Goal: Task Accomplishment & Management: Manage account settings

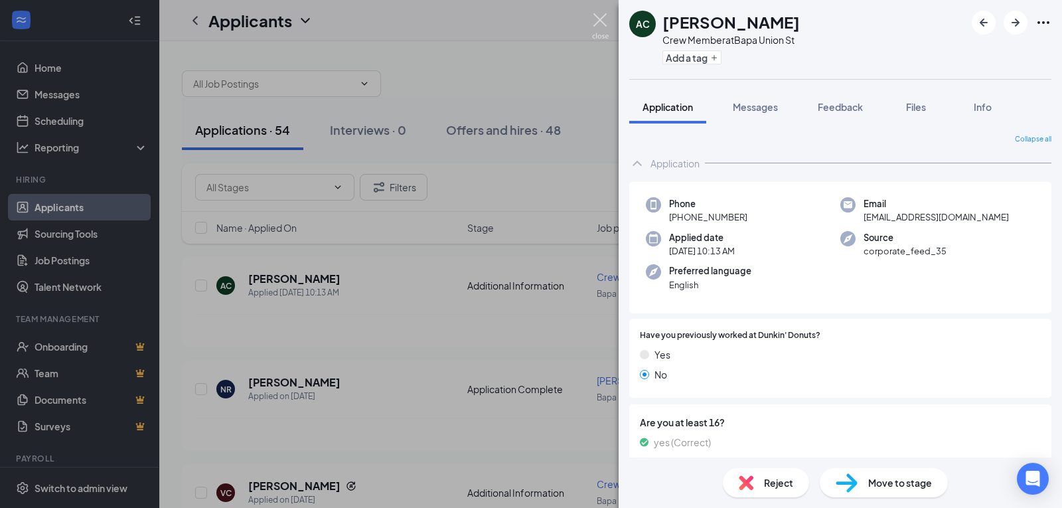
click at [599, 17] on img at bounding box center [600, 26] width 17 height 26
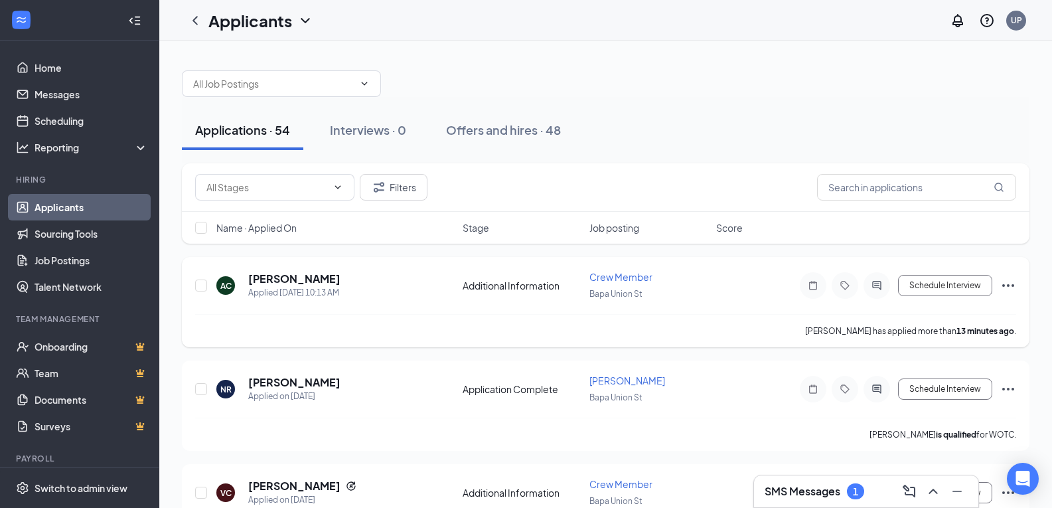
click at [1010, 283] on icon "Ellipses" at bounding box center [1008, 285] width 16 height 16
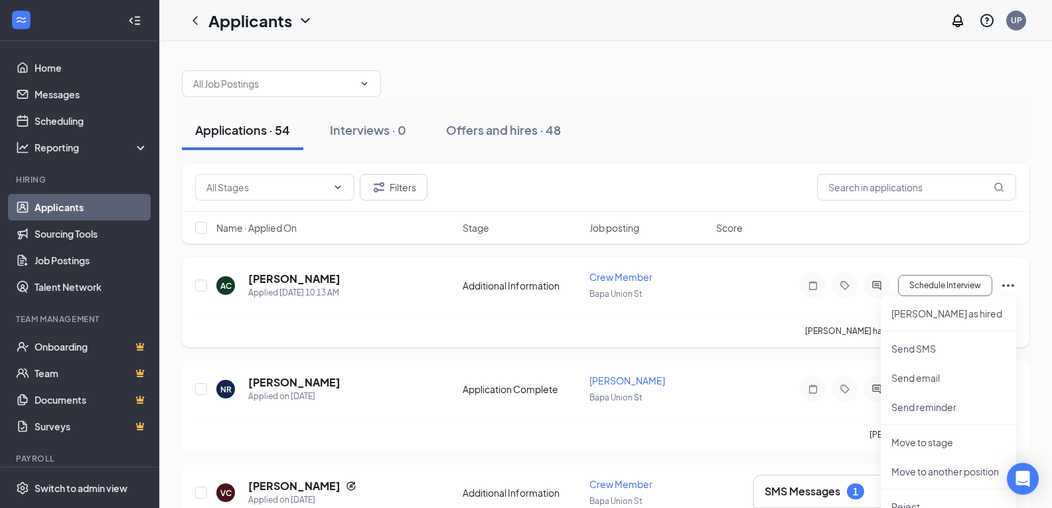
click at [615, 279] on span "Crew Member" at bounding box center [620, 277] width 63 height 12
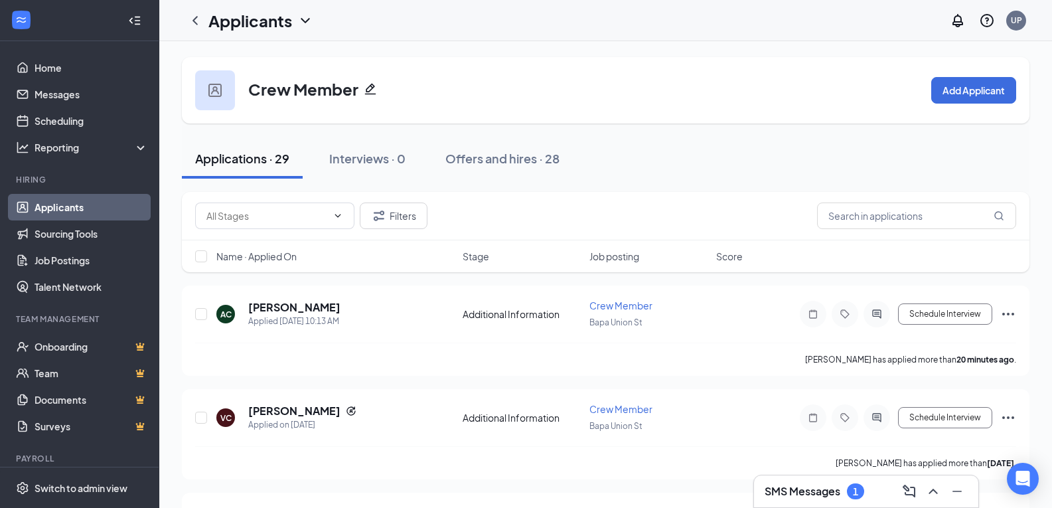
click at [797, 496] on h3 "SMS Messages" at bounding box center [803, 491] width 76 height 15
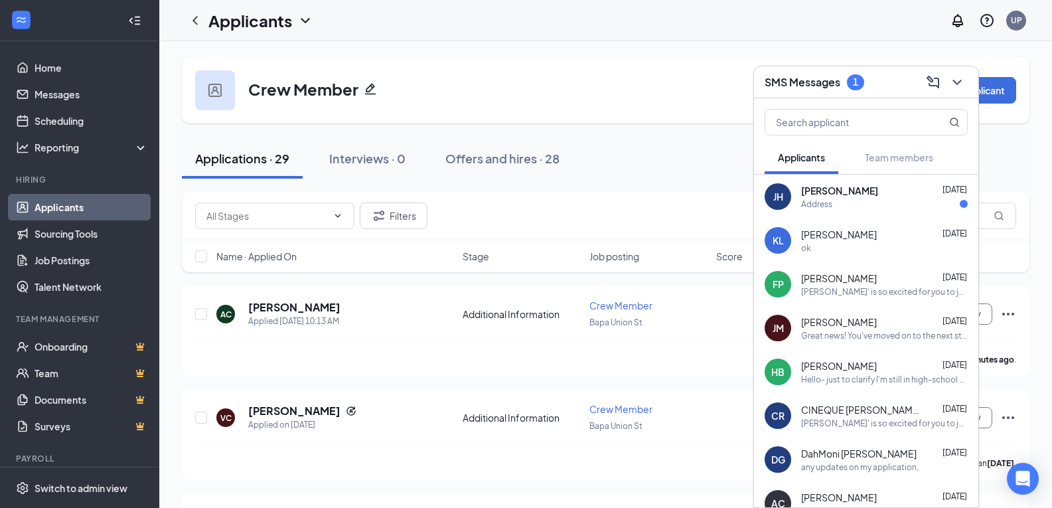
click at [811, 198] on div "Address" at bounding box center [816, 203] width 31 height 11
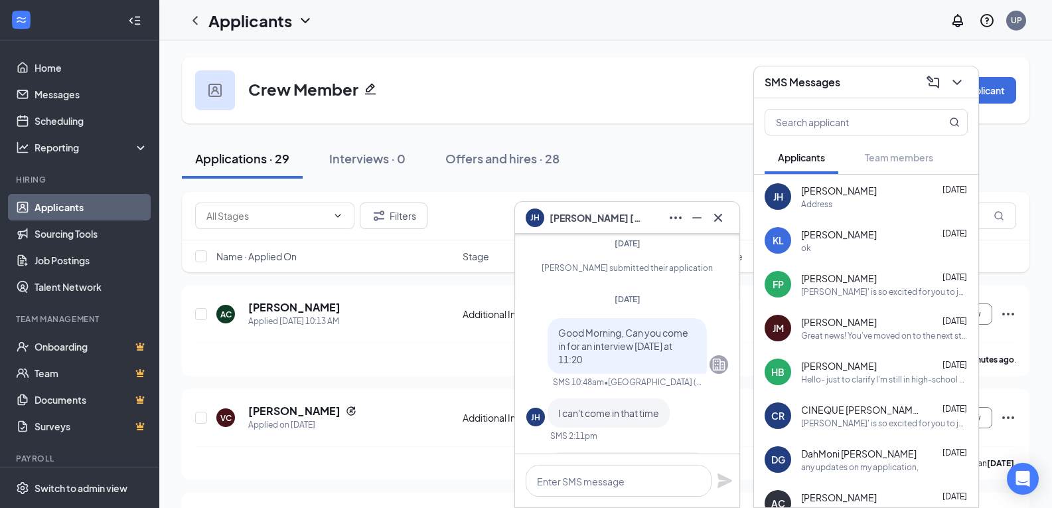
scroll to position [-305, 0]
click at [569, 215] on span "Jacqueline Harrington" at bounding box center [596, 217] width 93 height 15
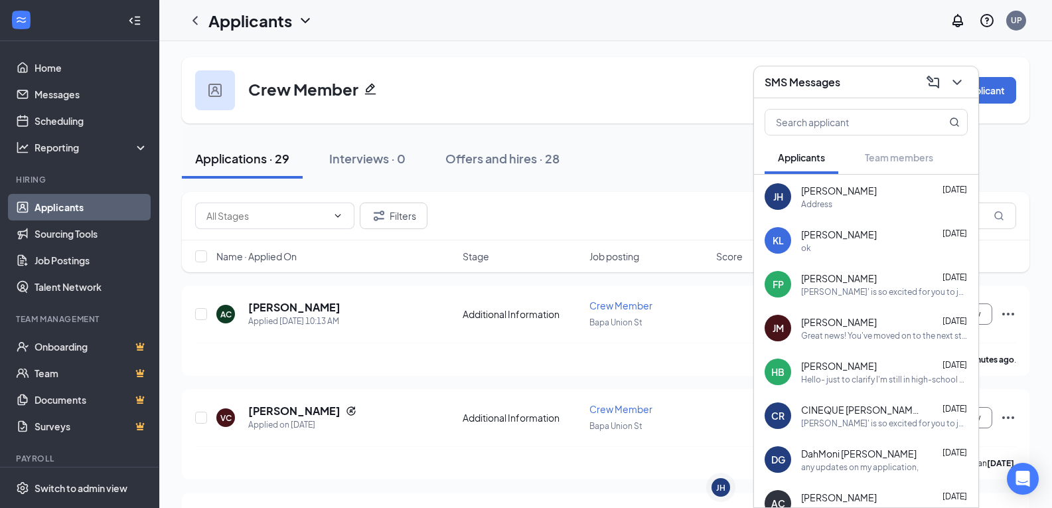
scroll to position [0, 0]
click at [846, 187] on span "Jacqueline Harrington" at bounding box center [839, 190] width 76 height 13
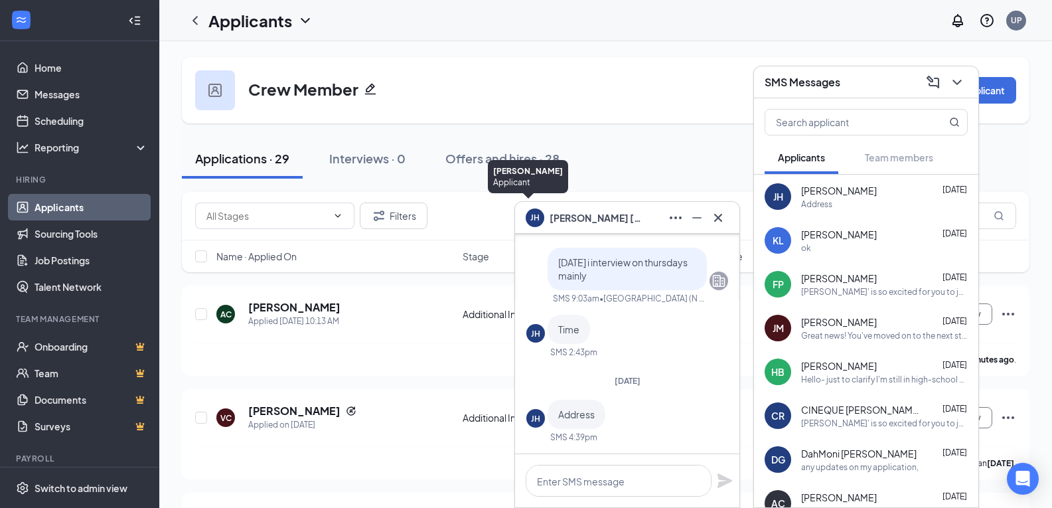
click at [536, 218] on div "JH" at bounding box center [534, 215] width 9 height 11
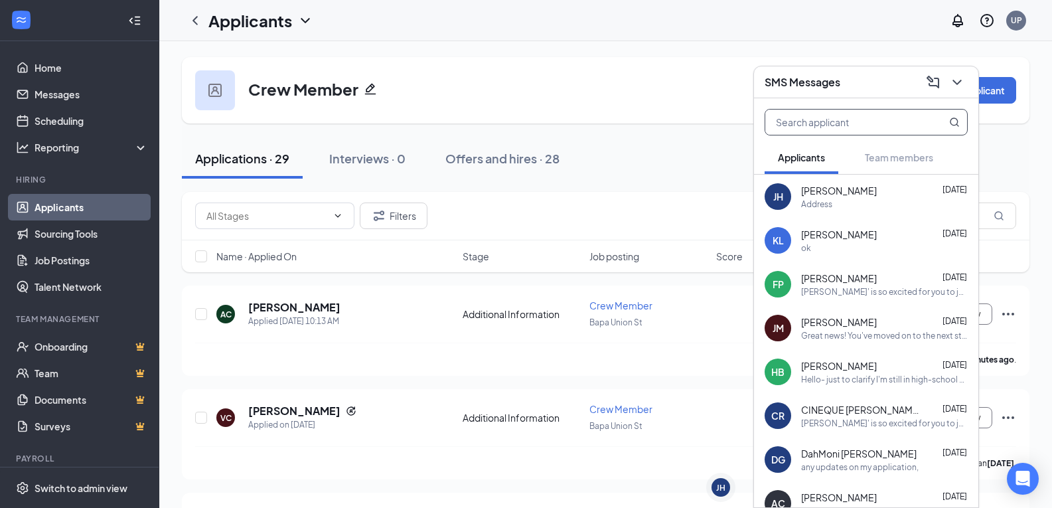
drag, startPoint x: 619, startPoint y: 179, endPoint x: 856, endPoint y: 133, distance: 241.9
click at [620, 179] on div "Applications · 29 Interviews · 0 Offers and hires · 28" at bounding box center [606, 158] width 848 height 66
click at [959, 78] on icon "ChevronDown" at bounding box center [957, 82] width 16 height 16
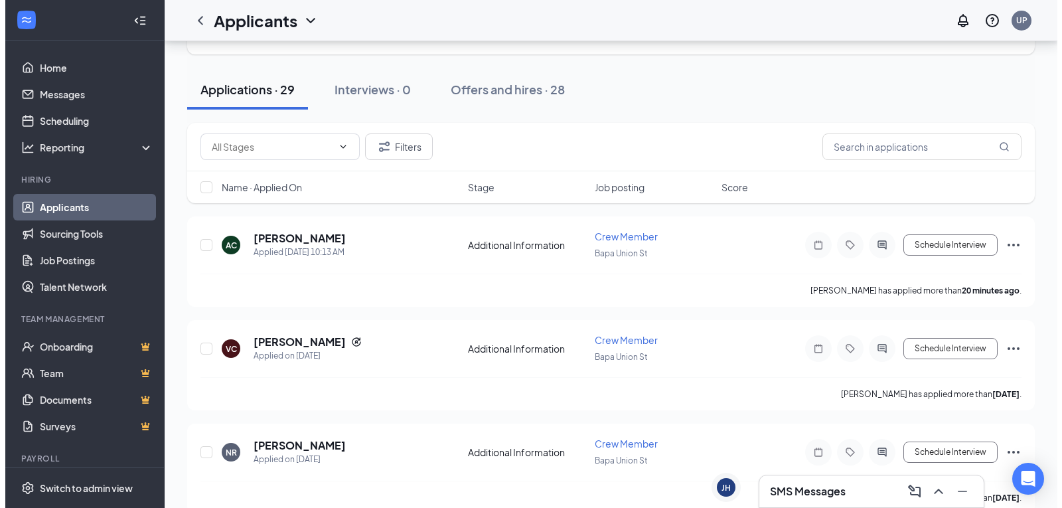
scroll to position [67, 0]
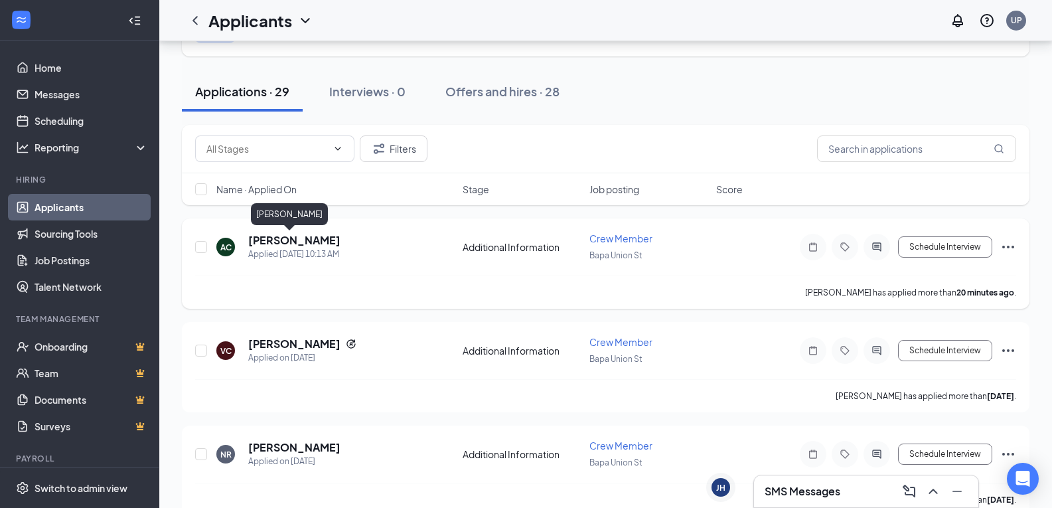
click at [274, 236] on h5 "Alexa Cliff" at bounding box center [294, 240] width 92 height 15
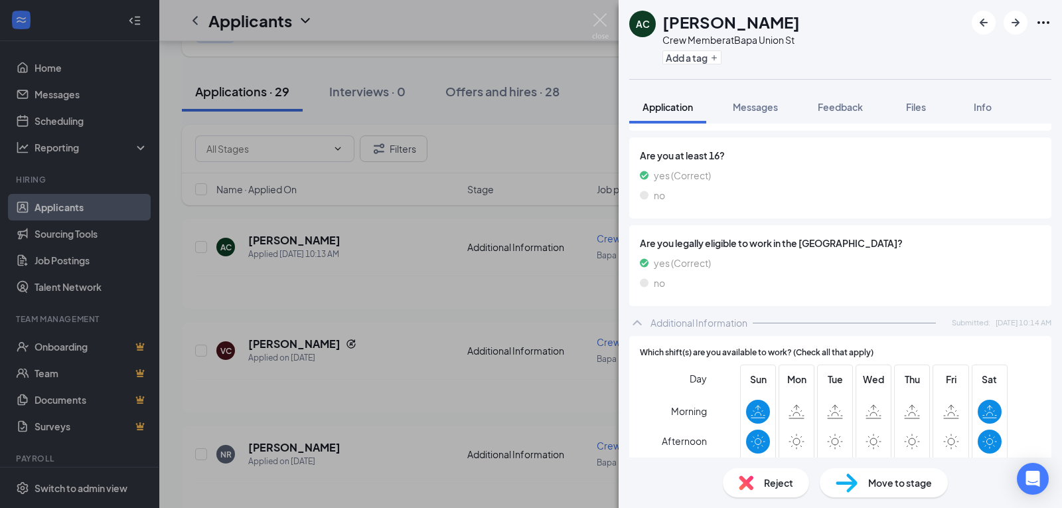
scroll to position [319, 0]
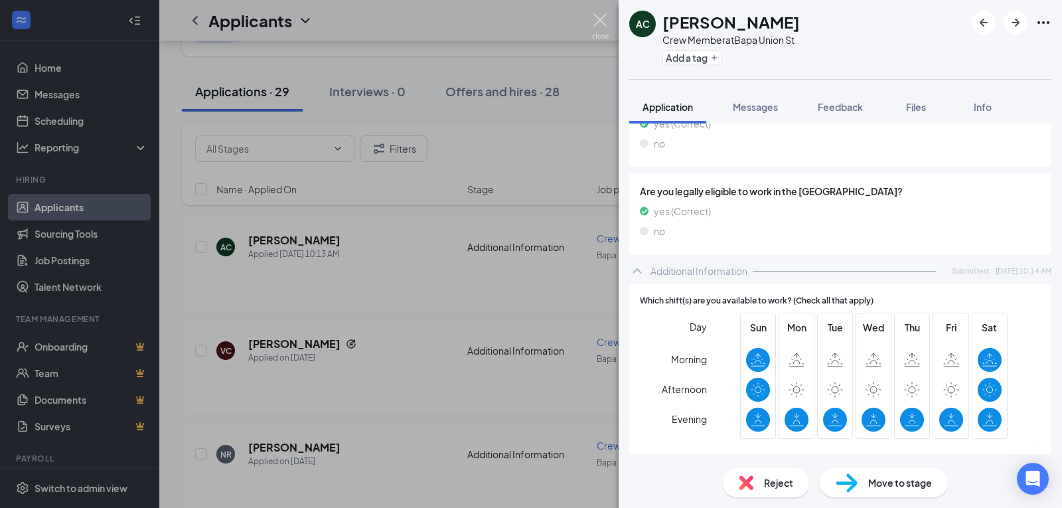
click at [597, 24] on img at bounding box center [600, 26] width 17 height 26
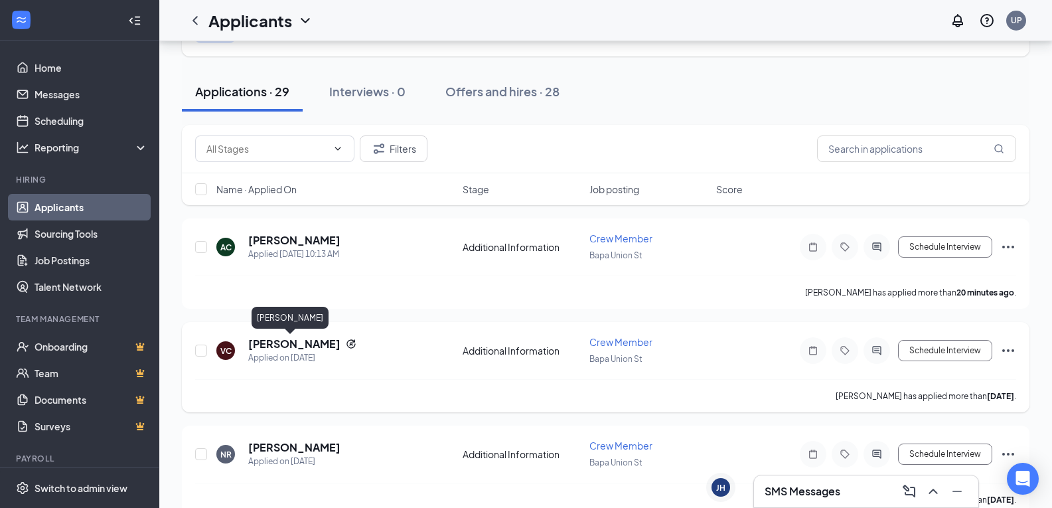
click at [277, 347] on h5 "[PERSON_NAME]" at bounding box center [294, 344] width 92 height 15
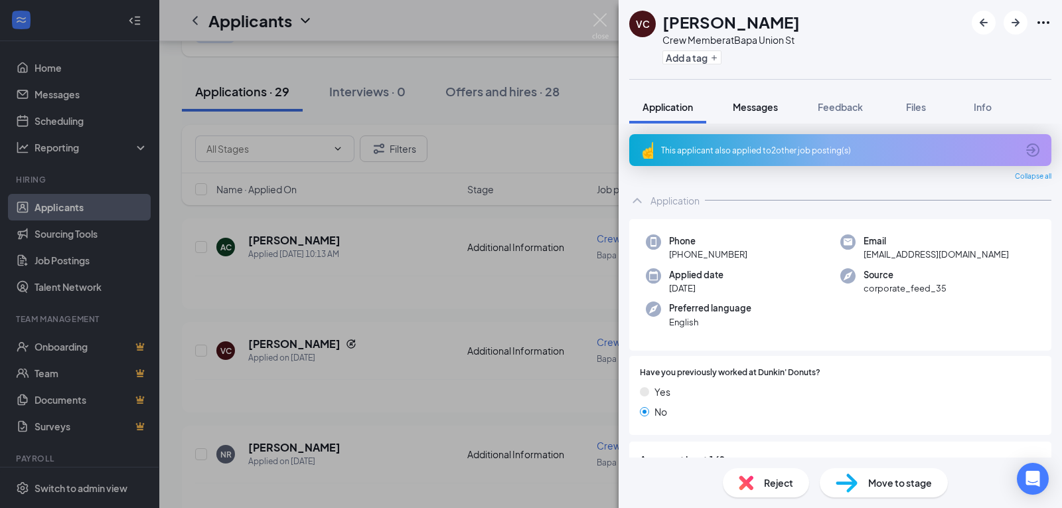
click at [756, 112] on span "Messages" at bounding box center [755, 107] width 45 height 12
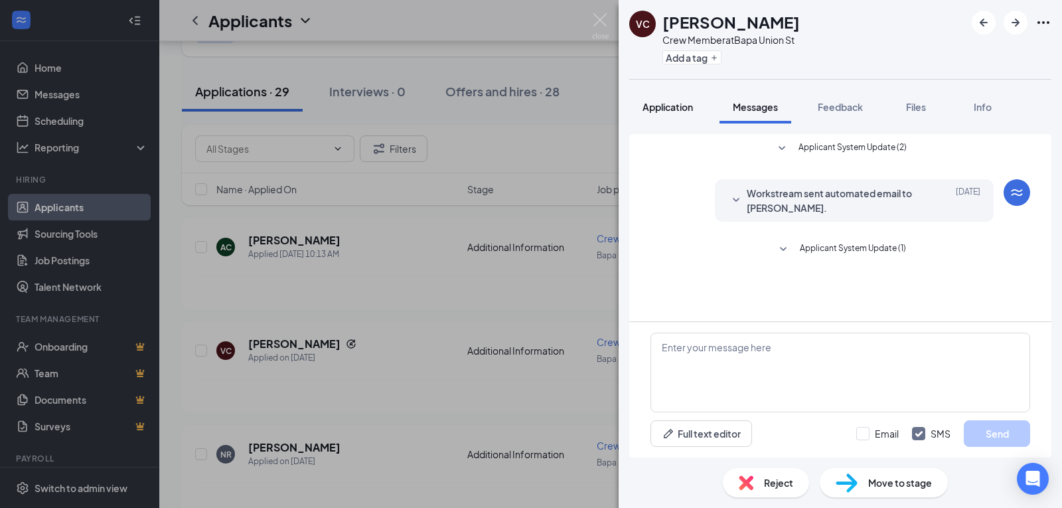
click at [661, 106] on span "Application" at bounding box center [668, 107] width 50 height 12
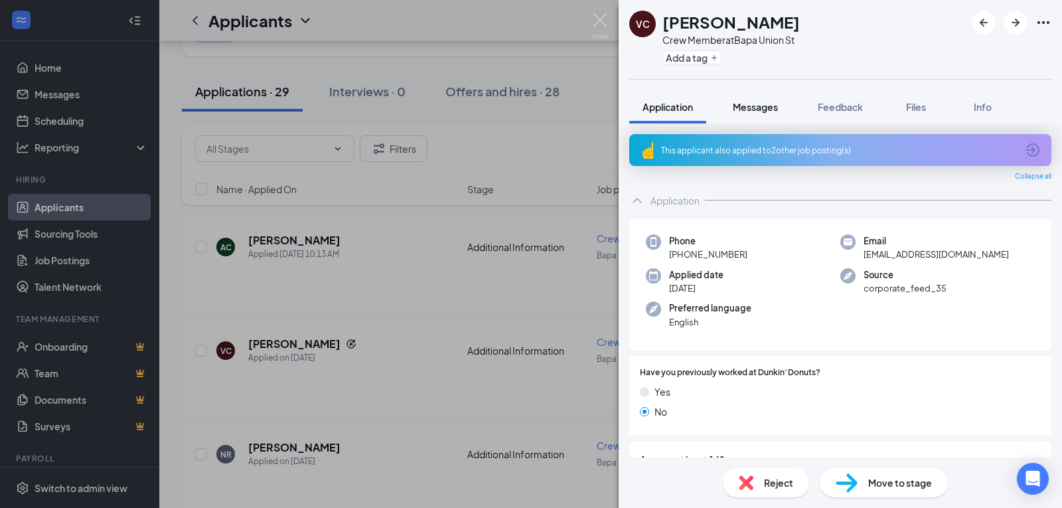
click at [759, 105] on span "Messages" at bounding box center [755, 107] width 45 height 12
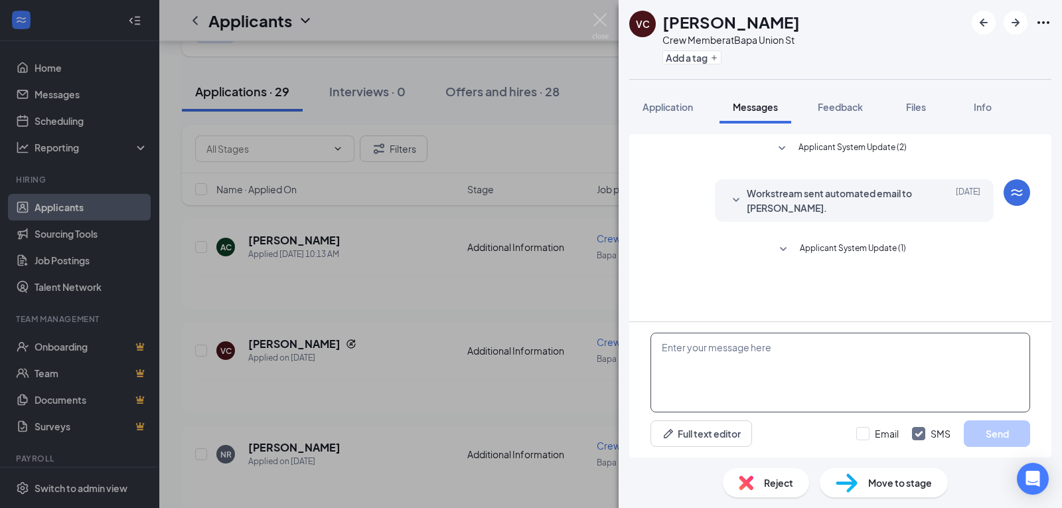
click at [790, 374] on textarea at bounding box center [841, 373] width 380 height 80
drag, startPoint x: 914, startPoint y: 350, endPoint x: 503, endPoint y: 347, distance: 410.9
click at [503, 347] on div "VC victor cuffie Crew Member at Bapa Union St Add a tag Application Messages Fe…" at bounding box center [531, 254] width 1062 height 508
type textarea "Good Morning, What is your current availability"
click at [992, 435] on button "Send" at bounding box center [997, 433] width 66 height 27
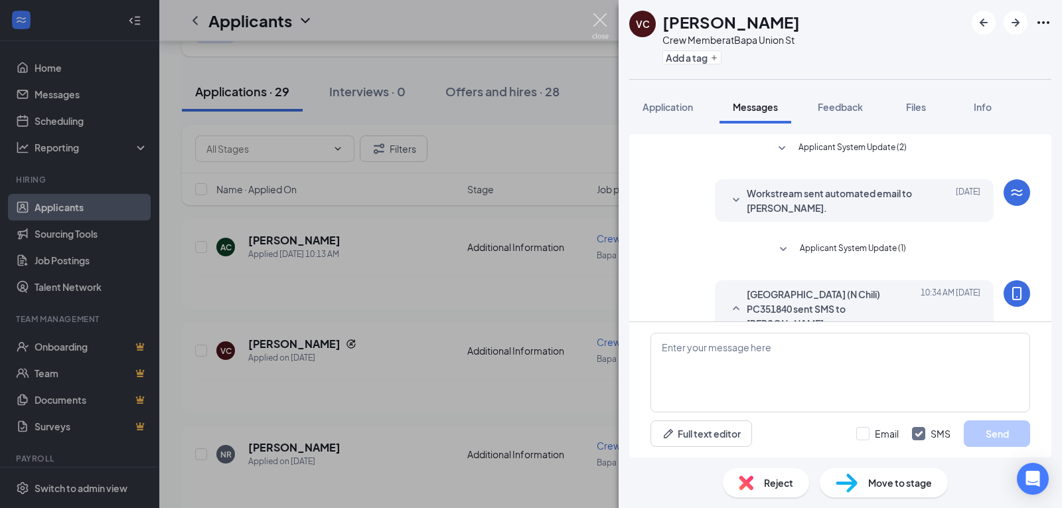
scroll to position [37, 0]
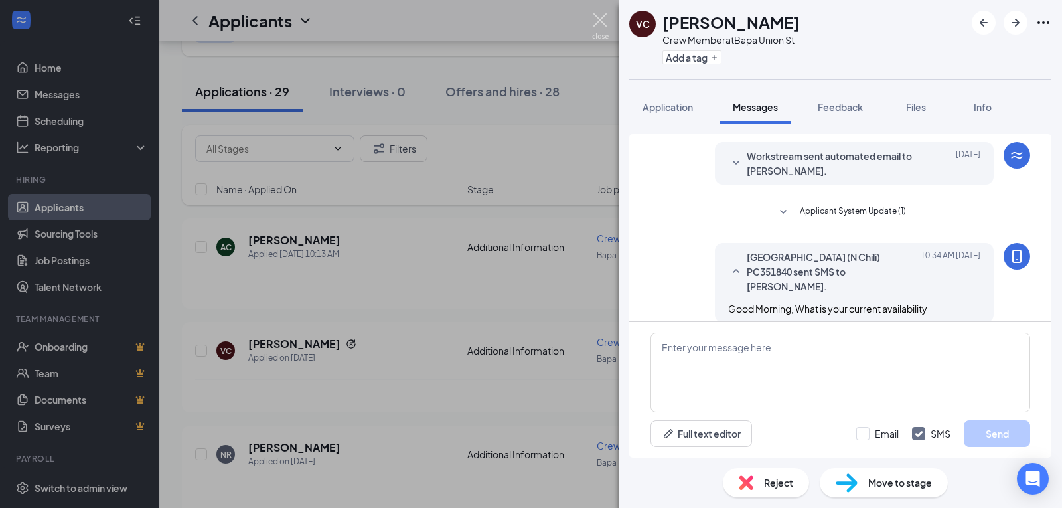
click at [604, 20] on img at bounding box center [600, 26] width 17 height 26
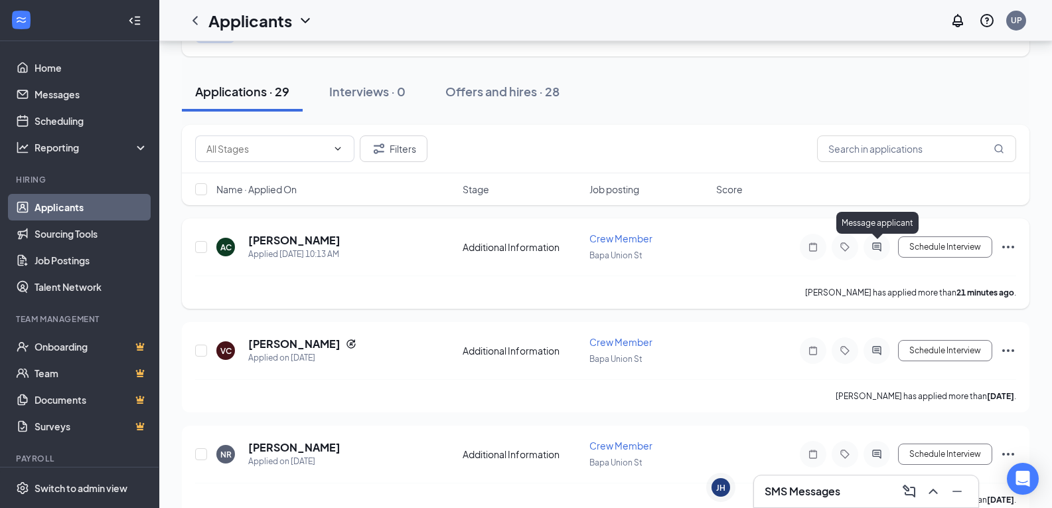
click at [875, 240] on div at bounding box center [877, 247] width 27 height 27
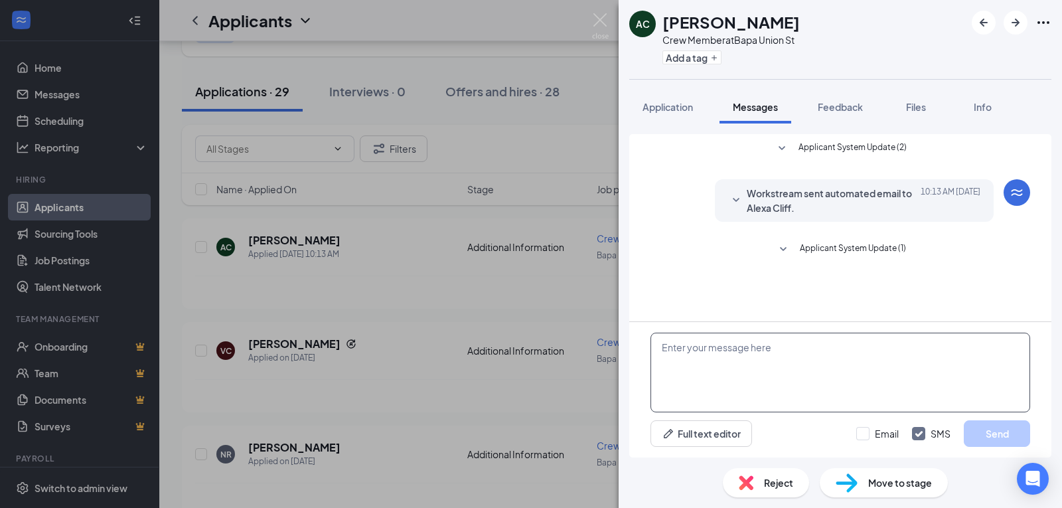
click at [813, 362] on textarea at bounding box center [841, 373] width 380 height 80
paste textarea "Good Morning, What is your current availability"
type textarea "Good Morning, What is your current availability"
click at [1000, 430] on button "Send" at bounding box center [997, 433] width 66 height 27
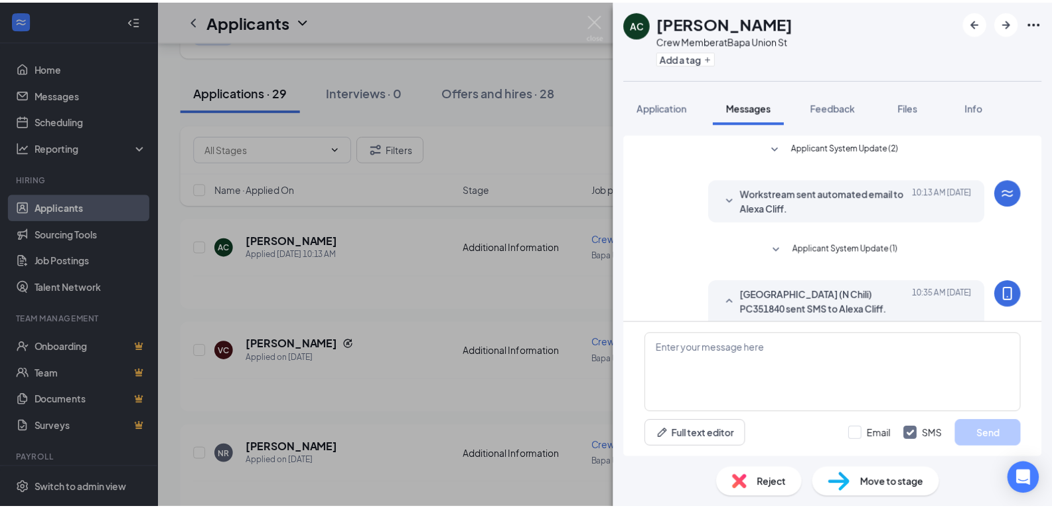
scroll to position [37, 0]
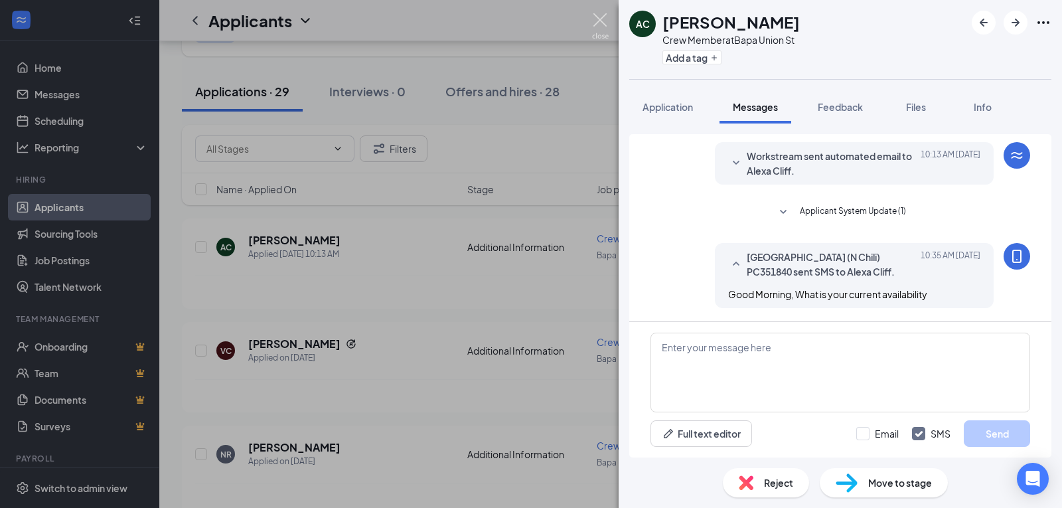
click at [595, 26] on img at bounding box center [600, 26] width 17 height 26
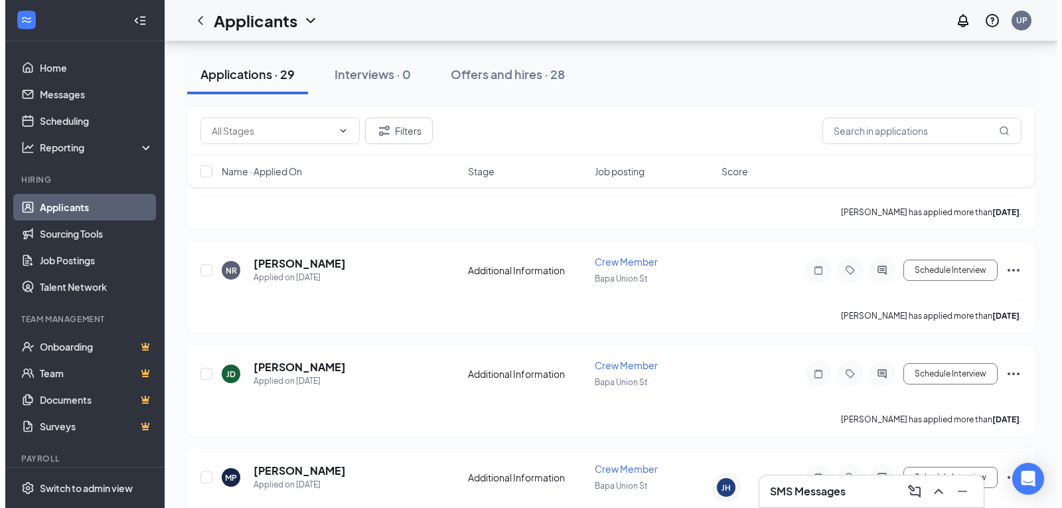
scroll to position [281, 0]
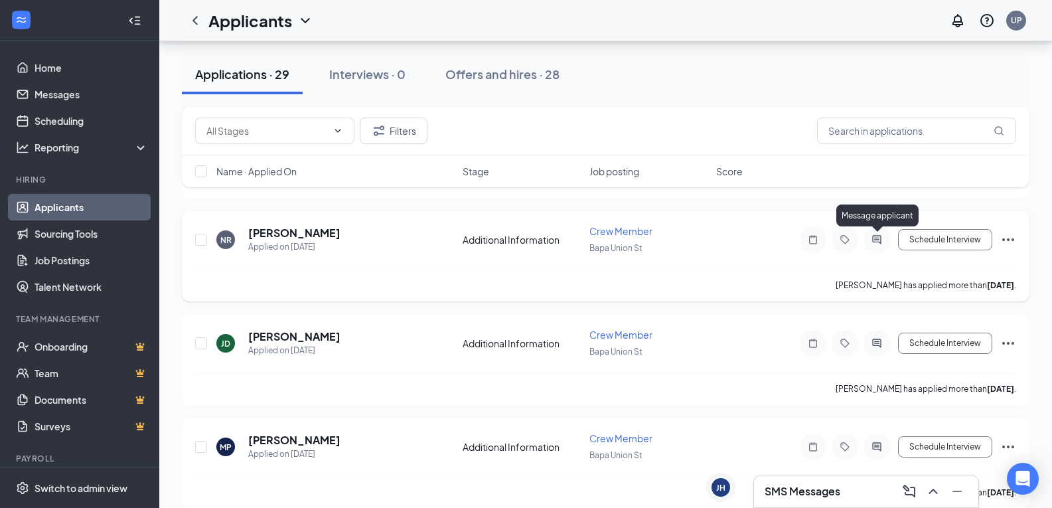
click at [874, 240] on icon "ActiveChat" at bounding box center [877, 239] width 16 height 11
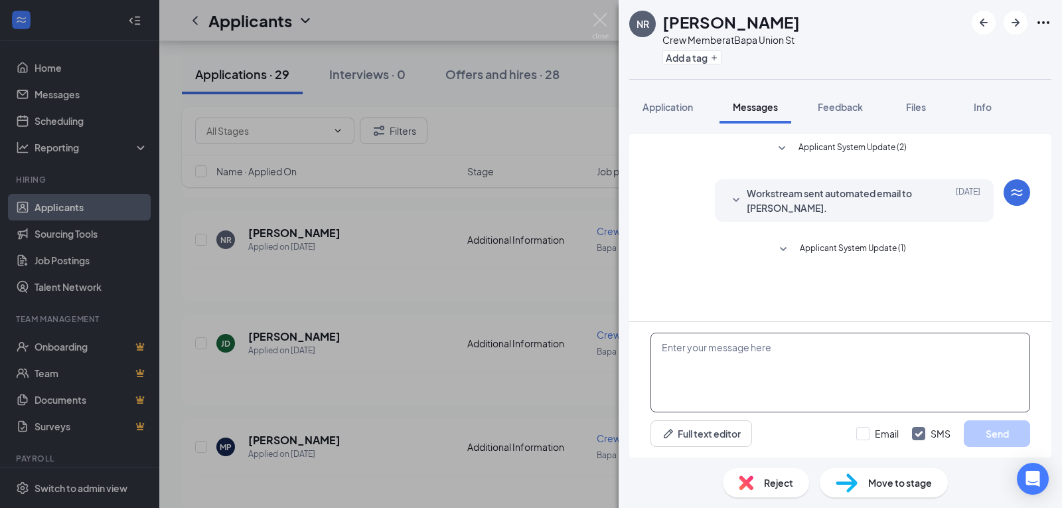
click at [877, 376] on textarea at bounding box center [841, 373] width 380 height 80
paste textarea "Good Morning, What is your current availability"
type textarea "Good Morning, What is your current availability"
click at [996, 430] on button "Send" at bounding box center [997, 433] width 66 height 27
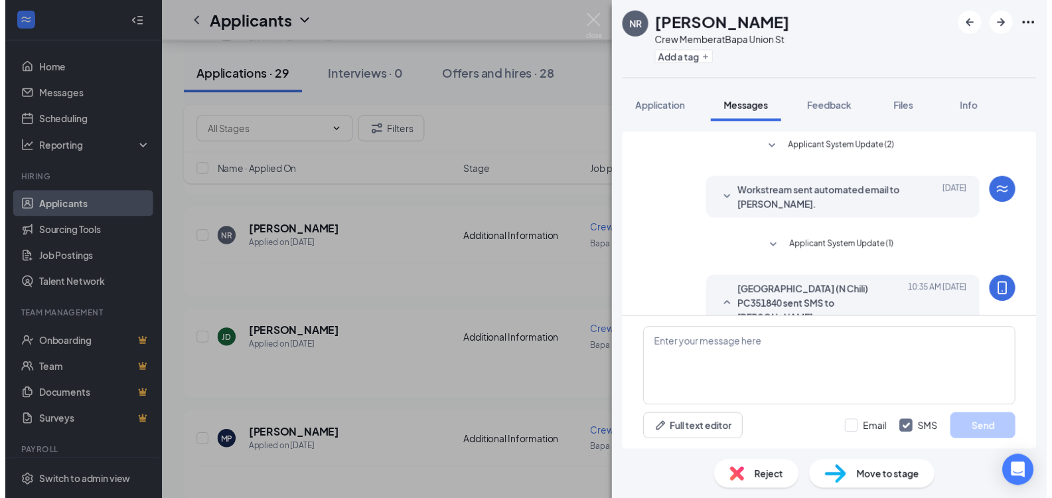
scroll to position [37, 0]
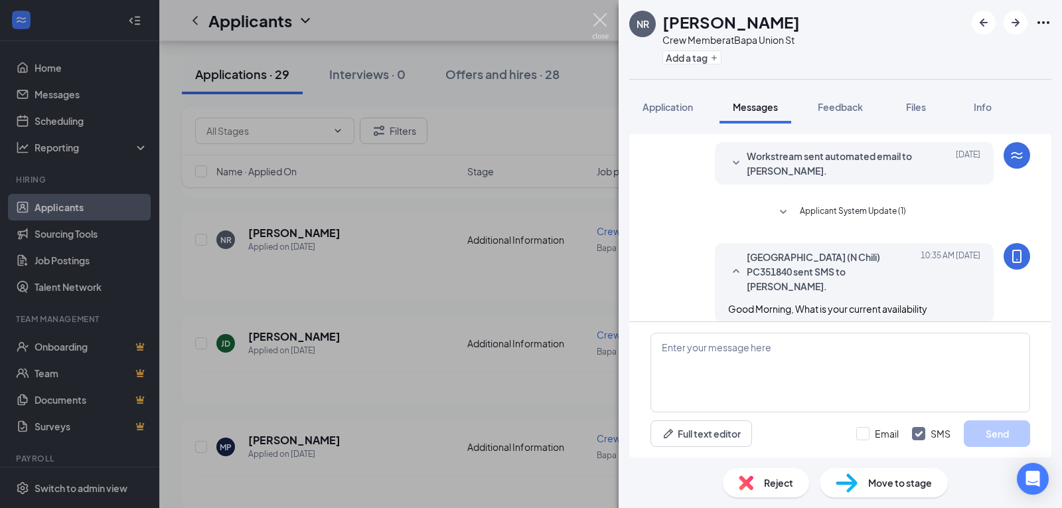
click at [601, 20] on img at bounding box center [600, 26] width 17 height 26
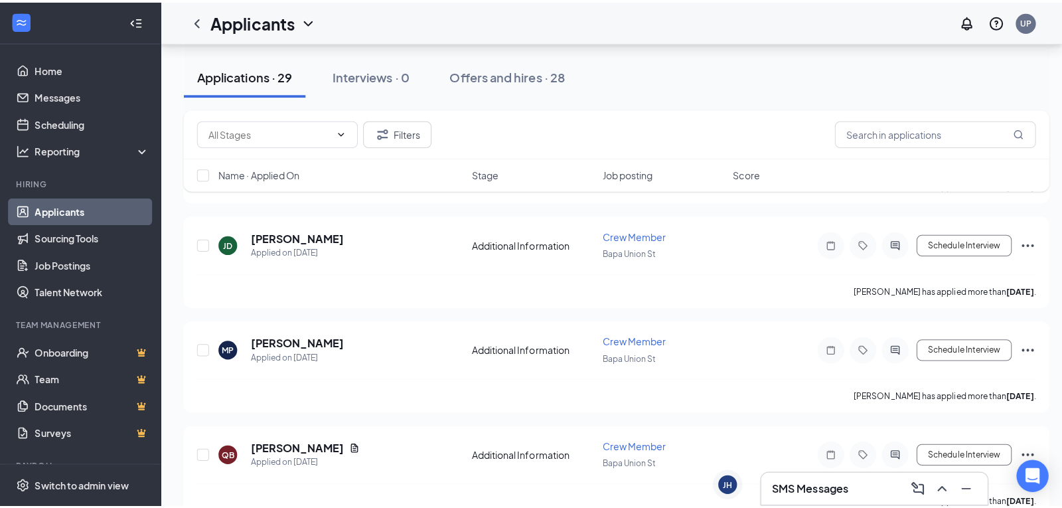
scroll to position [281, 0]
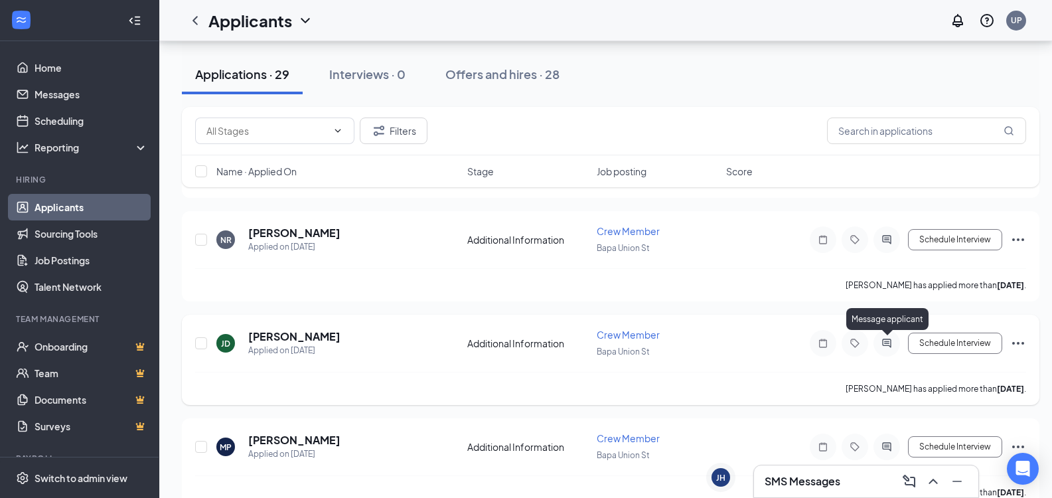
click at [889, 345] on icon "ActiveChat" at bounding box center [887, 343] width 16 height 11
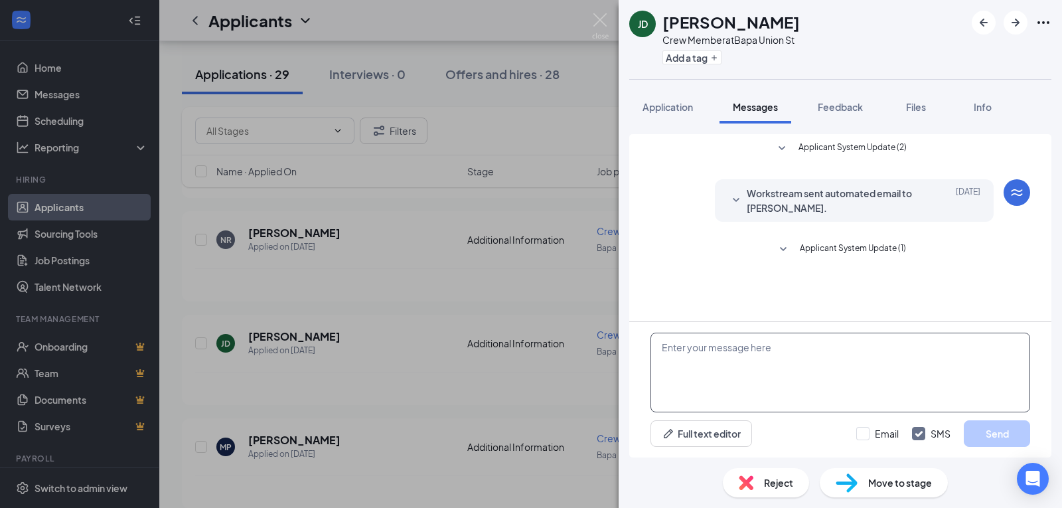
click at [765, 365] on textarea at bounding box center [841, 373] width 380 height 80
paste textarea "Good Morning, What is your current availability"
type textarea "Good Morning, What is your current availability"
click at [1018, 430] on button "Send" at bounding box center [997, 433] width 66 height 27
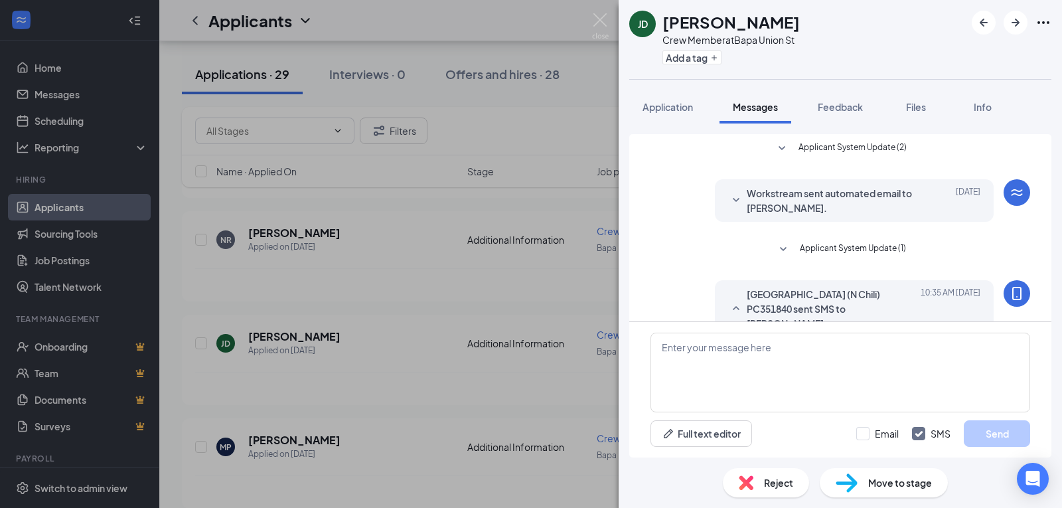
scroll to position [37, 0]
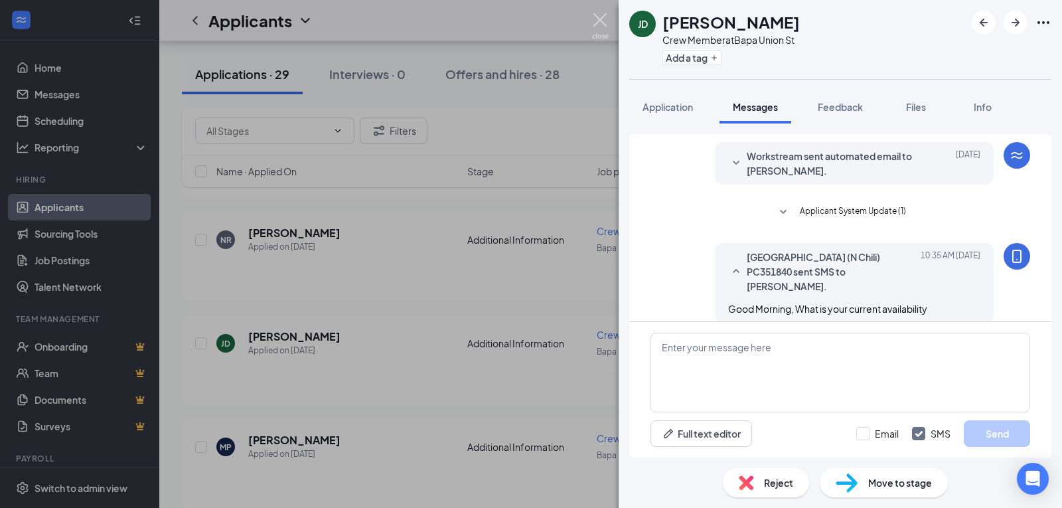
click at [598, 19] on img at bounding box center [600, 26] width 17 height 26
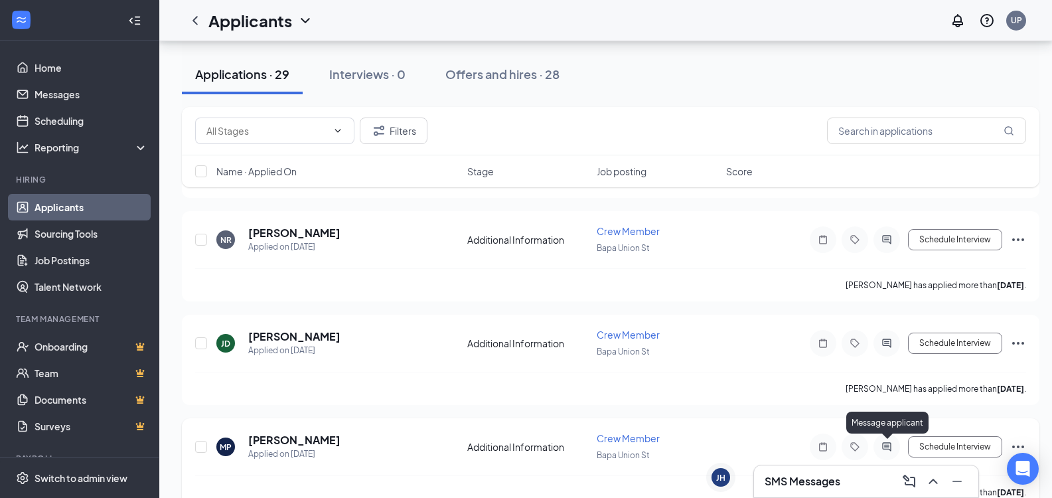
click at [889, 443] on icon "ActiveChat" at bounding box center [887, 446] width 16 height 11
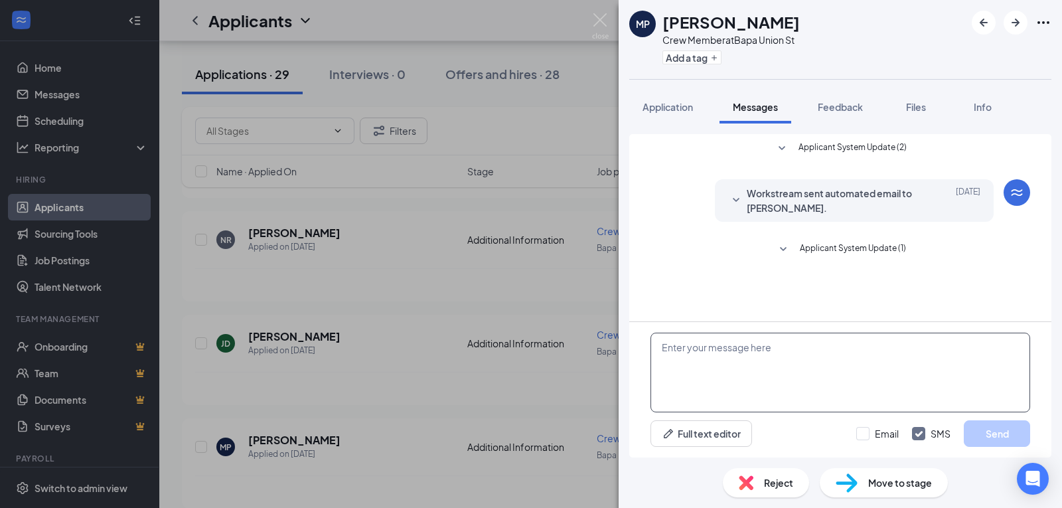
click at [766, 386] on textarea at bounding box center [841, 373] width 380 height 80
paste textarea "Good Morning, What is your current availability"
type textarea "Good Morning, What is your current availability"
click at [992, 438] on button "Send" at bounding box center [997, 433] width 66 height 27
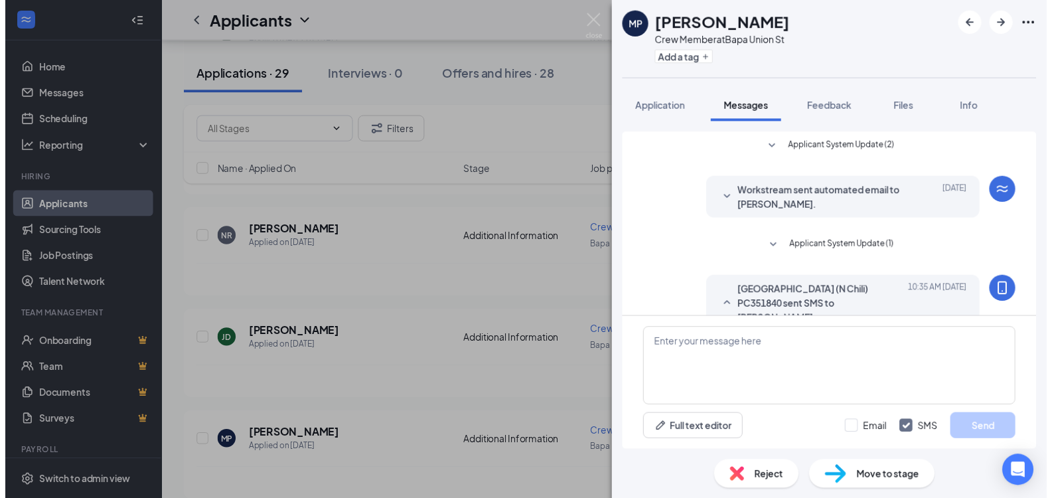
scroll to position [37, 0]
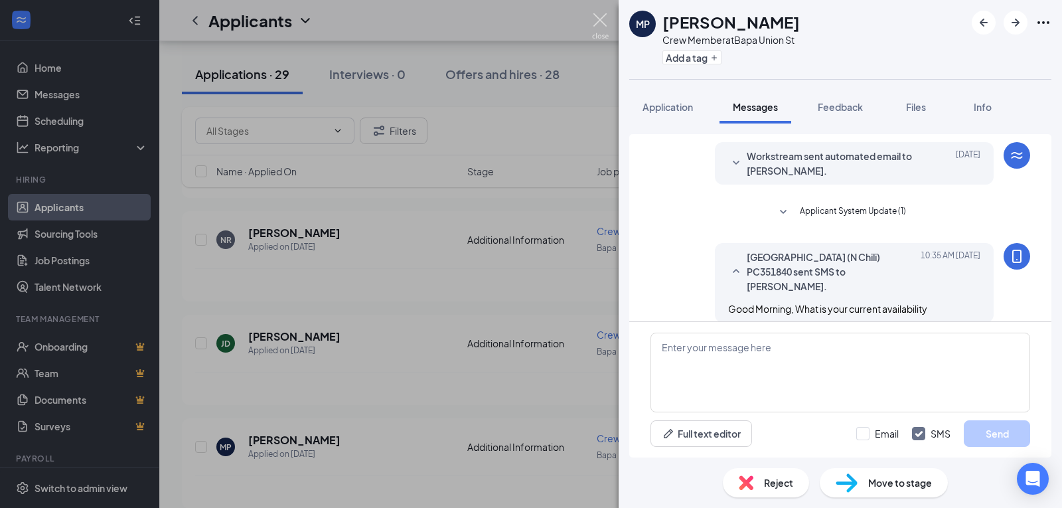
drag, startPoint x: 597, startPoint y: 22, endPoint x: 870, endPoint y: 139, distance: 297.1
click at [597, 22] on img at bounding box center [600, 26] width 17 height 26
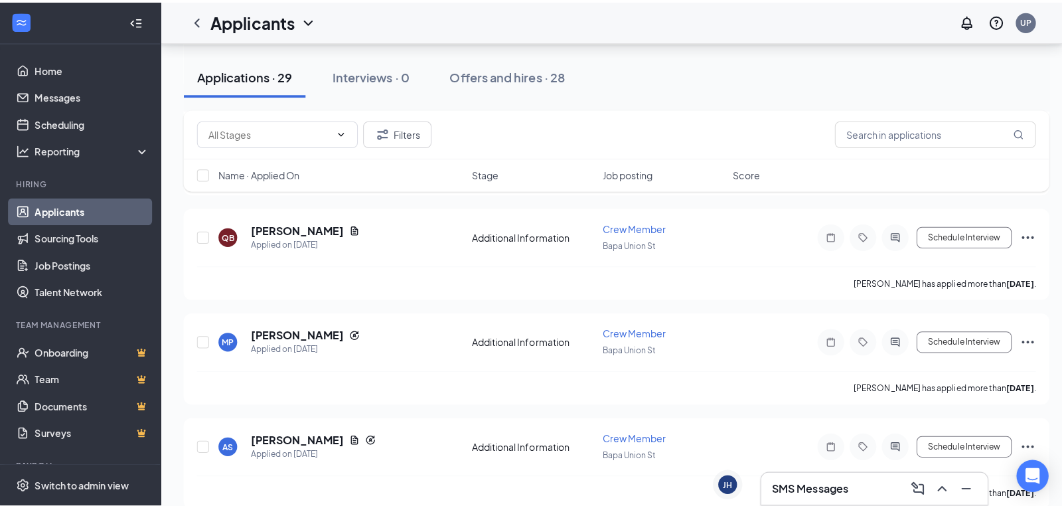
scroll to position [605, 0]
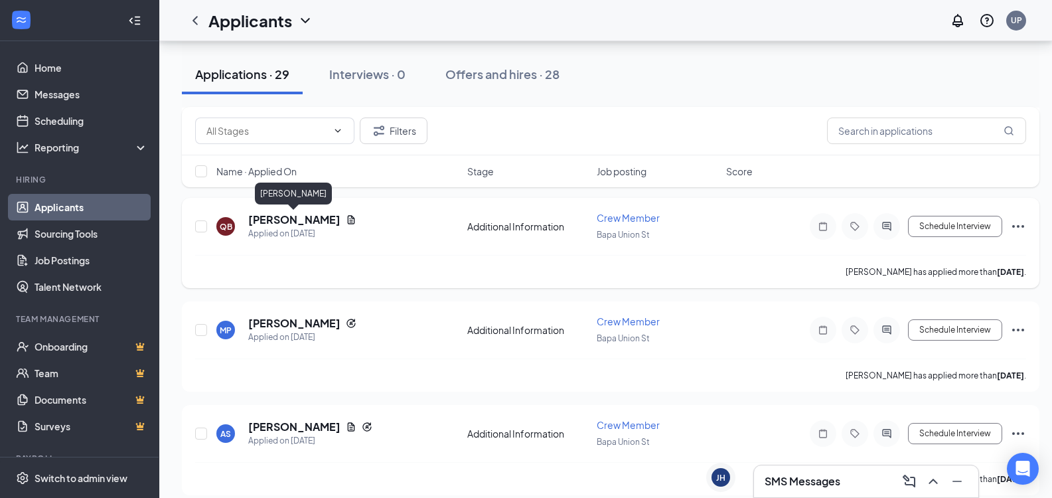
click at [300, 216] on h5 "QUIARA BROWN" at bounding box center [294, 219] width 92 height 15
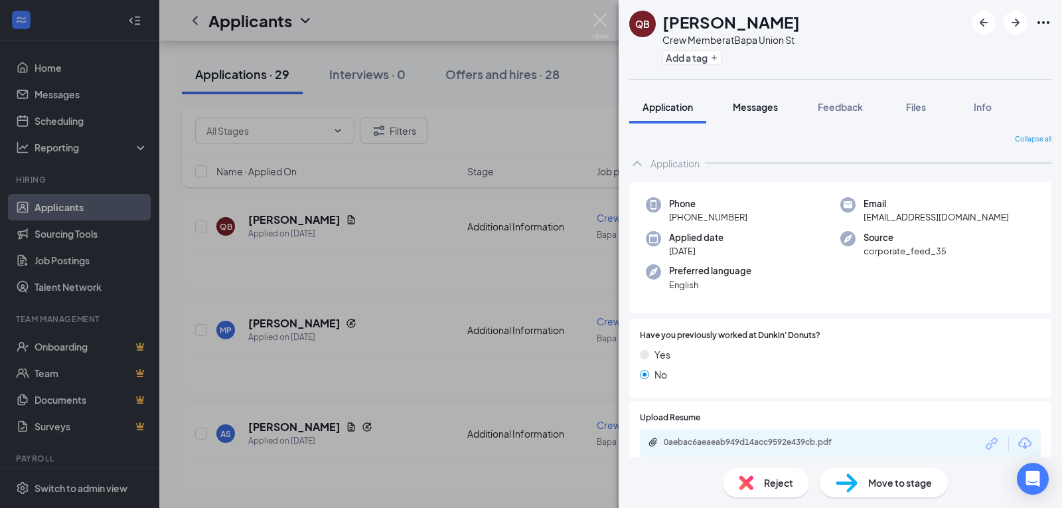
click at [754, 110] on span "Messages" at bounding box center [755, 107] width 45 height 12
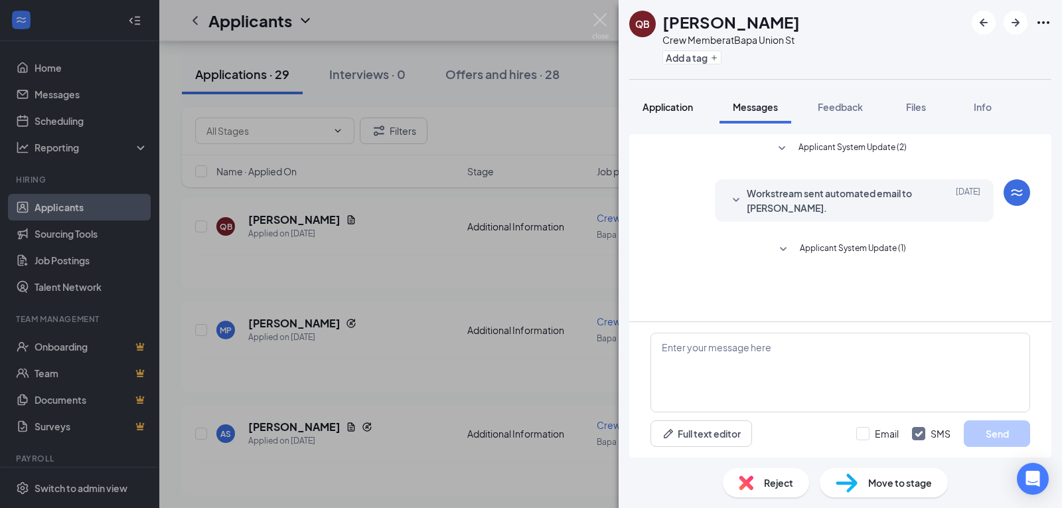
click at [669, 110] on span "Application" at bounding box center [668, 107] width 50 height 12
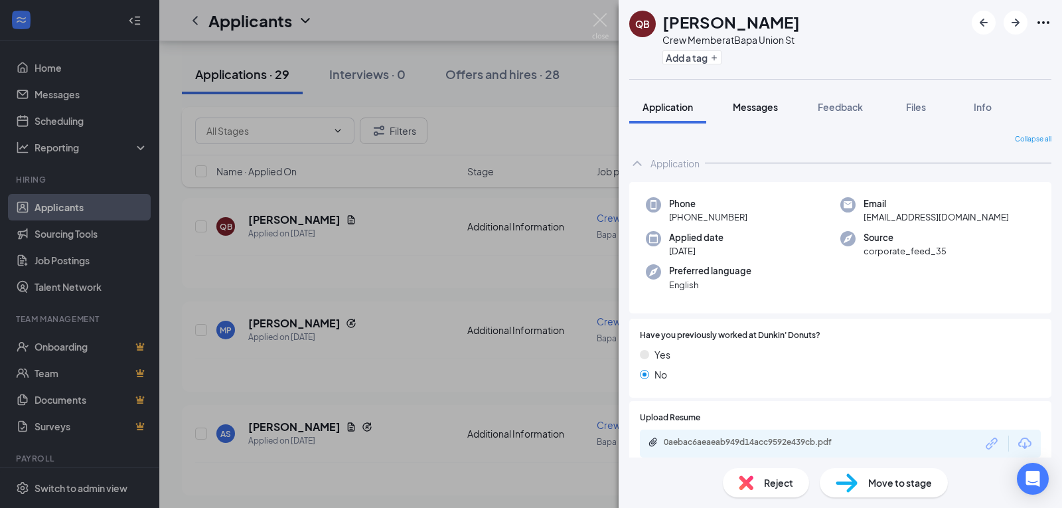
click at [753, 106] on span "Messages" at bounding box center [755, 107] width 45 height 12
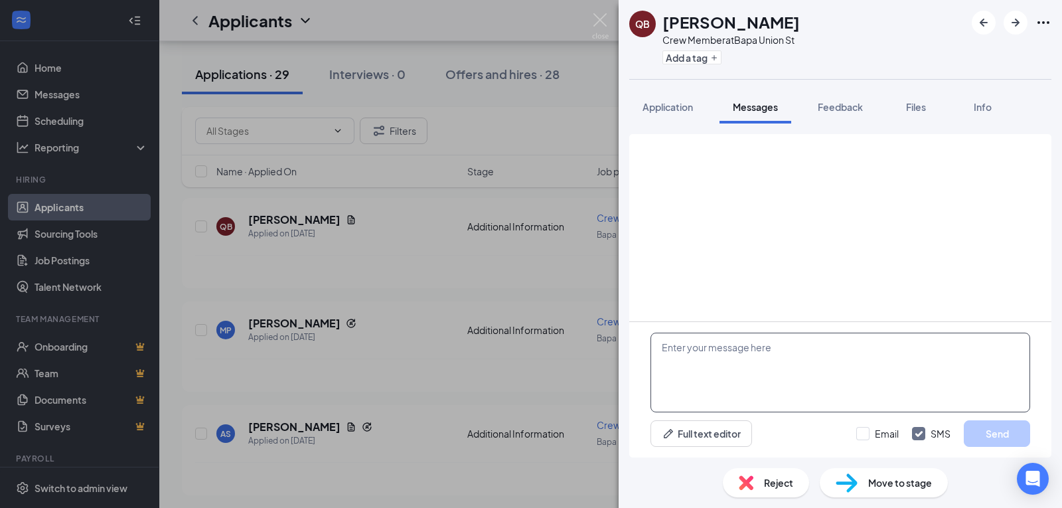
click at [787, 345] on textarea at bounding box center [841, 373] width 380 height 80
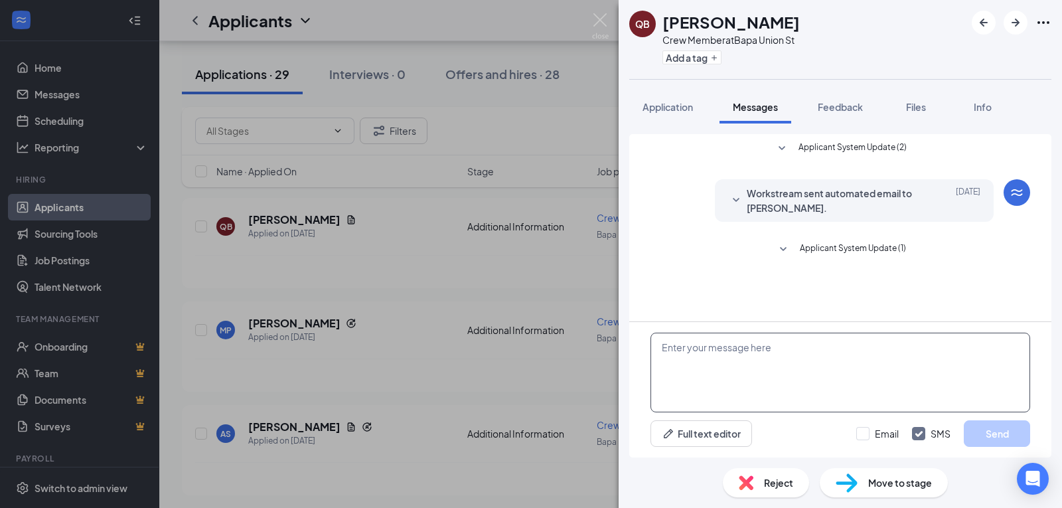
paste textarea "Good Morning, What is your current availability"
type textarea "Good Morning, What is your current availability"
click at [994, 432] on button "Send" at bounding box center [997, 433] width 66 height 27
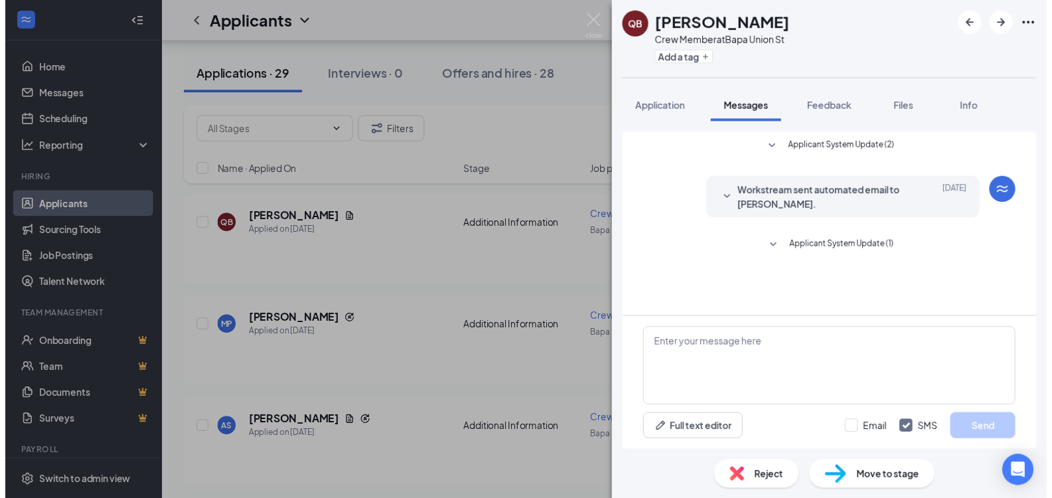
scroll to position [37, 0]
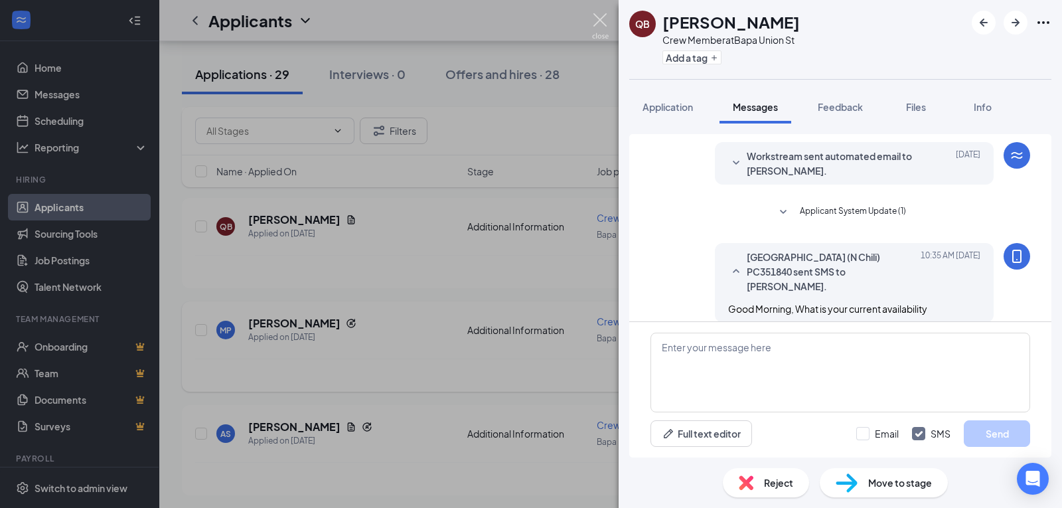
drag, startPoint x: 599, startPoint y: 18, endPoint x: 909, endPoint y: 357, distance: 459.1
click at [600, 17] on img at bounding box center [600, 26] width 17 height 26
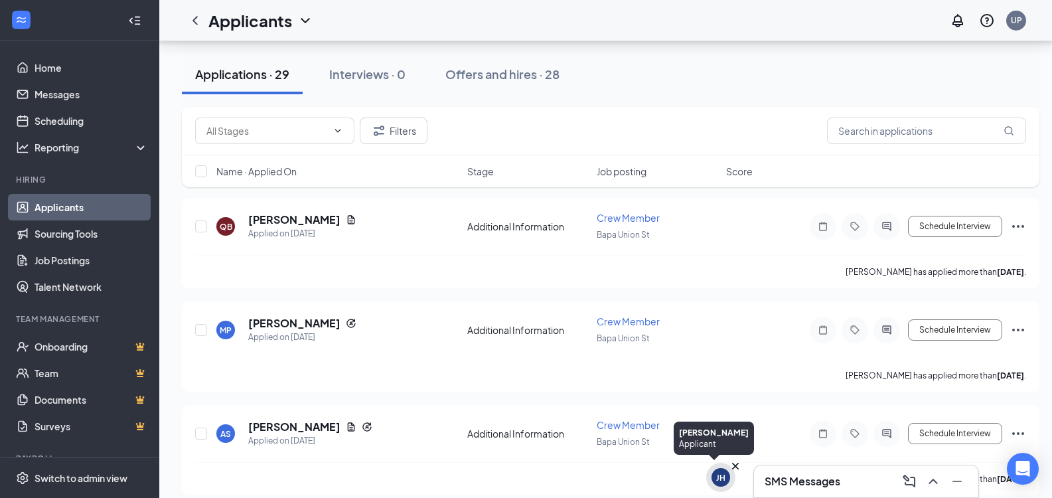
click at [721, 477] on div "JH" at bounding box center [720, 477] width 9 height 11
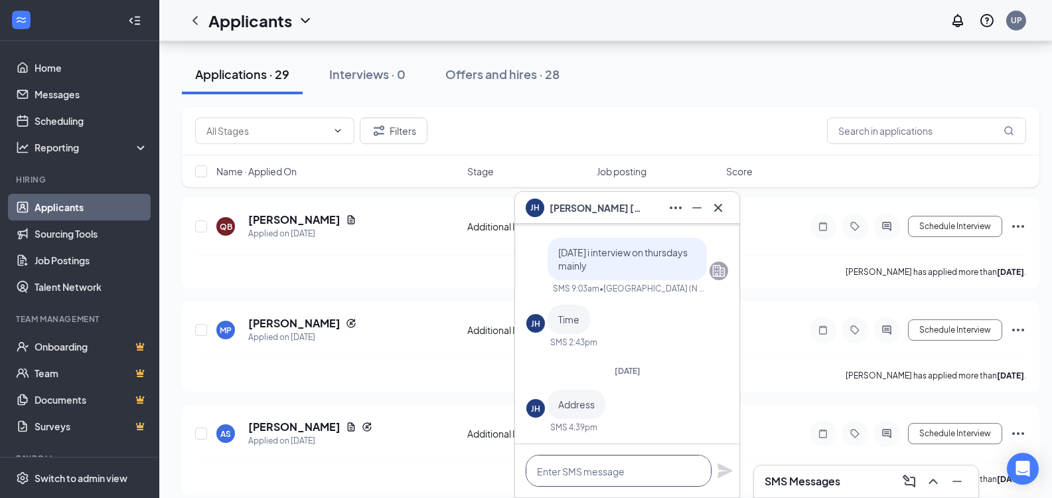
click at [573, 480] on textarea at bounding box center [619, 471] width 186 height 32
paste textarea "3249 Union St, North Chili, NY 14514"
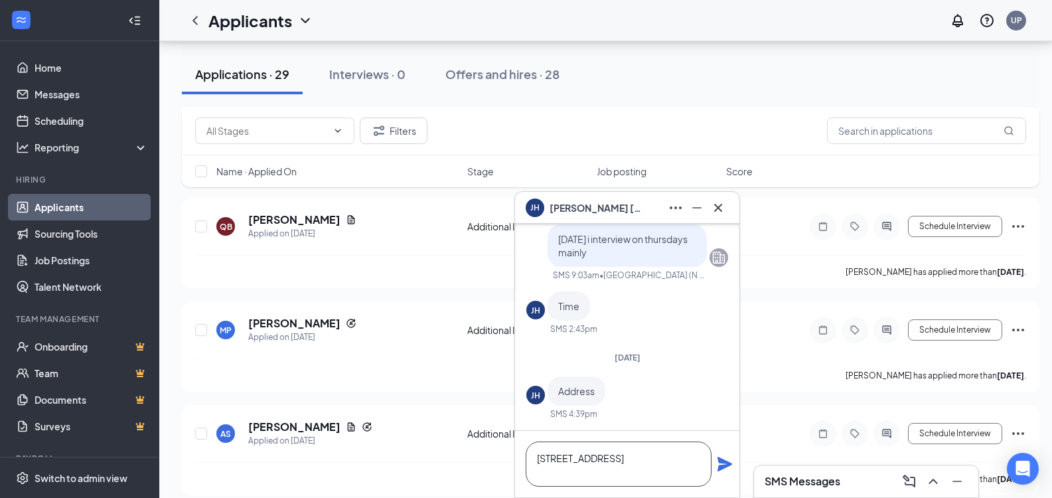
type textarea "3249 Union St, North Chili, NY 14514"
click at [726, 466] on icon "Plane" at bounding box center [725, 464] width 15 height 15
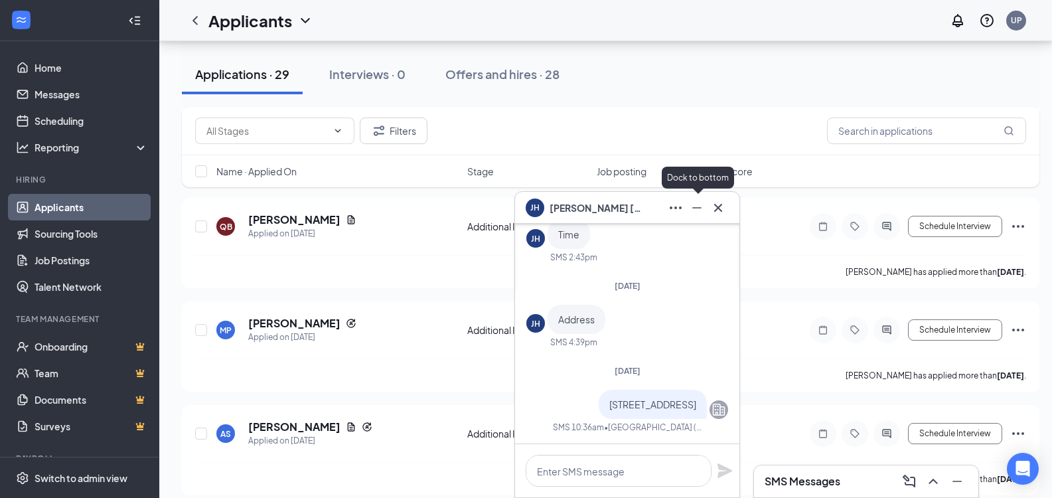
click at [692, 206] on icon "Minimize" at bounding box center [697, 208] width 16 height 16
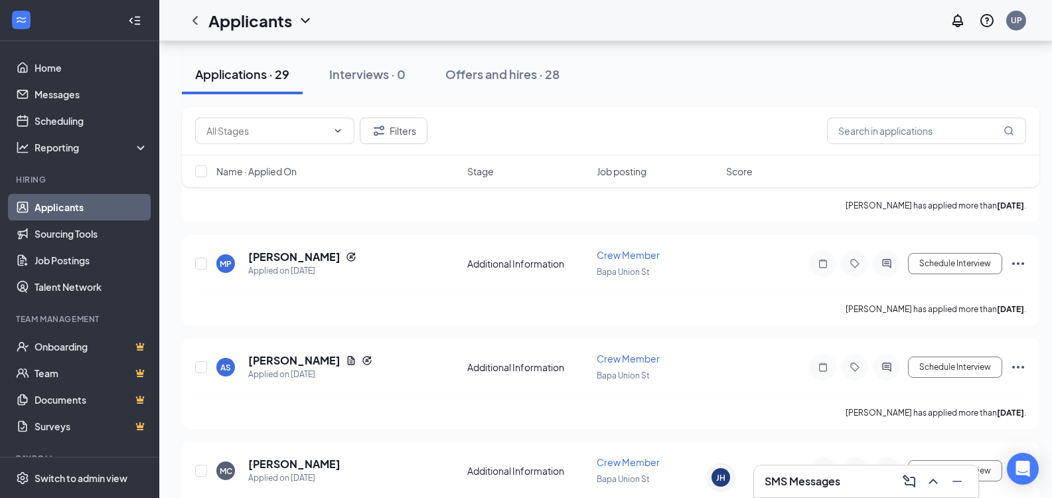
scroll to position [625, 0]
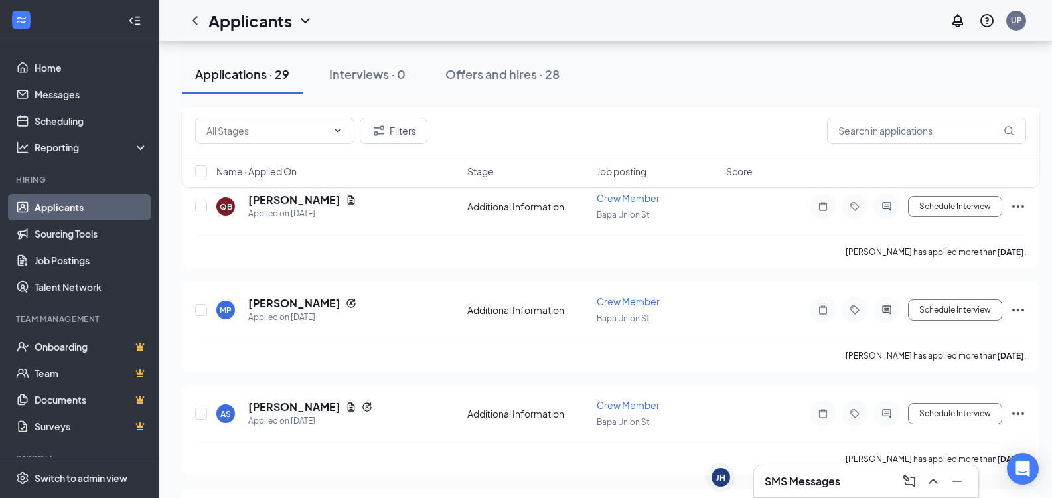
click at [799, 485] on h3 "SMS Messages" at bounding box center [803, 481] width 76 height 15
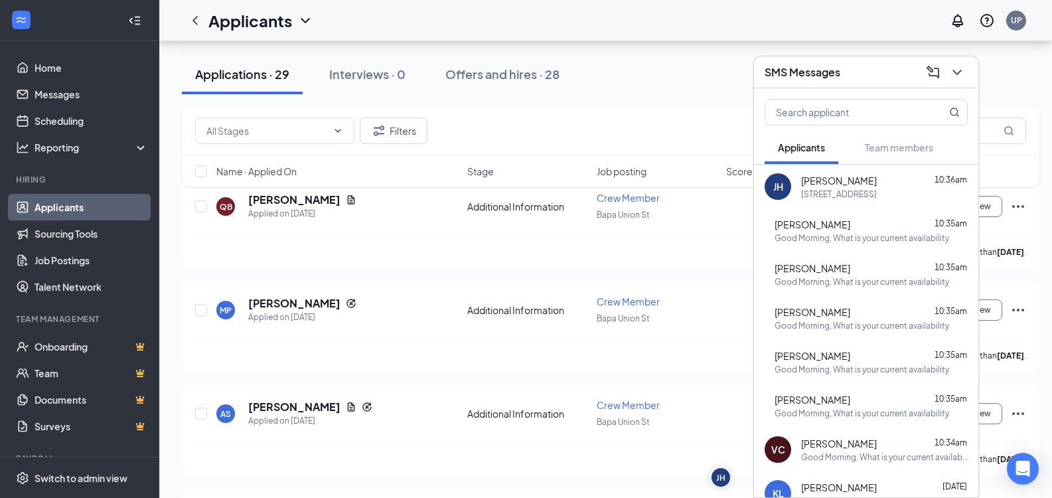
click at [855, 232] on div "Good Morning, What is your current availability" at bounding box center [862, 237] width 175 height 11
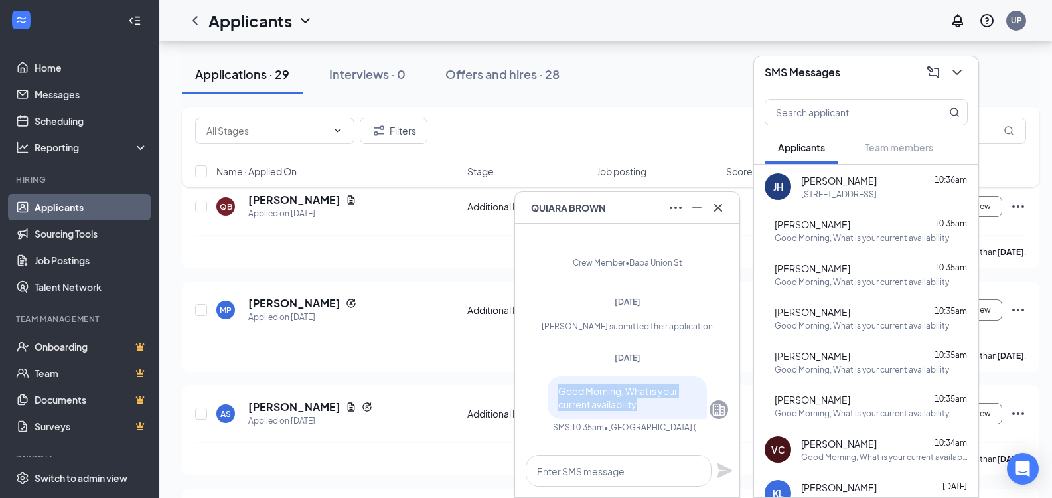
drag, startPoint x: 549, startPoint y: 392, endPoint x: 679, endPoint y: 407, distance: 130.9
click at [679, 407] on p "Good Morning, What is your current availability" at bounding box center [627, 397] width 138 height 27
copy span "Good Morning, What is your current availability"
click at [716, 216] on button at bounding box center [718, 207] width 21 height 21
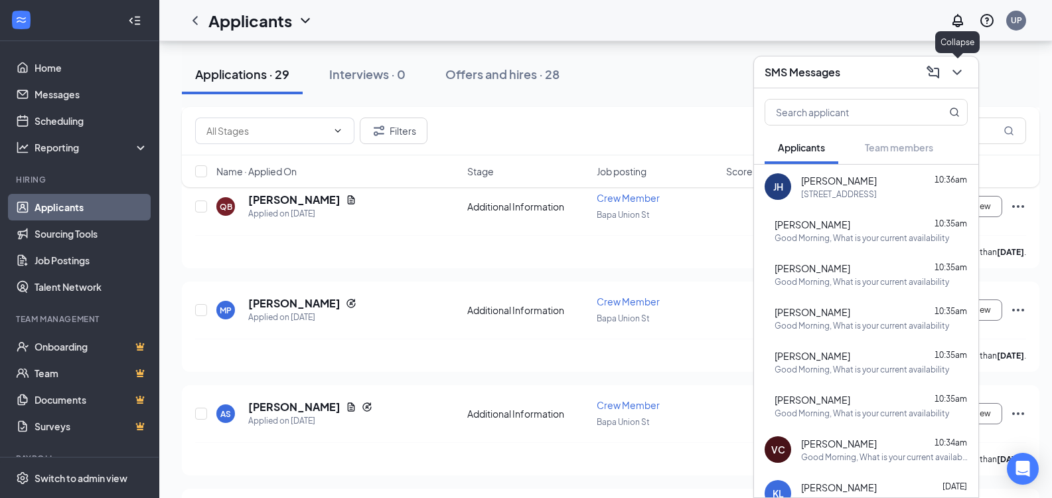
click at [964, 69] on icon "ChevronDown" at bounding box center [957, 72] width 16 height 16
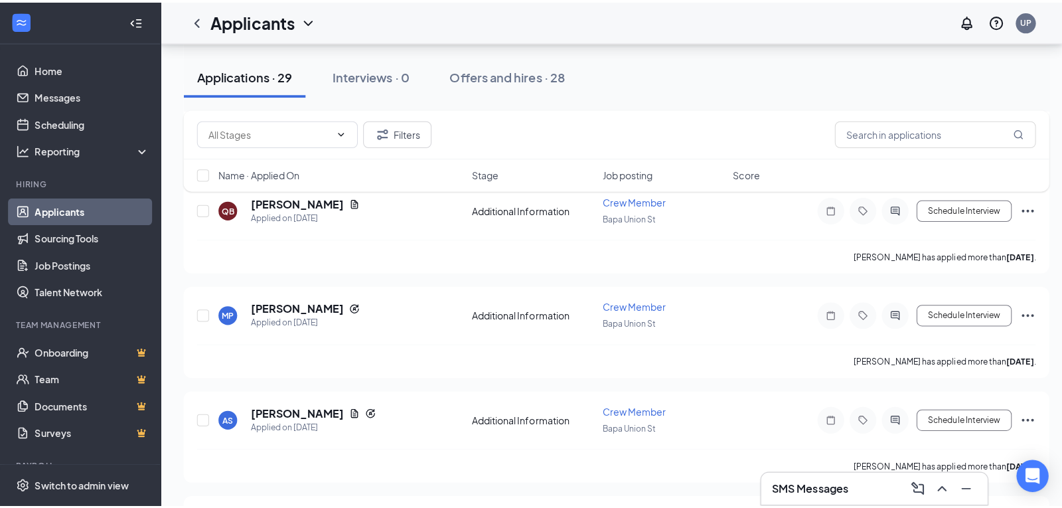
scroll to position [708, 0]
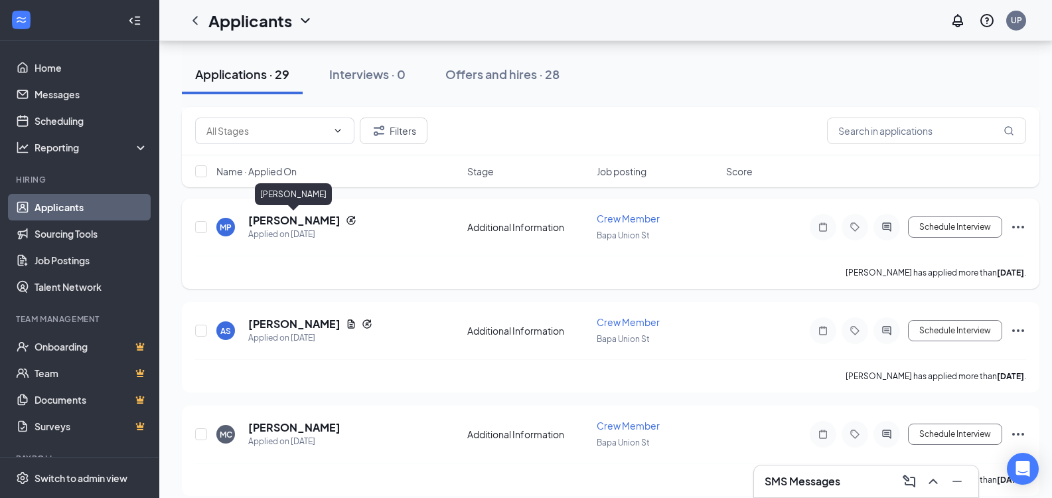
click at [293, 223] on h5 "mackenzie panou" at bounding box center [294, 220] width 92 height 15
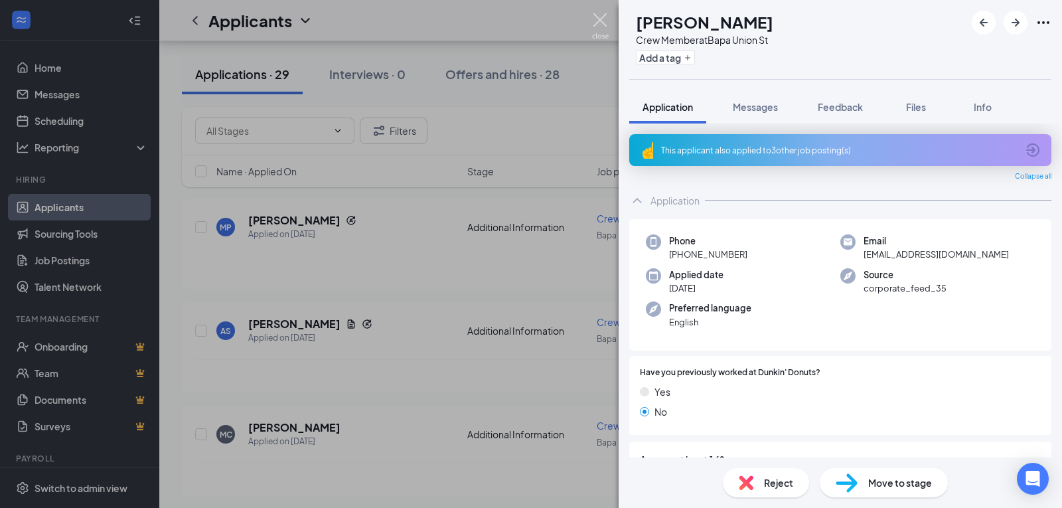
click at [594, 24] on img at bounding box center [600, 26] width 17 height 26
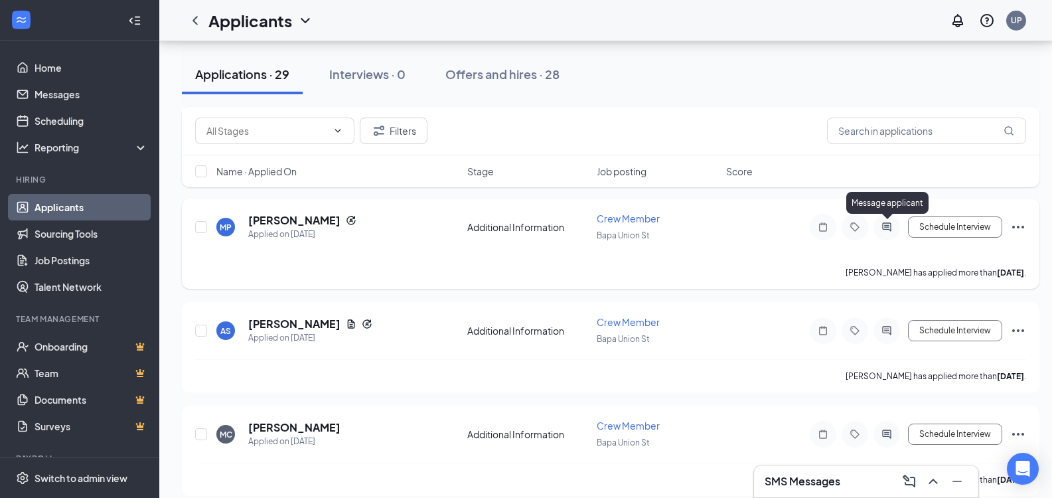
click at [888, 228] on icon "ActiveChat" at bounding box center [887, 227] width 16 height 11
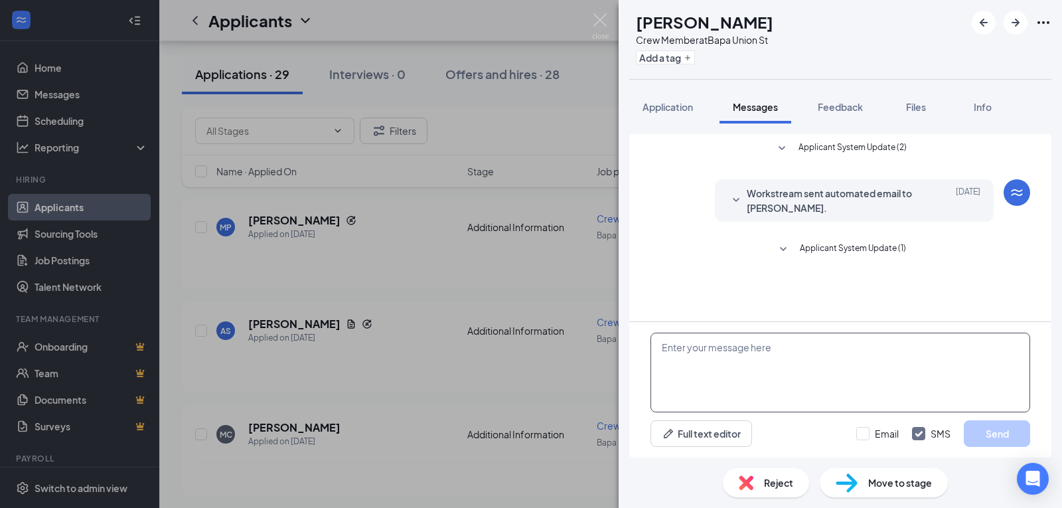
click at [852, 380] on textarea at bounding box center [841, 373] width 380 height 80
paste textarea "Good Morning, What is your current availability"
type textarea "Good Morning, What is your current availability"
click at [992, 443] on button "Send" at bounding box center [997, 433] width 66 height 27
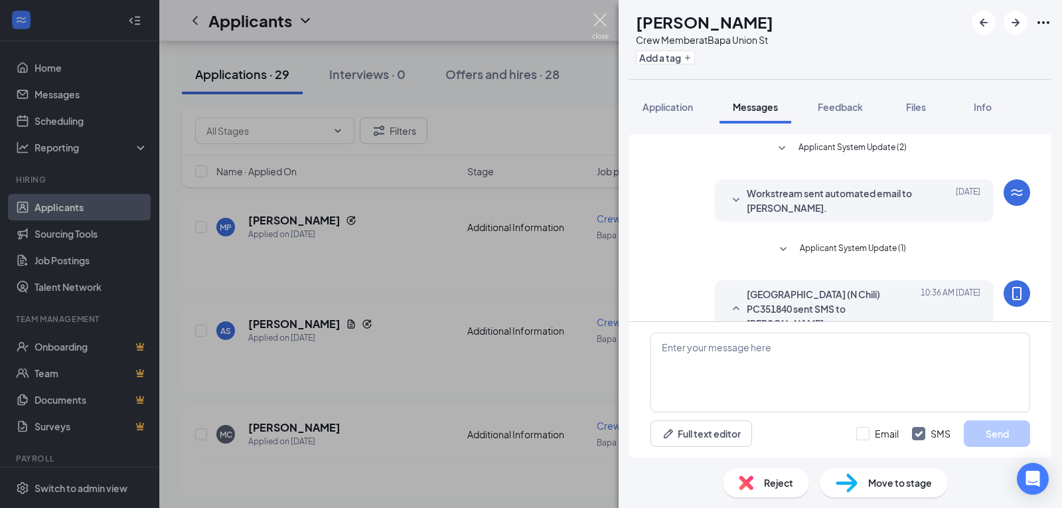
scroll to position [37, 0]
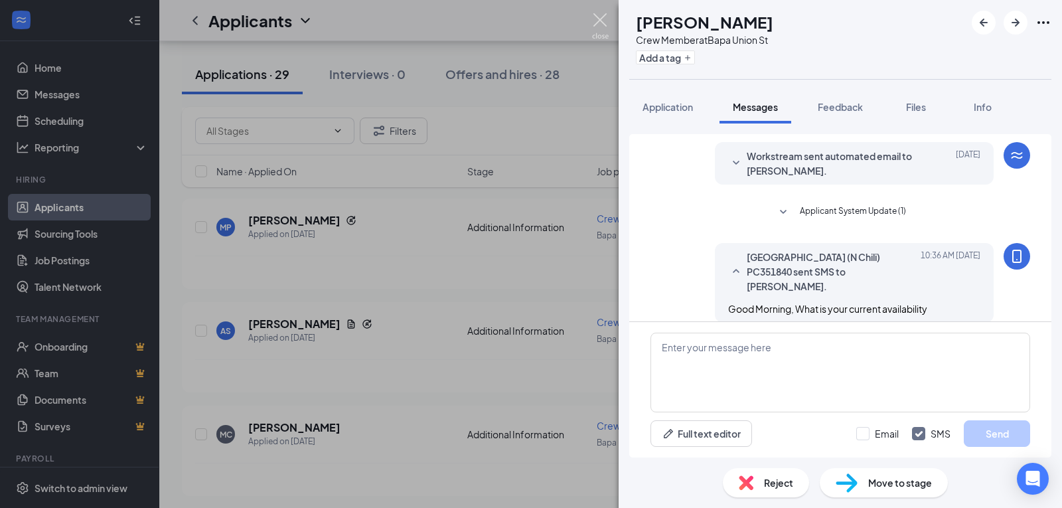
click at [597, 20] on img at bounding box center [600, 26] width 17 height 26
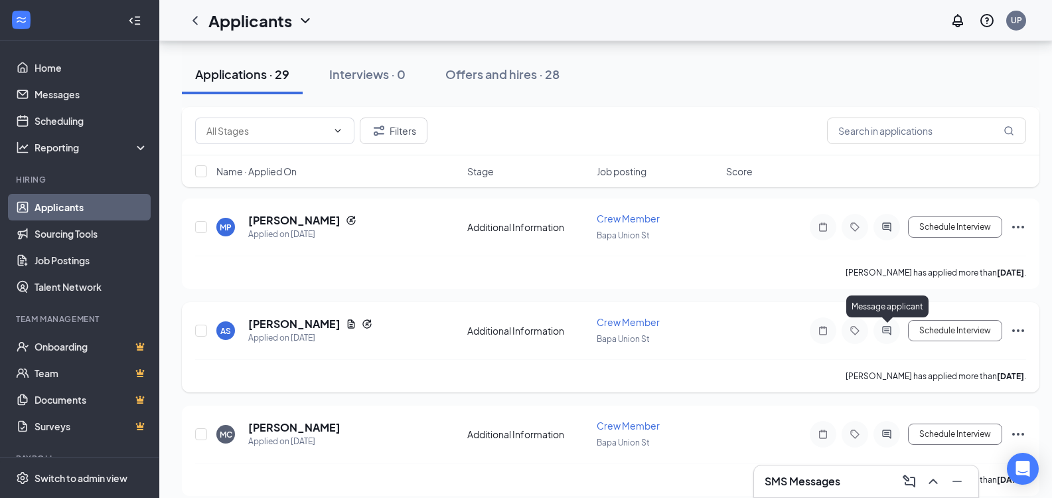
click at [890, 330] on icon "ActiveChat" at bounding box center [887, 330] width 16 height 11
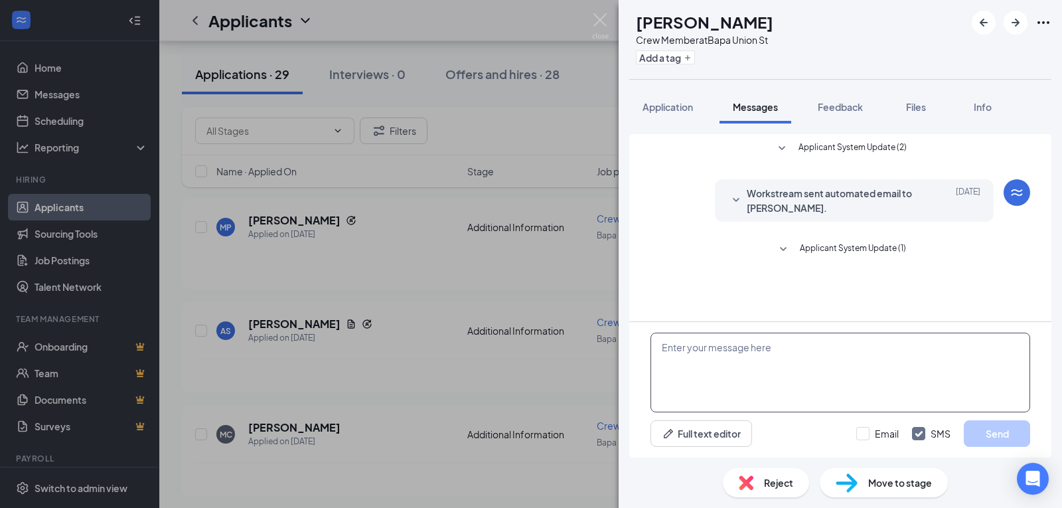
click at [876, 412] on textarea at bounding box center [841, 373] width 380 height 80
paste textarea "Good Morning, What is your current availability"
type textarea "Good Morning, What is your current availability"
click at [992, 431] on button "Send" at bounding box center [997, 433] width 66 height 27
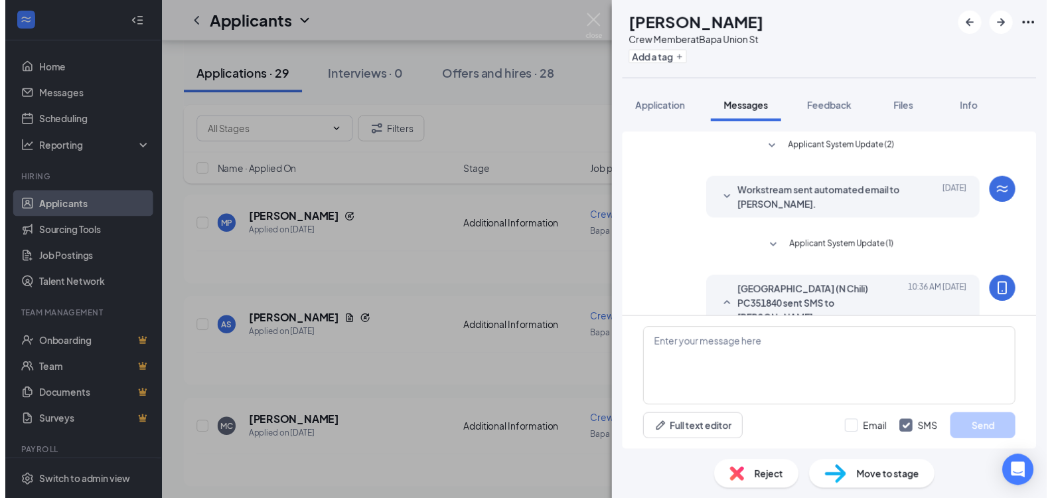
scroll to position [37, 0]
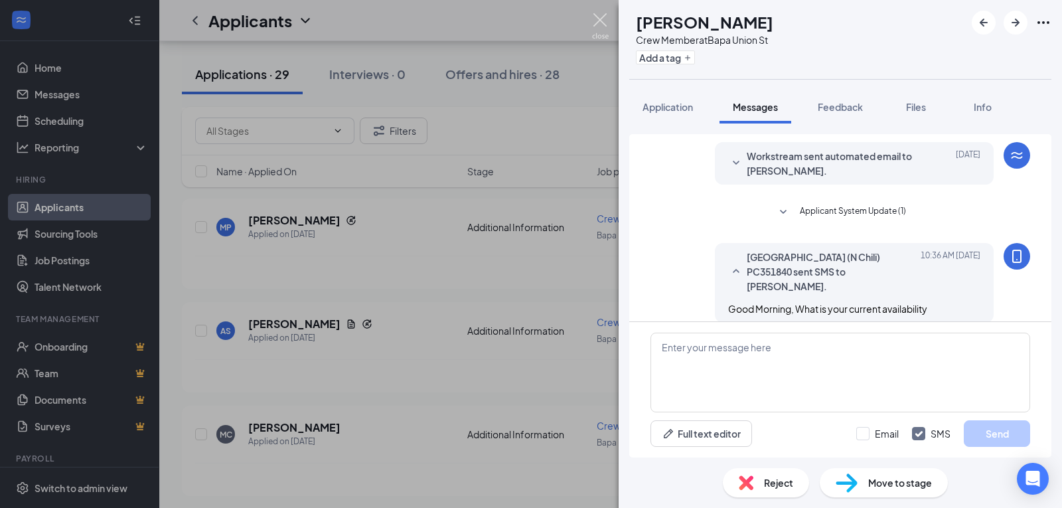
click at [602, 19] on img at bounding box center [600, 26] width 17 height 26
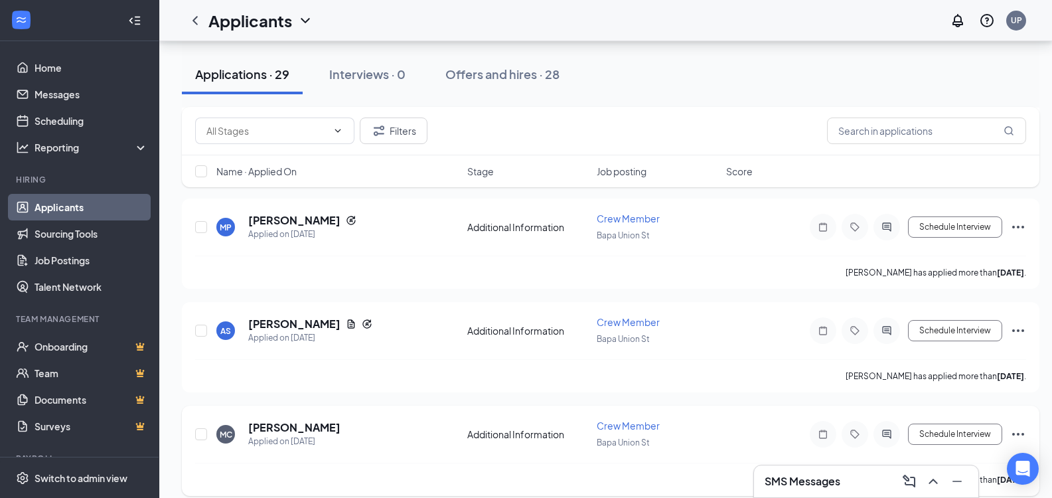
click at [1021, 434] on icon "Ellipses" at bounding box center [1018, 434] width 16 height 16
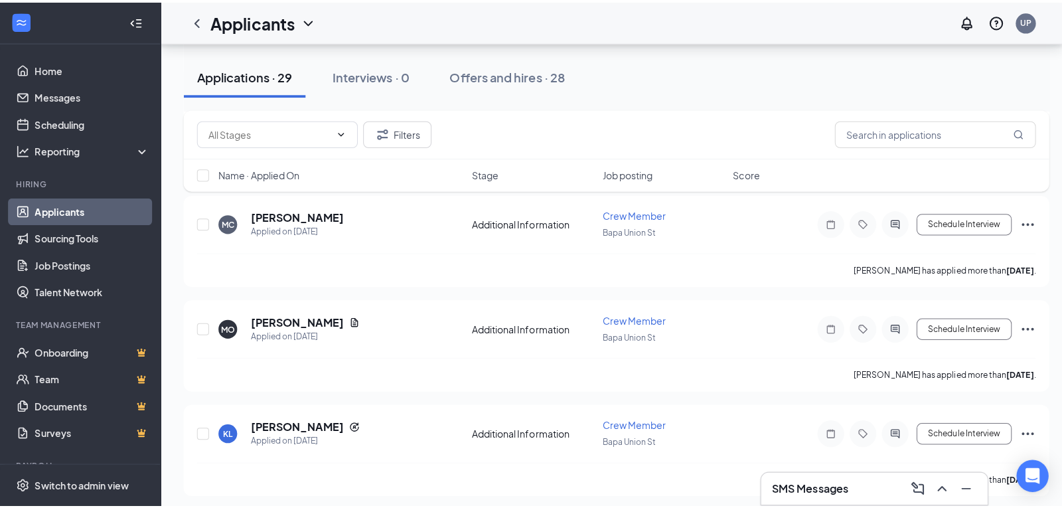
scroll to position [894, 0]
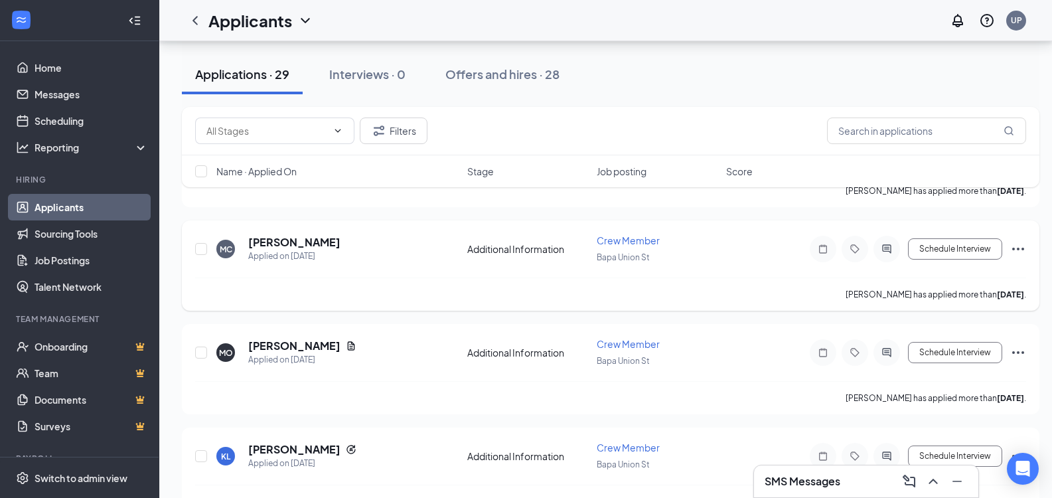
click at [1012, 250] on icon "Ellipses" at bounding box center [1018, 249] width 16 height 16
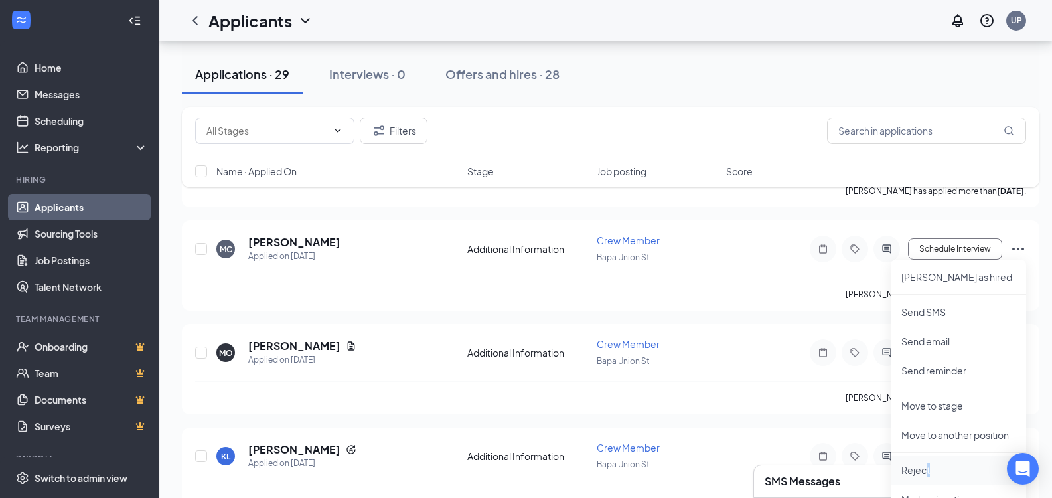
click at [928, 469] on p "Reject" at bounding box center [959, 469] width 114 height 13
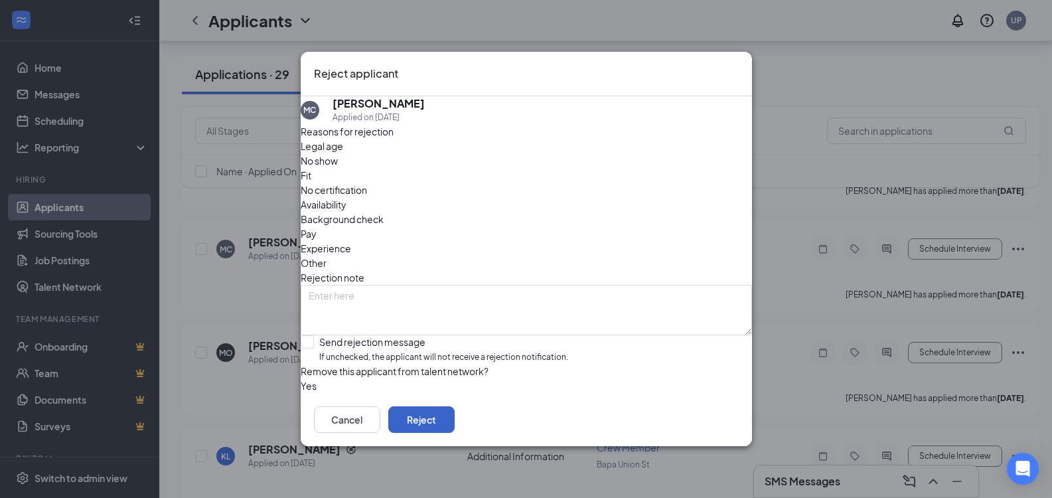
click at [455, 428] on button "Reject" at bounding box center [421, 419] width 66 height 27
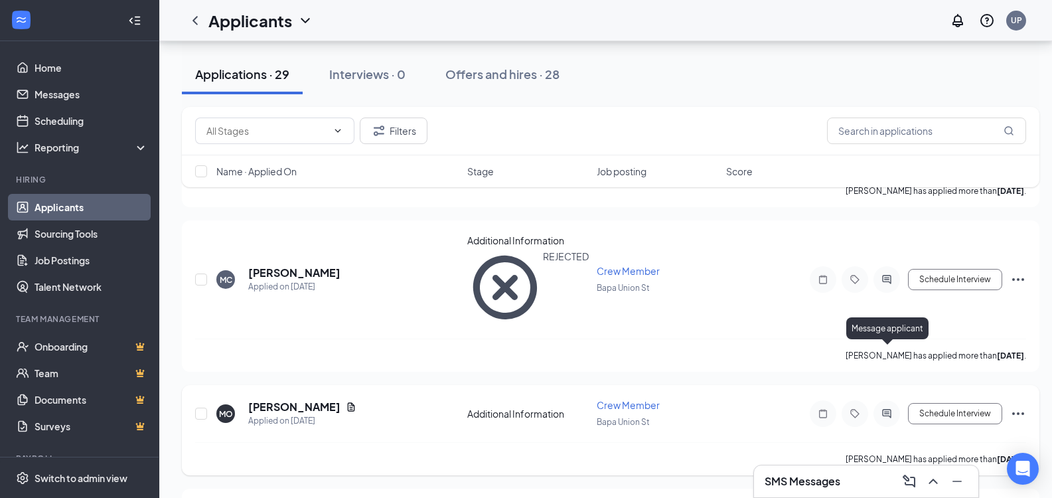
click at [884, 408] on icon "ActiveChat" at bounding box center [887, 413] width 16 height 11
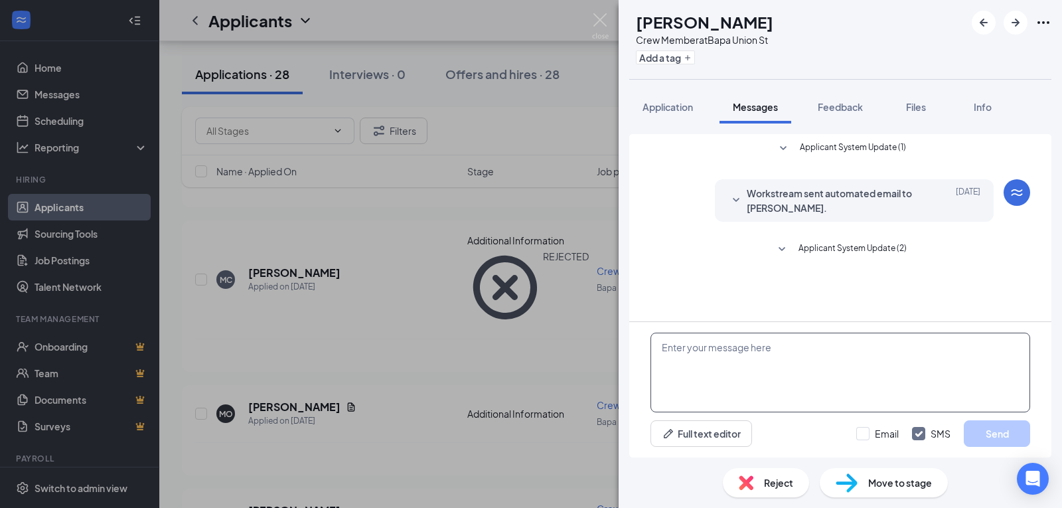
click at [842, 351] on textarea at bounding box center [841, 373] width 380 height 80
paste textarea "Good Morning, What is your current availability"
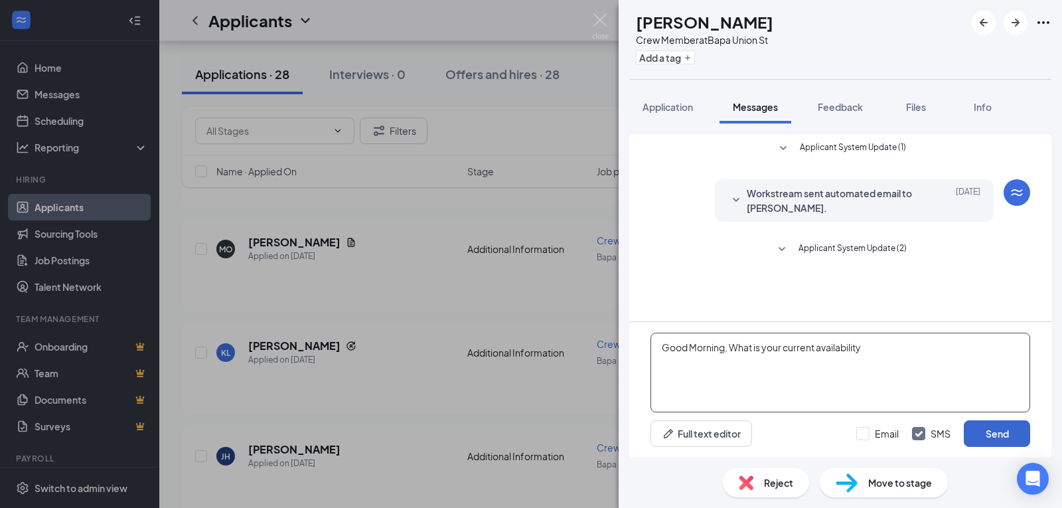
type textarea "Good Morning, What is your current availability"
click at [983, 427] on button "Send" at bounding box center [997, 433] width 66 height 27
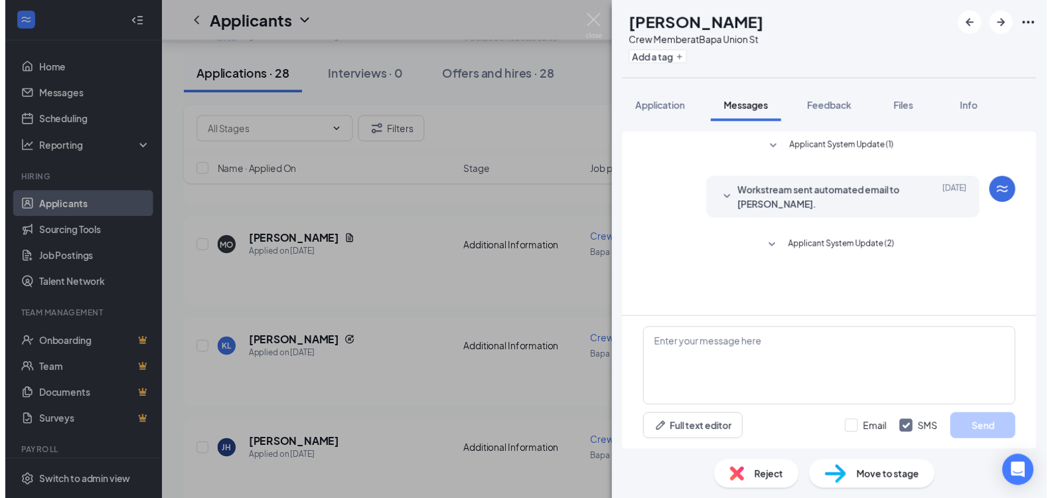
scroll to position [37, 0]
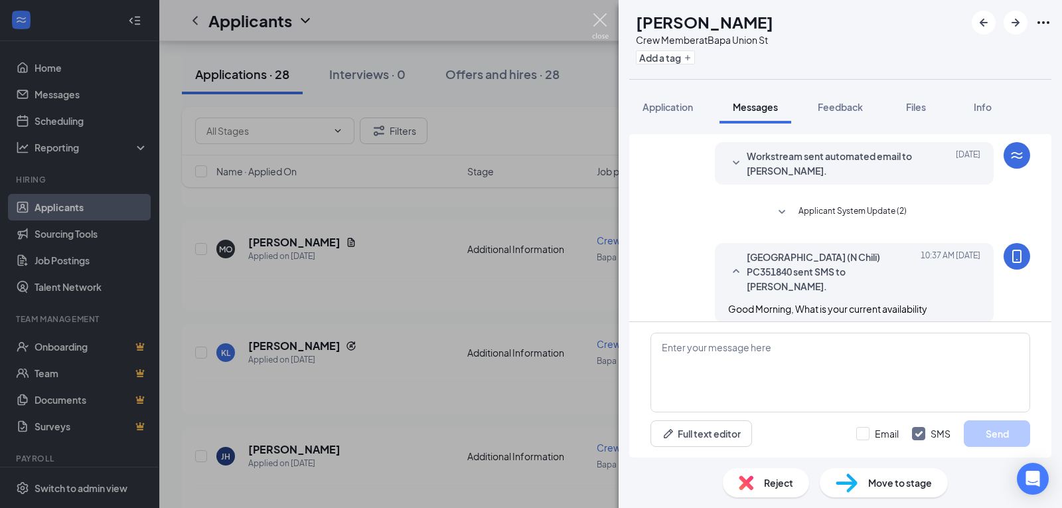
click at [602, 17] on img at bounding box center [600, 26] width 17 height 26
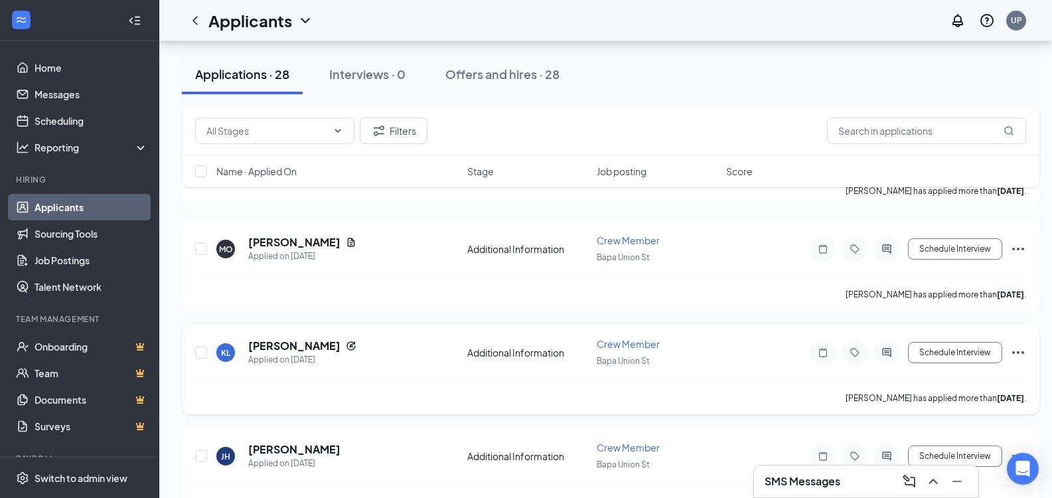
click at [1015, 349] on icon "Ellipses" at bounding box center [1018, 353] width 16 height 16
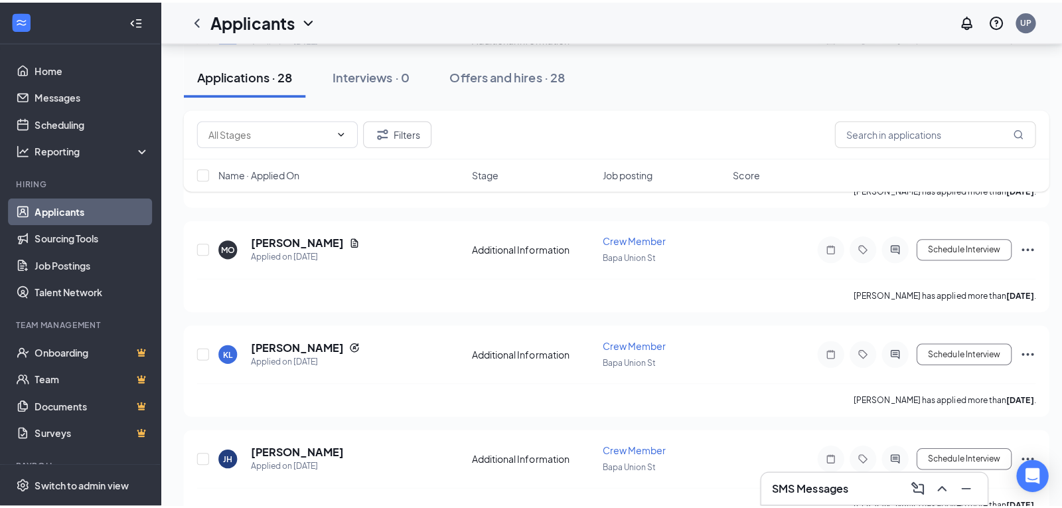
scroll to position [889, 0]
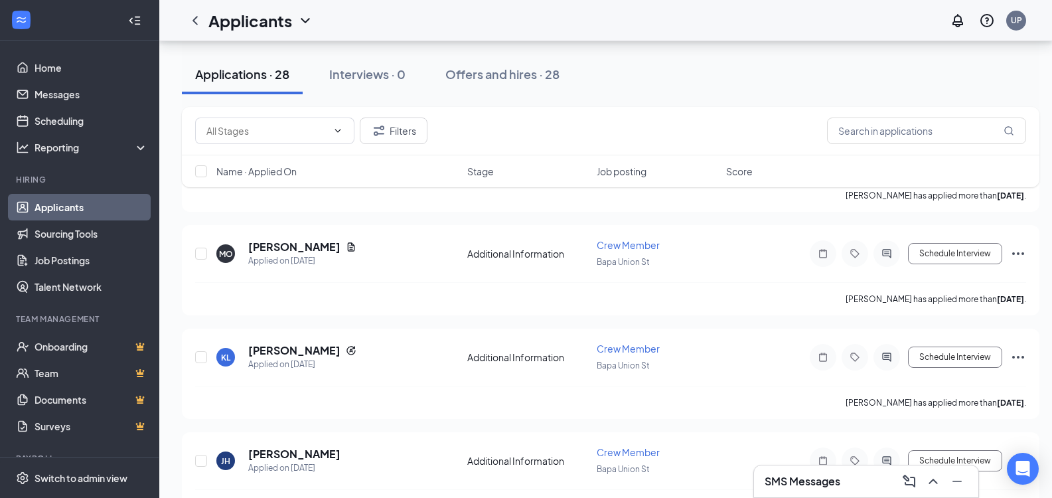
click at [848, 477] on div "SMS Messages" at bounding box center [866, 481] width 203 height 21
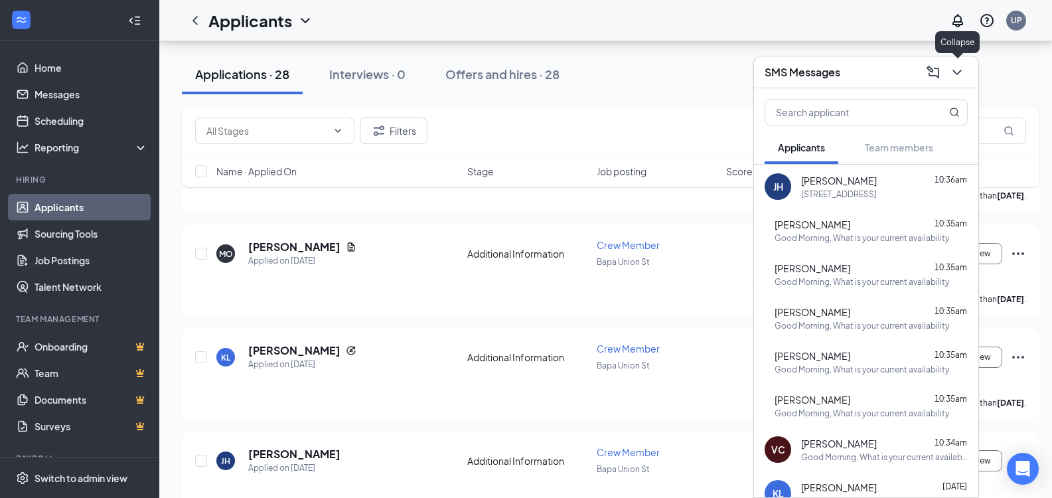
click at [963, 74] on icon "ChevronDown" at bounding box center [957, 72] width 16 height 16
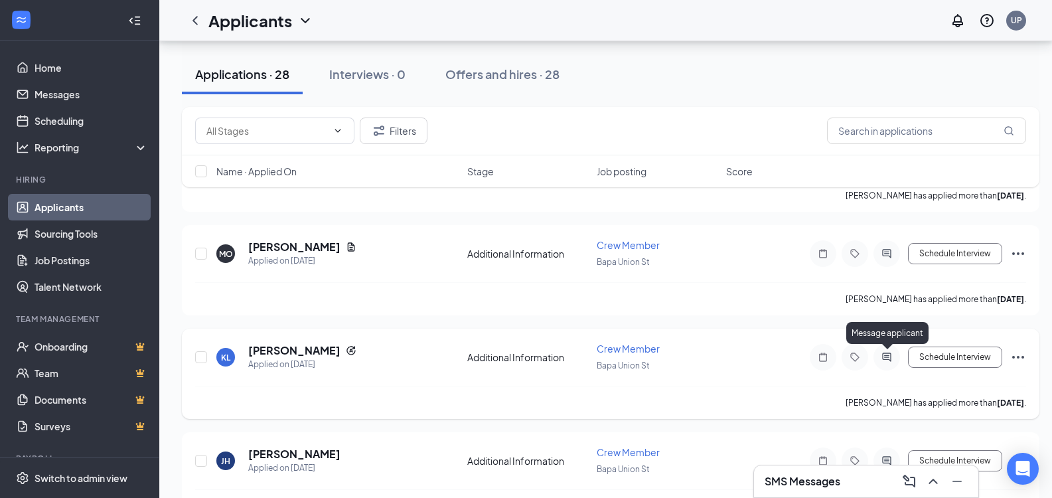
click at [884, 354] on icon "ActiveChat" at bounding box center [887, 357] width 16 height 11
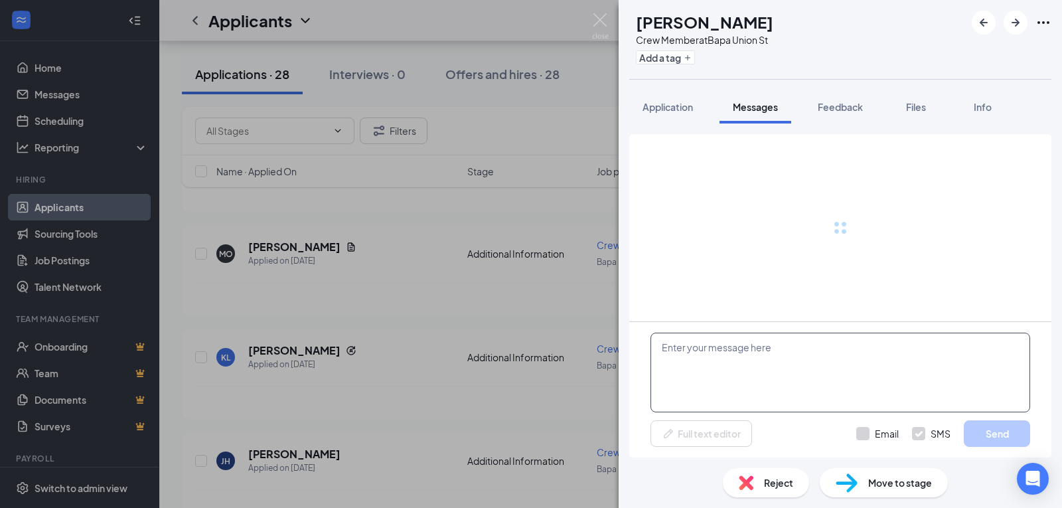
click at [879, 377] on textarea at bounding box center [841, 373] width 380 height 80
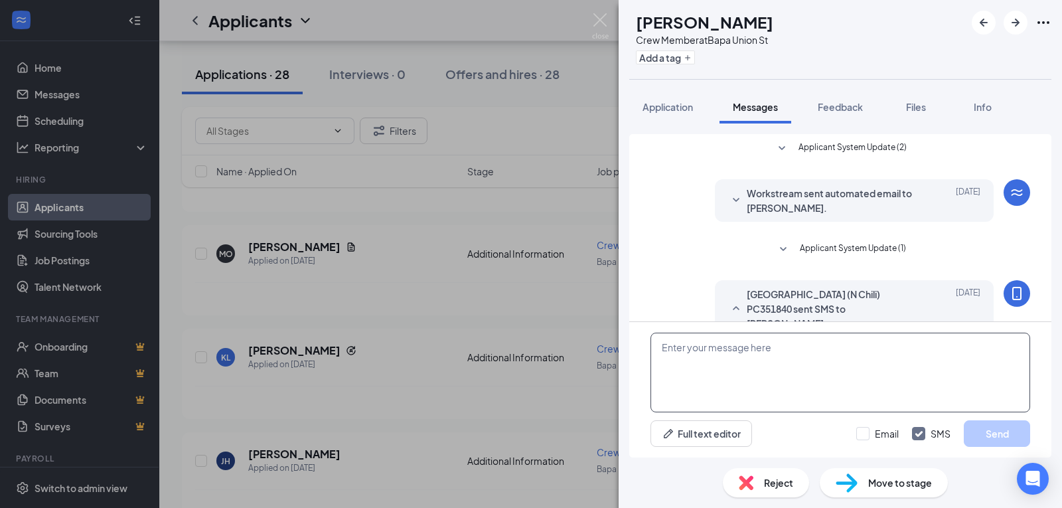
paste textarea "Good Morning, What is your current availability"
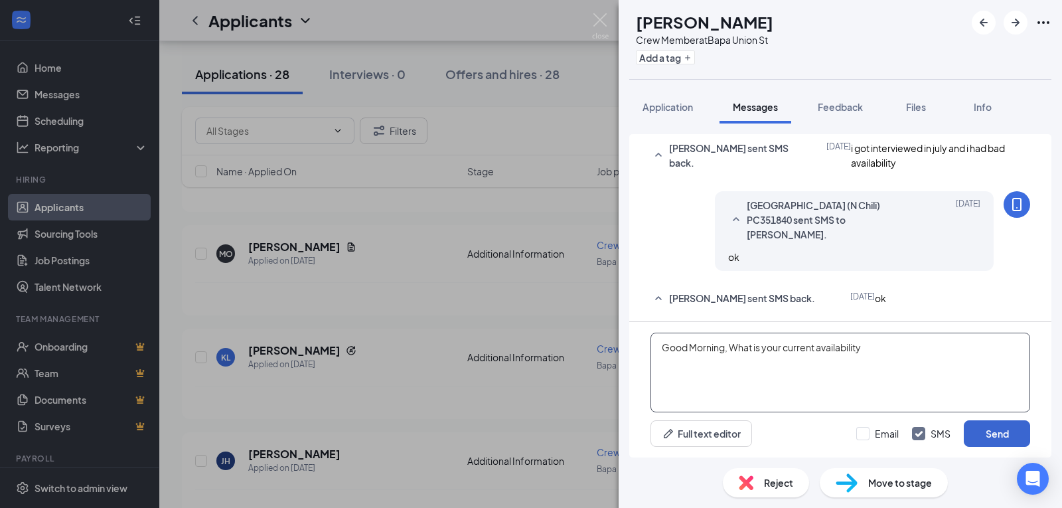
scroll to position [266, 0]
type textarea "Good Morning, What is your current availability"
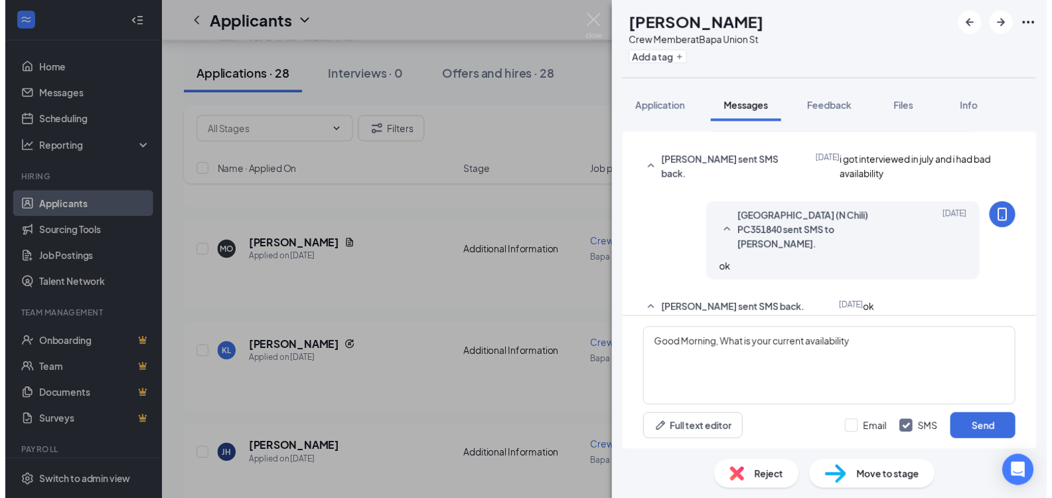
scroll to position [266, 0]
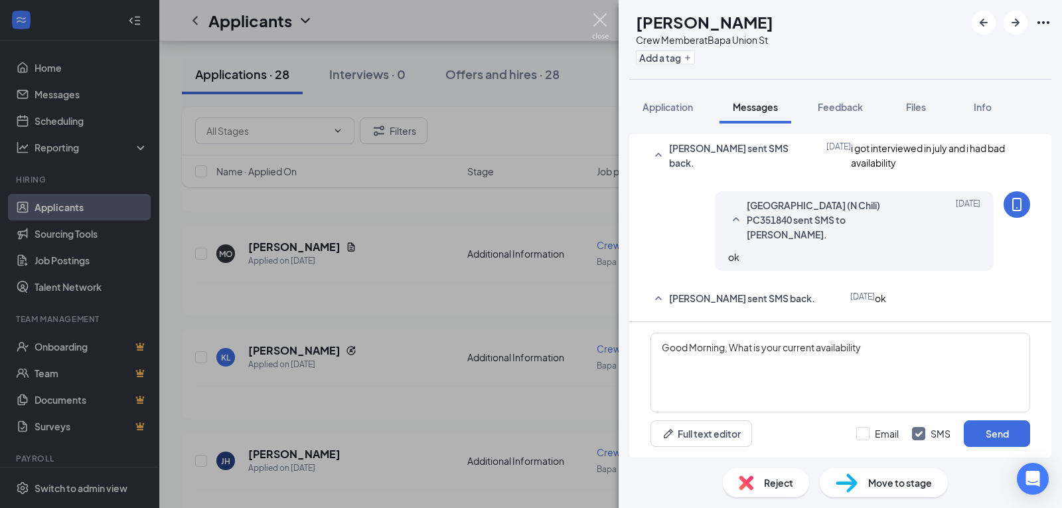
click at [598, 19] on img at bounding box center [600, 26] width 17 height 26
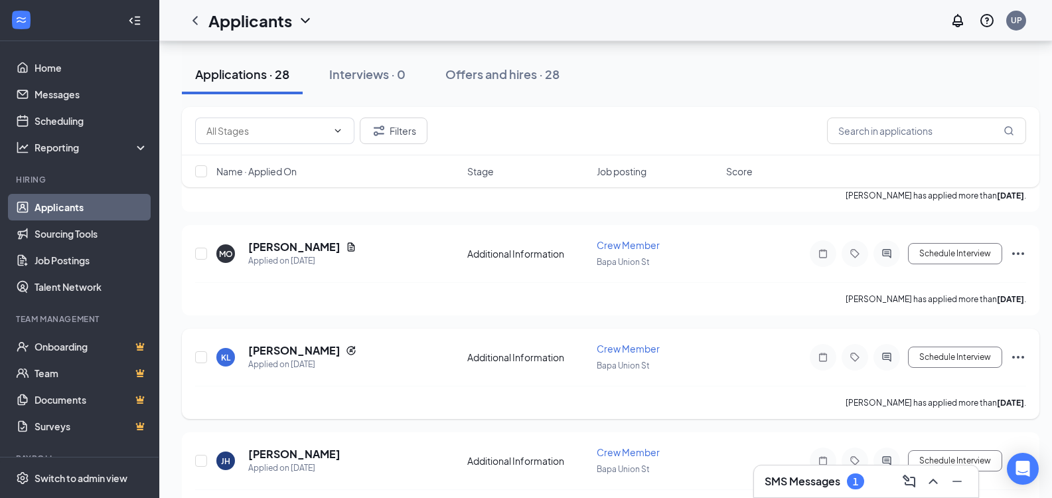
click at [1024, 353] on icon "Ellipses" at bounding box center [1018, 357] width 16 height 16
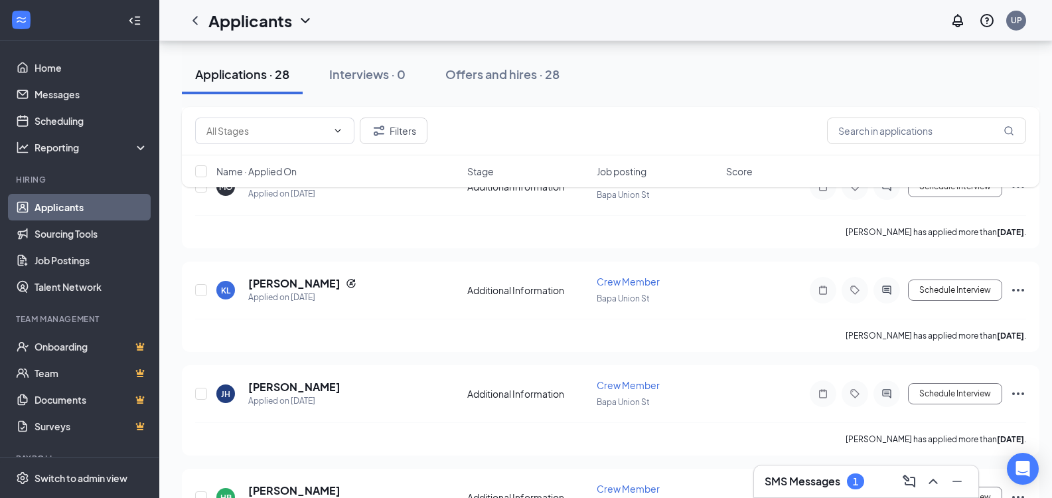
scroll to position [969, 0]
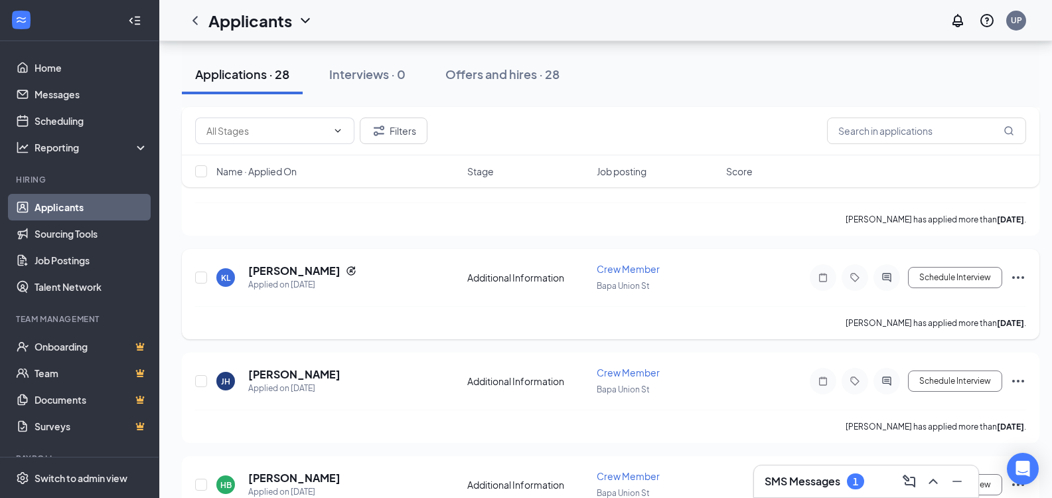
click at [1020, 281] on icon "Ellipses" at bounding box center [1018, 278] width 16 height 16
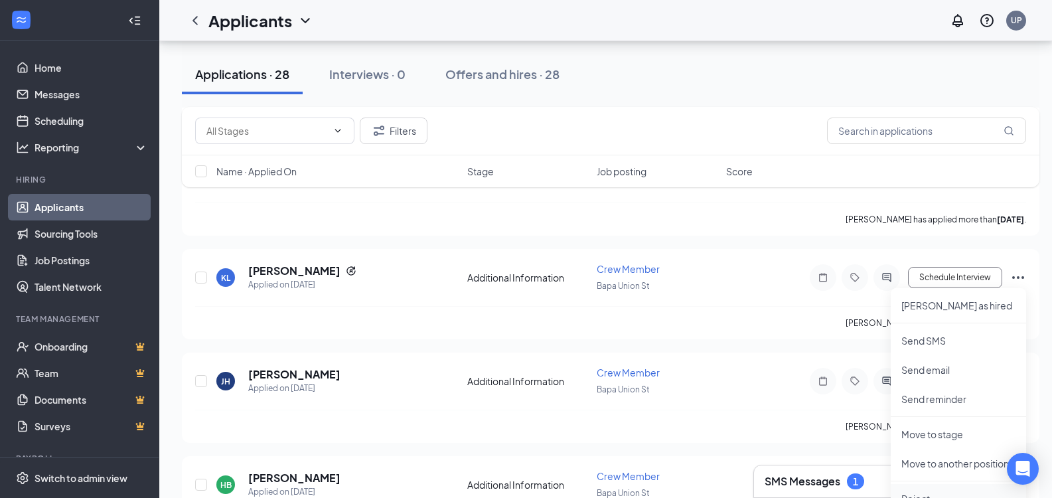
click at [919, 496] on p "Reject" at bounding box center [959, 498] width 114 height 13
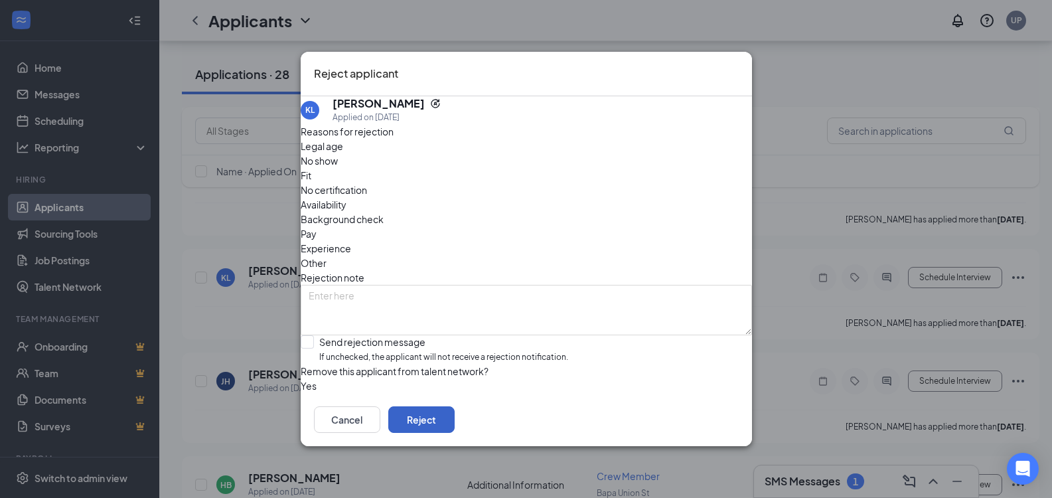
click at [455, 430] on button "Reject" at bounding box center [421, 419] width 66 height 27
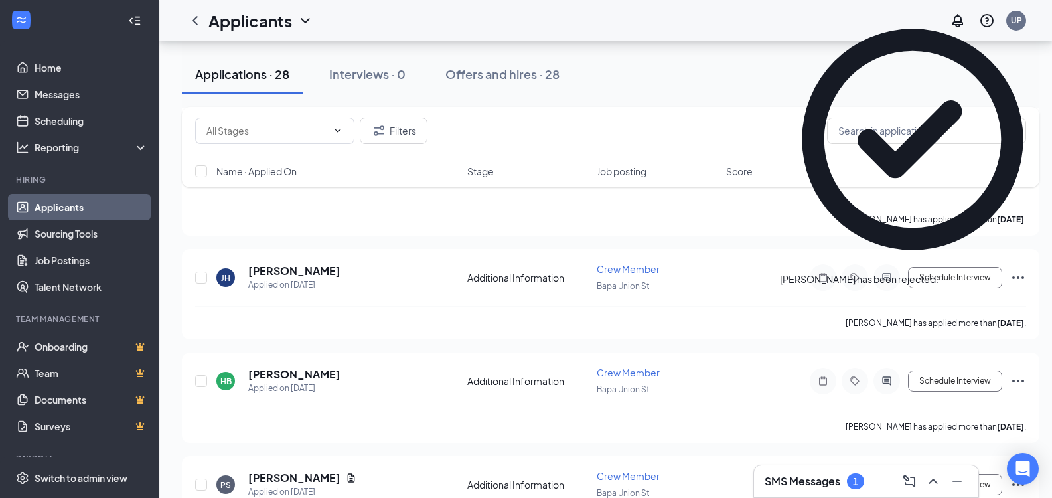
click at [825, 477] on h3 "SMS Messages" at bounding box center [803, 481] width 76 height 15
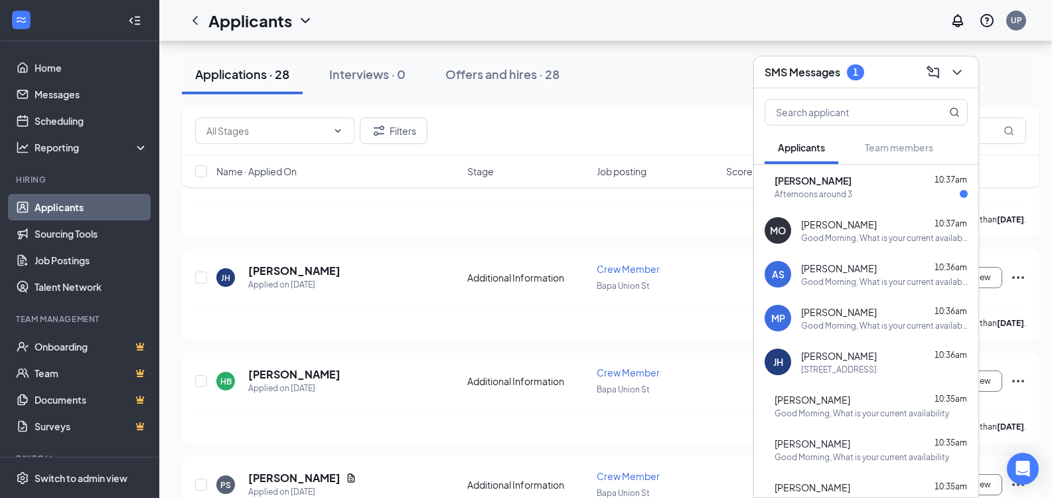
click at [840, 197] on div "Afternoons around 3" at bounding box center [814, 194] width 78 height 11
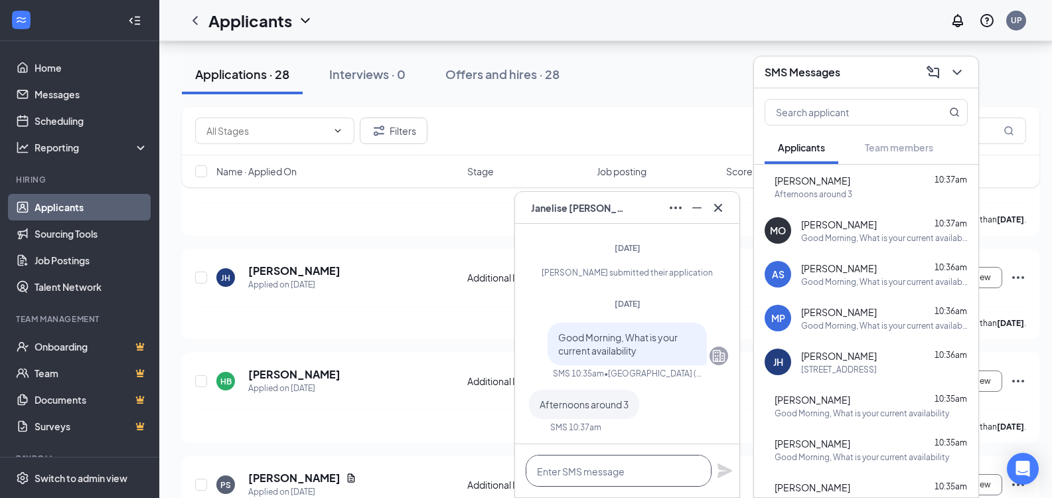
click at [596, 467] on textarea at bounding box center [619, 471] width 186 height 32
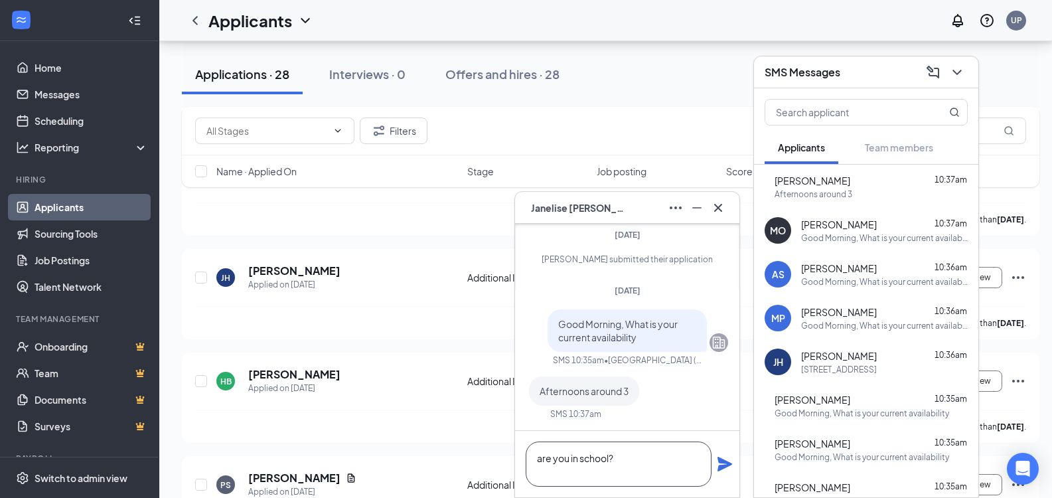
type textarea "are you in school?"
click at [722, 465] on icon "Plane" at bounding box center [725, 464] width 15 height 15
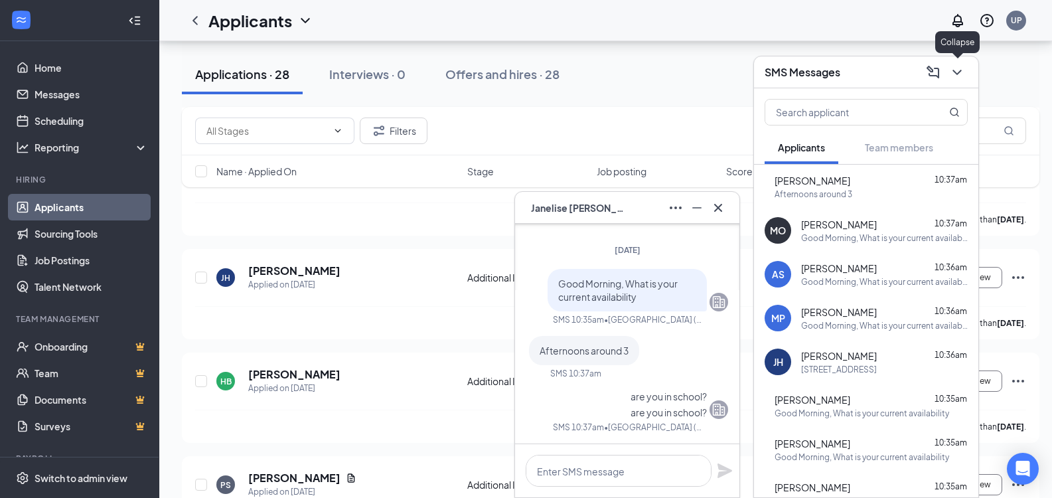
click at [951, 78] on icon "ChevronDown" at bounding box center [957, 72] width 16 height 16
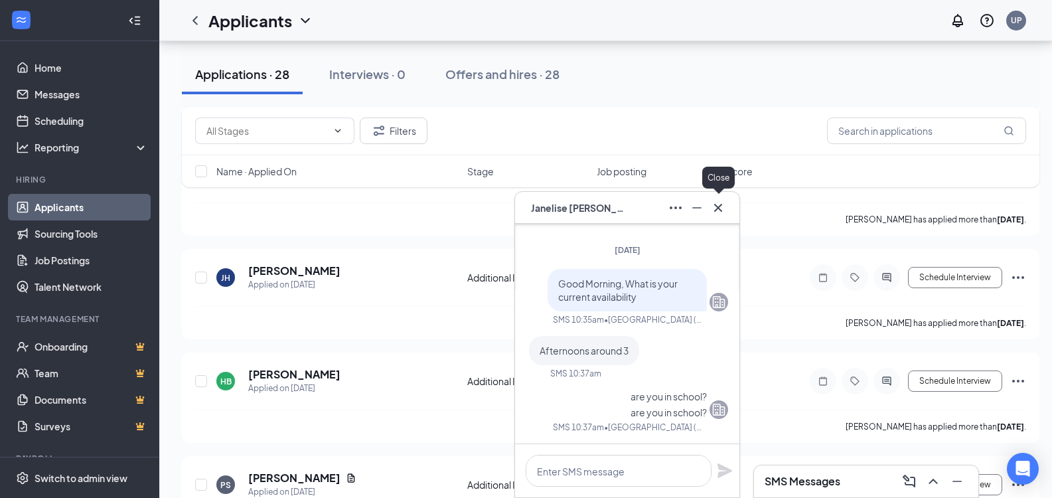
click at [713, 210] on icon "Cross" at bounding box center [718, 208] width 16 height 16
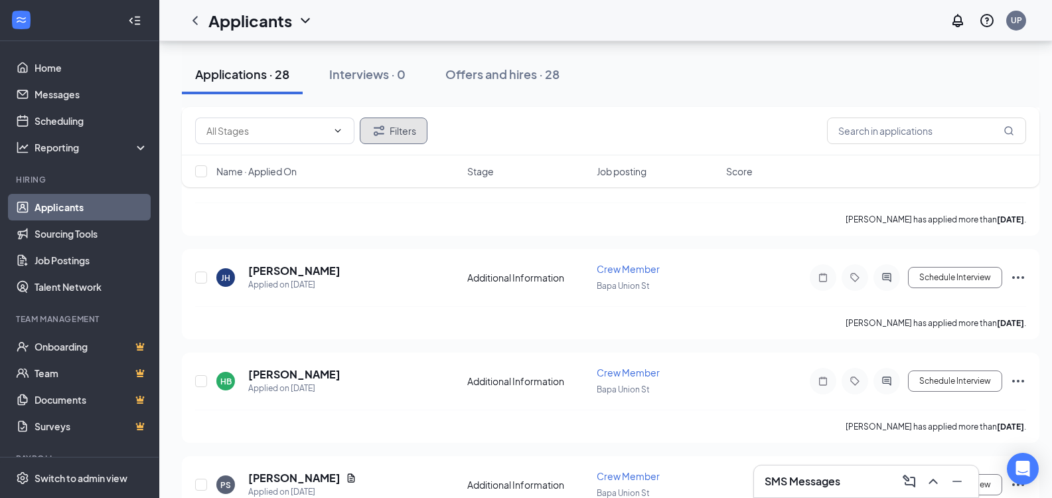
click at [386, 129] on button "Filters" at bounding box center [394, 131] width 68 height 27
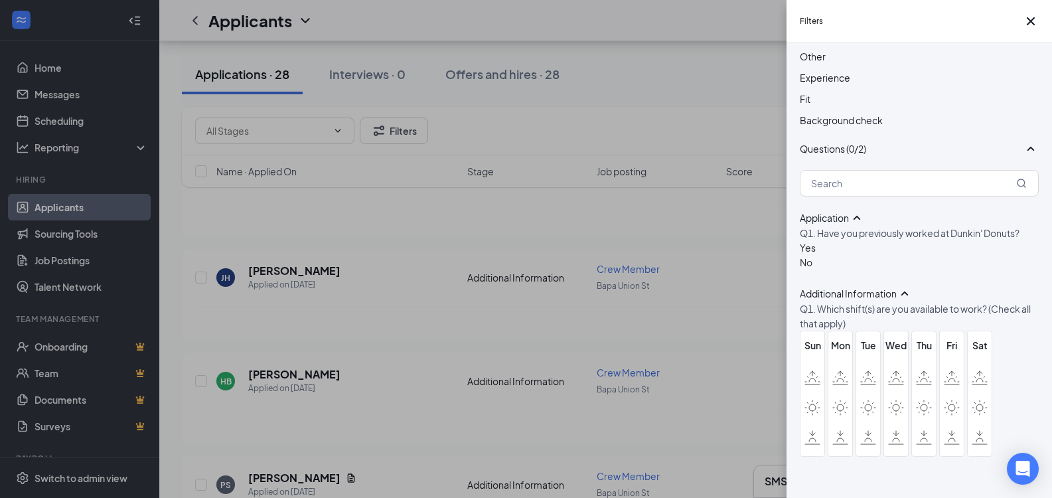
scroll to position [566, 0]
click at [808, 240] on div at bounding box center [808, 240] width 16 height 0
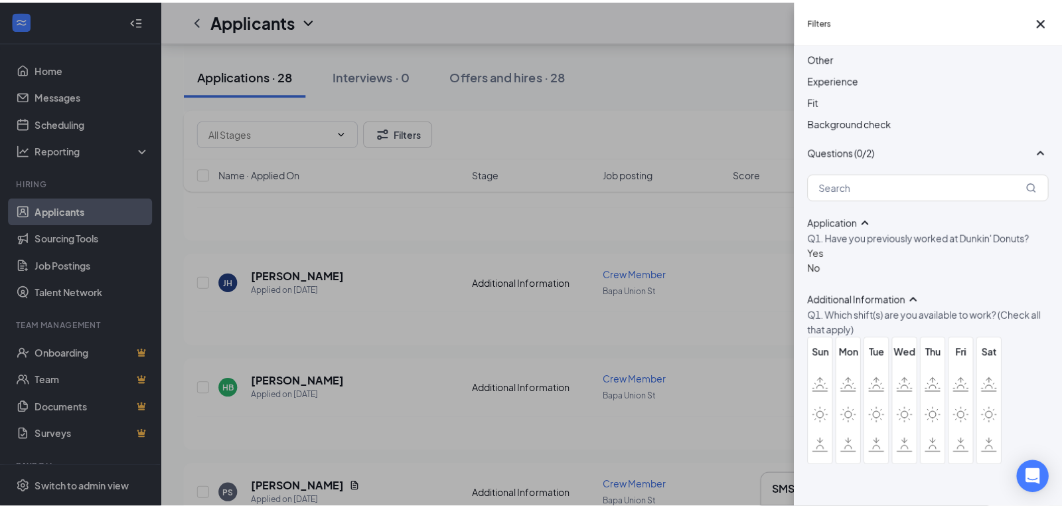
scroll to position [0, 0]
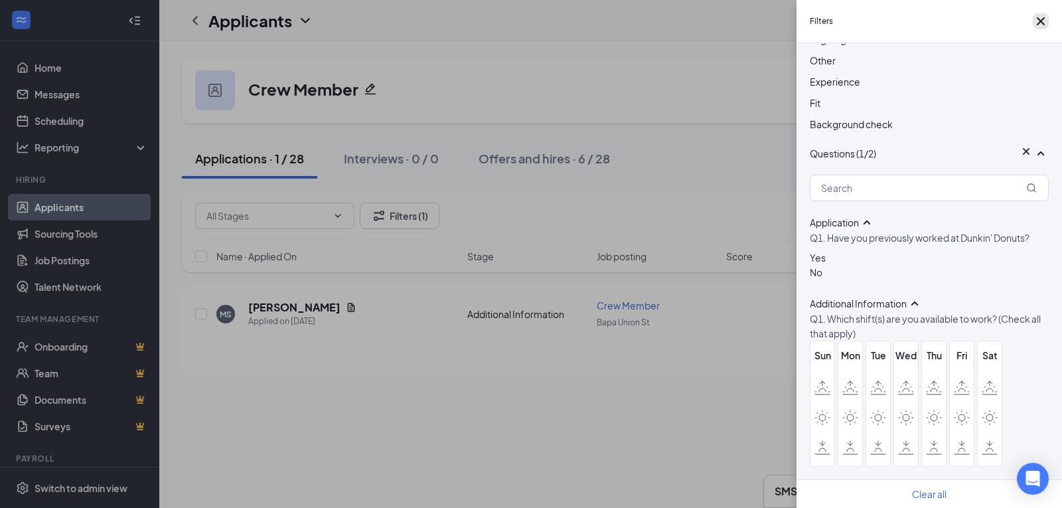
click at [1037, 25] on icon "Cross" at bounding box center [1041, 21] width 8 height 8
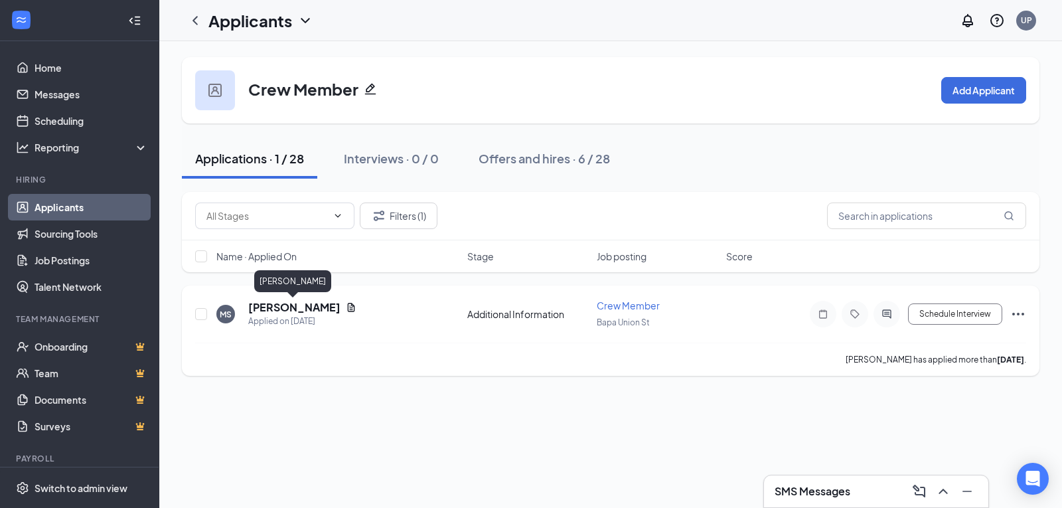
click at [289, 307] on h5 "Melissa Seaborn" at bounding box center [294, 307] width 92 height 15
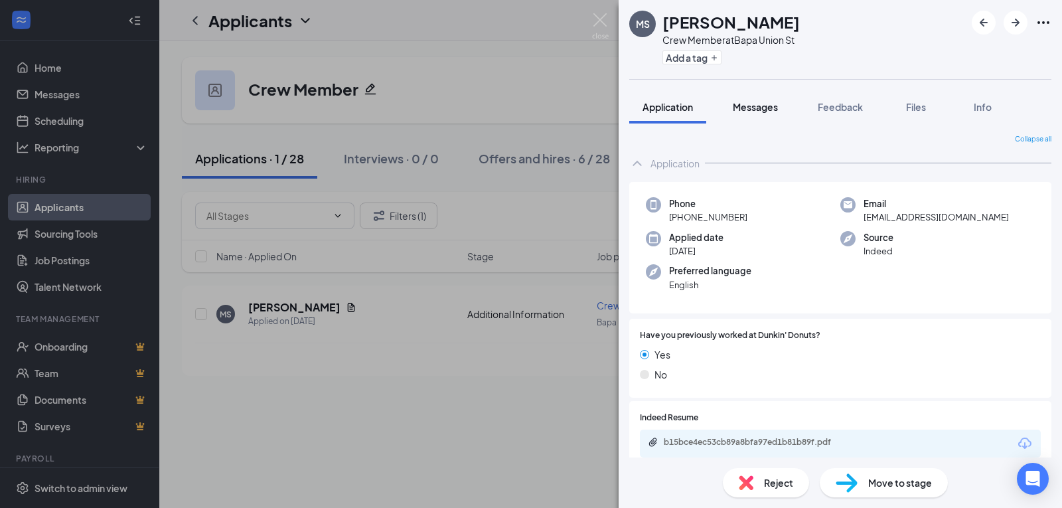
click at [757, 113] on div "Messages" at bounding box center [755, 106] width 45 height 13
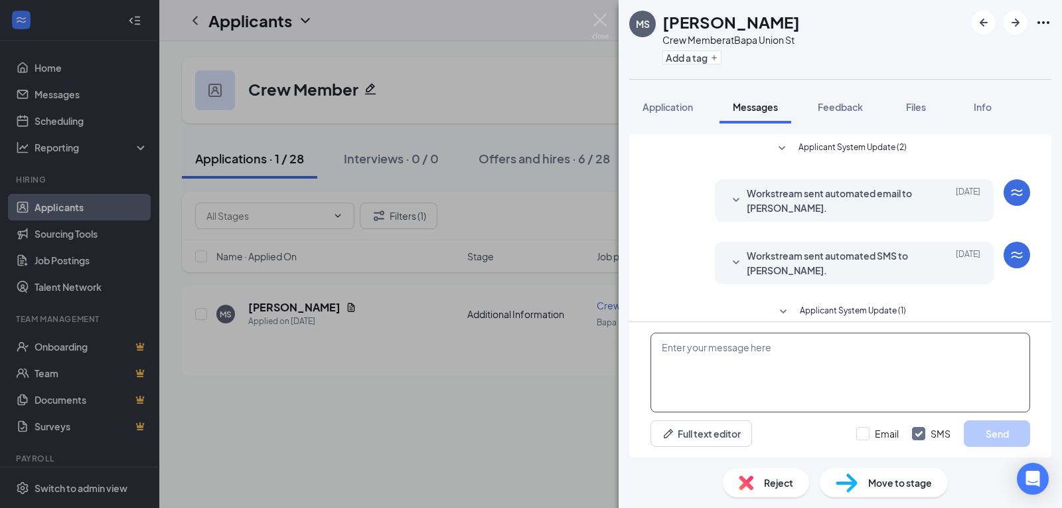
scroll to position [15, 0]
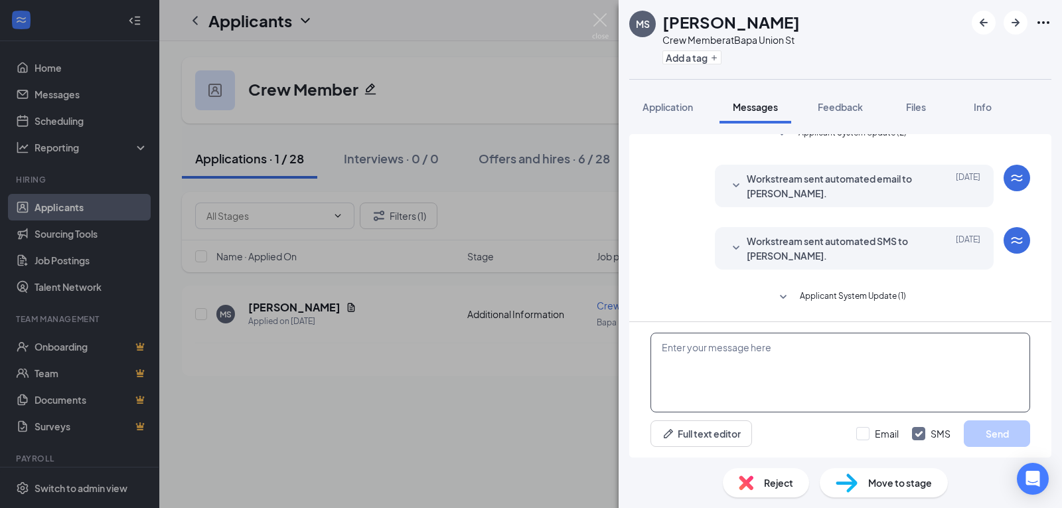
click at [779, 356] on textarea at bounding box center [841, 373] width 380 height 80
paste textarea "Good Morning, What is your current availability"
type textarea "Good Morning, What is your current availability"
click at [992, 437] on button "Send" at bounding box center [997, 433] width 66 height 27
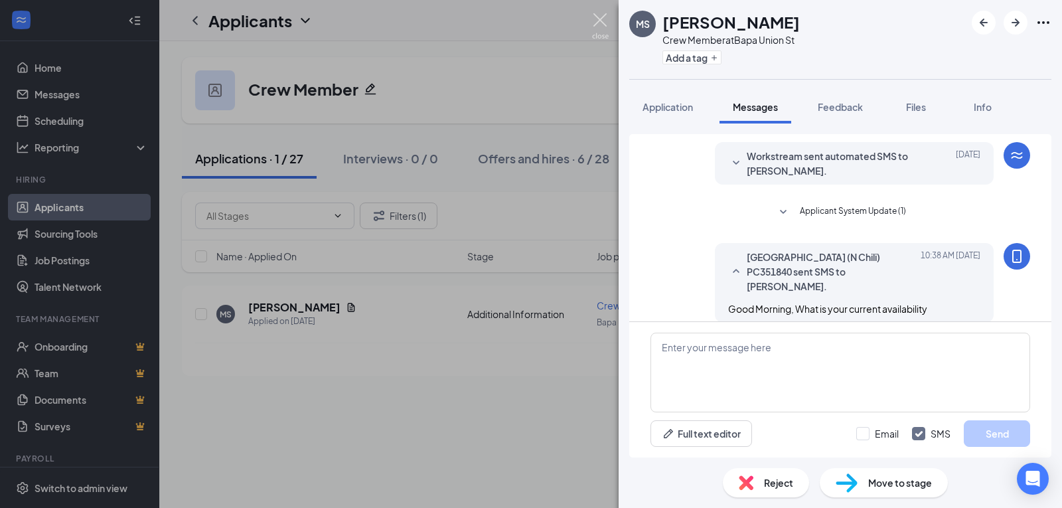
click at [597, 18] on img at bounding box center [600, 26] width 17 height 26
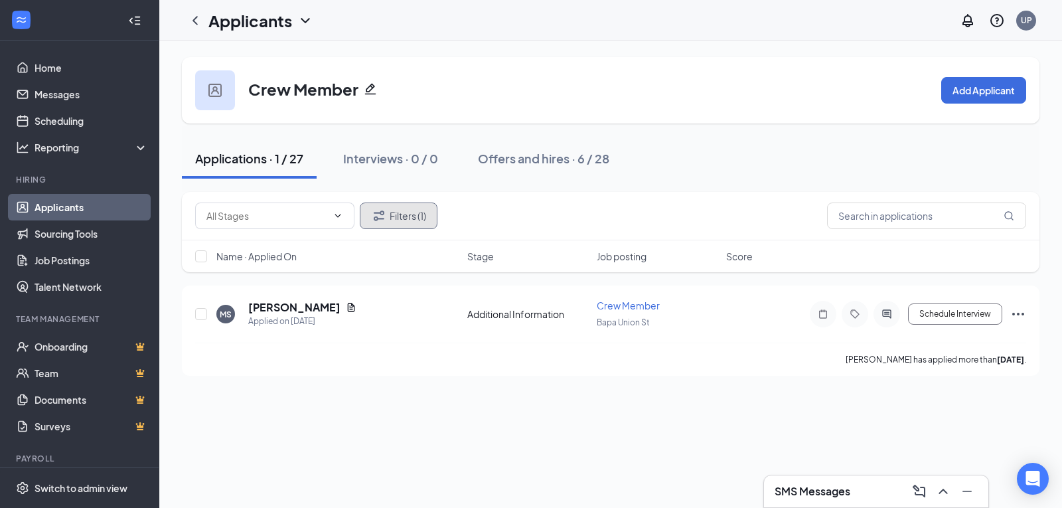
click at [400, 224] on button "Filters (1)" at bounding box center [399, 215] width 78 height 27
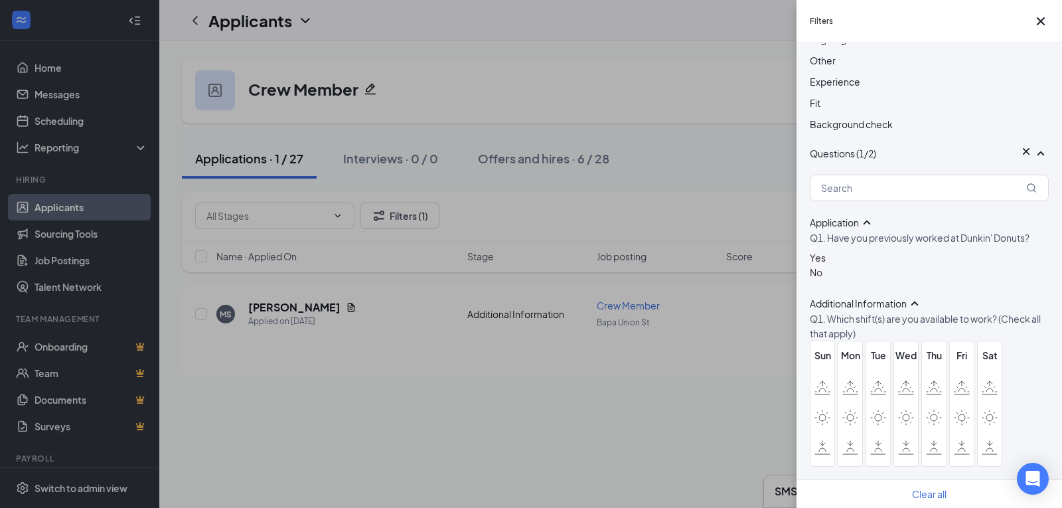
scroll to position [641, 0]
click at [813, 245] on img at bounding box center [813, 247] width 7 height 5
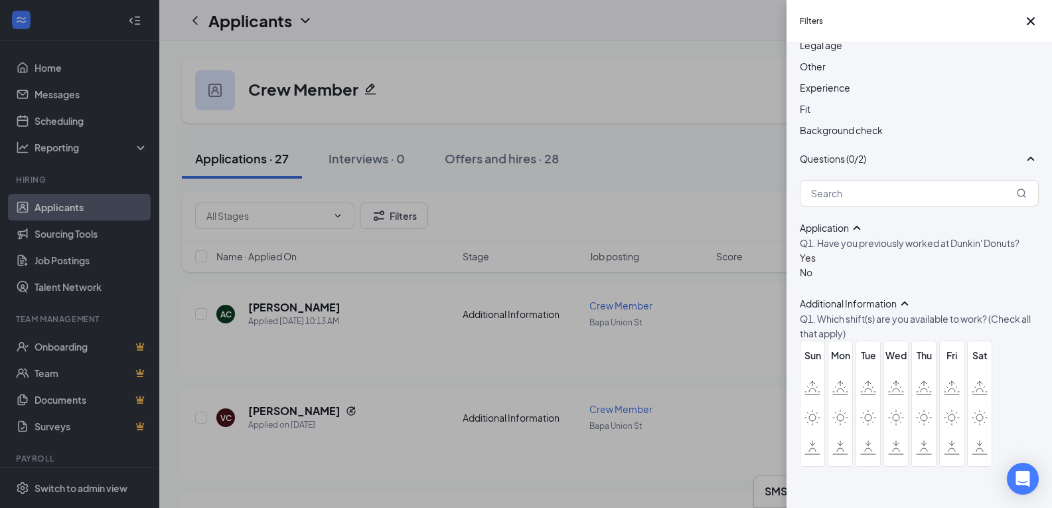
click at [821, 435] on label at bounding box center [813, 447] width 24 height 24
click at [0, 0] on input "checkbox" at bounding box center [0, 0] width 0 height 0
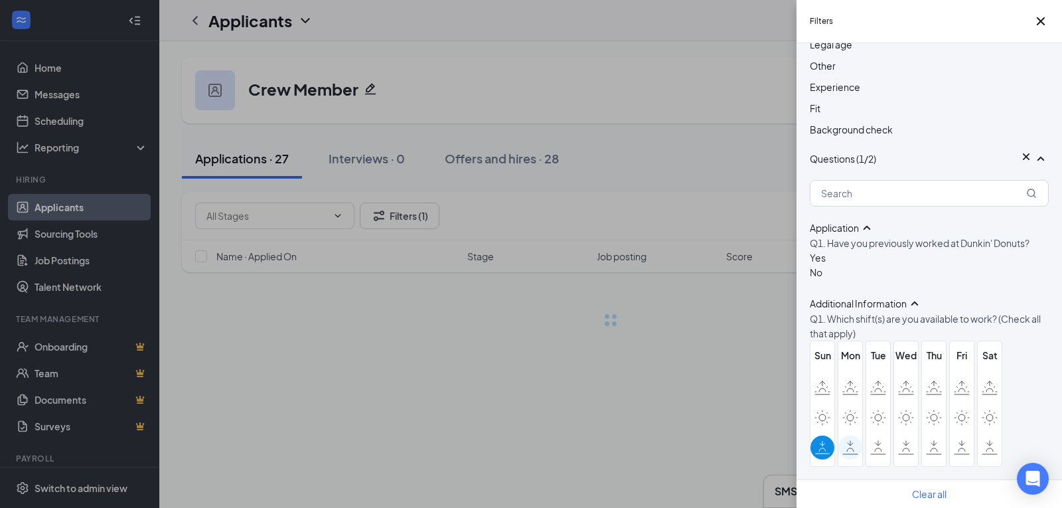
click at [852, 435] on div at bounding box center [850, 447] width 24 height 24
click at [0, 0] on input "checkbox" at bounding box center [0, 0] width 0 height 0
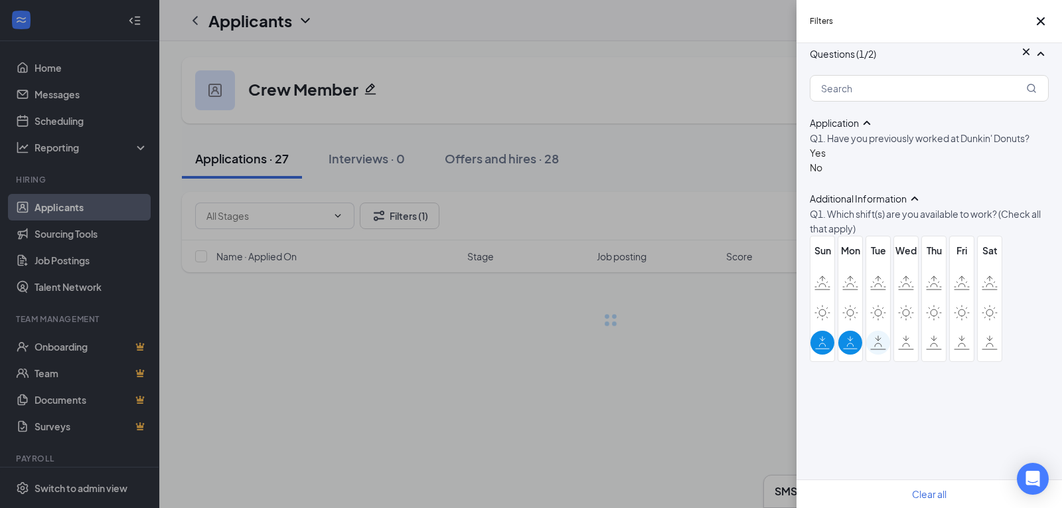
click at [888, 354] on div at bounding box center [878, 343] width 24 height 24
click at [0, 0] on input "checkbox" at bounding box center [0, 0] width 0 height 0
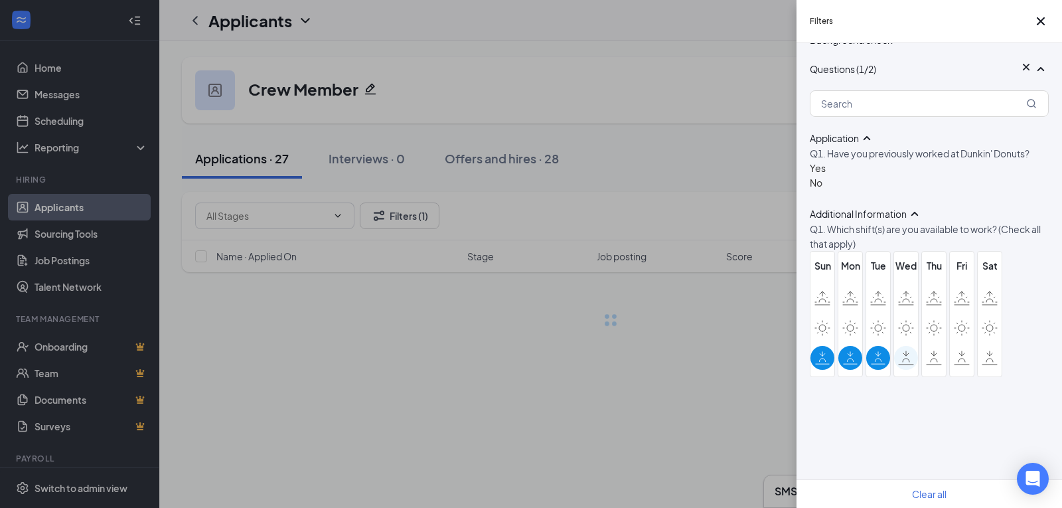
click at [915, 370] on label at bounding box center [906, 358] width 24 height 24
click at [0, 0] on input "checkbox" at bounding box center [0, 0] width 0 height 0
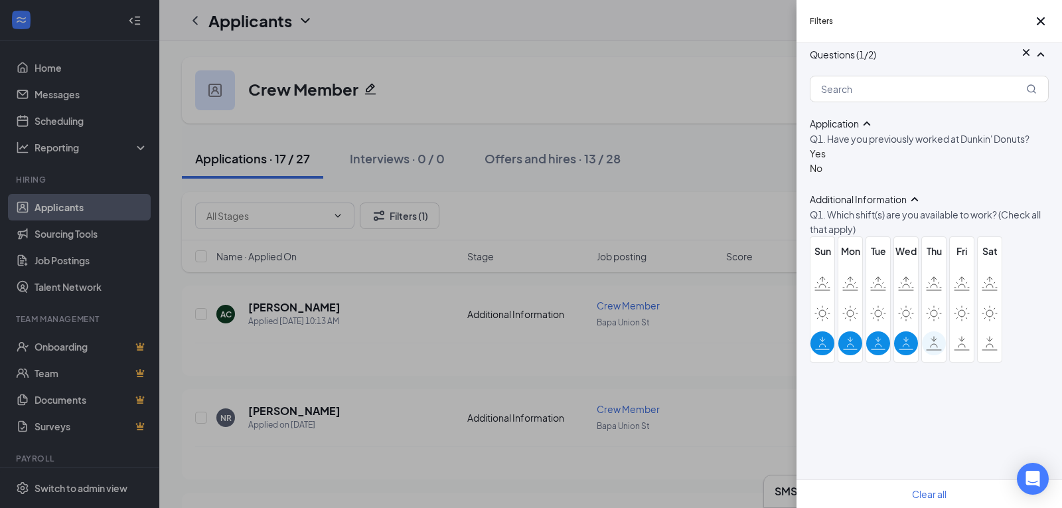
click at [934, 355] on div at bounding box center [934, 343] width 24 height 24
click at [0, 0] on input "checkbox" at bounding box center [0, 0] width 0 height 0
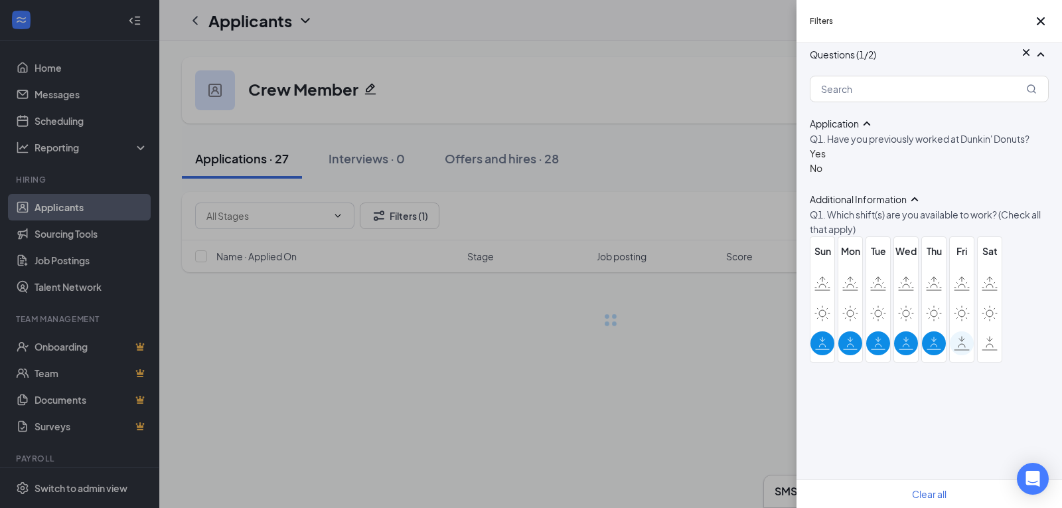
click at [955, 351] on icon at bounding box center [962, 343] width 16 height 15
click at [0, 0] on input "checkbox" at bounding box center [0, 0] width 0 height 0
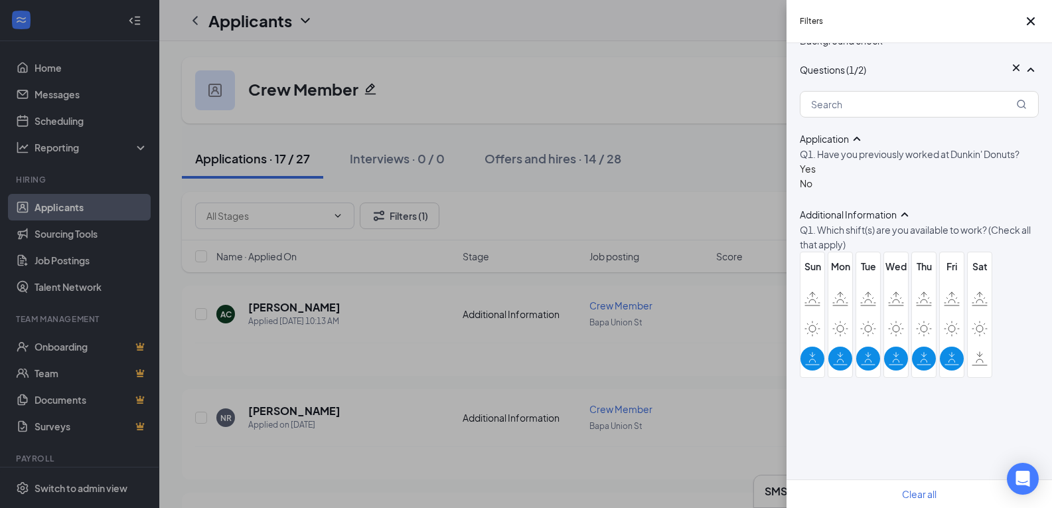
click at [992, 378] on div "Sun Mon Tue Wed Thu Fri Sat" at bounding box center [919, 315] width 239 height 126
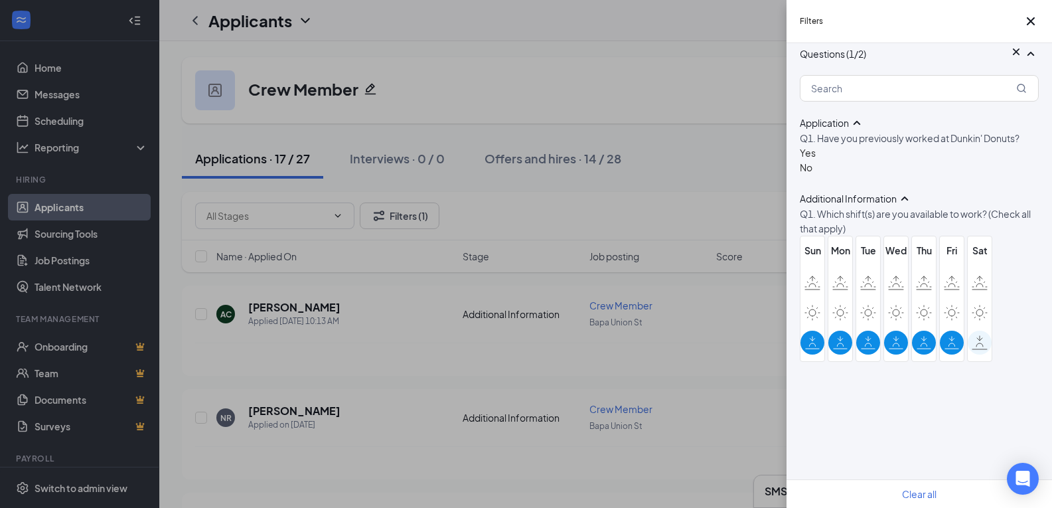
click at [980, 347] on icon at bounding box center [980, 344] width 7 height 3
click at [0, 0] on input "checkbox" at bounding box center [0, 0] width 0 height 0
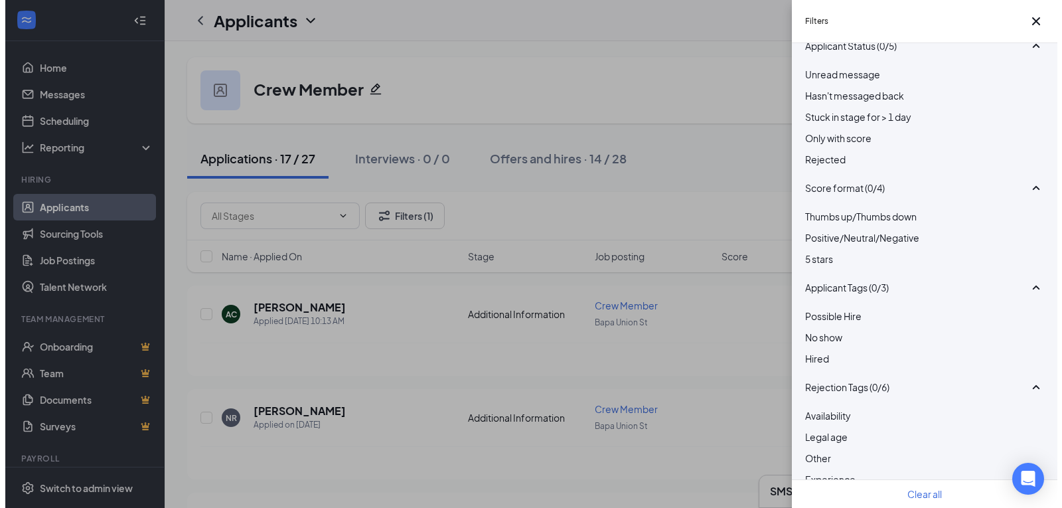
scroll to position [0, 0]
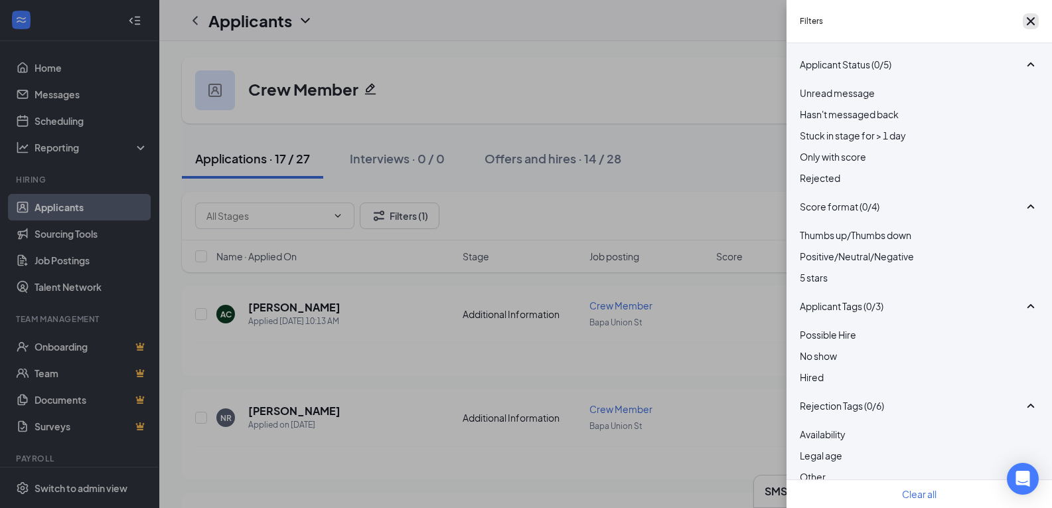
click at [1025, 29] on icon "Cross" at bounding box center [1031, 21] width 16 height 16
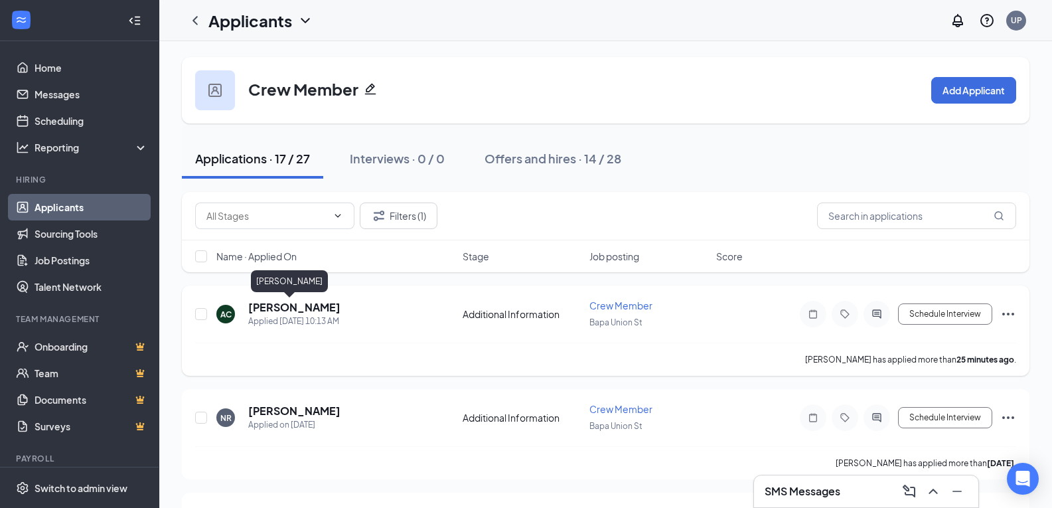
click at [289, 307] on h5 "Alexa Cliff" at bounding box center [294, 307] width 92 height 15
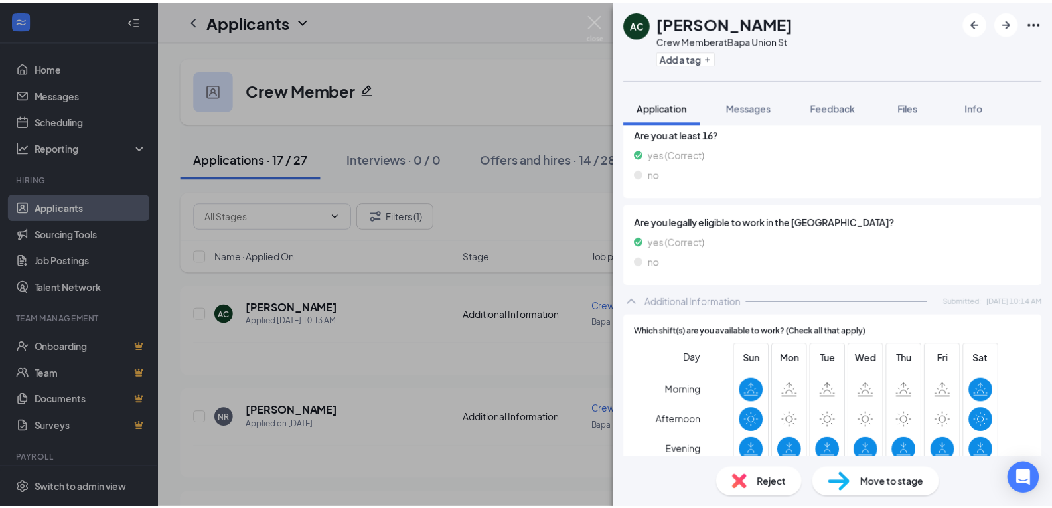
scroll to position [319, 0]
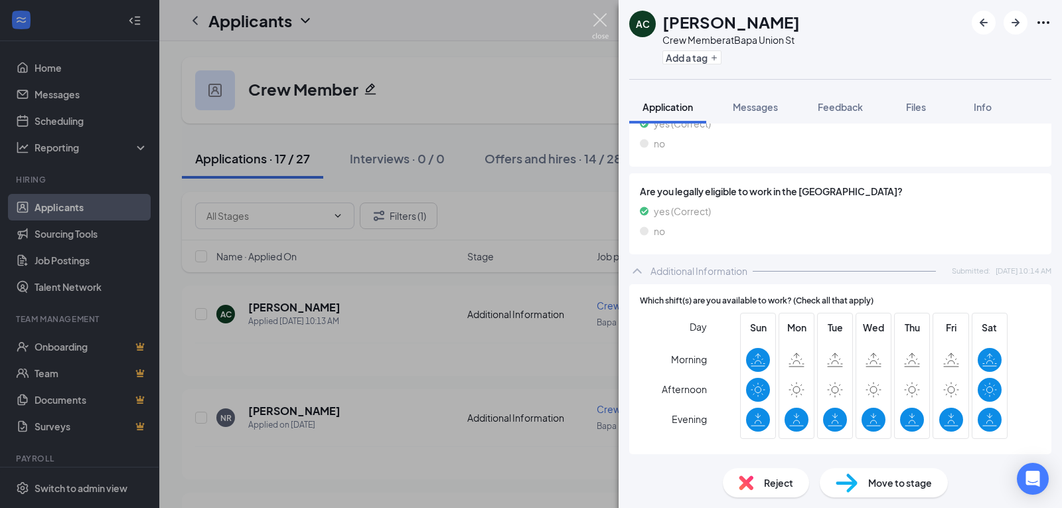
click at [601, 19] on img at bounding box center [600, 26] width 17 height 26
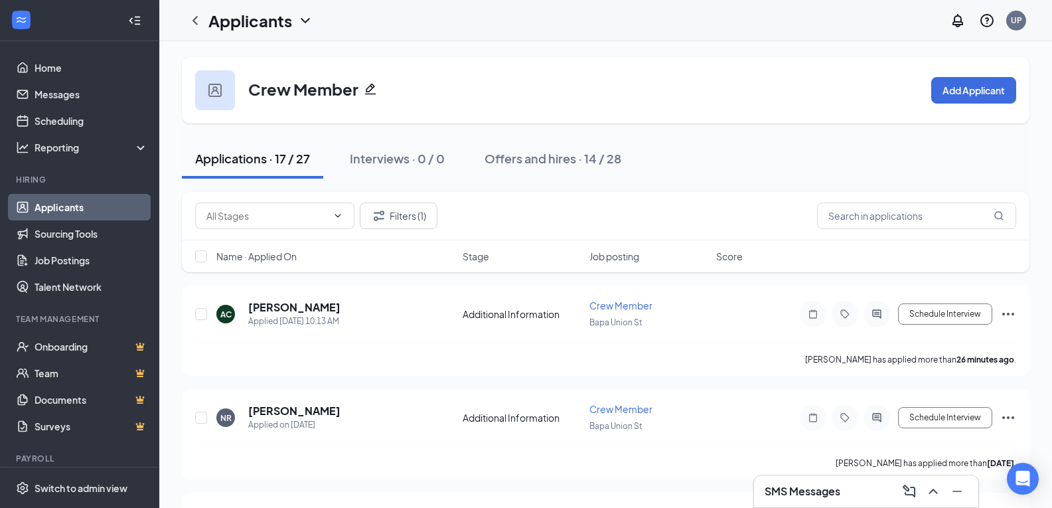
click at [842, 495] on div "SMS Messages" at bounding box center [866, 491] width 203 height 21
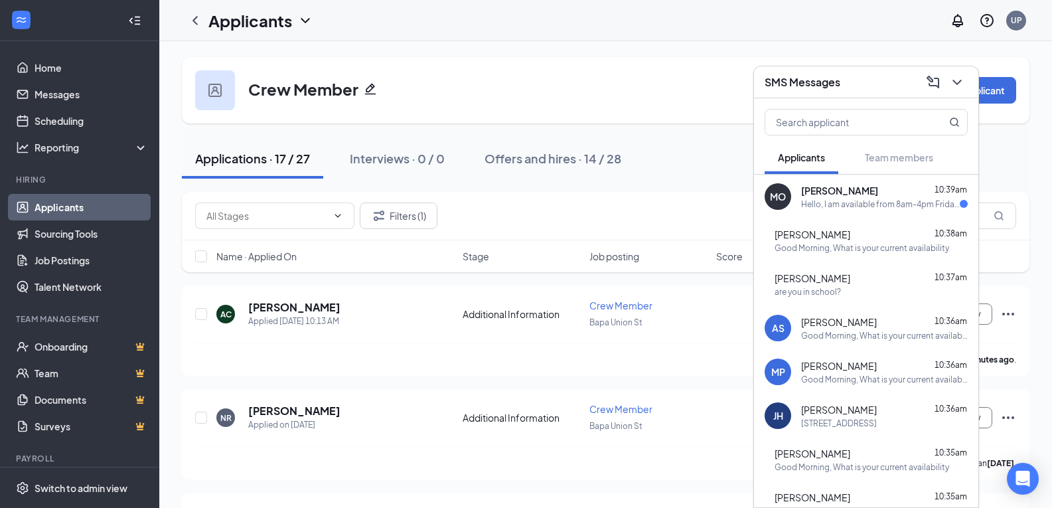
click at [877, 201] on div "Hello, I am available from 8am-4pm Fridays, Saturdays, and Sundays." at bounding box center [880, 203] width 159 height 11
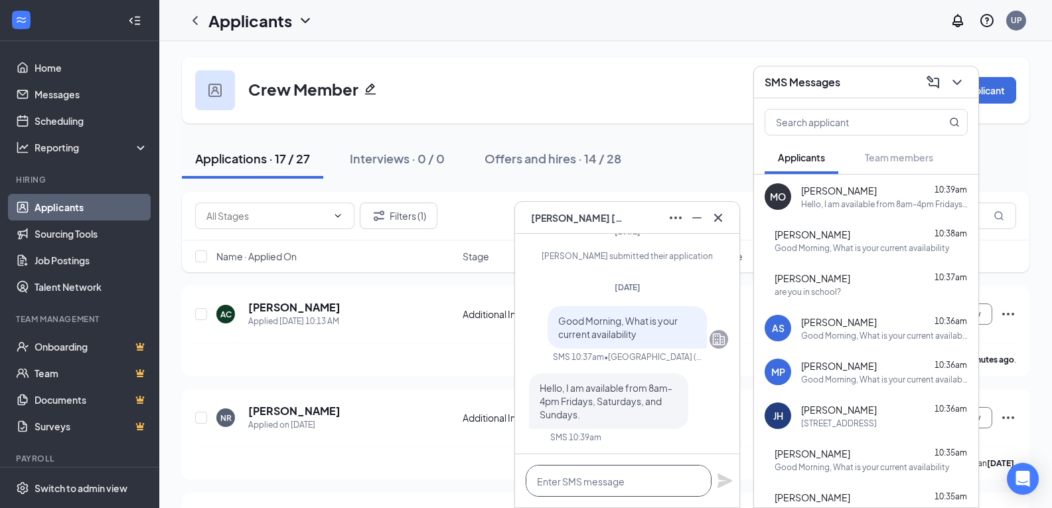
click at [626, 475] on textarea at bounding box center [619, 481] width 186 height 32
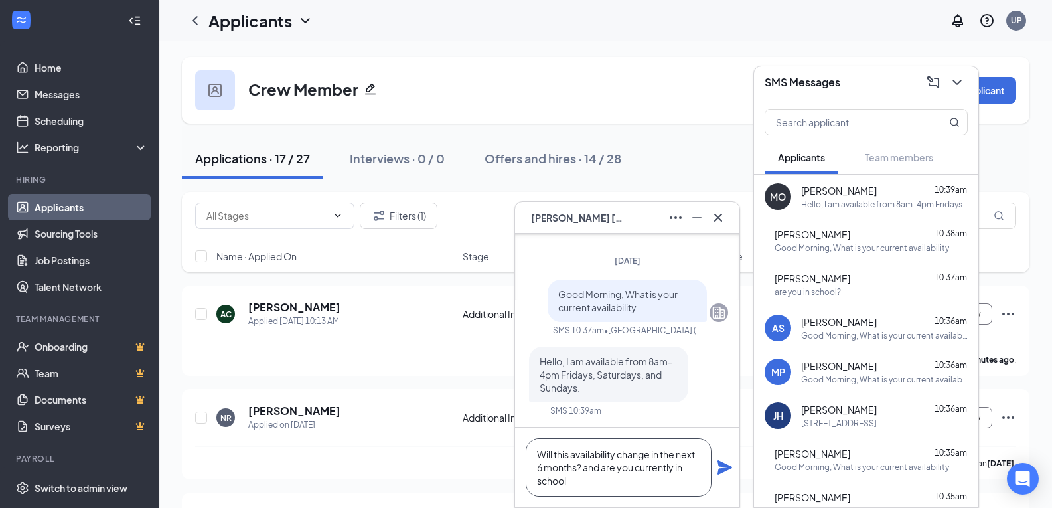
click at [605, 481] on textarea "Will this availability change in the next 6 months? and are you currently in sc…" at bounding box center [619, 467] width 186 height 58
type textarea "Will this availability change in the next 6 months? and are you currently in sc…"
click at [723, 469] on icon "Plane" at bounding box center [725, 467] width 15 height 15
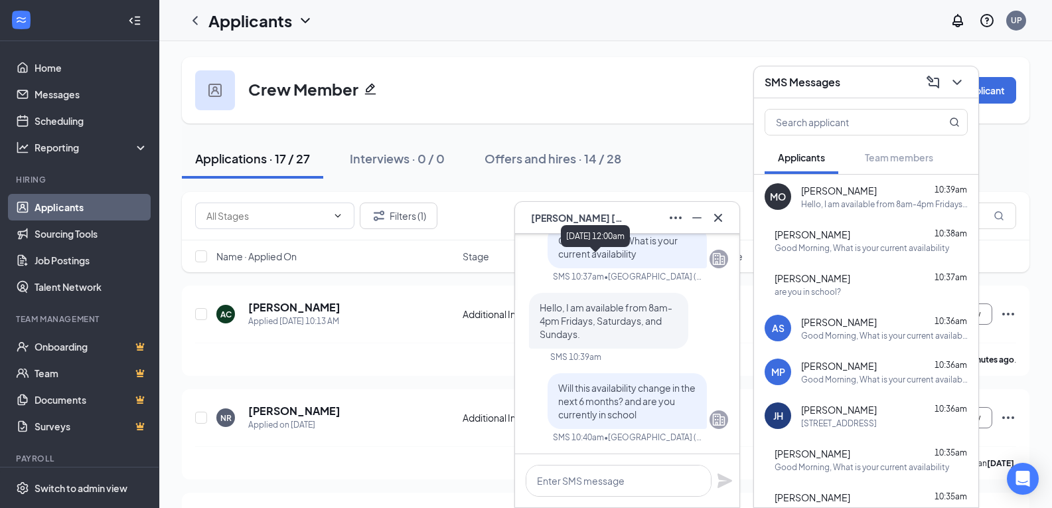
scroll to position [0, 0]
click at [698, 214] on icon "Minimize" at bounding box center [697, 218] width 16 height 16
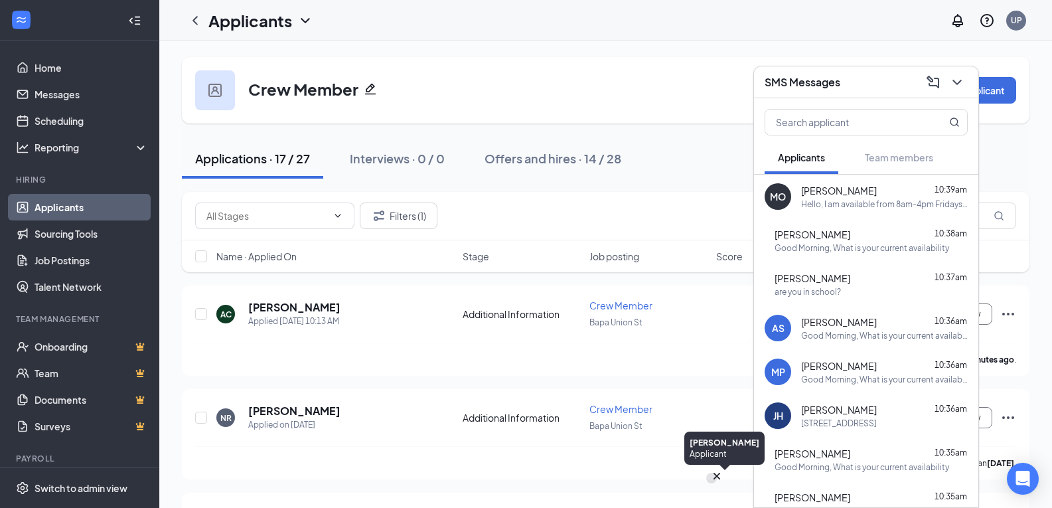
click at [720, 476] on icon "Cross" at bounding box center [717, 476] width 7 height 7
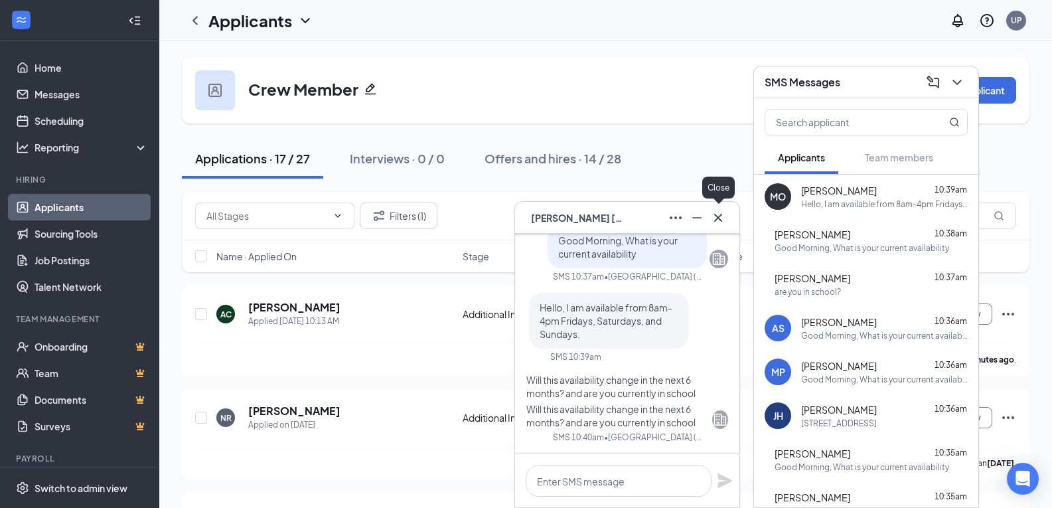
click at [718, 221] on icon "Cross" at bounding box center [718, 218] width 16 height 16
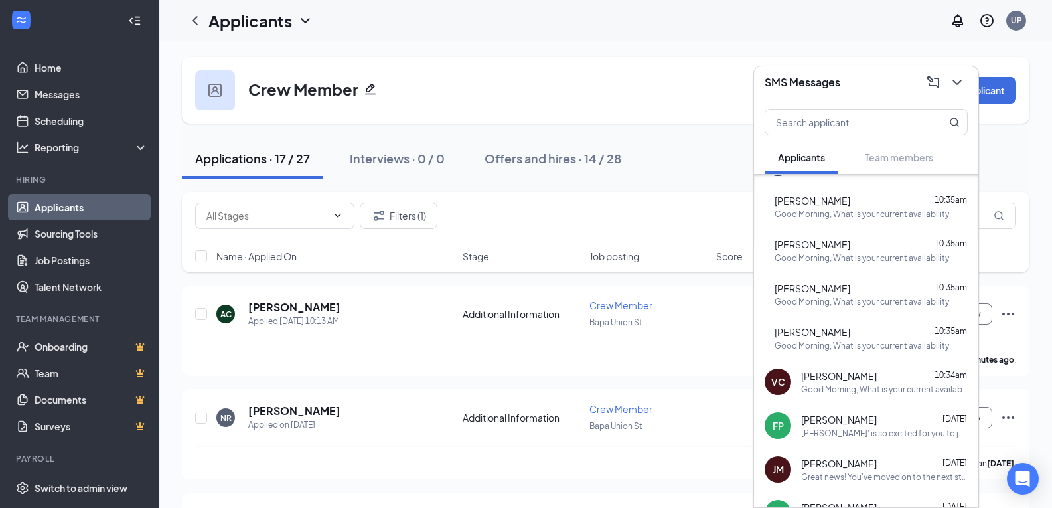
scroll to position [258, 0]
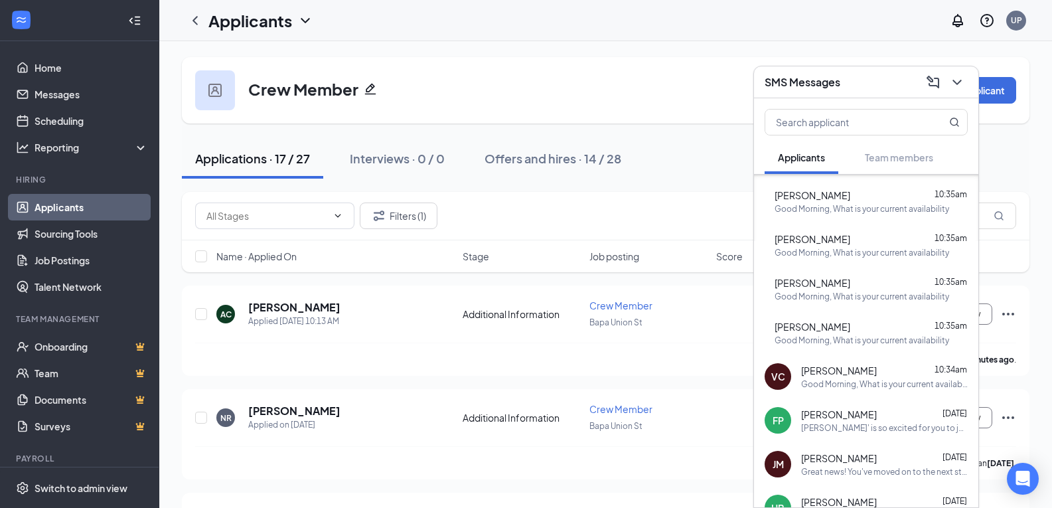
click at [850, 339] on div "Good Morning, What is your current availability" at bounding box center [862, 340] width 175 height 11
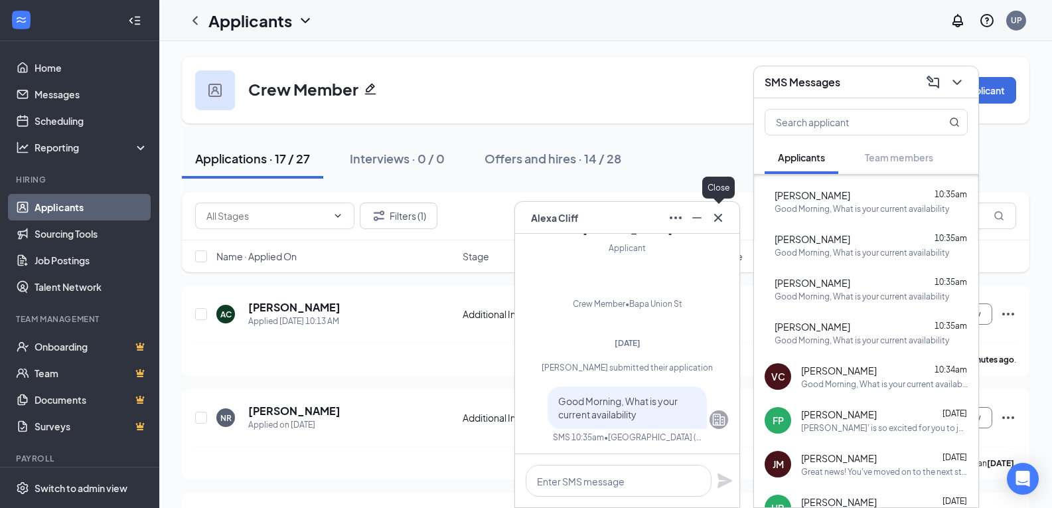
click at [716, 218] on icon "Cross" at bounding box center [718, 218] width 16 height 16
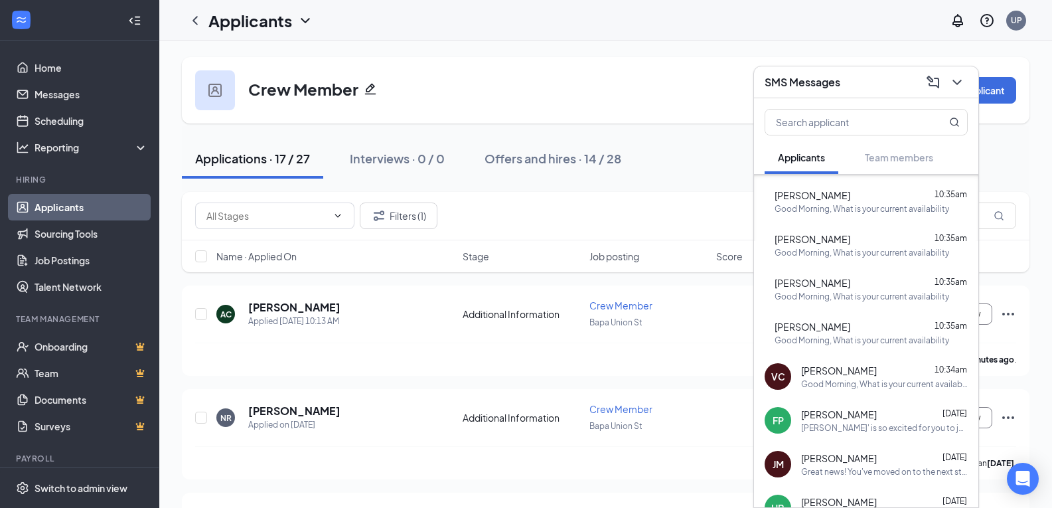
click at [676, 86] on div "Crew Member Add Applicant" at bounding box center [606, 90] width 848 height 66
click at [962, 83] on icon "ChevronDown" at bounding box center [957, 82] width 16 height 16
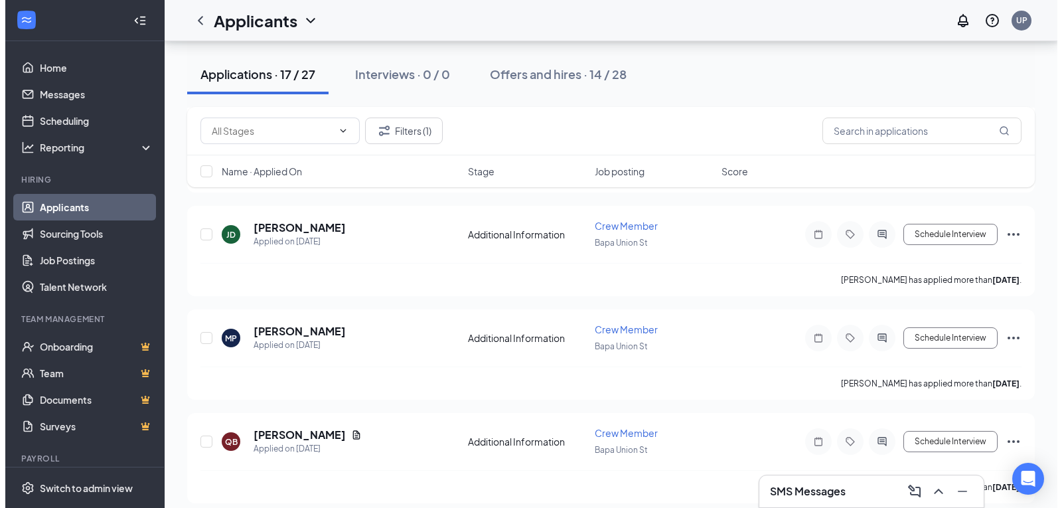
scroll to position [291, 0]
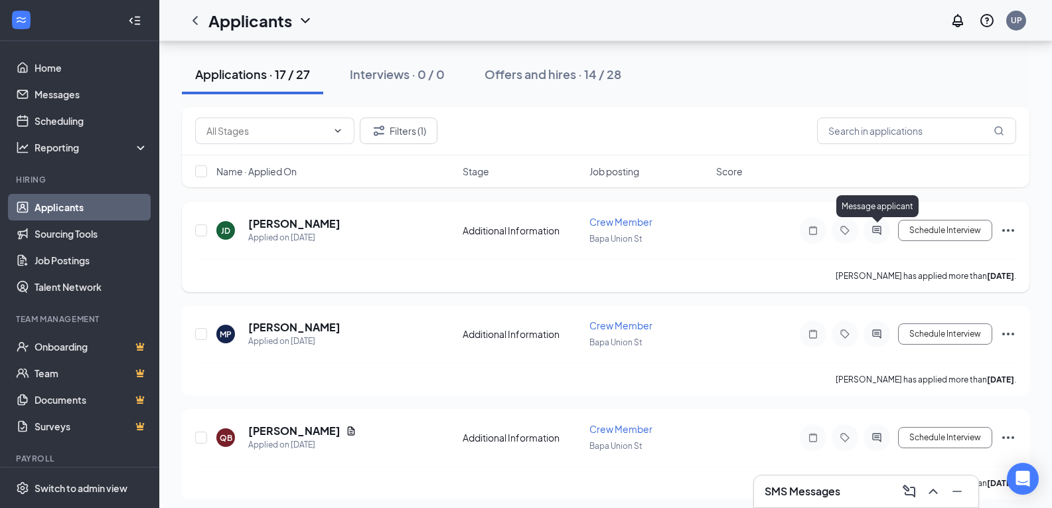
click at [880, 229] on icon "ActiveChat" at bounding box center [877, 230] width 16 height 11
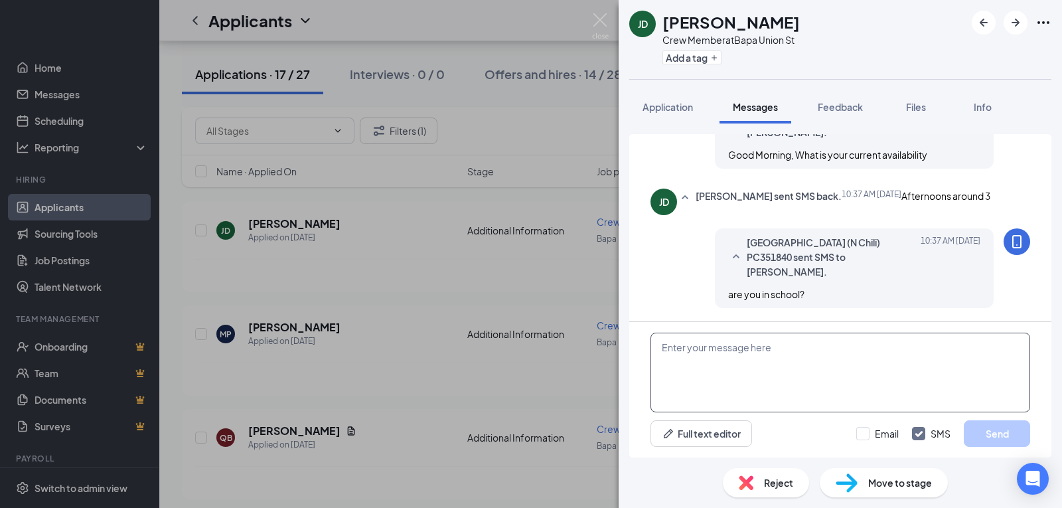
scroll to position [194, 0]
click at [604, 23] on img at bounding box center [600, 26] width 17 height 26
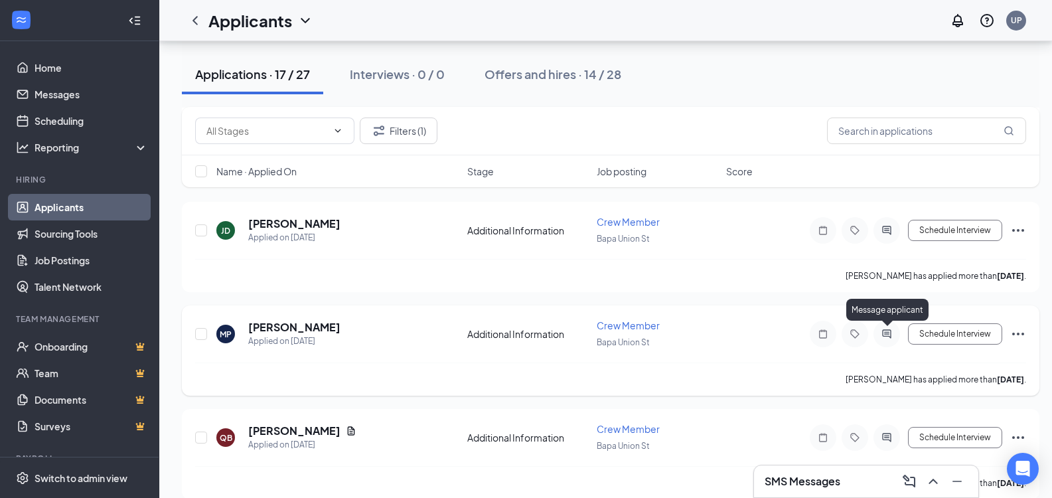
click at [883, 338] on icon "ActiveChat" at bounding box center [887, 334] width 16 height 11
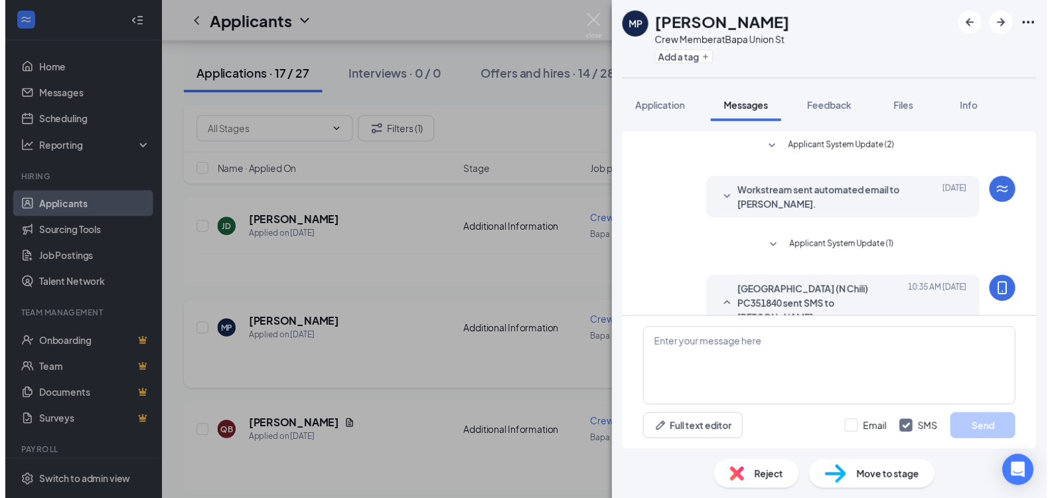
scroll to position [37, 0]
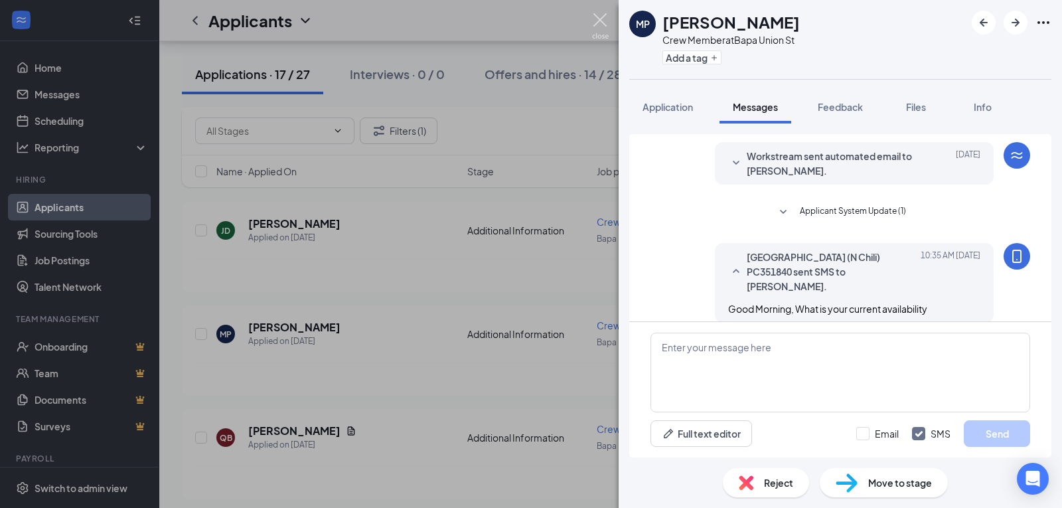
click at [599, 16] on img at bounding box center [600, 26] width 17 height 26
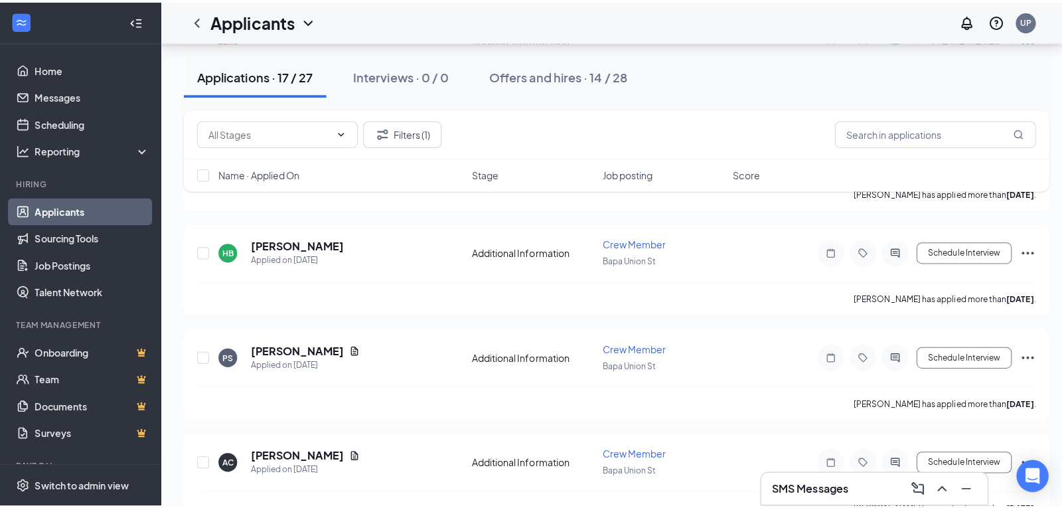
scroll to position [701, 0]
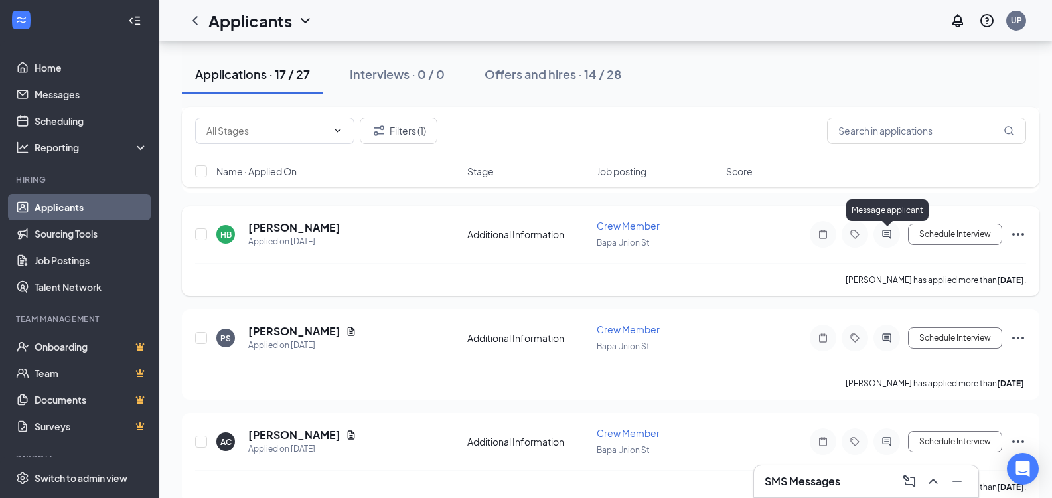
click at [884, 235] on icon "ActiveChat" at bounding box center [887, 234] width 16 height 11
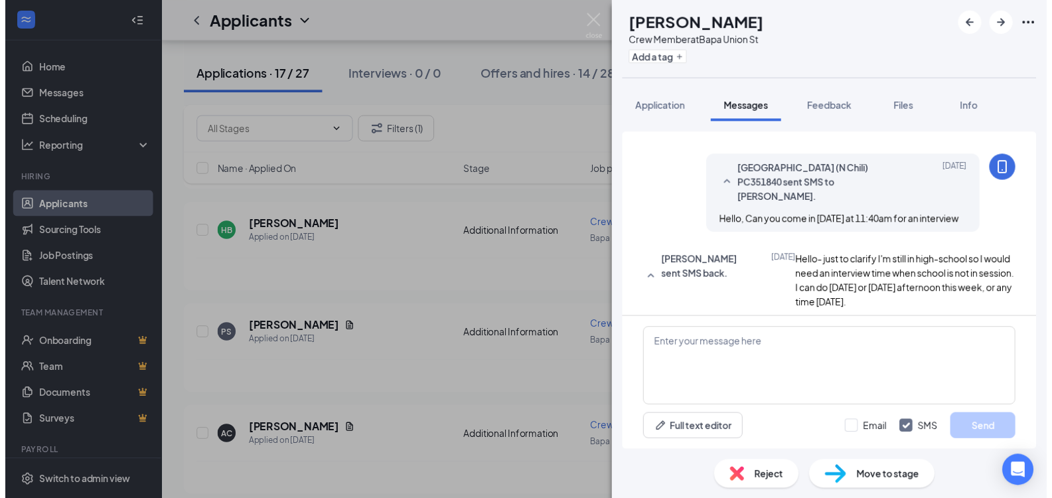
scroll to position [167, 0]
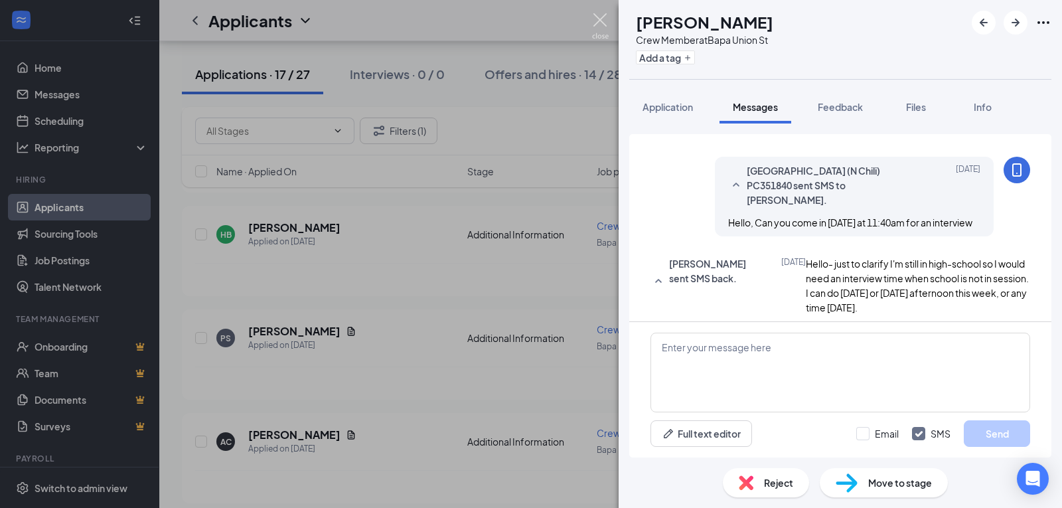
click at [598, 23] on img at bounding box center [600, 26] width 17 height 26
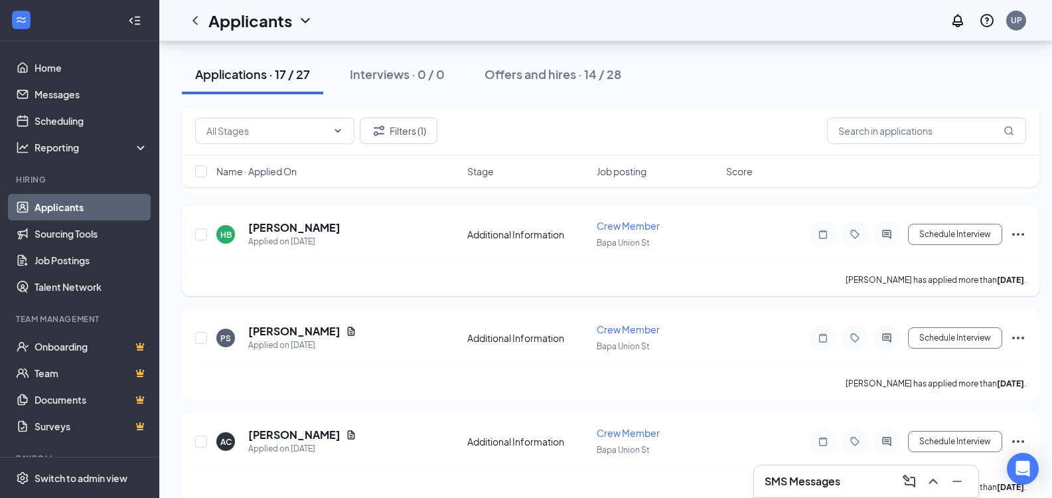
drag, startPoint x: 1027, startPoint y: 236, endPoint x: 1020, endPoint y: 233, distance: 7.8
click at [1020, 234] on div "HB Haley Baldwin Applied on Aug 30 Additional Information Crew Member Bapa Unio…" at bounding box center [611, 251] width 858 height 90
click at [1018, 232] on icon "Ellipses" at bounding box center [1018, 234] width 16 height 16
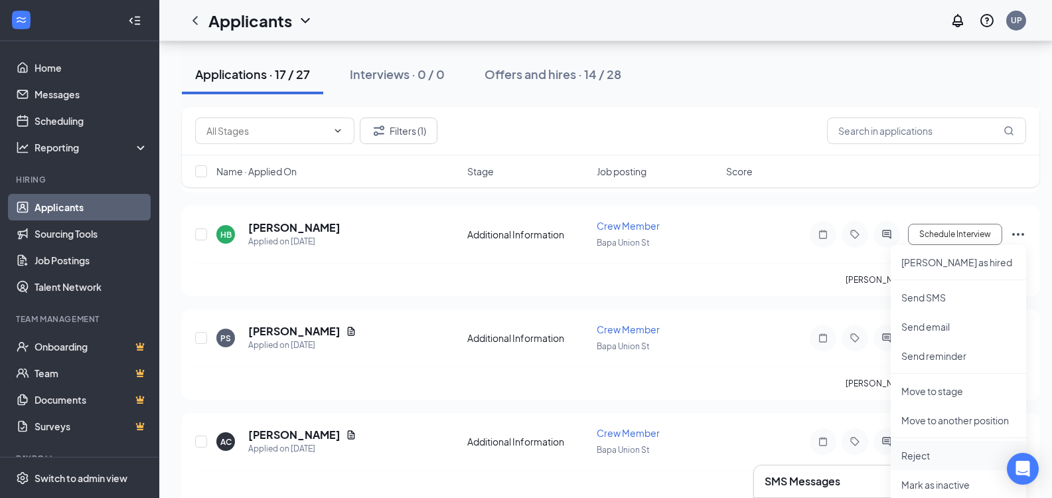
click at [943, 454] on p "Reject" at bounding box center [959, 455] width 114 height 13
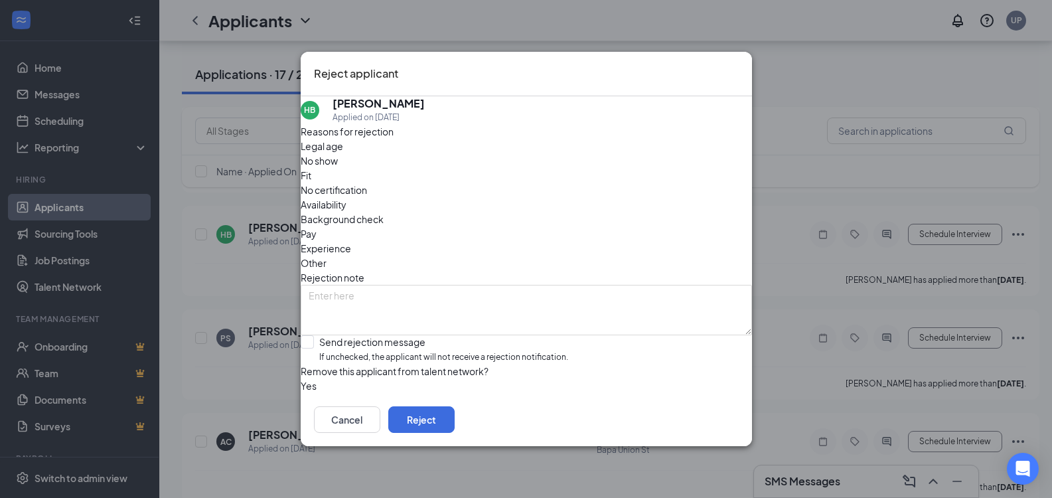
click at [453, 170] on div "Fit" at bounding box center [526, 175] width 451 height 15
click at [347, 197] on span "Availability" at bounding box center [324, 204] width 46 height 15
click at [455, 418] on button "Reject" at bounding box center [421, 419] width 66 height 27
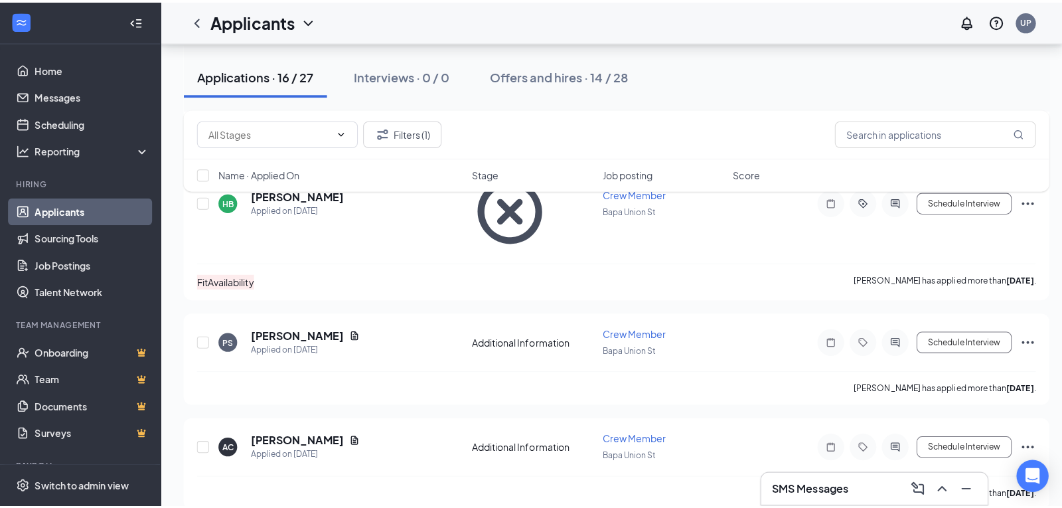
scroll to position [811, 0]
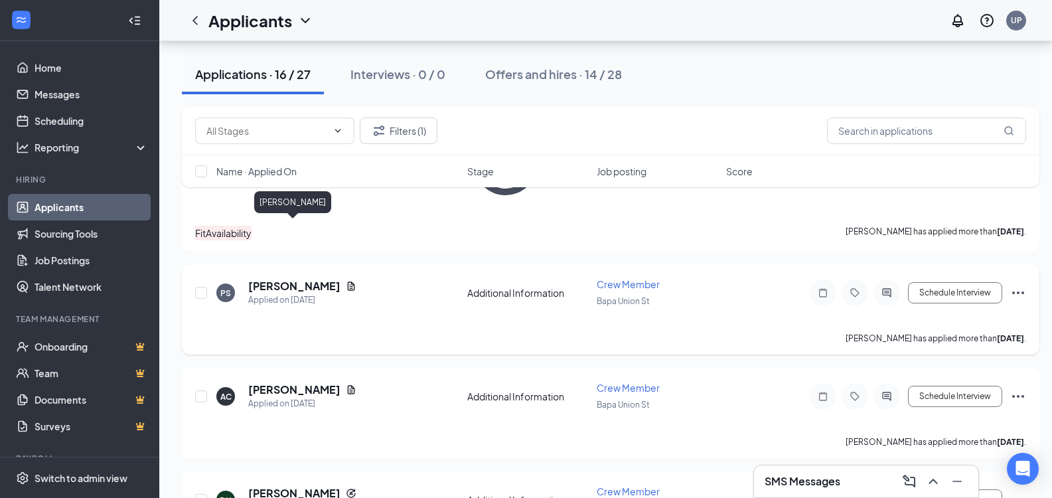
click at [291, 279] on h5 "Phelan Shannon" at bounding box center [294, 286] width 92 height 15
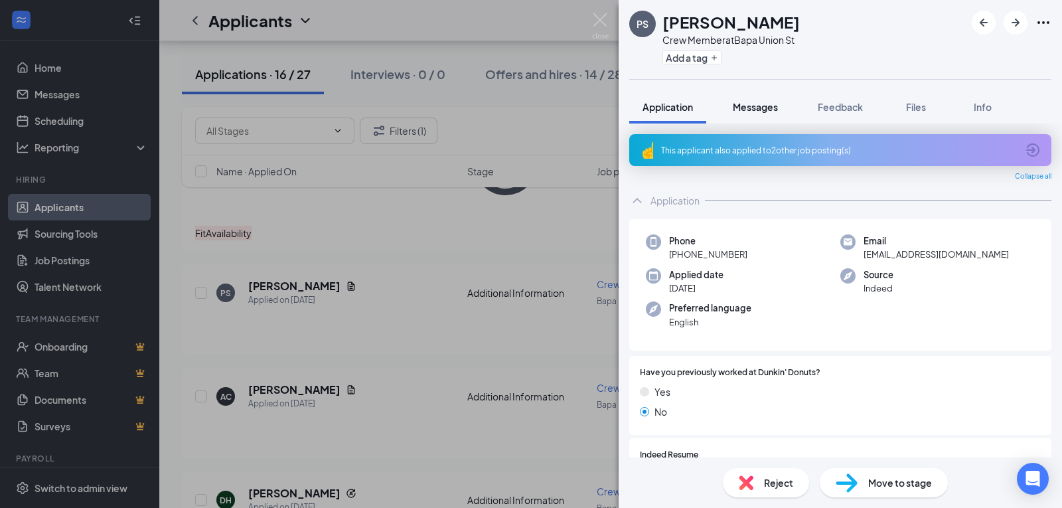
click at [757, 106] on span "Messages" at bounding box center [755, 107] width 45 height 12
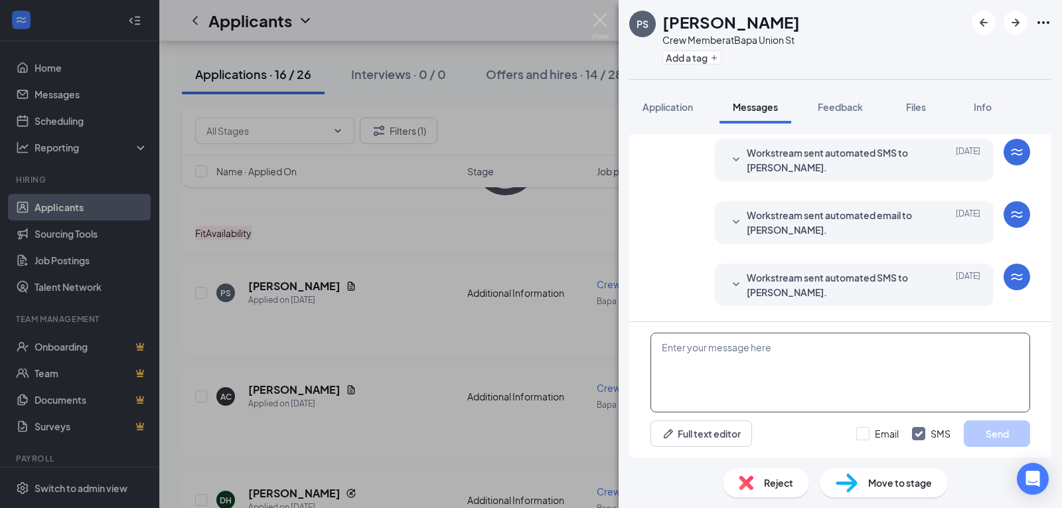
scroll to position [178, 0]
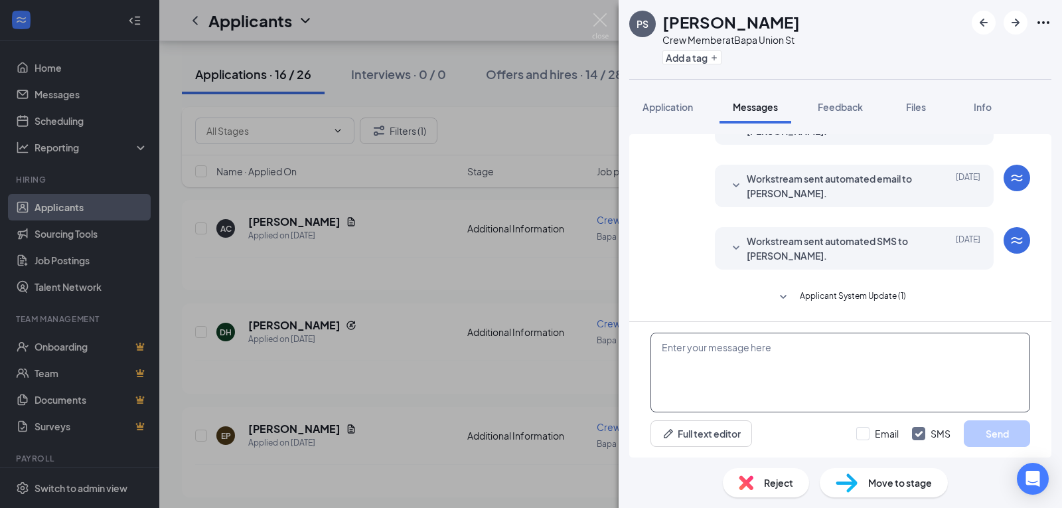
click at [792, 362] on textarea at bounding box center [841, 373] width 380 height 80
paste textarea "Good Morning, What is your current availability"
type textarea "Good Morning, What is your current availability"
click at [984, 431] on button "Send" at bounding box center [997, 433] width 66 height 27
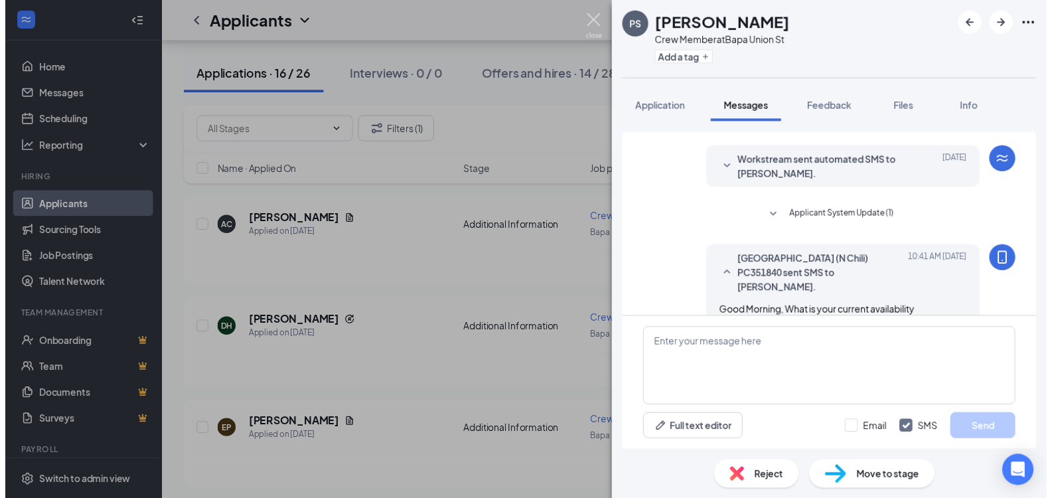
scroll to position [263, 0]
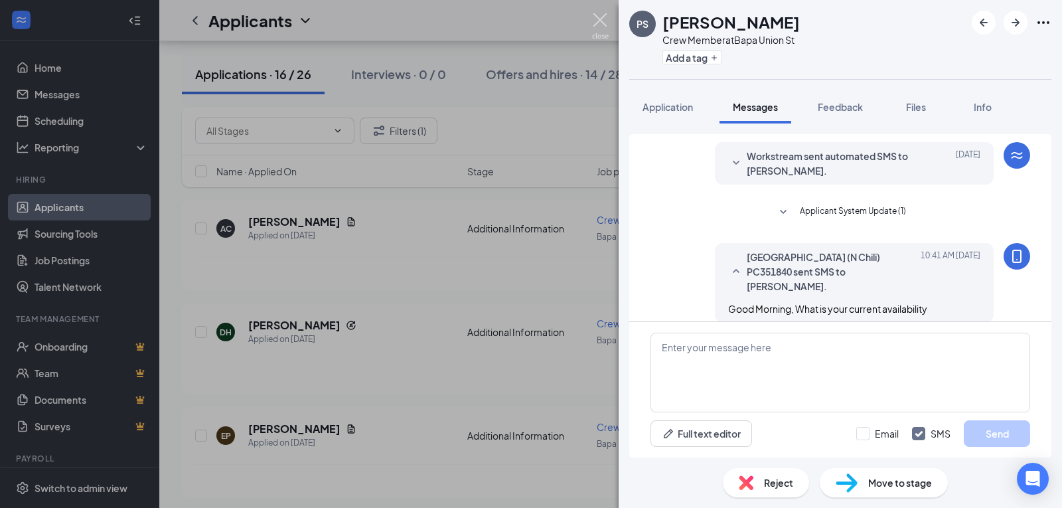
click at [605, 17] on img at bounding box center [600, 26] width 17 height 26
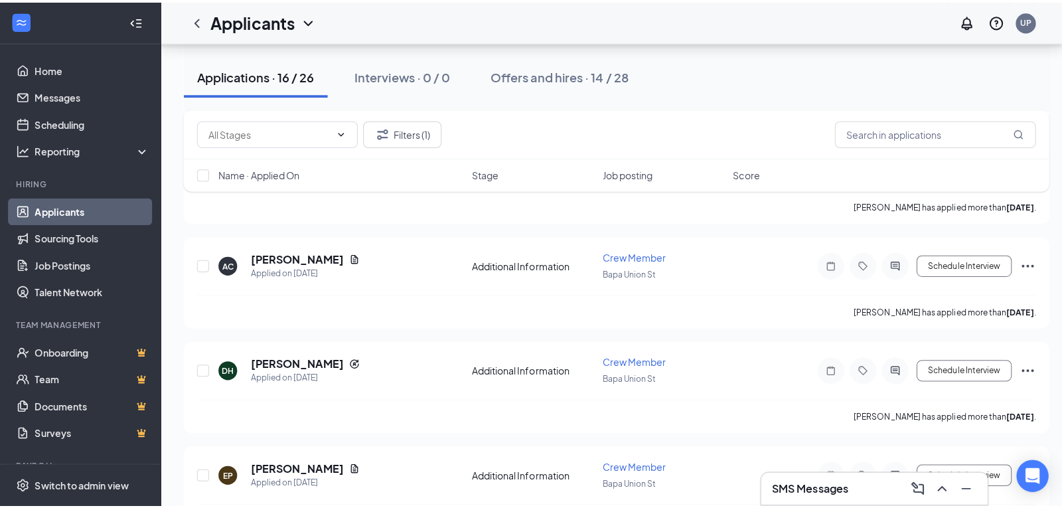
scroll to position [803, 0]
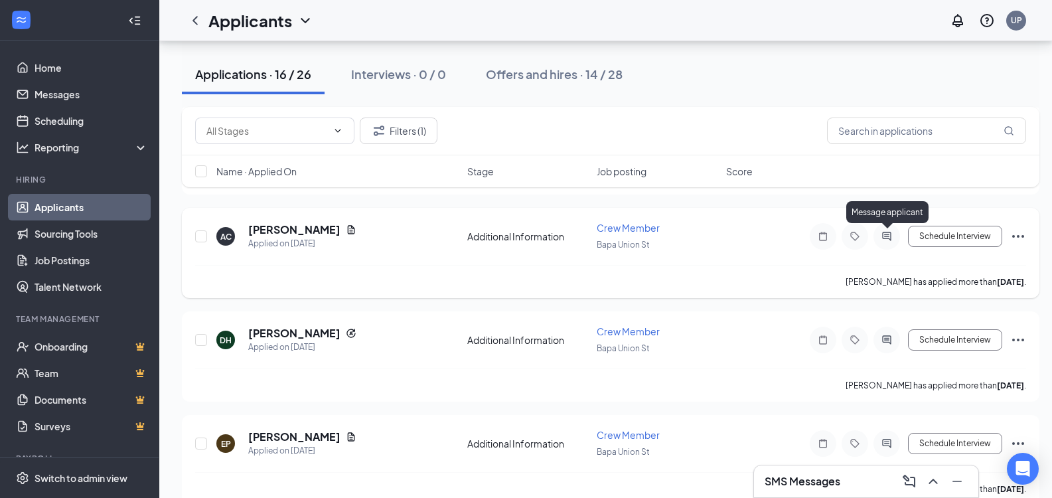
click at [879, 239] on icon "ActiveChat" at bounding box center [887, 236] width 16 height 11
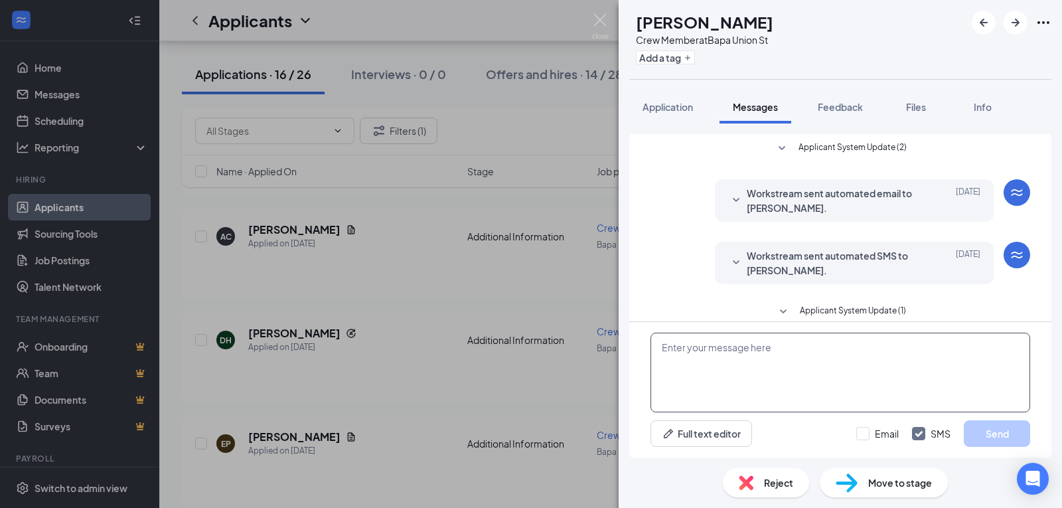
scroll to position [15, 0]
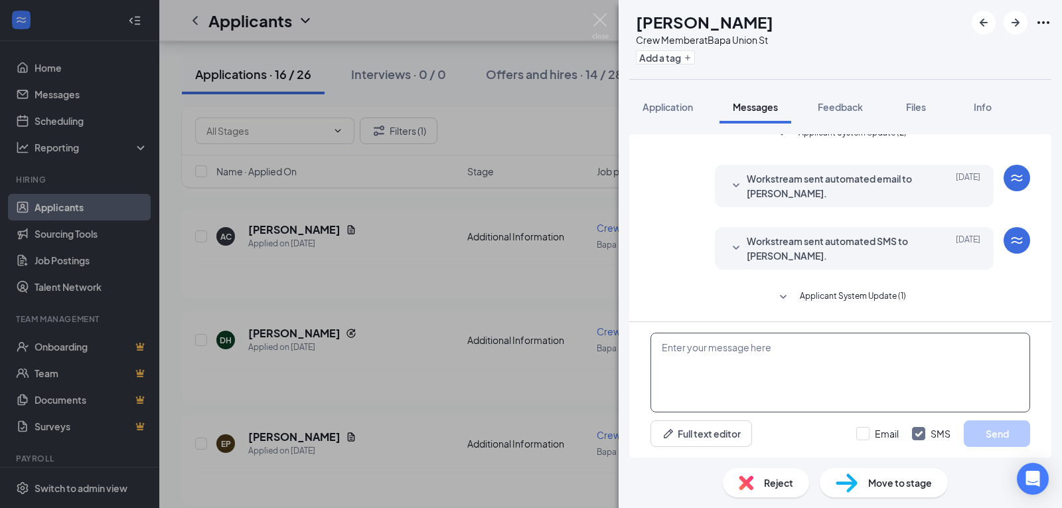
click at [817, 376] on textarea at bounding box center [841, 373] width 380 height 80
paste textarea "Good Morning, What is your current availability"
type textarea "Good Morning, What is your current availability"
click at [996, 435] on button "Send" at bounding box center [997, 433] width 66 height 27
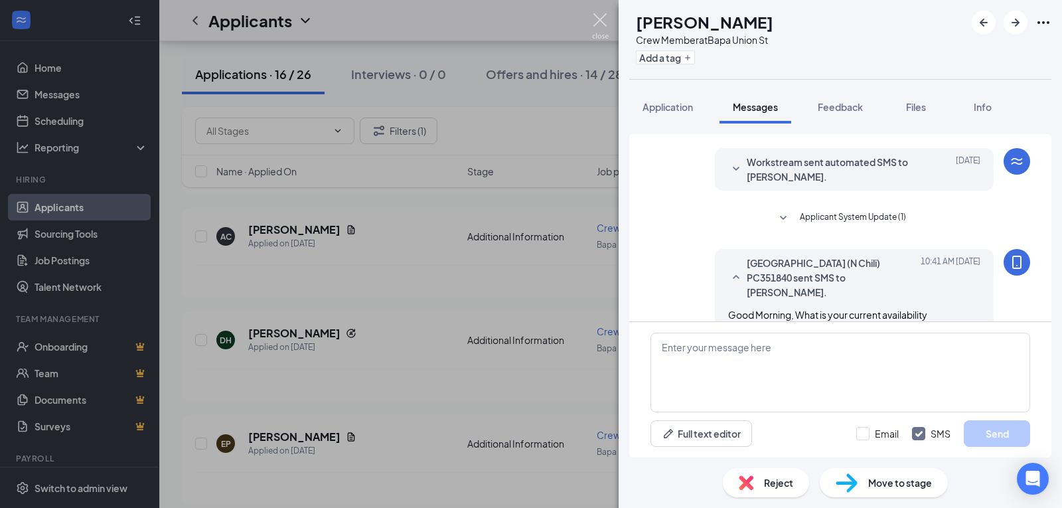
scroll to position [100, 0]
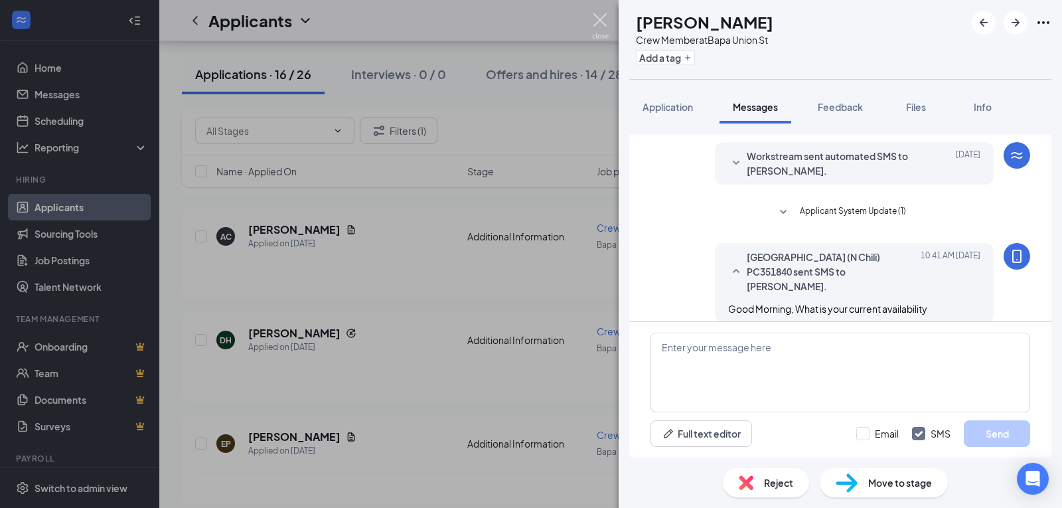
click at [600, 15] on img at bounding box center [600, 26] width 17 height 26
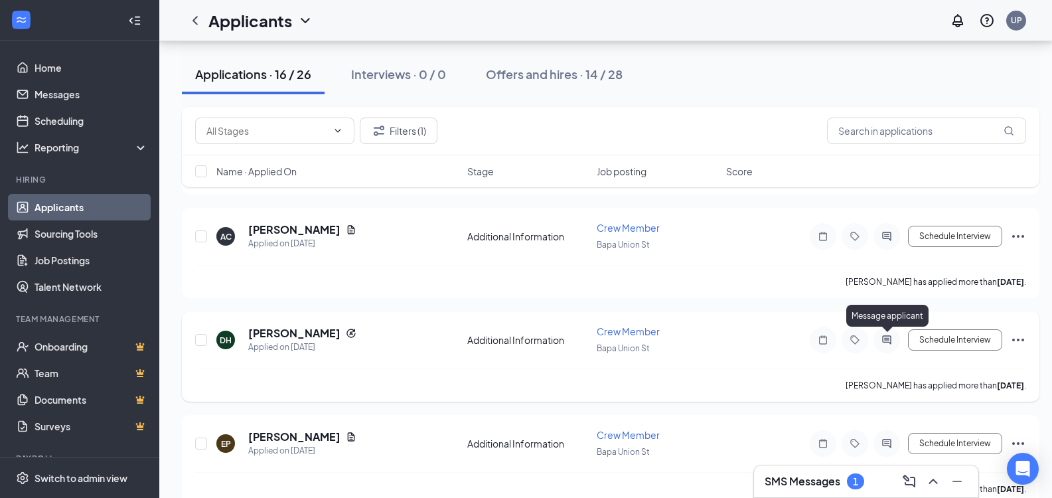
click at [894, 339] on icon "ActiveChat" at bounding box center [887, 340] width 16 height 11
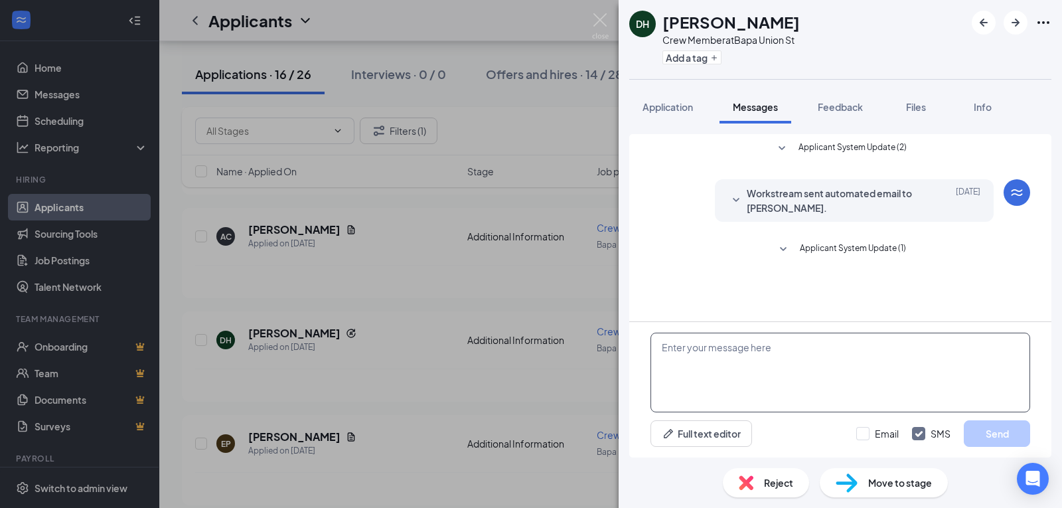
click at [820, 366] on textarea at bounding box center [841, 373] width 380 height 80
paste textarea "Good Morning, What is your current availability"
type textarea "Good Morning, What is your current availability"
click at [992, 438] on button "Send" at bounding box center [997, 433] width 66 height 27
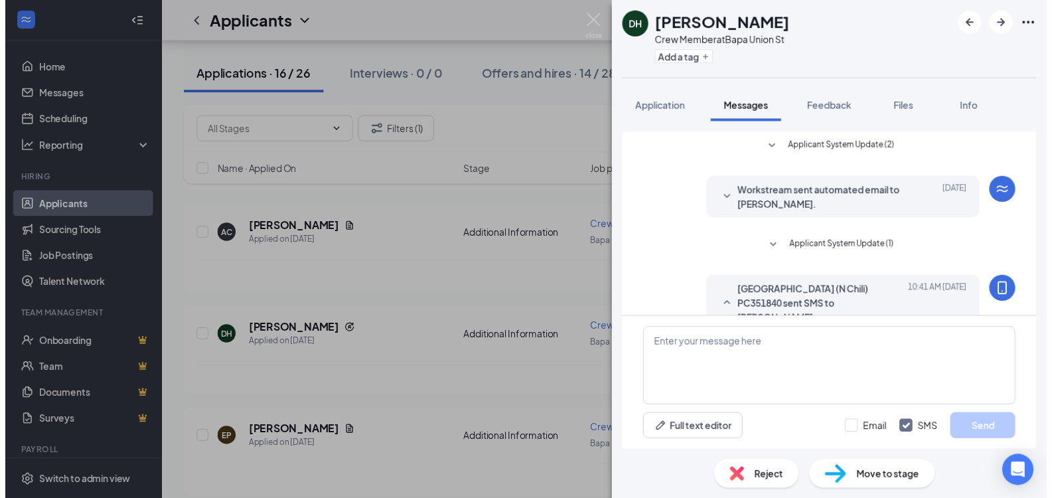
scroll to position [37, 0]
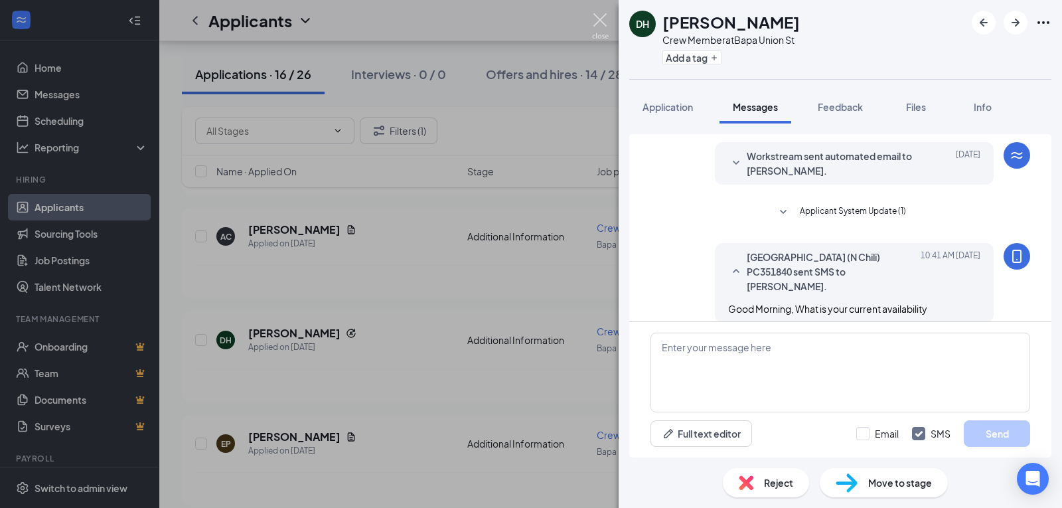
click at [600, 19] on img at bounding box center [600, 26] width 17 height 26
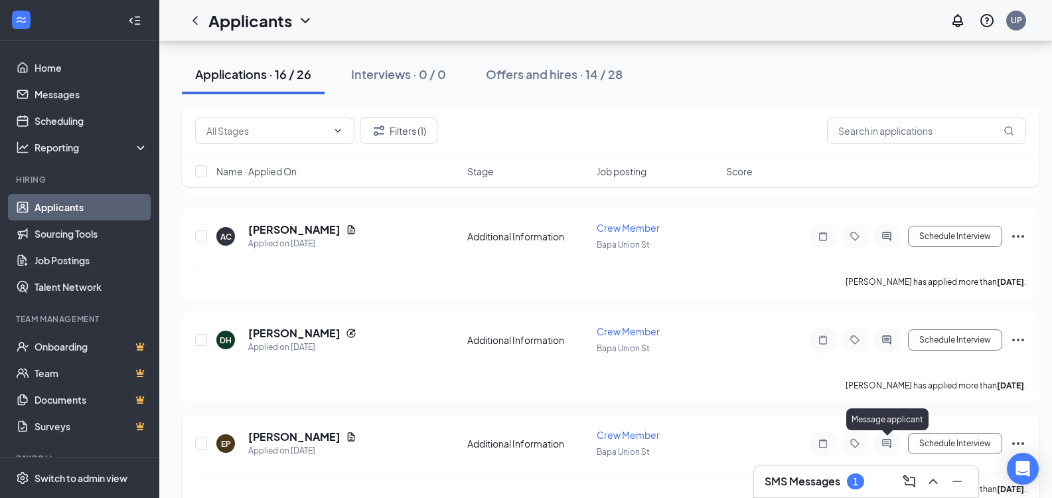
click at [884, 439] on icon "ActiveChat" at bounding box center [887, 443] width 16 height 11
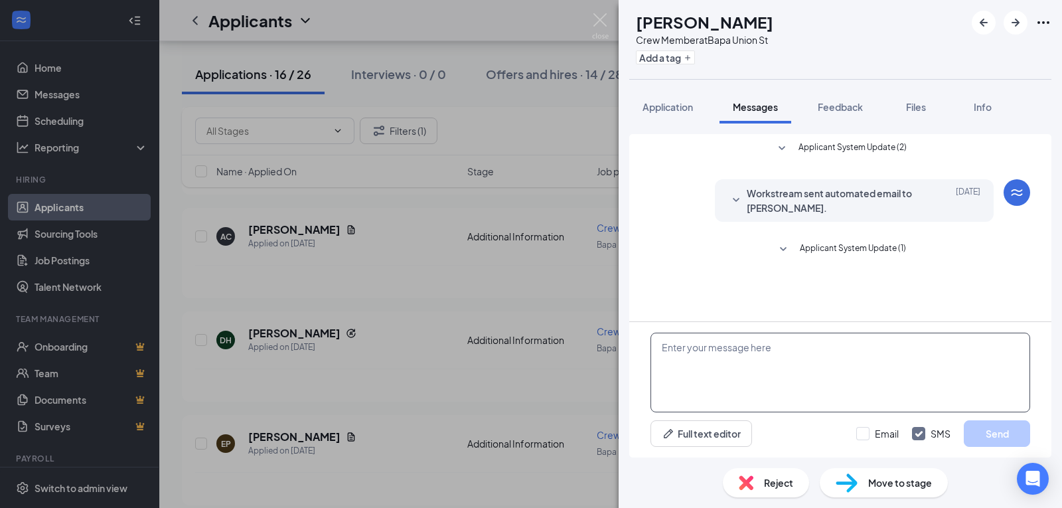
click at [789, 363] on textarea at bounding box center [841, 373] width 380 height 80
paste textarea "Good Morning, What is your current availability"
type textarea "Good Morning, What is your current availability"
click at [1010, 433] on button "Send" at bounding box center [997, 433] width 66 height 27
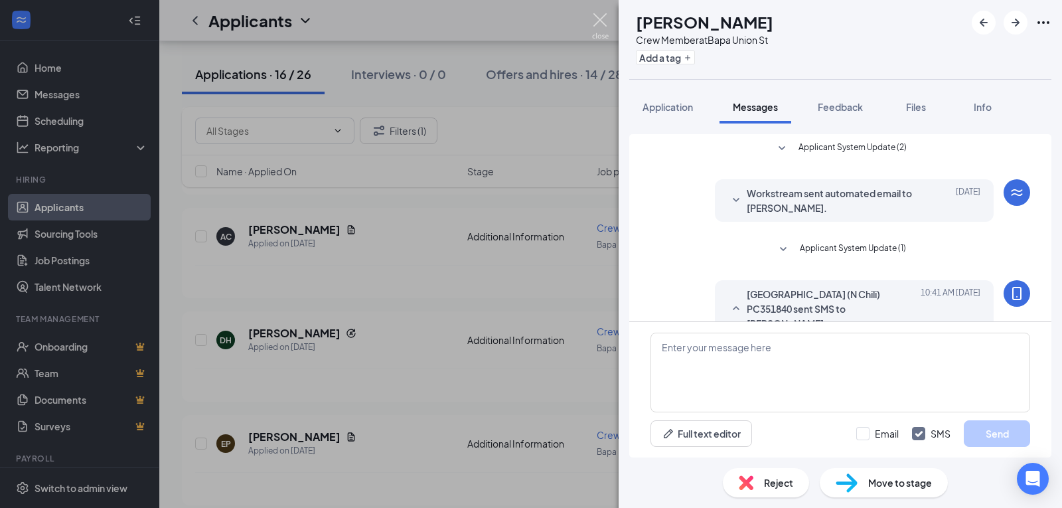
click at [597, 23] on img at bounding box center [600, 26] width 17 height 26
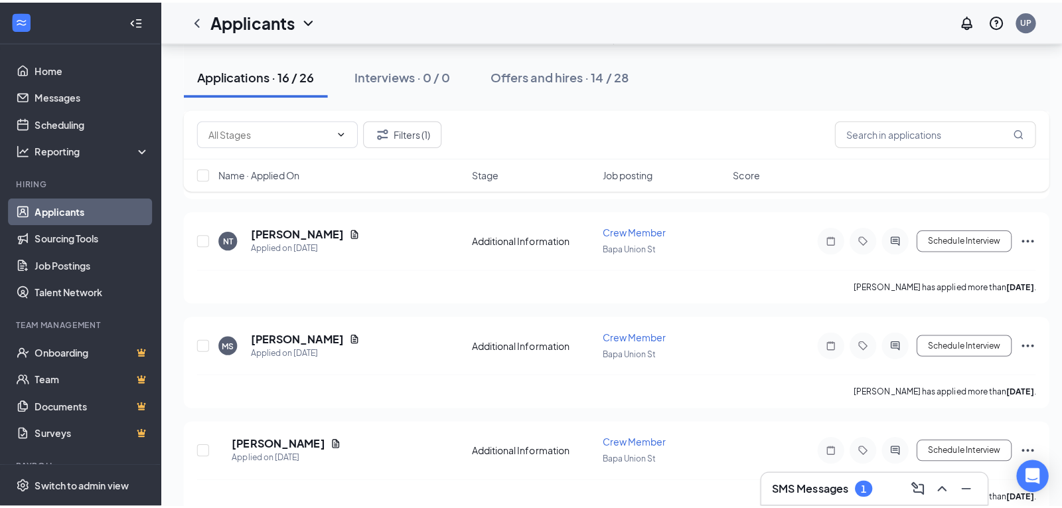
scroll to position [1119, 0]
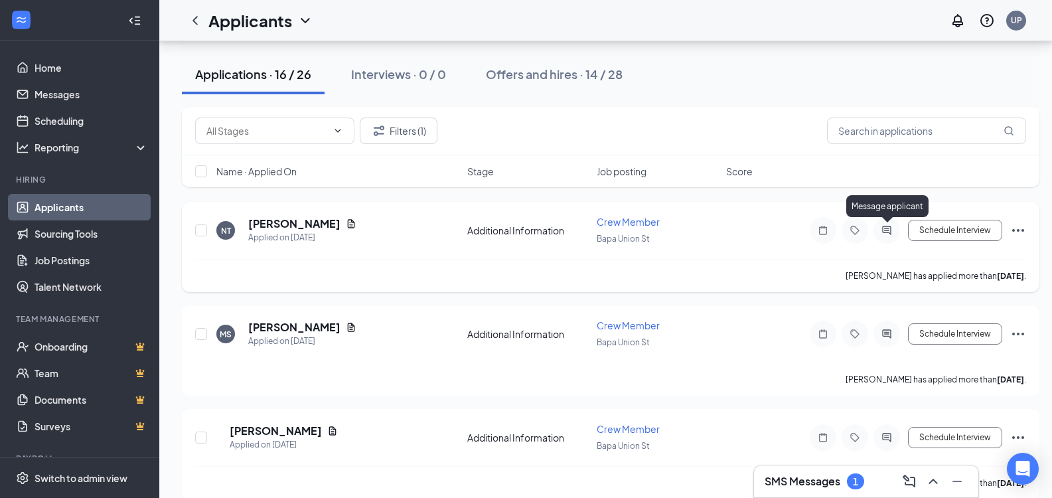
click at [885, 234] on icon "ActiveChat" at bounding box center [887, 230] width 16 height 11
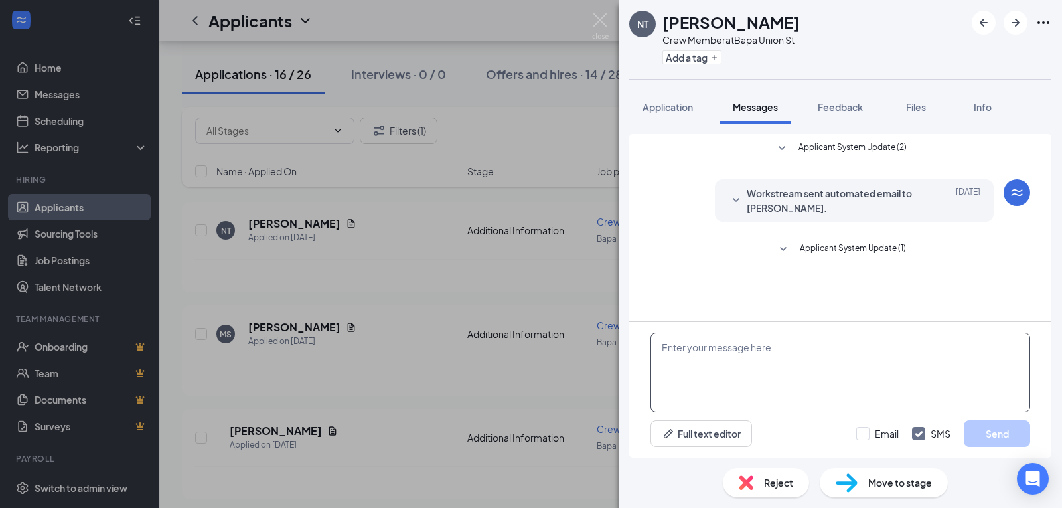
click at [832, 383] on textarea at bounding box center [841, 373] width 380 height 80
paste textarea "Good Morning, What is your current availability"
type textarea "Good Morning, What is your current availability"
click at [992, 439] on button "Send" at bounding box center [997, 433] width 66 height 27
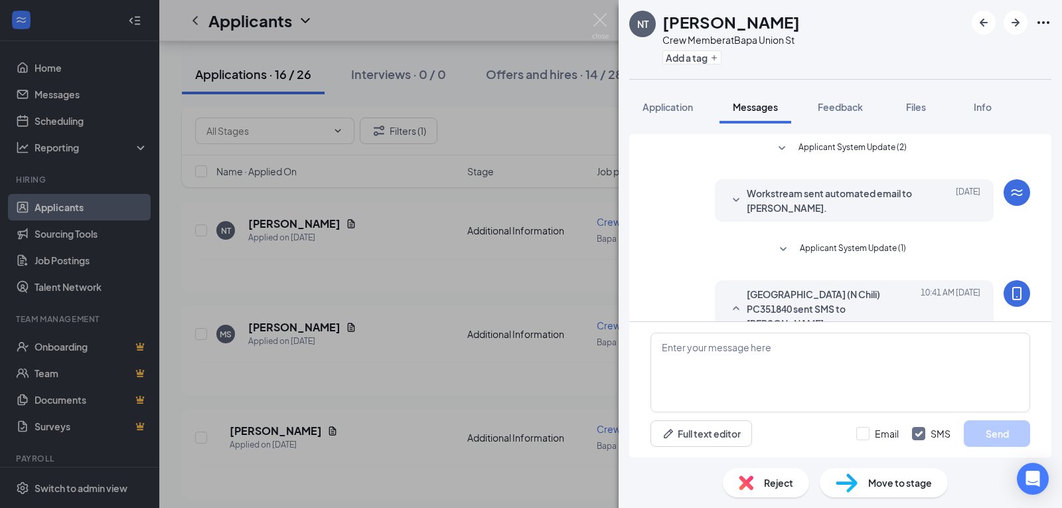
scroll to position [37, 0]
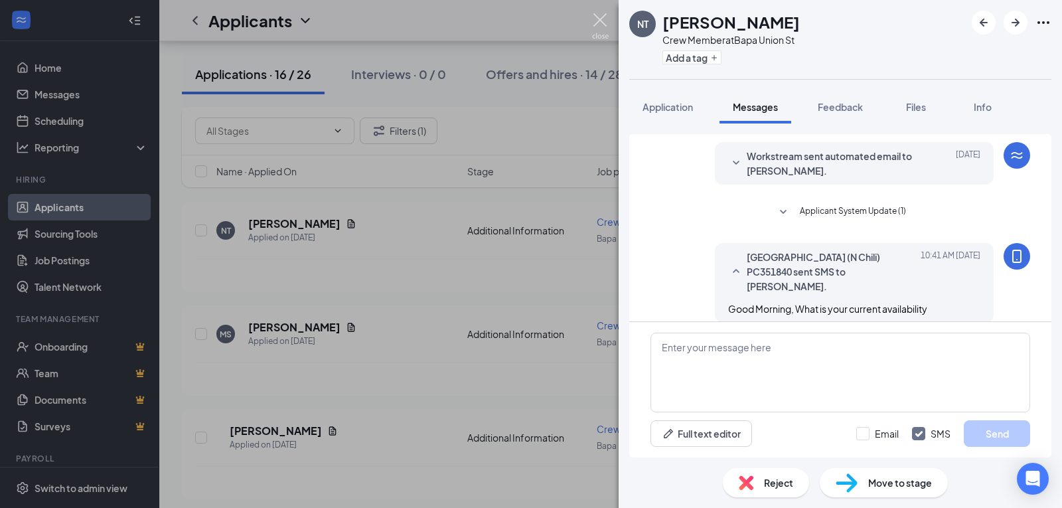
click at [601, 20] on img at bounding box center [600, 26] width 17 height 26
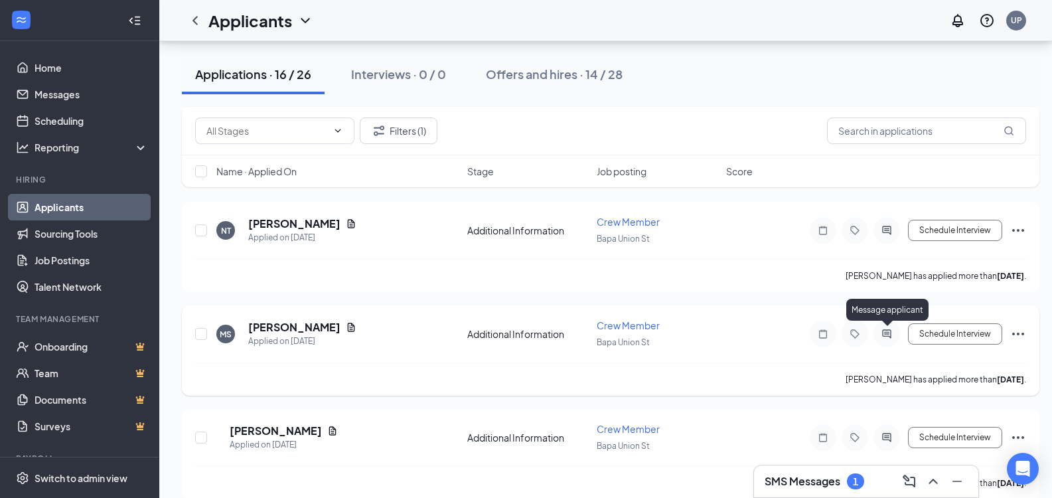
click at [889, 332] on icon "ActiveChat" at bounding box center [886, 333] width 9 height 9
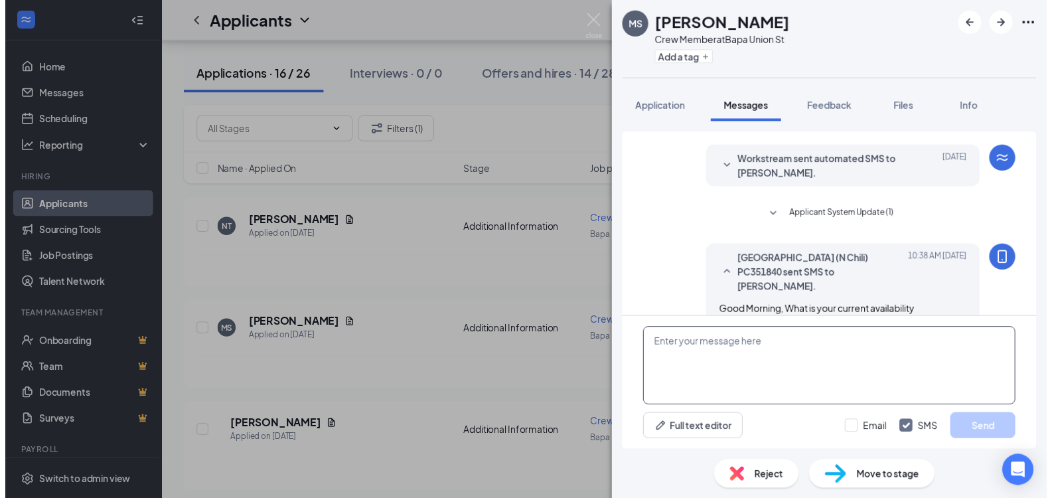
scroll to position [100, 0]
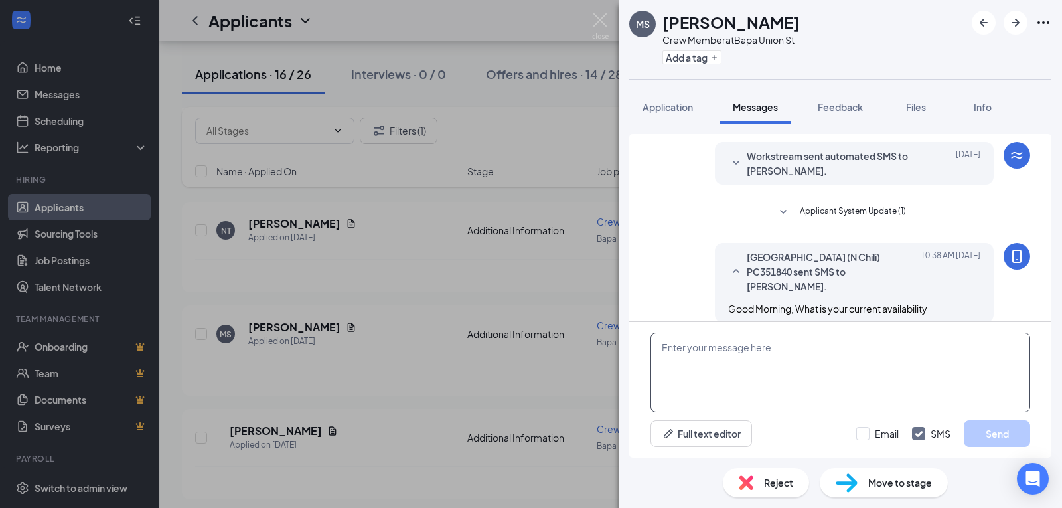
click at [811, 382] on textarea at bounding box center [841, 373] width 380 height 80
click at [601, 25] on img at bounding box center [600, 26] width 17 height 26
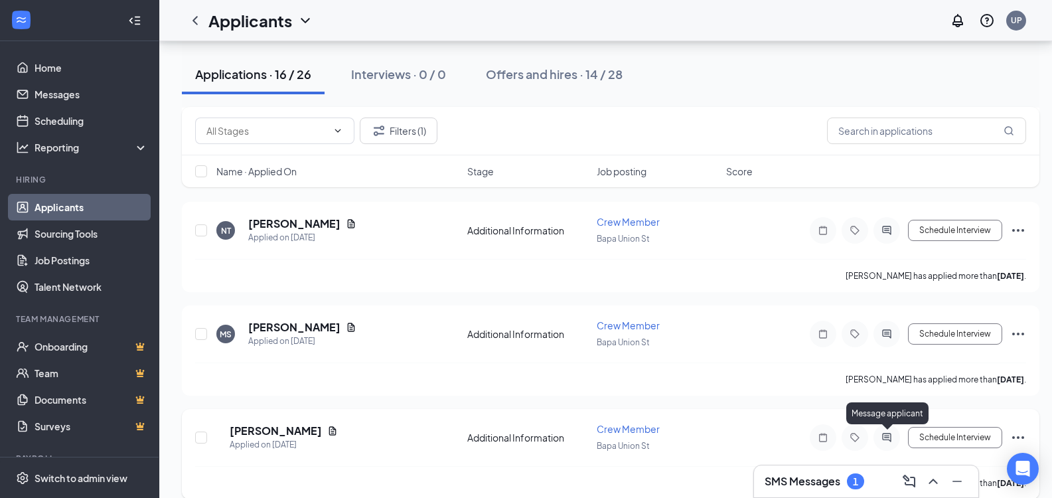
click at [890, 434] on icon "ActiveChat" at bounding box center [887, 437] width 16 height 11
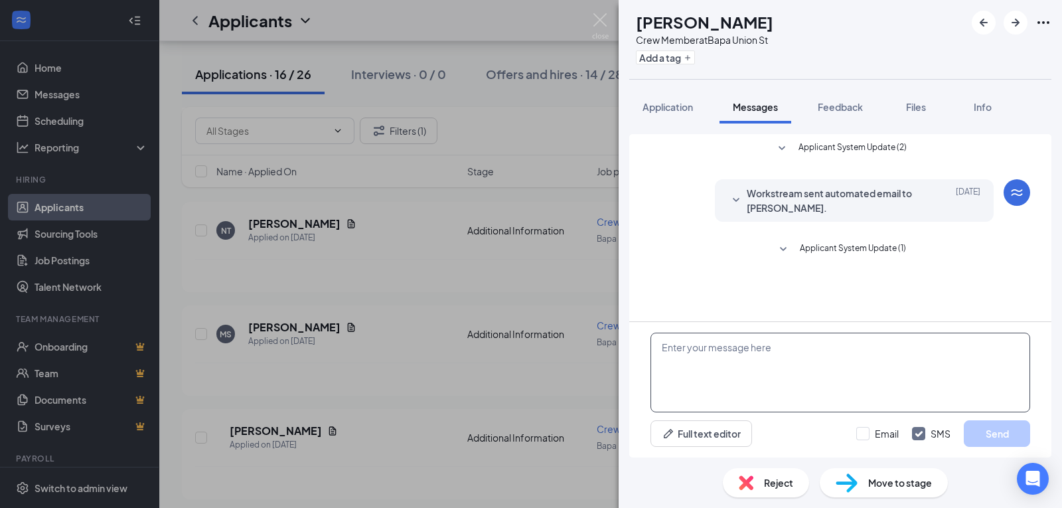
click at [838, 368] on textarea at bounding box center [841, 373] width 380 height 80
paste textarea "Good Morning, What is your current availability"
type textarea "Good Morning, What is your current availability"
click at [1002, 437] on button "Send" at bounding box center [997, 433] width 66 height 27
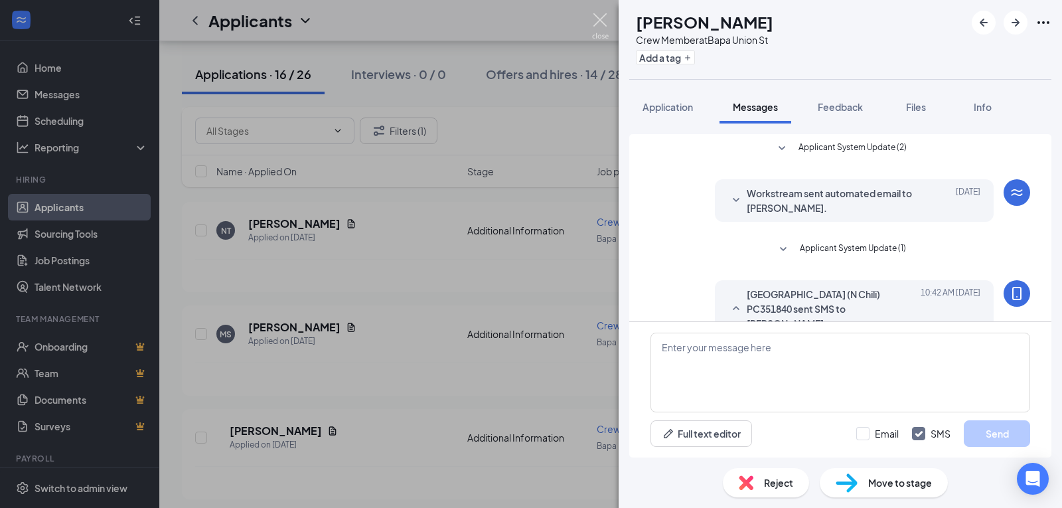
click at [597, 19] on img at bounding box center [600, 26] width 17 height 26
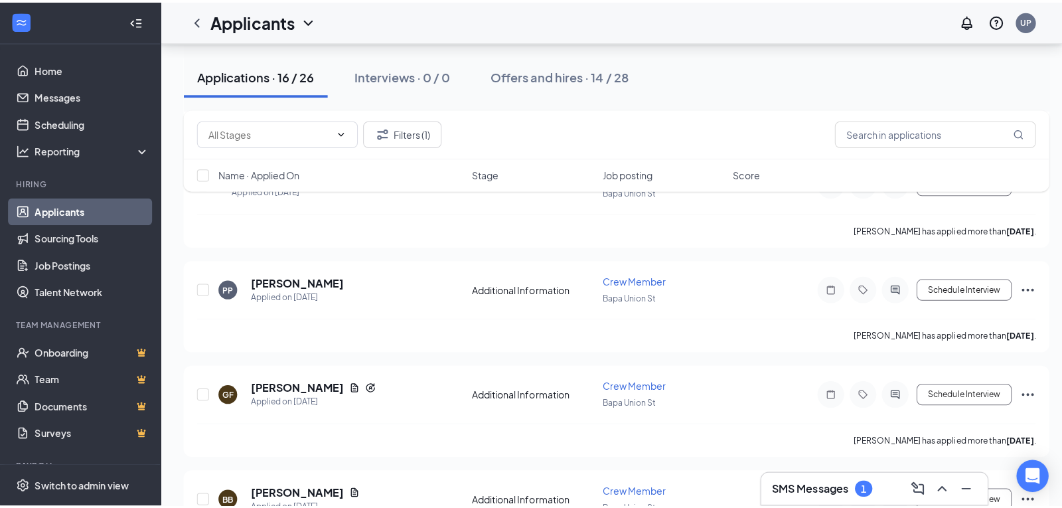
scroll to position [1381, 0]
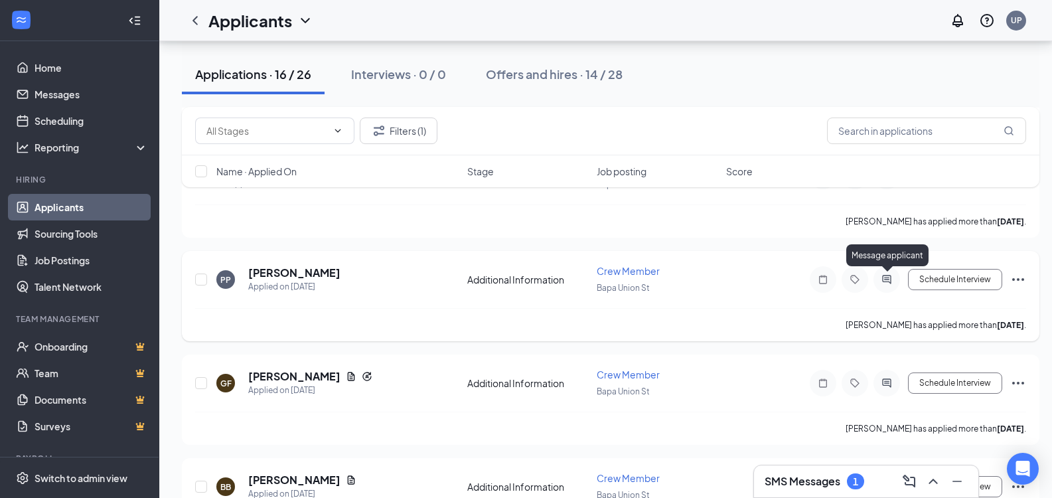
click at [888, 279] on icon "ActiveChat" at bounding box center [887, 279] width 16 height 11
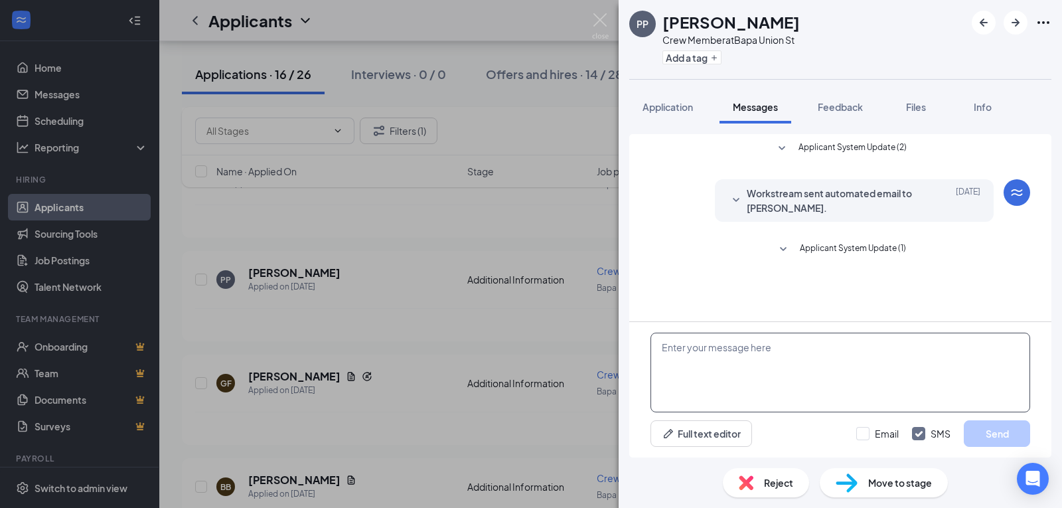
click at [778, 374] on textarea at bounding box center [841, 373] width 380 height 80
paste textarea "Good Morning, What is your current availability"
type textarea "Good Morning, What is your current availability"
click at [999, 438] on button "Send" at bounding box center [997, 433] width 66 height 27
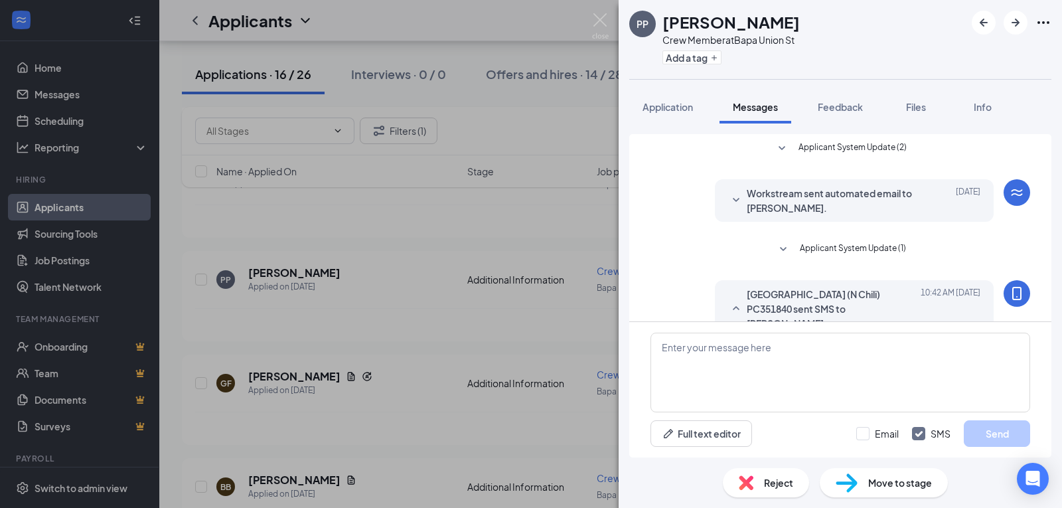
scroll to position [37, 0]
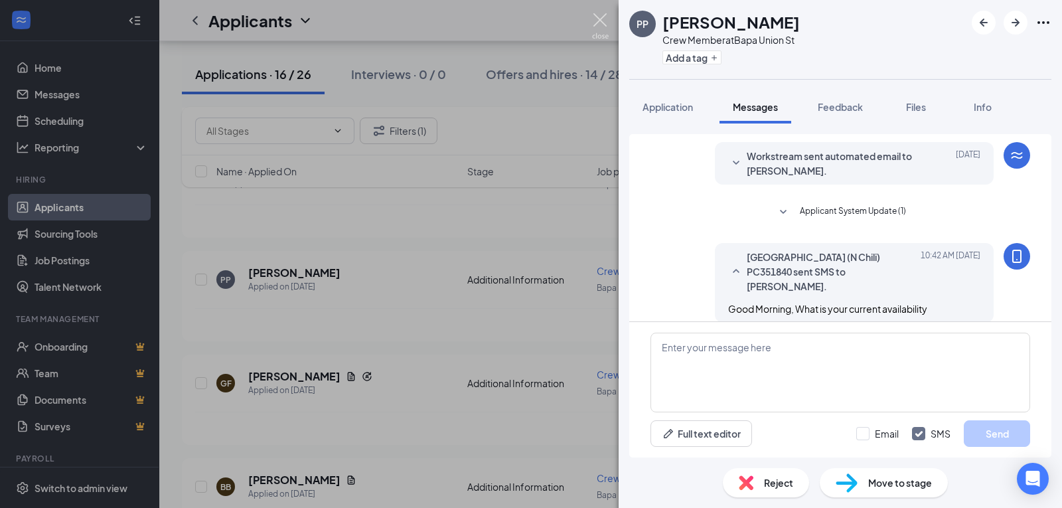
click at [595, 25] on img at bounding box center [600, 26] width 17 height 26
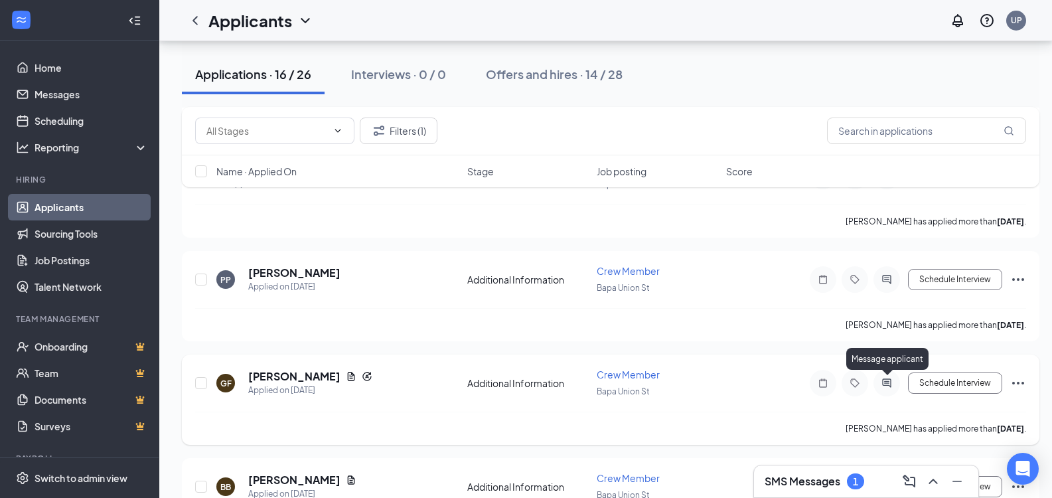
click at [887, 386] on icon "ActiveChat" at bounding box center [886, 382] width 9 height 9
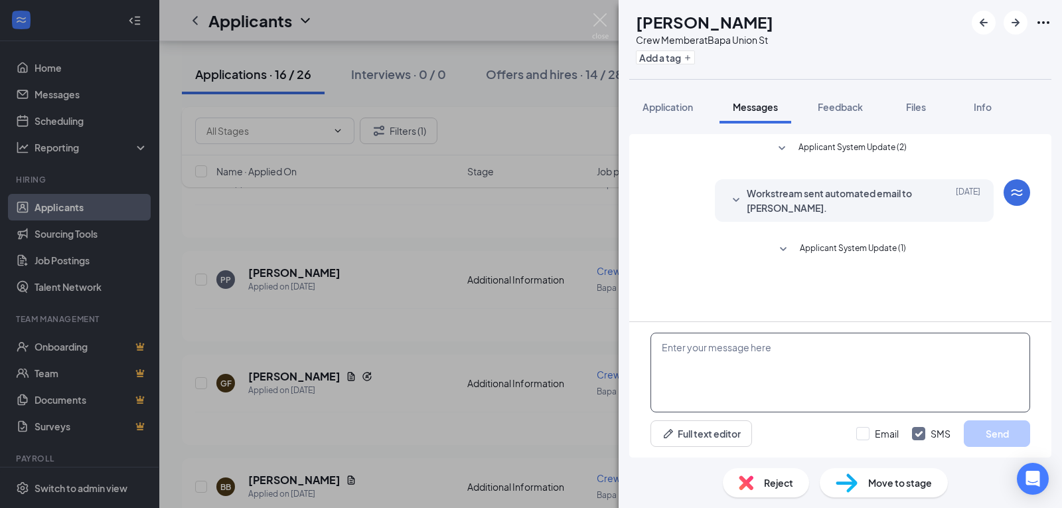
click at [808, 380] on textarea at bounding box center [841, 373] width 380 height 80
paste textarea "Good Morning, What is your current availability"
type textarea "Good Morning, What is your current availability"
click at [988, 429] on button "Send" at bounding box center [997, 433] width 66 height 27
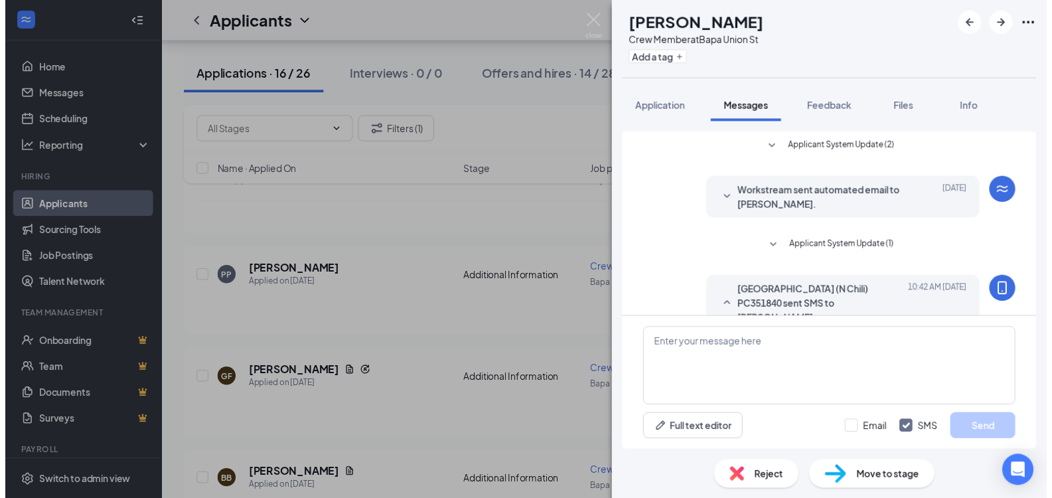
scroll to position [37, 0]
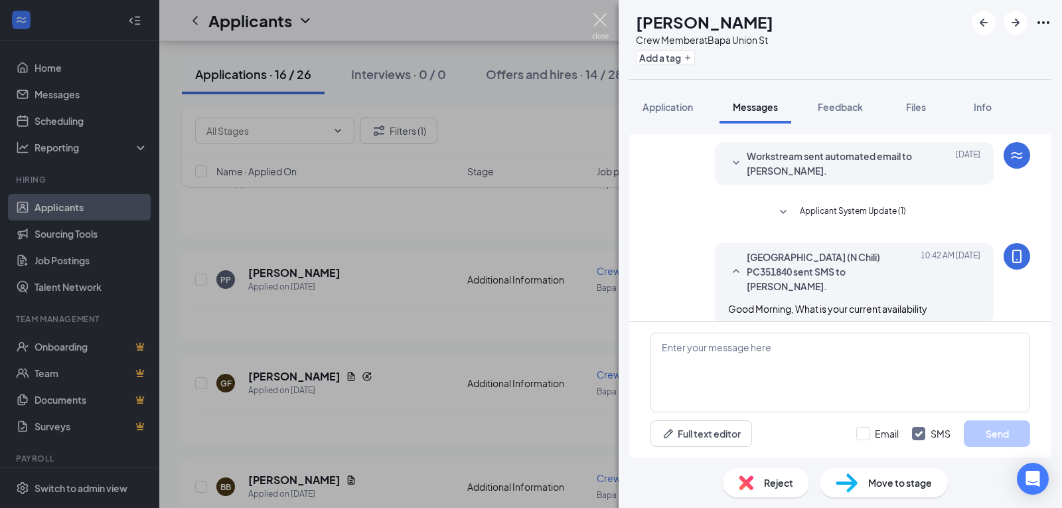
click at [594, 24] on img at bounding box center [600, 26] width 17 height 26
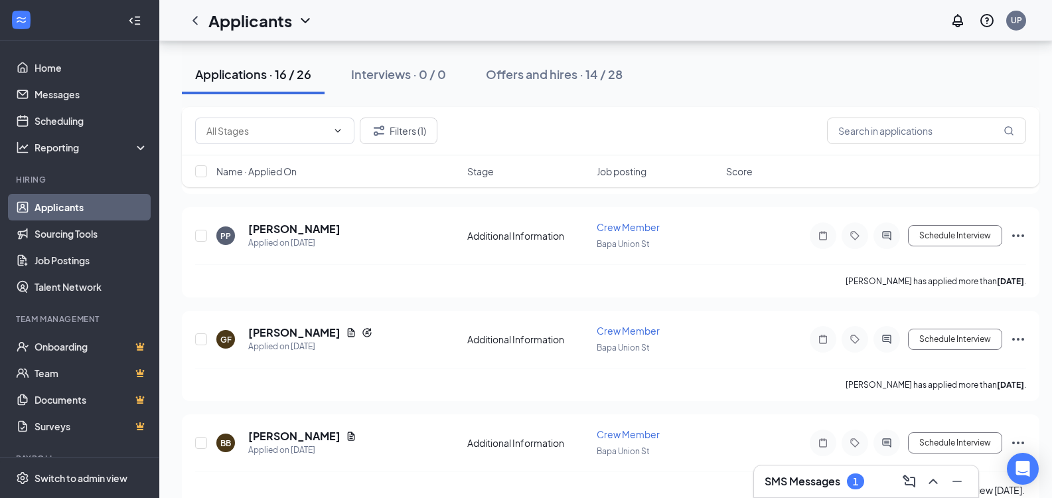
scroll to position [1449, 0]
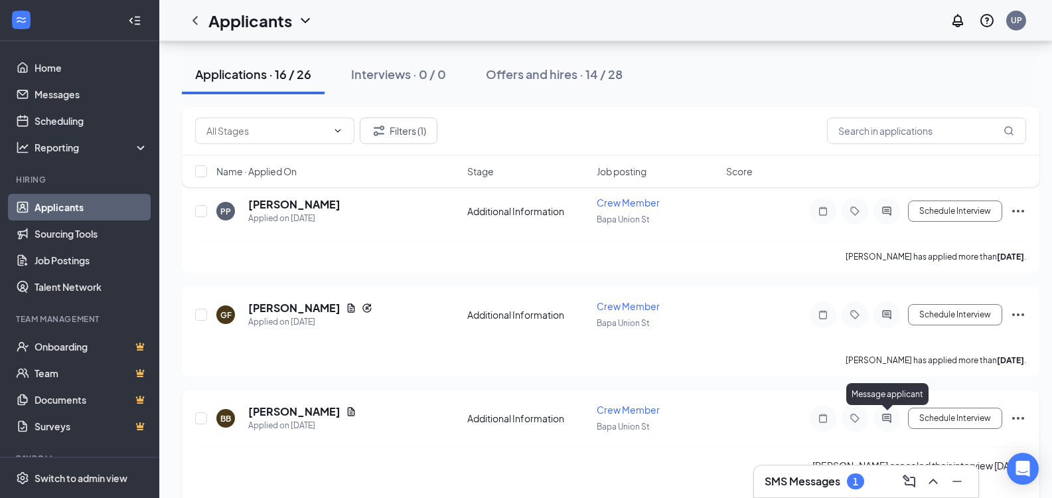
click at [887, 420] on icon "ActiveChat" at bounding box center [887, 418] width 16 height 11
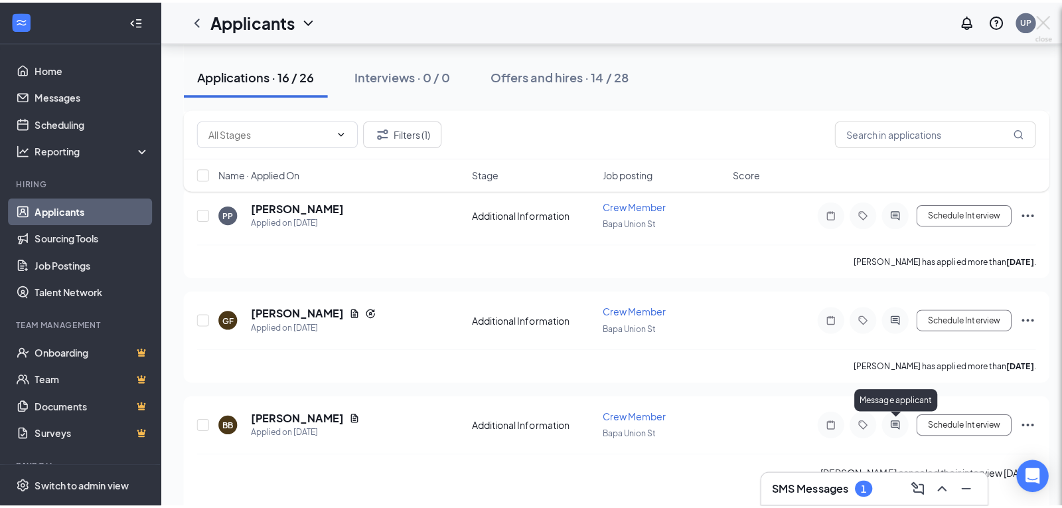
scroll to position [1439, 0]
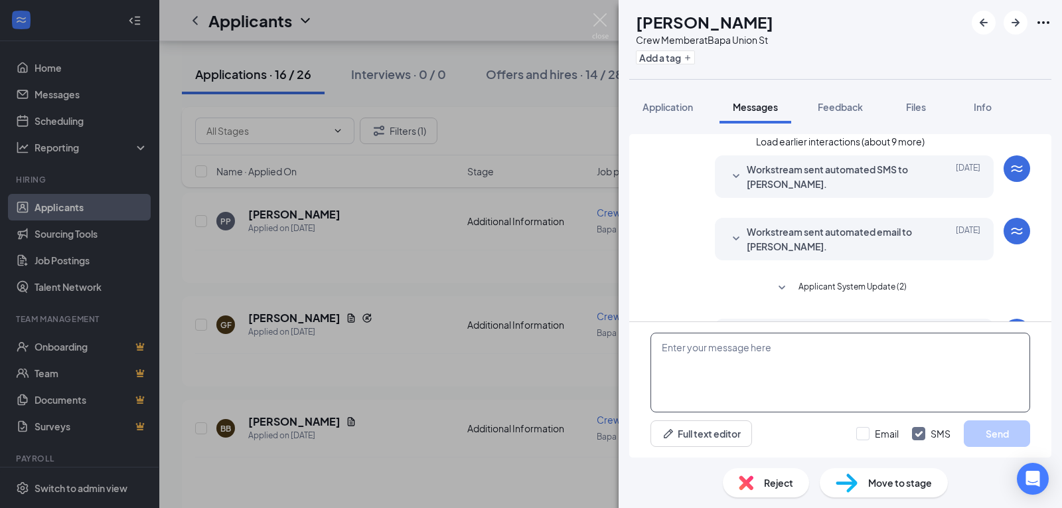
click at [771, 386] on textarea at bounding box center [841, 373] width 380 height 80
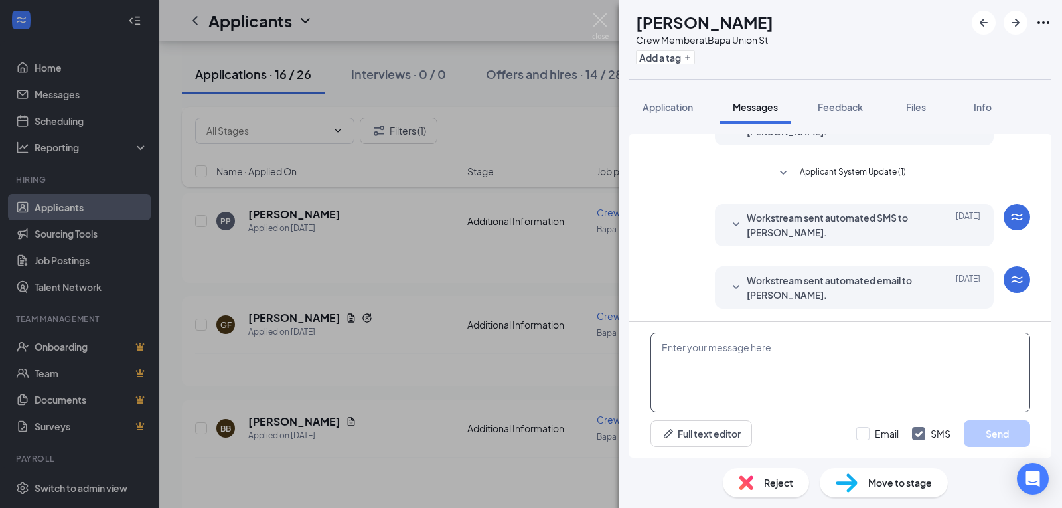
scroll to position [345, 0]
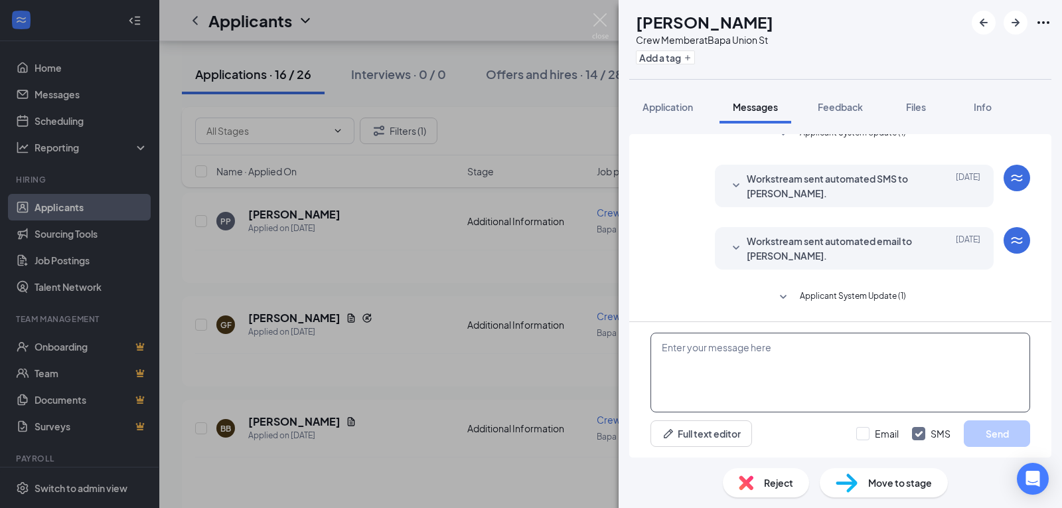
paste textarea "Good Morning, What is your current availability"
type textarea "Good Morning, What is your current availability"
click at [1010, 430] on button "Send" at bounding box center [997, 433] width 66 height 27
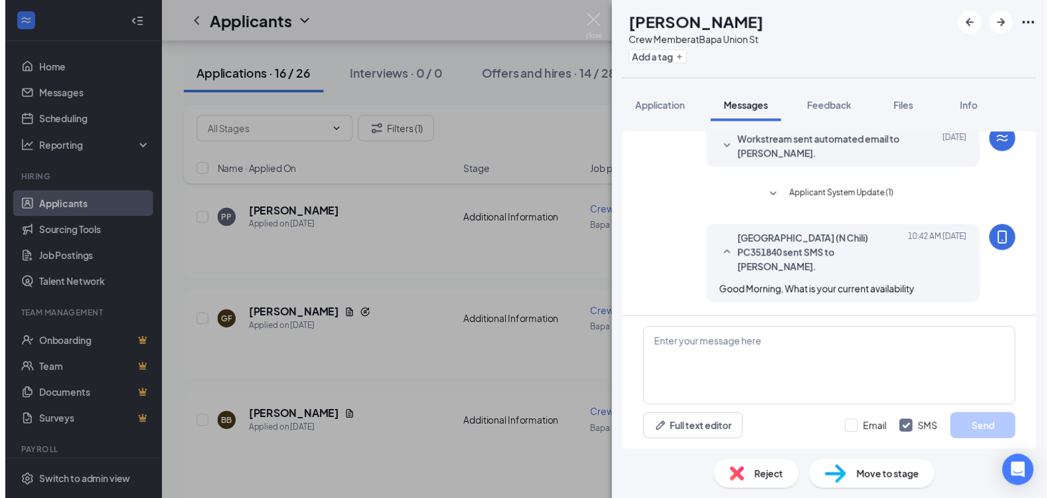
scroll to position [430, 0]
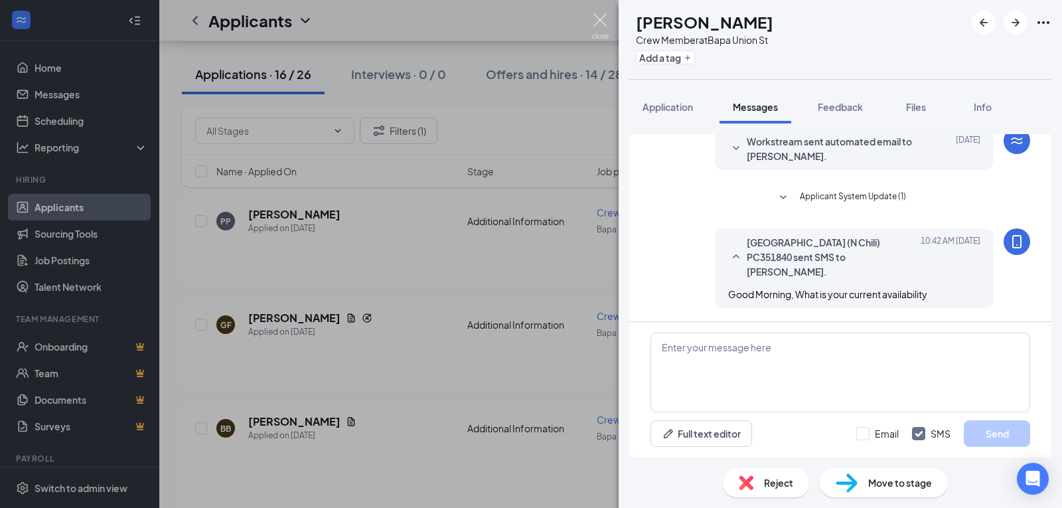
click at [602, 19] on img at bounding box center [600, 26] width 17 height 26
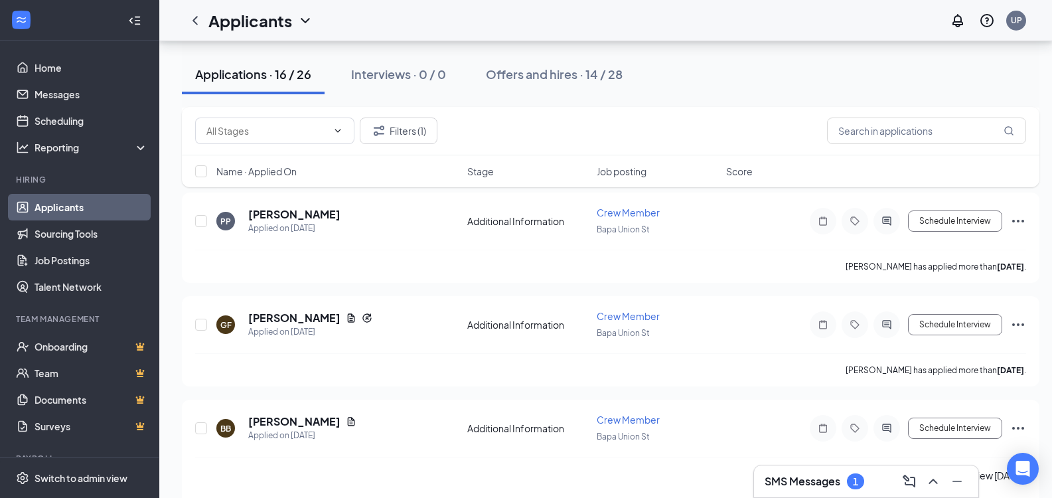
click at [838, 473] on div "SMS Messages 1" at bounding box center [815, 481] width 100 height 16
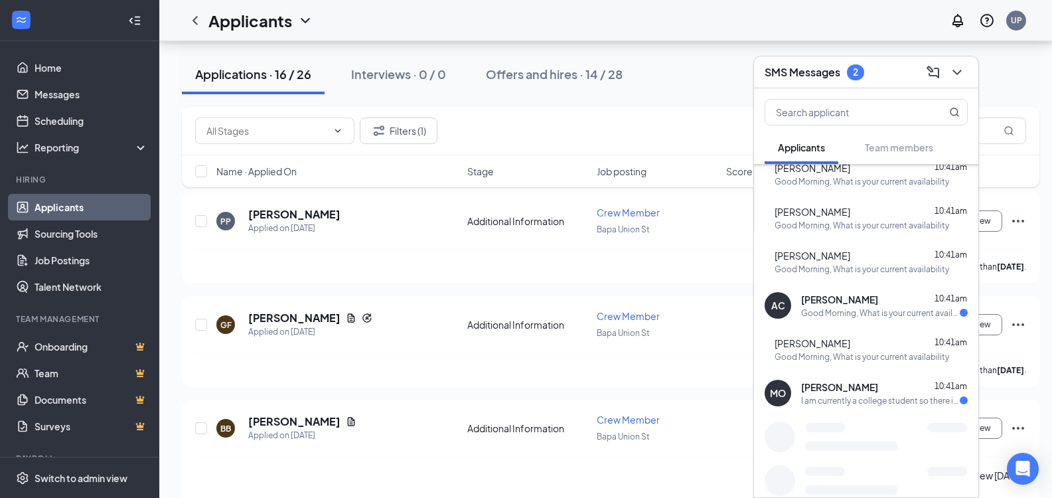
scroll to position [194, 0]
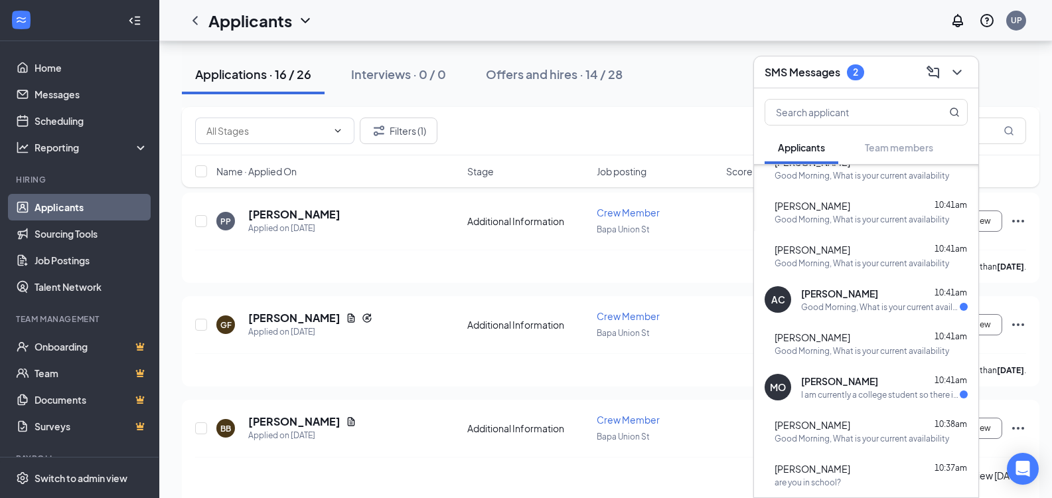
click at [874, 291] on div "Armanie Charles 10:41am" at bounding box center [884, 293] width 167 height 13
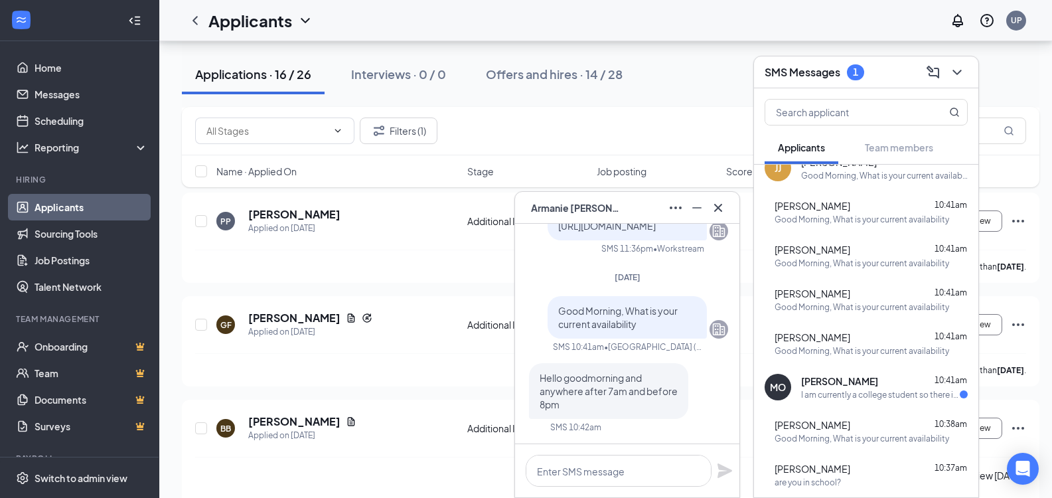
scroll to position [0, 0]
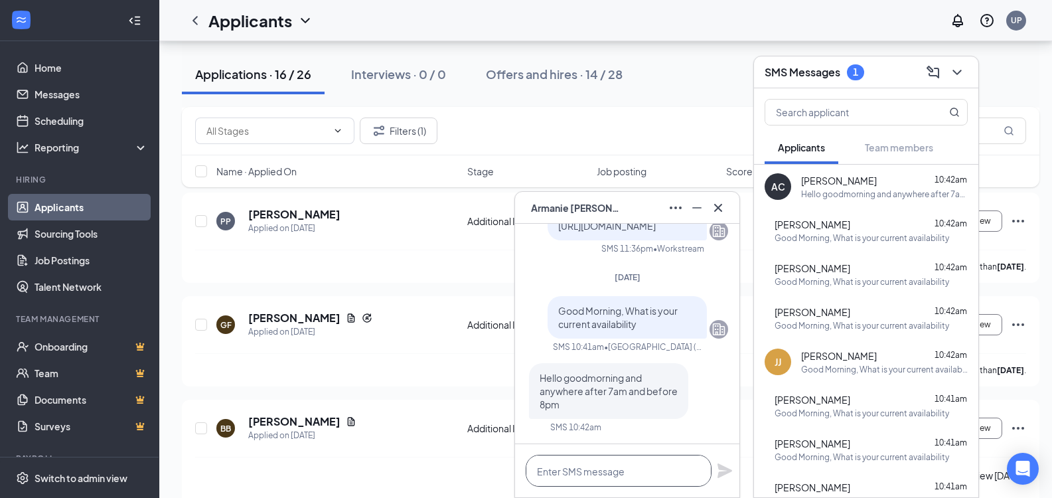
click at [628, 479] on textarea at bounding box center [619, 471] width 186 height 32
type textarea "Are you currently in school?"
click at [720, 473] on icon "Plane" at bounding box center [725, 470] width 15 height 15
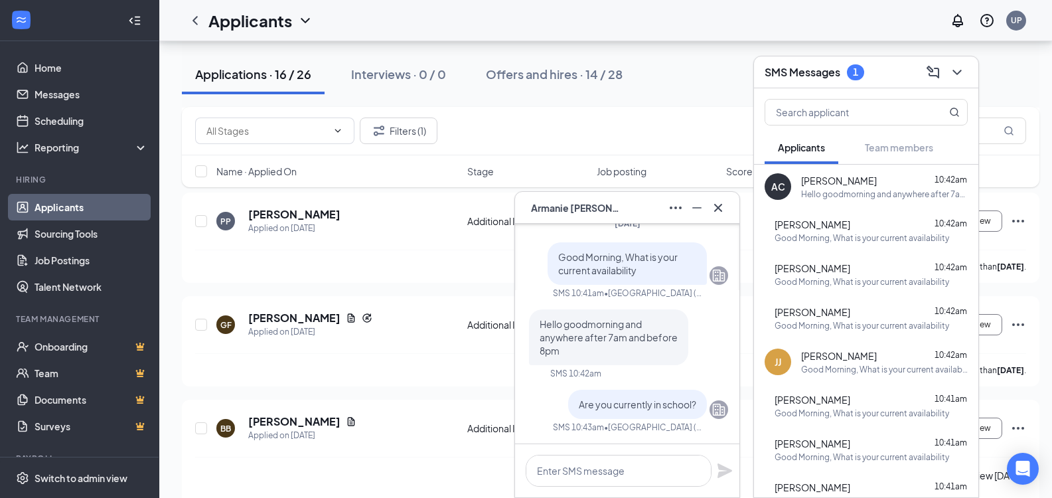
scroll to position [1449, 0]
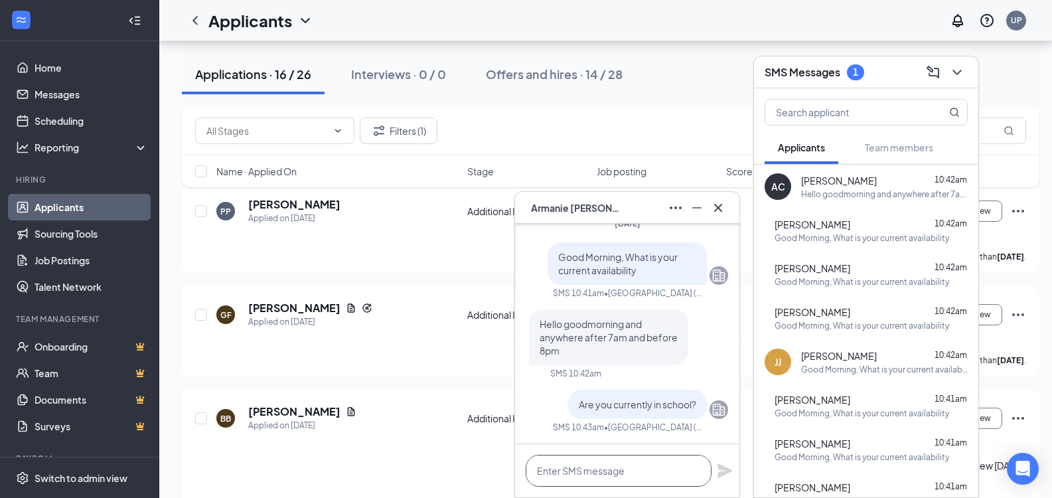
click at [656, 459] on textarea at bounding box center [619, 471] width 186 height 32
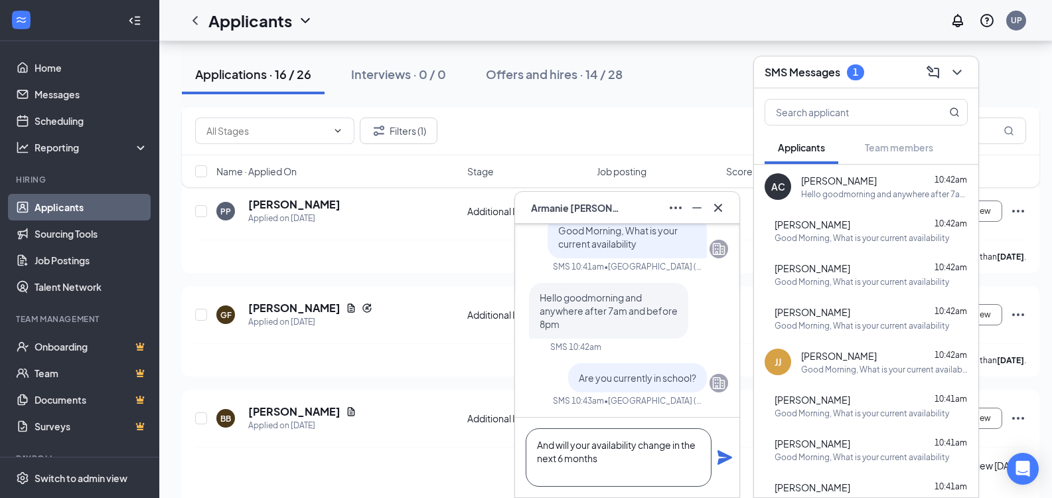
type textarea "And will your availability change in the next 6 months"
click at [725, 463] on icon "Plane" at bounding box center [725, 457] width 16 height 16
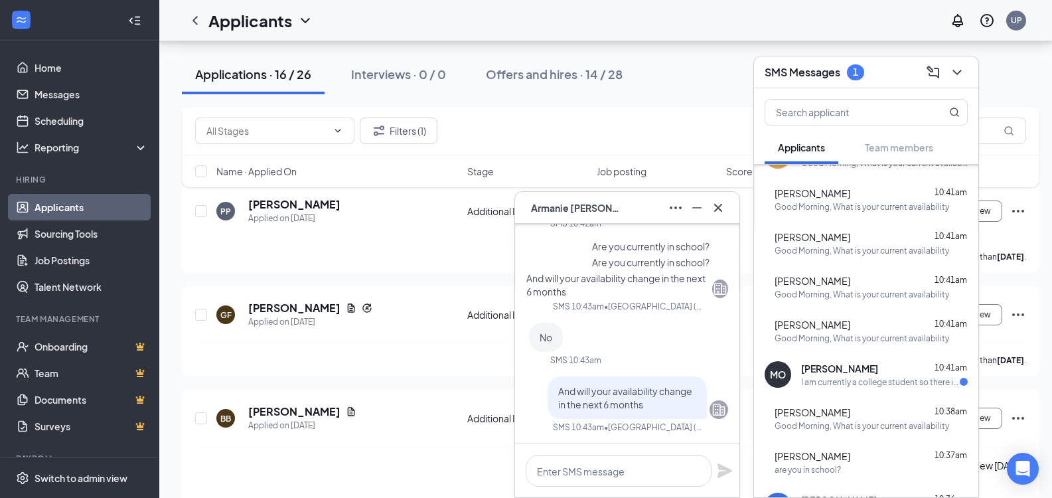
scroll to position [255, 0]
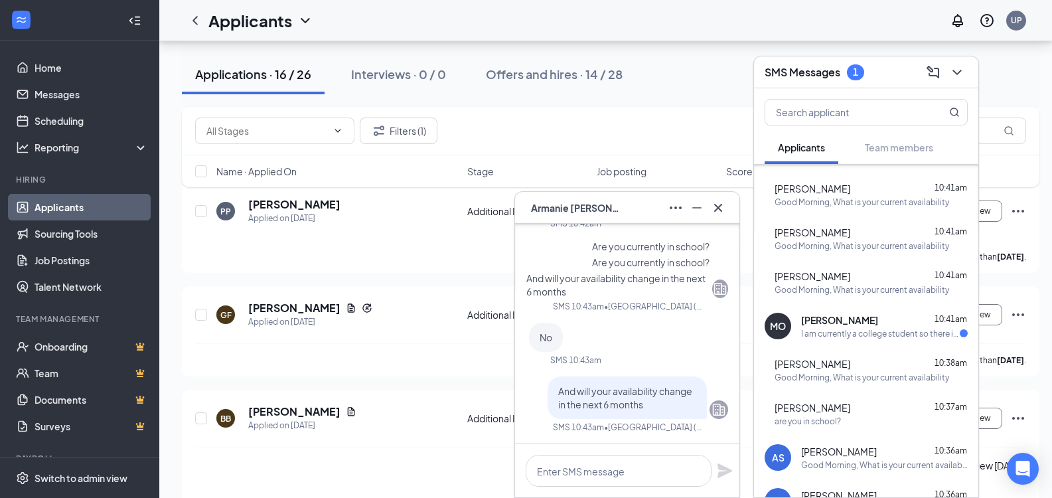
click at [880, 328] on div "I am currently a college student so there is a possibility that will change in …" at bounding box center [880, 333] width 159 height 11
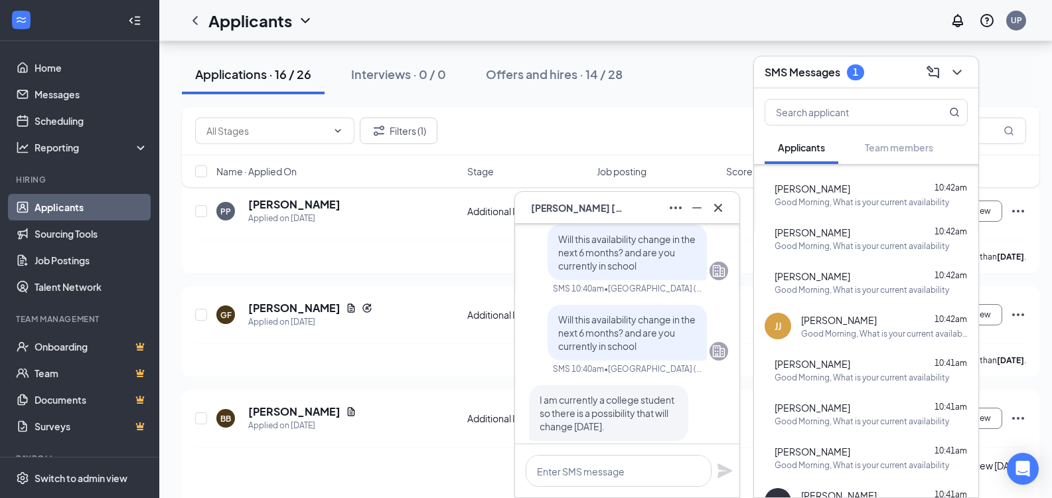
scroll to position [0, 0]
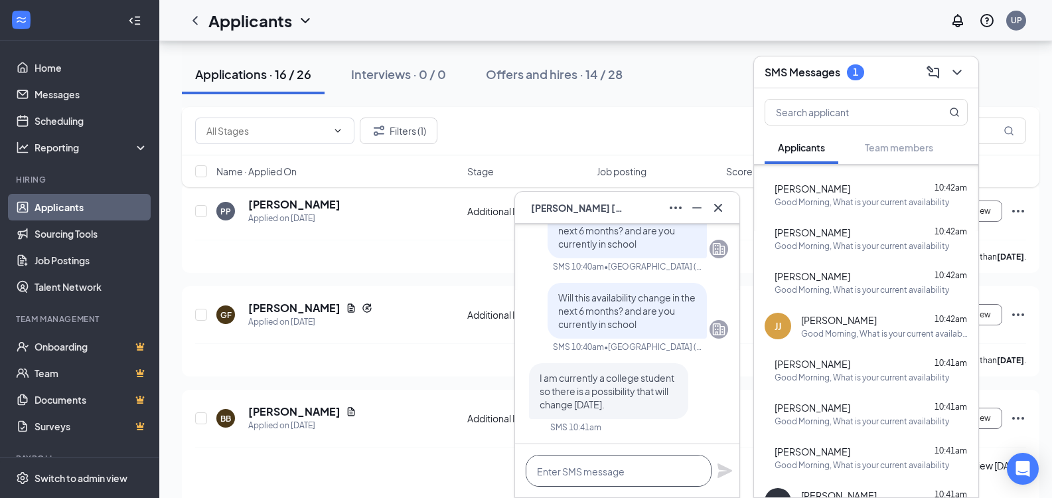
click at [625, 470] on textarea at bounding box center [619, 471] width 186 height 32
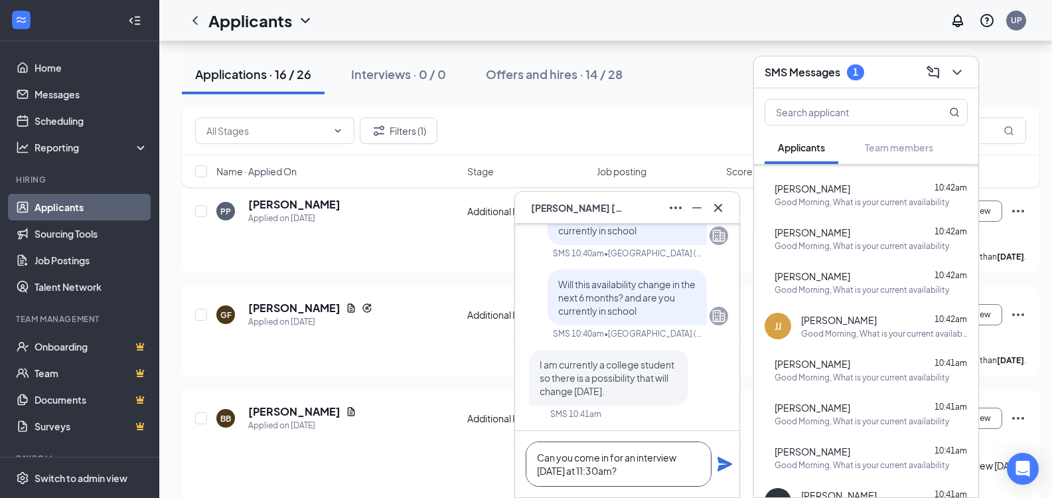
type textarea "Can you come in for an interview tomorrow at 11:30am?"
click at [725, 465] on icon "Plane" at bounding box center [725, 464] width 15 height 15
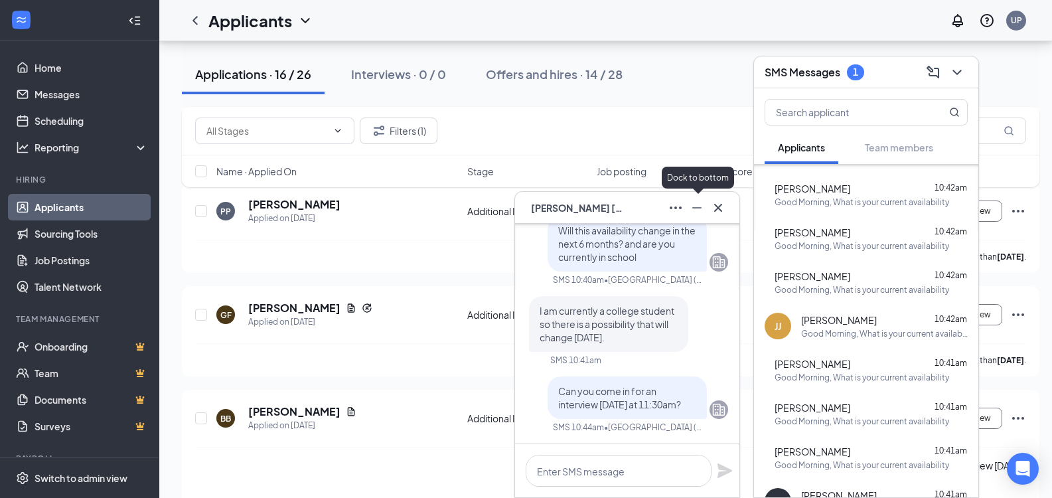
click at [697, 207] on icon "Minimize" at bounding box center [696, 207] width 9 height 1
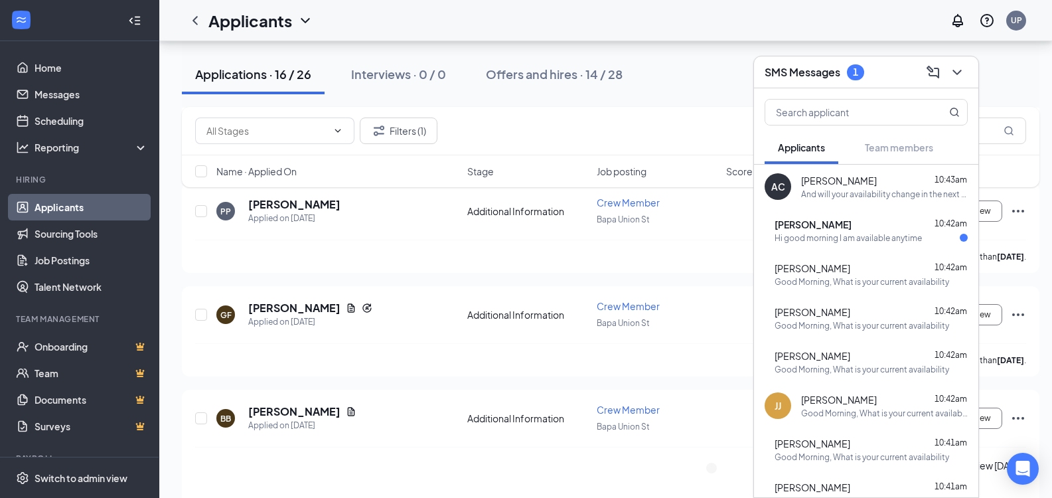
click at [886, 242] on div "Hi good morning I am available anytime" at bounding box center [848, 237] width 147 height 11
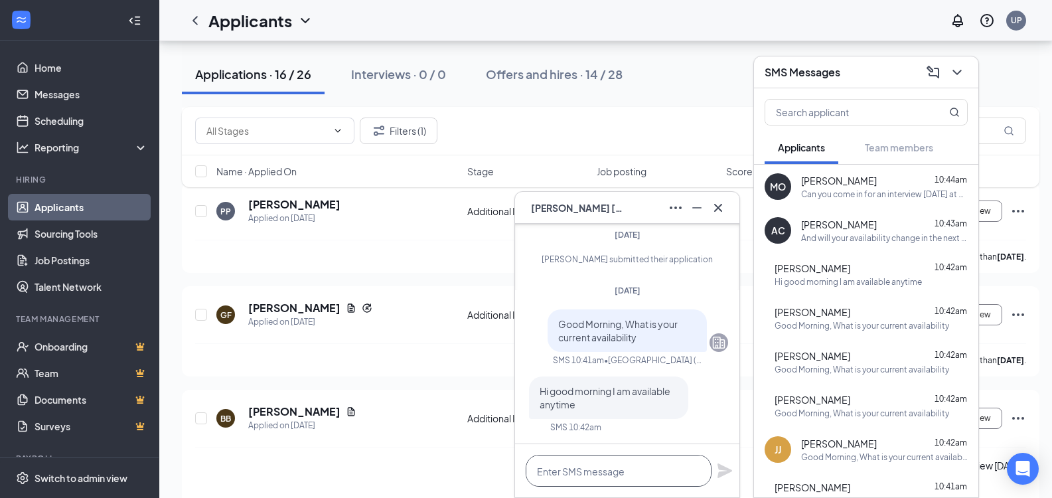
click at [587, 466] on textarea at bounding box center [619, 471] width 186 height 32
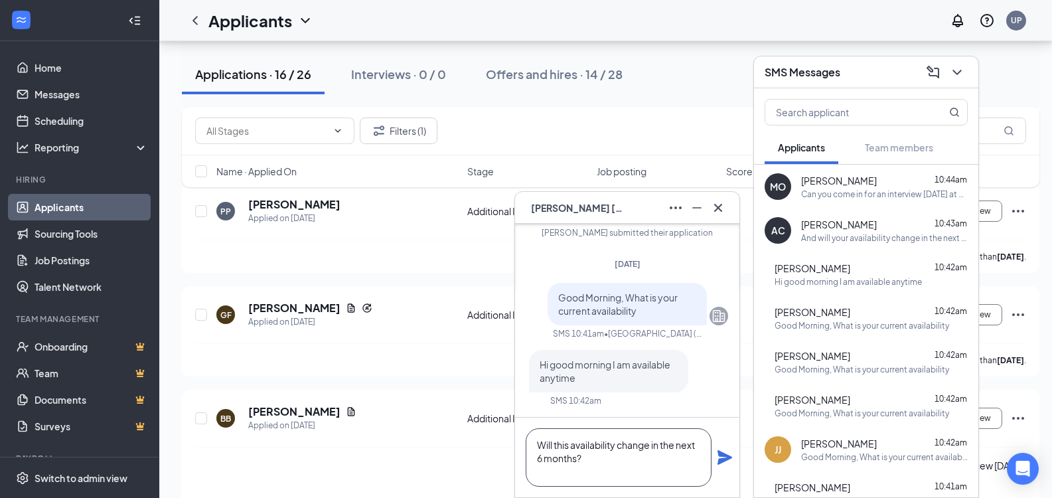
type textarea "Will this availability change in the next 6 months?"
click at [727, 459] on icon "Plane" at bounding box center [725, 457] width 15 height 15
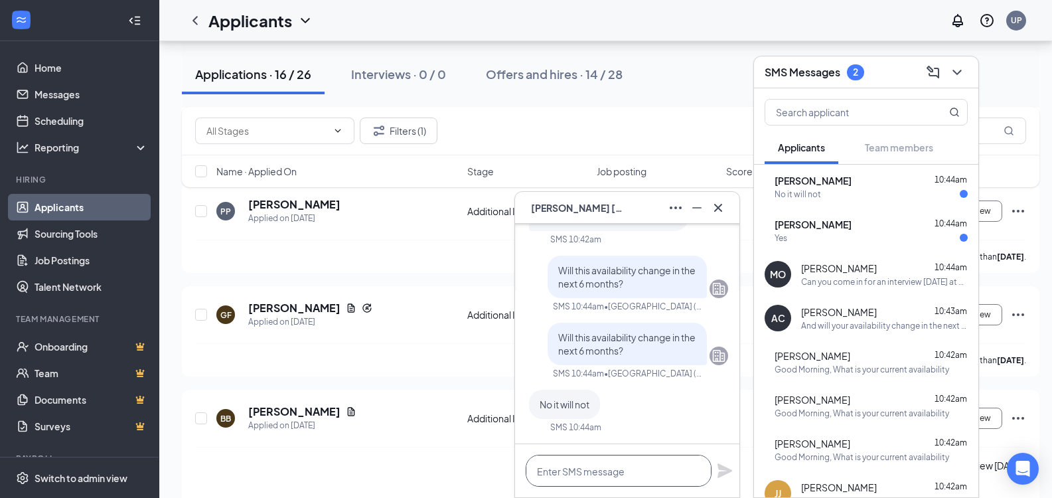
click at [601, 486] on textarea at bounding box center [619, 471] width 186 height 32
click at [605, 469] on textarea at bounding box center [619, 471] width 186 height 32
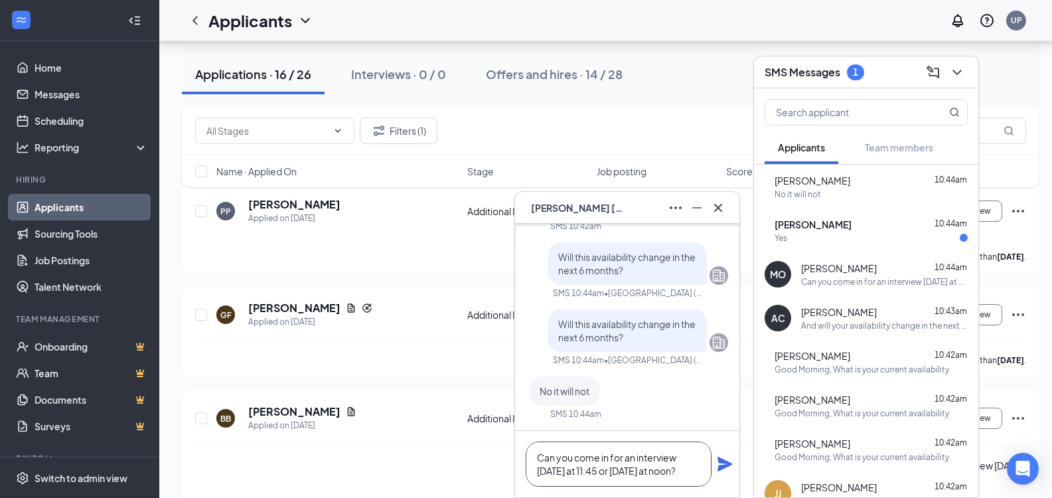
type textarea "Can you come in for an interview tomorrow at 11:45 or today at noon?"
click at [724, 461] on icon "Plane" at bounding box center [725, 464] width 15 height 15
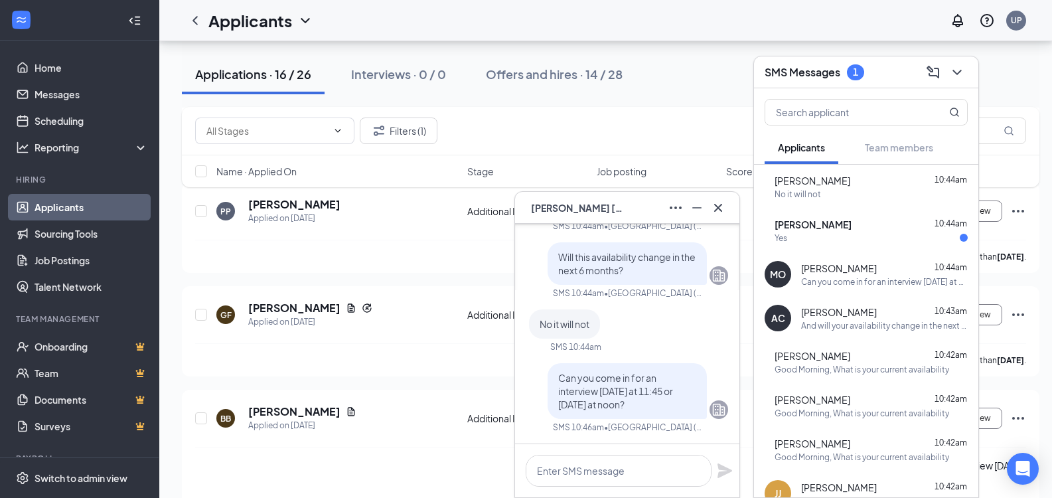
scroll to position [0, 0]
click at [892, 228] on div "Janelise Diaz 10:44am" at bounding box center [871, 224] width 193 height 13
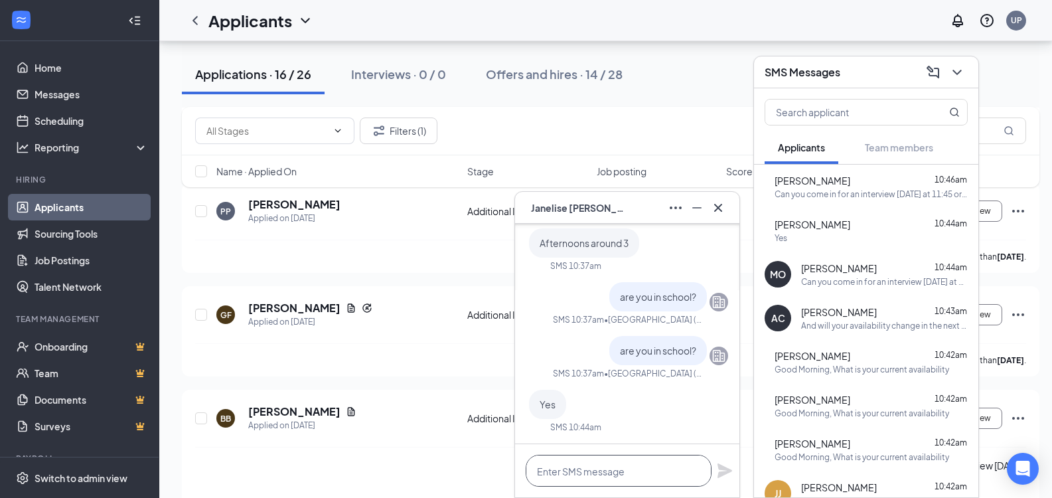
click at [621, 481] on textarea at bounding box center [619, 471] width 186 height 32
type textarea "Ok. Do you have your work permit?"
click at [728, 471] on icon "Plane" at bounding box center [725, 470] width 15 height 15
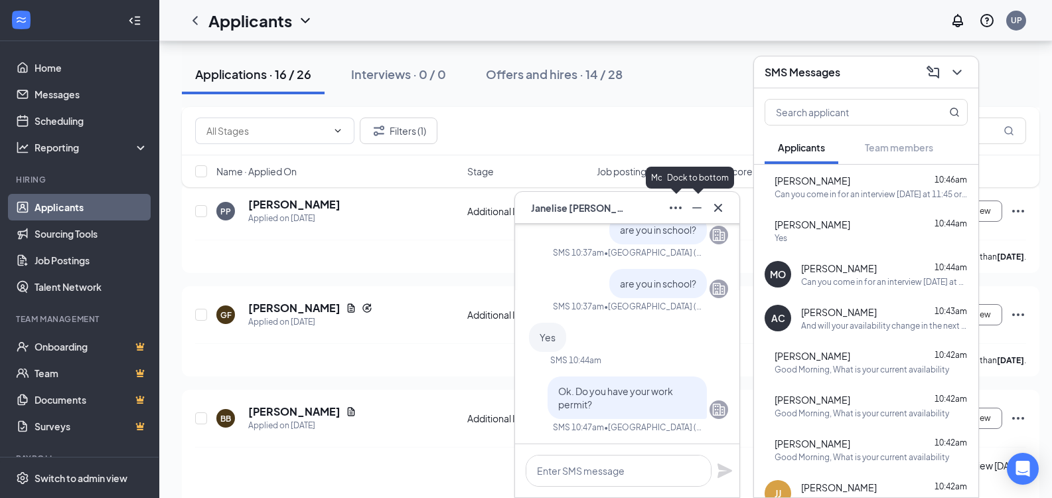
click at [687, 206] on button at bounding box center [696, 207] width 21 height 21
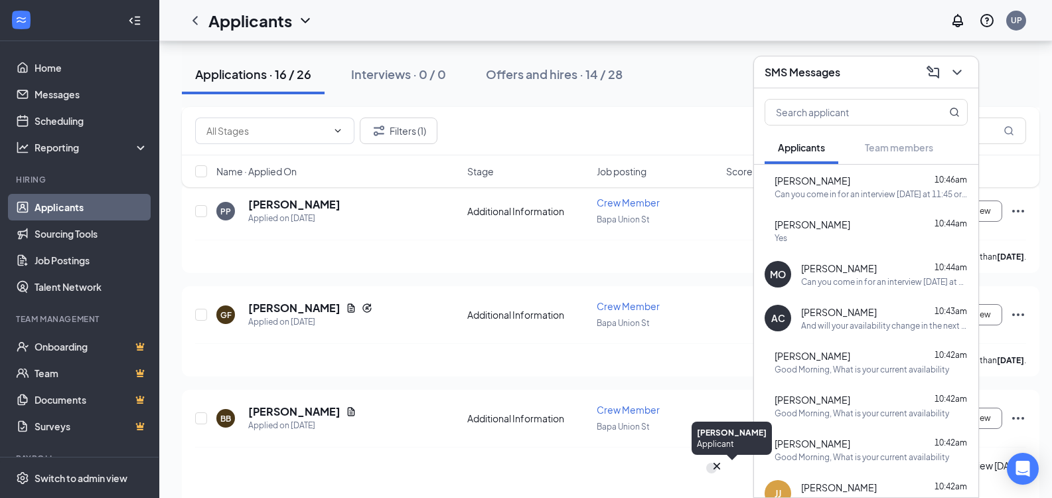
click at [716, 474] on div "JD" at bounding box center [711, 468] width 9 height 11
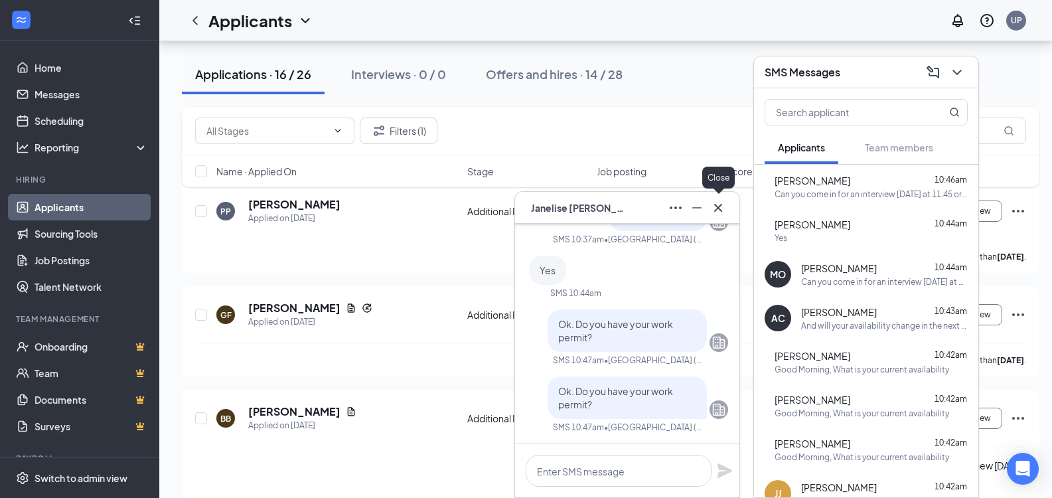
click at [720, 203] on icon "Cross" at bounding box center [718, 208] width 16 height 16
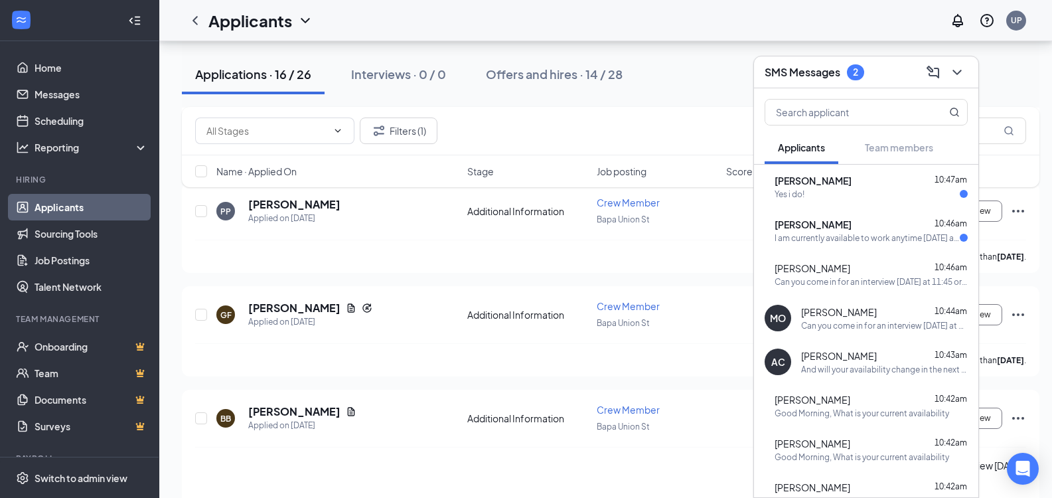
click at [844, 197] on div "Yes i do!" at bounding box center [871, 194] width 193 height 11
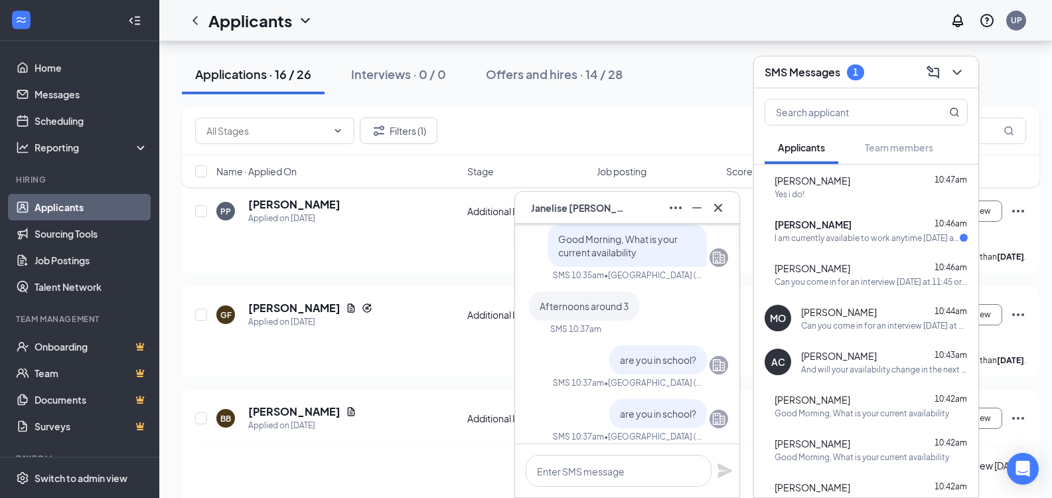
scroll to position [0, 0]
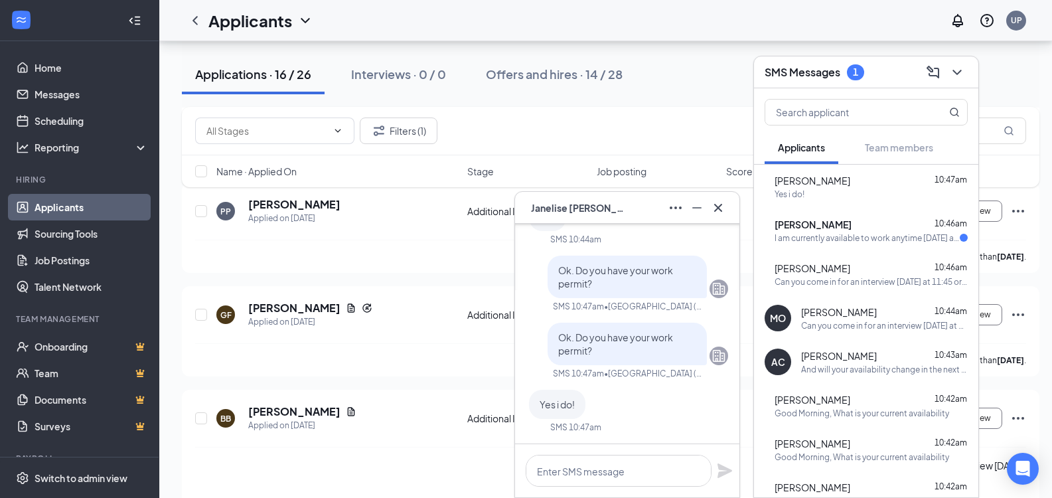
click at [828, 239] on div "I am currently available to work anytime on saturday and sunday and anytime aft…" at bounding box center [867, 237] width 185 height 11
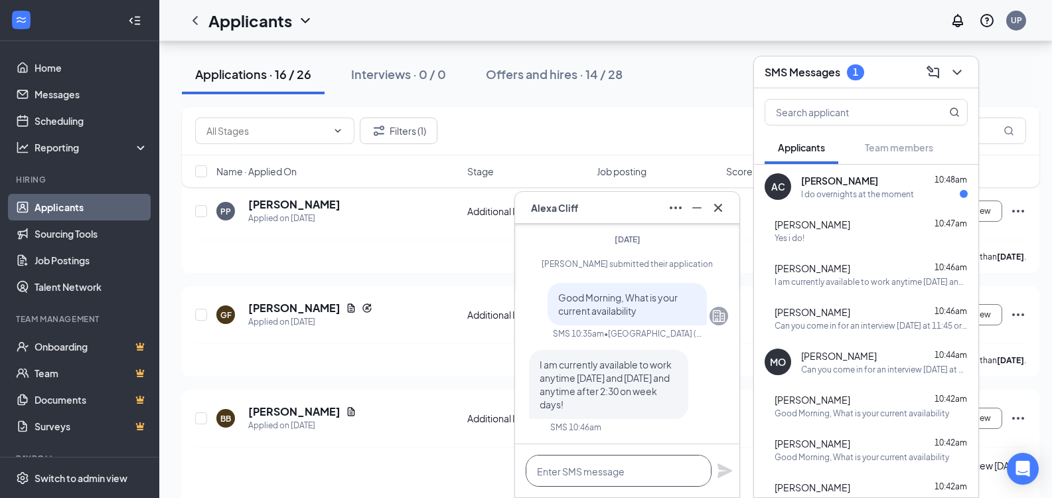
click at [628, 482] on textarea at bounding box center [619, 471] width 186 height 32
type textarea "Are you currently in school?"
click at [720, 476] on icon "Plane" at bounding box center [725, 470] width 15 height 15
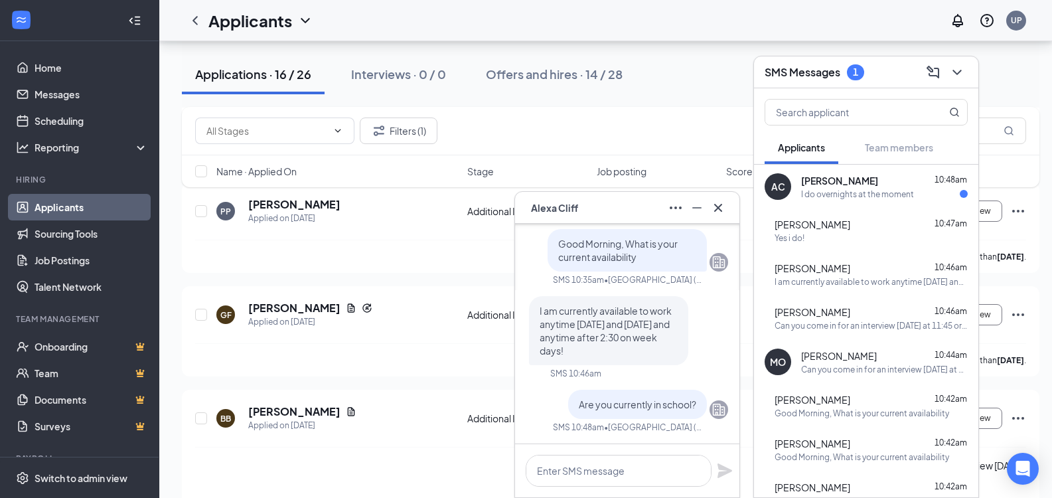
click at [853, 200] on div "AC Armanie Charles 10:48am I do overnights at the moment" at bounding box center [866, 187] width 224 height 44
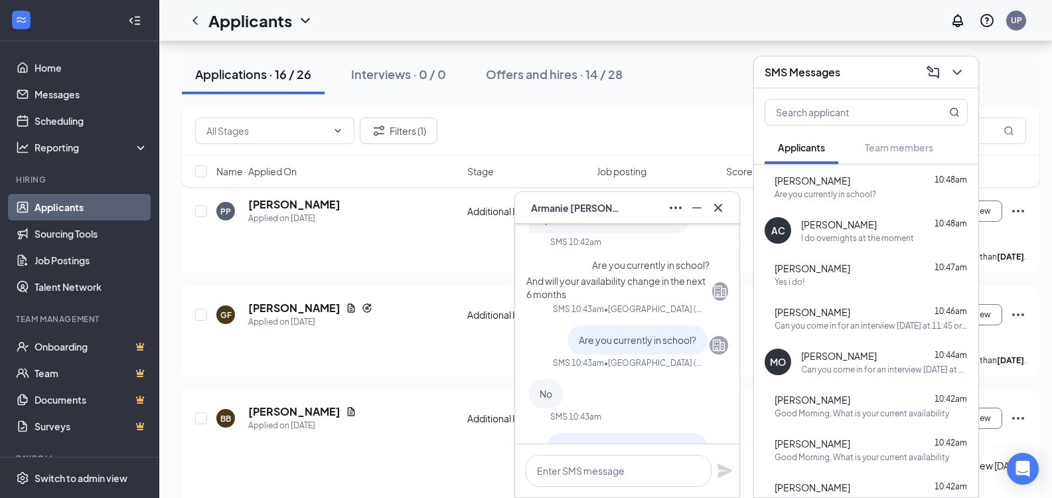
scroll to position [0, 0]
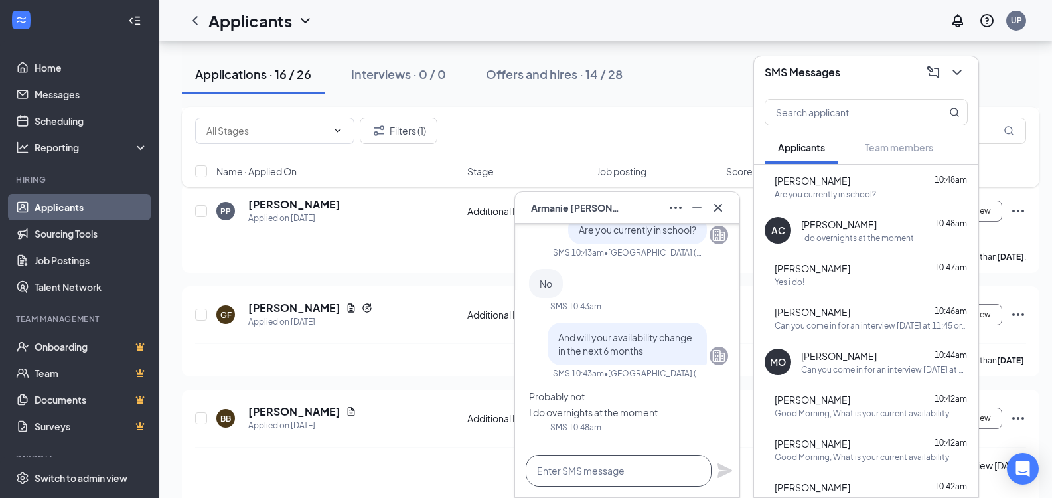
drag, startPoint x: 638, startPoint y: 456, endPoint x: 646, endPoint y: 455, distance: 8.1
click at [639, 456] on textarea at bounding box center [619, 471] width 186 height 32
type textarea "o"
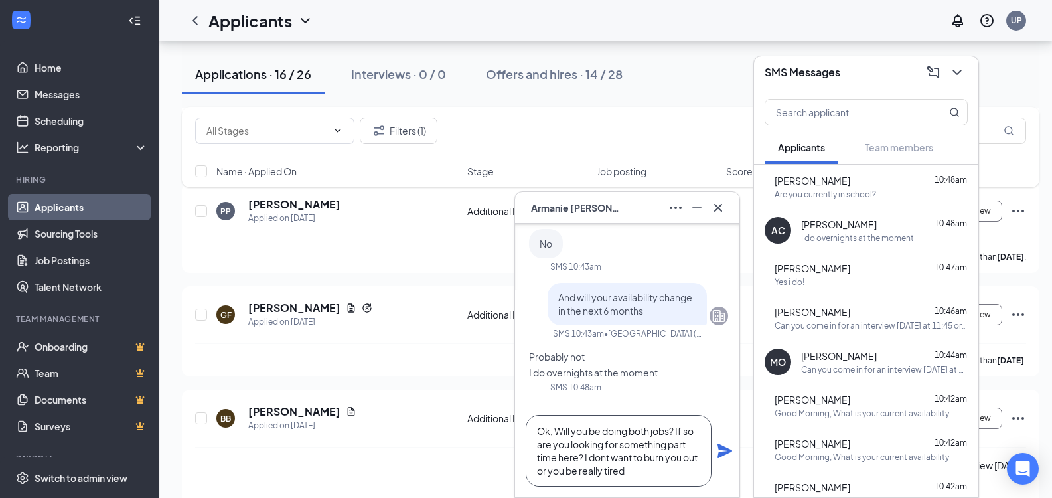
click at [605, 457] on textarea "Ok, Will you be doing both jobs? If so are you looking for something part time …" at bounding box center [619, 451] width 186 height 72
type textarea "Ok, Will you be doing both jobs? If so are you looking for something part time …"
click at [722, 454] on icon "Plane" at bounding box center [725, 450] width 15 height 15
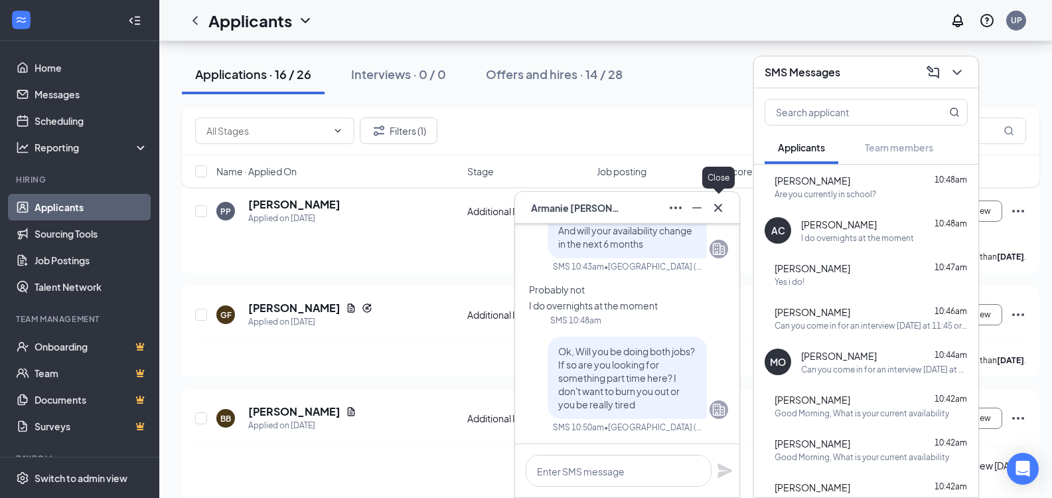
click at [716, 210] on icon "Cross" at bounding box center [718, 208] width 16 height 16
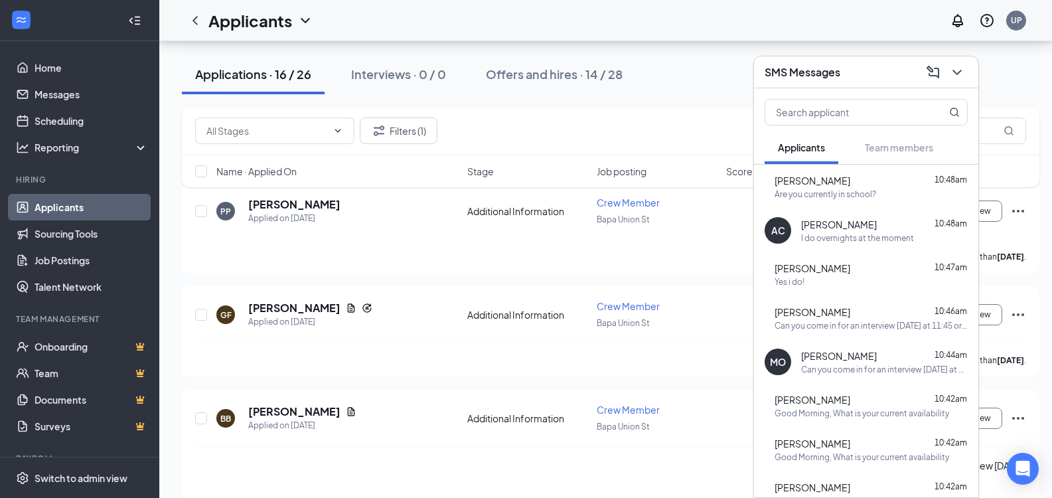
click at [855, 282] on div "Yes i do!" at bounding box center [871, 281] width 193 height 11
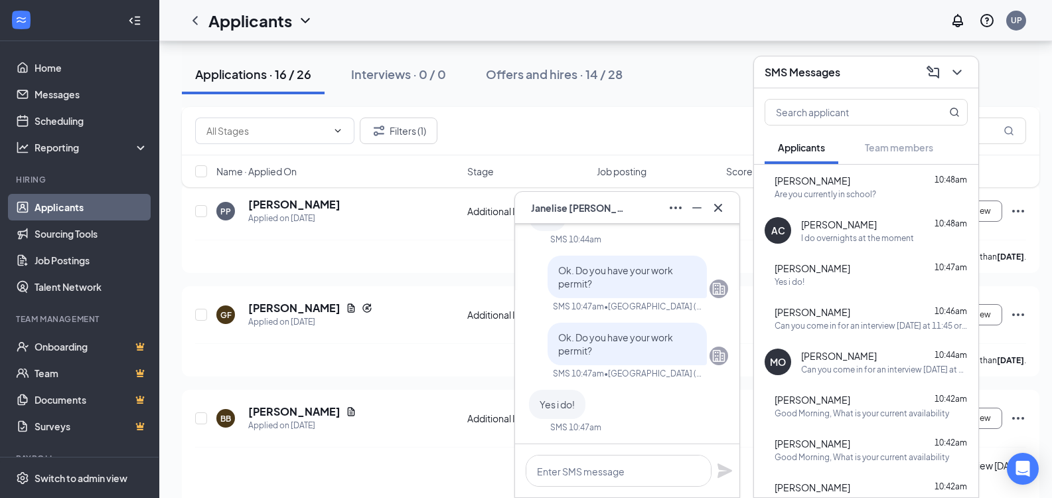
click at [870, 232] on div "I do overnights at the moment" at bounding box center [857, 237] width 113 height 11
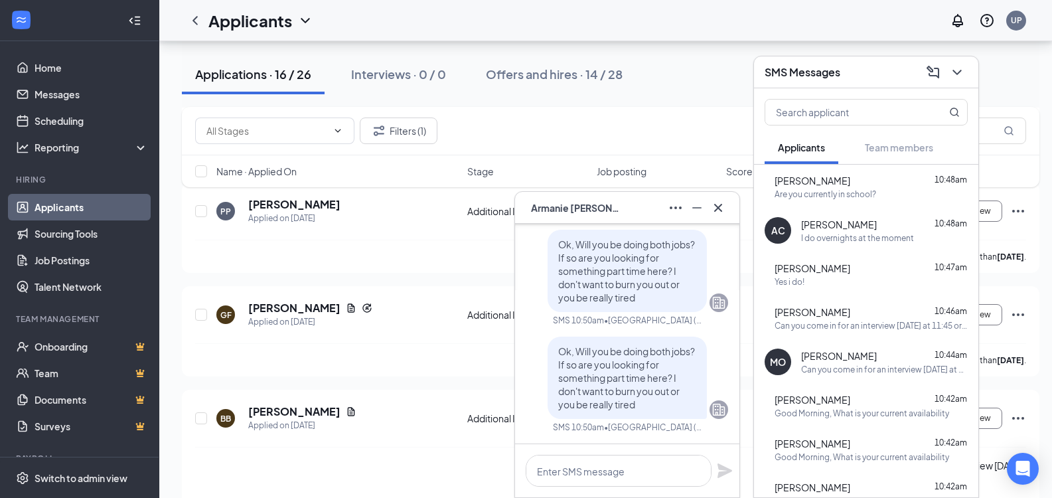
click at [849, 185] on div "Alexa Cliff 10:48am" at bounding box center [871, 180] width 193 height 13
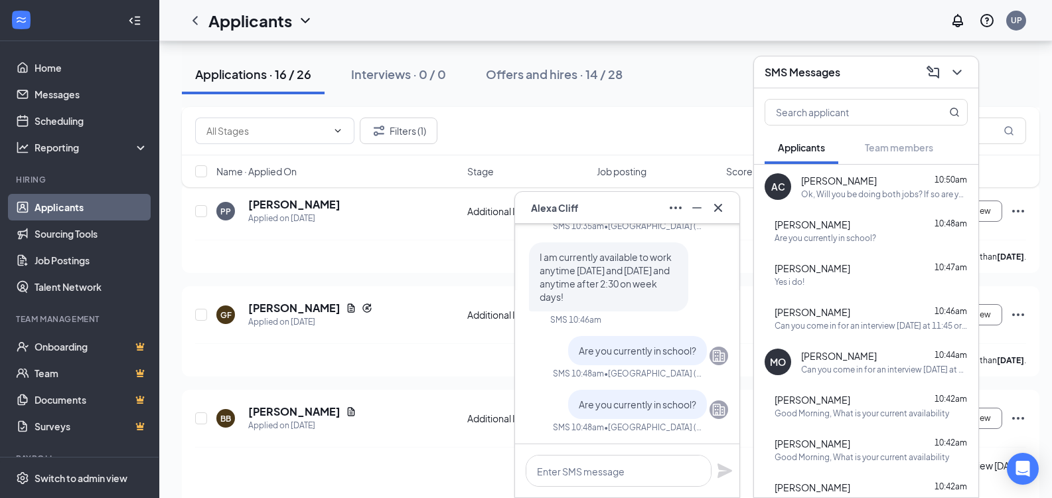
click at [872, 287] on div "Yes i do!" at bounding box center [871, 281] width 193 height 11
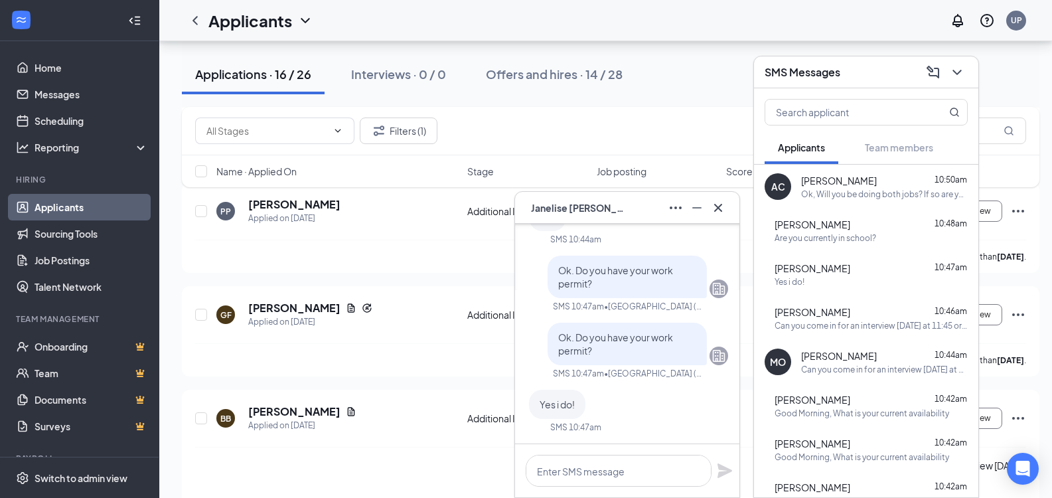
click at [876, 242] on div "Are you currently in school?" at bounding box center [826, 237] width 102 height 11
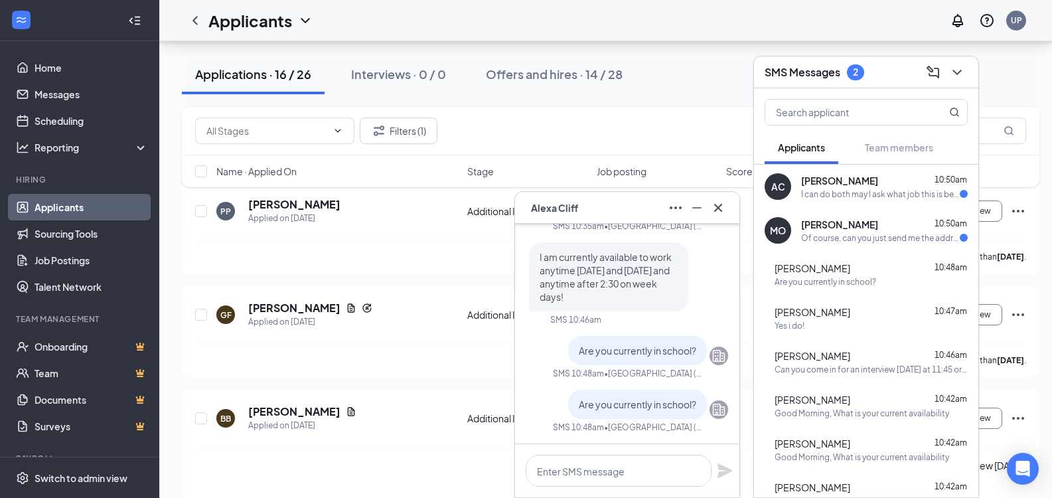
click at [911, 248] on div "MO Morgan O'Bryan 10:50am Of course, can you just send me the address?" at bounding box center [866, 230] width 224 height 44
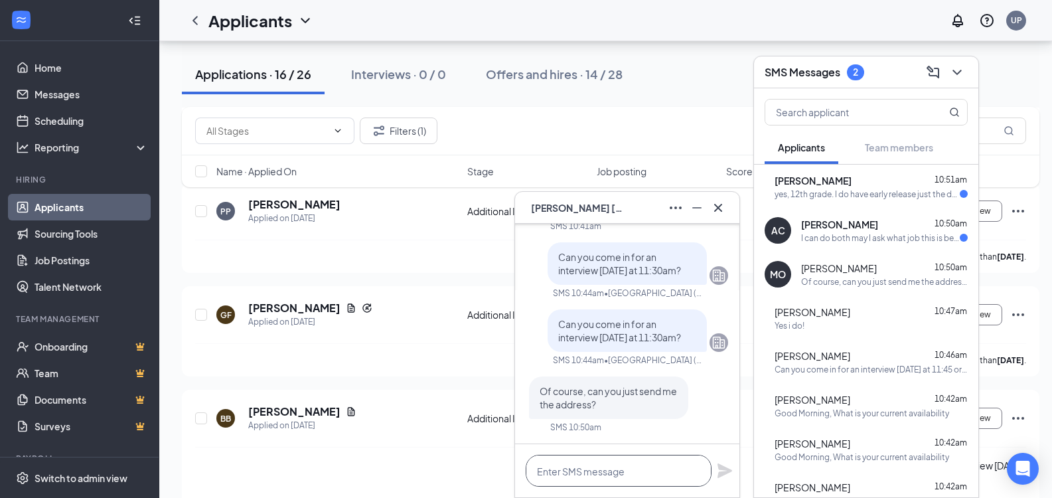
click at [619, 479] on textarea at bounding box center [619, 471] width 186 height 32
paste textarea "3249 Union St, North Chili, NY 14514"
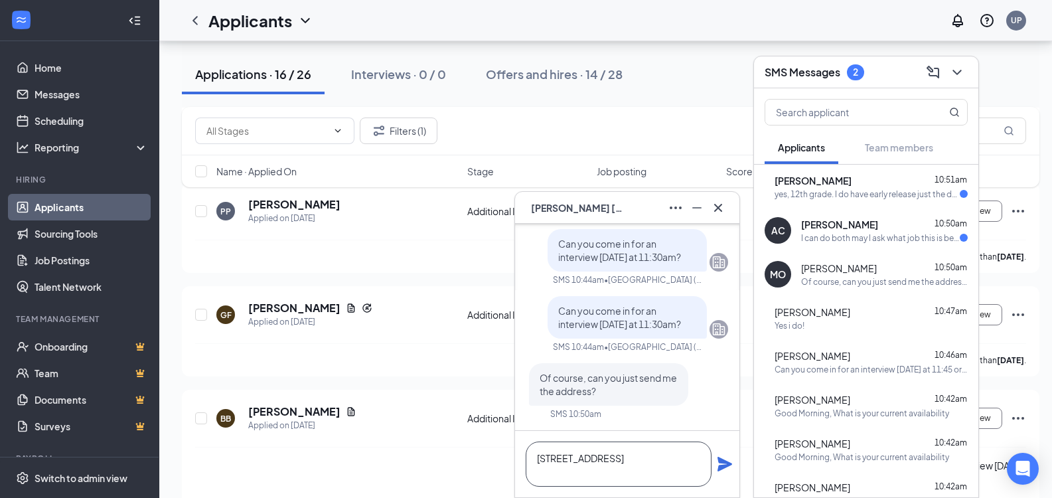
type textarea "3249 Union St, North Chili, NY 14514"
click at [726, 469] on icon "Plane" at bounding box center [725, 464] width 16 height 16
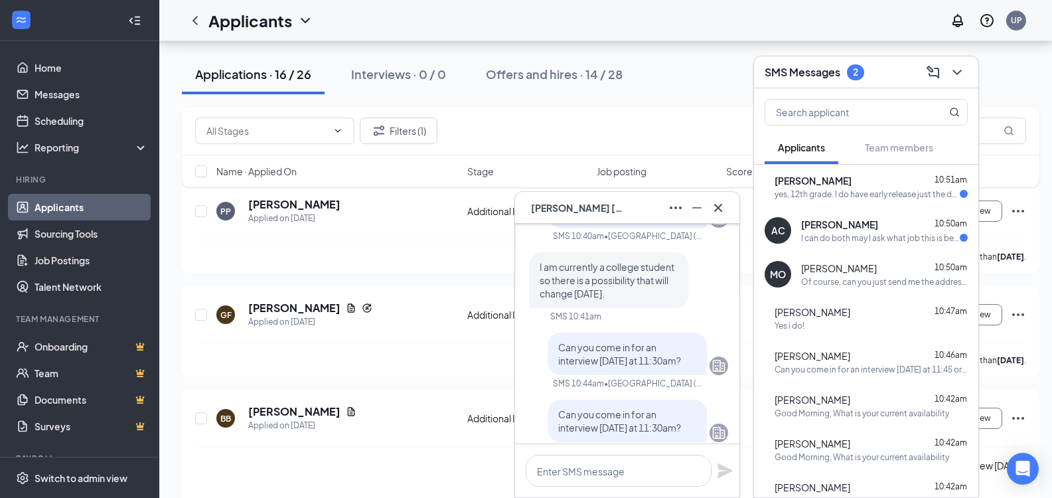
scroll to position [0, 0]
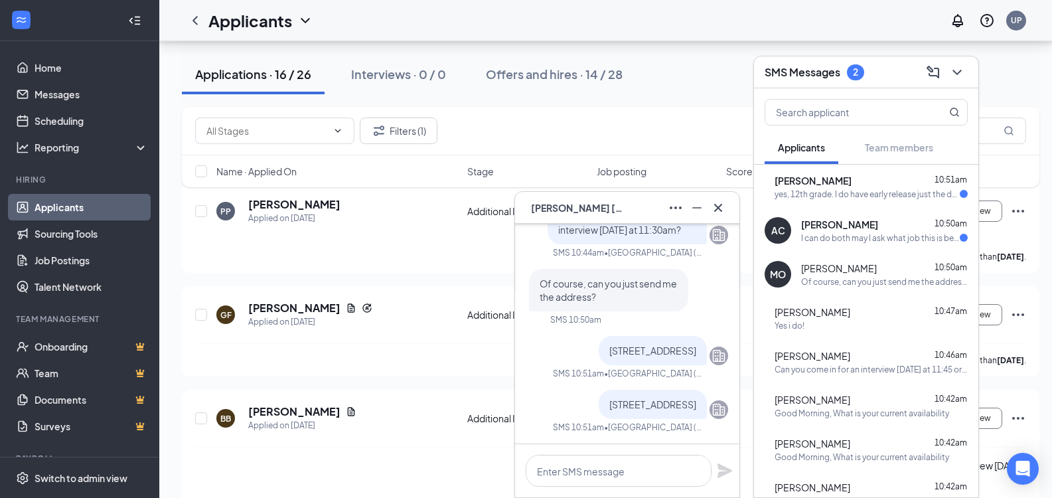
click at [572, 211] on span "Morgan O'Bryan" at bounding box center [577, 207] width 93 height 15
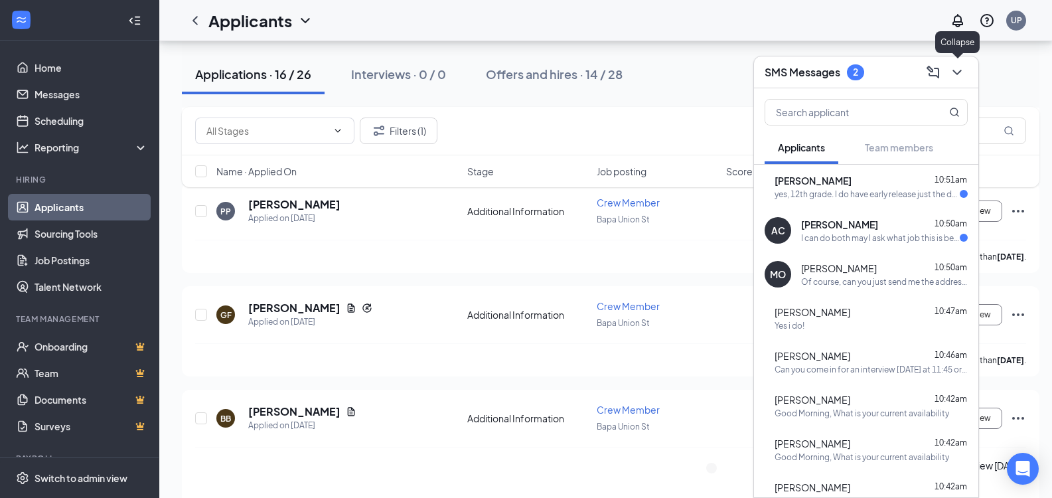
click at [953, 71] on icon "ChevronDown" at bounding box center [957, 72] width 16 height 16
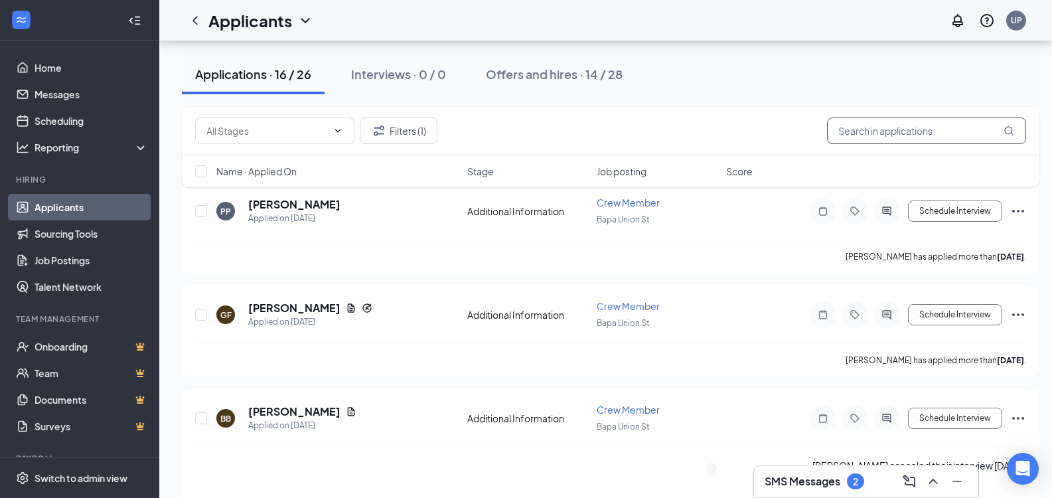
click at [926, 131] on input "text" at bounding box center [926, 131] width 199 height 27
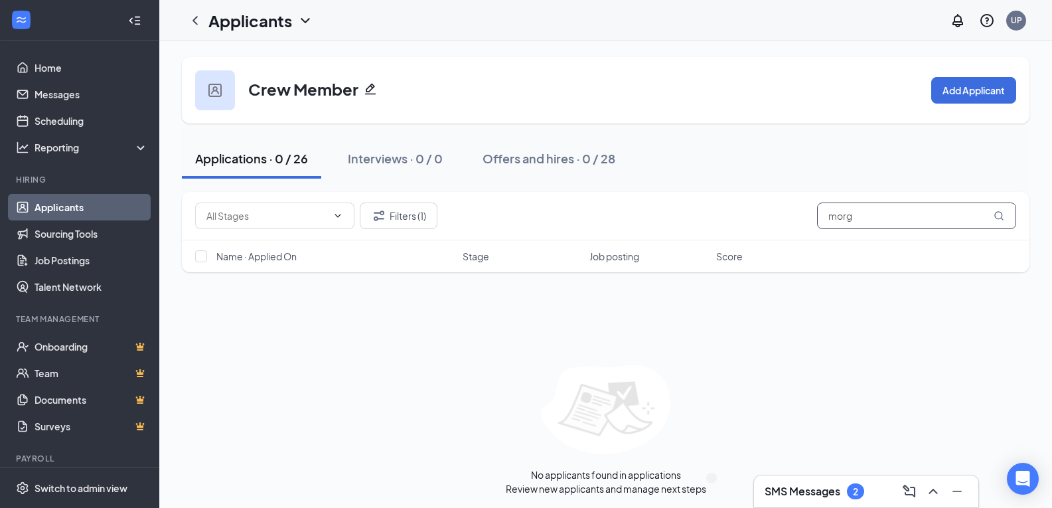
type input "morg"
click at [813, 488] on h3 "SMS Messages" at bounding box center [803, 491] width 76 height 15
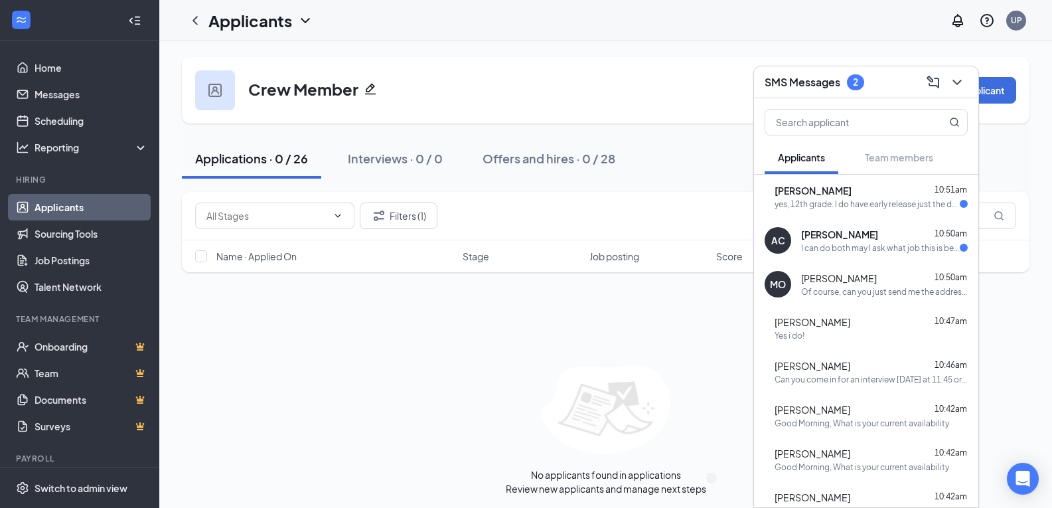
click at [813, 488] on div "PP Paige Plaatje 10:42am Good Morning, What is your current availability" at bounding box center [866, 503] width 224 height 44
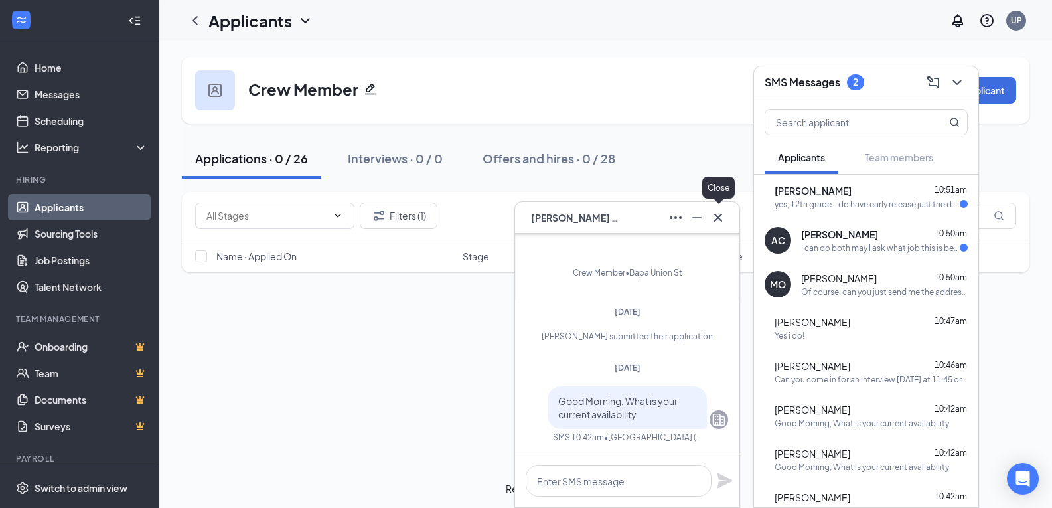
click at [716, 218] on icon "Cross" at bounding box center [718, 218] width 16 height 16
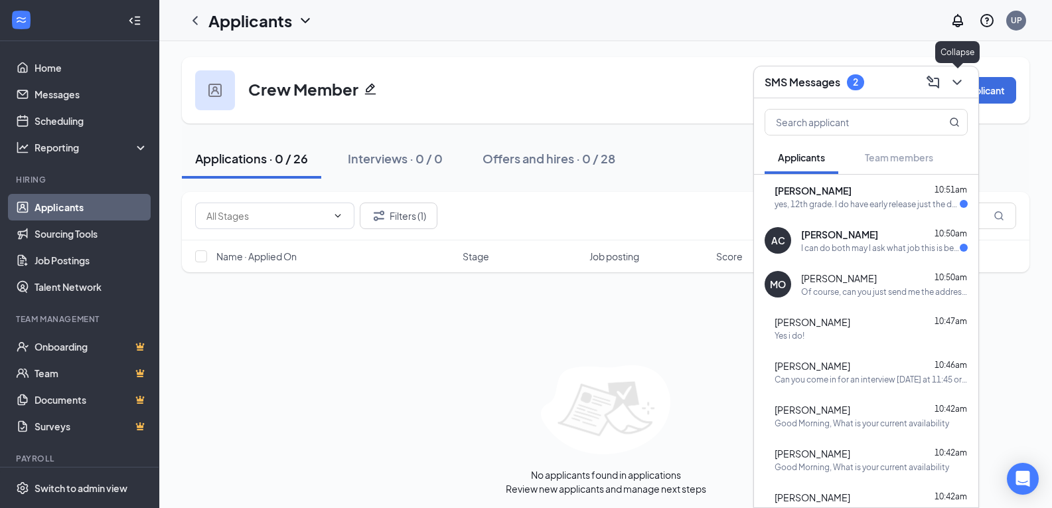
click at [951, 79] on icon "ChevronDown" at bounding box center [957, 82] width 16 height 16
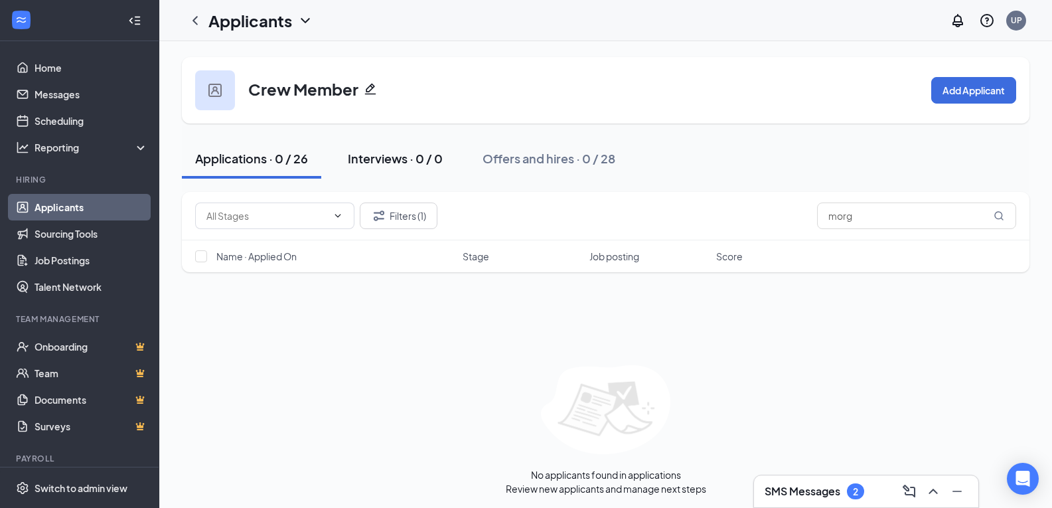
drag, startPoint x: 264, startPoint y: 161, endPoint x: 384, endPoint y: 165, distance: 119.5
click at [264, 161] on div "Applications · 0 / 26" at bounding box center [251, 158] width 113 height 17
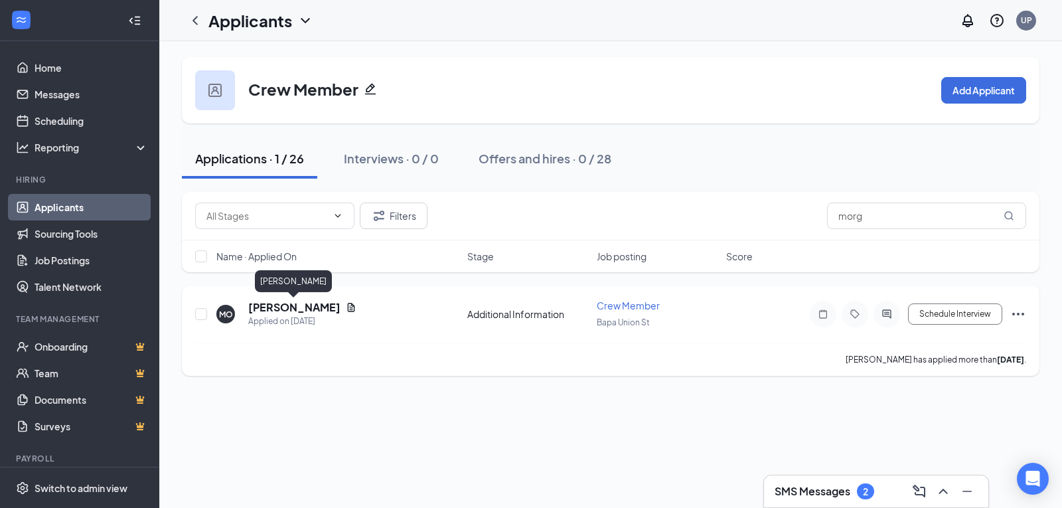
click at [285, 307] on h5 "Morgan O'Bryan" at bounding box center [294, 307] width 92 height 15
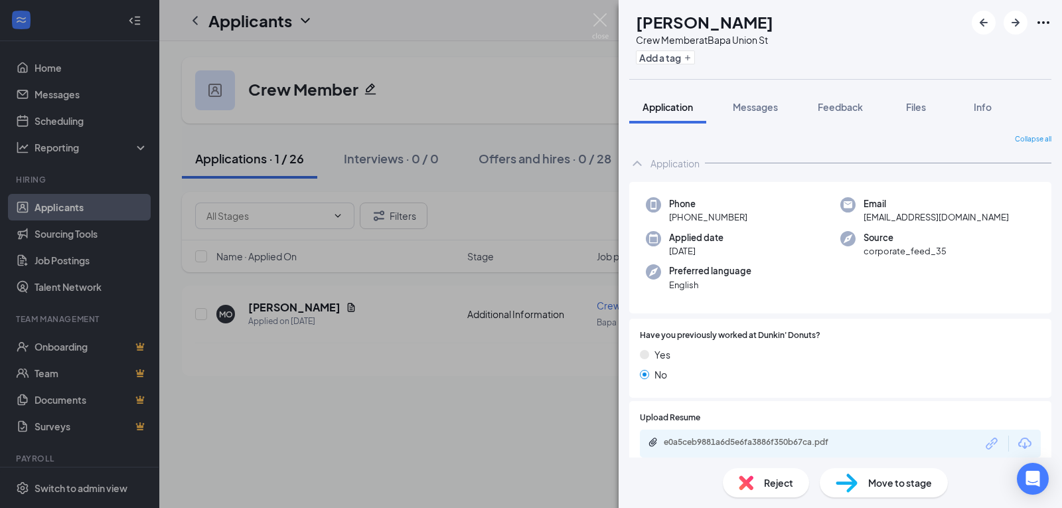
click at [888, 495] on div "Move to stage" at bounding box center [884, 482] width 128 height 29
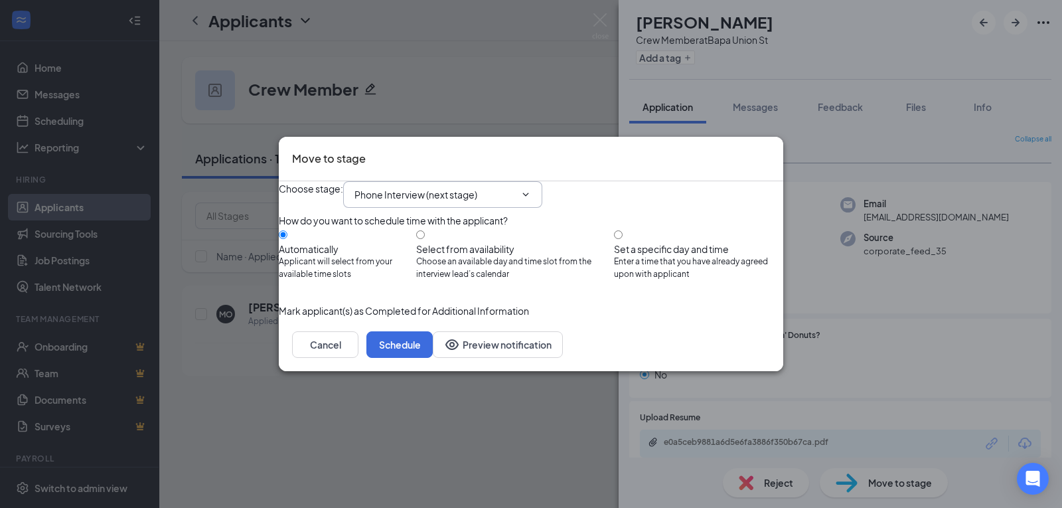
click at [480, 187] on input "Phone Interview (next stage)" at bounding box center [434, 194] width 161 height 15
click at [436, 276] on div "Onsite Interview" at bounding box center [400, 269] width 71 height 15
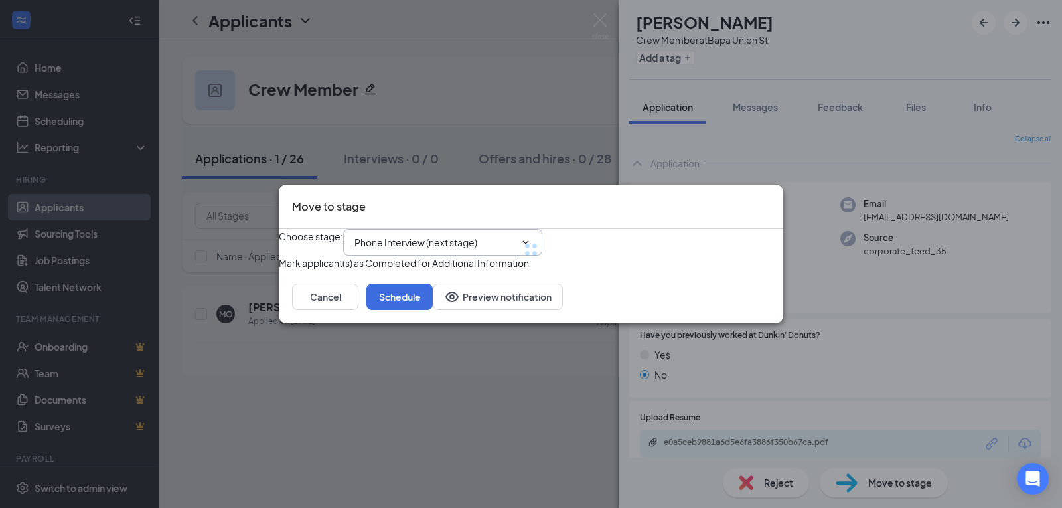
type input "Onsite Interview"
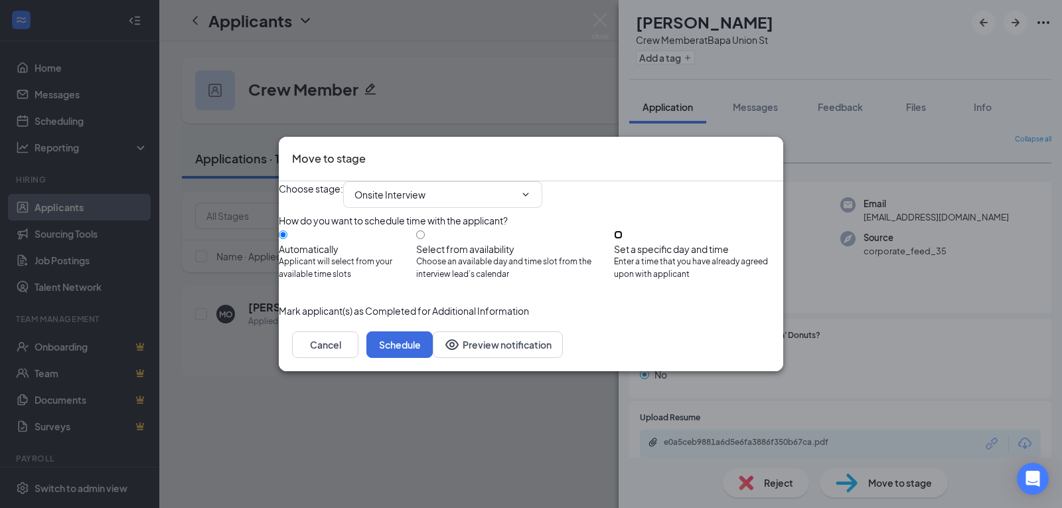
drag, startPoint x: 633, startPoint y: 235, endPoint x: 613, endPoint y: 243, distance: 20.8
click at [623, 235] on input "Set a specific day and time Enter a time that you have already agreed upon with…" at bounding box center [618, 234] width 9 height 9
radio input "true"
radio input "false"
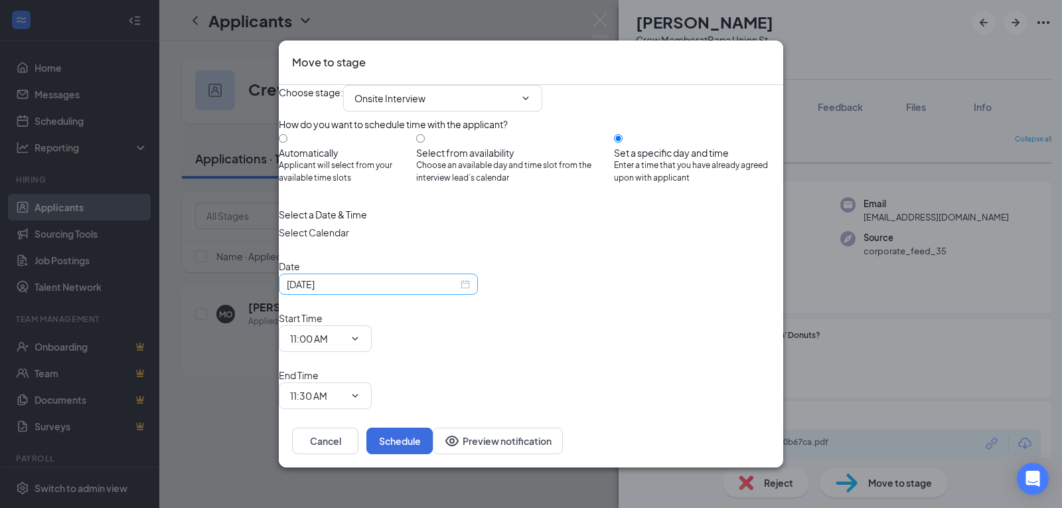
click at [345, 291] on input "Sep 16, 2025" at bounding box center [372, 284] width 171 height 15
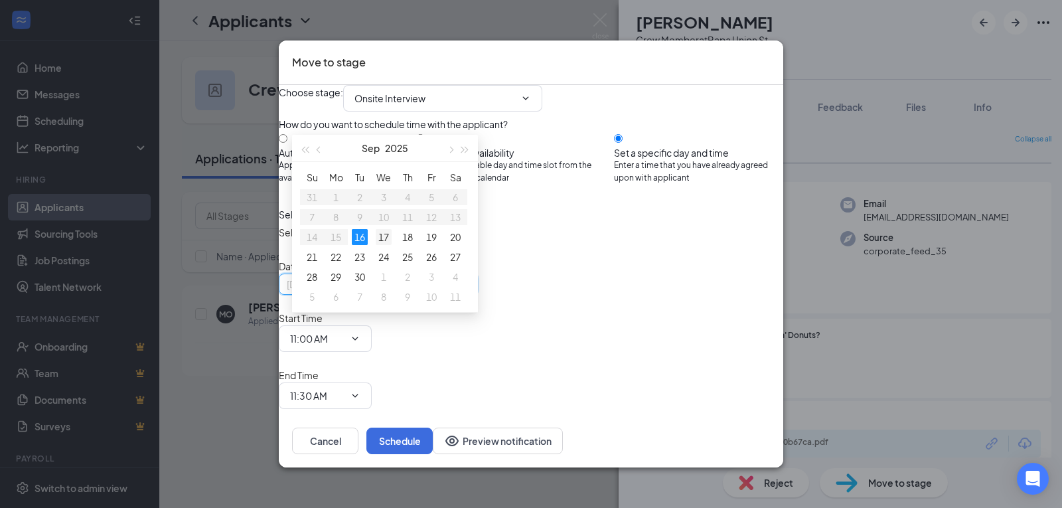
type input "Sep 17, 2025"
click at [384, 233] on div "17" at bounding box center [384, 237] width 16 height 16
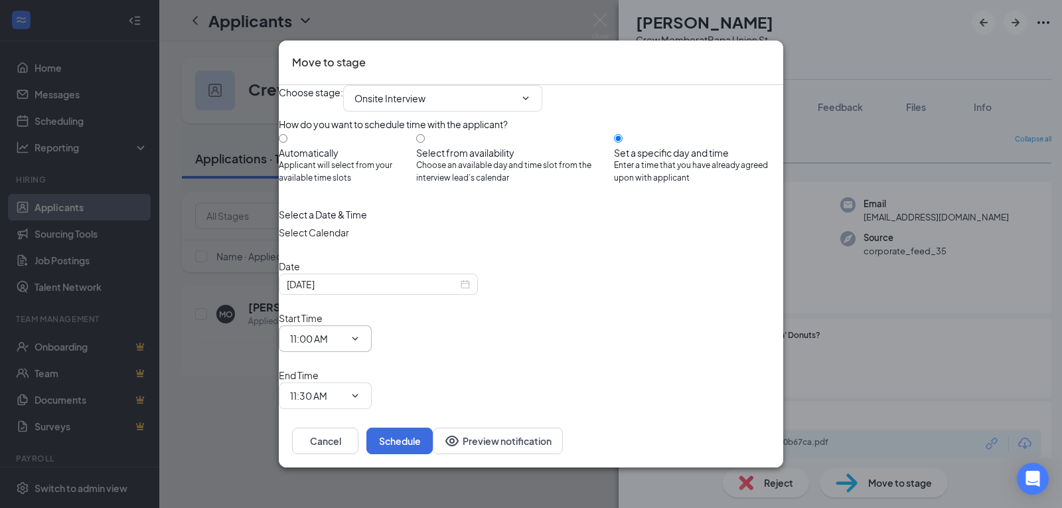
click at [345, 331] on input "11:00 AM" at bounding box center [317, 338] width 54 height 15
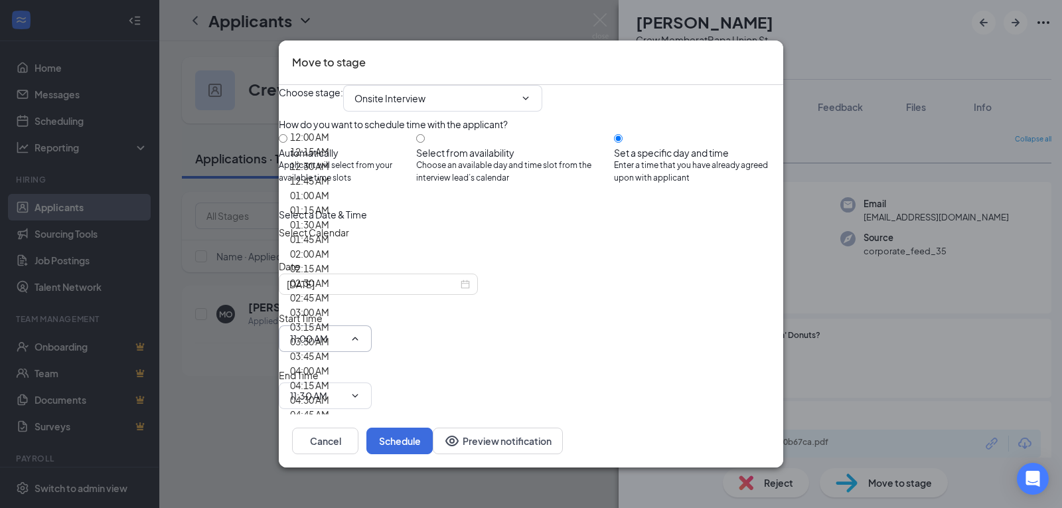
scroll to position [1372, 0]
type input "11:30 AM"
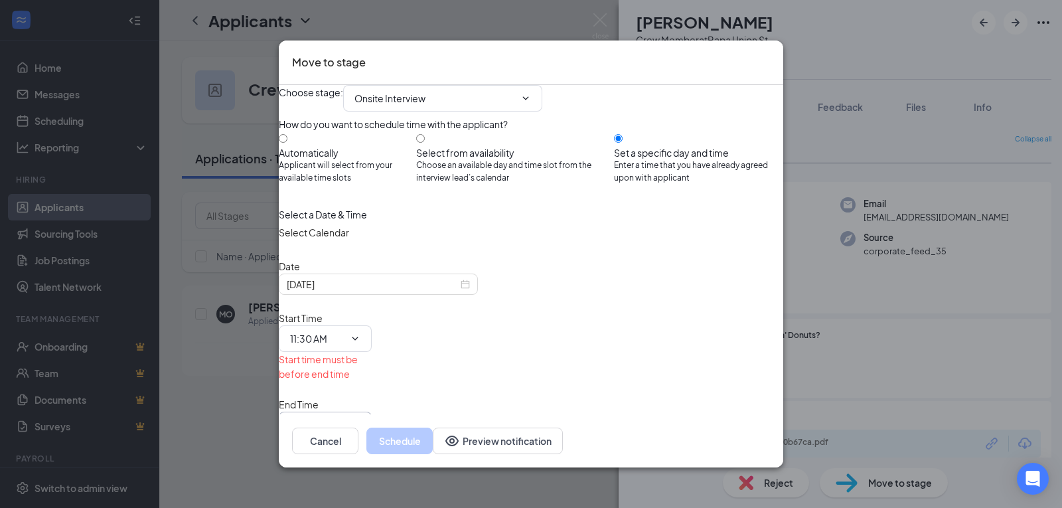
click at [372, 412] on span "11:30 AM" at bounding box center [325, 425] width 93 height 27
click at [345, 418] on input "11:30 AM" at bounding box center [317, 425] width 54 height 15
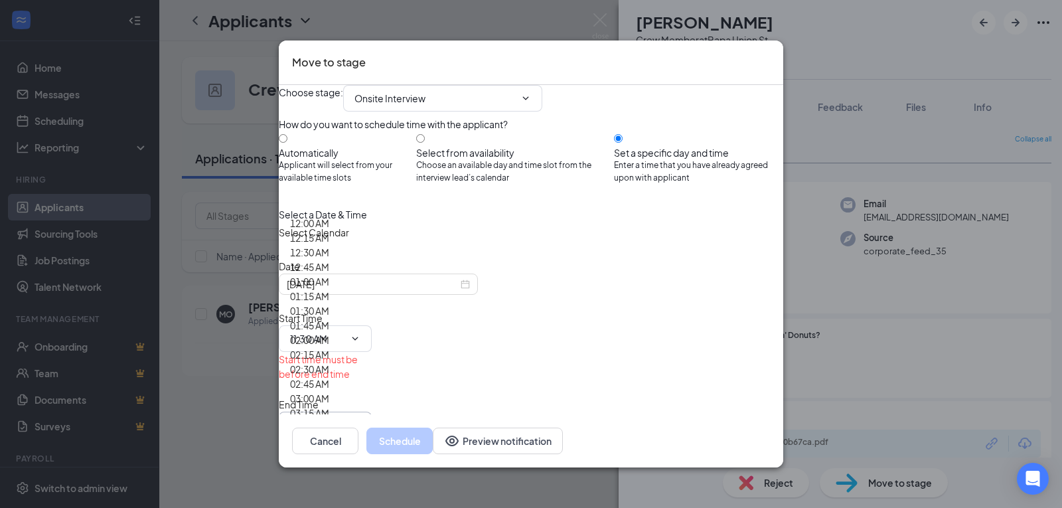
type input "11:45 AM"
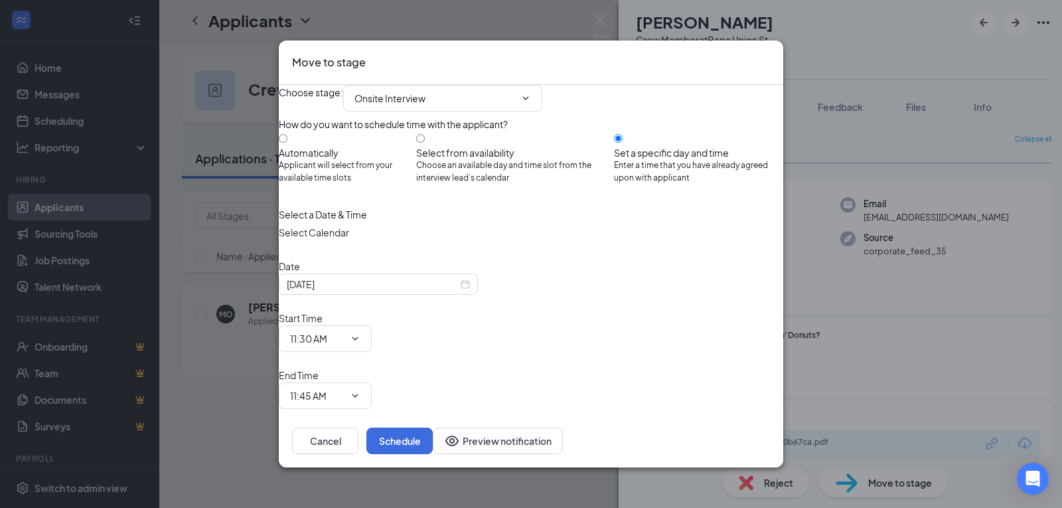
click at [696, 362] on div "Choose stage : Onsite Interview Application Additional Information (current sta…" at bounding box center [531, 262] width 505 height 354
click at [433, 430] on button "Schedule" at bounding box center [399, 441] width 66 height 27
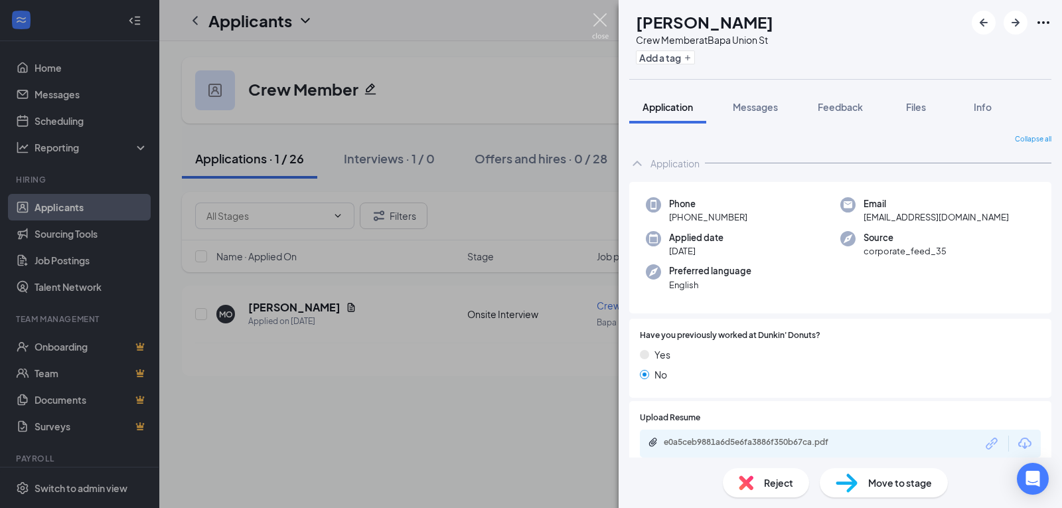
click at [601, 16] on img at bounding box center [600, 26] width 17 height 26
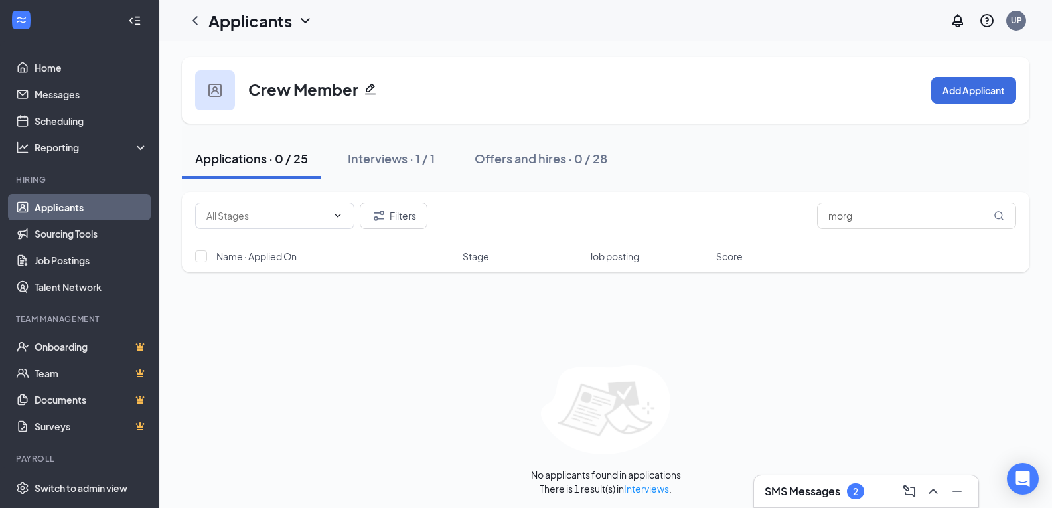
click at [796, 491] on h3 "SMS Messages" at bounding box center [803, 491] width 76 height 15
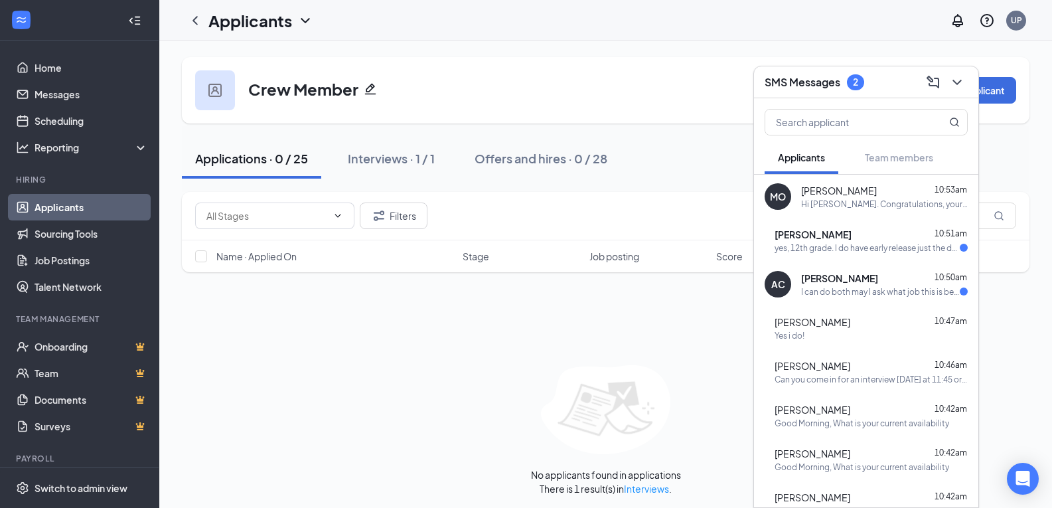
click at [882, 287] on div "I can do both may I ask what job this is because I've applied to multiple jobs" at bounding box center [880, 291] width 159 height 11
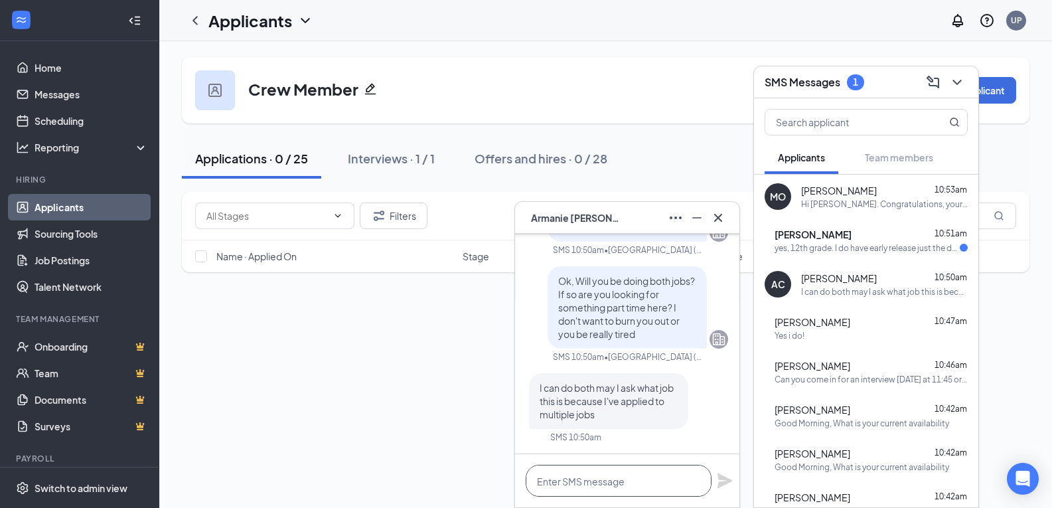
click at [648, 477] on textarea at bounding box center [619, 481] width 186 height 32
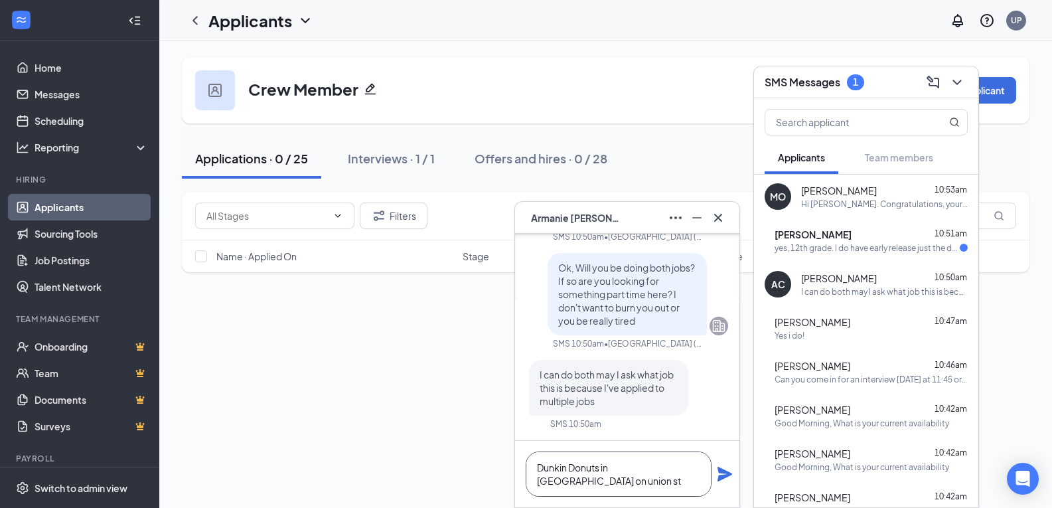
type textarea "Dunkin Donuts in north chili on union st"
click at [727, 479] on icon "Plane" at bounding box center [725, 474] width 16 height 16
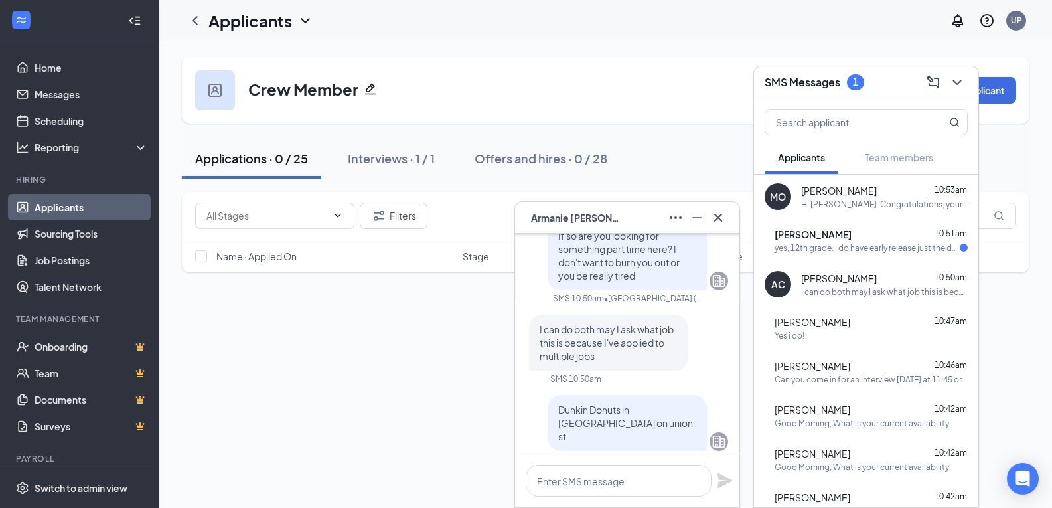
scroll to position [-9, 0]
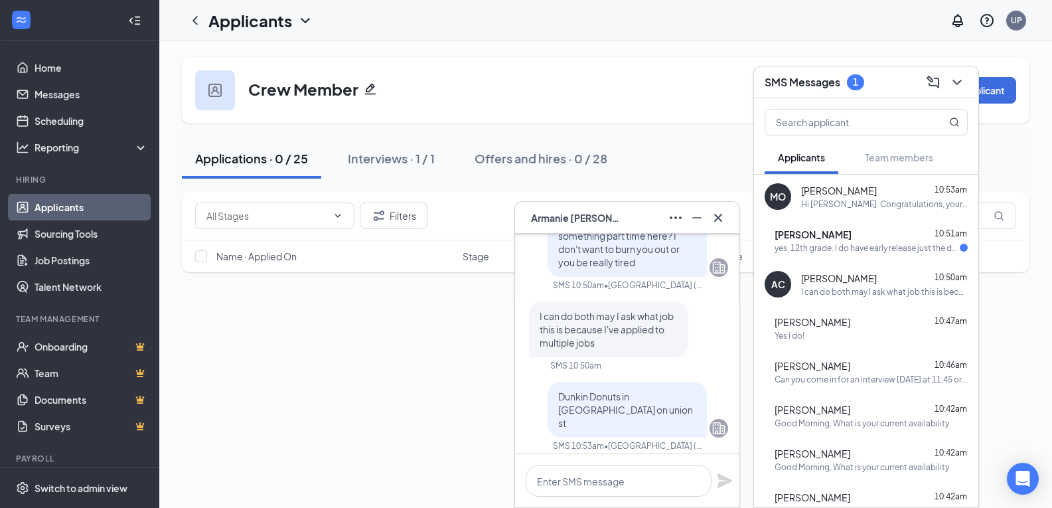
drag, startPoint x: 735, startPoint y: 435, endPoint x: 726, endPoint y: 443, distance: 12.2
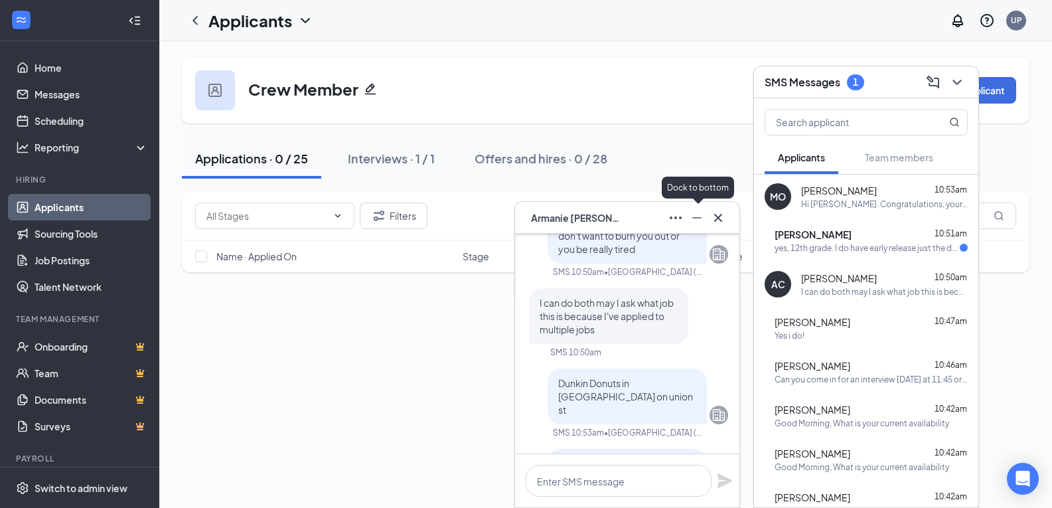
click at [695, 216] on icon "Minimize" at bounding box center [697, 218] width 16 height 16
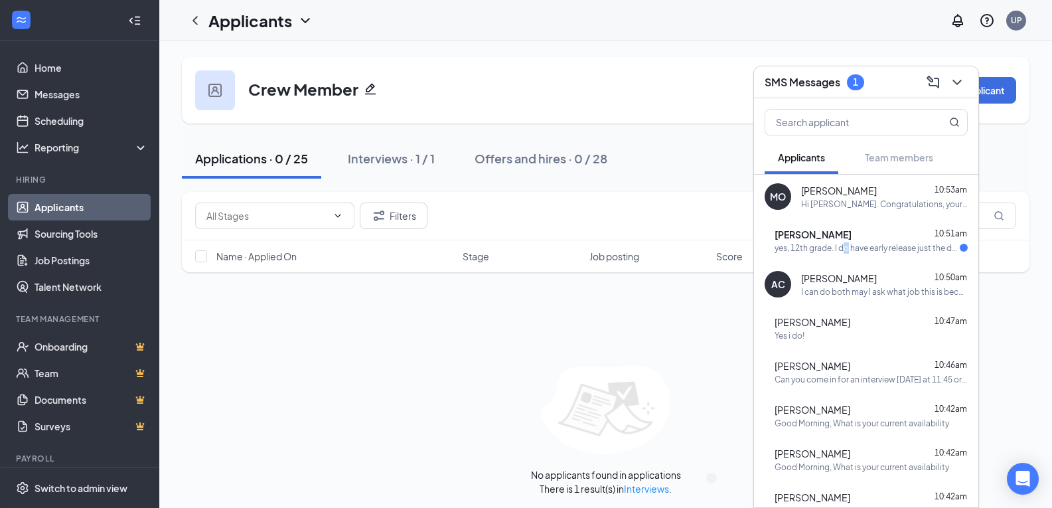
click at [873, 246] on div "yes, 12th grade. I do have early release just the days i have it are not always…" at bounding box center [867, 247] width 185 height 11
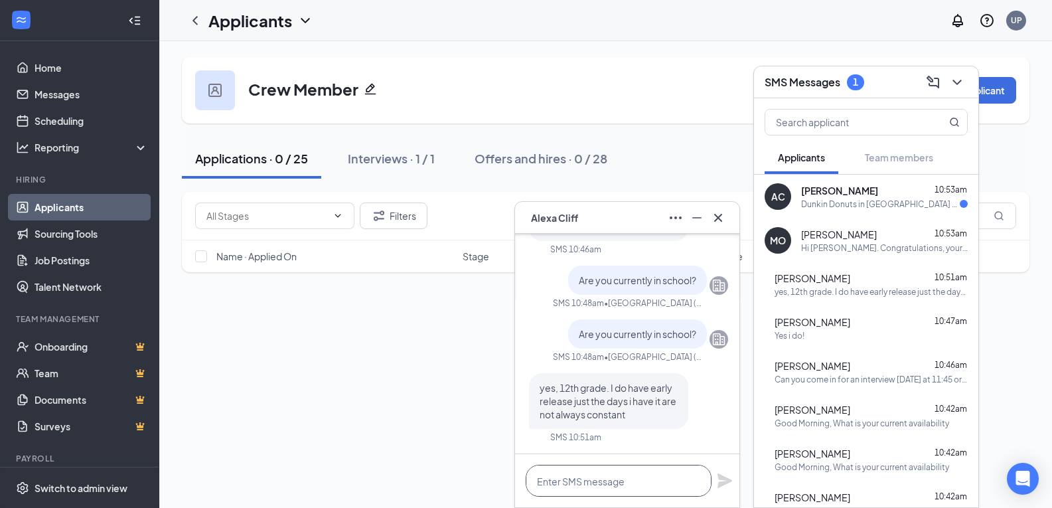
click at [614, 489] on textarea at bounding box center [619, 481] width 186 height 32
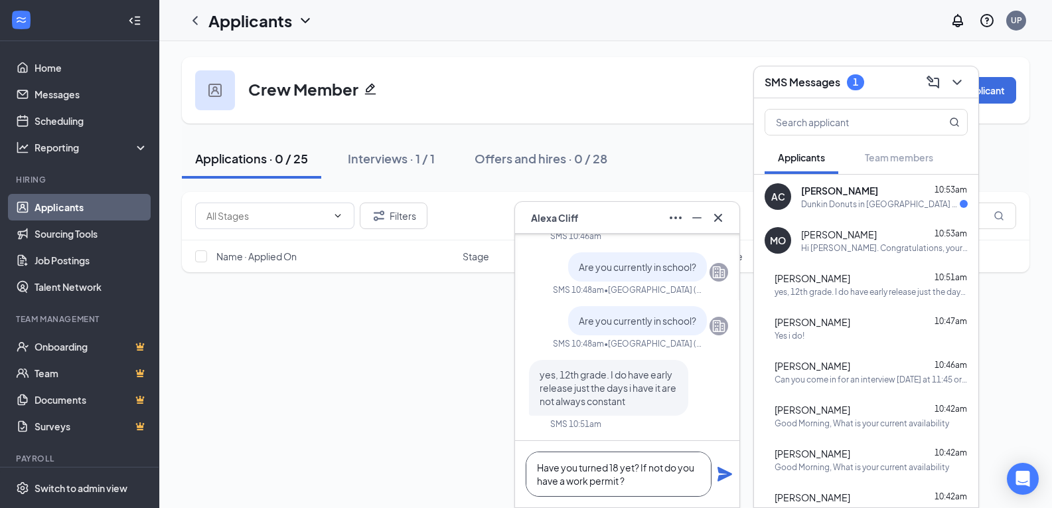
type textarea "Have you turned 18 yet? If not do you have a work permit ?"
drag, startPoint x: 726, startPoint y: 474, endPoint x: 759, endPoint y: 463, distance: 35.7
click at [727, 474] on icon "Plane" at bounding box center [725, 474] width 16 height 16
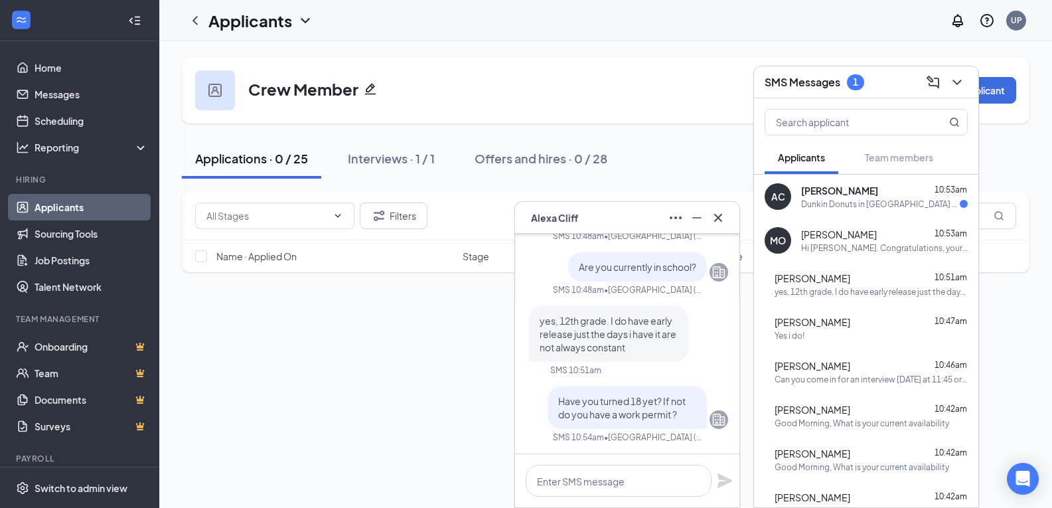
click at [890, 194] on div "Armanie Charles 10:53am" at bounding box center [884, 190] width 167 height 13
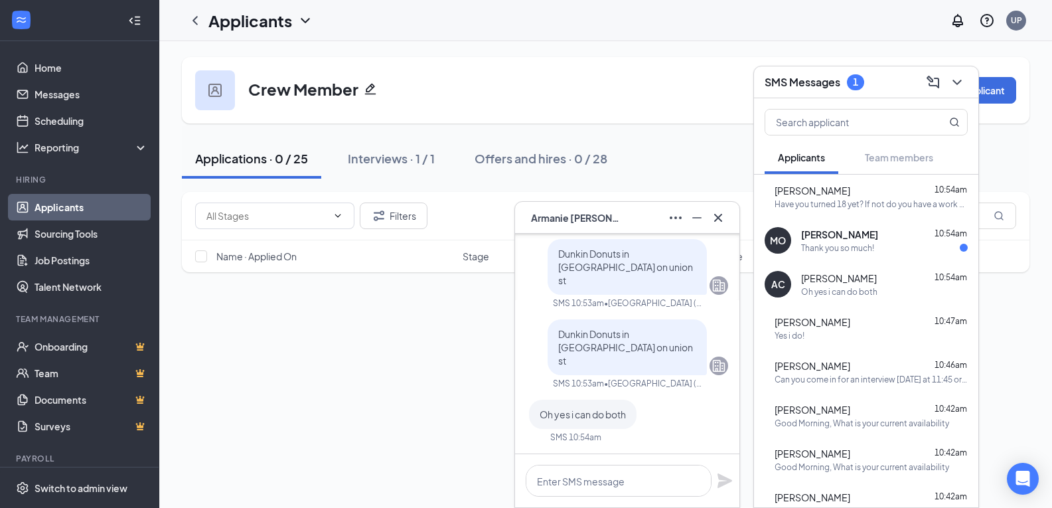
click at [595, 498] on div at bounding box center [627, 480] width 224 height 53
click at [589, 493] on textarea at bounding box center [619, 481] width 186 height 32
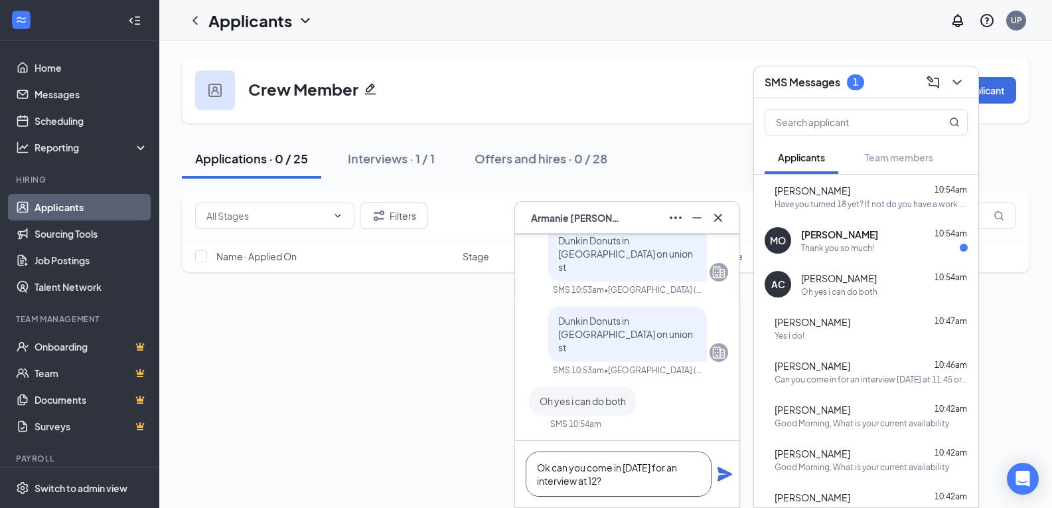
type textarea "Ok can you come in tomorrow for an interview at 12?"
click at [722, 473] on icon "Plane" at bounding box center [725, 474] width 15 height 15
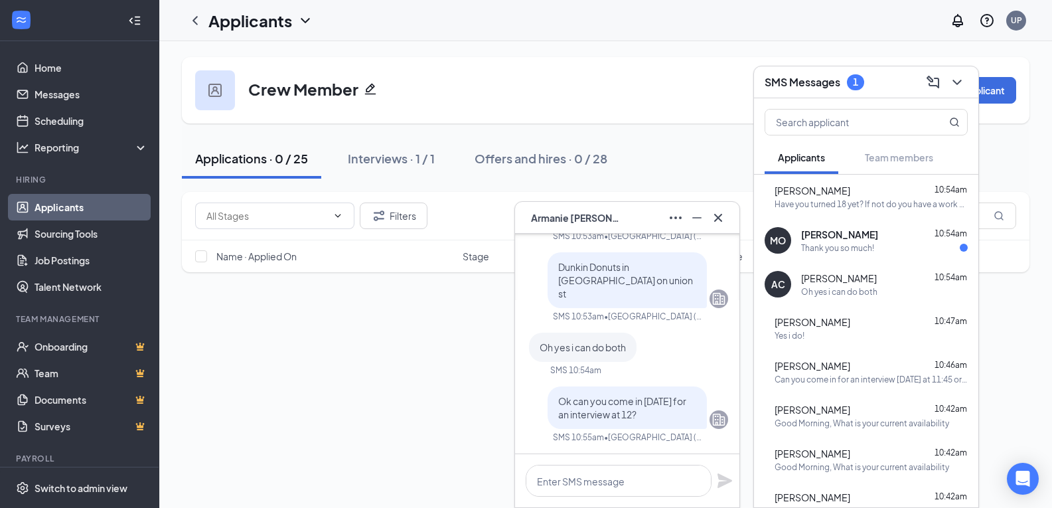
click at [888, 246] on div "Thank you so much!" at bounding box center [884, 247] width 167 height 11
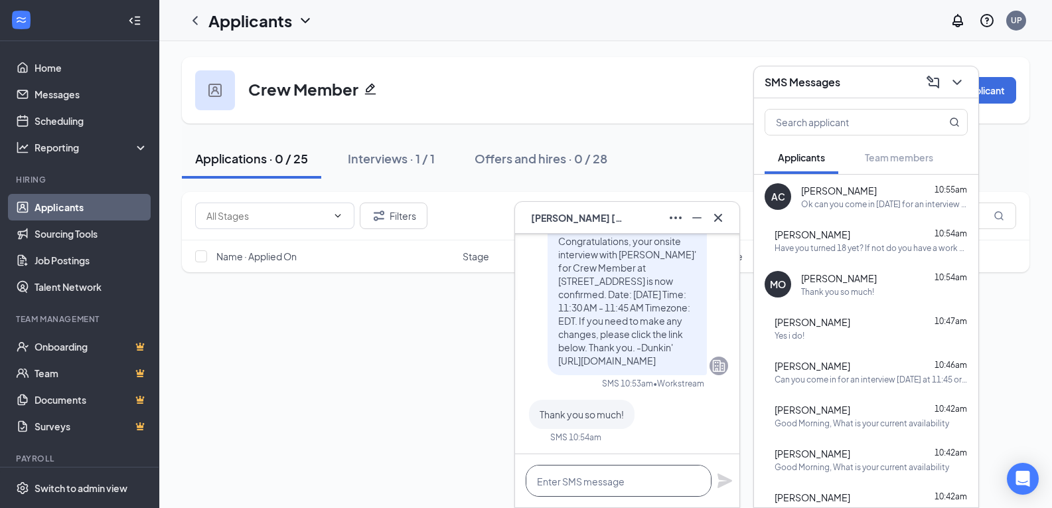
click at [611, 491] on textarea at bounding box center [619, 481] width 186 height 32
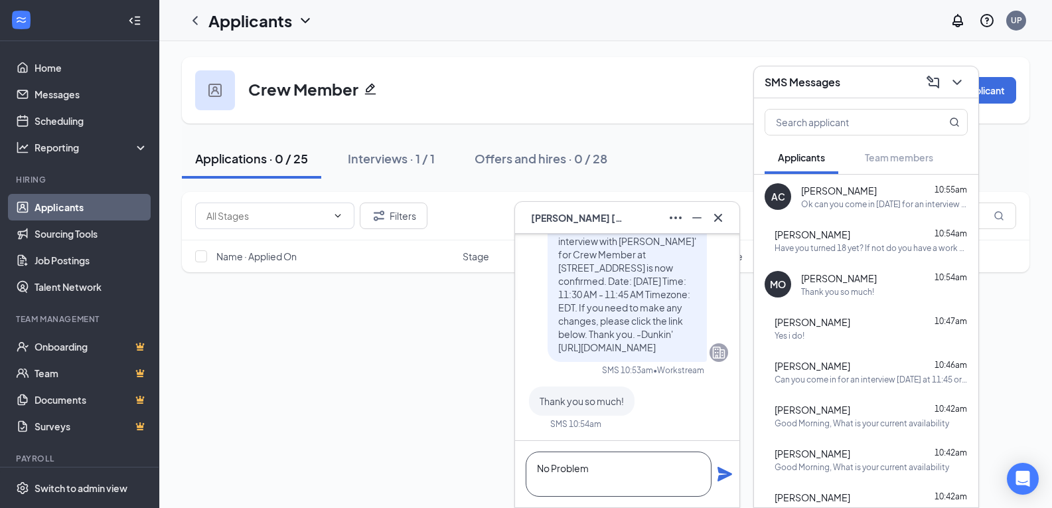
type textarea "No Problem"
drag, startPoint x: 723, startPoint y: 471, endPoint x: 708, endPoint y: 481, distance: 17.9
click at [722, 473] on icon "Plane" at bounding box center [725, 474] width 16 height 16
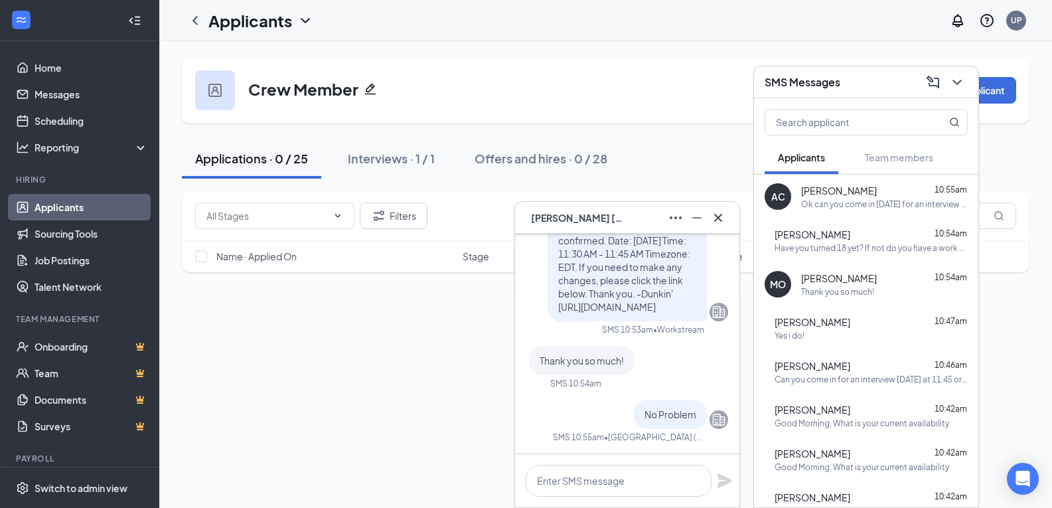
scroll to position [0, 0]
click at [700, 220] on icon "Minimize" at bounding box center [697, 218] width 16 height 16
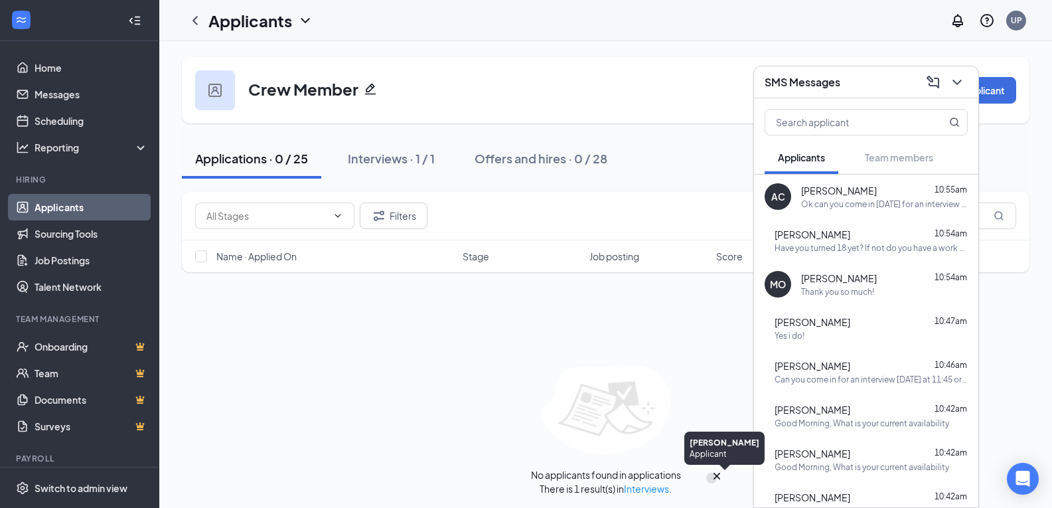
click at [712, 478] on div "MO" at bounding box center [712, 478] width 0 height 0
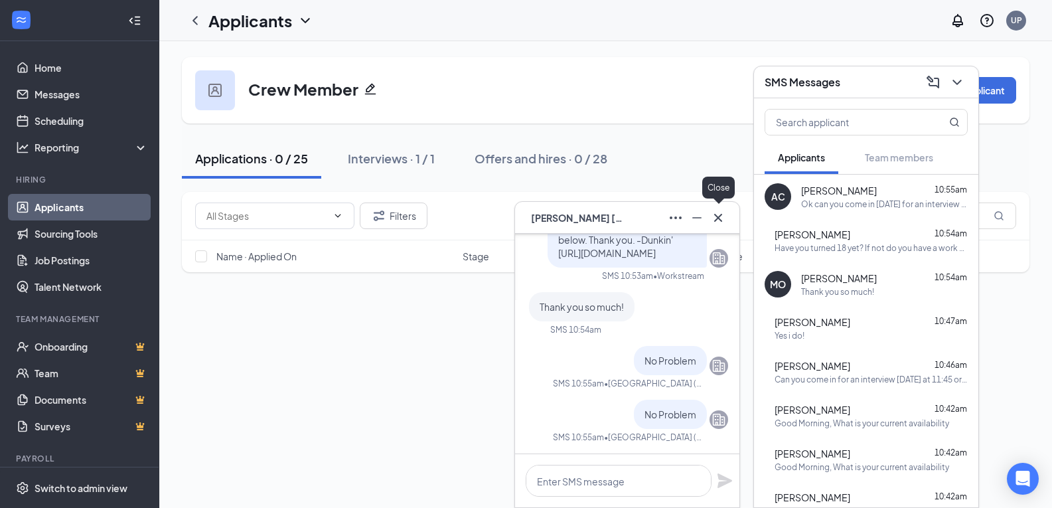
click at [722, 219] on icon "Cross" at bounding box center [718, 218] width 16 height 16
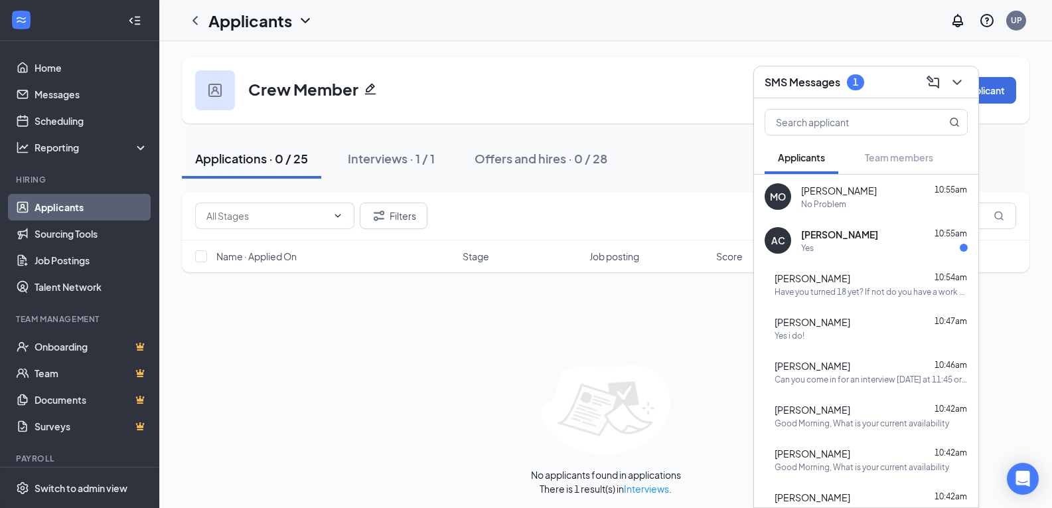
click at [889, 222] on div "AC Armanie Charles 10:55am Yes" at bounding box center [866, 240] width 224 height 44
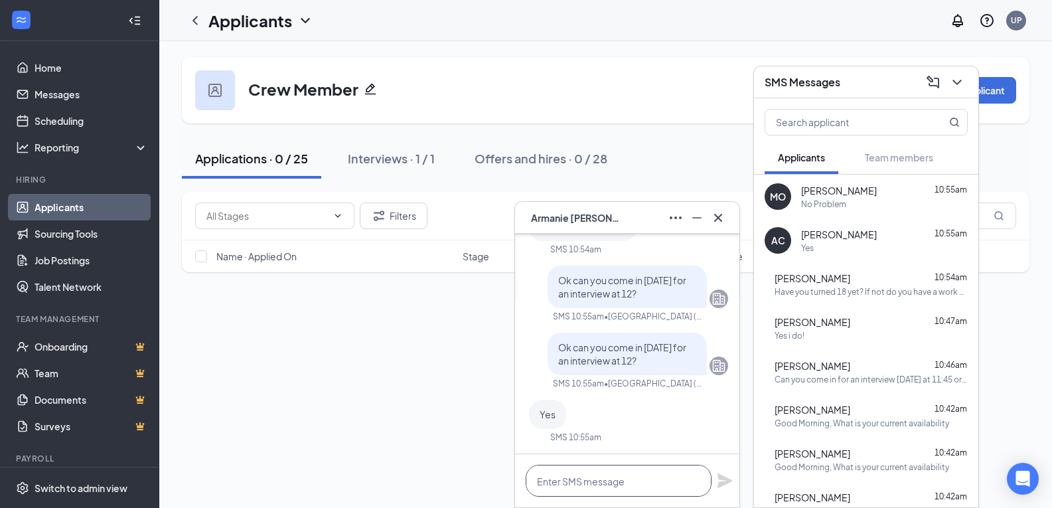
click at [606, 484] on textarea at bounding box center [619, 481] width 186 height 32
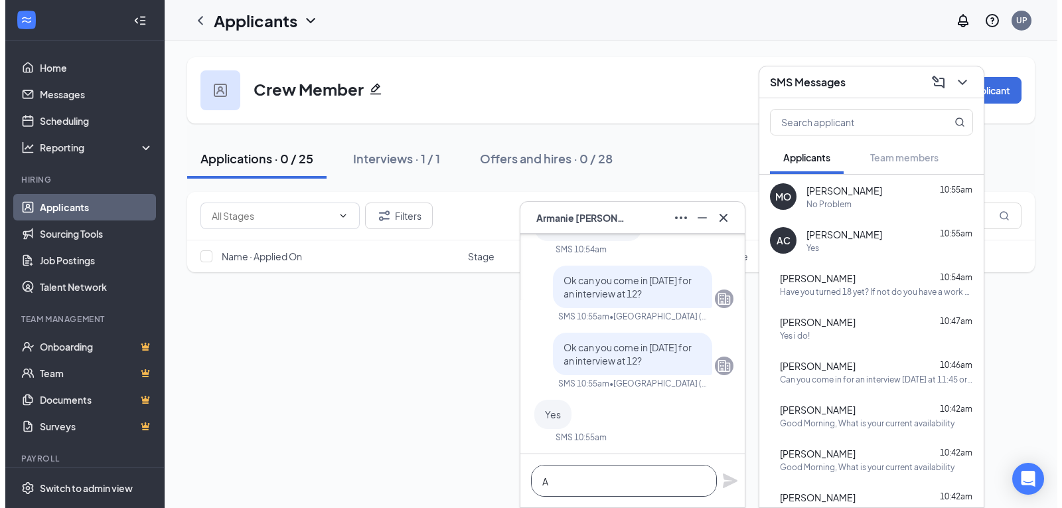
scroll to position [1, 0]
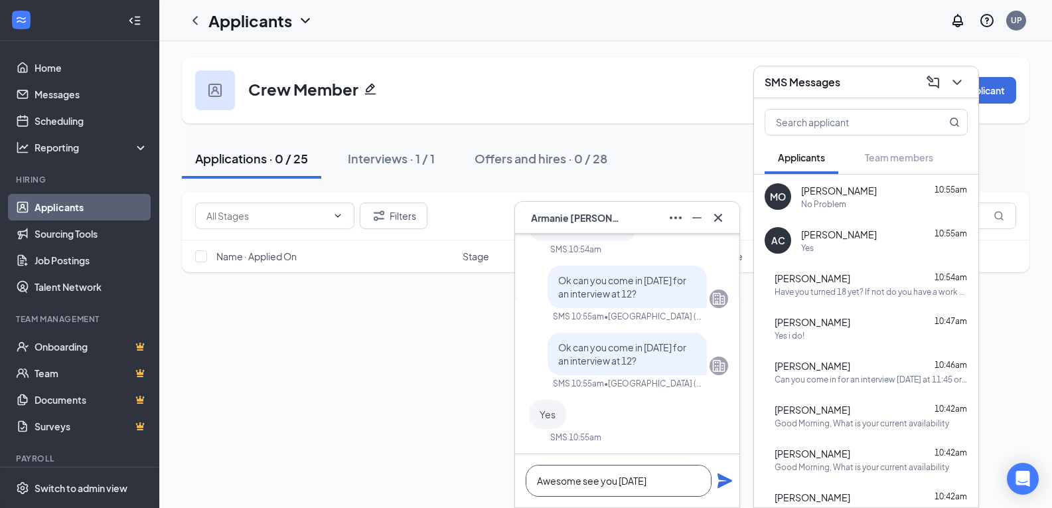
type textarea "Awesome see you tomorrow"
click at [728, 485] on icon "Plane" at bounding box center [725, 481] width 16 height 16
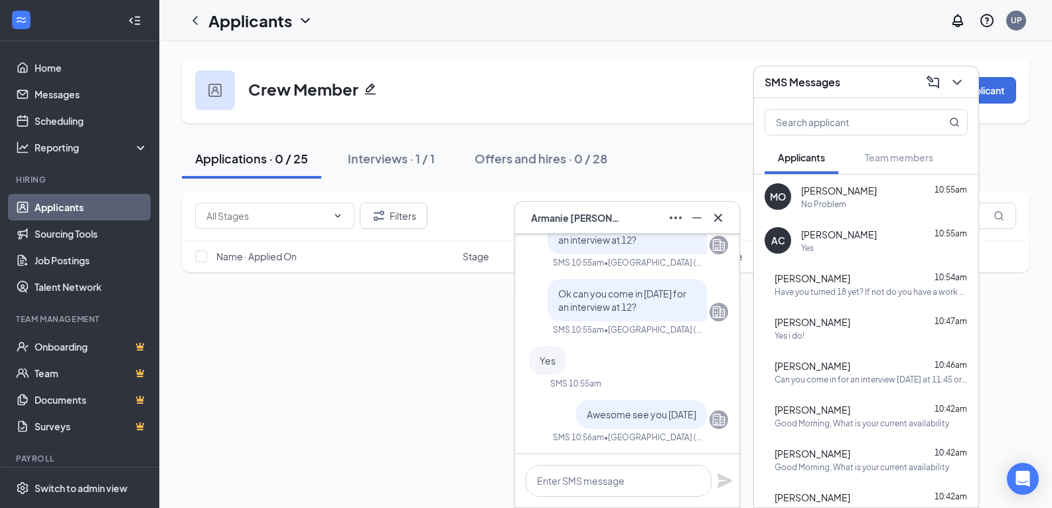
click at [594, 214] on span "Armanie Charles" at bounding box center [577, 217] width 93 height 15
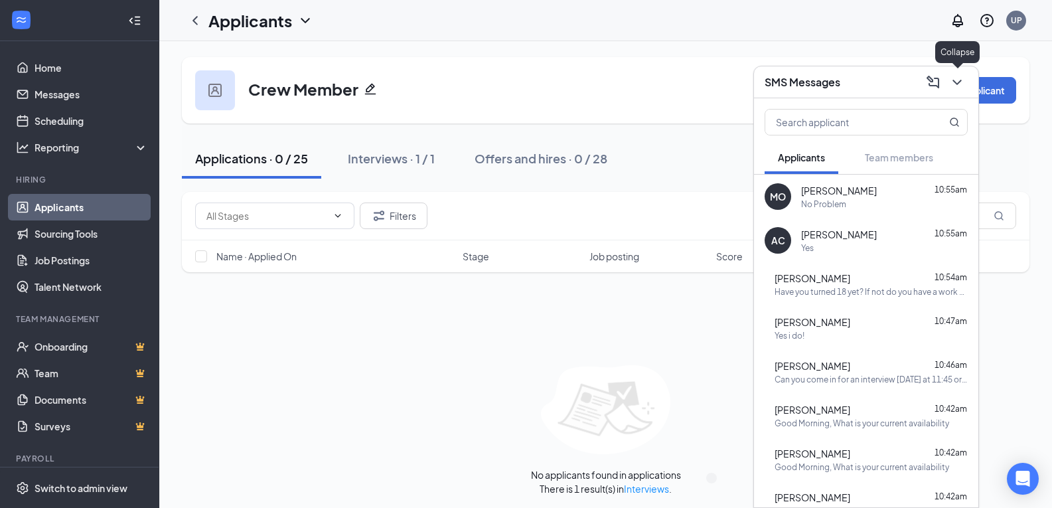
click at [958, 84] on icon "ChevronDown" at bounding box center [957, 82] width 16 height 16
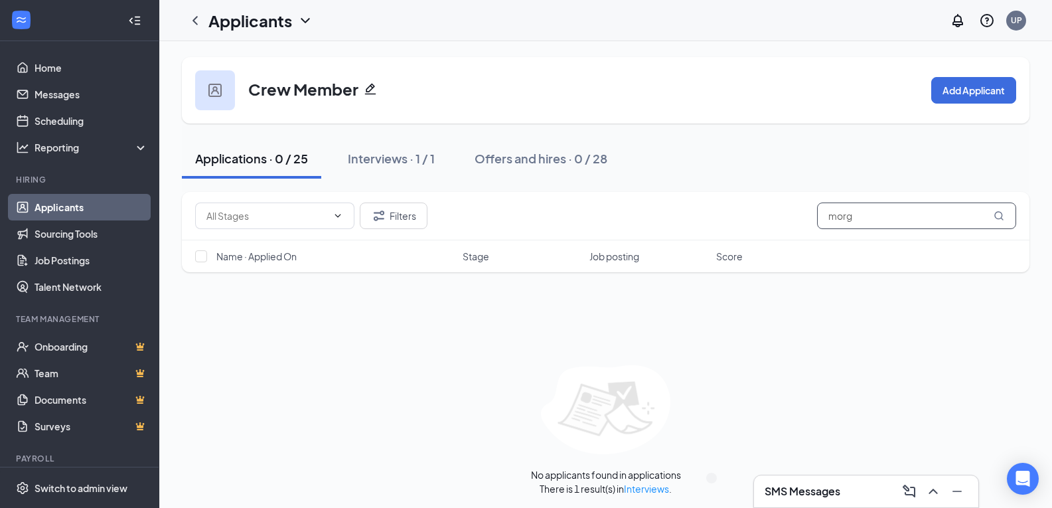
drag, startPoint x: 874, startPoint y: 218, endPoint x: 730, endPoint y: 228, distance: 145.0
click at [730, 228] on div "Filters morg" at bounding box center [605, 215] width 821 height 27
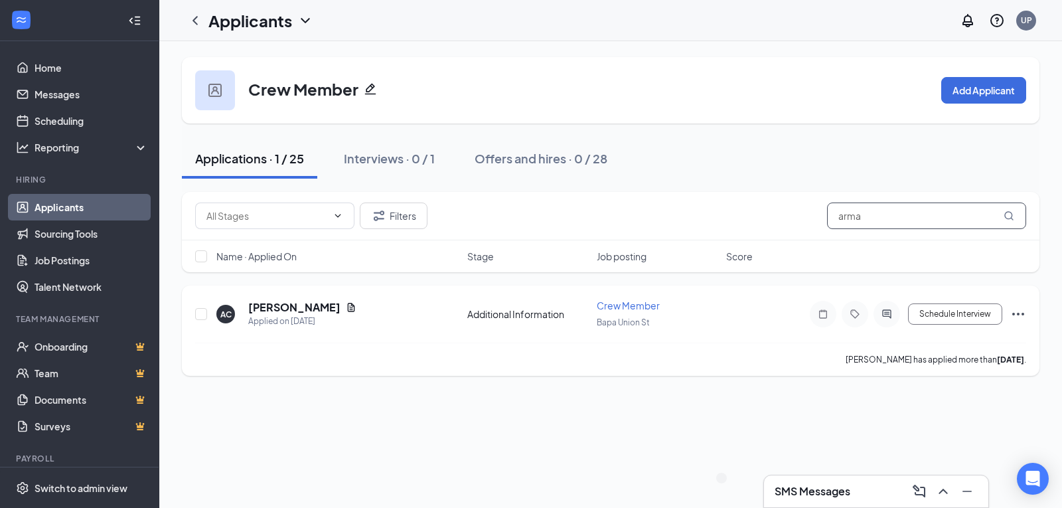
type input "arma"
click at [1019, 311] on icon "Ellipses" at bounding box center [1018, 314] width 16 height 16
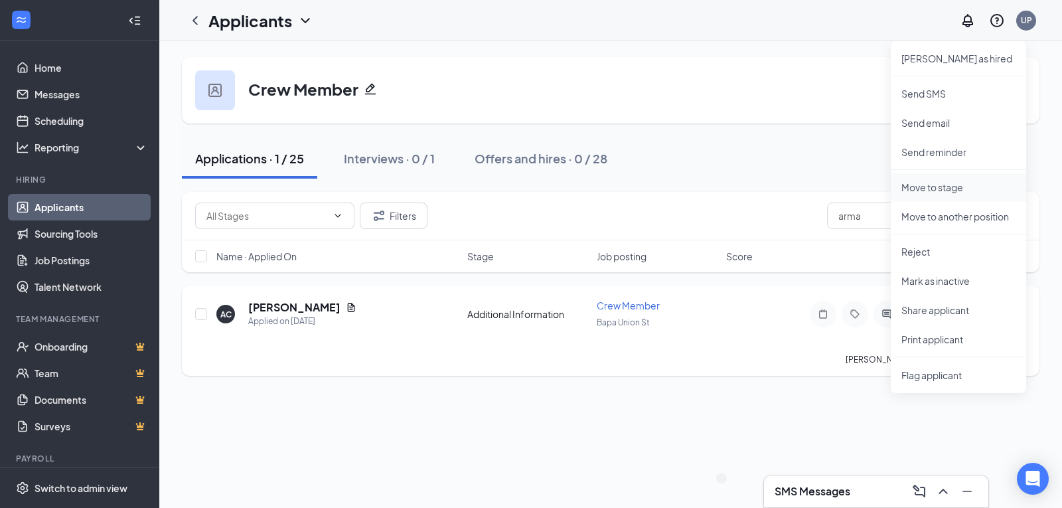
click at [947, 185] on p "Move to stage" at bounding box center [959, 187] width 114 height 13
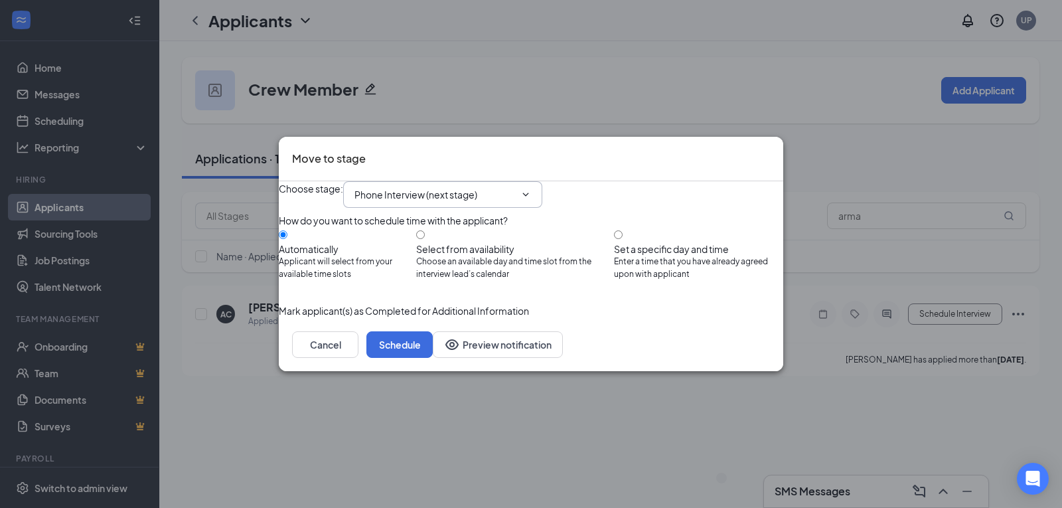
click at [426, 181] on span "Phone Interview (next stage)" at bounding box center [442, 194] width 199 height 27
click at [468, 191] on span "Phone Interview (next stage)" at bounding box center [442, 194] width 199 height 27
click at [531, 189] on icon "ChevronDown" at bounding box center [525, 194] width 11 height 11
click at [484, 189] on span "Phone Interview (next stage)" at bounding box center [442, 194] width 199 height 27
click at [497, 187] on input "Phone Interview (next stage)" at bounding box center [434, 194] width 161 height 15
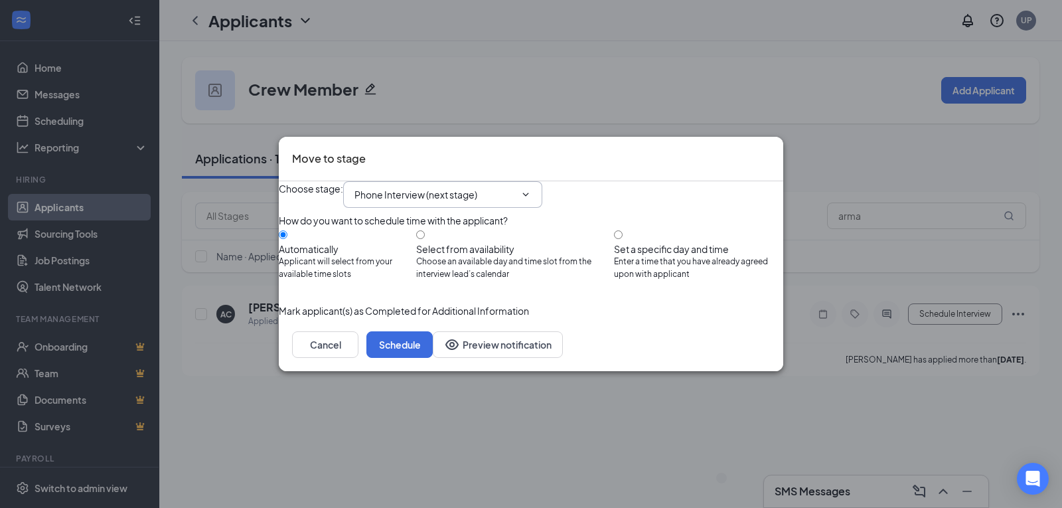
click at [496, 187] on input "Phone Interview (next stage)" at bounding box center [434, 194] width 161 height 15
click at [436, 276] on div "Onsite Interview" at bounding box center [400, 269] width 71 height 15
type input "Onsite Interview"
click at [623, 232] on input "Set a specific day and time Enter a time that you have already agreed upon with…" at bounding box center [618, 234] width 9 height 9
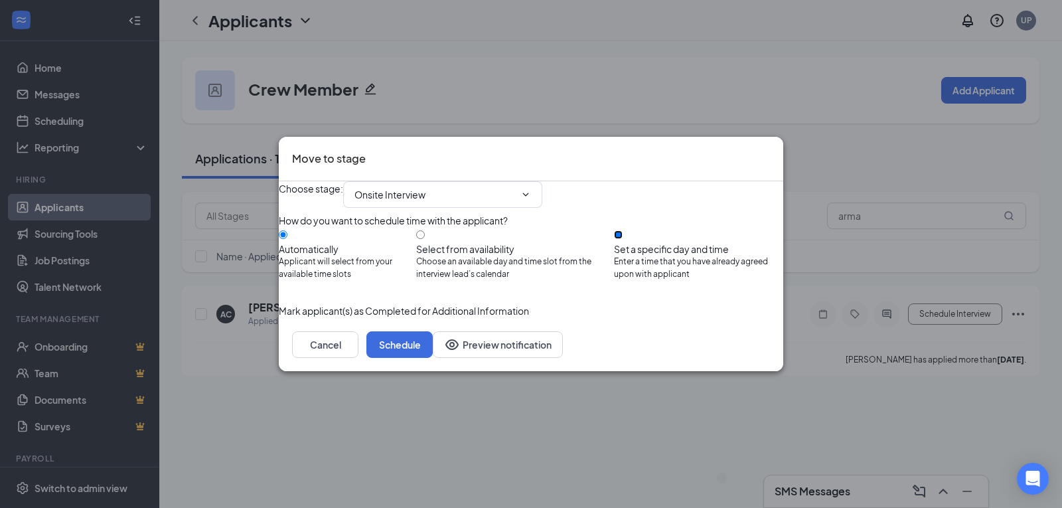
radio input "true"
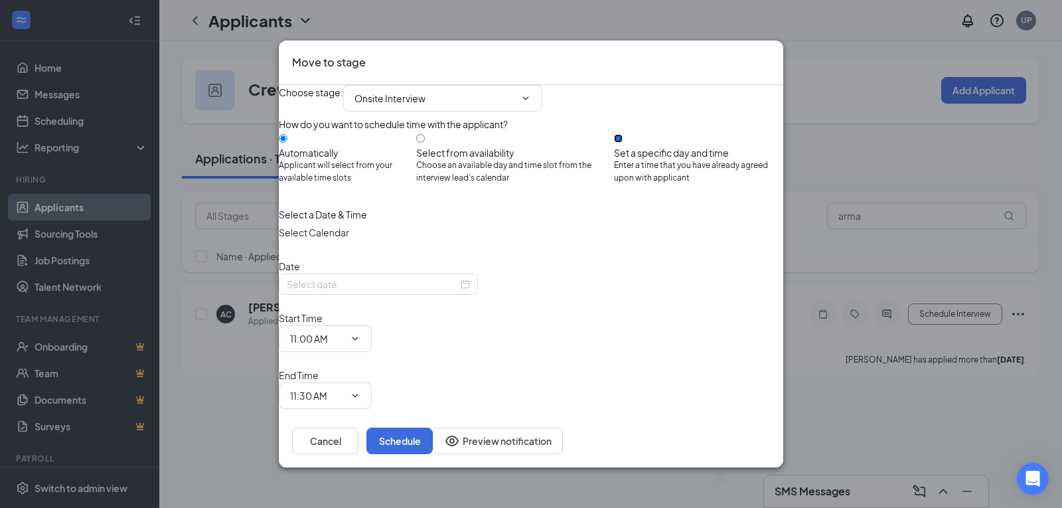
radio input "false"
click at [470, 291] on div "Sep 16, 2025" at bounding box center [378, 284] width 183 height 15
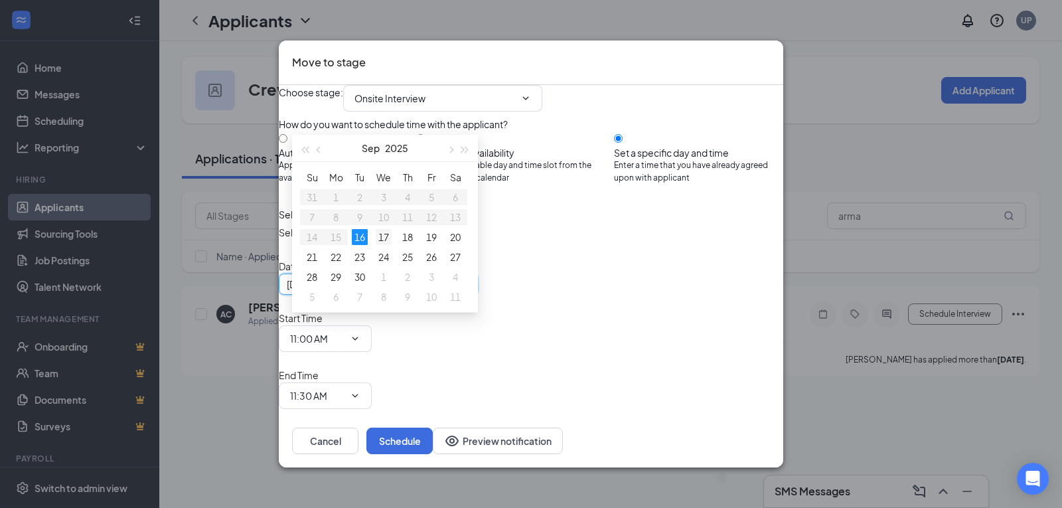
type input "Sep 17, 2025"
click at [385, 237] on div "17" at bounding box center [384, 237] width 16 height 16
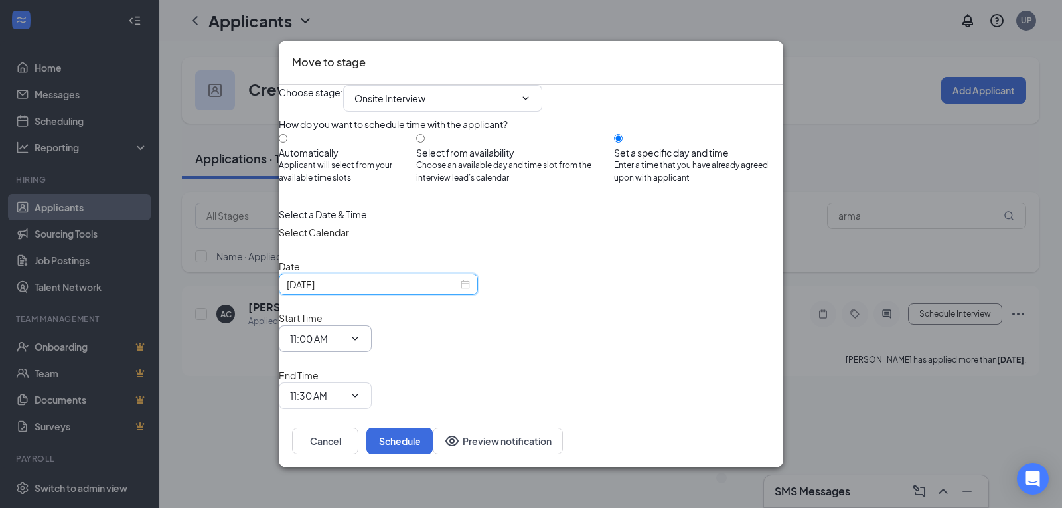
click at [345, 331] on input "11:00 AM" at bounding box center [317, 338] width 54 height 15
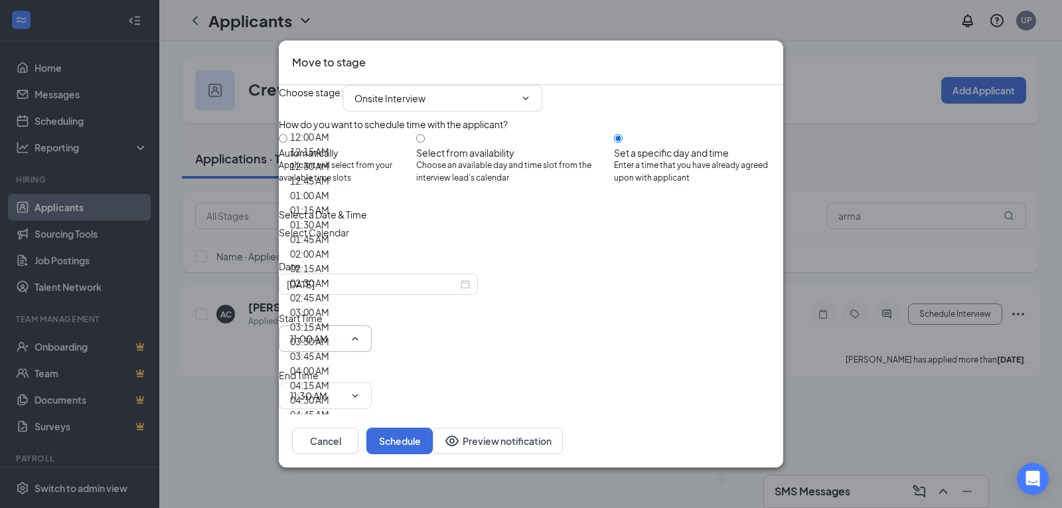
scroll to position [1443, 0]
type input "12:00 PM"
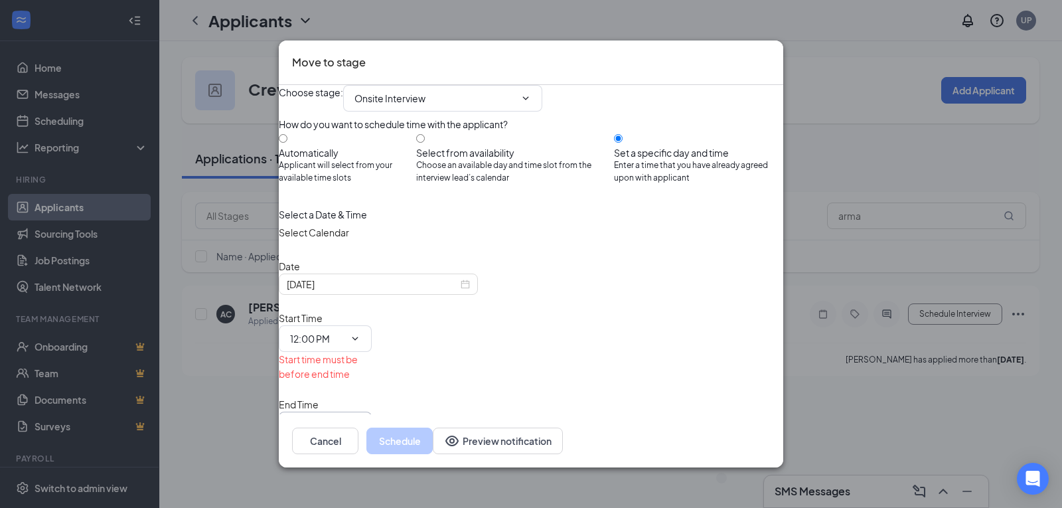
click at [345, 418] on input "11:30 AM" at bounding box center [317, 425] width 54 height 15
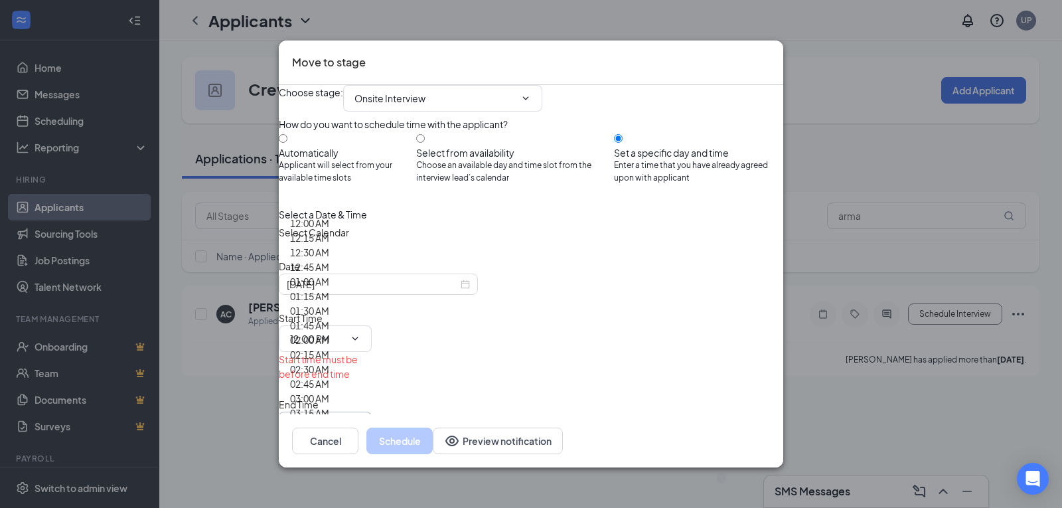
scroll to position [1377, 0]
type input "12:15 PM"
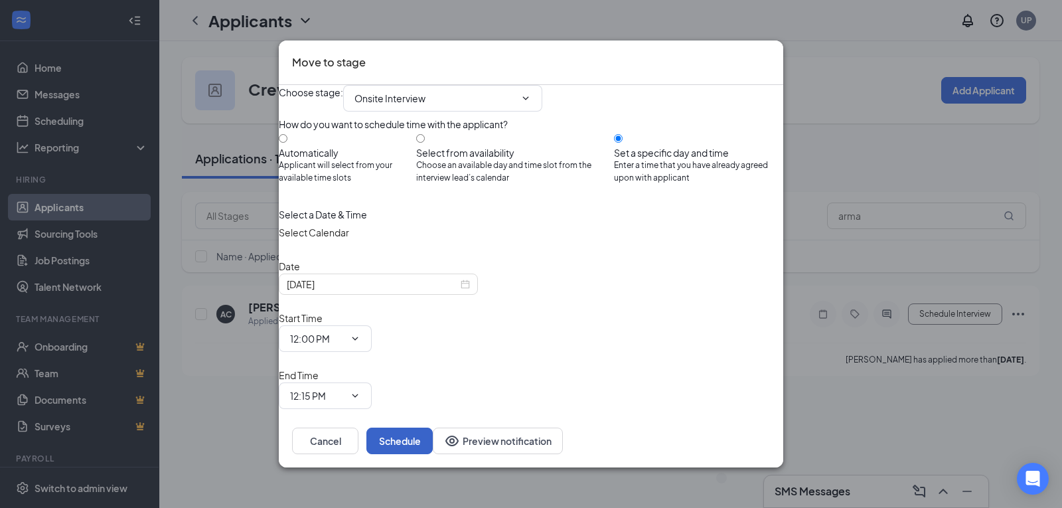
click at [433, 437] on button "Schedule" at bounding box center [399, 441] width 66 height 27
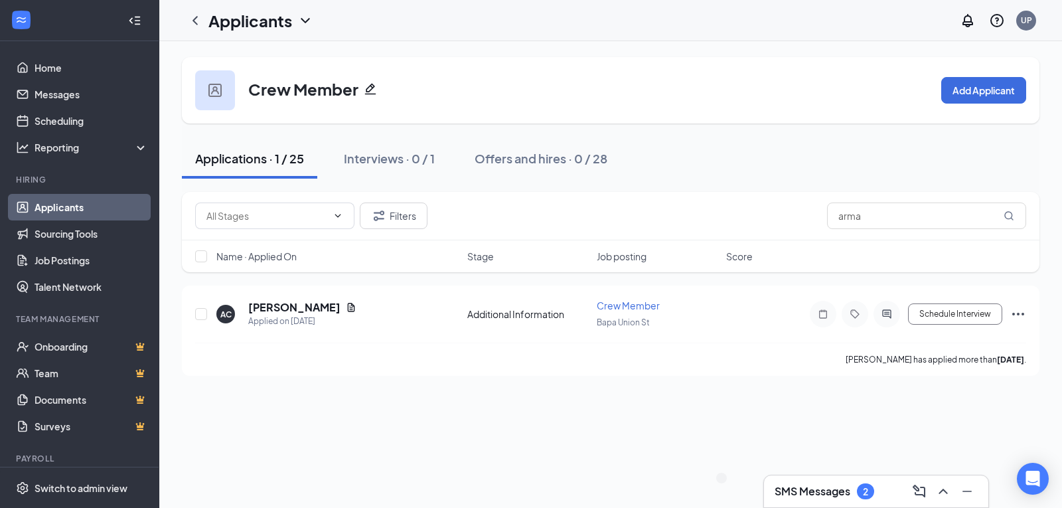
click at [813, 492] on h3 "SMS Messages" at bounding box center [813, 491] width 76 height 15
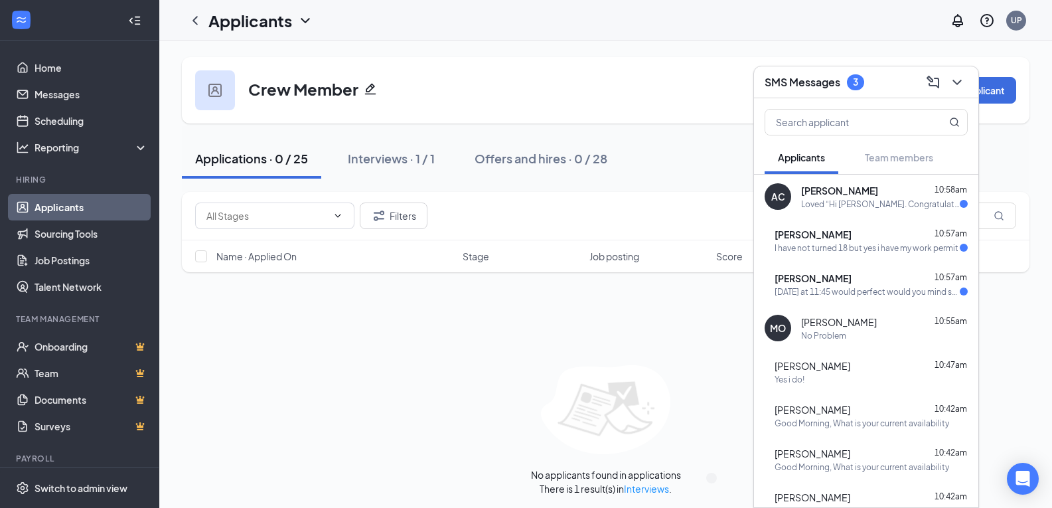
click at [913, 295] on div "Tomorrow at 11:45 would perfect would you mind sending me the address?" at bounding box center [867, 291] width 185 height 11
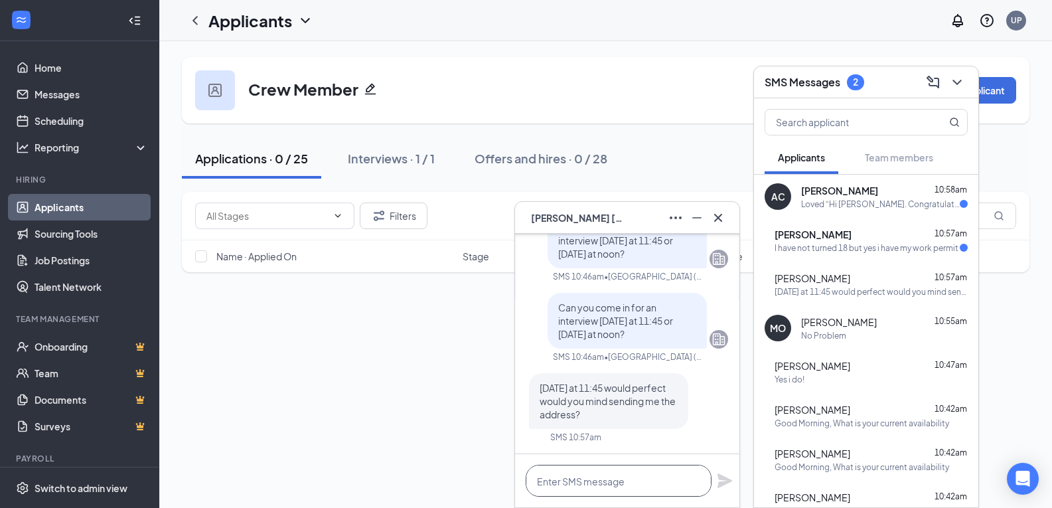
click at [635, 487] on textarea at bounding box center [619, 481] width 186 height 32
click at [589, 219] on span "Nicole Thesing" at bounding box center [577, 217] width 93 height 15
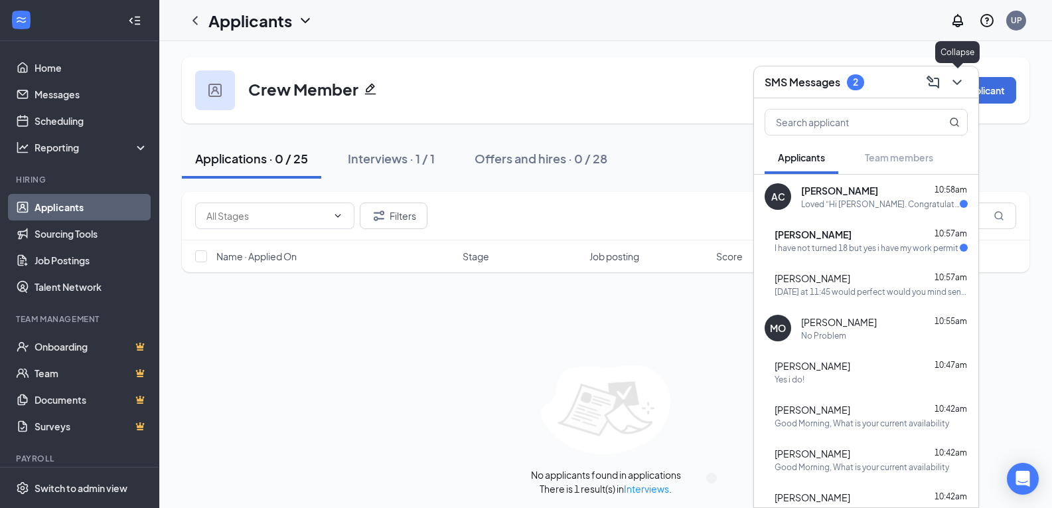
click at [952, 86] on icon "ChevronDown" at bounding box center [957, 82] width 16 height 16
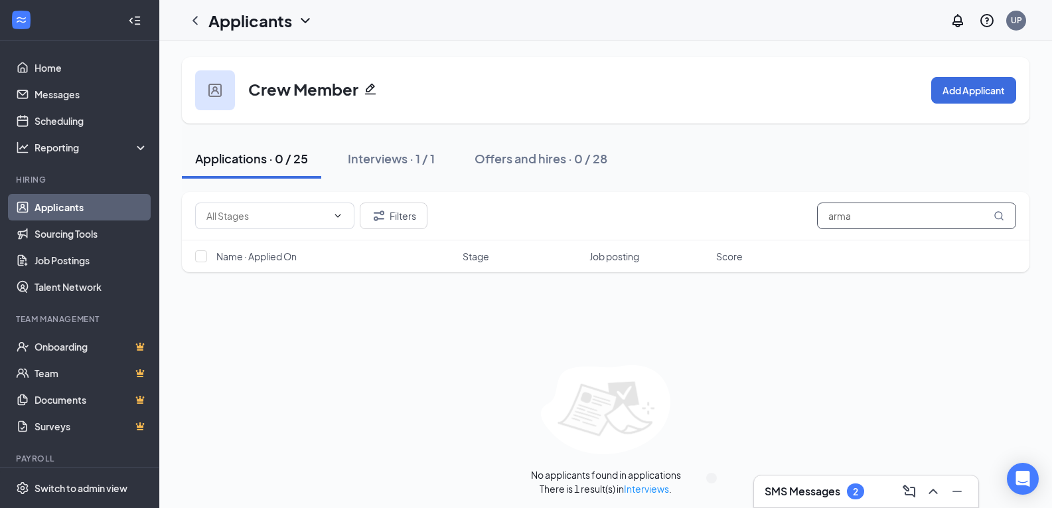
click at [898, 215] on input "arma" at bounding box center [916, 215] width 199 height 27
drag, startPoint x: 897, startPoint y: 212, endPoint x: 809, endPoint y: 228, distance: 89.6
click at [809, 228] on div "Filters arma" at bounding box center [605, 215] width 821 height 27
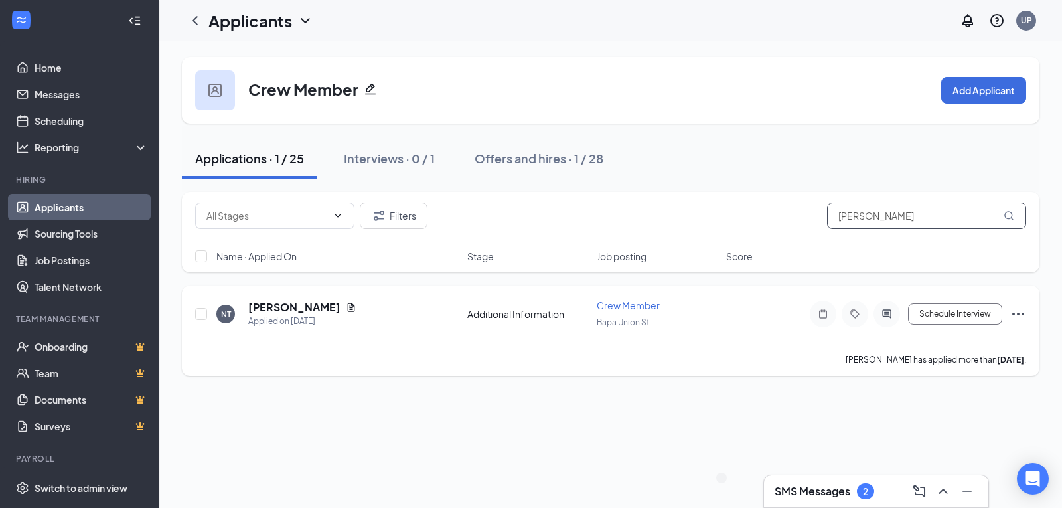
type input "nicol"
click at [1022, 311] on icon "Ellipses" at bounding box center [1018, 314] width 16 height 16
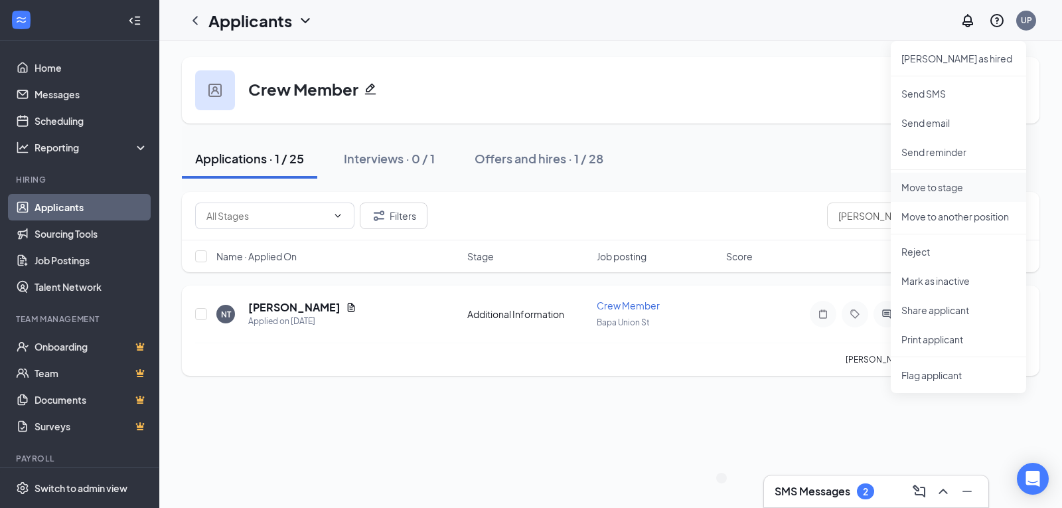
click at [933, 188] on p "Move to stage" at bounding box center [959, 187] width 114 height 13
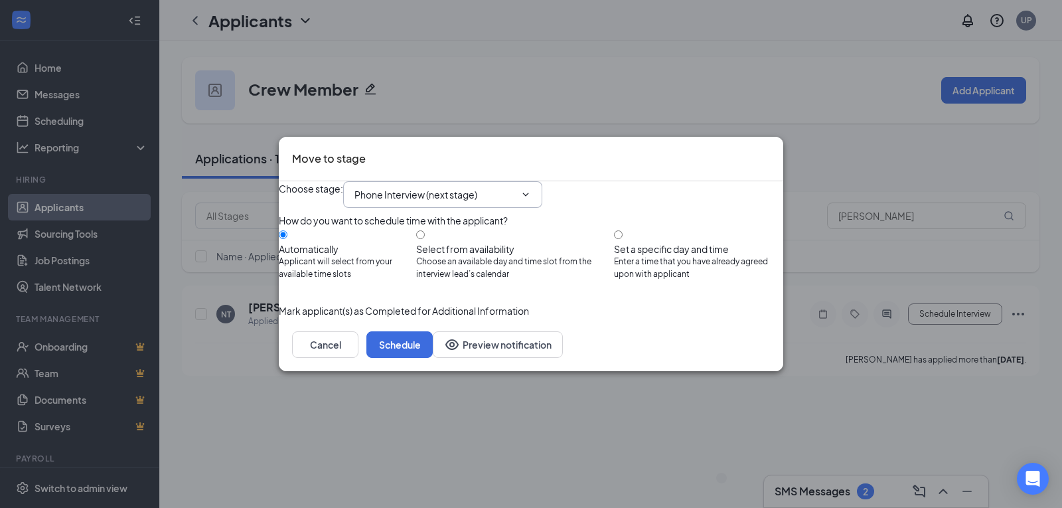
click at [475, 187] on input "Phone Interview (next stage)" at bounding box center [434, 194] width 161 height 15
click at [436, 276] on div "Onsite Interview" at bounding box center [400, 269] width 71 height 15
type input "Onsite Interview"
click at [623, 231] on input "Set a specific day and time Enter a time that you have already agreed upon with…" at bounding box center [618, 234] width 9 height 9
radio input "true"
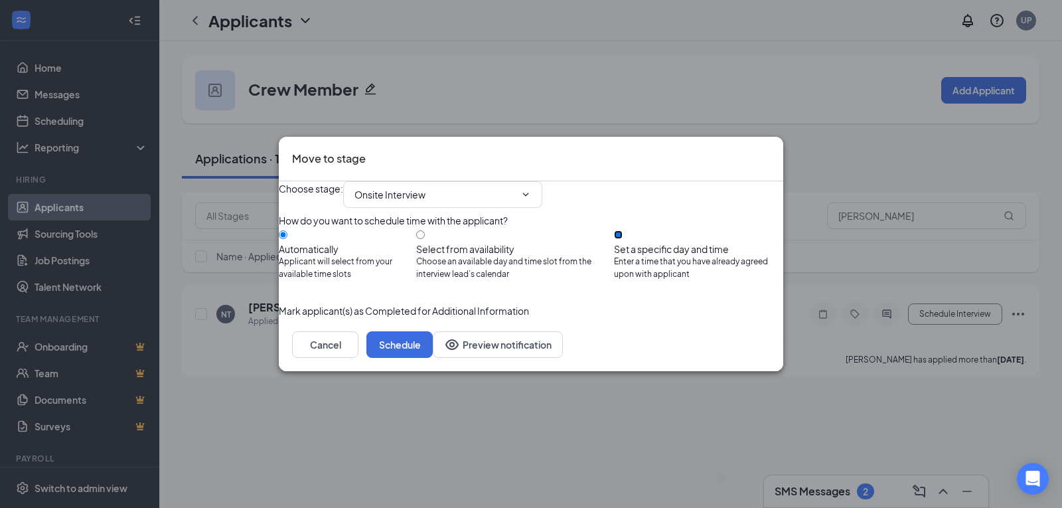
radio input "false"
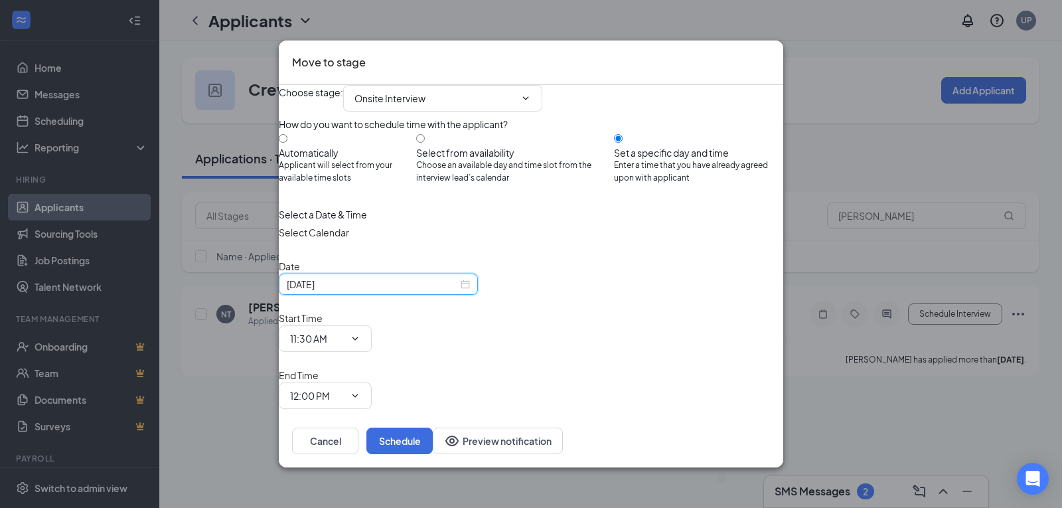
click at [456, 291] on input "Sep 16, 2025" at bounding box center [372, 284] width 171 height 15
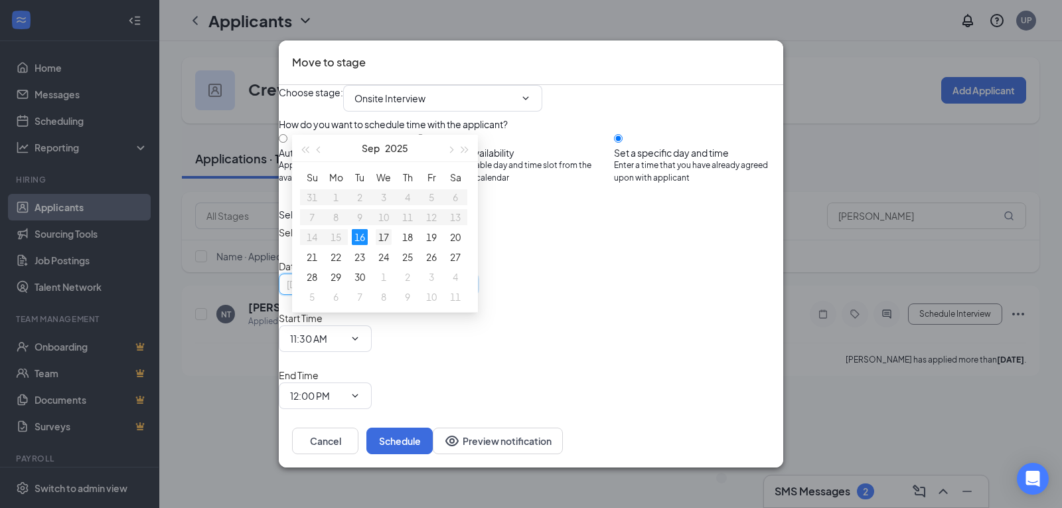
type input "Sep 17, 2025"
click at [387, 237] on div "17" at bounding box center [384, 237] width 16 height 16
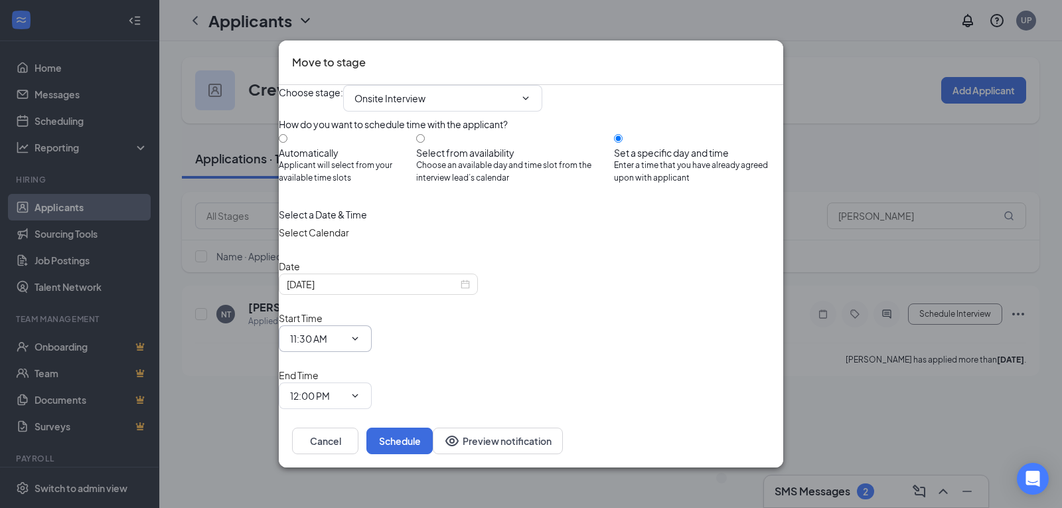
click at [345, 331] on input "11:30 AM" at bounding box center [317, 338] width 54 height 15
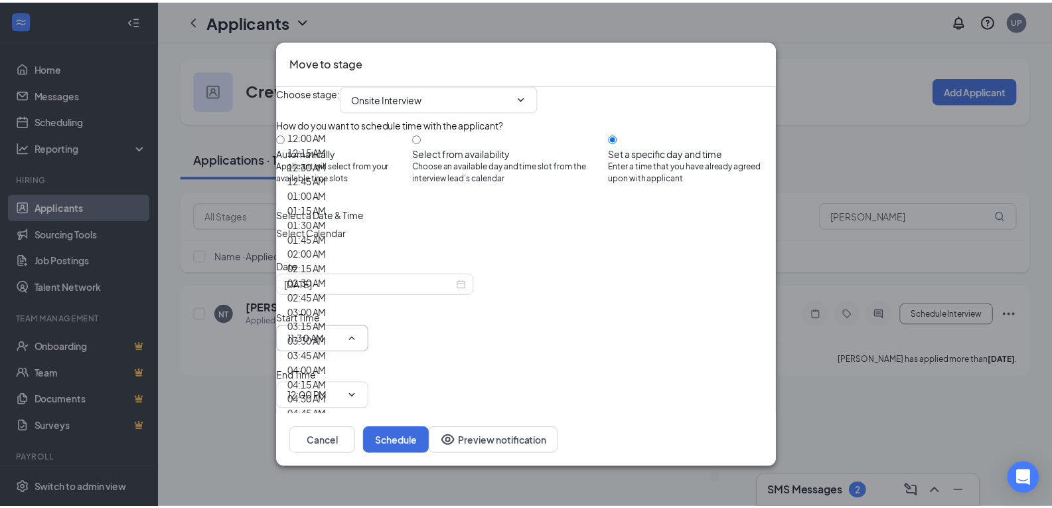
scroll to position [1355, 0]
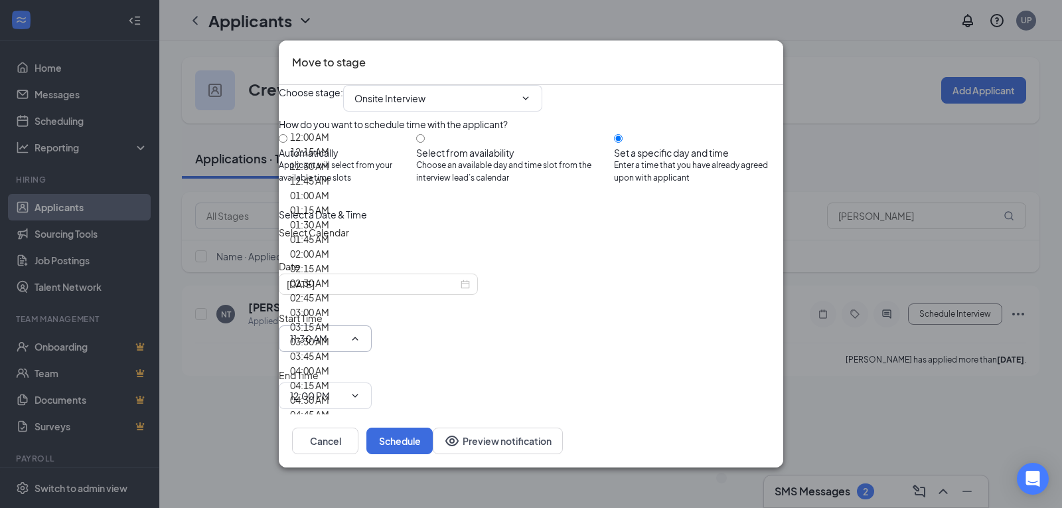
type input "11:45 AM"
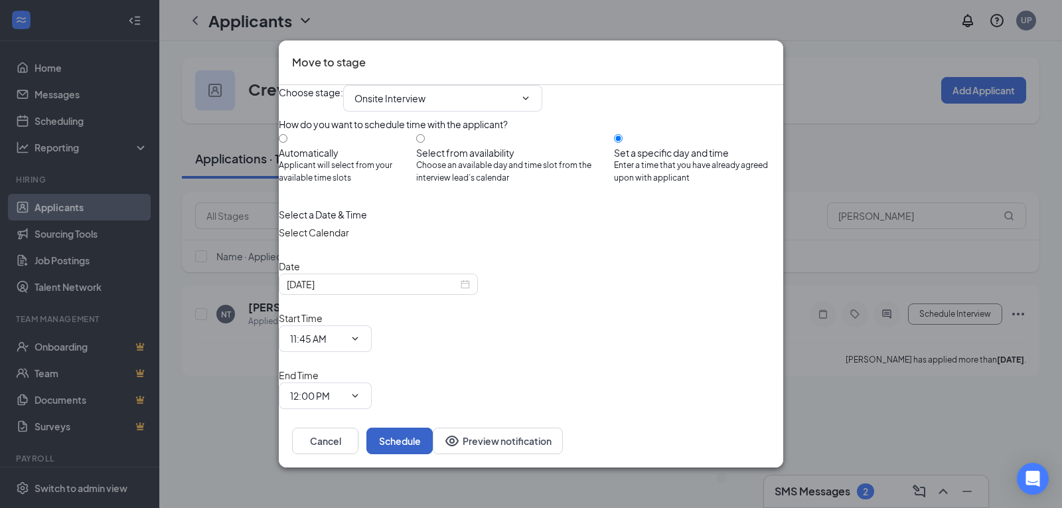
click at [433, 428] on button "Schedule" at bounding box center [399, 441] width 66 height 27
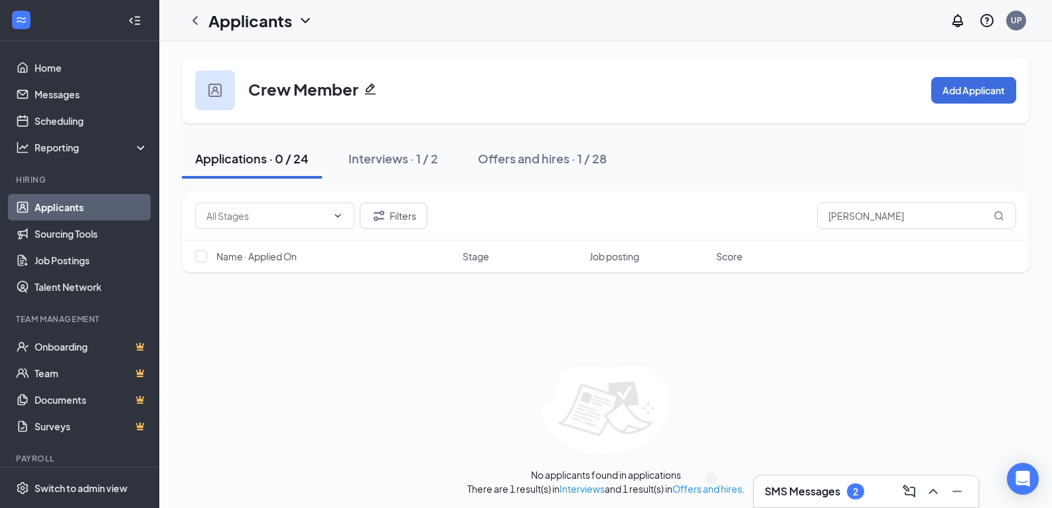
click at [875, 496] on div "SMS Messages 2" at bounding box center [866, 491] width 203 height 21
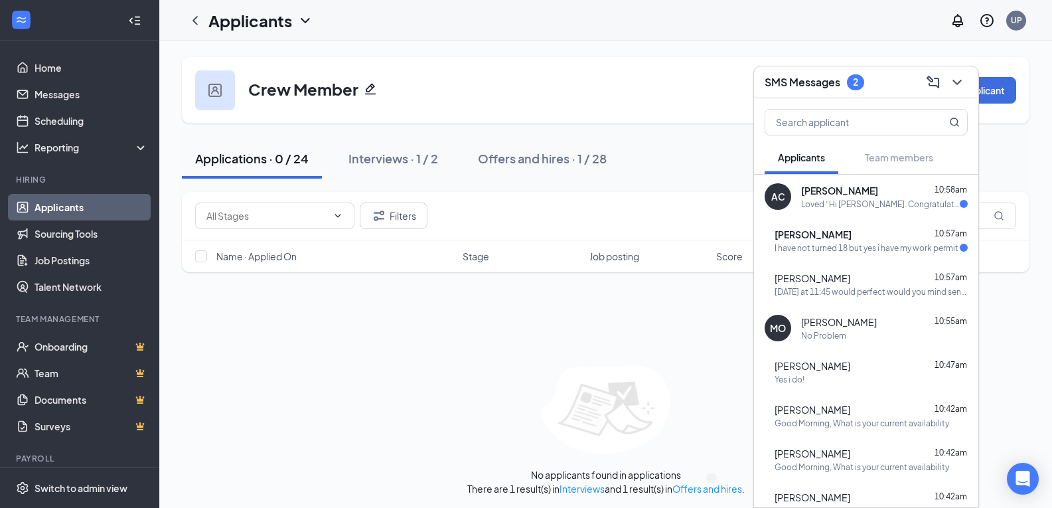
click at [860, 293] on div "Tomorrow at 11:45 would perfect would you mind sending me the address?" at bounding box center [871, 291] width 193 height 11
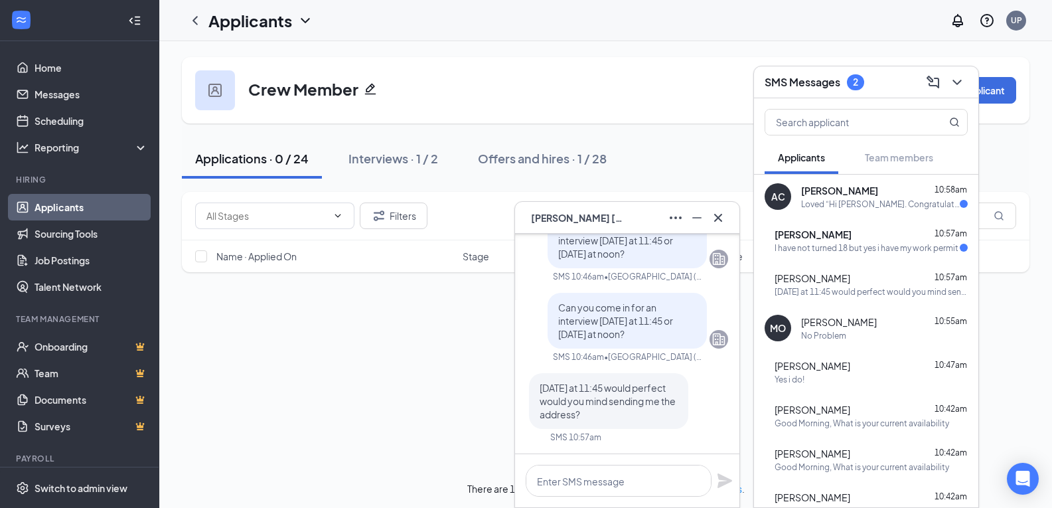
click at [316, 416] on div "No applicants found in applications There are 1 result(s) in Interviews and 1 r…" at bounding box center [606, 430] width 848 height 130
click at [614, 491] on textarea at bounding box center [619, 481] width 186 height 32
click at [602, 485] on textarea at bounding box center [619, 481] width 186 height 32
paste textarea "3249 Union St, North Chili, NY 14514"
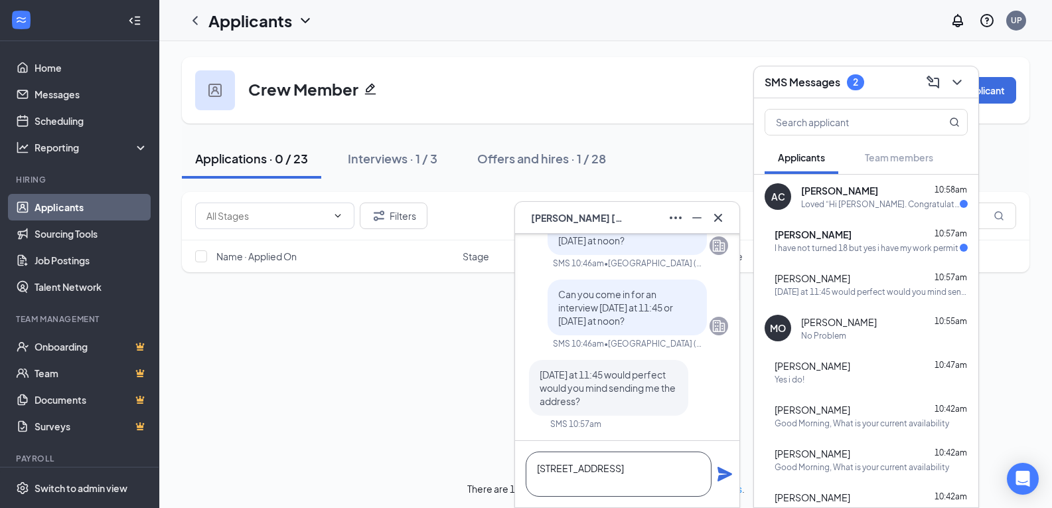
type textarea "3249 Union St, North Chili, NY 14514"
click at [724, 476] on icon "Plane" at bounding box center [725, 474] width 15 height 15
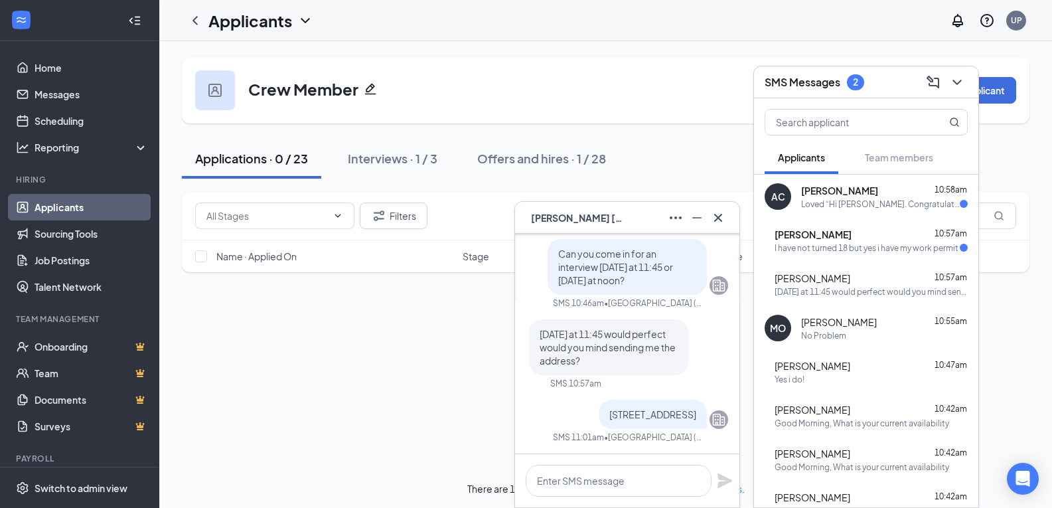
scroll to position [0, 0]
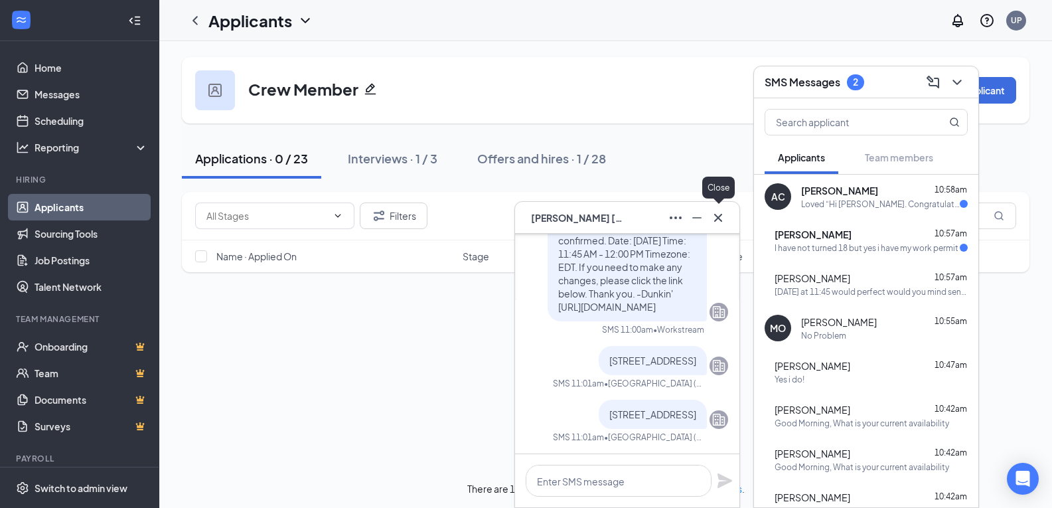
click at [721, 218] on icon "Cross" at bounding box center [718, 218] width 16 height 16
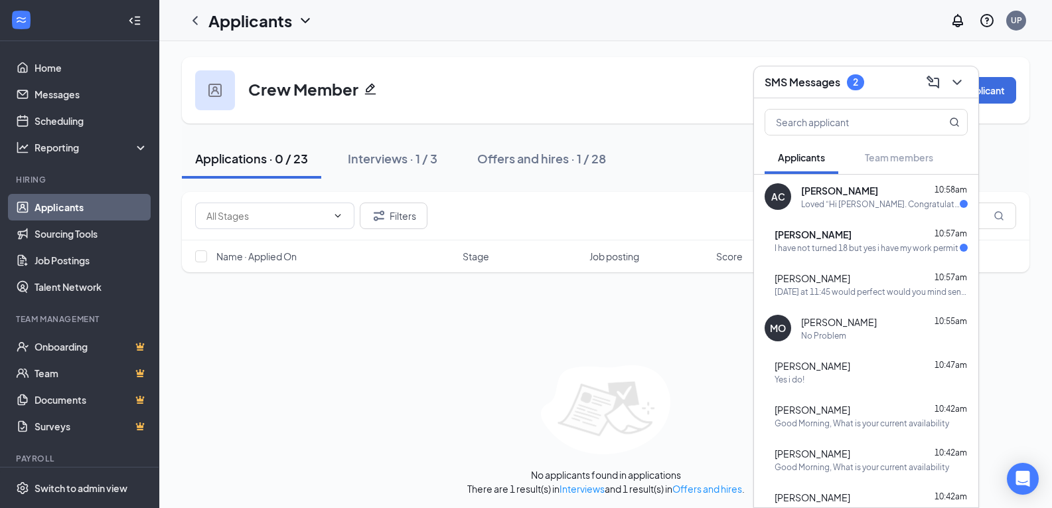
click at [903, 248] on div "I have not turned 18 but yes i have my work permit" at bounding box center [867, 247] width 184 height 11
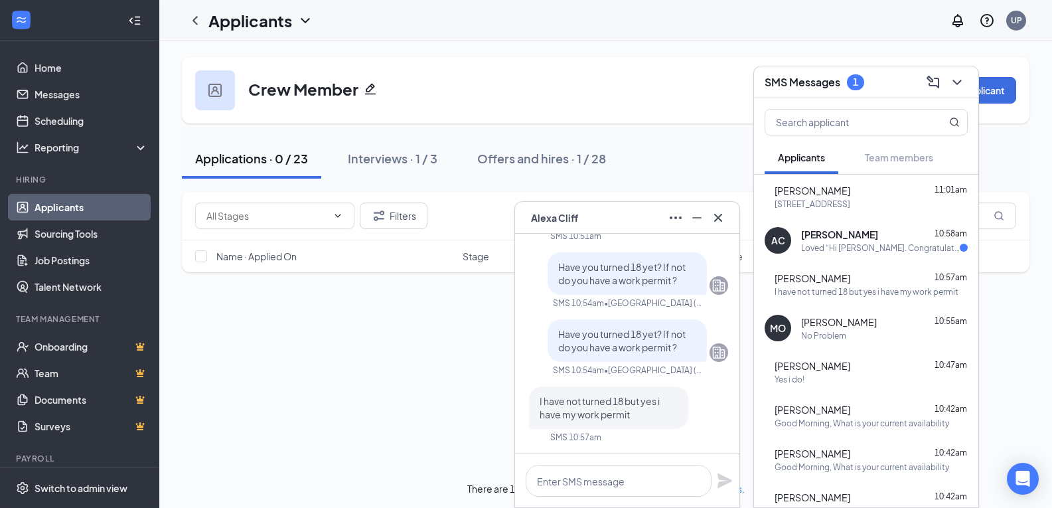
click at [830, 234] on span "Armanie Charles" at bounding box center [839, 234] width 77 height 13
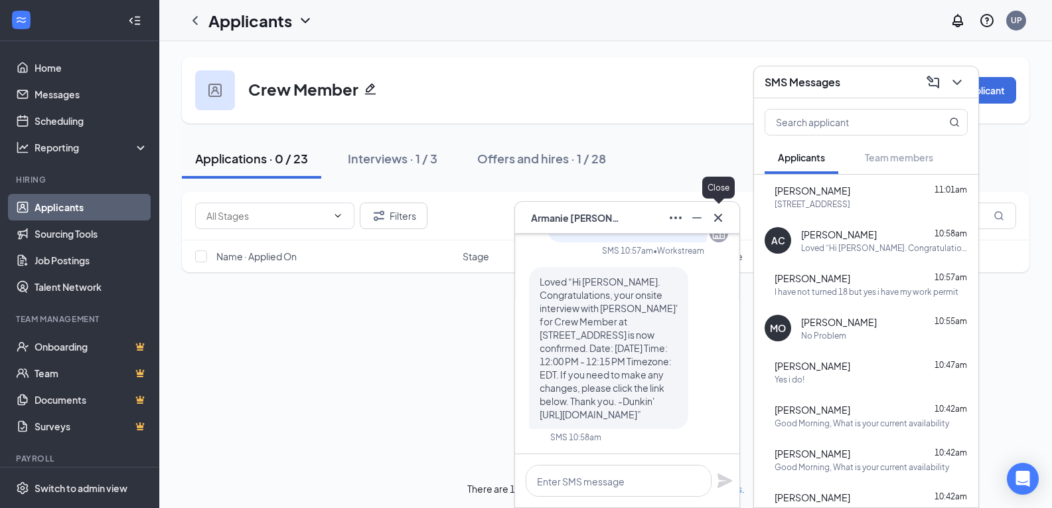
click at [724, 214] on icon "Cross" at bounding box center [718, 218] width 16 height 16
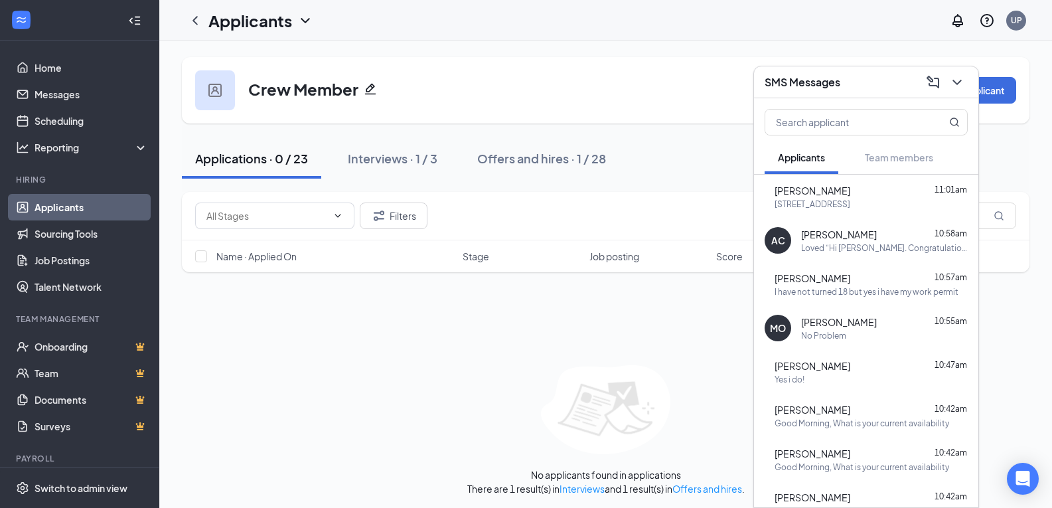
click at [866, 289] on div "I have not turned 18 but yes i have my work permit" at bounding box center [867, 291] width 184 height 11
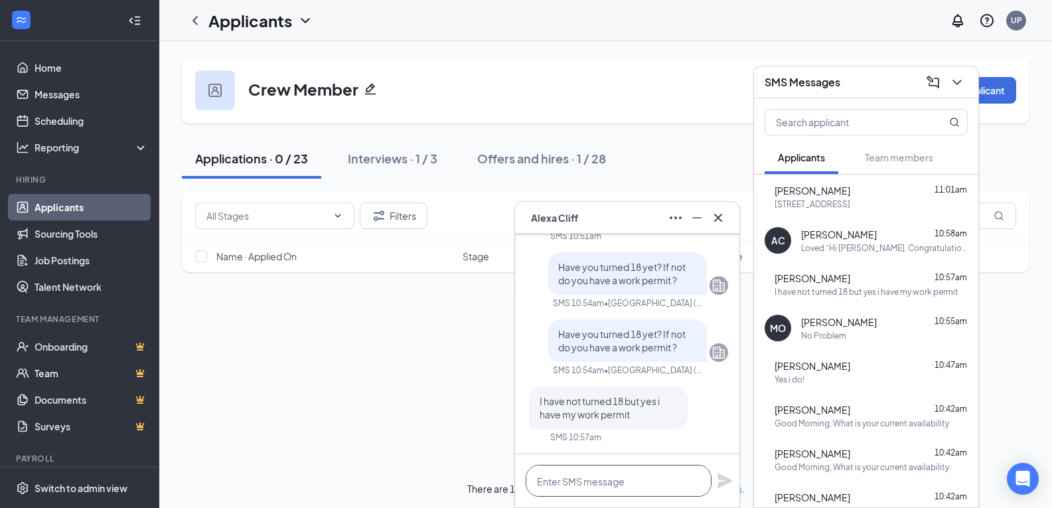
click at [601, 487] on textarea at bounding box center [619, 481] width 186 height 32
click at [646, 480] on textarea at bounding box center [619, 481] width 186 height 32
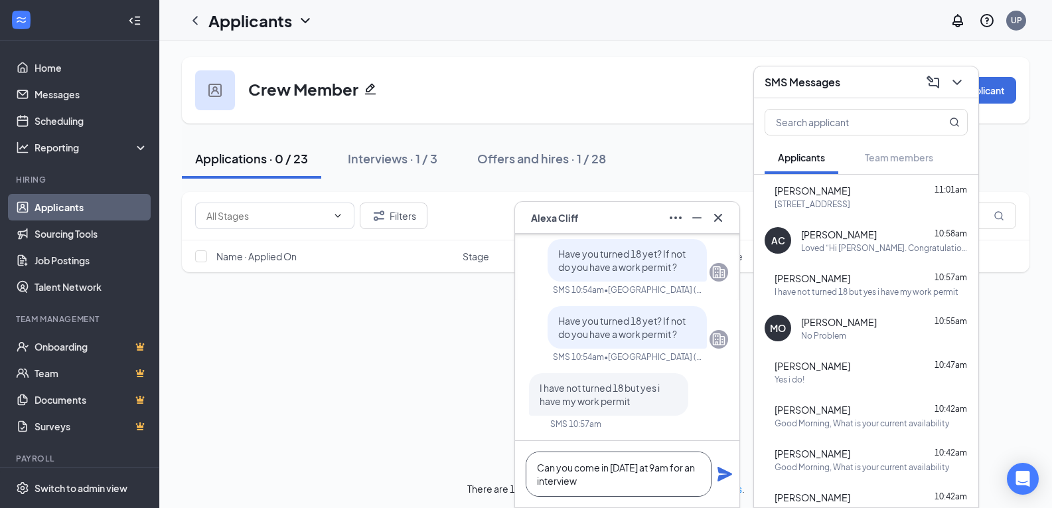
type textarea "Can you come in Saturday at 9am for an interview"
click at [724, 474] on icon "Plane" at bounding box center [725, 474] width 16 height 16
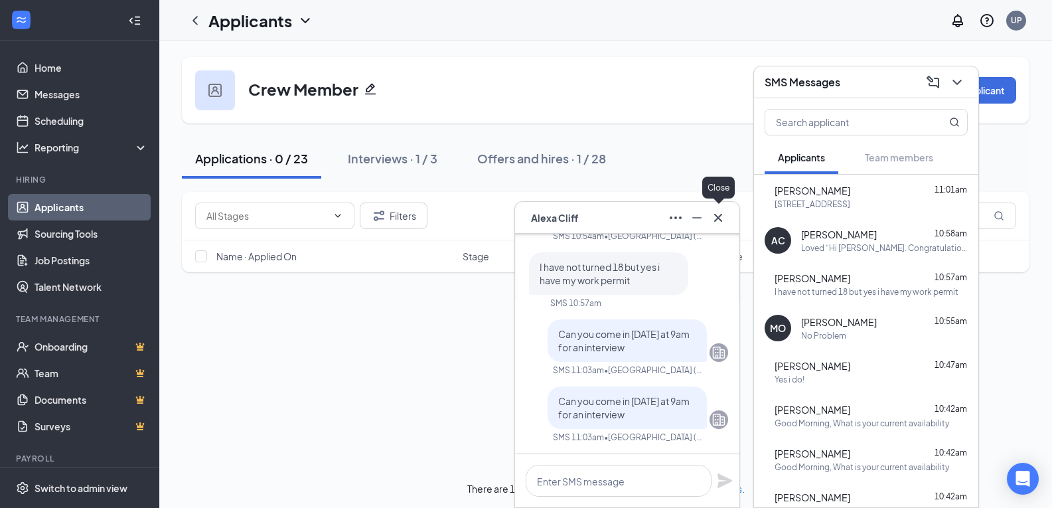
click at [723, 218] on icon "Cross" at bounding box center [718, 218] width 16 height 16
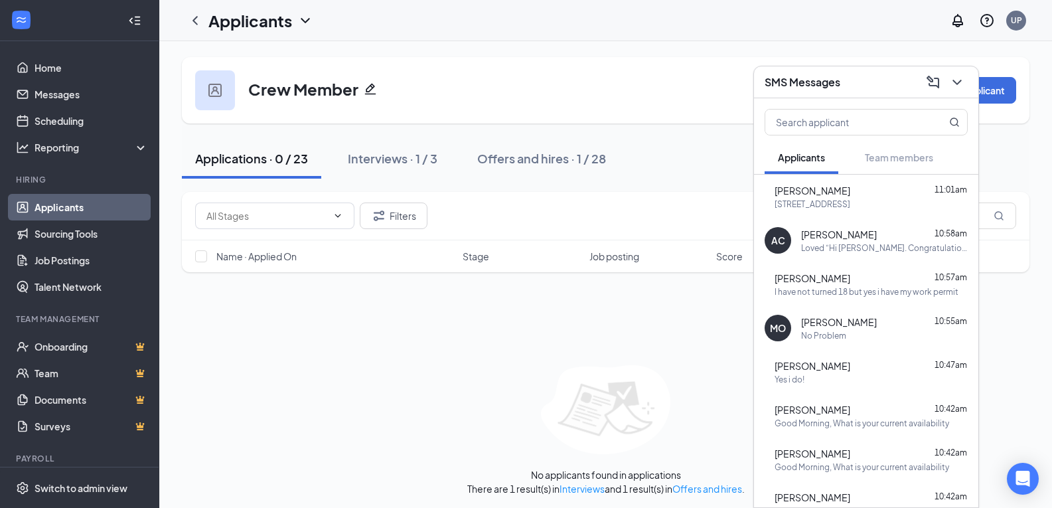
click at [833, 380] on div "Yes i do!" at bounding box center [871, 379] width 193 height 11
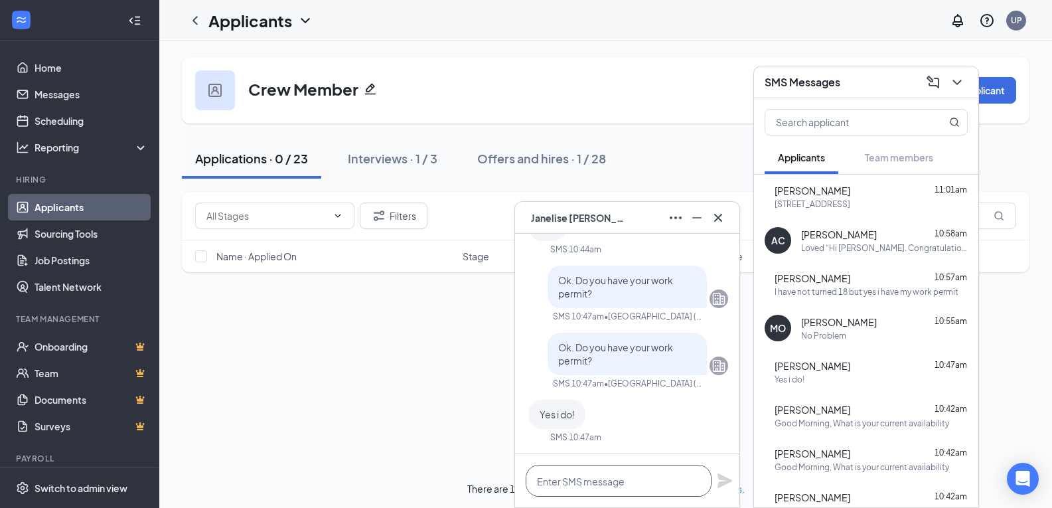
click at [601, 484] on textarea at bounding box center [619, 481] width 186 height 32
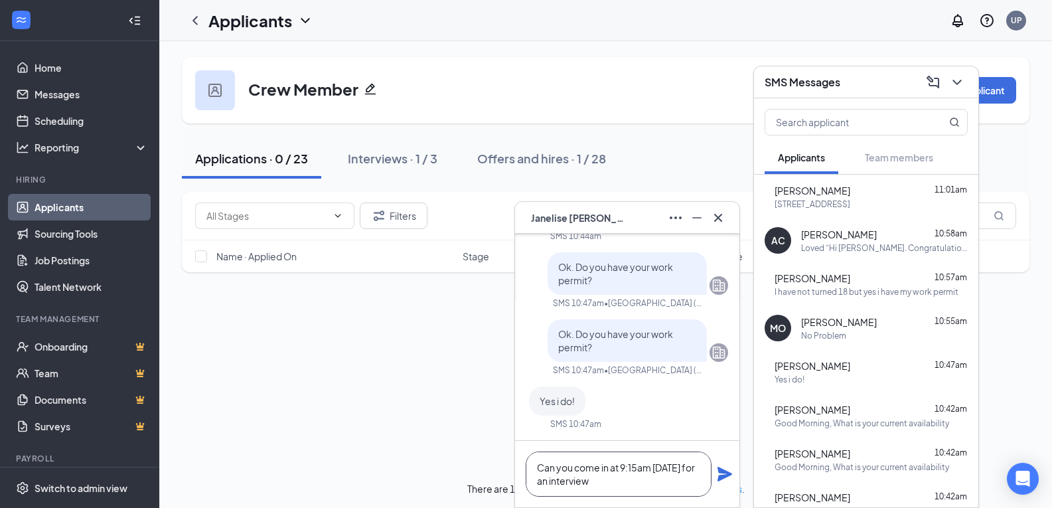
type textarea "Can you come in at 9:15am on Saturday for an interview"
click at [722, 478] on icon "Plane" at bounding box center [725, 474] width 15 height 15
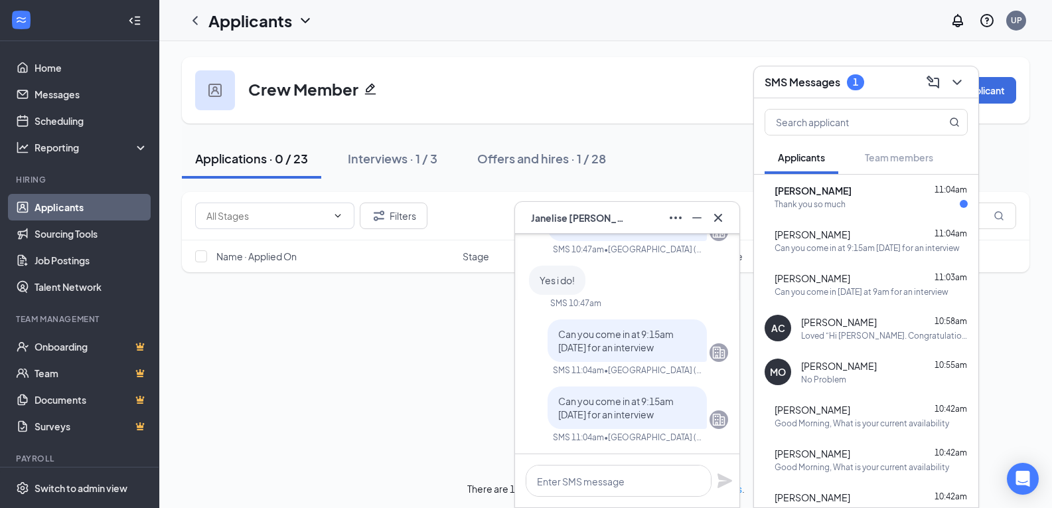
click at [874, 198] on div "Thank you so much" at bounding box center [871, 203] width 193 height 11
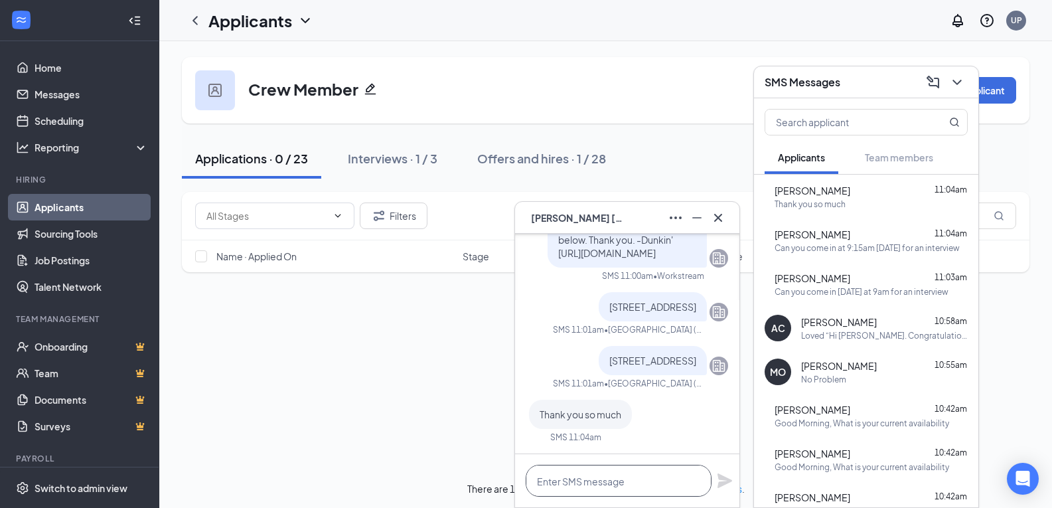
click at [640, 480] on textarea at bounding box center [619, 481] width 186 height 32
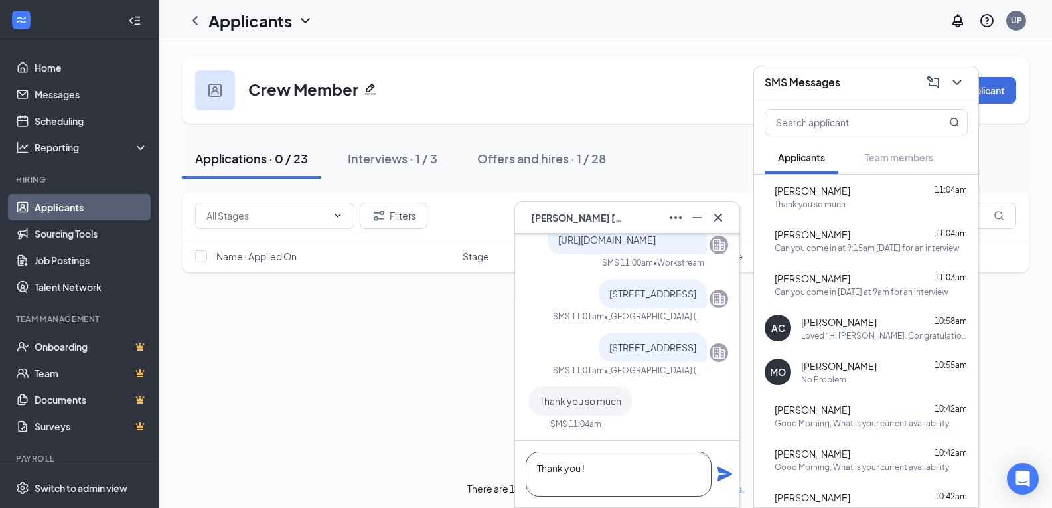
type textarea "Thank you !"
click at [715, 476] on div "Thank you !" at bounding box center [627, 474] width 224 height 66
click at [724, 482] on div "Thank you !" at bounding box center [627, 474] width 224 height 66
click at [726, 473] on icon "Plane" at bounding box center [725, 474] width 15 height 15
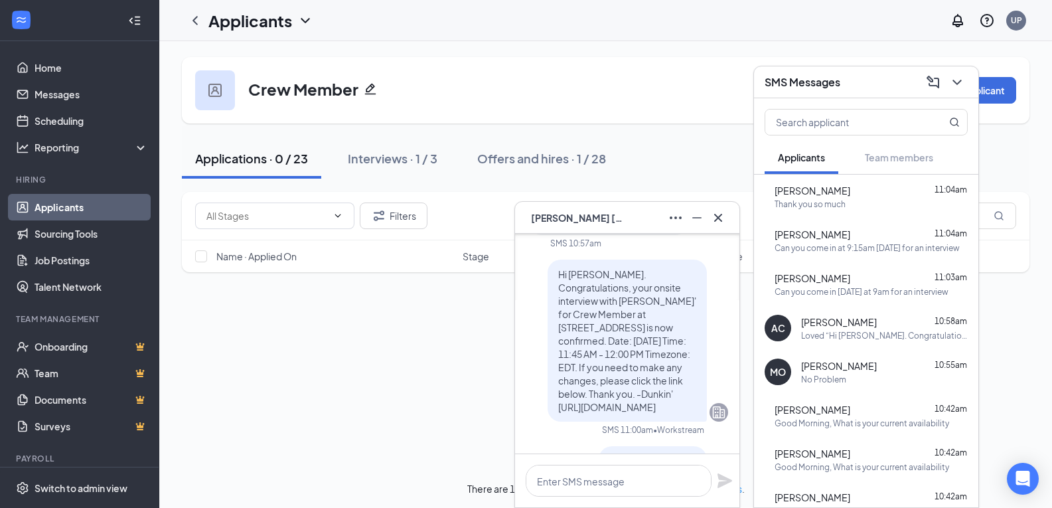
scroll to position [-311, 0]
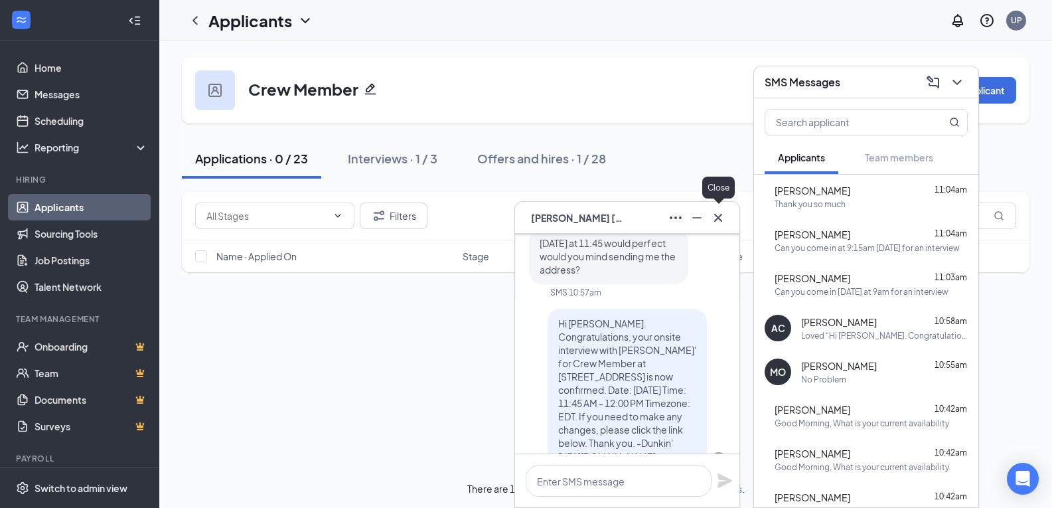
click at [722, 219] on icon "Cross" at bounding box center [718, 218] width 16 height 16
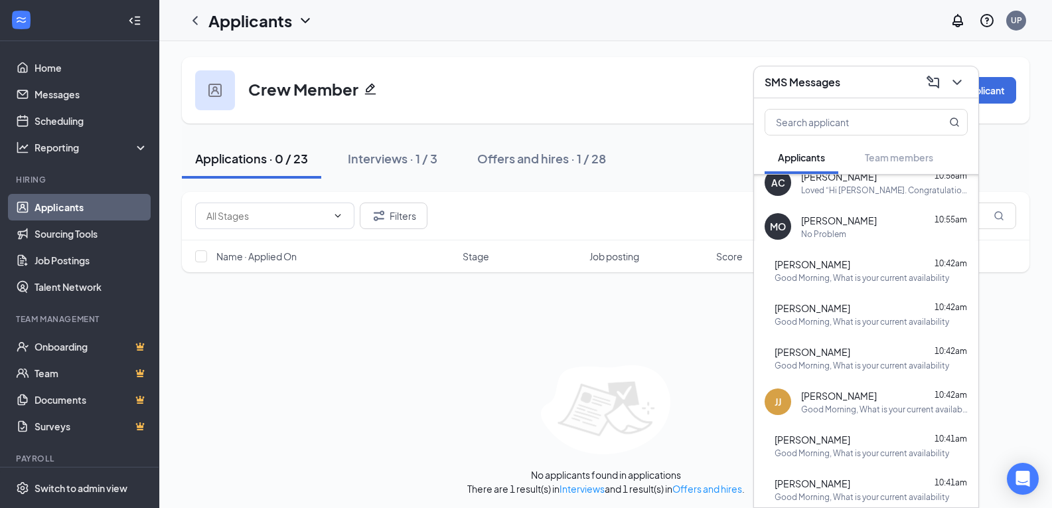
scroll to position [0, 0]
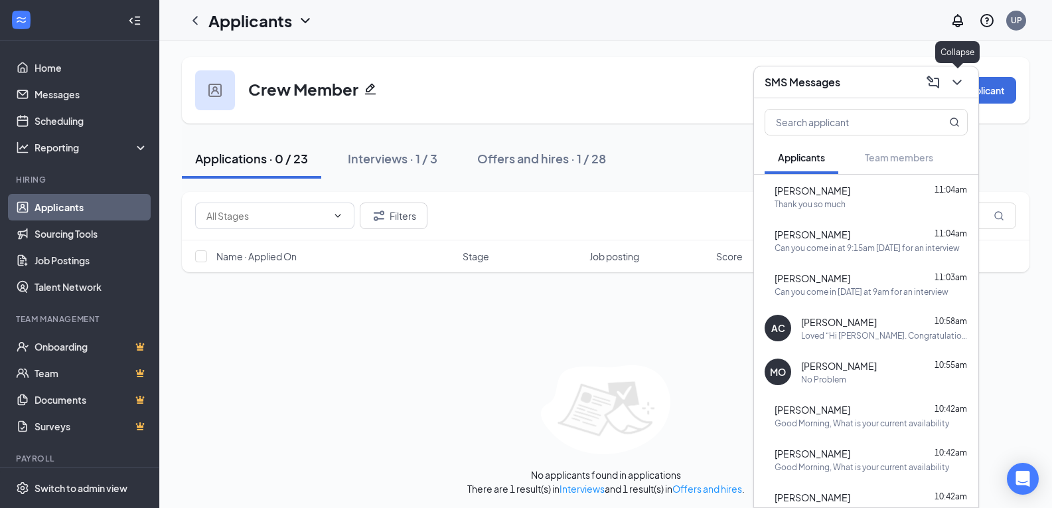
click at [963, 86] on icon "ChevronDown" at bounding box center [957, 82] width 16 height 16
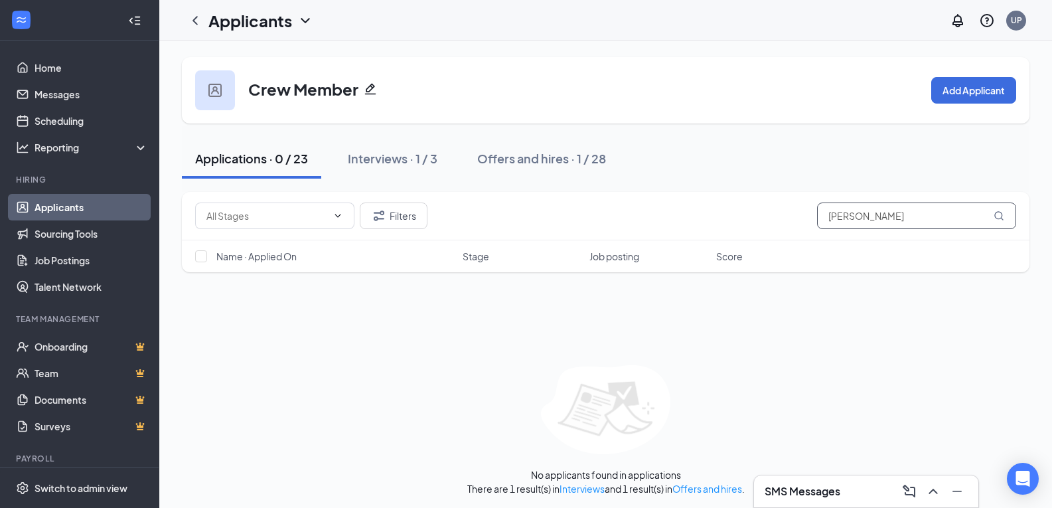
drag, startPoint x: 862, startPoint y: 218, endPoint x: 795, endPoint y: 219, distance: 67.7
click at [795, 219] on div "Filters nicol" at bounding box center [605, 215] width 821 height 27
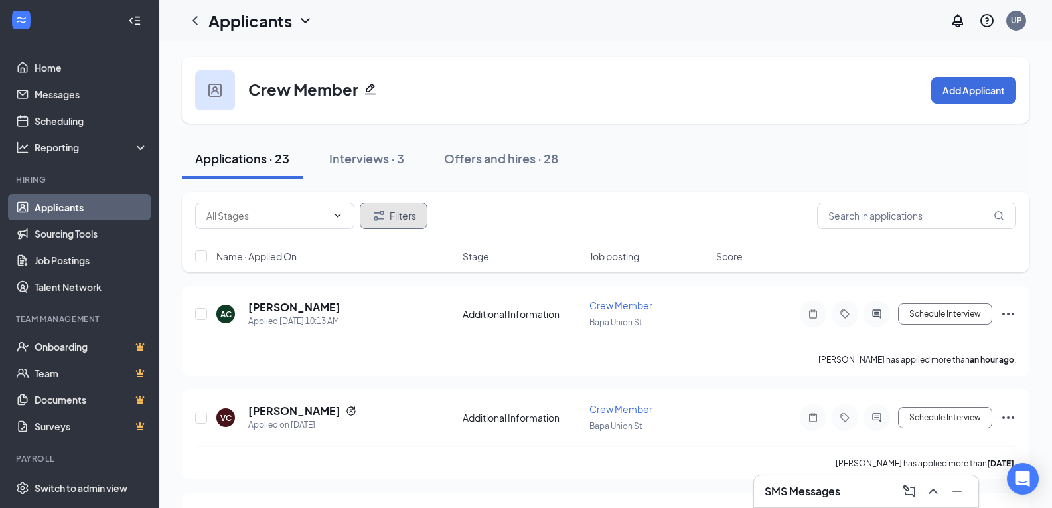
click at [403, 212] on button "Filters" at bounding box center [394, 215] width 68 height 27
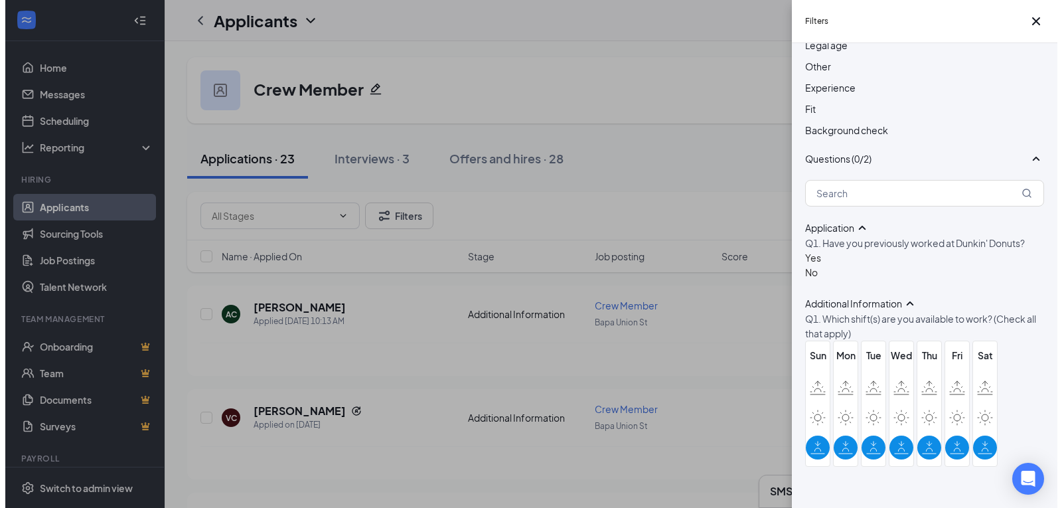
scroll to position [641, 0]
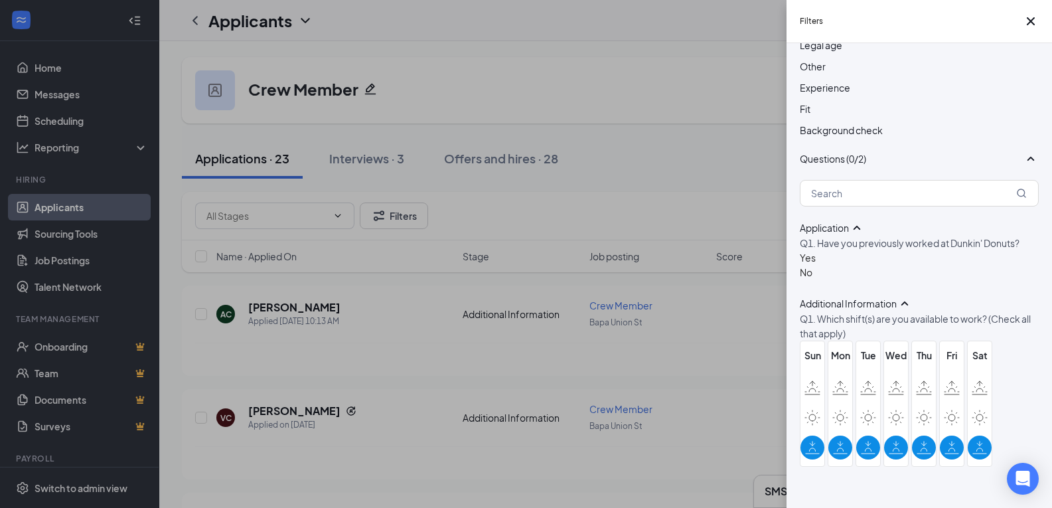
click at [975, 440] on icon at bounding box center [980, 447] width 15 height 15
click at [0, 0] on input "checkbox" at bounding box center [0, 0] width 0 height 0
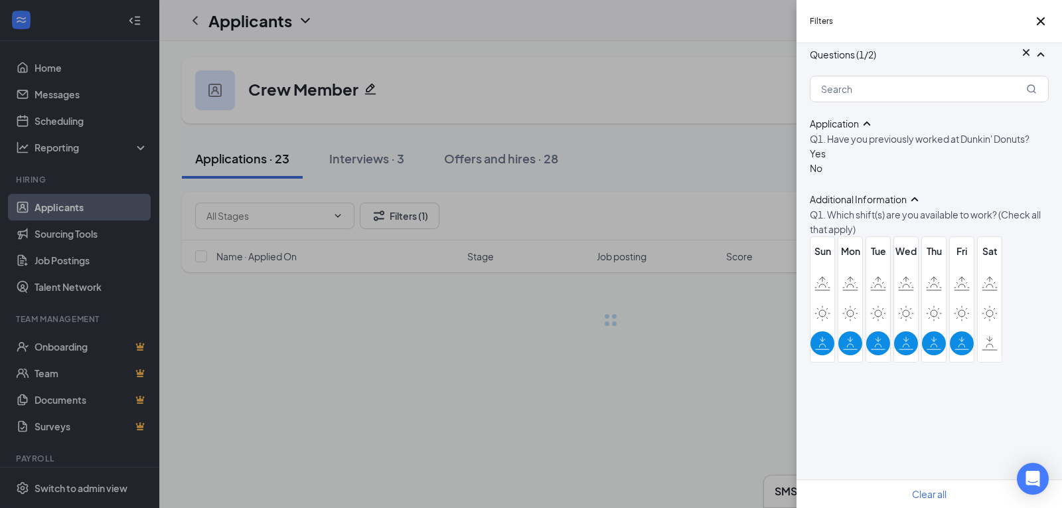
click at [957, 351] on icon at bounding box center [962, 343] width 15 height 15
click at [0, 0] on input "checkbox" at bounding box center [0, 0] width 0 height 0
click at [921, 362] on div "Sun Mon Tue Wed Thu Fri Sat" at bounding box center [906, 299] width 193 height 126
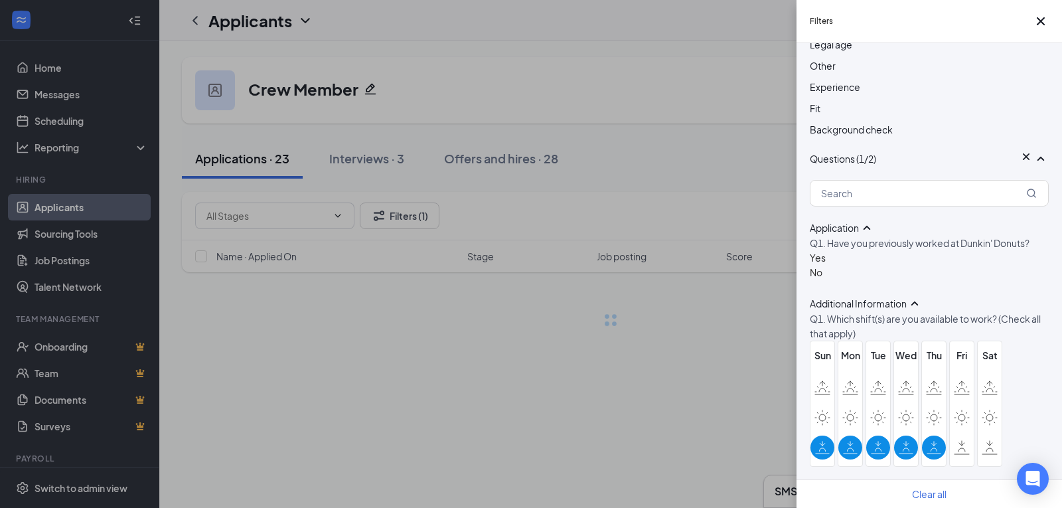
click at [933, 440] on icon at bounding box center [934, 447] width 15 height 15
click at [0, 0] on input "checkbox" at bounding box center [0, 0] width 0 height 0
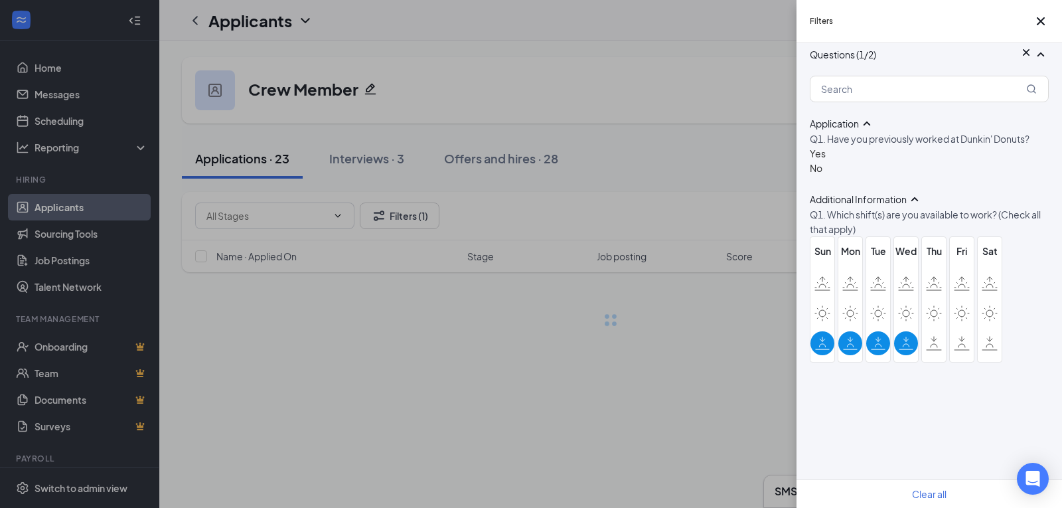
click at [898, 355] on div at bounding box center [906, 343] width 24 height 24
click at [0, 0] on input "checkbox" at bounding box center [0, 0] width 0 height 0
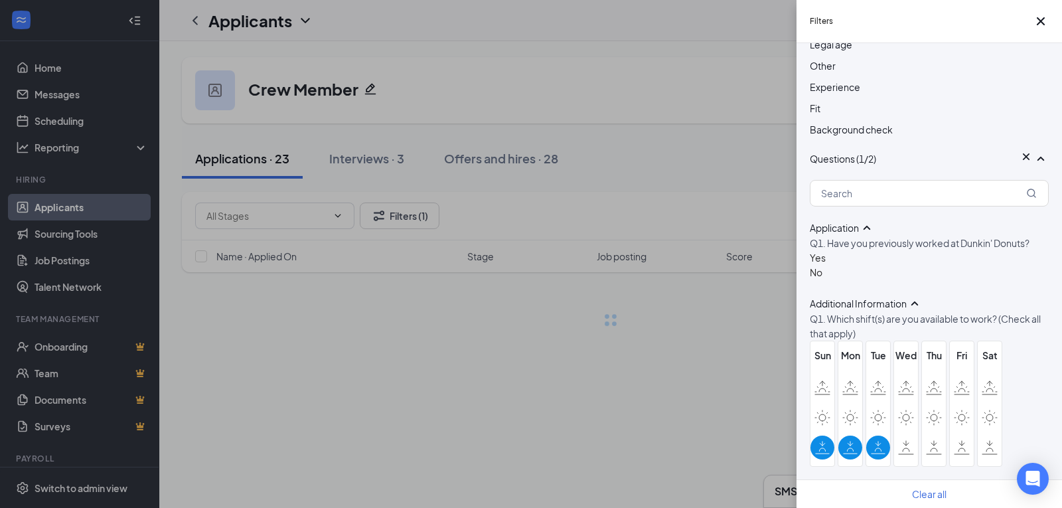
click at [875, 440] on icon at bounding box center [878, 447] width 15 height 15
click at [0, 0] on input "checkbox" at bounding box center [0, 0] width 0 height 0
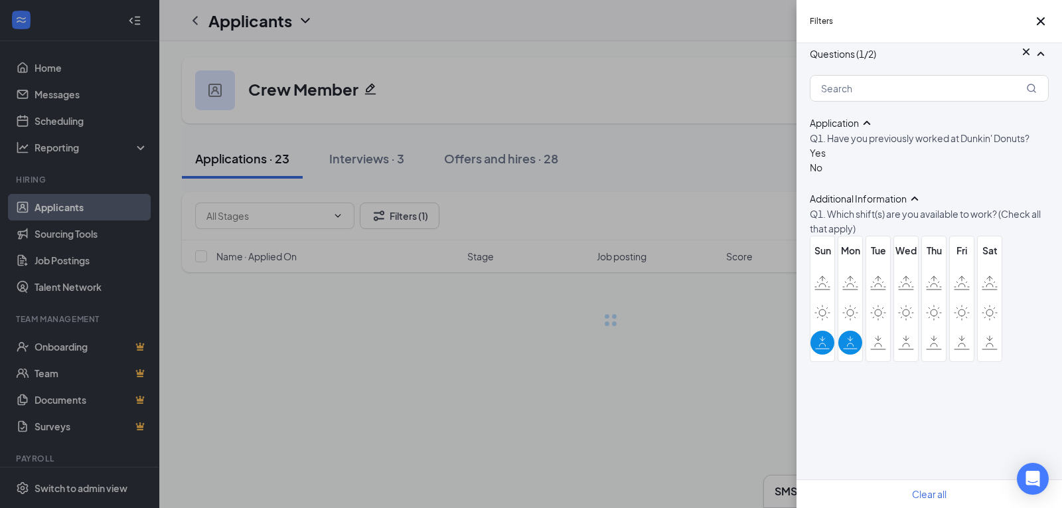
click at [842, 354] on div at bounding box center [850, 343] width 24 height 24
click at [0, 0] on input "checkbox" at bounding box center [0, 0] width 0 height 0
click at [838, 354] on label at bounding box center [850, 343] width 24 height 24
click at [0, 0] on input "checkbox" at bounding box center [0, 0] width 0 height 0
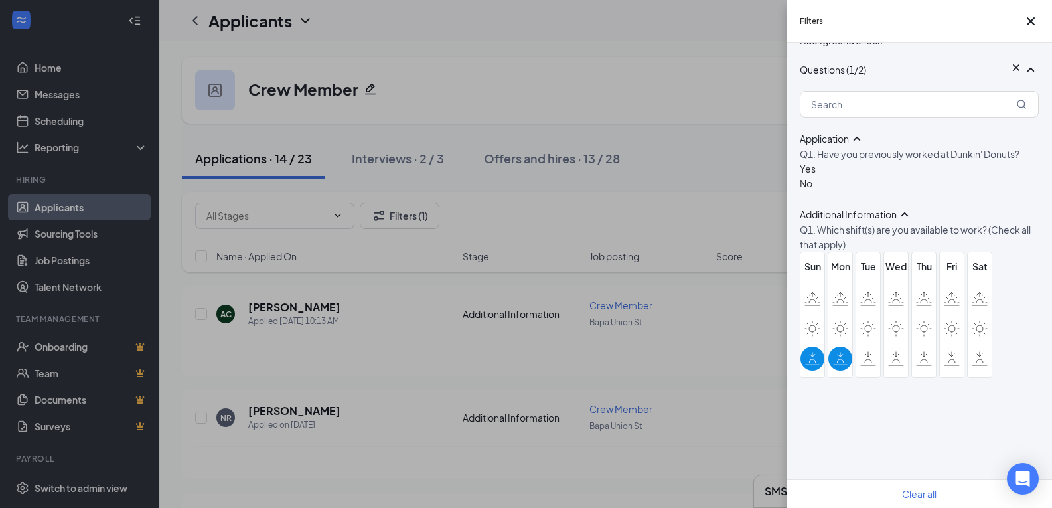
click at [839, 366] on icon at bounding box center [840, 358] width 15 height 15
click at [0, 0] on input "checkbox" at bounding box center [0, 0] width 0 height 0
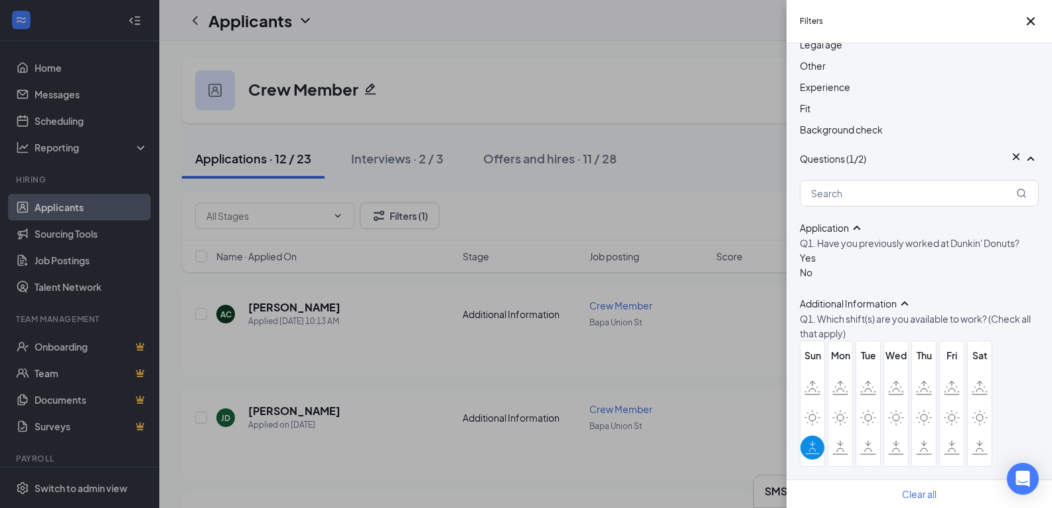
click at [816, 440] on icon at bounding box center [812, 447] width 15 height 15
click at [0, 0] on input "checkbox" at bounding box center [0, 0] width 0 height 0
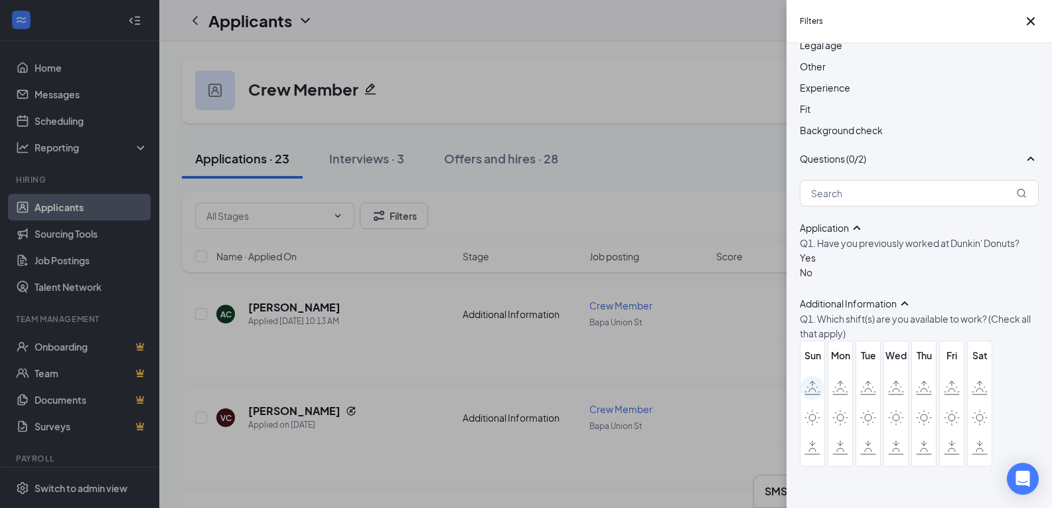
click at [810, 380] on icon at bounding box center [813, 387] width 16 height 15
click at [0, 0] on input "checkbox" at bounding box center [0, 0] width 0 height 0
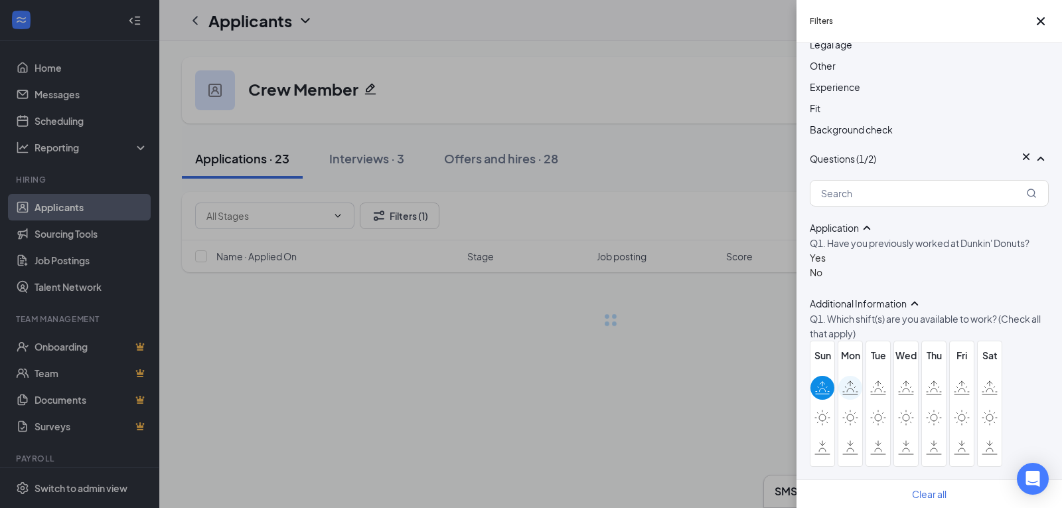
click at [854, 380] on icon at bounding box center [850, 387] width 16 height 15
click at [0, 0] on input "checkbox" at bounding box center [0, 0] width 0 height 0
click at [885, 376] on div at bounding box center [878, 388] width 24 height 24
click at [0, 0] on input "checkbox" at bounding box center [0, 0] width 0 height 0
click at [913, 380] on icon at bounding box center [906, 387] width 16 height 15
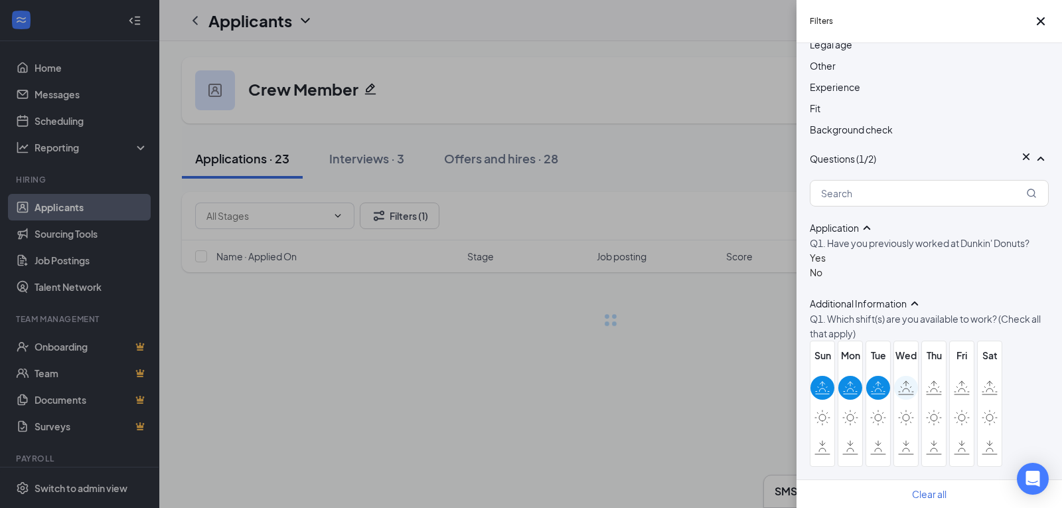
click at [0, 0] on input "checkbox" at bounding box center [0, 0] width 0 height 0
drag, startPoint x: 938, startPoint y: 364, endPoint x: 965, endPoint y: 365, distance: 27.3
click at [939, 380] on icon at bounding box center [934, 387] width 16 height 15
click at [0, 0] on input "checkbox" at bounding box center [0, 0] width 0 height 0
click at [966, 380] on icon at bounding box center [962, 387] width 16 height 15
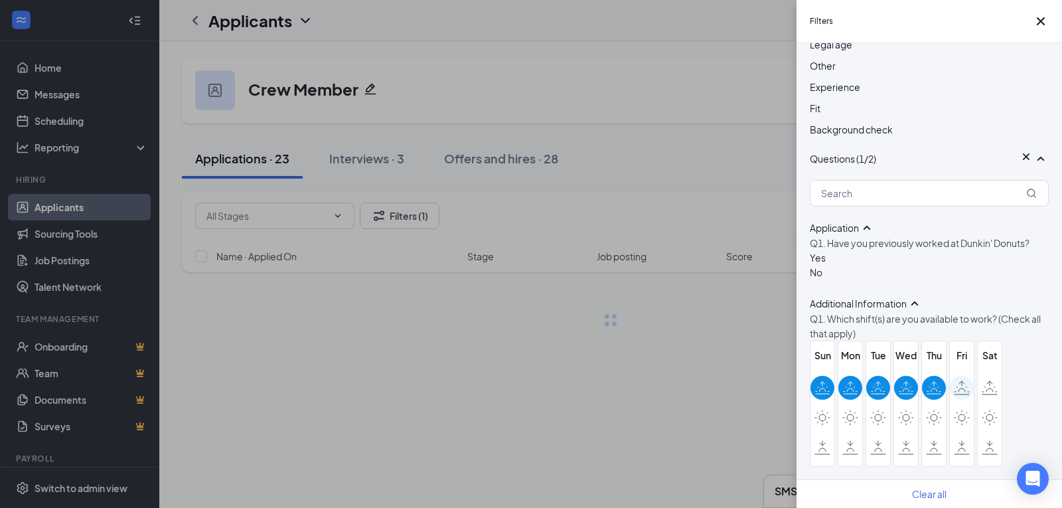
click at [0, 0] on input "checkbox" at bounding box center [0, 0] width 0 height 0
click at [984, 380] on icon at bounding box center [990, 387] width 16 height 15
click at [0, 0] on input "checkbox" at bounding box center [0, 0] width 0 height 0
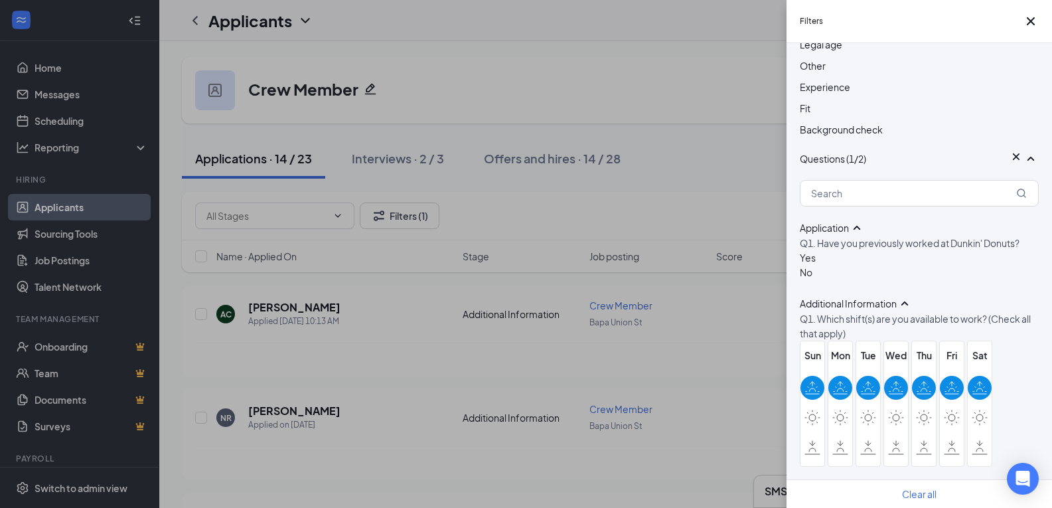
click at [980, 380] on icon at bounding box center [980, 387] width 15 height 15
click at [0, 0] on input "checkbox" at bounding box center [0, 0] width 0 height 0
click at [813, 380] on icon at bounding box center [812, 387] width 15 height 15
click at [0, 0] on input "checkbox" at bounding box center [0, 0] width 0 height 0
click at [1024, 26] on icon "Cross" at bounding box center [1031, 21] width 16 height 16
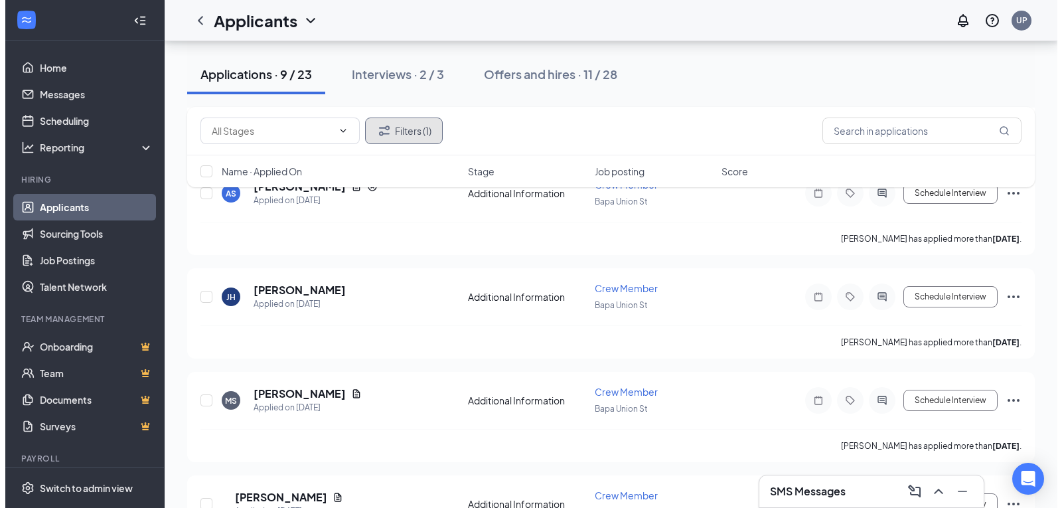
scroll to position [185, 0]
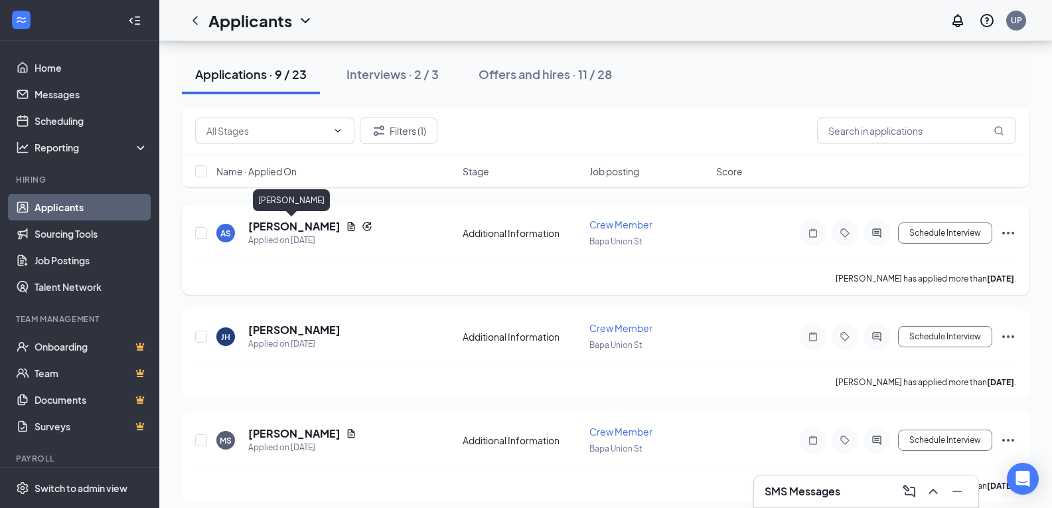
click at [308, 230] on h5 "Amy Sheffield" at bounding box center [294, 226] width 92 height 15
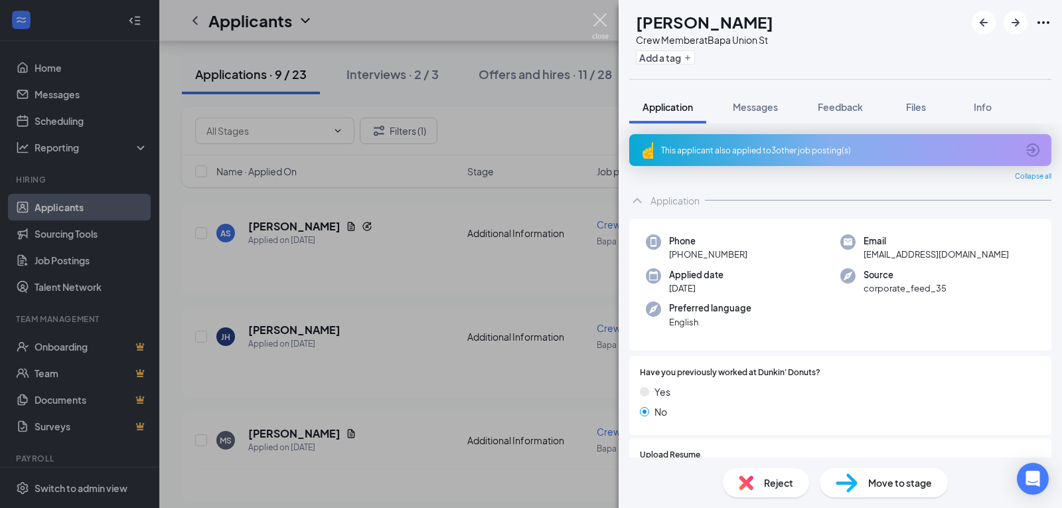
click at [601, 18] on img at bounding box center [600, 26] width 17 height 26
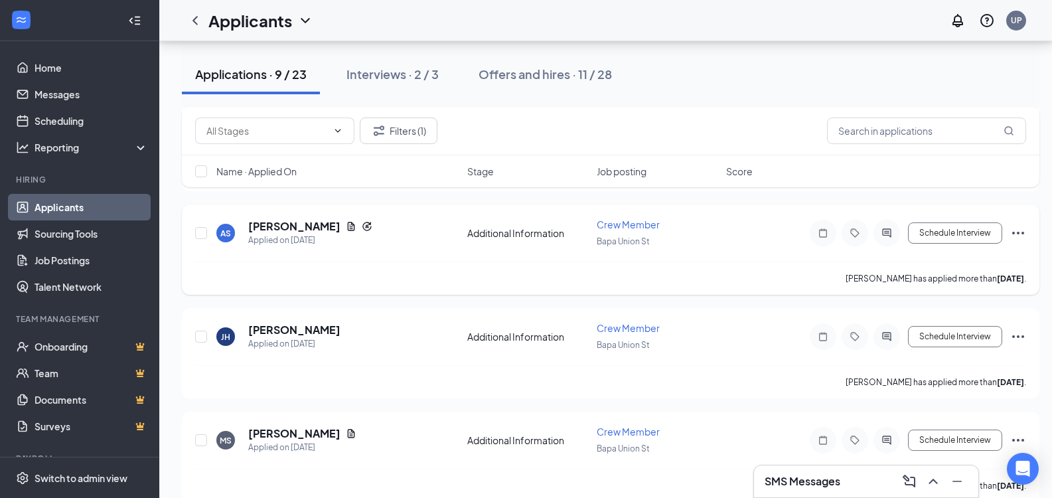
click at [886, 239] on div at bounding box center [887, 233] width 27 height 27
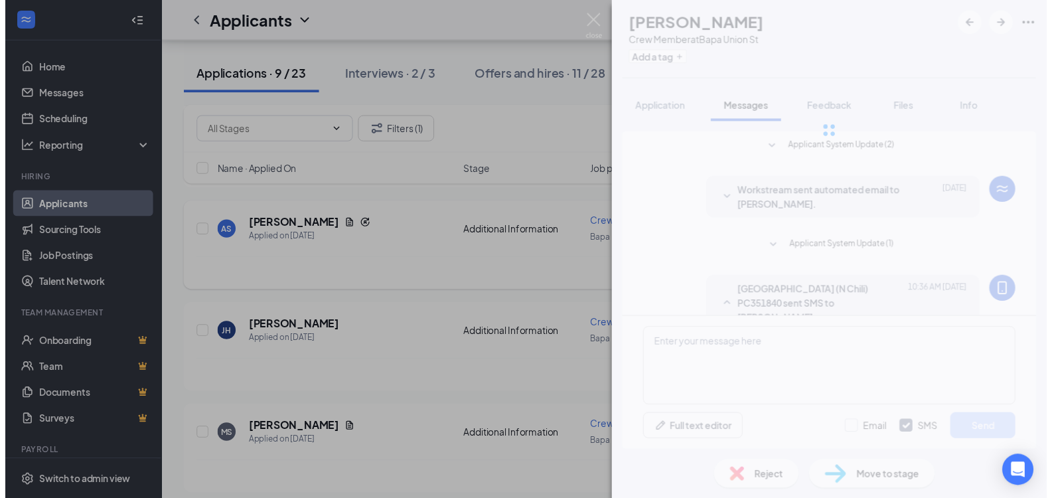
scroll to position [37, 0]
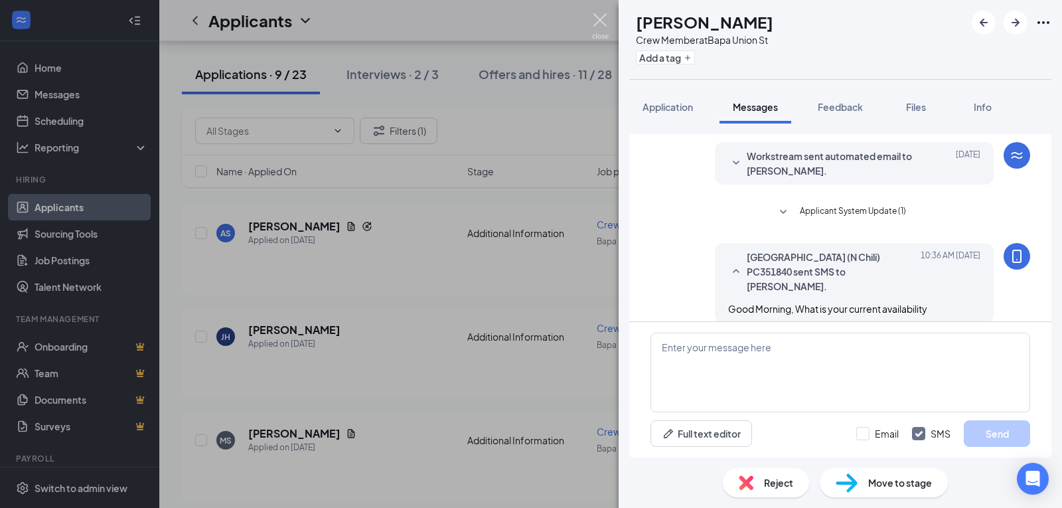
click at [597, 15] on img at bounding box center [600, 26] width 17 height 26
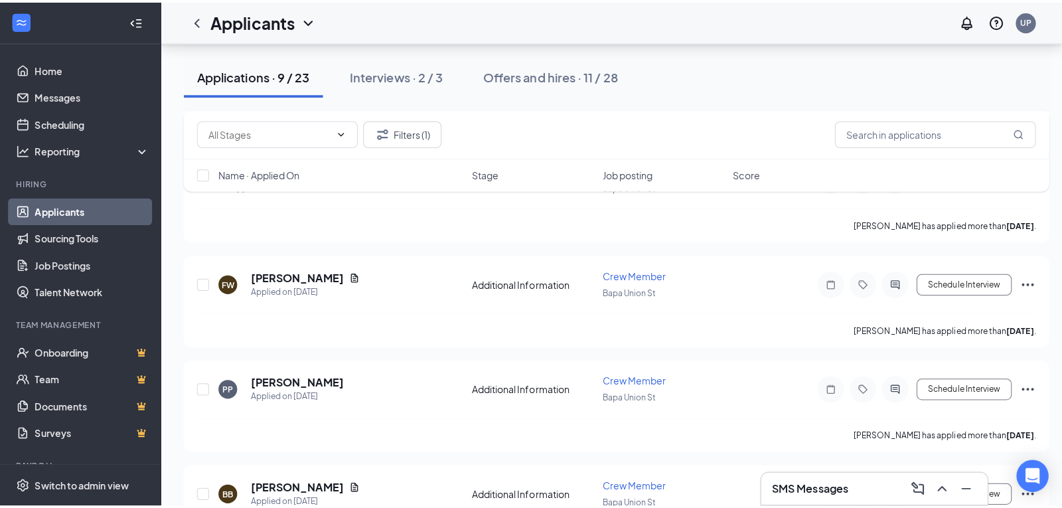
scroll to position [601, 0]
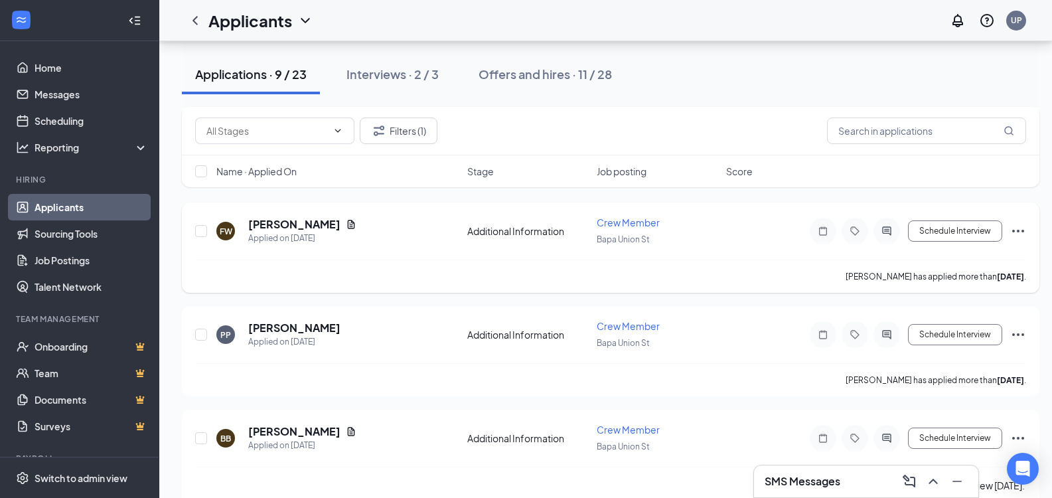
click at [894, 224] on div at bounding box center [887, 231] width 27 height 27
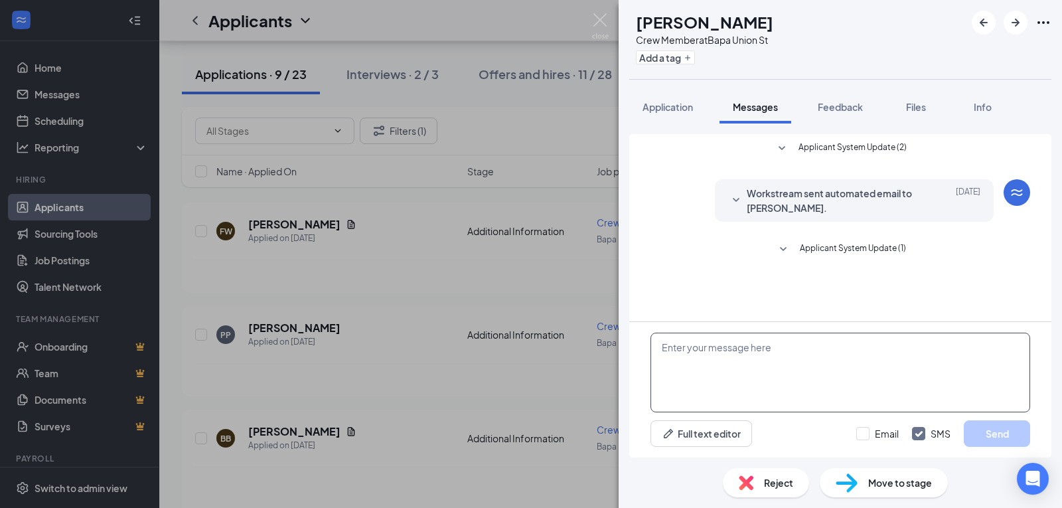
click at [813, 380] on textarea at bounding box center [841, 373] width 380 height 80
drag, startPoint x: 814, startPoint y: 370, endPoint x: 556, endPoint y: 343, distance: 259.1
click at [556, 343] on div "FW Fredrianna Williams Crew Member at Bapa Union St Add a tag Application Messa…" at bounding box center [531, 254] width 1062 height 508
type textarea "Good Morning, What is your current availability? Also, Will it be changing in t…"
click at [986, 432] on button "Send" at bounding box center [997, 433] width 66 height 27
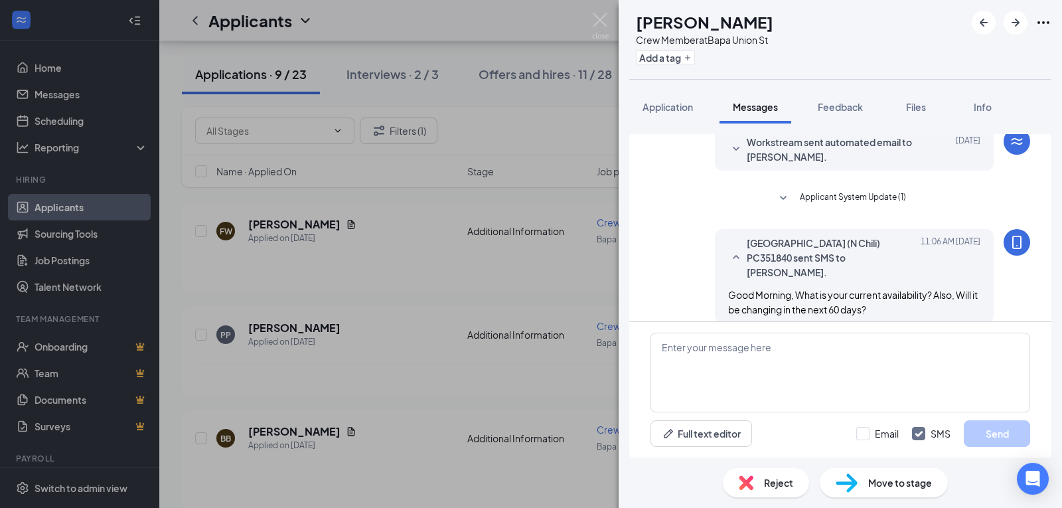
scroll to position [52, 0]
click at [598, 21] on img at bounding box center [600, 26] width 17 height 26
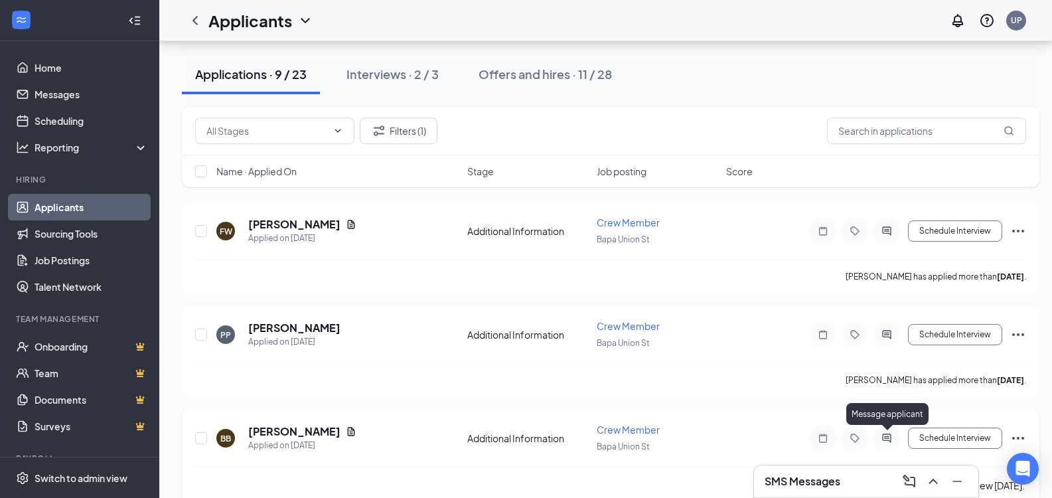
click at [893, 436] on icon "ActiveChat" at bounding box center [887, 438] width 16 height 11
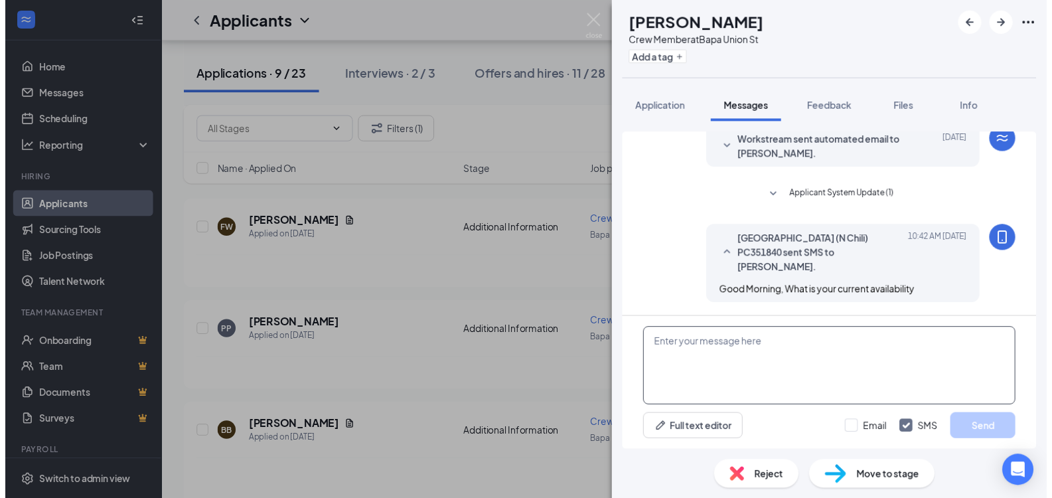
scroll to position [368, 0]
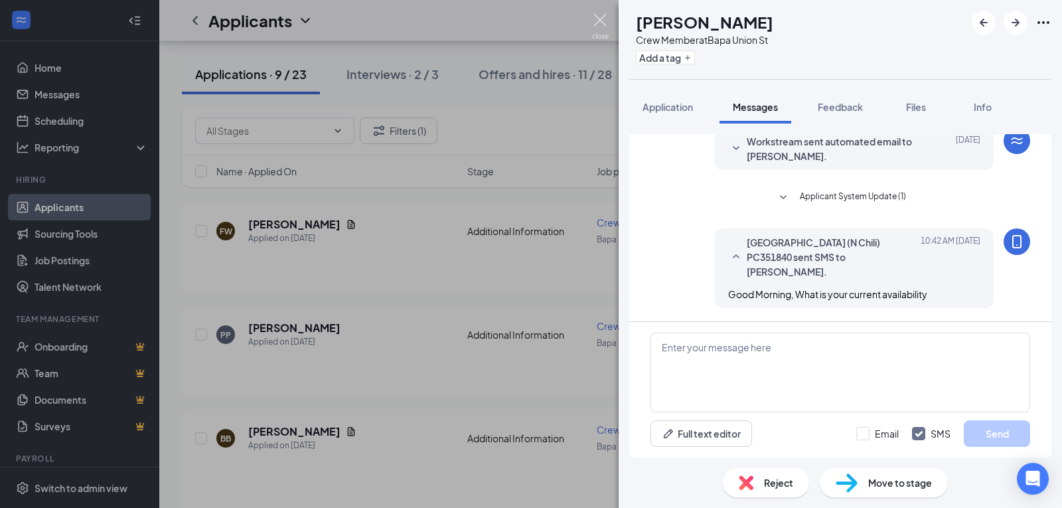
click at [593, 19] on img at bounding box center [600, 26] width 17 height 26
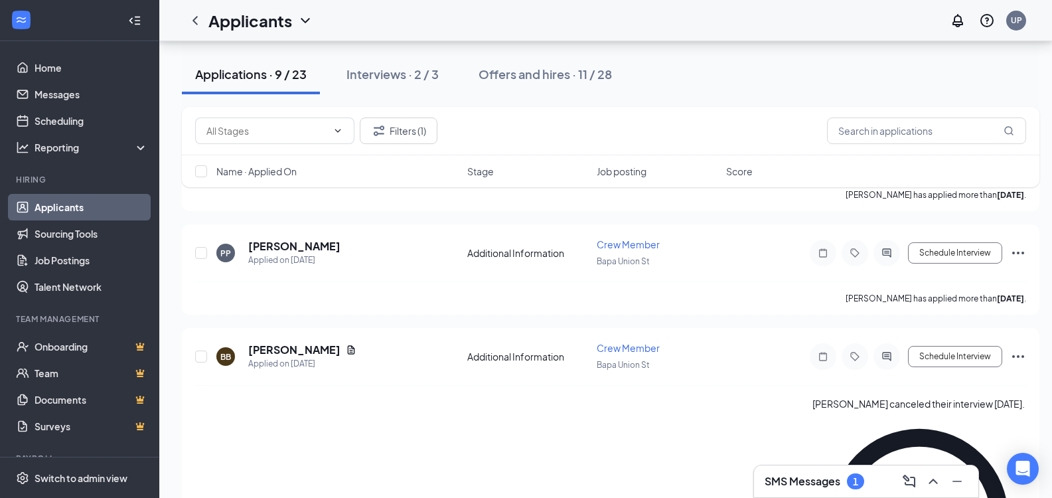
scroll to position [724, 0]
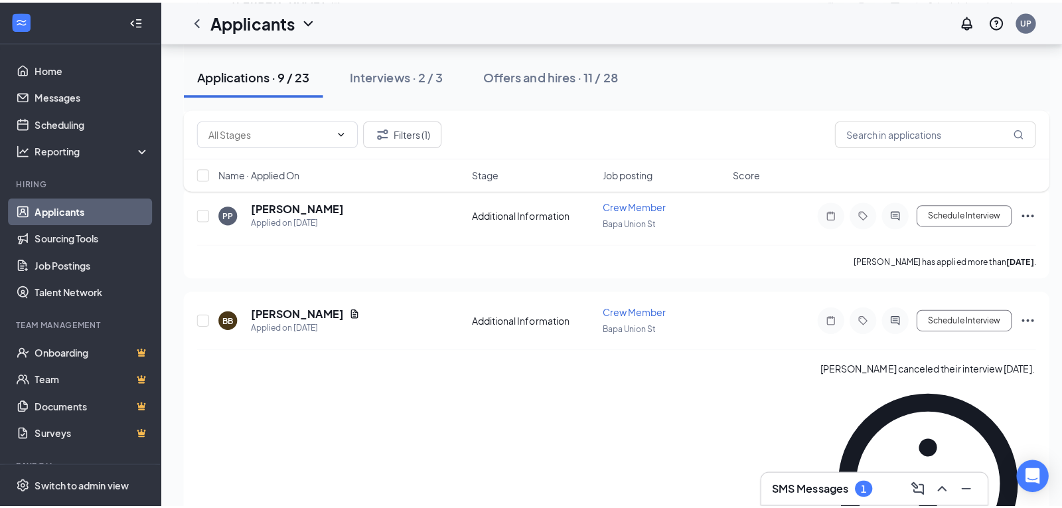
scroll to position [714, 0]
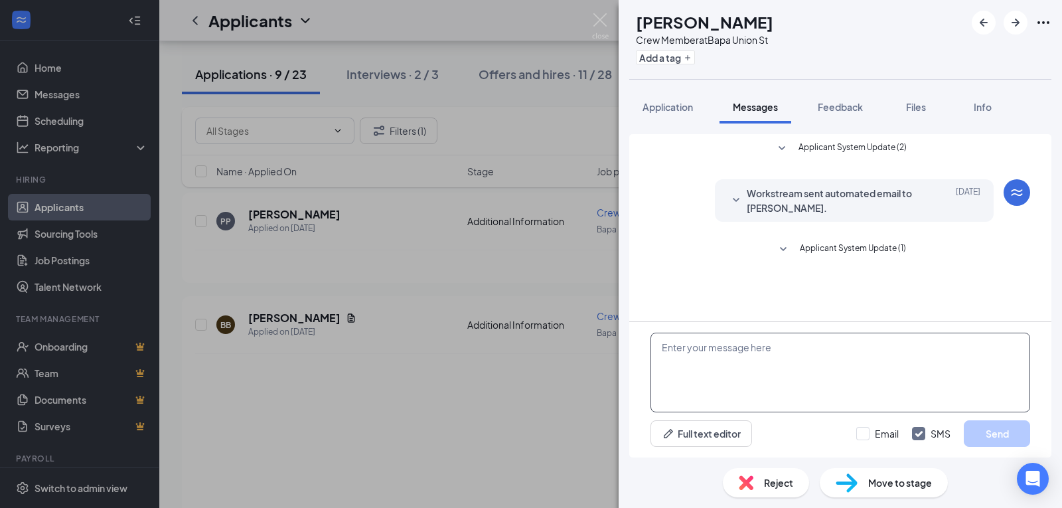
click at [895, 373] on textarea at bounding box center [841, 373] width 380 height 80
paste textarea "Good Morning, What is your current availability? Also, Will it be changing in t…"
type textarea "Good Morning, What is your current availability? Also, Will it be changing in t…"
click at [991, 426] on button "Send" at bounding box center [997, 433] width 66 height 27
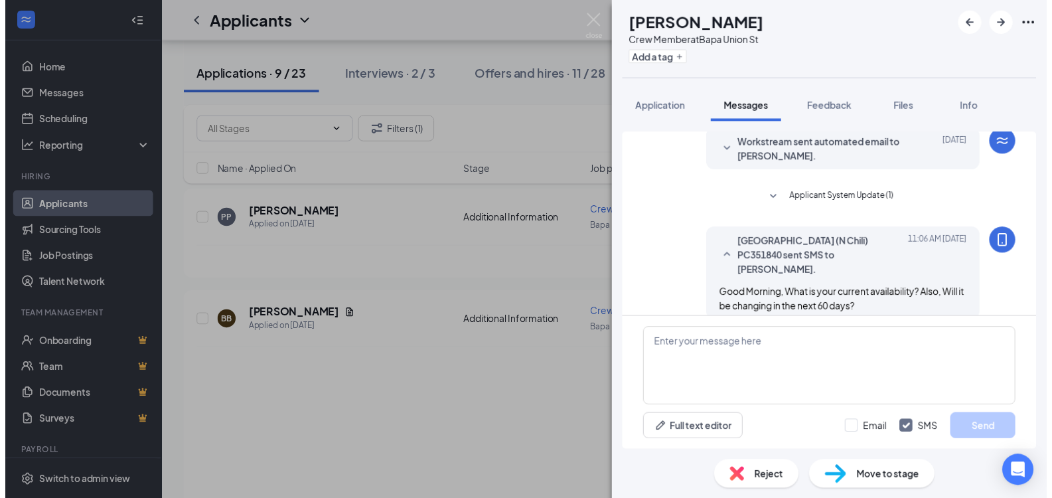
scroll to position [52, 0]
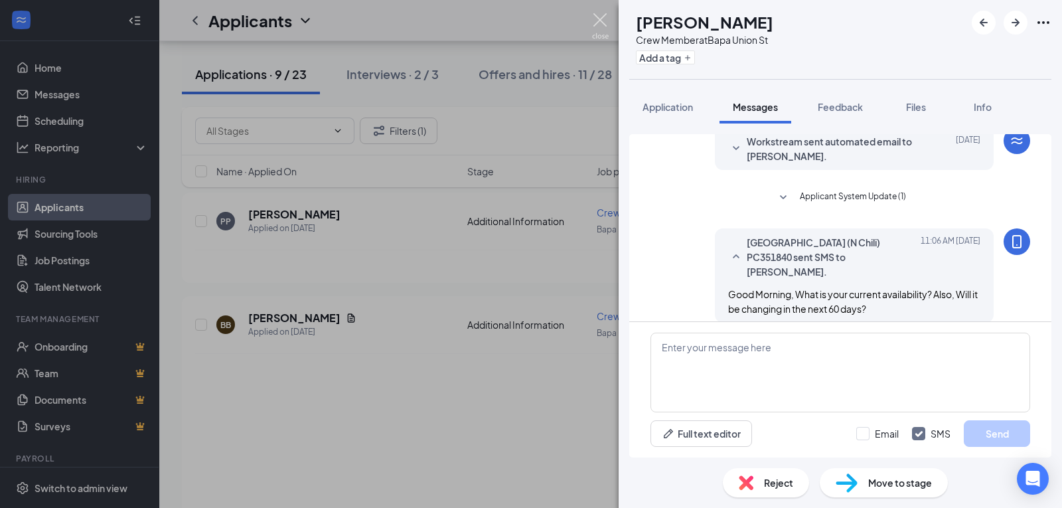
click at [597, 19] on img at bounding box center [600, 26] width 17 height 26
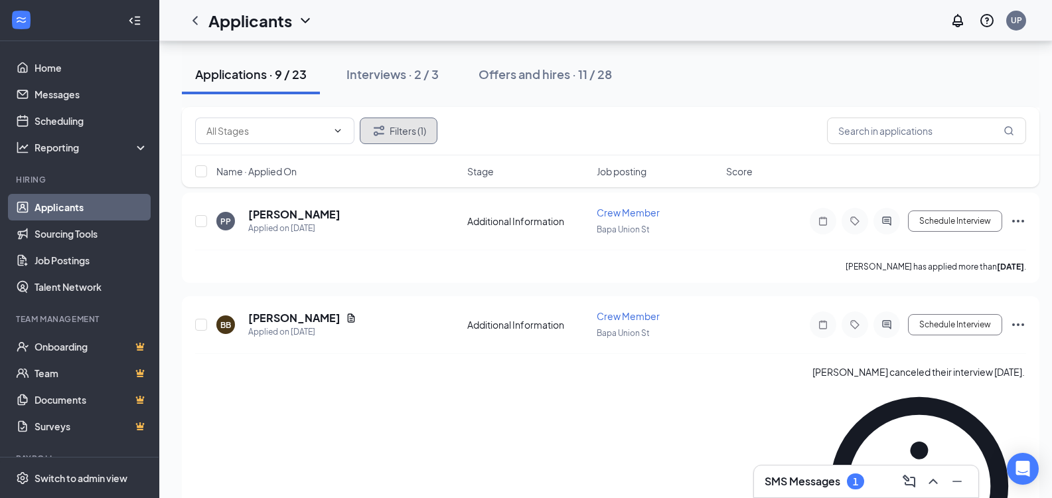
click at [425, 129] on button "Filters (1)" at bounding box center [399, 131] width 78 height 27
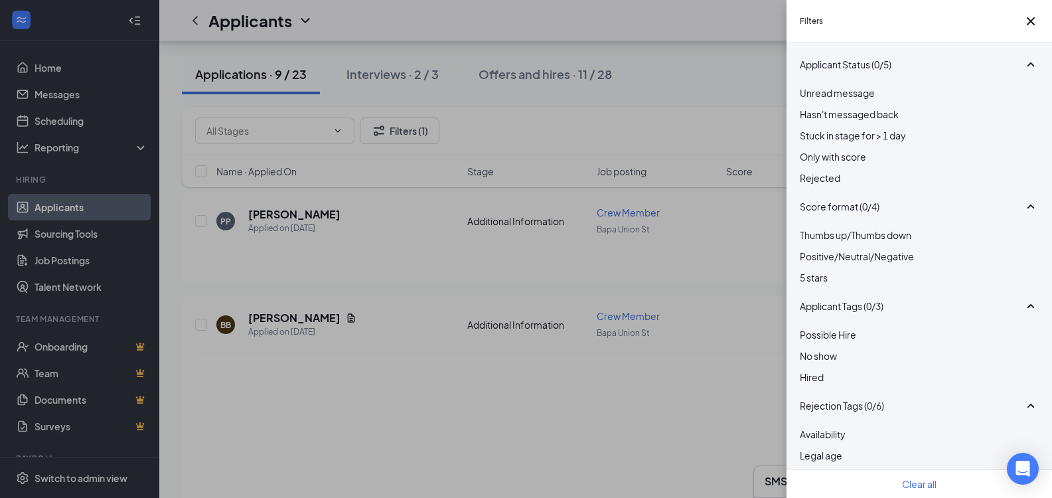
click at [919, 482] on button "Clear all" at bounding box center [919, 484] width 35 height 15
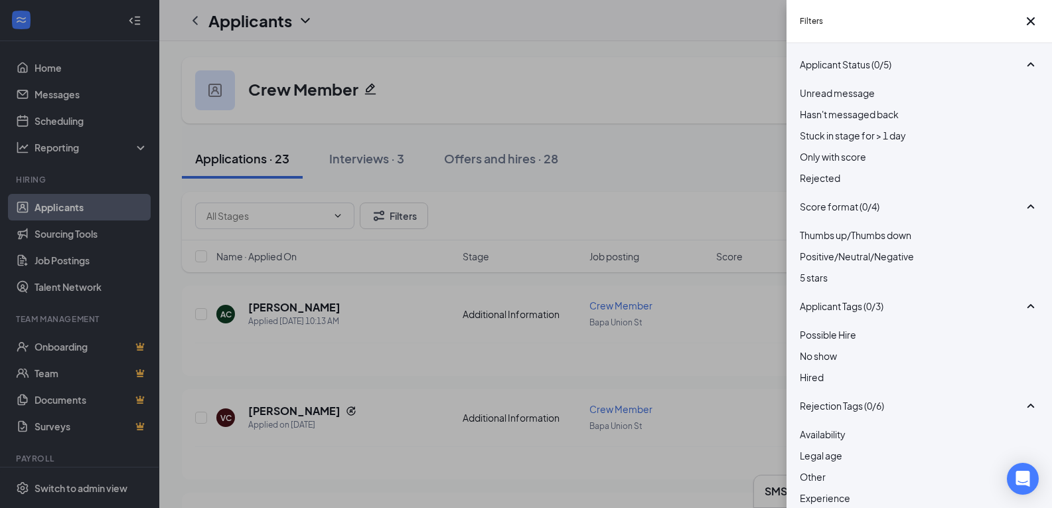
click at [883, 120] on span "Hasn't messaged back" at bounding box center [849, 114] width 99 height 12
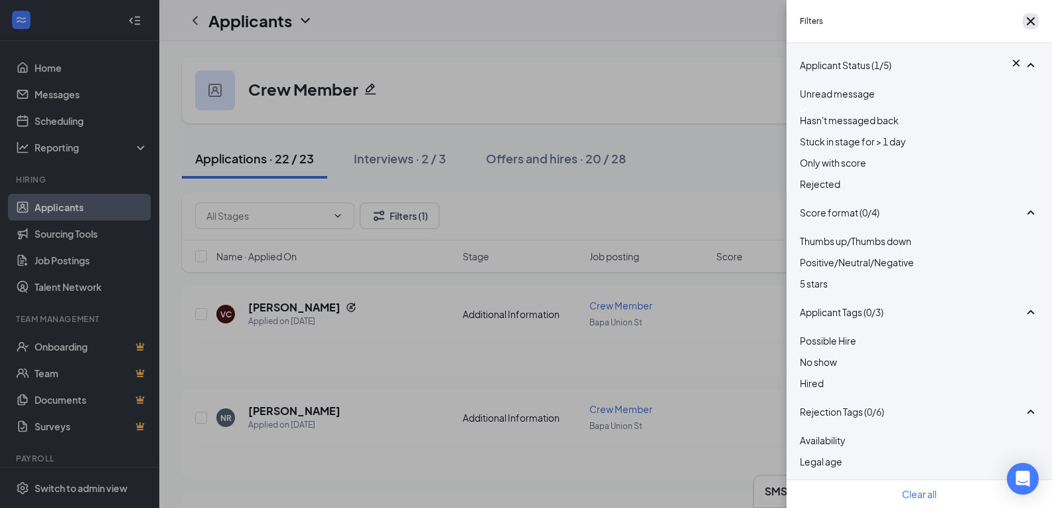
click at [1030, 27] on icon "Cross" at bounding box center [1031, 21] width 16 height 16
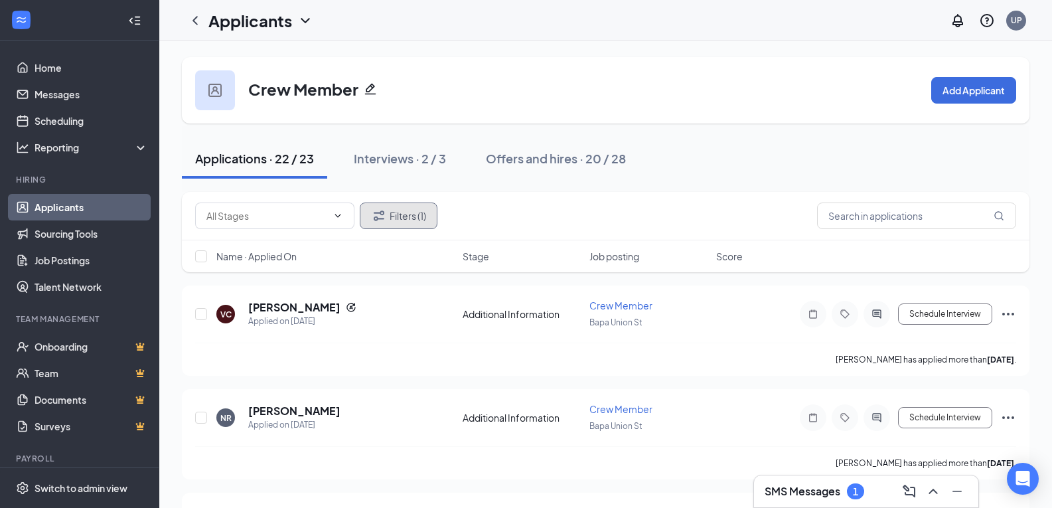
click at [421, 226] on button "Filters (1)" at bounding box center [399, 215] width 78 height 27
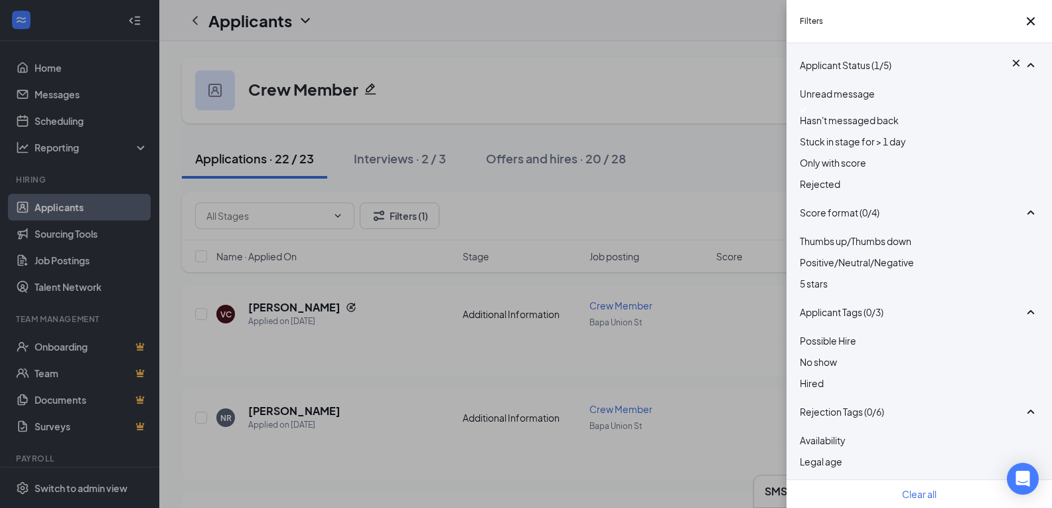
click at [809, 113] on div at bounding box center [919, 110] width 239 height 5
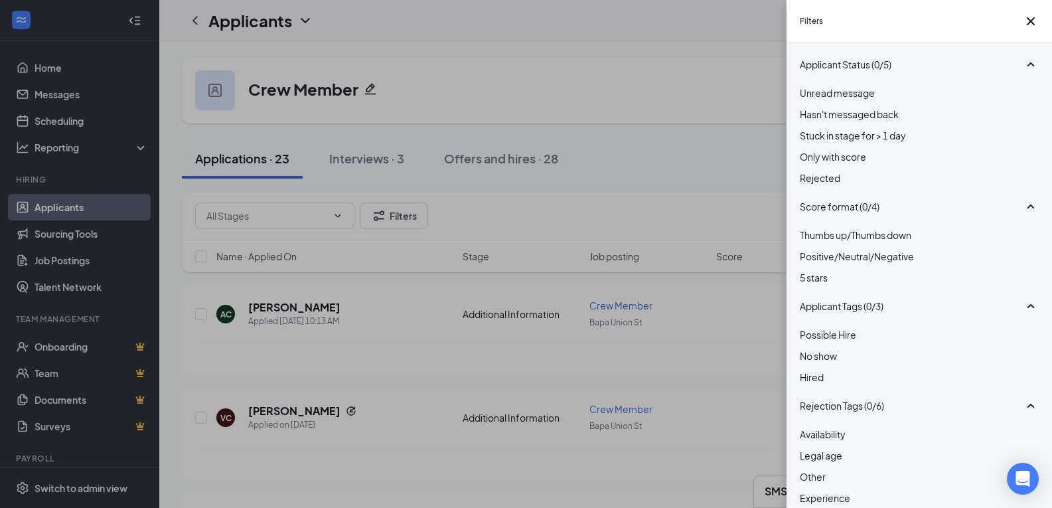
click at [805, 86] on div at bounding box center [919, 86] width 239 height 0
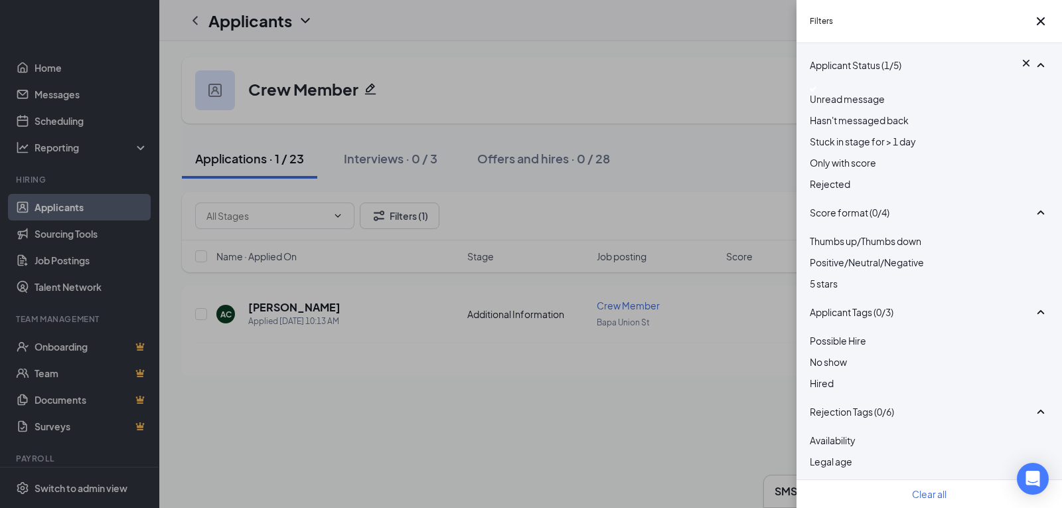
click at [817, 92] on div at bounding box center [929, 88] width 239 height 5
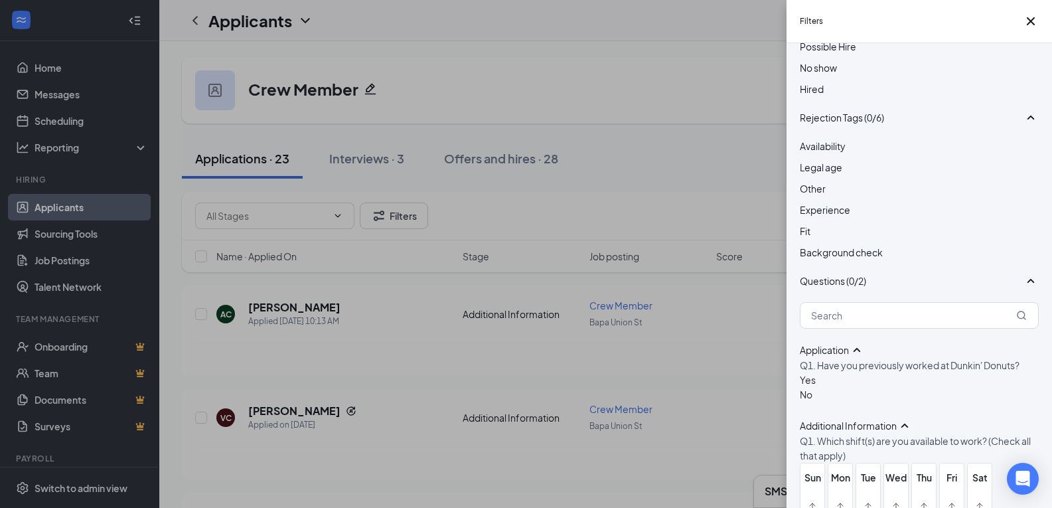
scroll to position [290, 0]
click at [810, 37] on div at bounding box center [919, 37] width 239 height 0
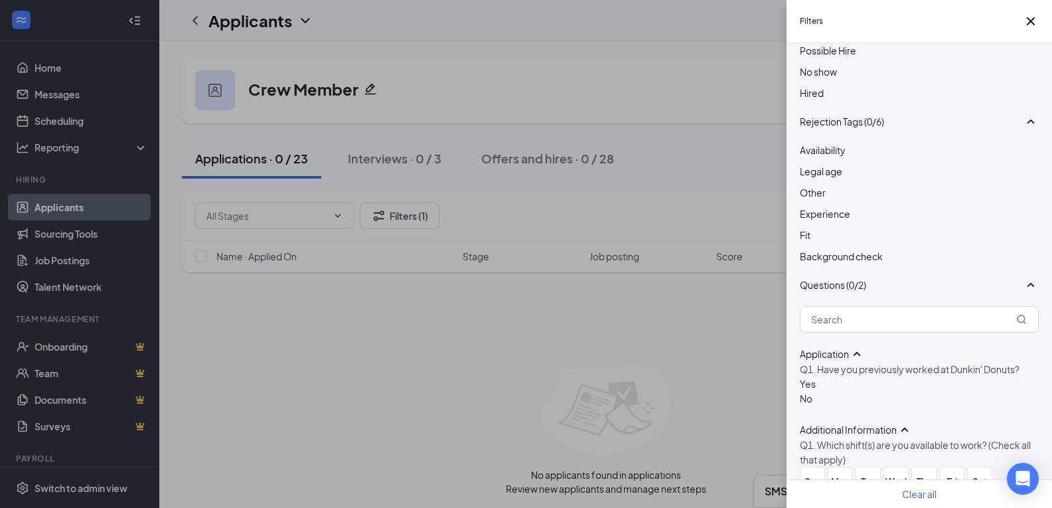
click at [813, 43] on div at bounding box center [919, 40] width 239 height 5
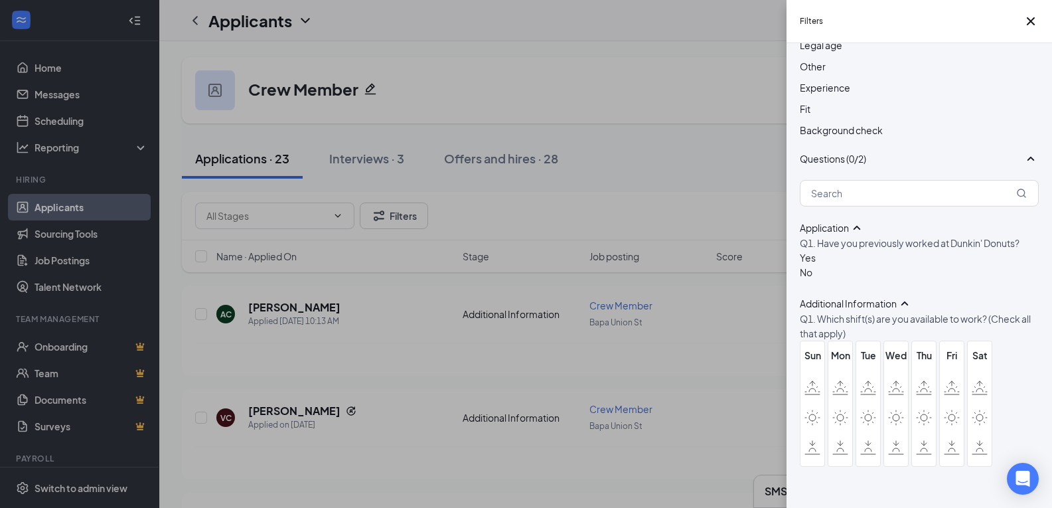
scroll to position [641, 0]
click at [909, 301] on icon "SmallChevronUp" at bounding box center [905, 303] width 7 height 4
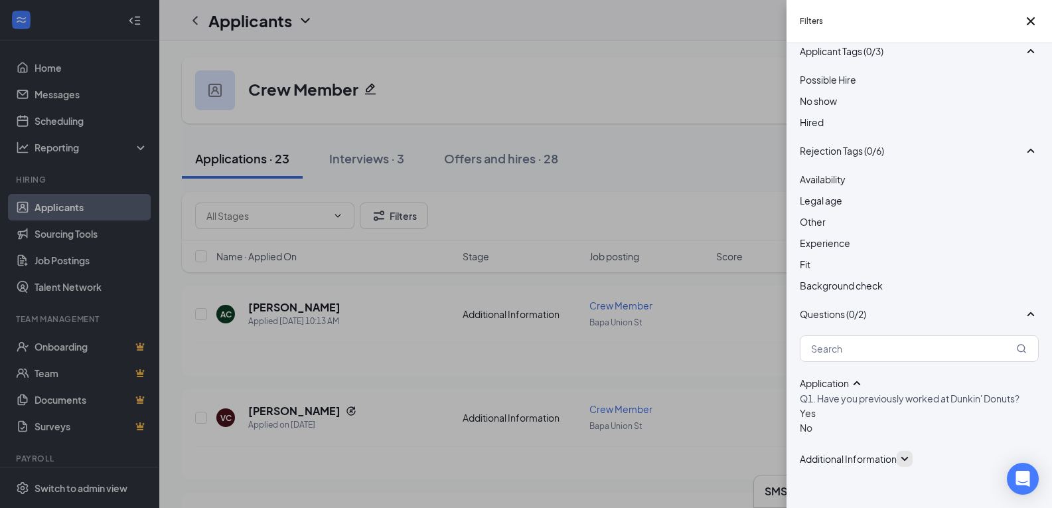
scroll to position [459, 0]
click at [913, 451] on icon "SmallChevronDown" at bounding box center [905, 459] width 16 height 16
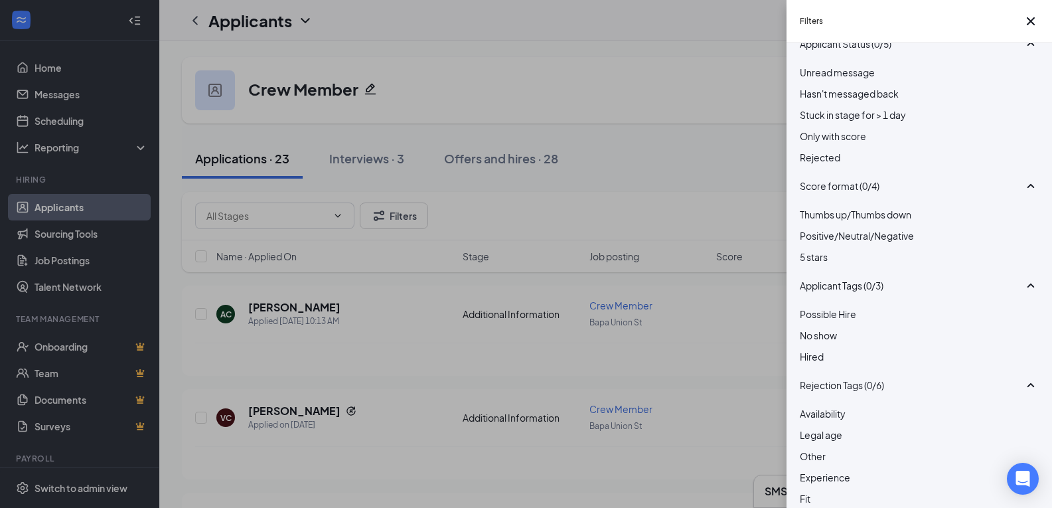
scroll to position [0, 0]
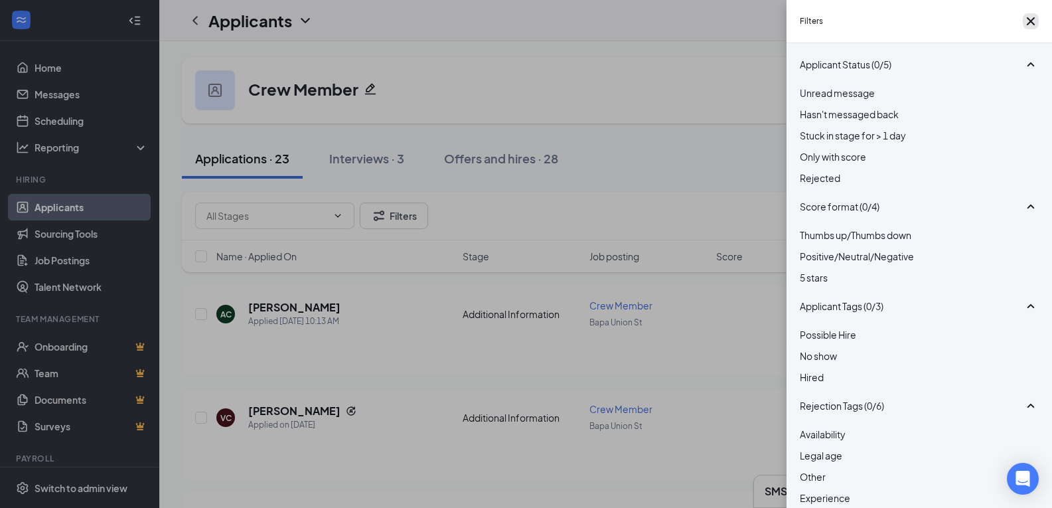
click at [1029, 29] on icon "Cross" at bounding box center [1031, 21] width 16 height 16
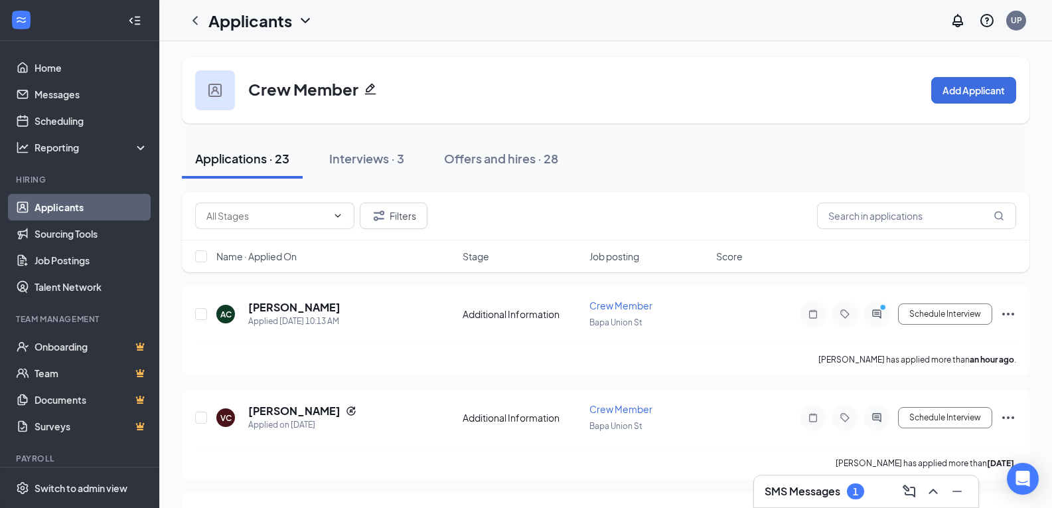
click at [849, 481] on div "SMS Messages 1" at bounding box center [866, 491] width 203 height 21
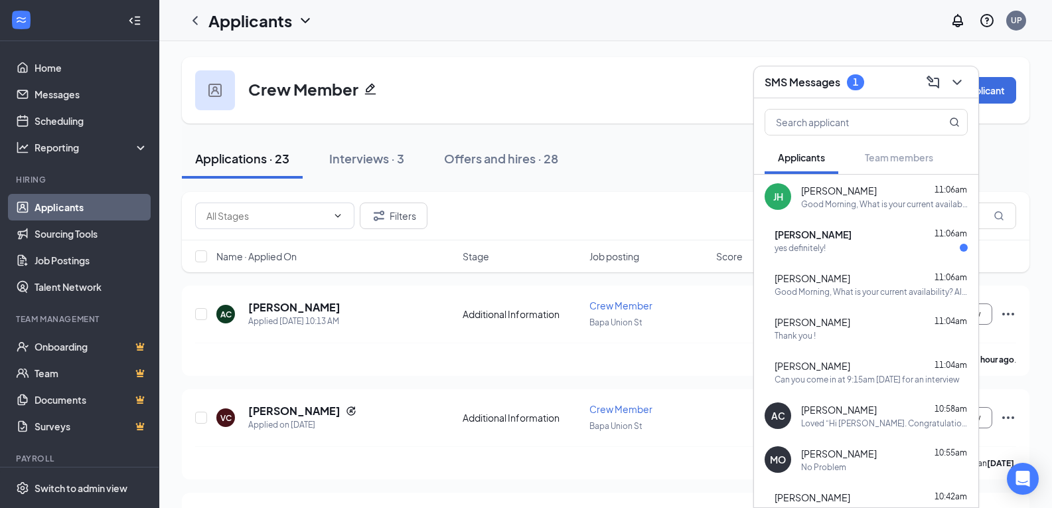
click at [874, 241] on div "Alexa Cliff 11:06am yes definitely!" at bounding box center [871, 241] width 193 height 26
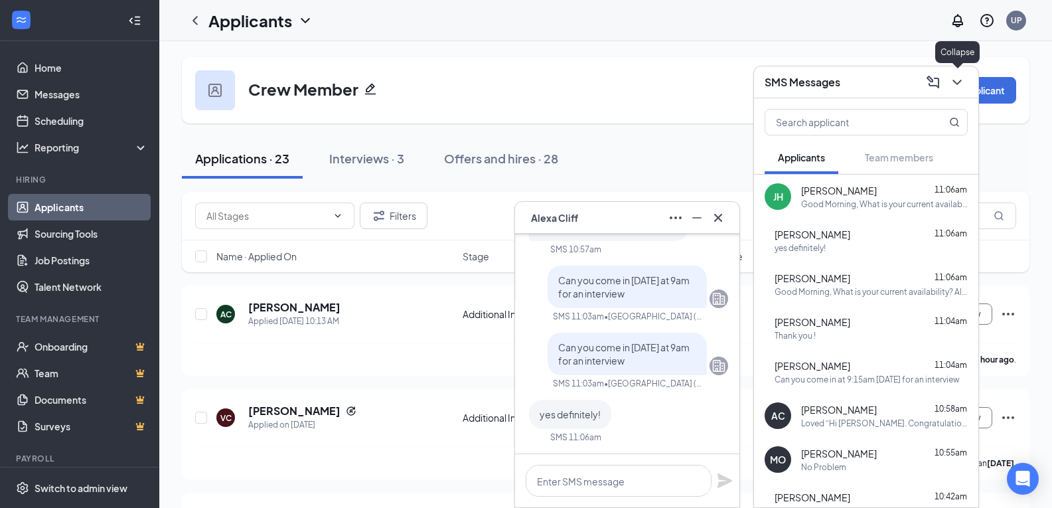
click at [958, 86] on icon "ChevronDown" at bounding box center [957, 82] width 16 height 16
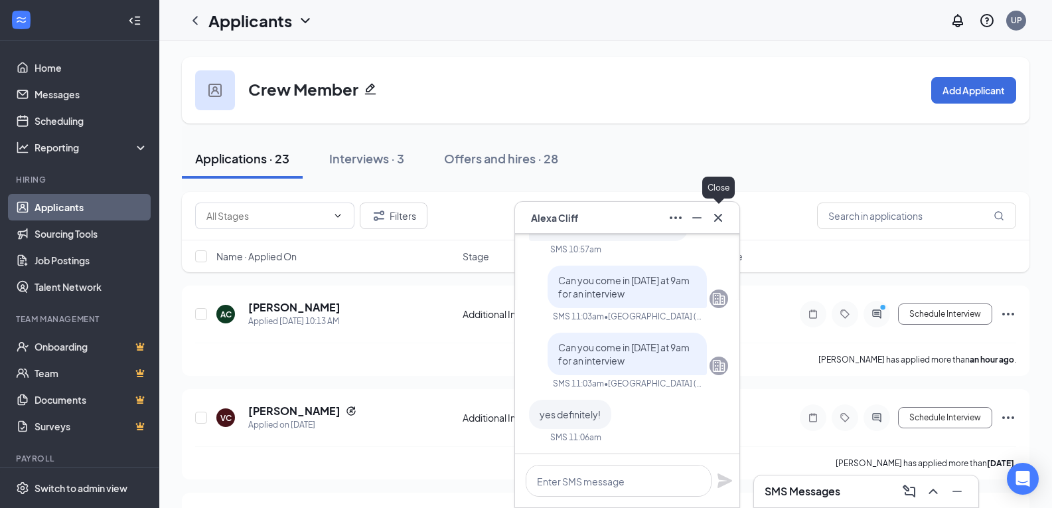
click at [718, 220] on icon "Cross" at bounding box center [718, 218] width 16 height 16
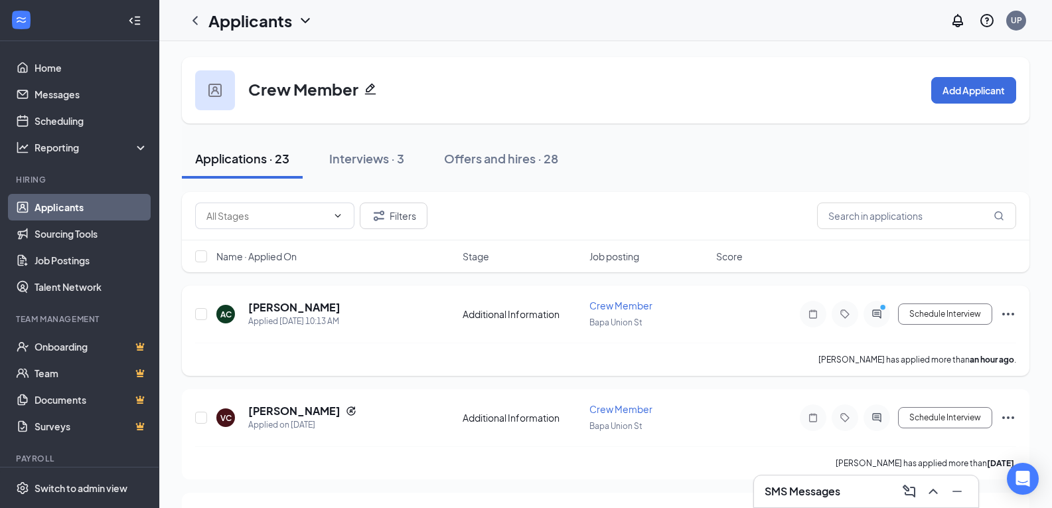
click at [1004, 312] on icon "Ellipses" at bounding box center [1008, 314] width 16 height 16
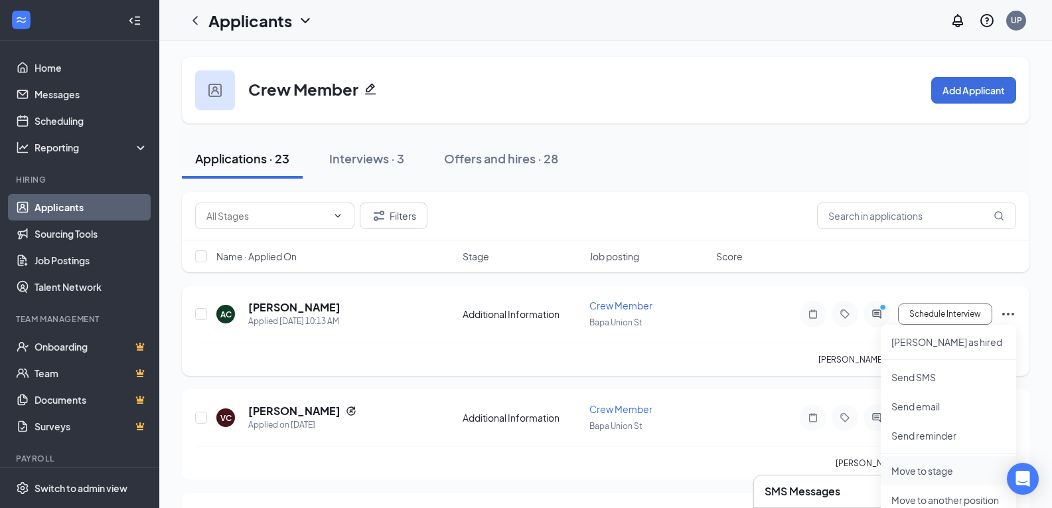
click at [929, 474] on p "Move to stage" at bounding box center [949, 470] width 114 height 13
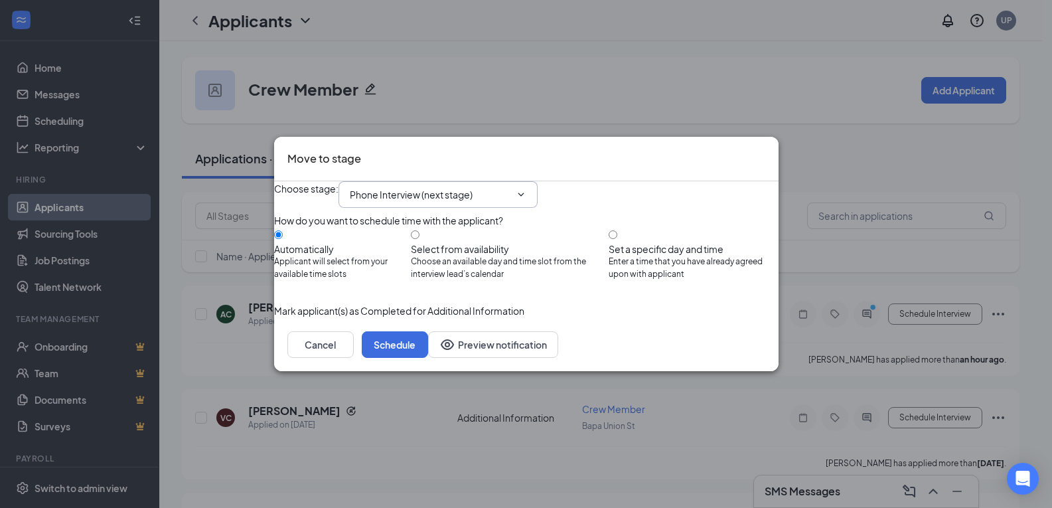
click at [511, 187] on input "Phone Interview (next stage)" at bounding box center [430, 194] width 161 height 15
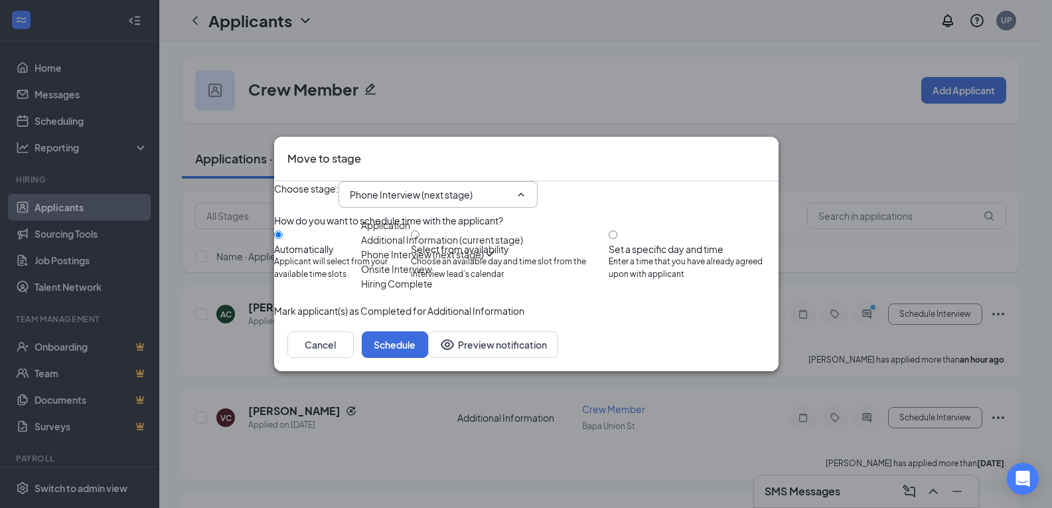
click at [432, 276] on div "Onsite Interview" at bounding box center [396, 269] width 71 height 15
type input "Onsite Interview"
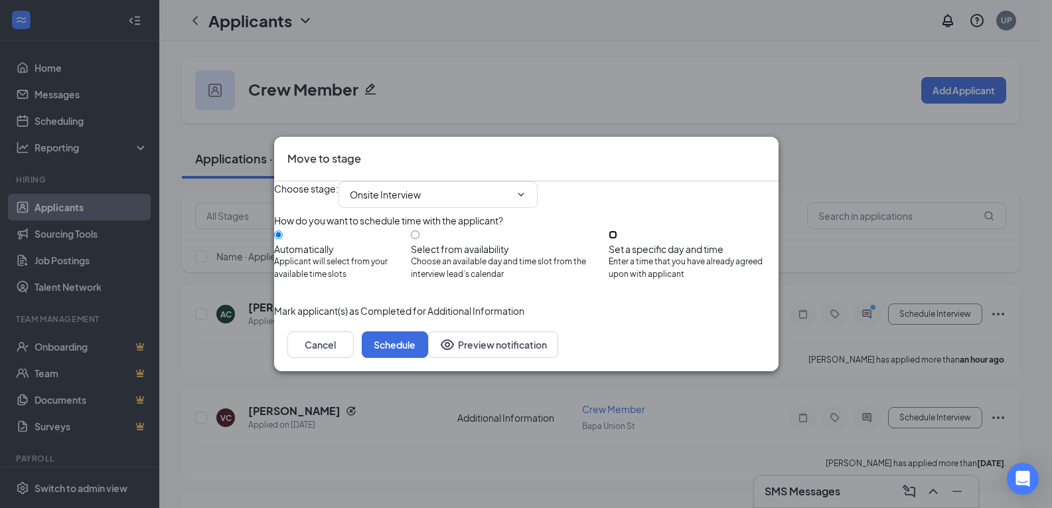
click at [617, 235] on input "Set a specific day and time Enter a time that you have already agreed upon with…" at bounding box center [613, 234] width 9 height 9
radio input "true"
radio input "false"
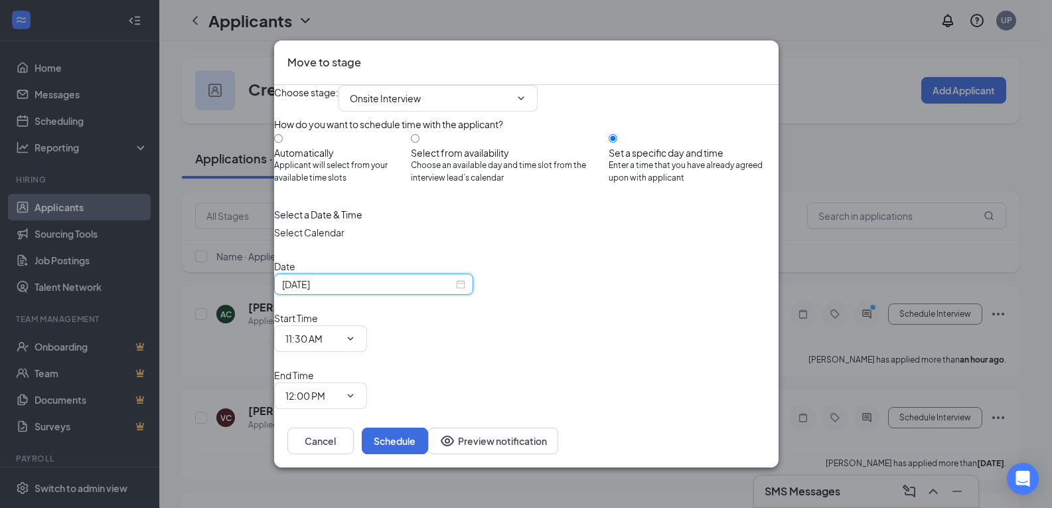
click at [348, 291] on input "Sep 16, 2025" at bounding box center [367, 284] width 171 height 15
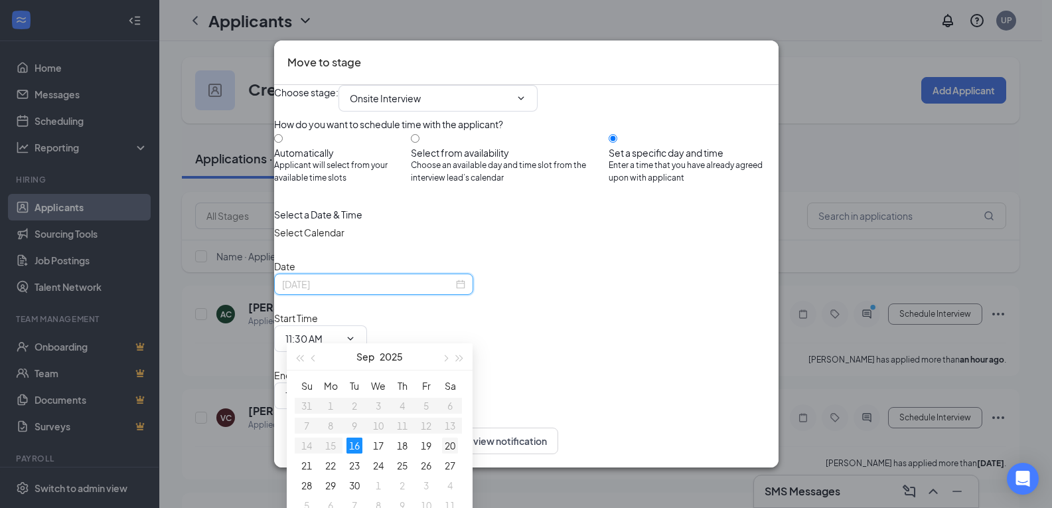
type input "Sep 20, 2025"
click at [453, 445] on div "20" at bounding box center [450, 445] width 16 height 16
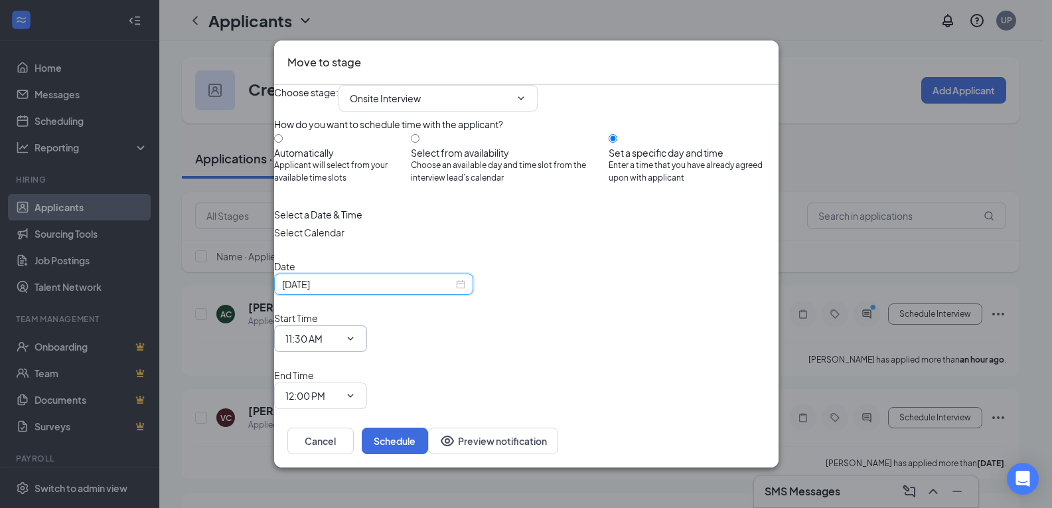
click at [340, 331] on input "11:30 AM" at bounding box center [312, 338] width 54 height 15
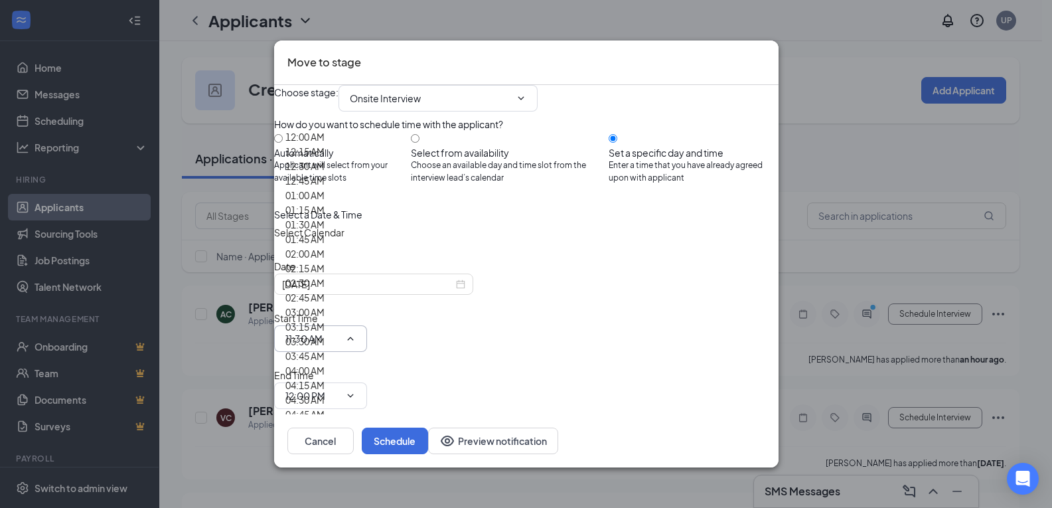
scroll to position [1080, 0]
type input "09:00 AM"
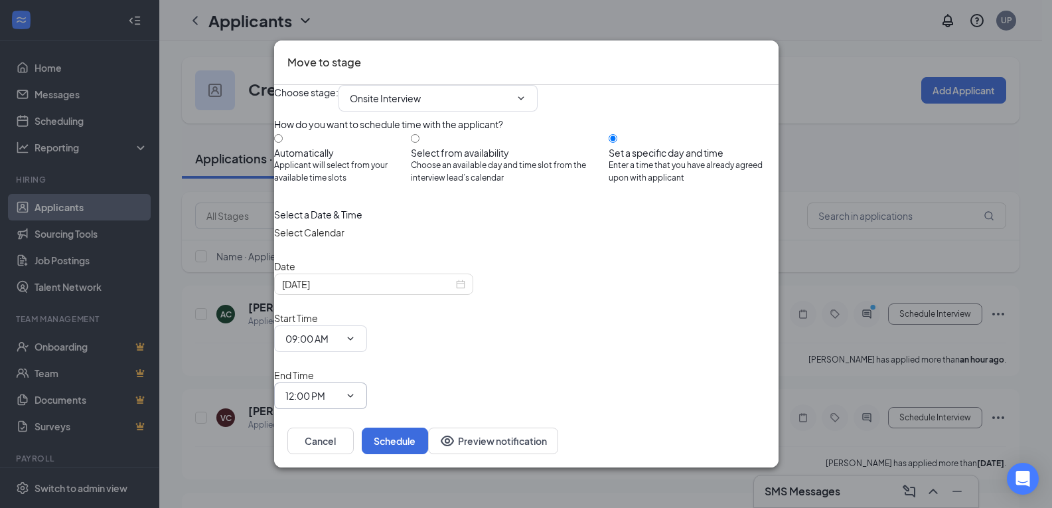
click at [367, 382] on span "12:00 PM" at bounding box center [320, 395] width 93 height 27
click at [356, 390] on icon "ChevronDown" at bounding box center [350, 395] width 11 height 11
click at [340, 388] on input "12:00 PM" at bounding box center [312, 395] width 54 height 15
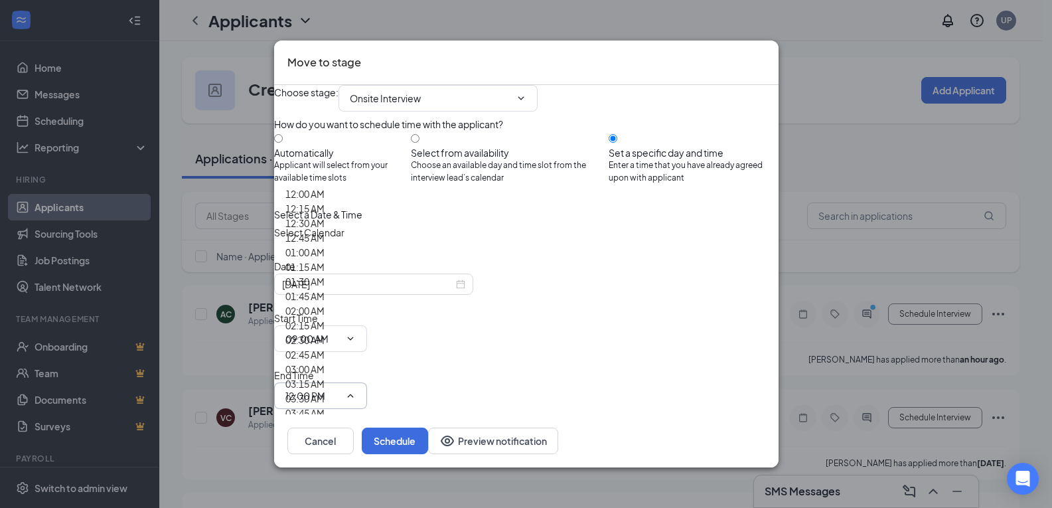
scroll to position [1027, 0]
type input "09:15 AM"
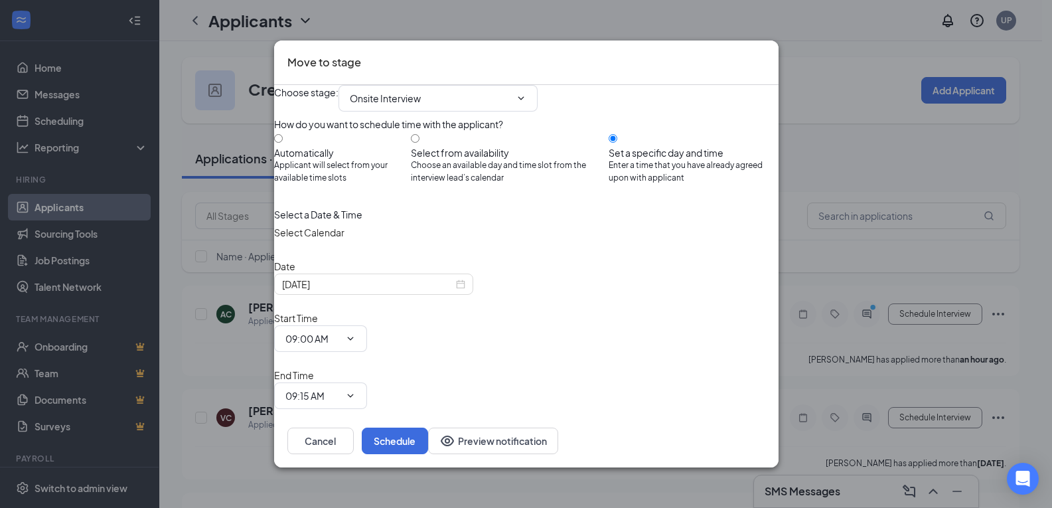
click at [710, 425] on div "Mark applicant(s) as Completed for Additional Information" at bounding box center [526, 432] width 505 height 15
click at [719, 446] on div "Cancel Schedule Preview notification" at bounding box center [526, 440] width 505 height 53
click at [428, 428] on button "Schedule" at bounding box center [395, 441] width 66 height 27
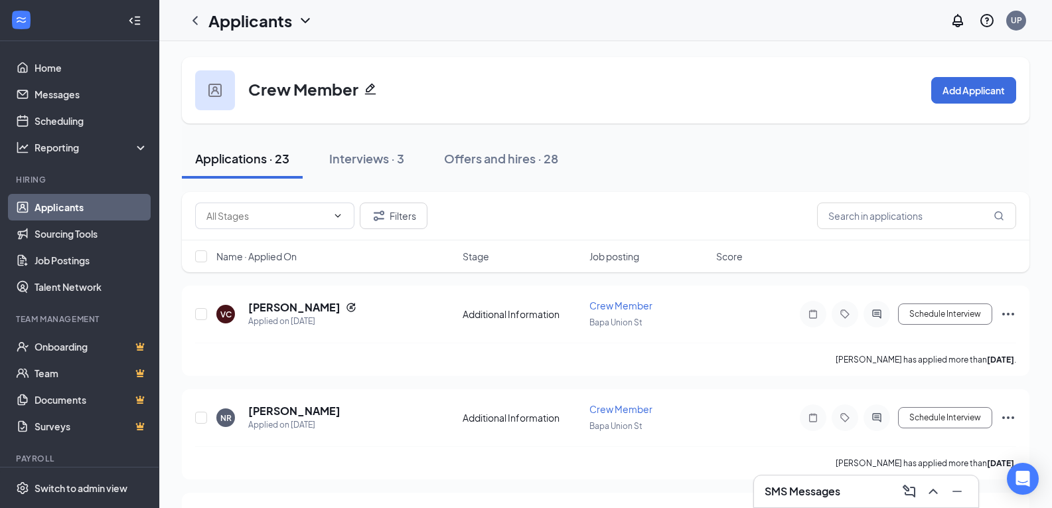
click at [878, 498] on div "SMS Messages" at bounding box center [866, 491] width 203 height 21
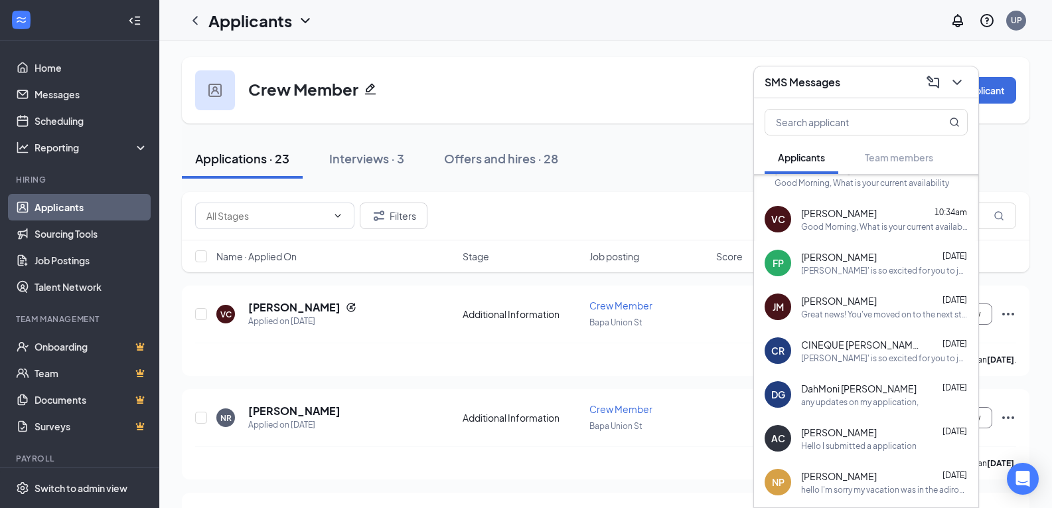
scroll to position [945, 0]
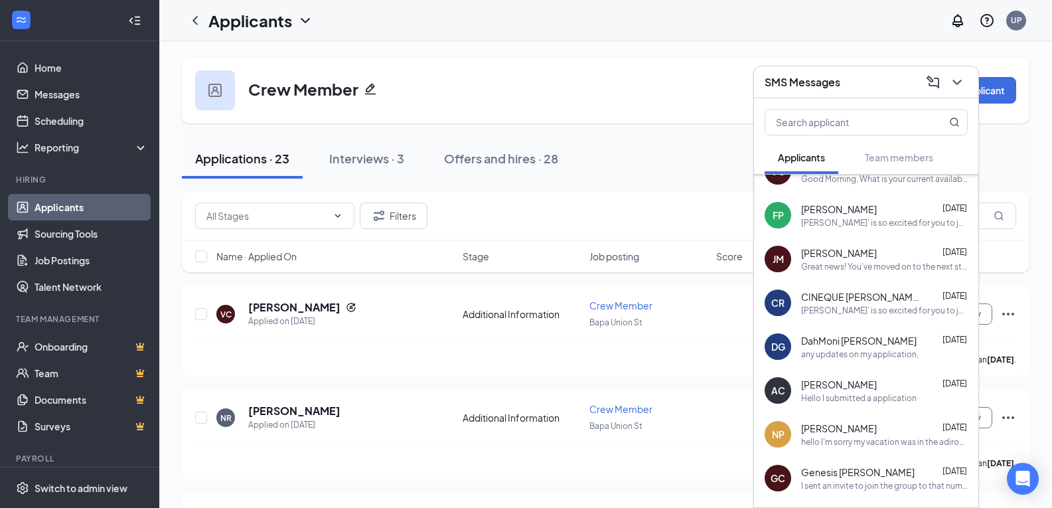
click at [905, 268] on div "Great news! You've moved on to the next stage of the application. We have a few…" at bounding box center [884, 266] width 167 height 11
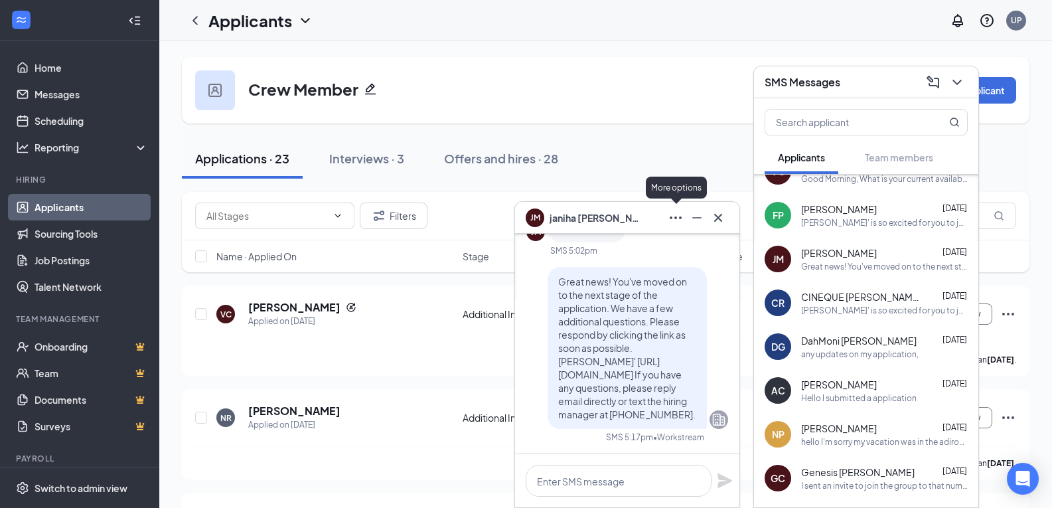
click at [675, 214] on icon "Ellipses" at bounding box center [676, 218] width 16 height 16
click at [704, 216] on icon "Minimize" at bounding box center [697, 218] width 16 height 16
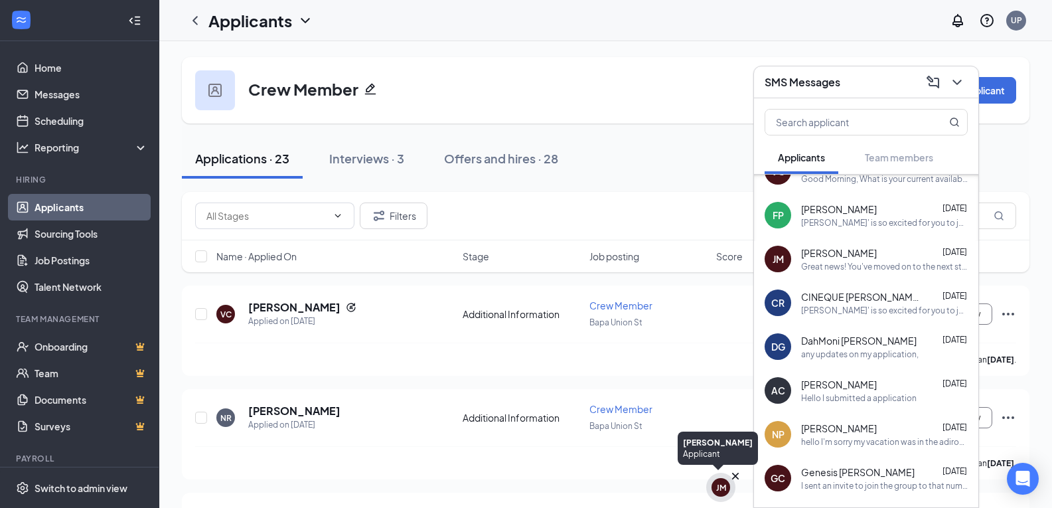
click at [730, 485] on div "JM" at bounding box center [720, 487] width 29 height 29
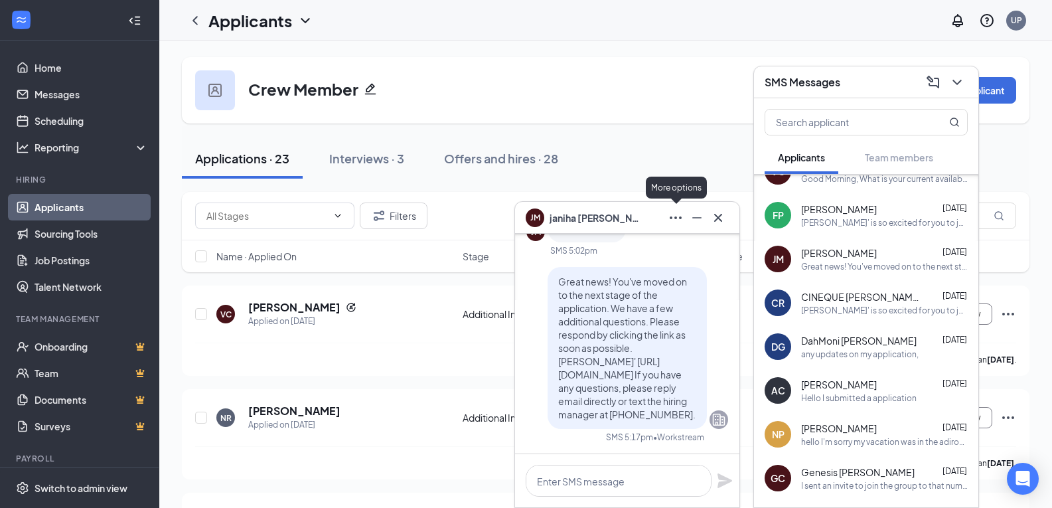
click at [665, 218] on button at bounding box center [675, 217] width 21 height 21
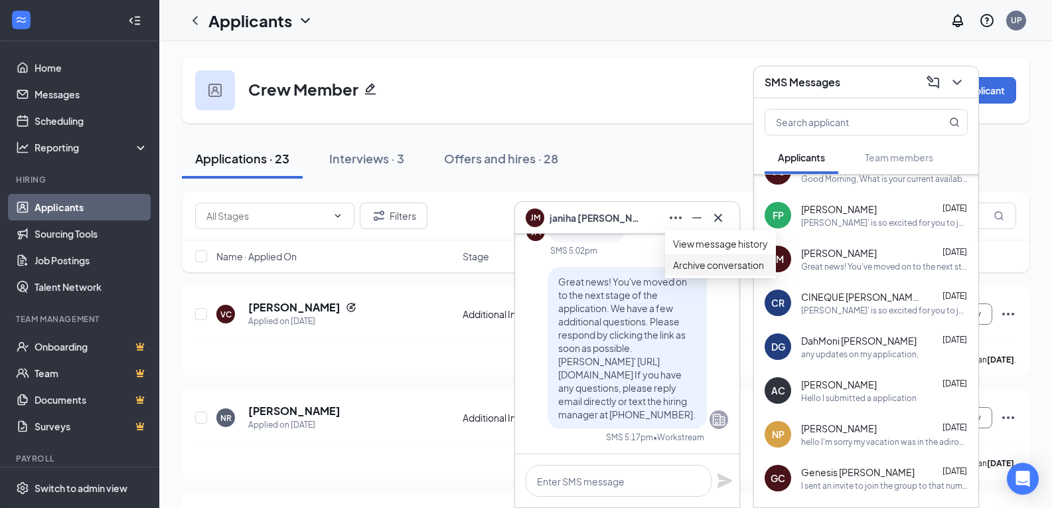
click at [687, 272] on button "Archive conversation" at bounding box center [718, 265] width 91 height 15
click at [876, 277] on div "JM janiha Moss-Barnes Sep 8 Great news! You've moved on to the next stage of th…" at bounding box center [866, 259] width 224 height 44
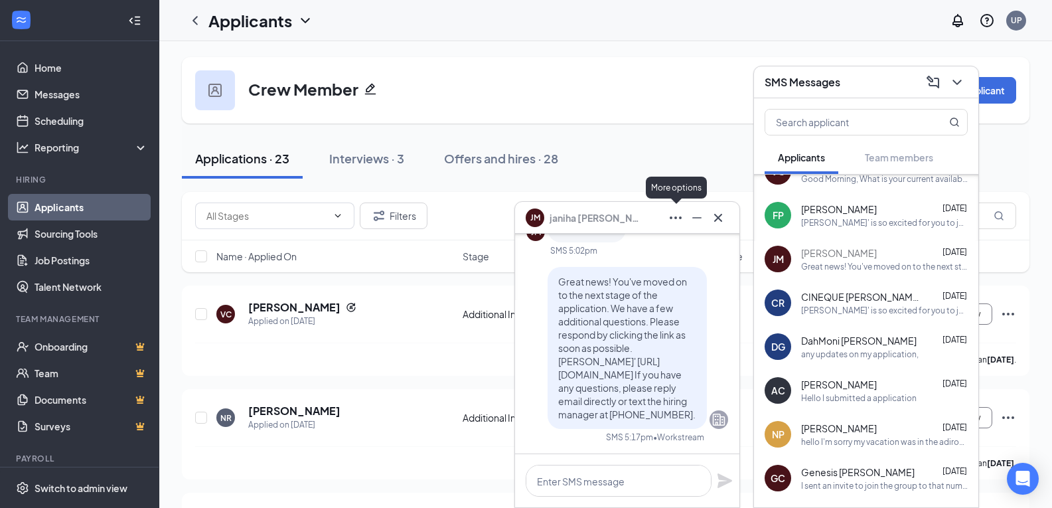
click at [676, 222] on icon "Ellipses" at bounding box center [676, 218] width 16 height 16
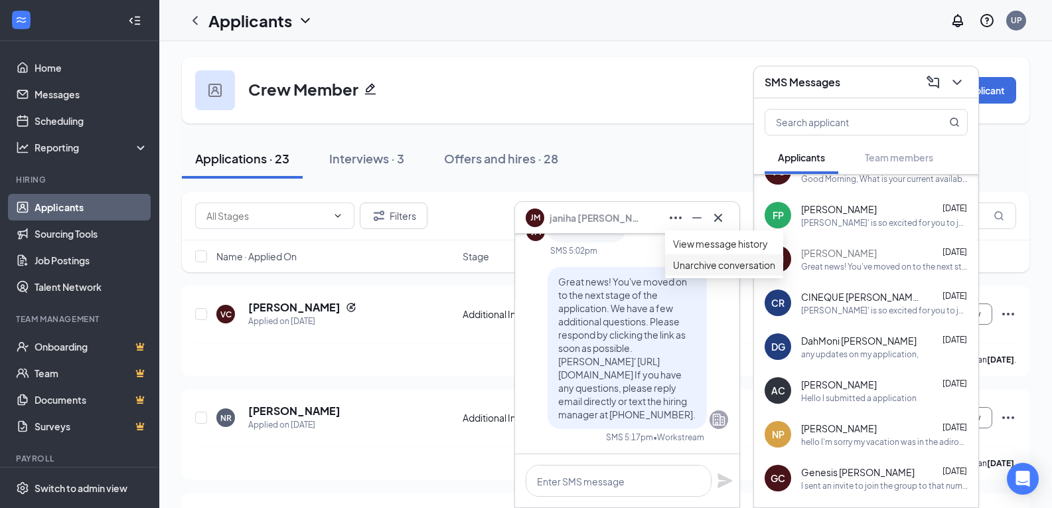
click at [691, 272] on button "Unarchive conversation" at bounding box center [724, 265] width 102 height 15
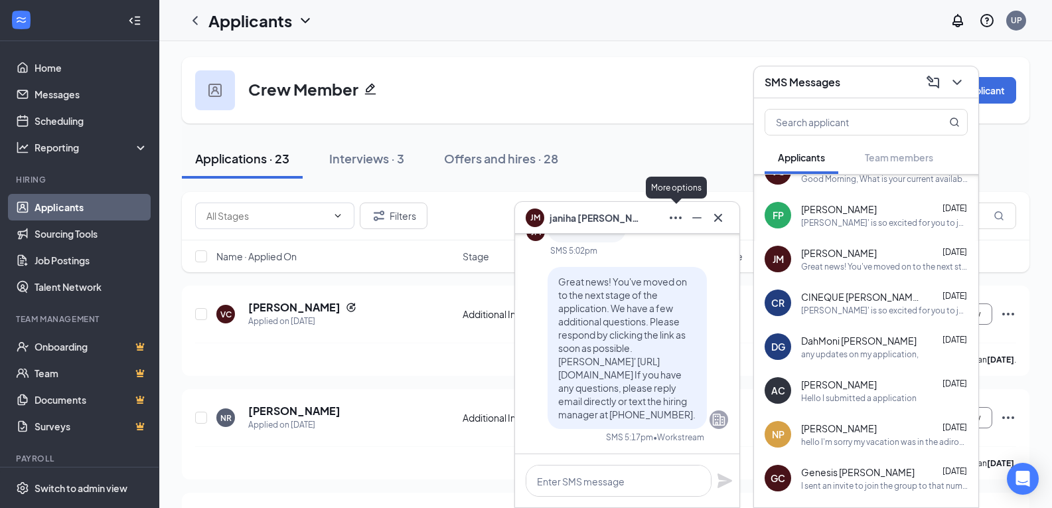
click at [680, 212] on icon "Ellipses" at bounding box center [676, 218] width 16 height 16
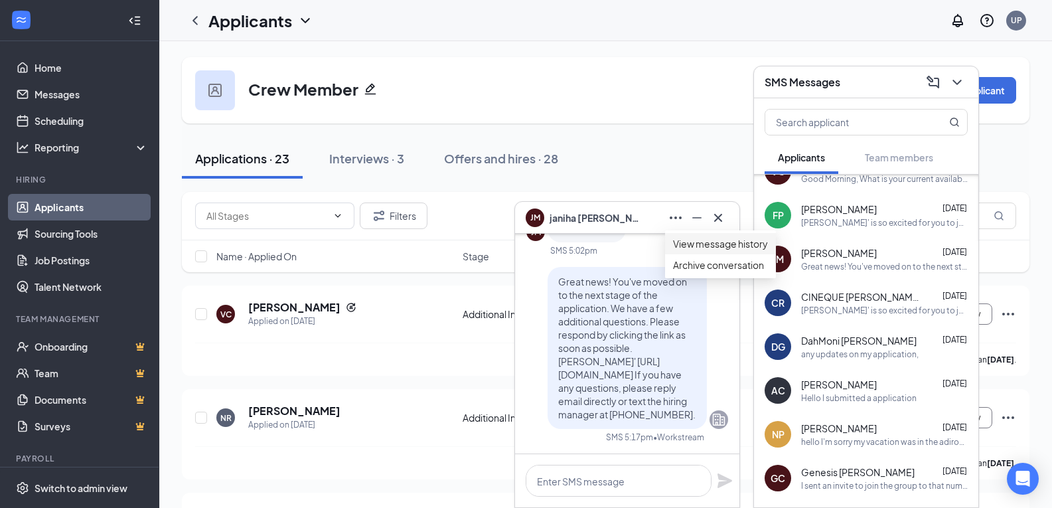
click at [698, 251] on link "View message history" at bounding box center [720, 243] width 95 height 15
click at [586, 217] on span "janiha Moss-Barnes" at bounding box center [596, 217] width 93 height 15
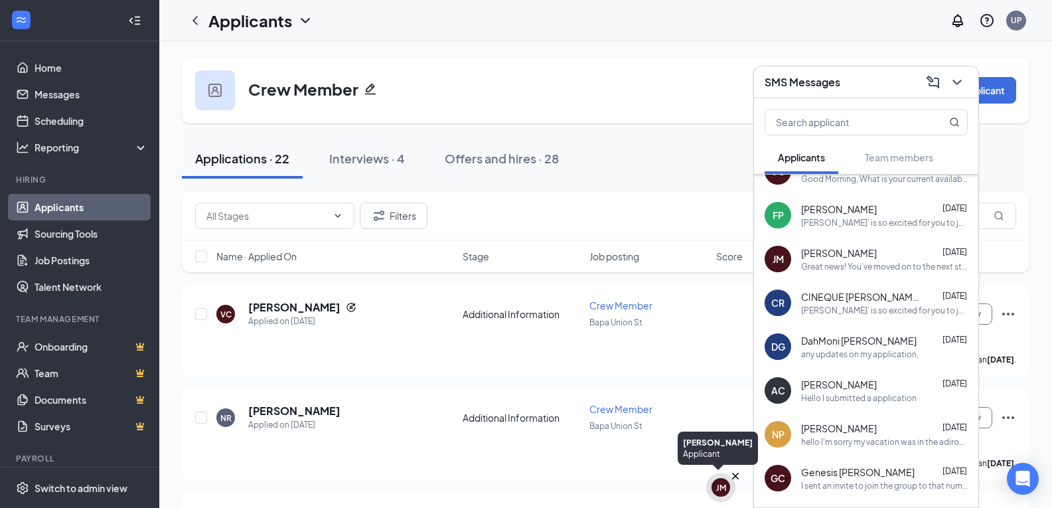
click at [734, 479] on icon "Cross" at bounding box center [735, 475] width 13 height 13
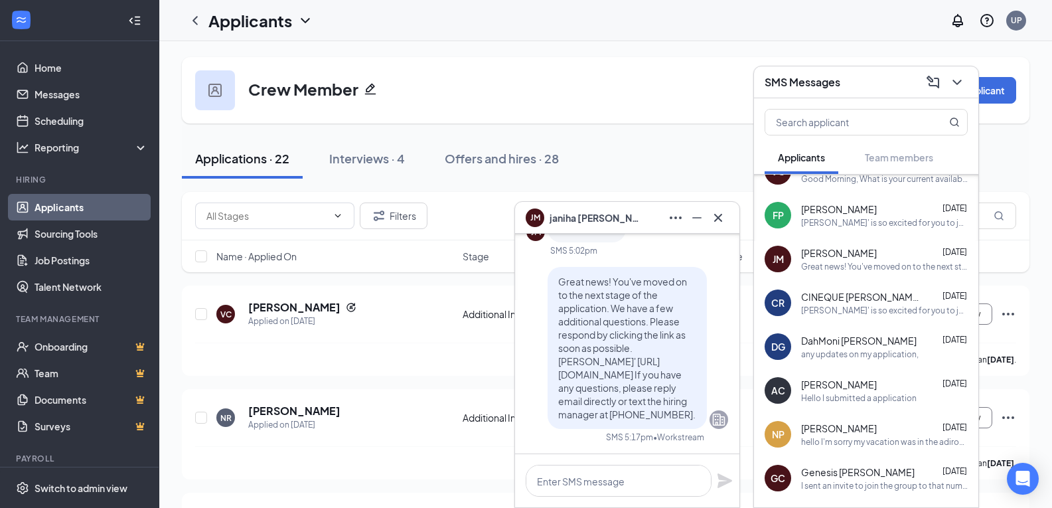
click at [581, 216] on span "janiha Moss-Barnes" at bounding box center [596, 217] width 93 height 15
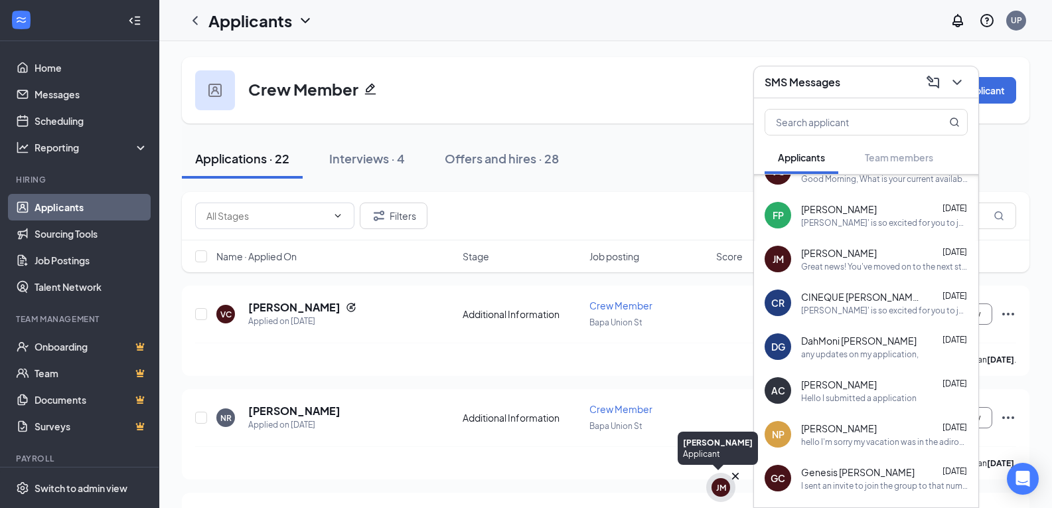
click at [736, 475] on icon "Cross" at bounding box center [735, 476] width 7 height 7
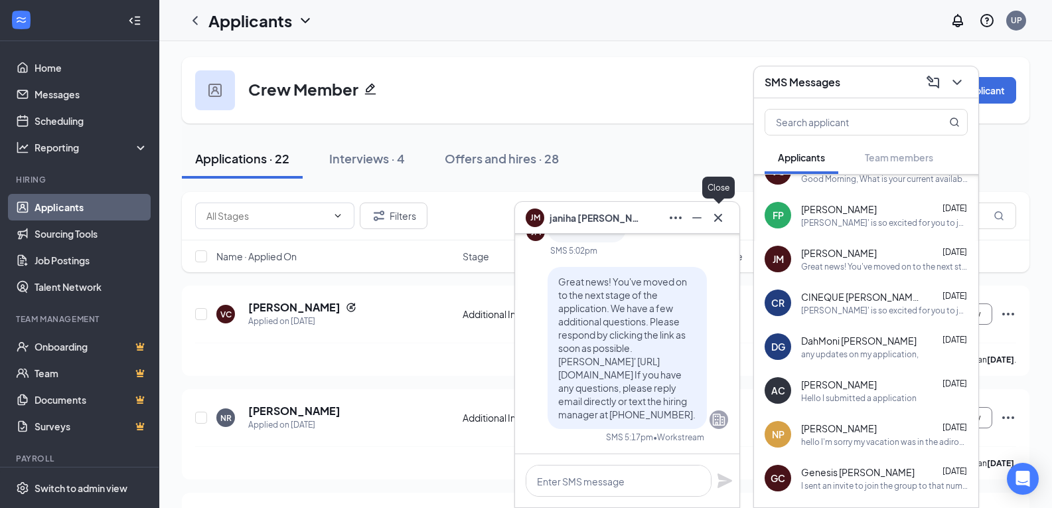
click at [725, 222] on icon "Cross" at bounding box center [718, 218] width 16 height 16
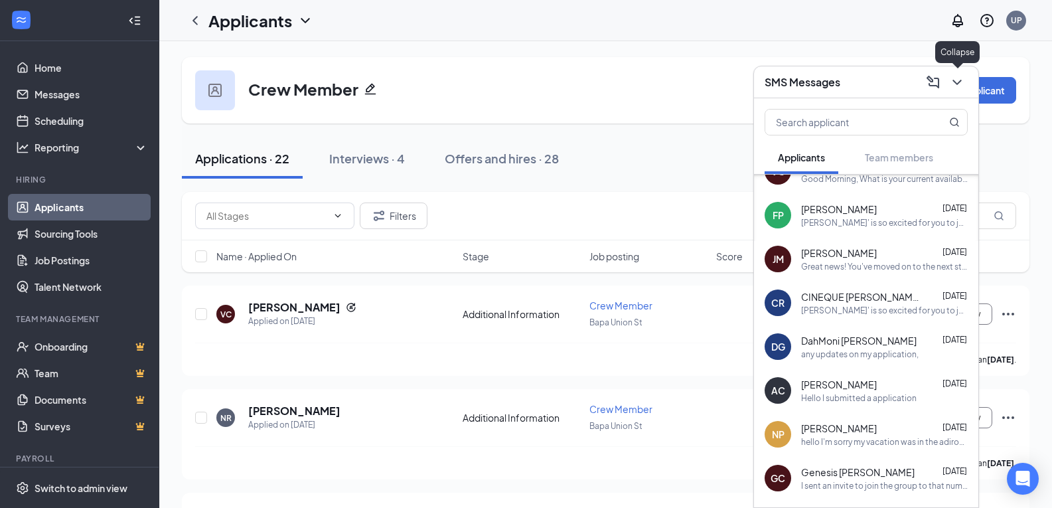
click at [958, 86] on icon "ChevronDown" at bounding box center [957, 82] width 16 height 16
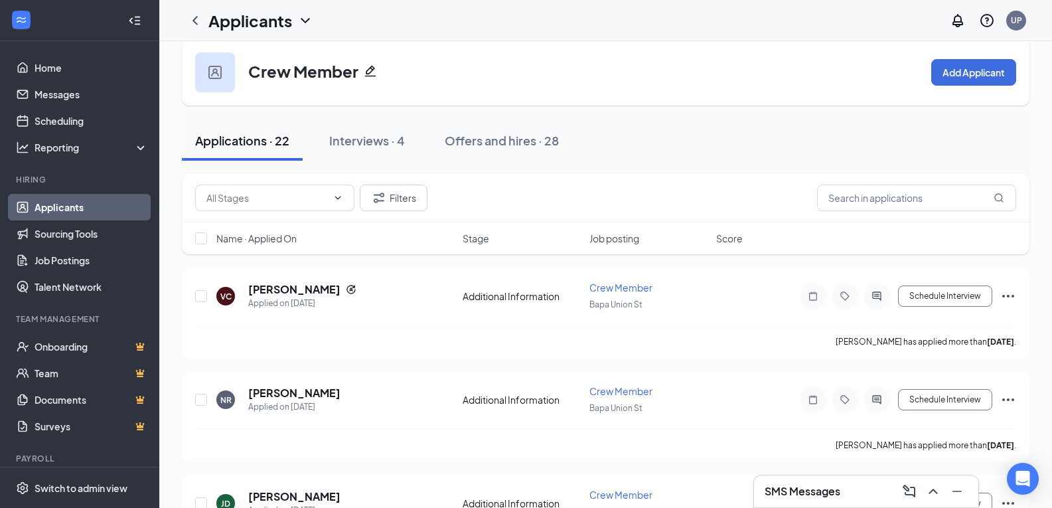
scroll to position [0, 0]
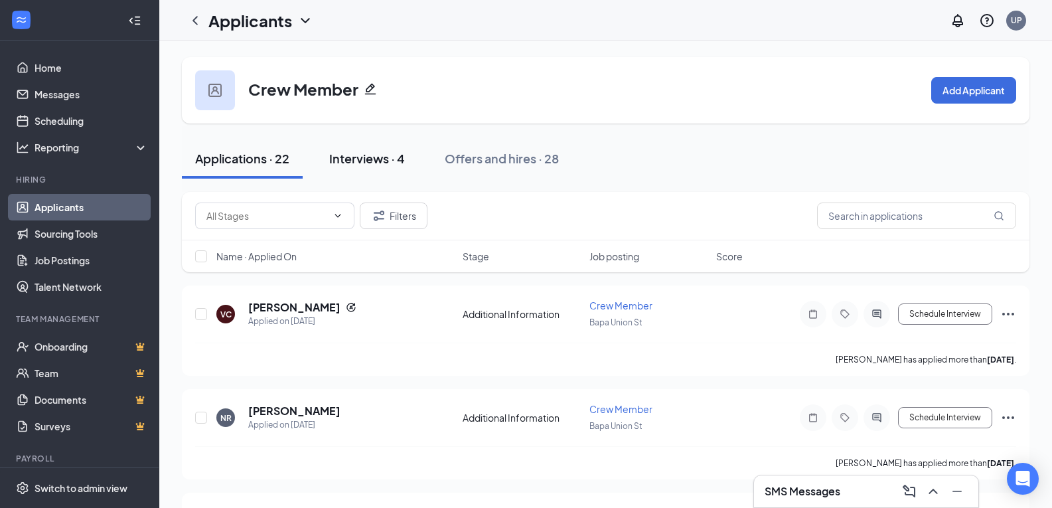
click at [393, 164] on div "Interviews · 4" at bounding box center [367, 158] width 76 height 17
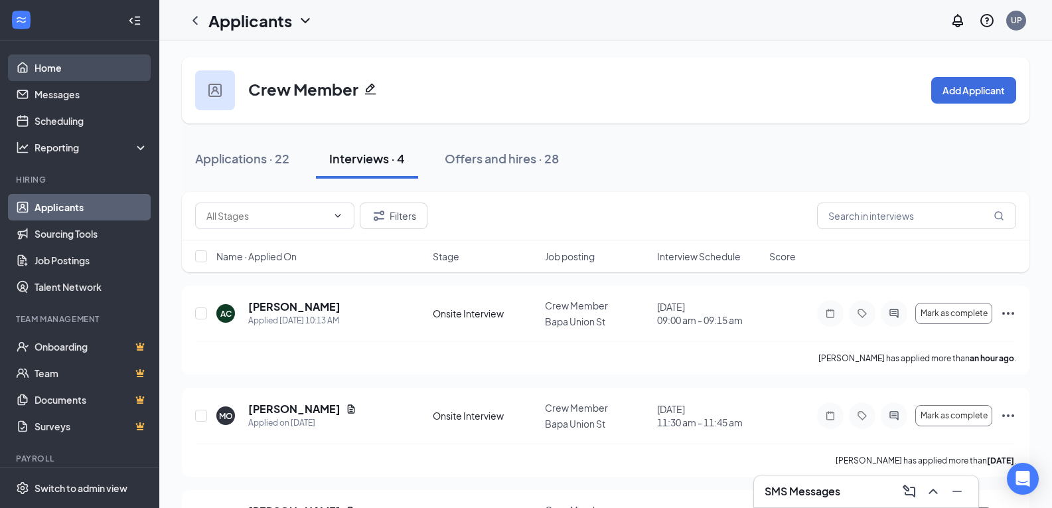
click at [46, 70] on link "Home" at bounding box center [92, 67] width 114 height 27
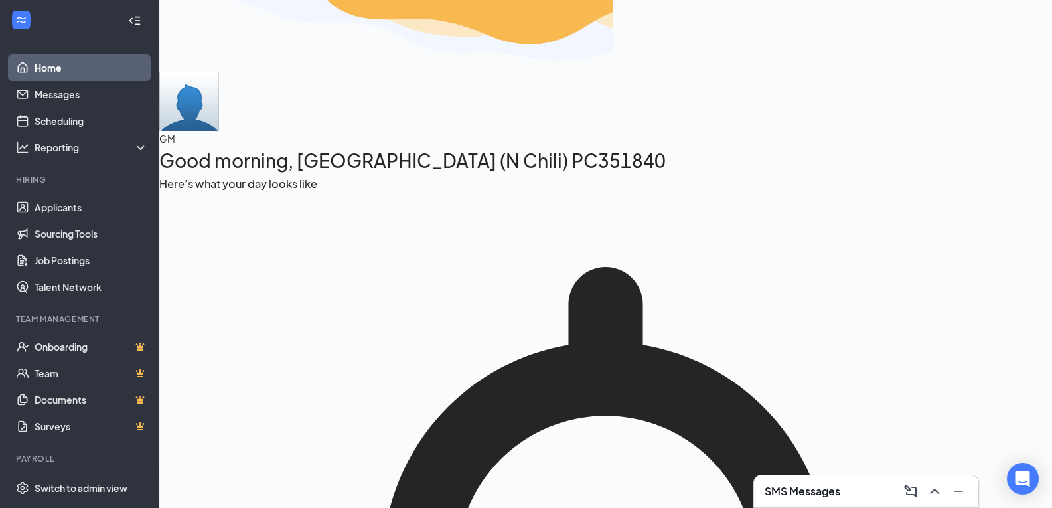
scroll to position [42, 0]
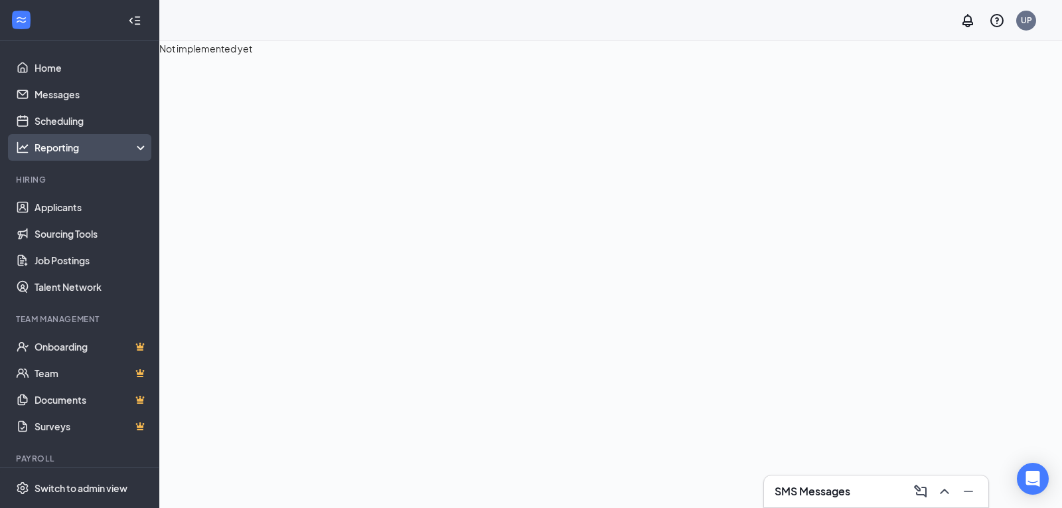
click at [96, 147] on div "Reporting" at bounding box center [92, 147] width 114 height 13
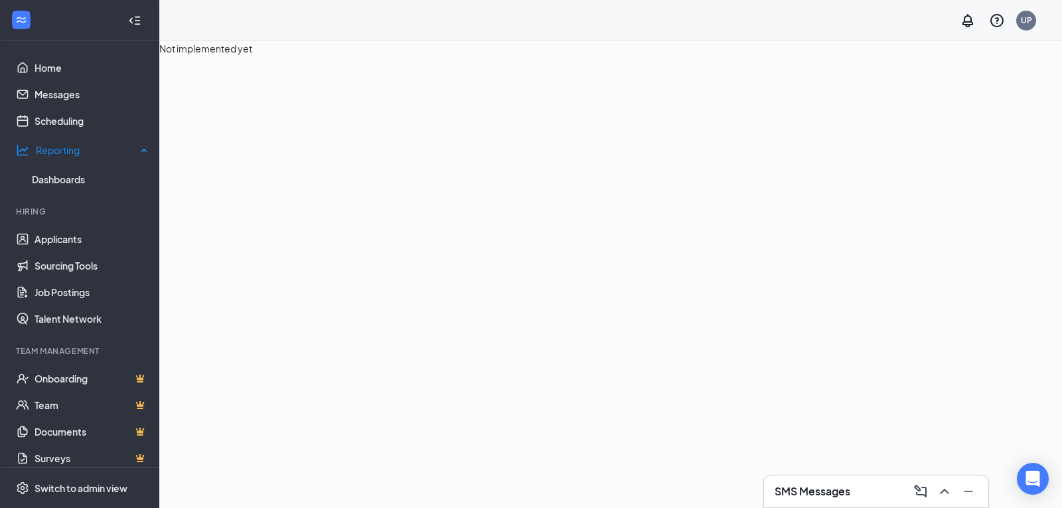
click at [96, 147] on div "Reporting" at bounding box center [86, 149] width 101 height 13
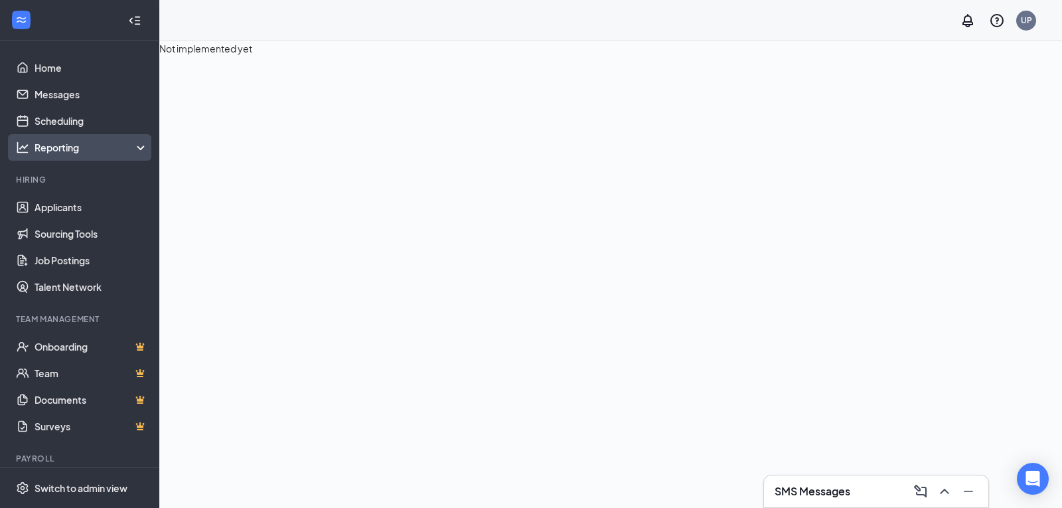
click at [96, 147] on div "Reporting" at bounding box center [92, 147] width 114 height 13
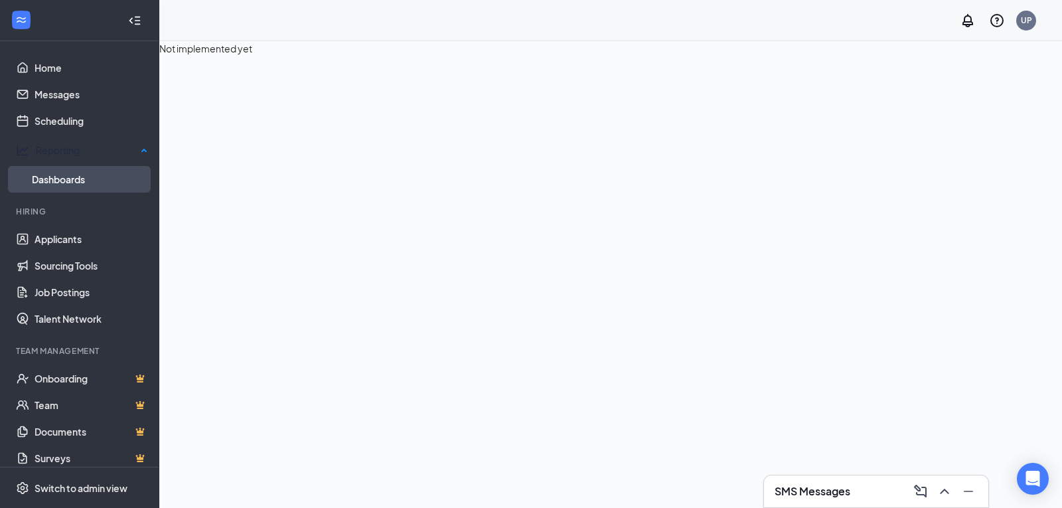
click at [71, 169] on link "Dashboards" at bounding box center [90, 179] width 116 height 27
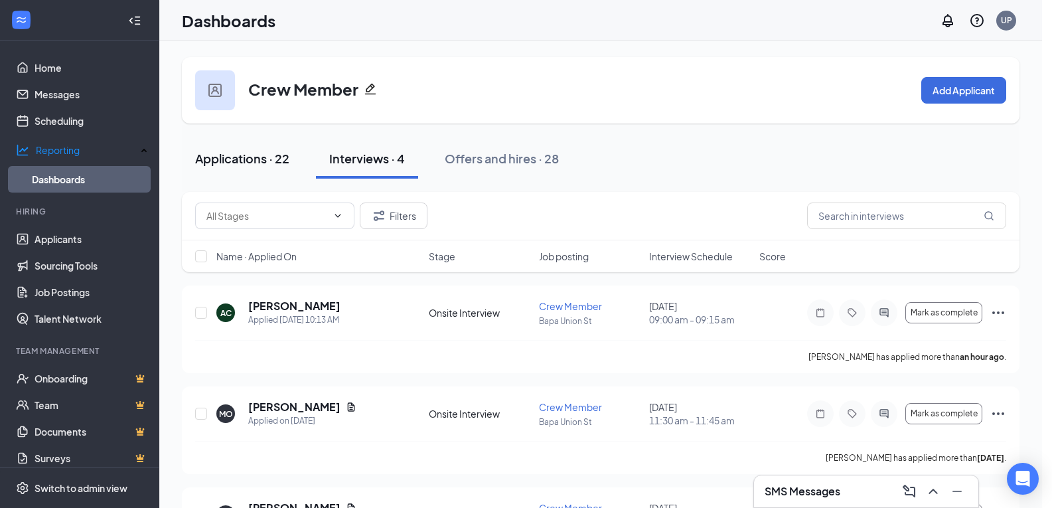
click at [242, 165] on div "Applications · 22" at bounding box center [242, 158] width 94 height 17
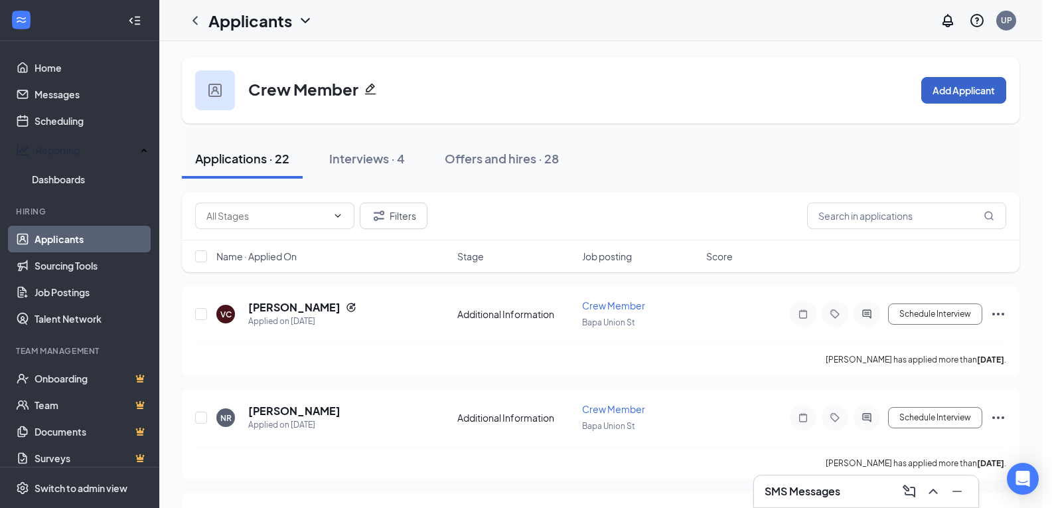
click at [953, 91] on button "Add Applicant" at bounding box center [963, 90] width 85 height 27
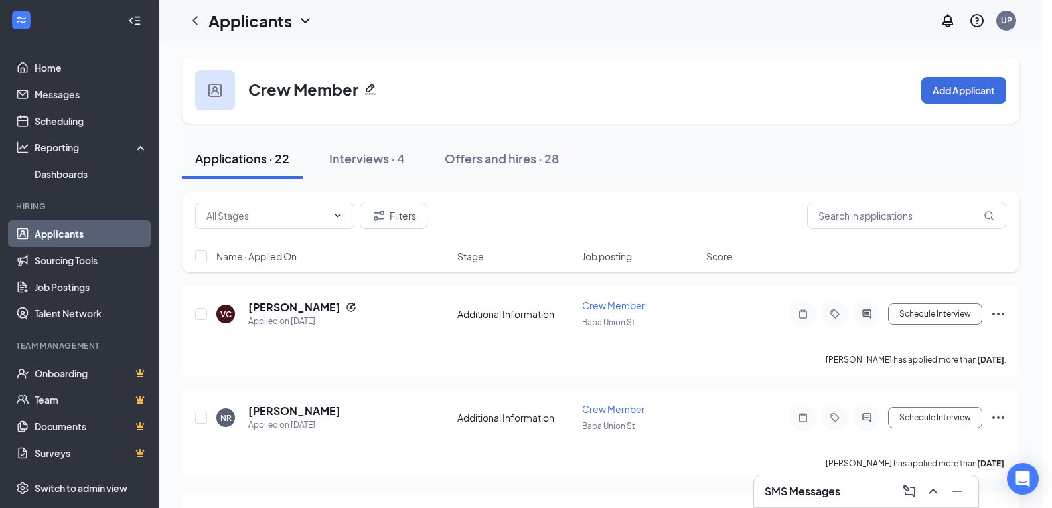
click at [885, 497] on div "SMS Messages" at bounding box center [866, 491] width 203 height 21
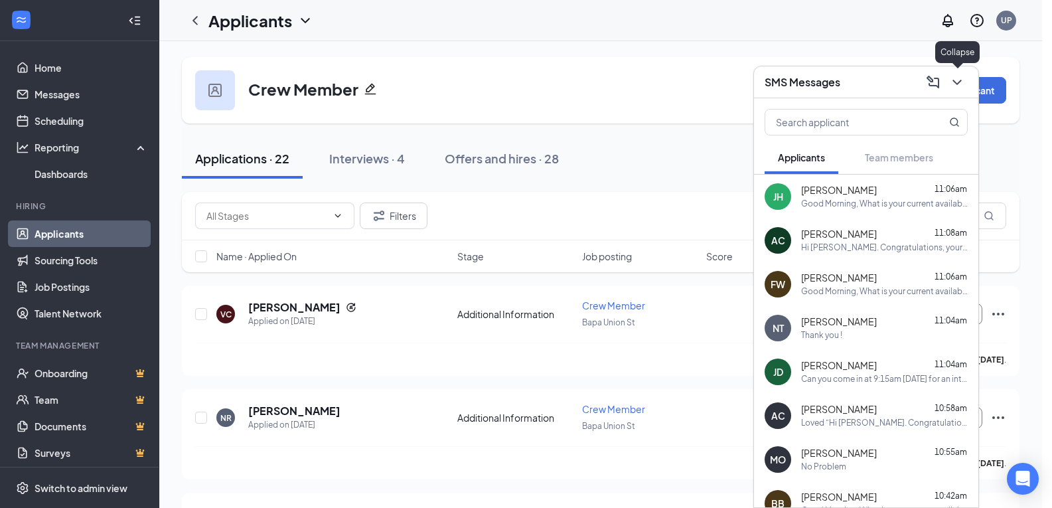
click at [961, 81] on icon "ChevronDown" at bounding box center [957, 82] width 16 height 16
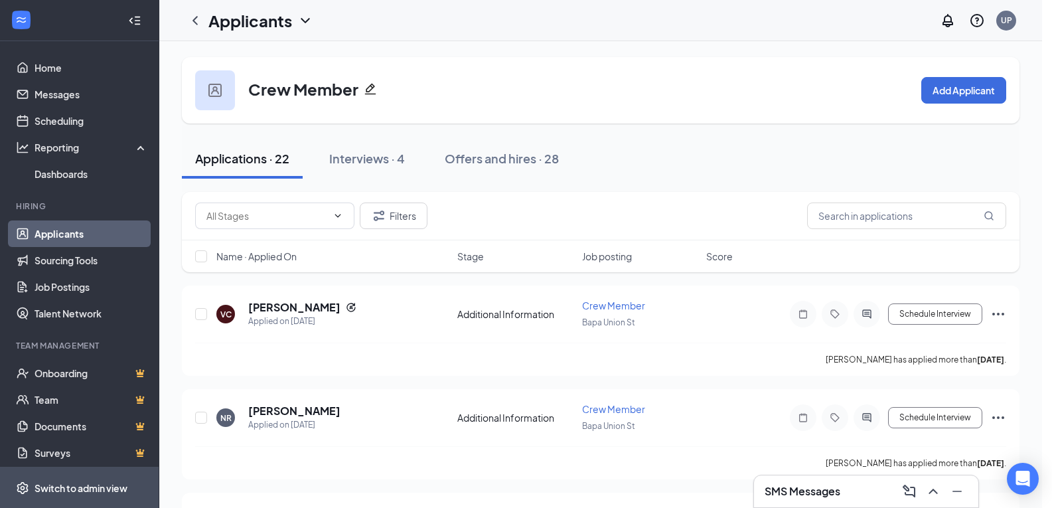
click at [71, 493] on div "Switch to admin view" at bounding box center [81, 487] width 93 height 13
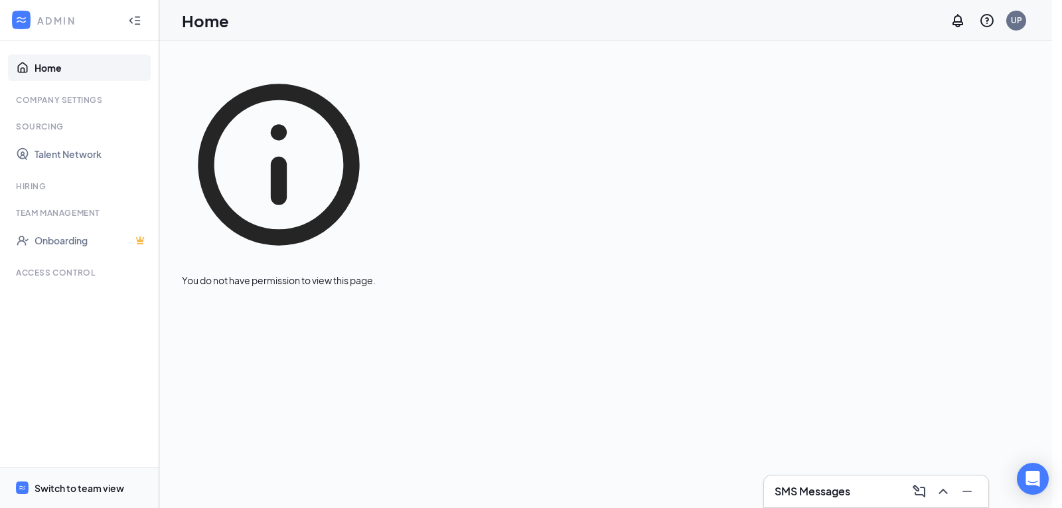
click at [68, 489] on div "Switch to team view" at bounding box center [80, 487] width 90 height 13
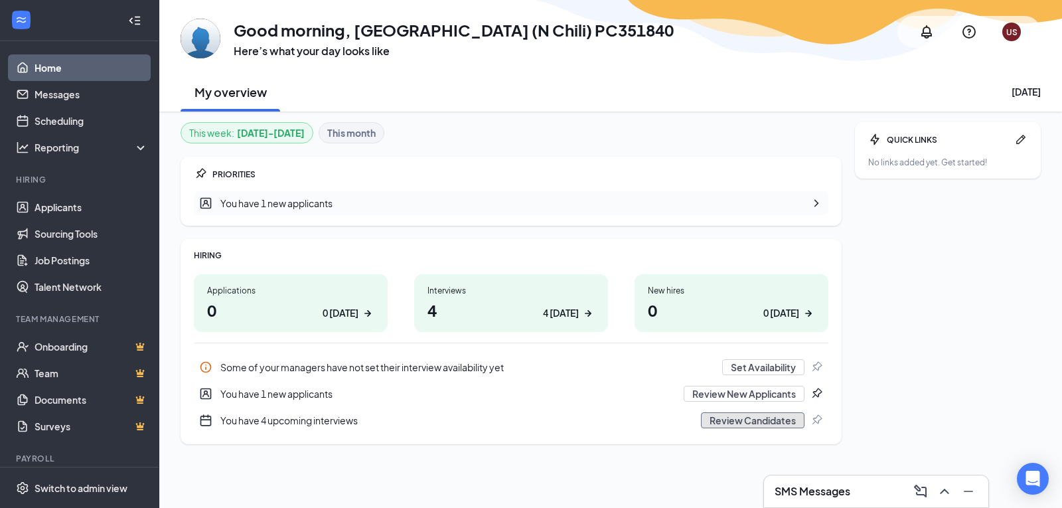
click at [744, 419] on button "Review Candidates" at bounding box center [753, 420] width 104 height 16
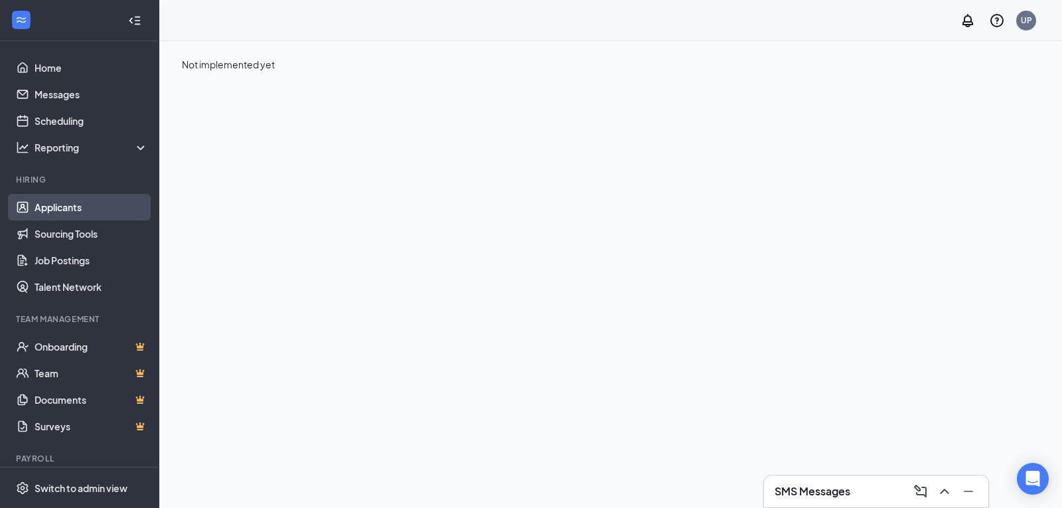
click at [72, 207] on link "Applicants" at bounding box center [92, 207] width 114 height 27
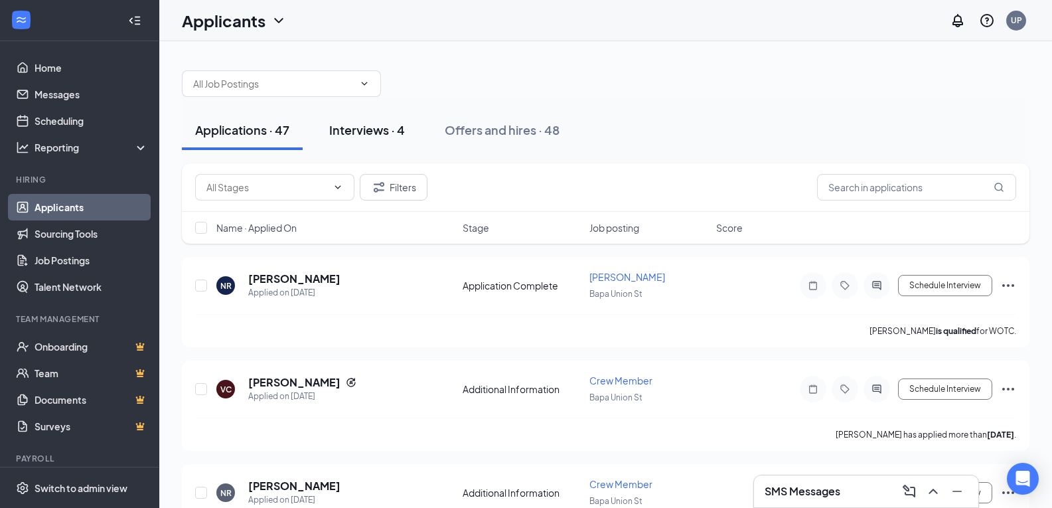
click at [390, 127] on div "Interviews · 4" at bounding box center [367, 129] width 76 height 17
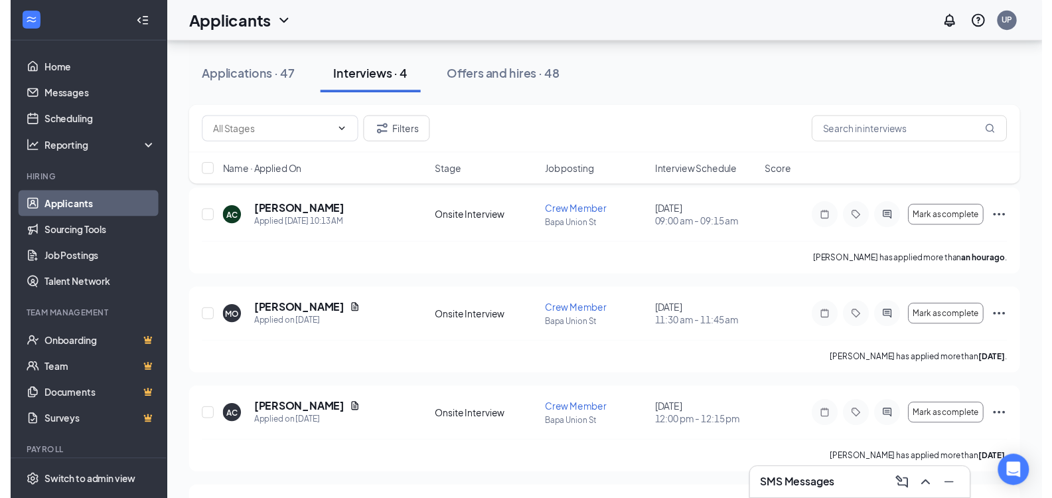
scroll to position [155, 0]
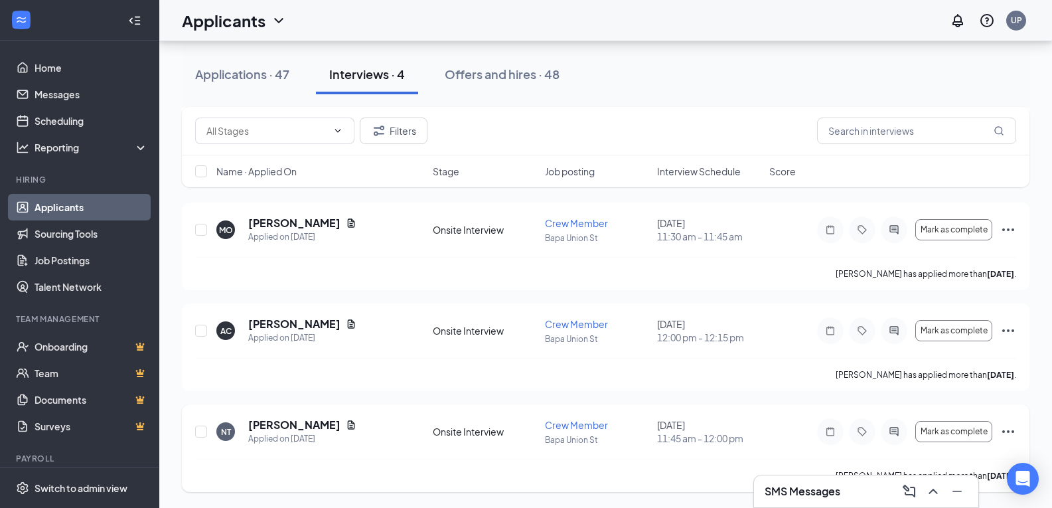
click at [1009, 433] on icon "Ellipses" at bounding box center [1008, 432] width 16 height 16
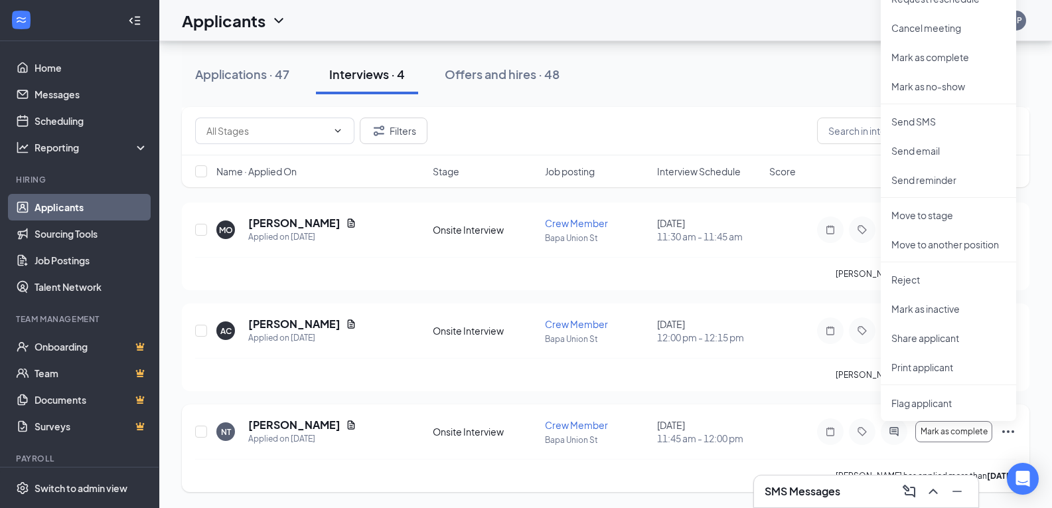
click at [1009, 432] on icon "Ellipses" at bounding box center [1008, 431] width 12 height 3
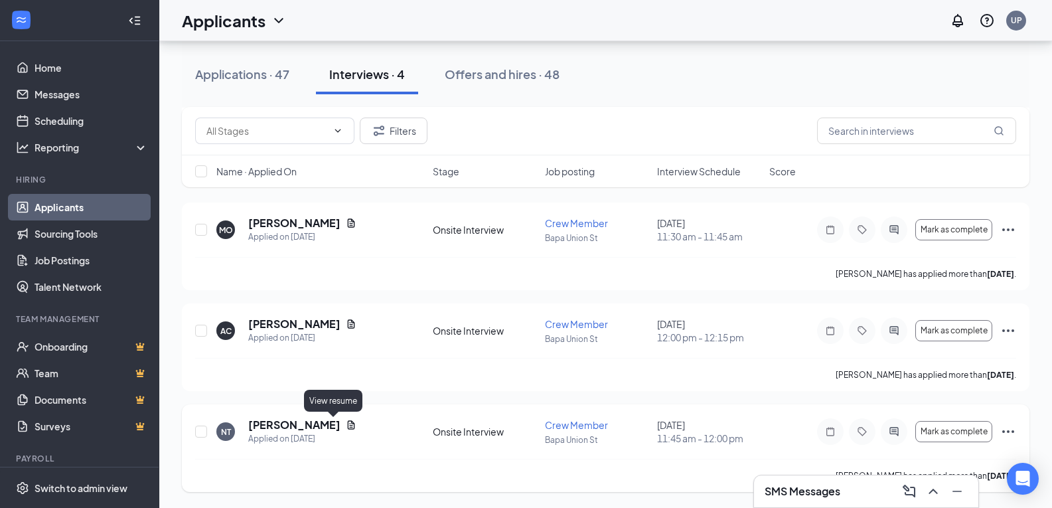
click at [348, 426] on icon "Document" at bounding box center [351, 424] width 7 height 9
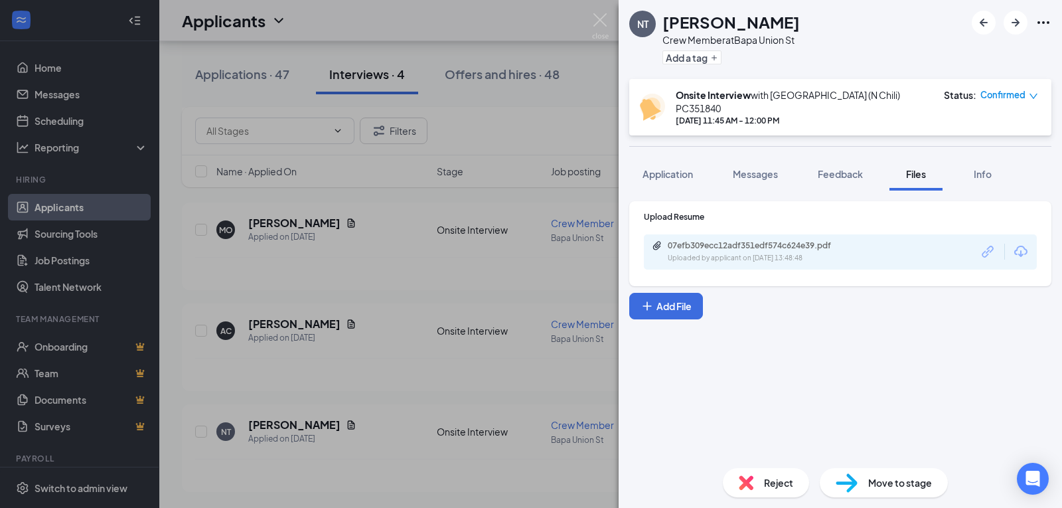
click at [1019, 244] on icon "Download" at bounding box center [1021, 252] width 16 height 16
click at [599, 21] on img at bounding box center [600, 26] width 17 height 26
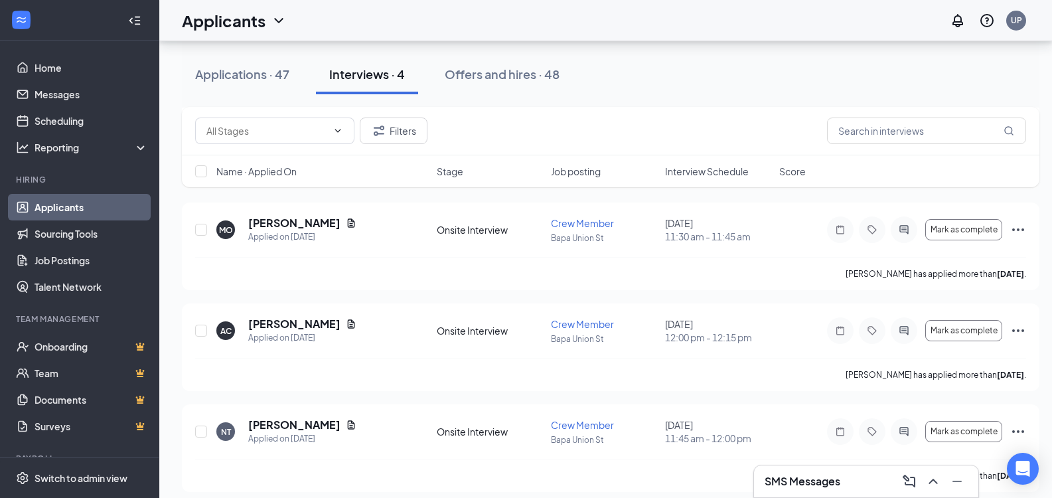
scroll to position [165, 0]
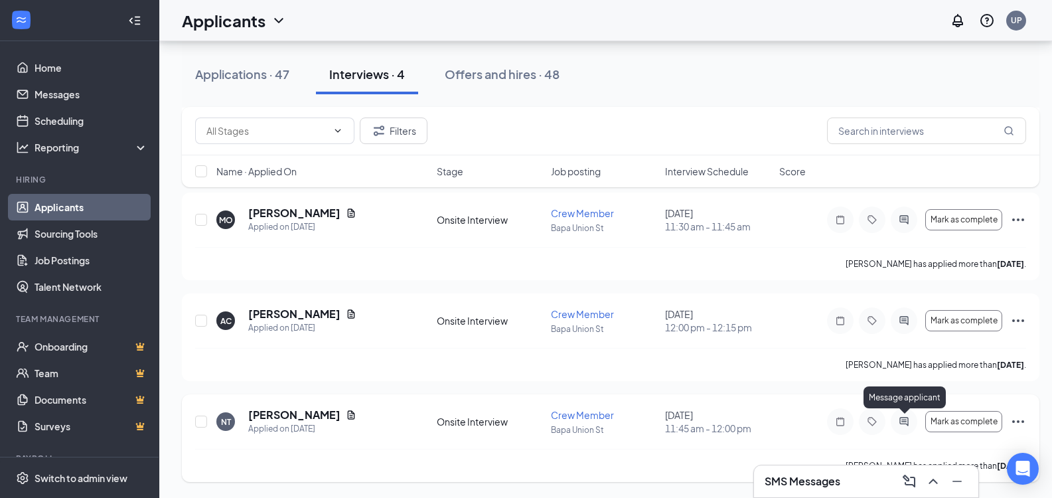
click at [903, 420] on icon "ActiveChat" at bounding box center [904, 421] width 9 height 9
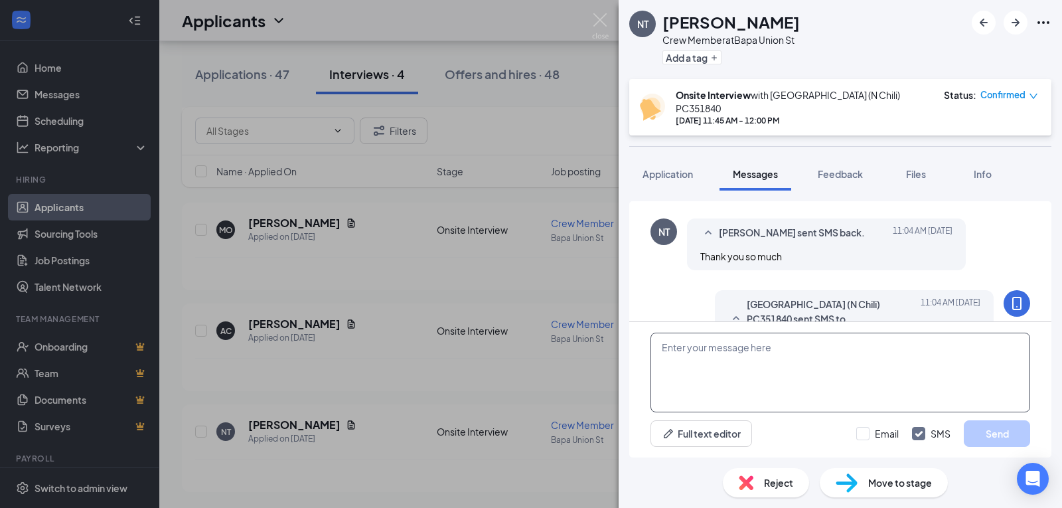
scroll to position [574, 0]
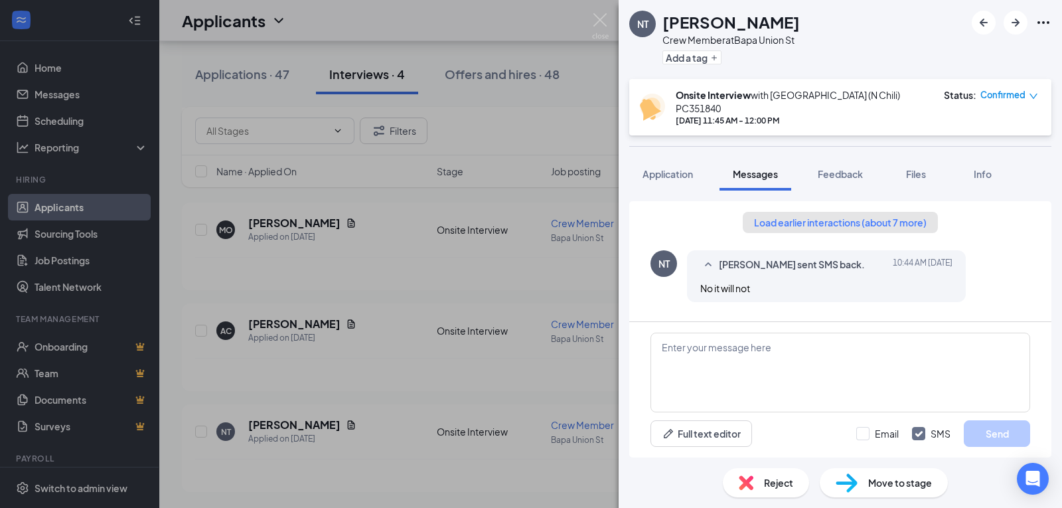
click at [871, 213] on button "Load earlier interactions (about 7 more)" at bounding box center [840, 222] width 195 height 21
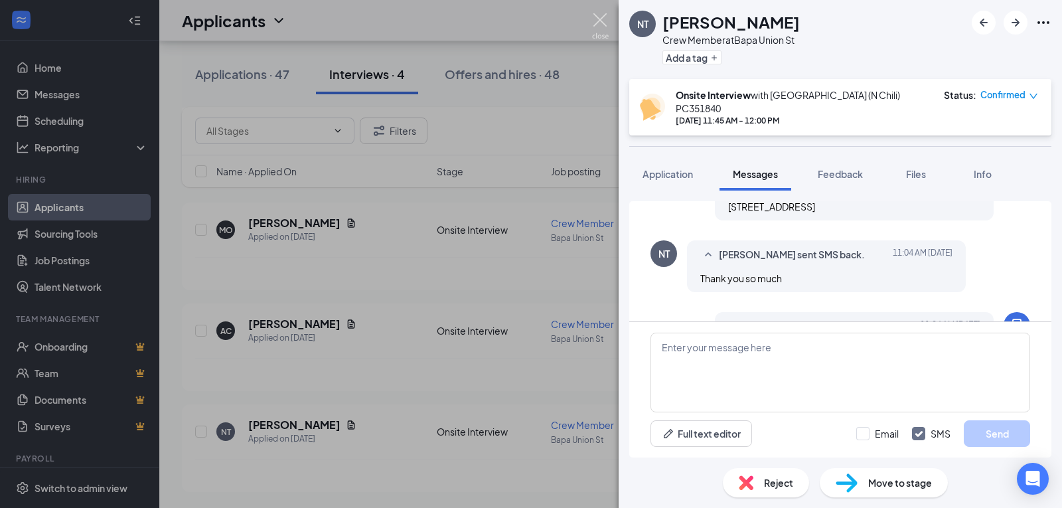
click at [604, 20] on img at bounding box center [600, 26] width 17 height 26
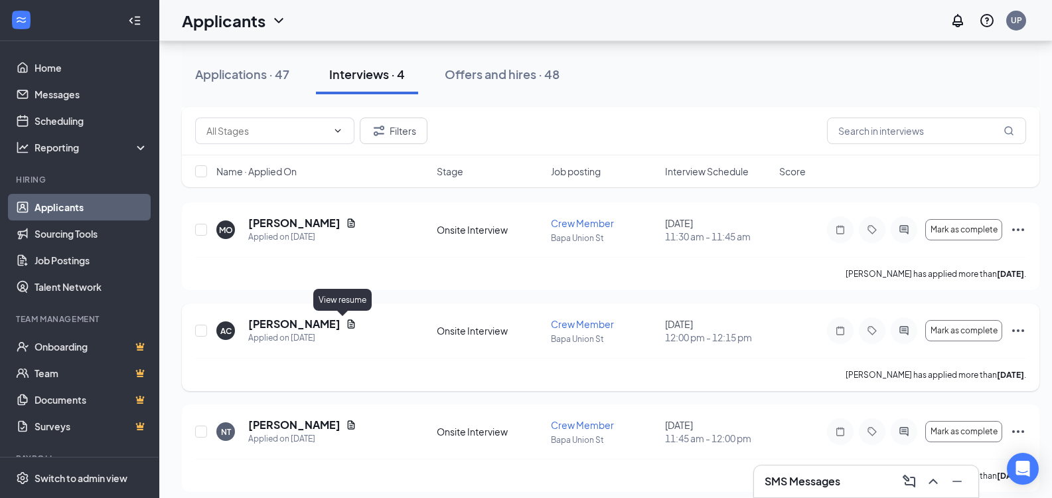
click at [346, 321] on icon "Document" at bounding box center [351, 324] width 11 height 11
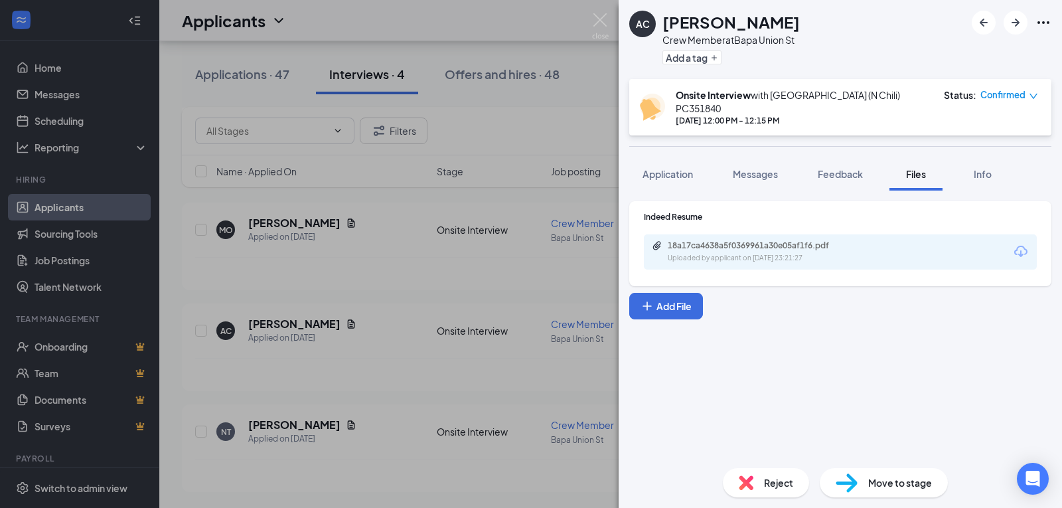
click at [1020, 244] on icon "Download" at bounding box center [1021, 252] width 16 height 16
click at [778, 168] on span "Messages" at bounding box center [755, 174] width 45 height 12
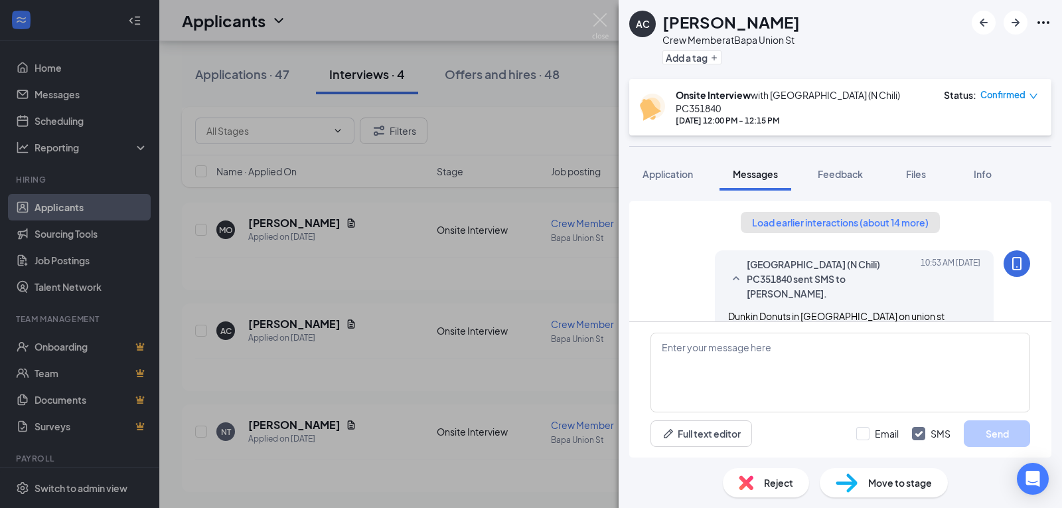
click at [858, 212] on button "Load earlier interactions (about 14 more)" at bounding box center [840, 222] width 199 height 21
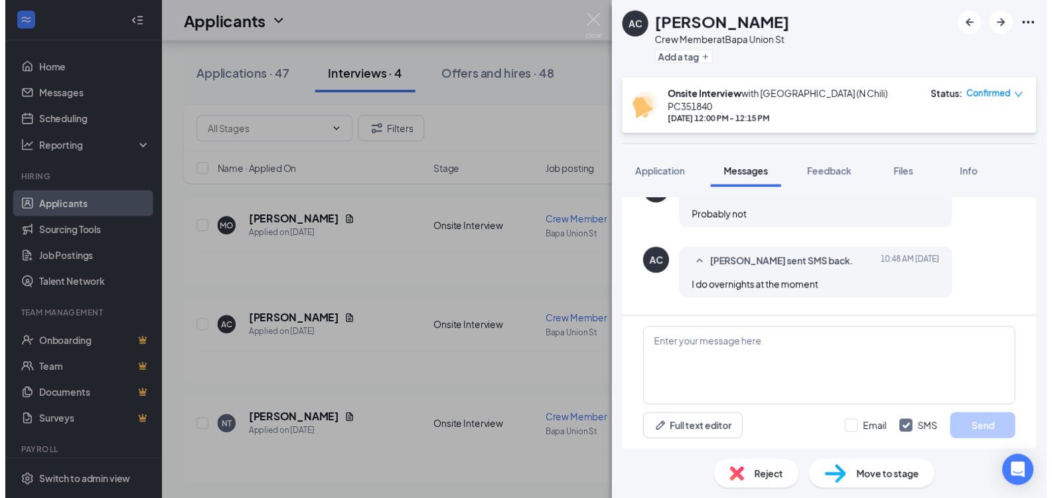
scroll to position [664, 0]
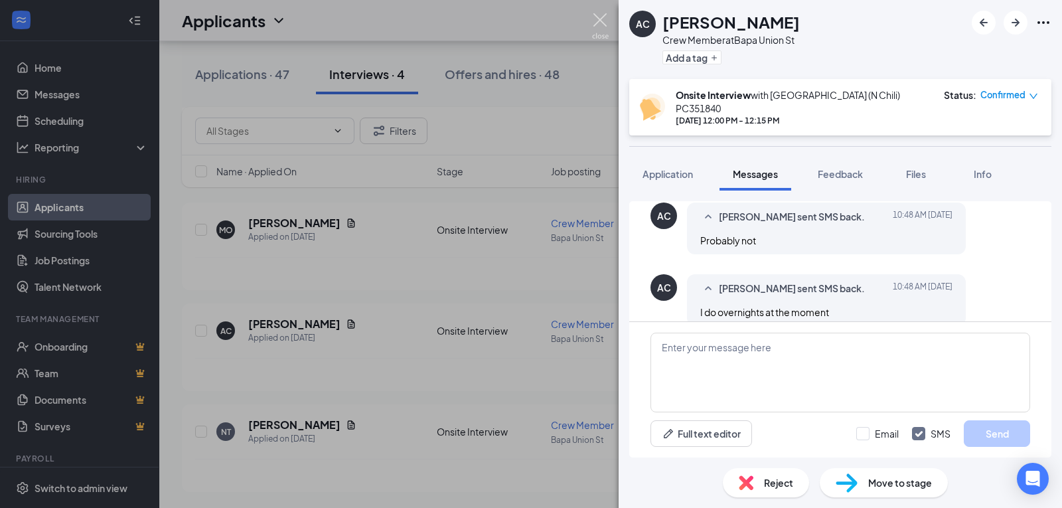
click at [602, 16] on img at bounding box center [600, 26] width 17 height 26
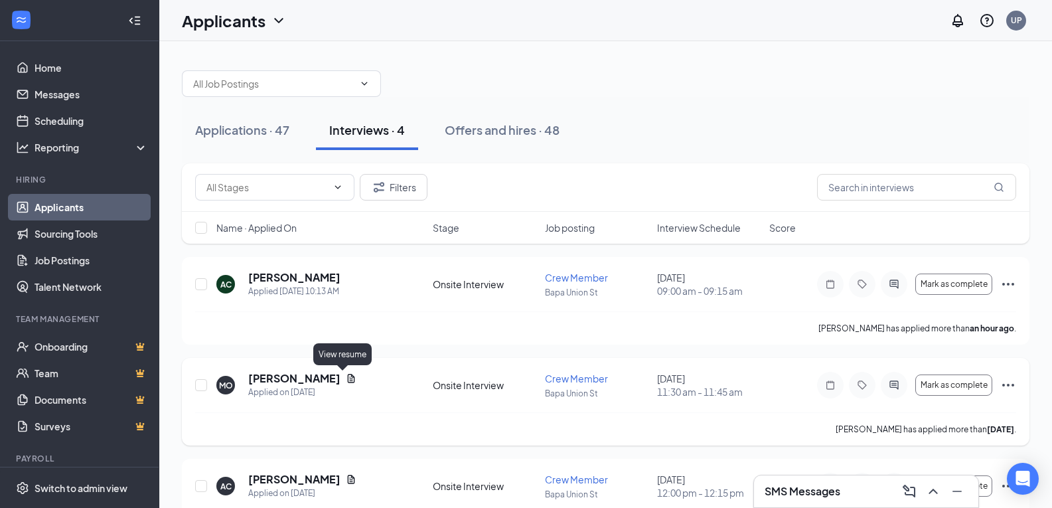
click at [348, 382] on icon "Document" at bounding box center [351, 378] width 7 height 9
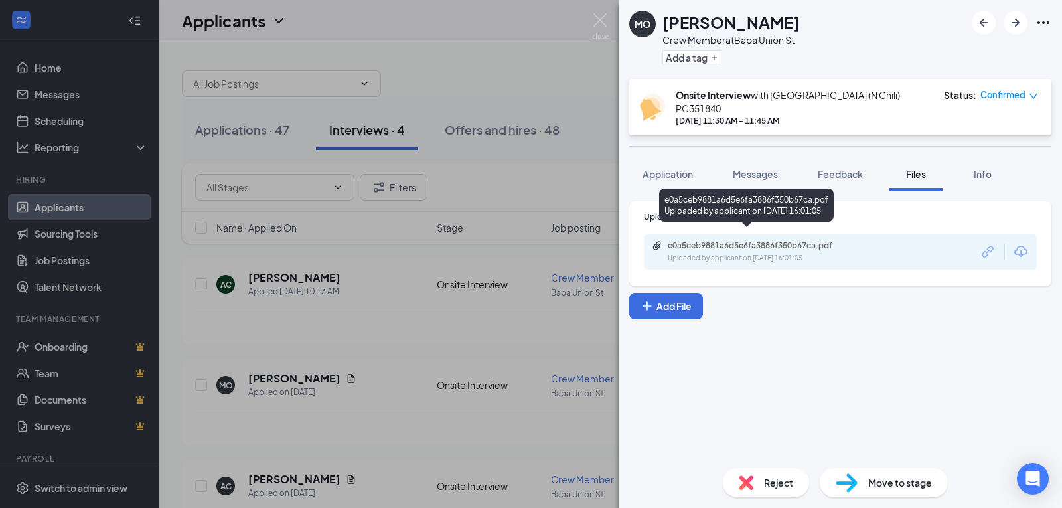
click at [798, 240] on div "e0a5ceb9881a6d5e6fa3886f350b67ca.pdf" at bounding box center [761, 245] width 186 height 11
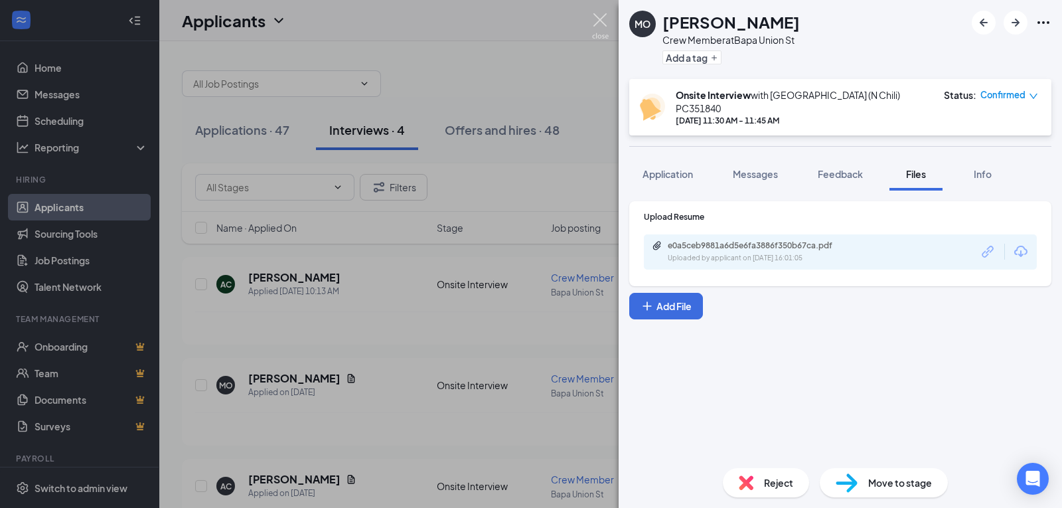
click at [595, 21] on img at bounding box center [600, 26] width 17 height 26
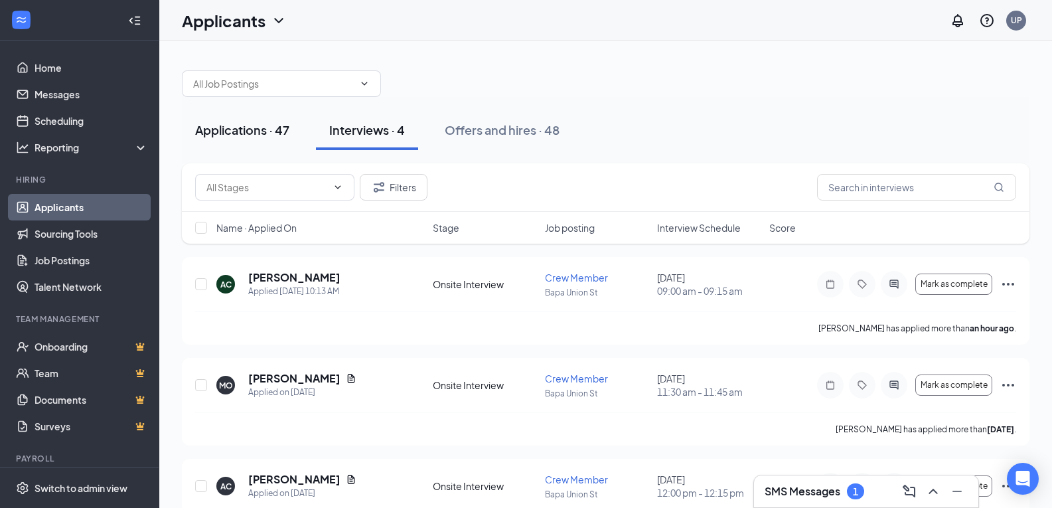
click at [234, 139] on button "Applications · 47" at bounding box center [242, 130] width 121 height 40
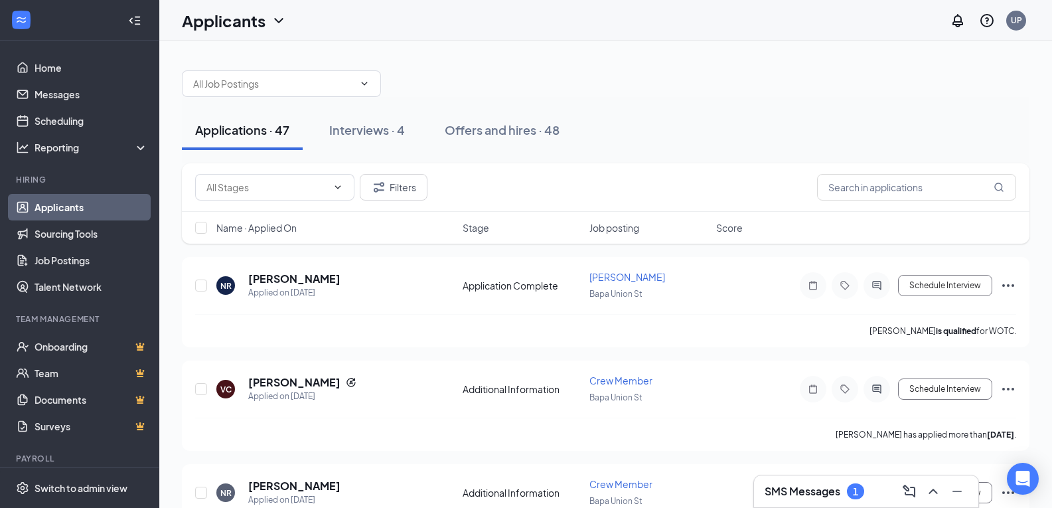
click at [849, 499] on div "SMS Messages 1" at bounding box center [866, 491] width 203 height 21
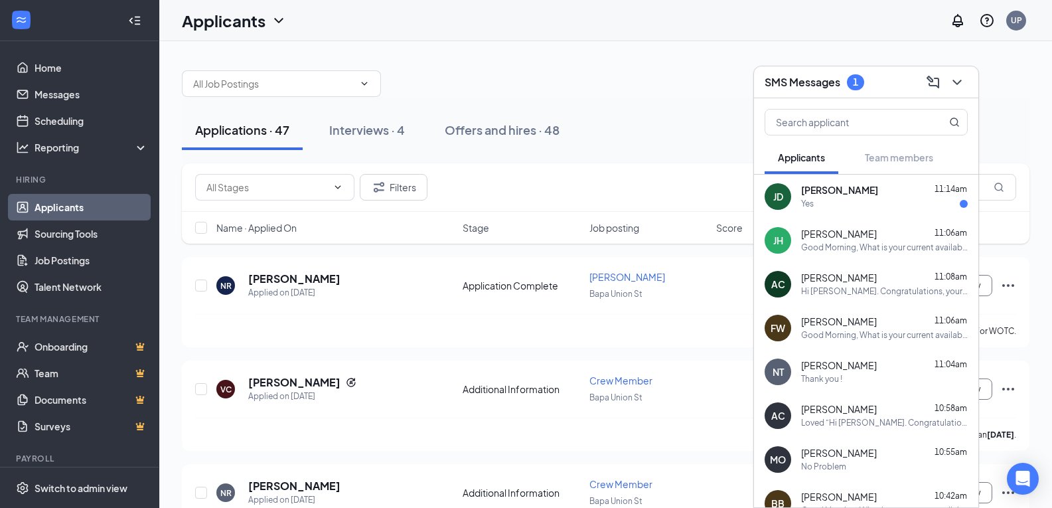
click at [837, 199] on div "Yes" at bounding box center [884, 203] width 167 height 11
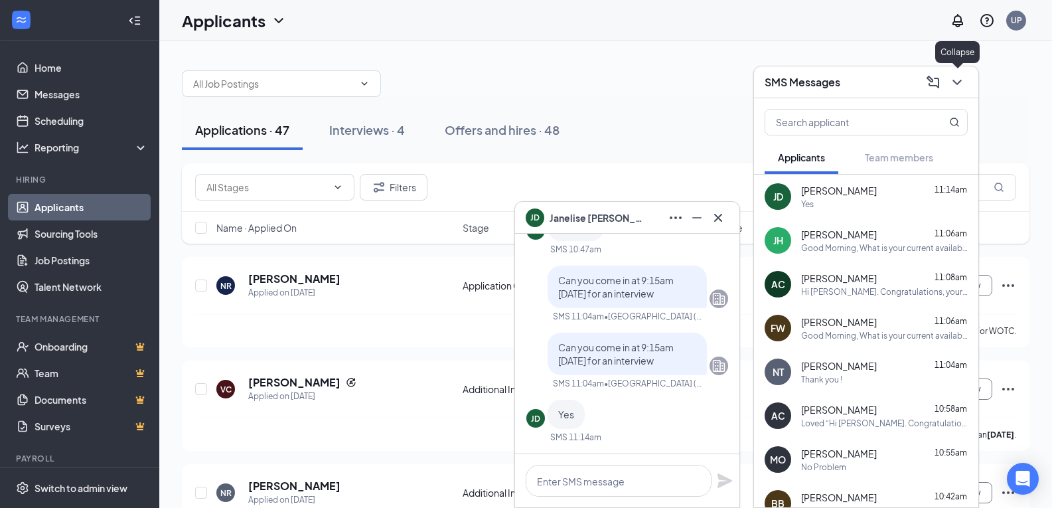
click at [967, 88] on div at bounding box center [956, 82] width 24 height 21
click at [964, 86] on icon "ChevronDown" at bounding box center [957, 82] width 16 height 16
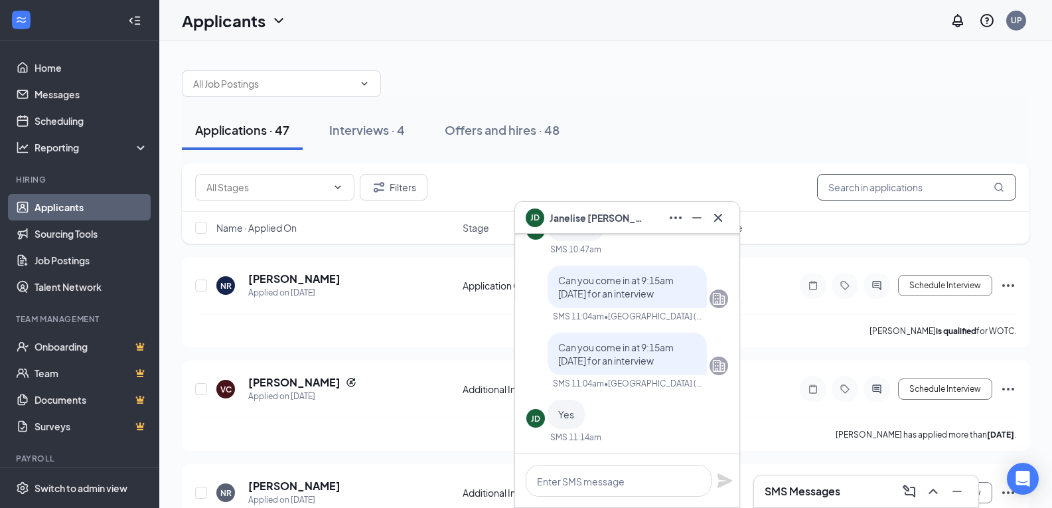
click at [931, 183] on input "text" at bounding box center [916, 187] width 199 height 27
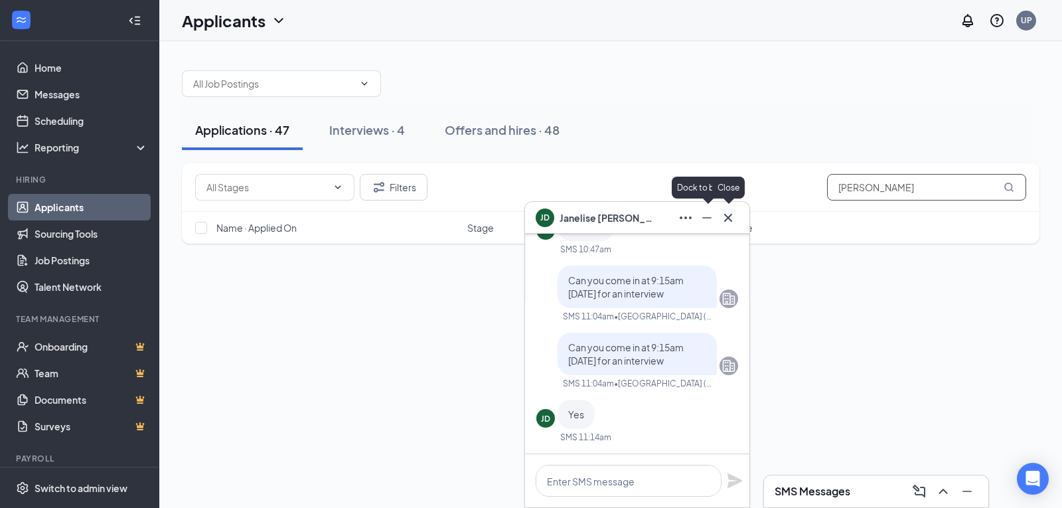
type input "jane"
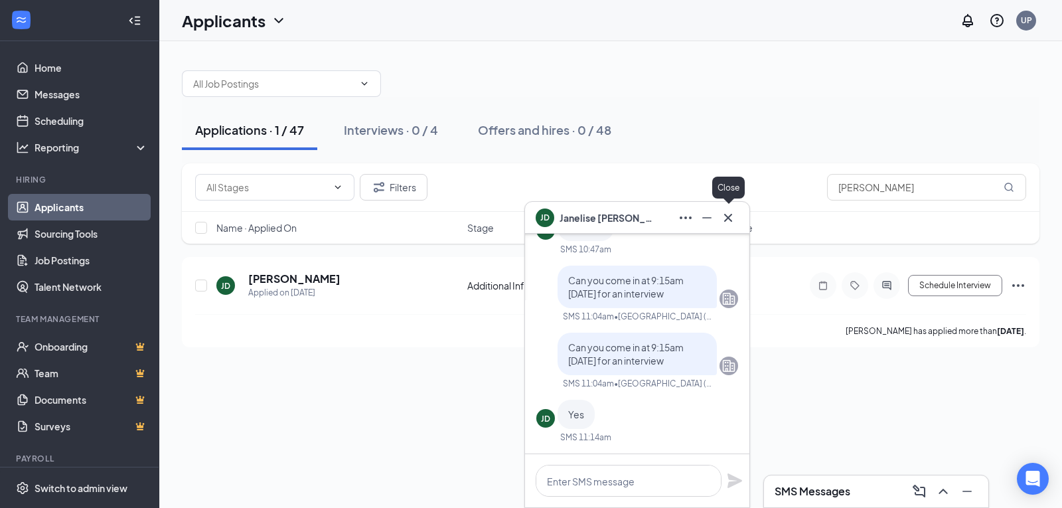
click at [733, 225] on icon "Cross" at bounding box center [728, 218] width 16 height 16
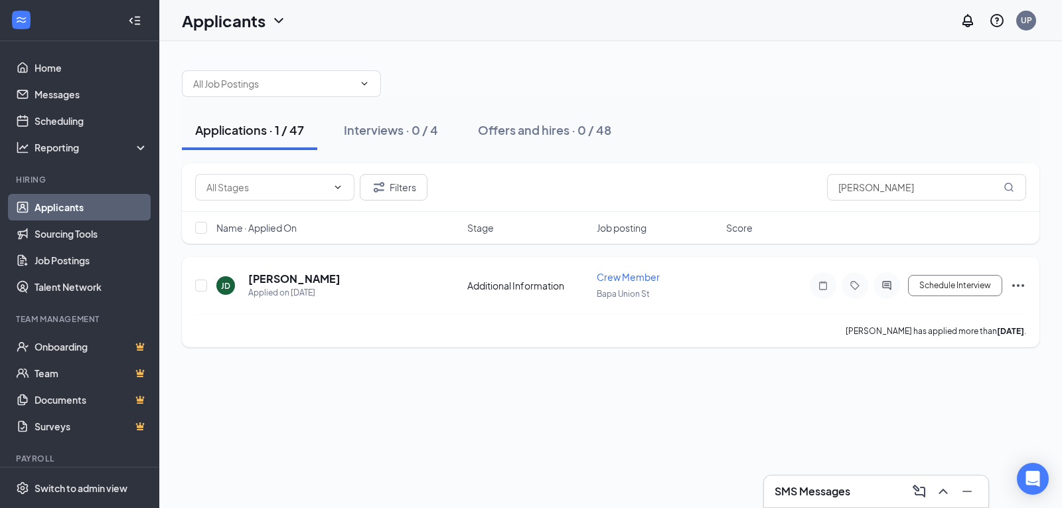
click at [1021, 286] on icon "Ellipses" at bounding box center [1018, 285] width 16 height 16
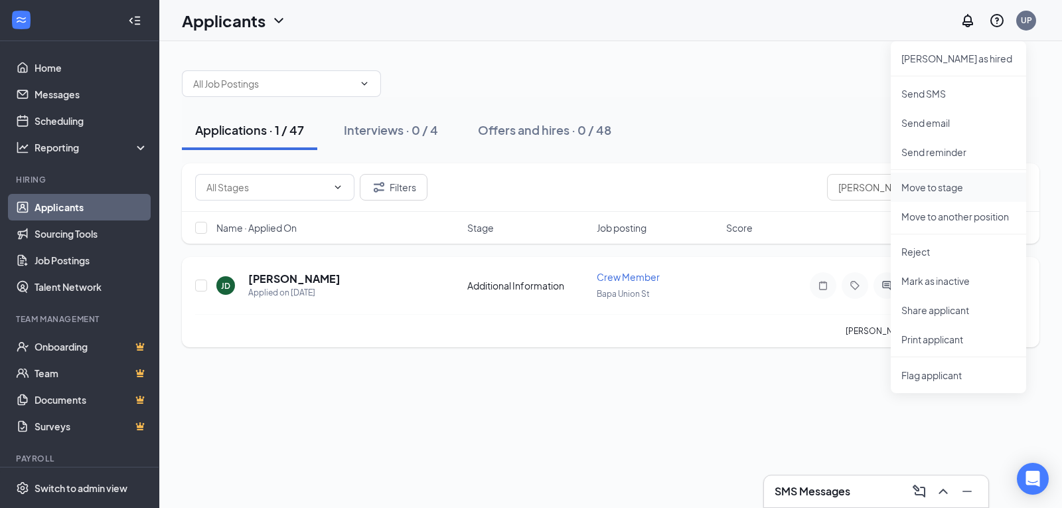
click at [969, 194] on li "Move to stage" at bounding box center [958, 187] width 135 height 29
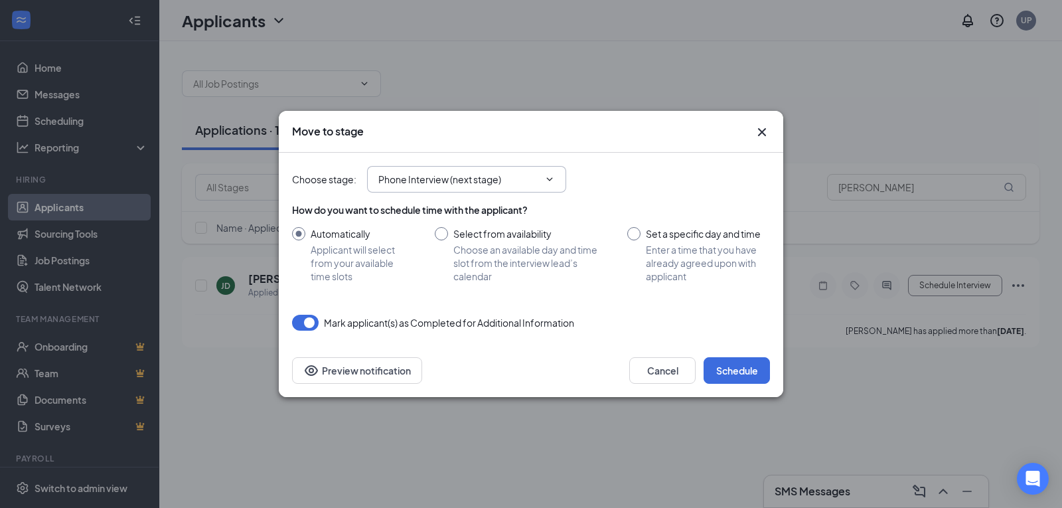
click at [516, 177] on input "Phone Interview (next stage)" at bounding box center [458, 179] width 161 height 15
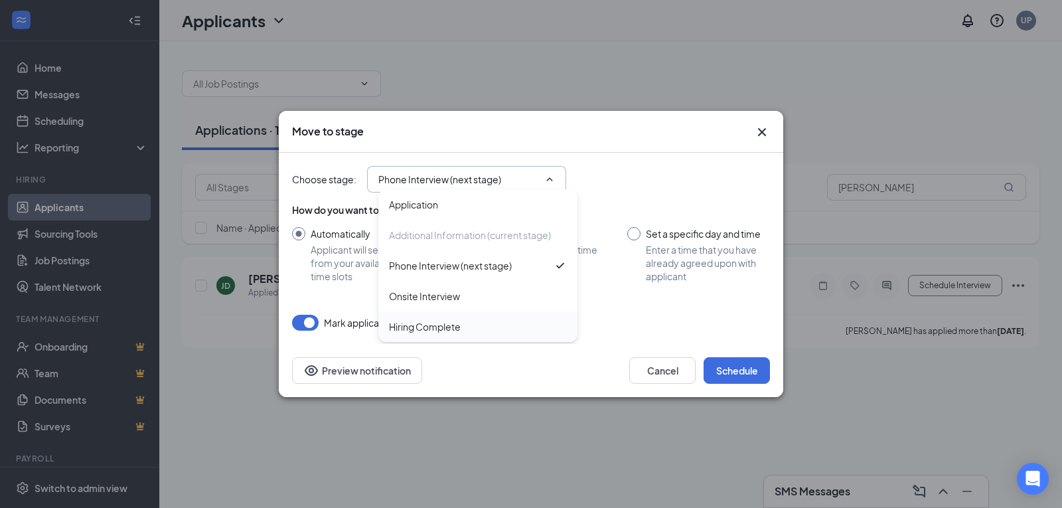
click at [462, 327] on div "Hiring Complete" at bounding box center [478, 326] width 178 height 15
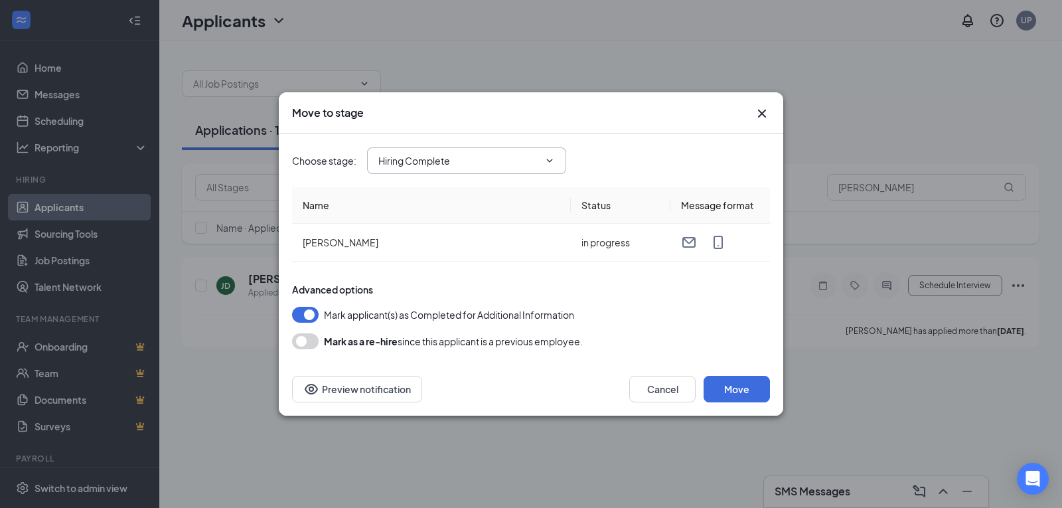
click at [479, 163] on input "Hiring Complete" at bounding box center [458, 160] width 161 height 15
click at [474, 277] on div "Onsite Interview" at bounding box center [478, 277] width 178 height 15
type input "Onsite Interview"
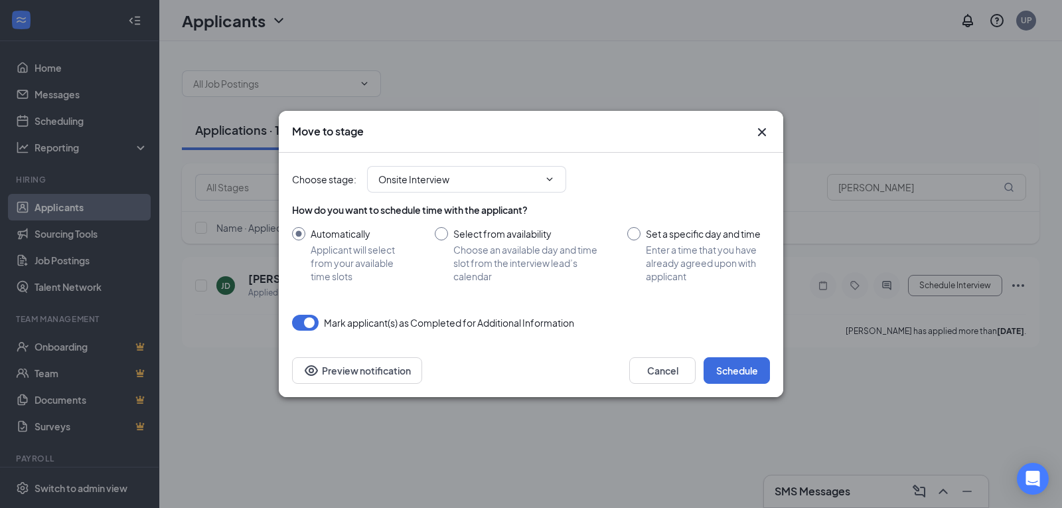
click at [639, 238] on input "Set a specific day and time Enter a time that you have already agreed upon with…" at bounding box center [698, 255] width 143 height 56
radio input "true"
radio input "false"
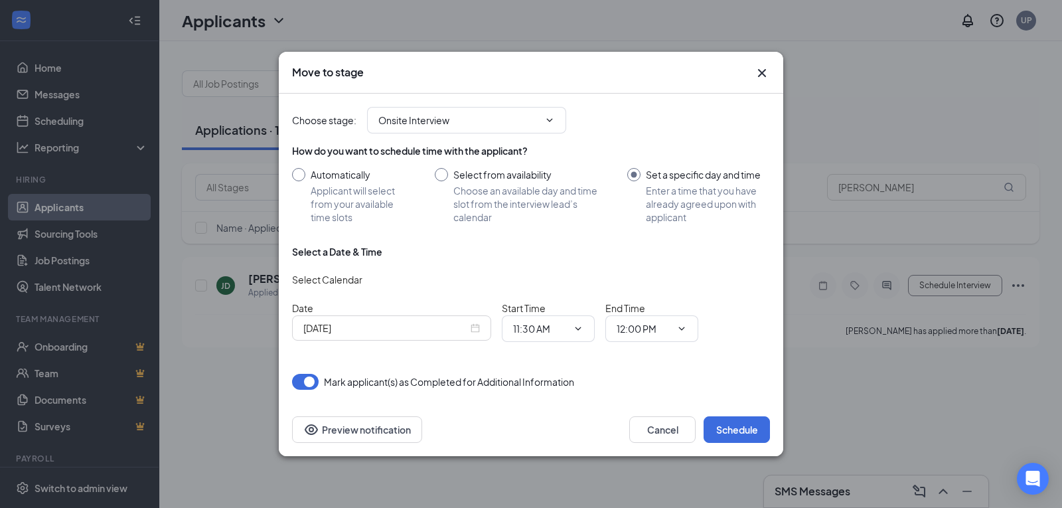
click at [401, 335] on div "Sep 16, 2025" at bounding box center [391, 327] width 199 height 25
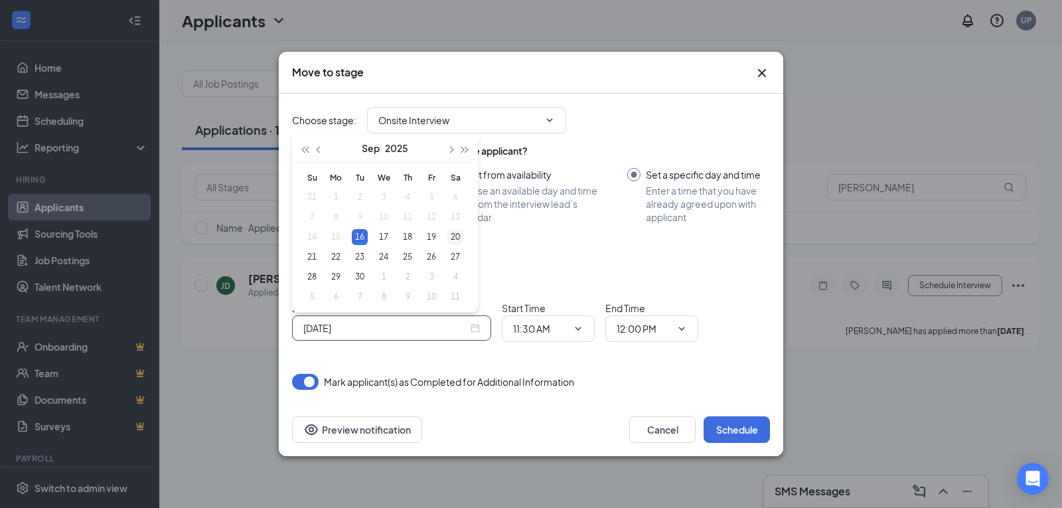
type input "Sep 20, 2025"
click at [461, 238] on div "20" at bounding box center [455, 237] width 16 height 16
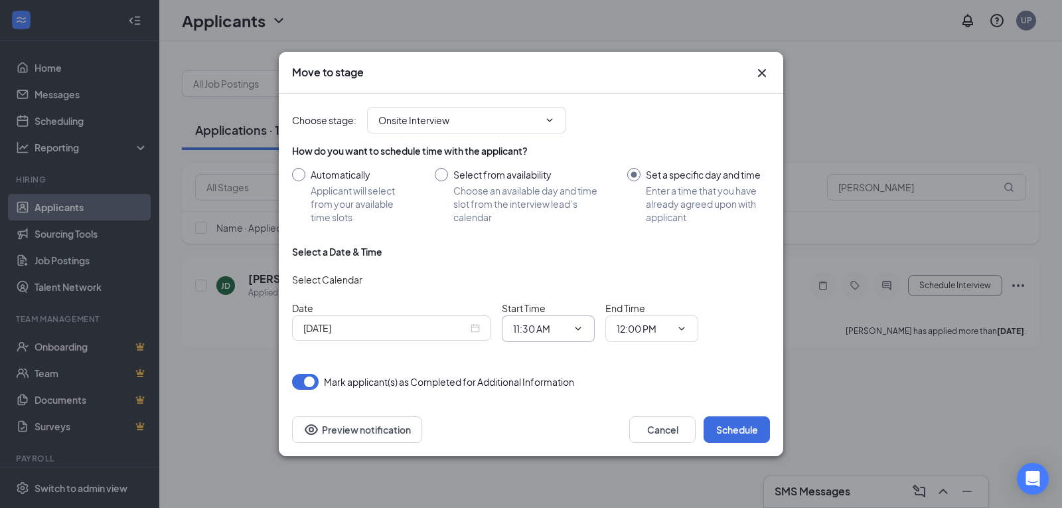
click at [571, 327] on span at bounding box center [576, 328] width 13 height 11
click at [579, 330] on icon "ChevronDown" at bounding box center [578, 328] width 11 height 11
click at [528, 333] on input "11:30 AM" at bounding box center [540, 328] width 54 height 15
click at [593, 307] on div "09:00 AM" at bounding box center [559, 296] width 93 height 31
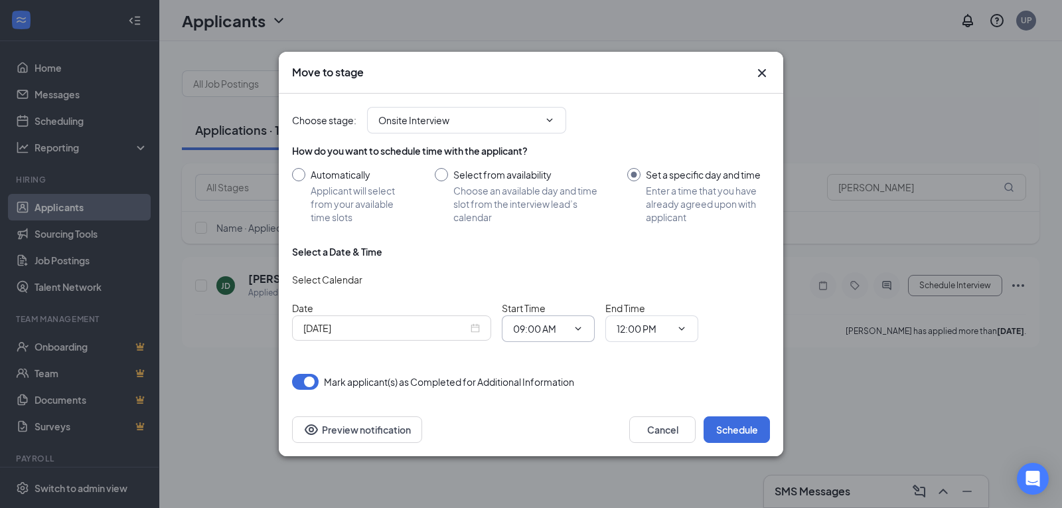
click at [570, 329] on span at bounding box center [576, 328] width 13 height 11
click at [581, 327] on icon "ChevronDown" at bounding box center [578, 328] width 11 height 11
click at [552, 328] on input "09:00 AM" at bounding box center [540, 328] width 54 height 15
drag, startPoint x: 541, startPoint y: 303, endPoint x: 548, endPoint y: 307, distance: 8.3
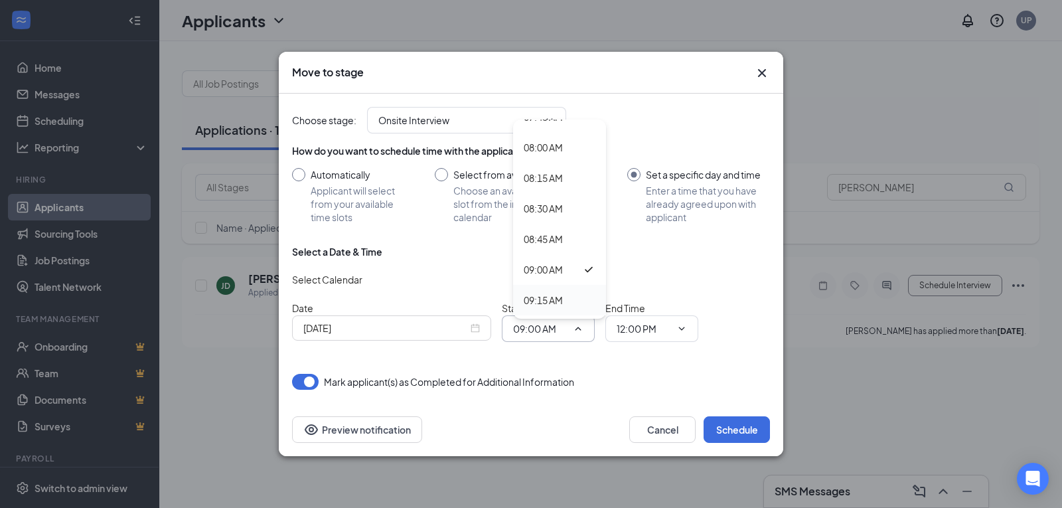
click at [541, 302] on div "09:15 AM" at bounding box center [543, 300] width 39 height 15
type input "09:15 AM"
click at [641, 329] on input "12:00 PM" at bounding box center [644, 328] width 54 height 15
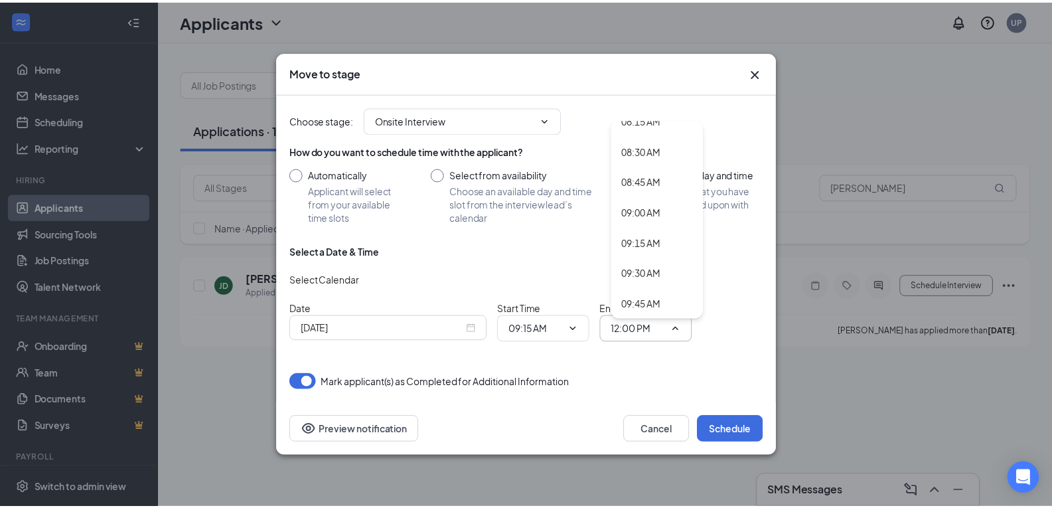
scroll to position [1027, 0]
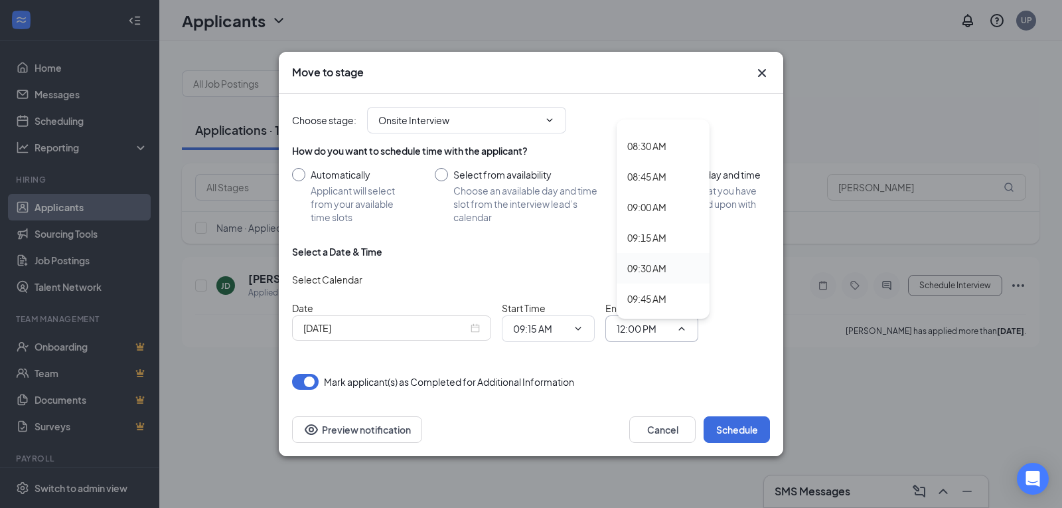
click at [640, 275] on div "09:30 AM" at bounding box center [646, 268] width 39 height 15
type input "09:30 AM"
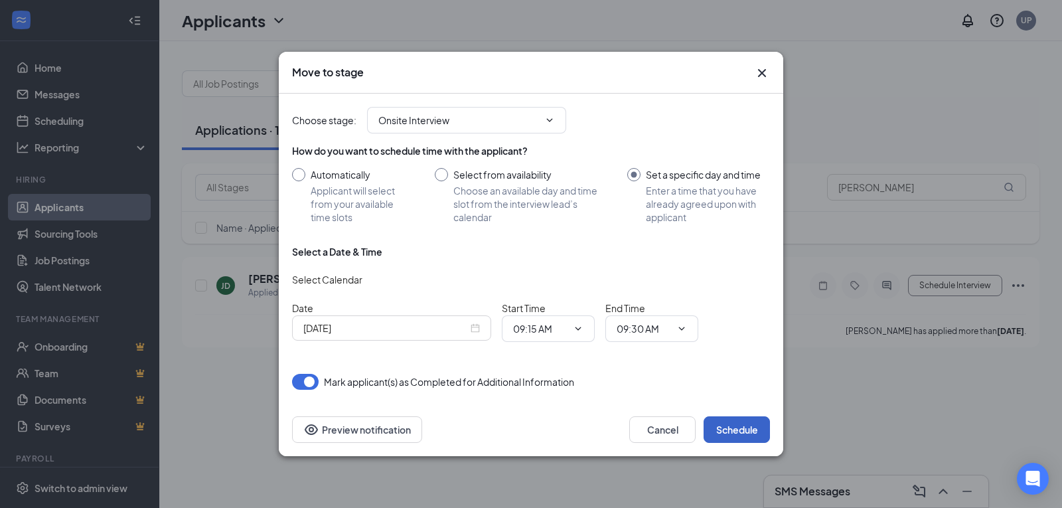
click at [727, 431] on button "Schedule" at bounding box center [737, 429] width 66 height 27
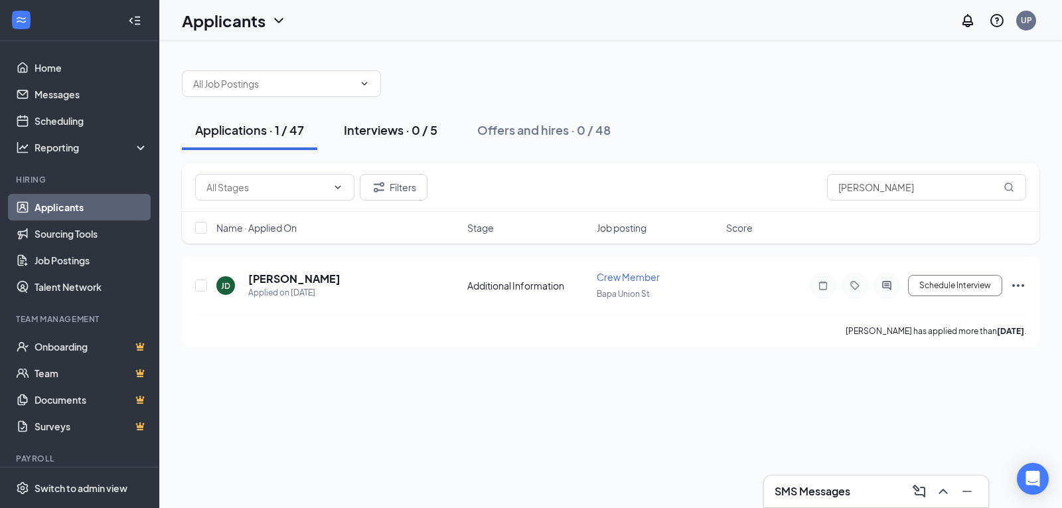
click at [396, 128] on div "Interviews · 0 / 5" at bounding box center [391, 129] width 94 height 17
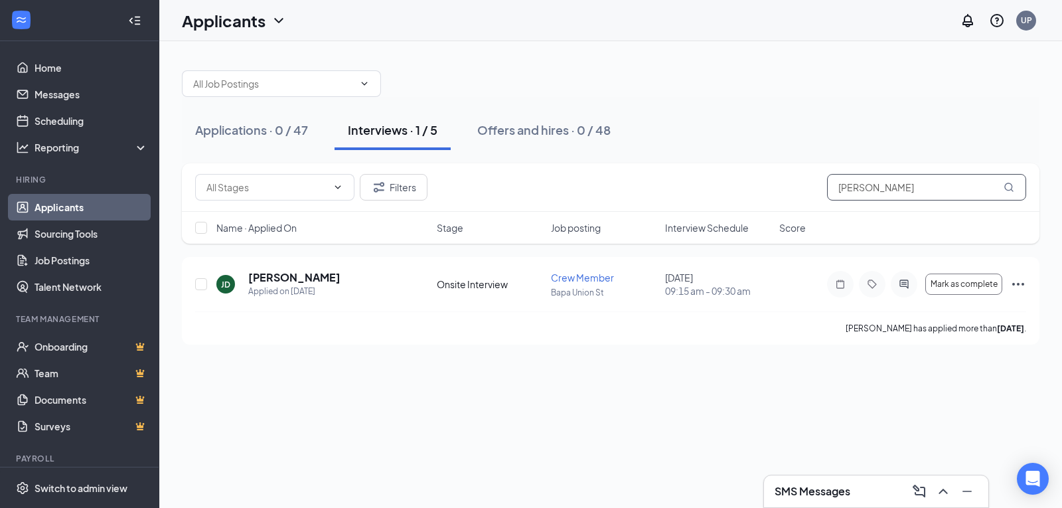
drag, startPoint x: 927, startPoint y: 199, endPoint x: 728, endPoint y: 215, distance: 199.8
click at [728, 215] on div "Filters jane Name · Applied On Stage Job posting Interview Schedule Score" at bounding box center [611, 203] width 858 height 80
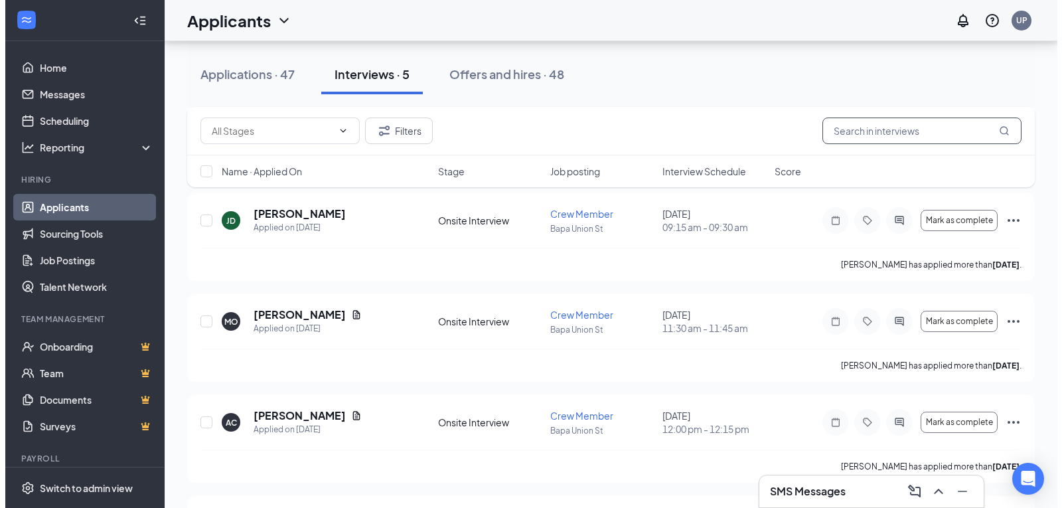
scroll to position [173, 0]
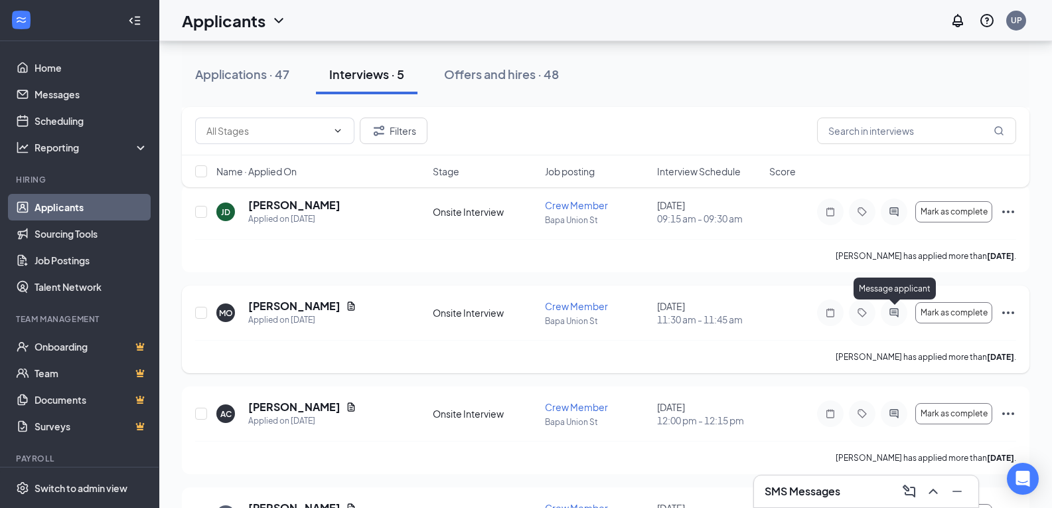
click at [895, 317] on icon "ActiveChat" at bounding box center [894, 312] width 16 height 11
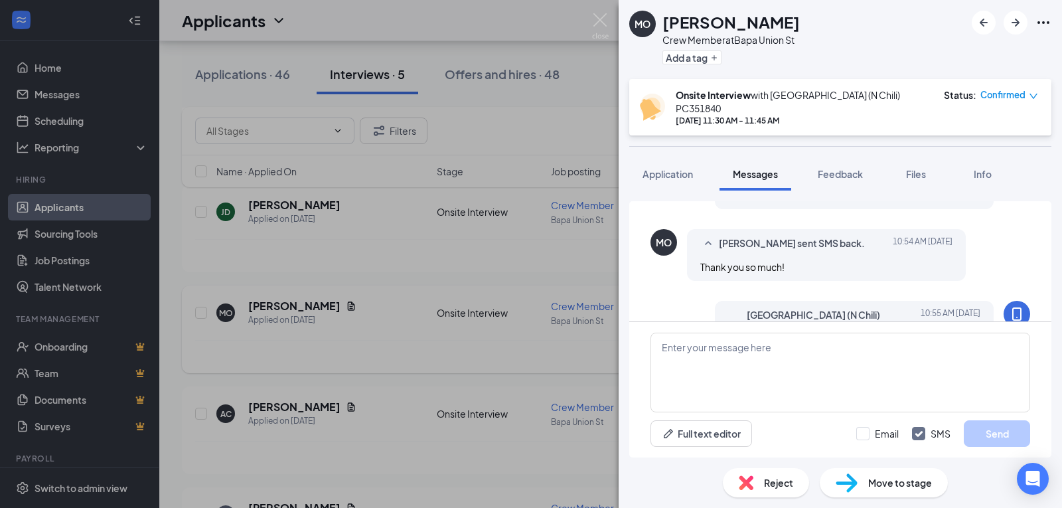
scroll to position [560, 0]
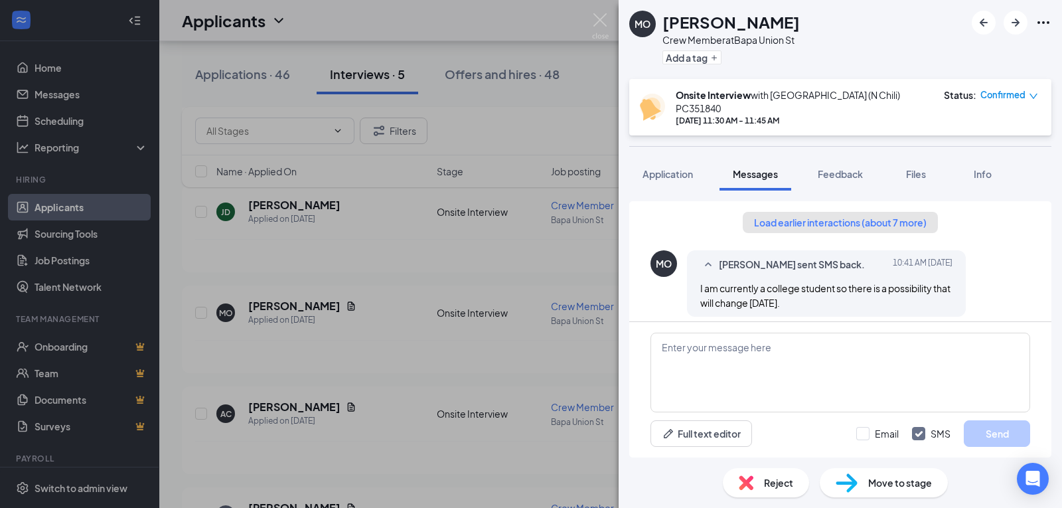
click at [799, 212] on button "Load earlier interactions (about 7 more)" at bounding box center [840, 222] width 195 height 21
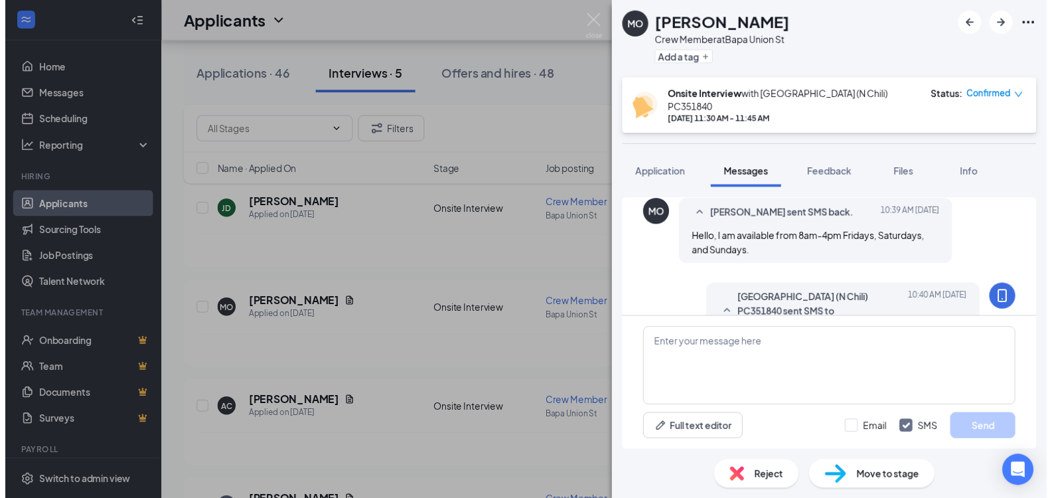
scroll to position [239, 0]
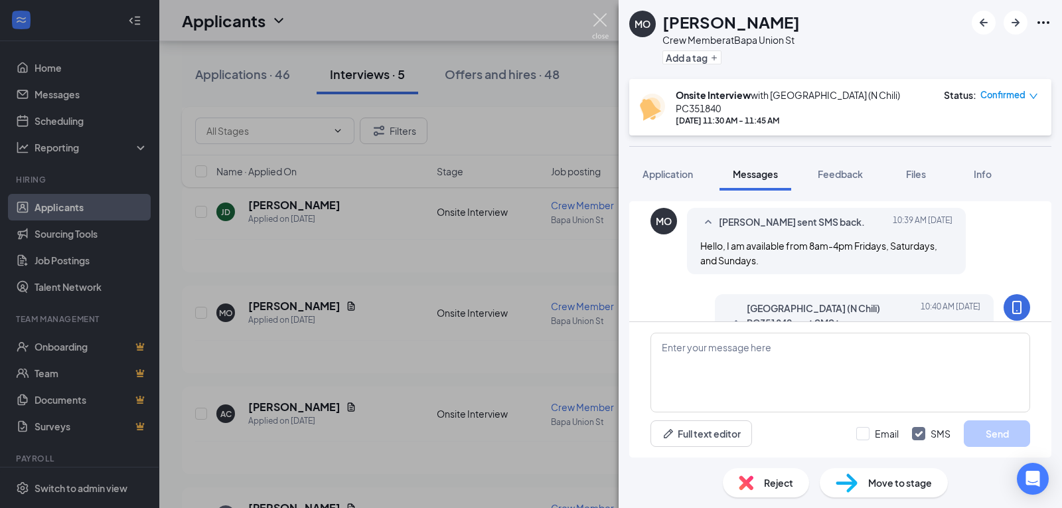
click at [605, 15] on img at bounding box center [600, 26] width 17 height 26
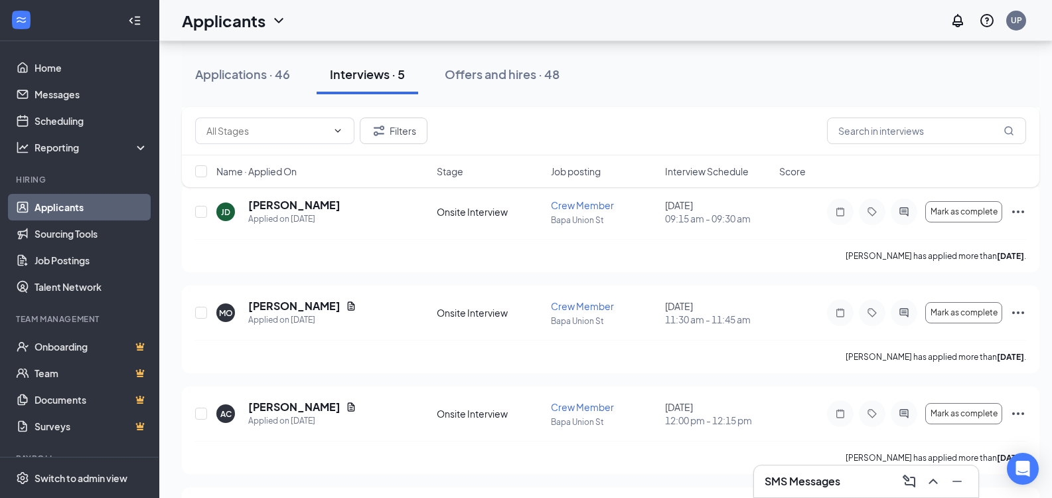
click at [627, 54] on div "Applications · 46 Interviews · 5 Offers and hires · 48" at bounding box center [611, 74] width 858 height 66
click at [72, 76] on link "Home" at bounding box center [92, 67] width 114 height 27
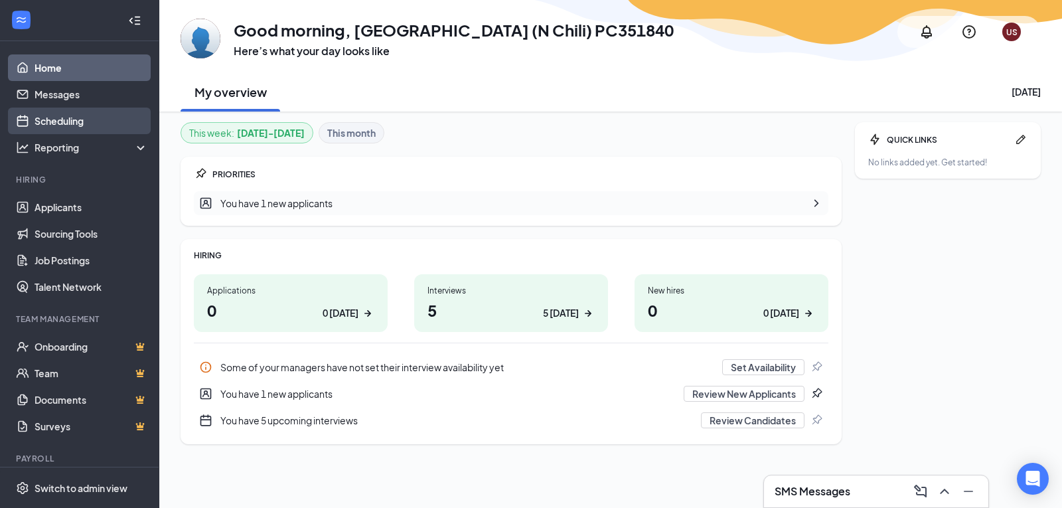
click at [60, 122] on link "Scheduling" at bounding box center [92, 121] width 114 height 27
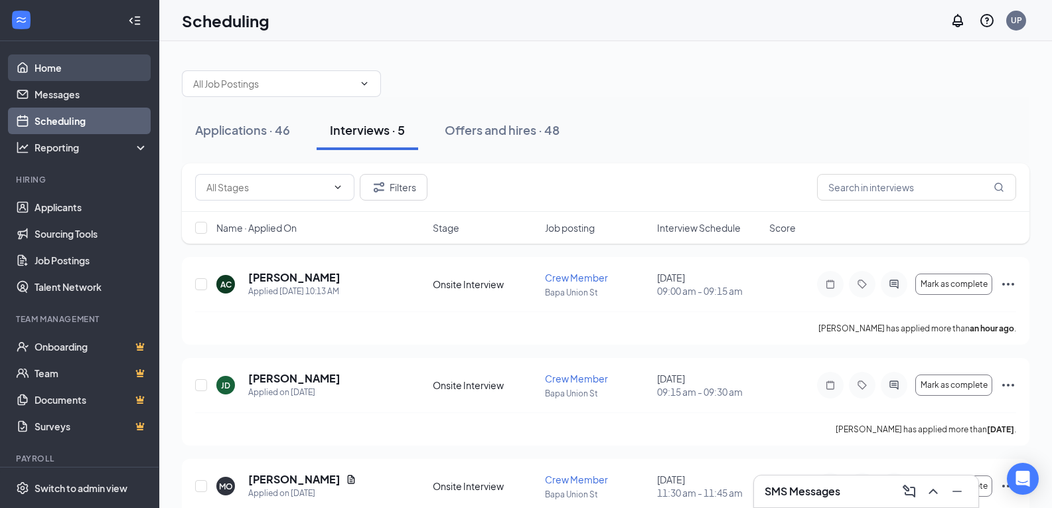
click at [77, 70] on link "Home" at bounding box center [92, 67] width 114 height 27
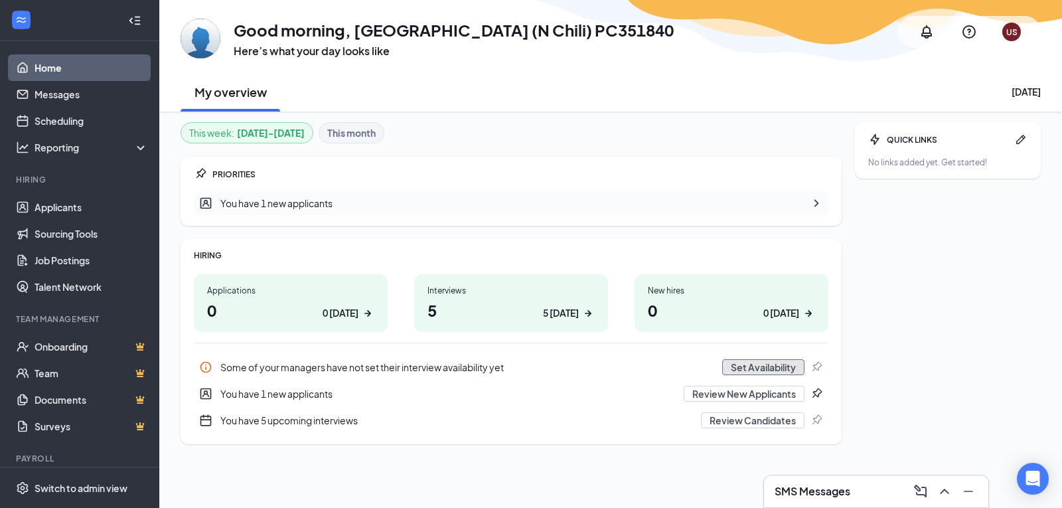
click at [790, 363] on button "Set Availability" at bounding box center [763, 367] width 82 height 16
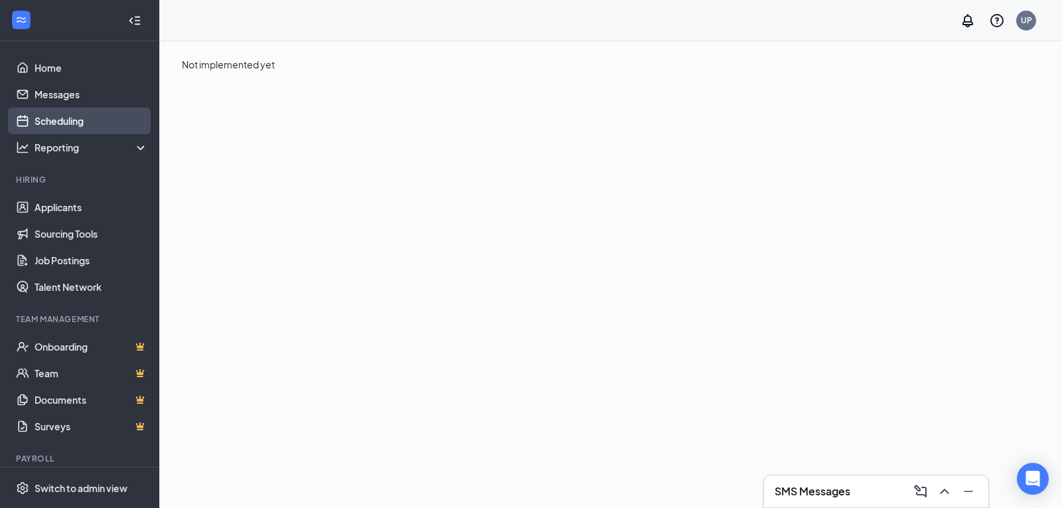
click at [68, 116] on link "Scheduling" at bounding box center [92, 121] width 114 height 27
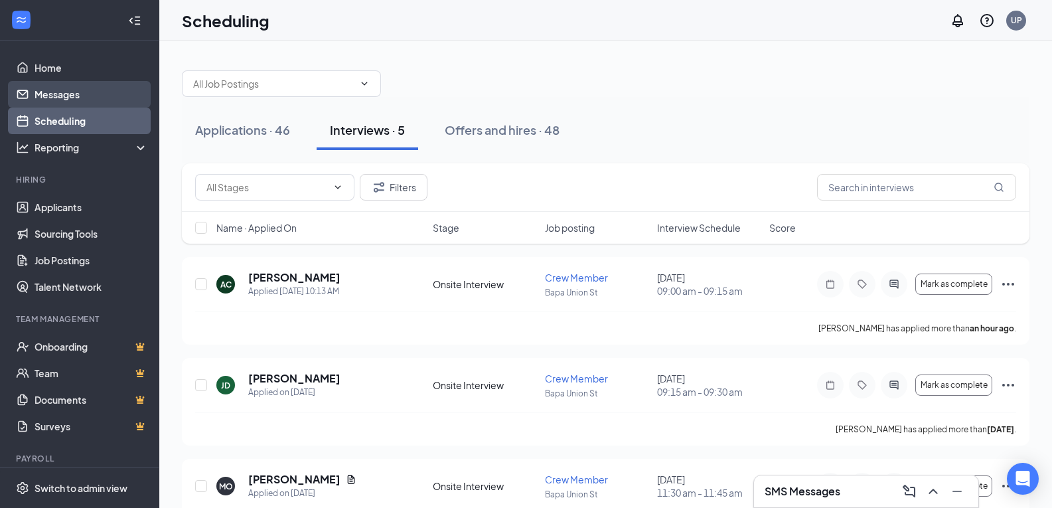
click at [54, 92] on link "Messages" at bounding box center [92, 94] width 114 height 27
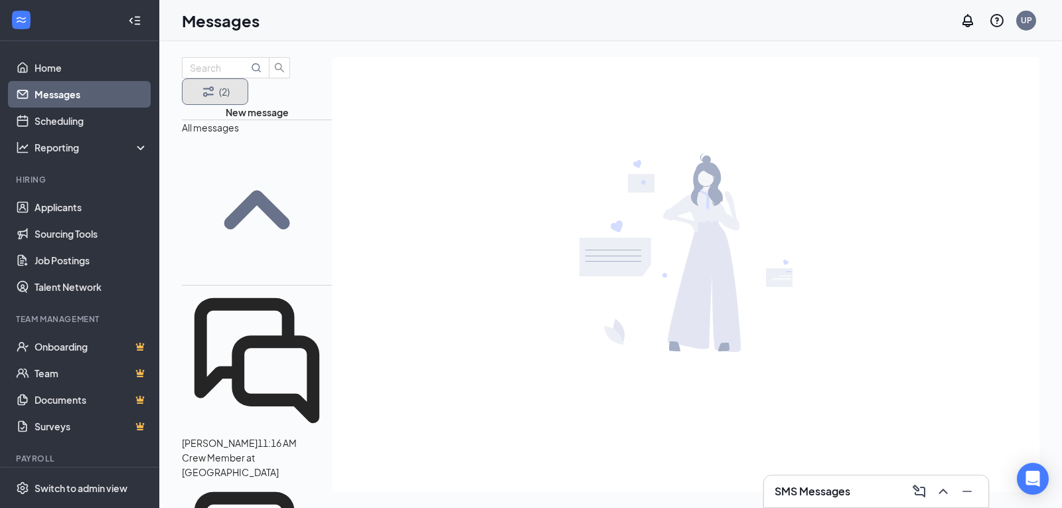
click at [217, 100] on button "(2)" at bounding box center [215, 91] width 66 height 27
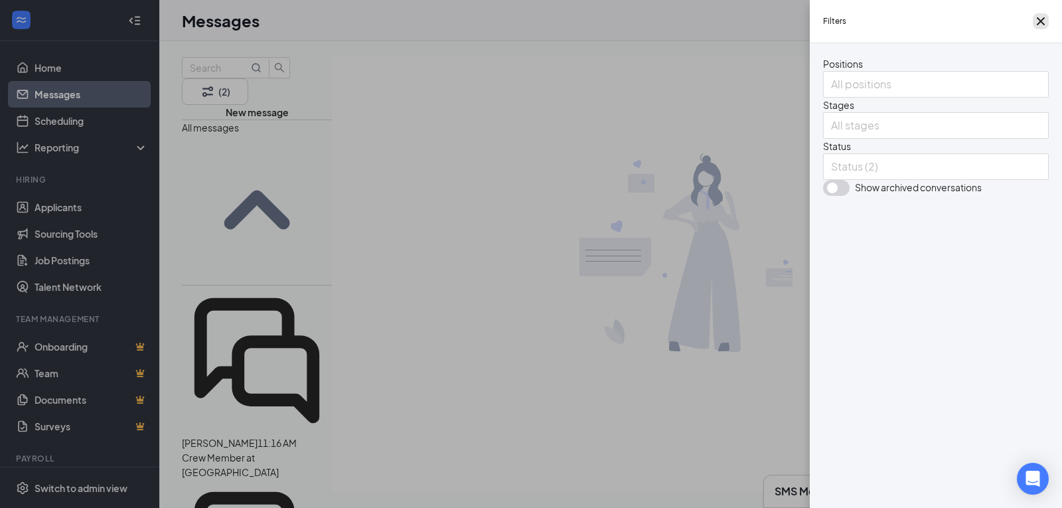
click at [1041, 21] on icon "Cross" at bounding box center [1041, 21] width 8 height 8
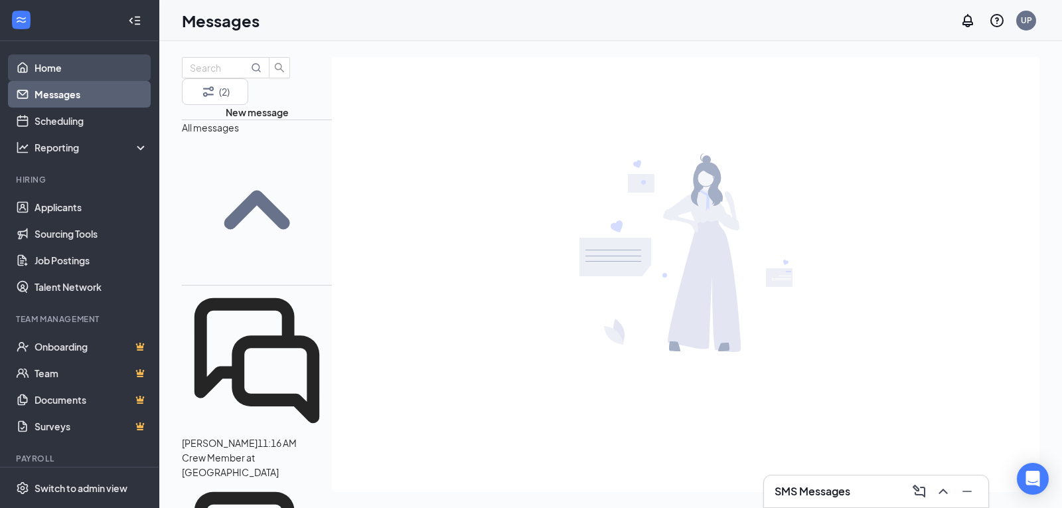
click at [35, 62] on link "Home" at bounding box center [92, 67] width 114 height 27
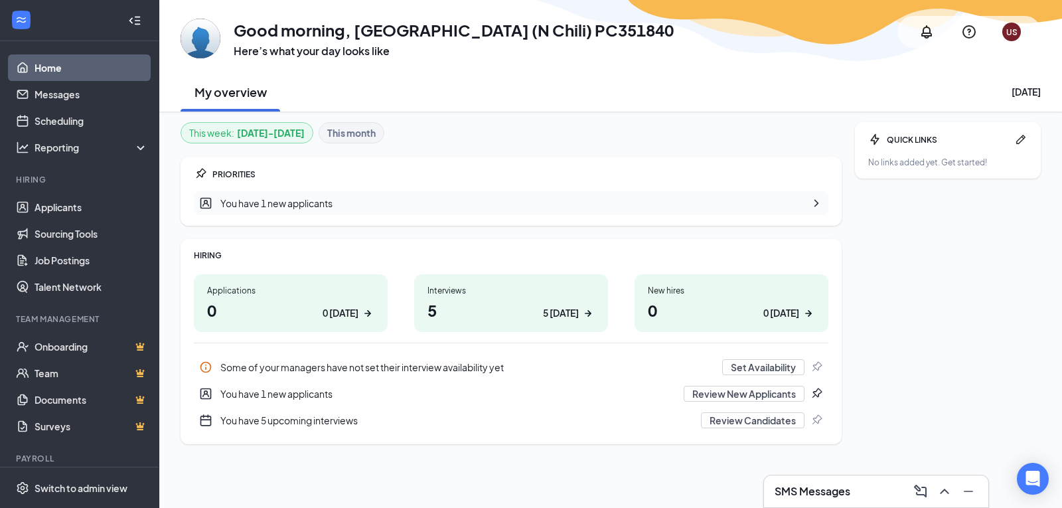
click at [50, 56] on link "Home" at bounding box center [92, 67] width 114 height 27
click at [893, 489] on div "SMS Messages" at bounding box center [876, 491] width 203 height 21
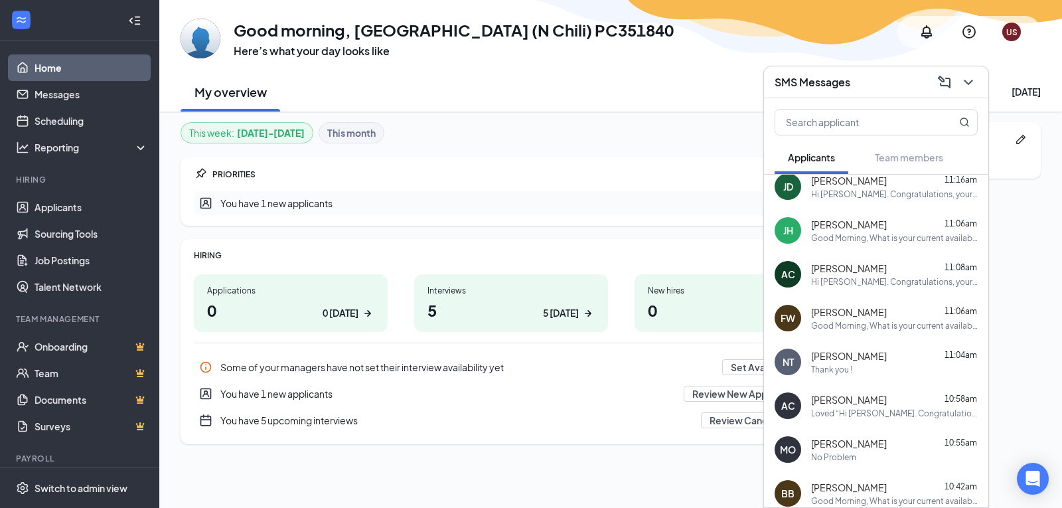
scroll to position [11, 0]
click at [918, 236] on div "Good Morning, What is your current availability? Also, Will it be changing in t…" at bounding box center [894, 237] width 167 height 11
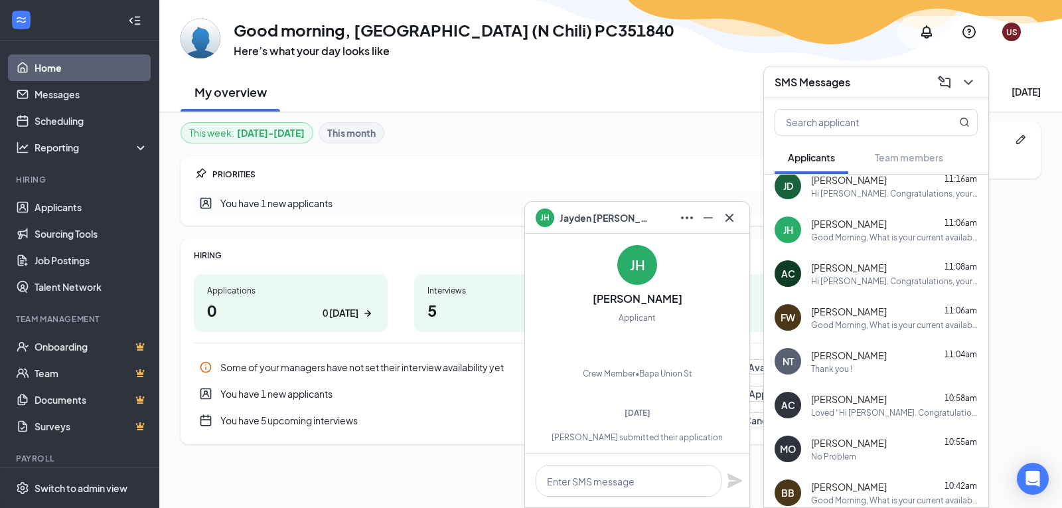
scroll to position [0, 0]
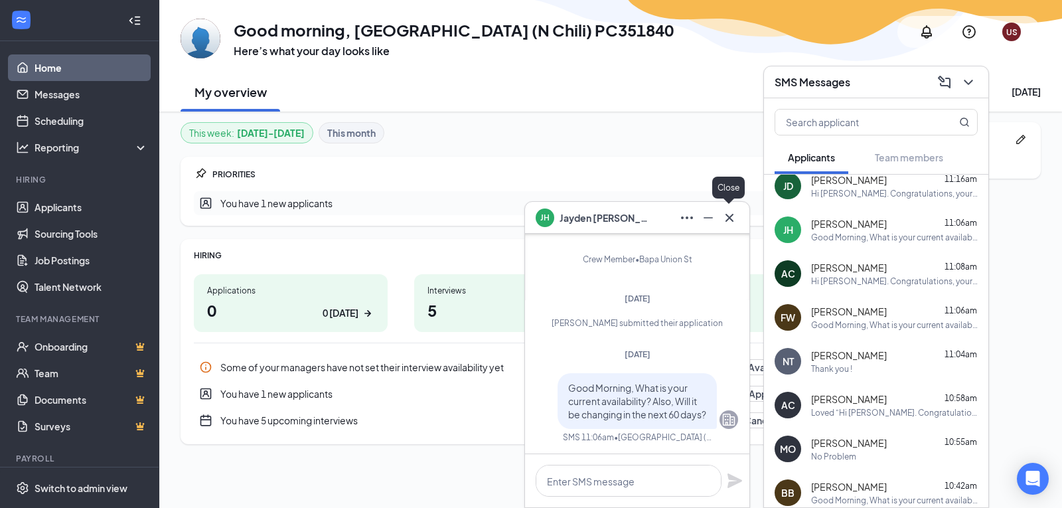
click at [734, 212] on icon "Cross" at bounding box center [730, 218] width 16 height 16
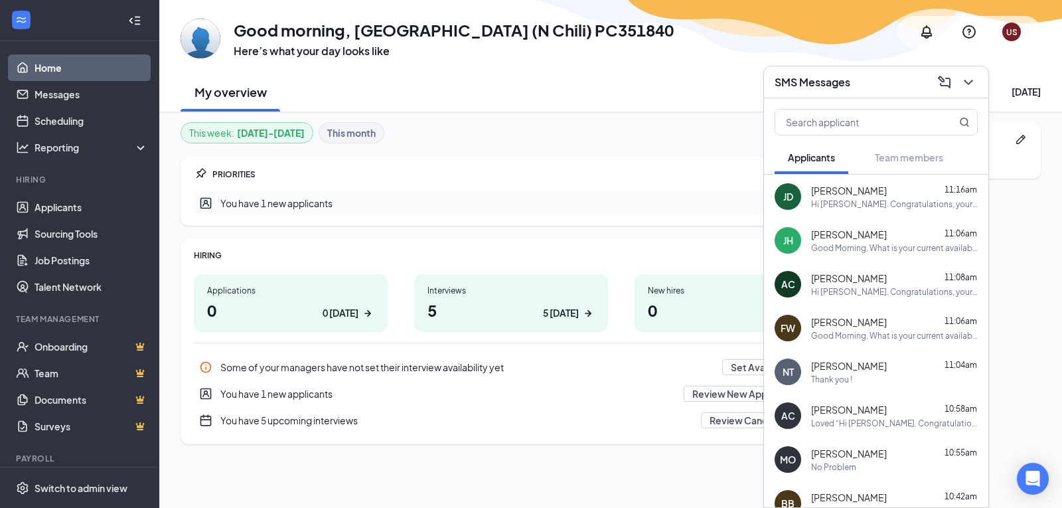
click at [49, 65] on link "Home" at bounding box center [92, 67] width 114 height 27
click at [979, 84] on div "SMS Messages" at bounding box center [876, 82] width 224 height 32
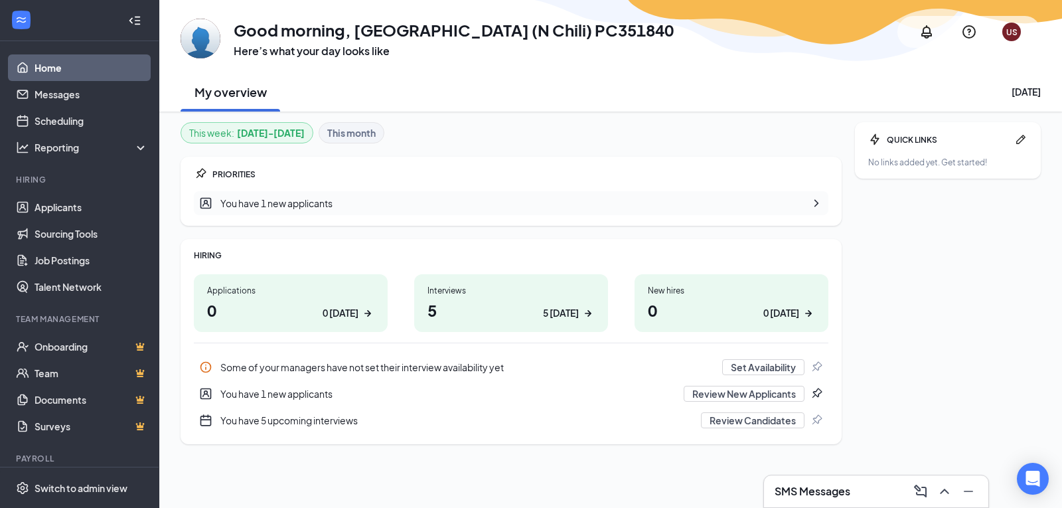
click at [100, 64] on link "Home" at bounding box center [92, 67] width 114 height 27
click at [78, 59] on link "Home" at bounding box center [92, 67] width 114 height 27
click at [871, 481] on div "SMS Messages" at bounding box center [876, 491] width 203 height 21
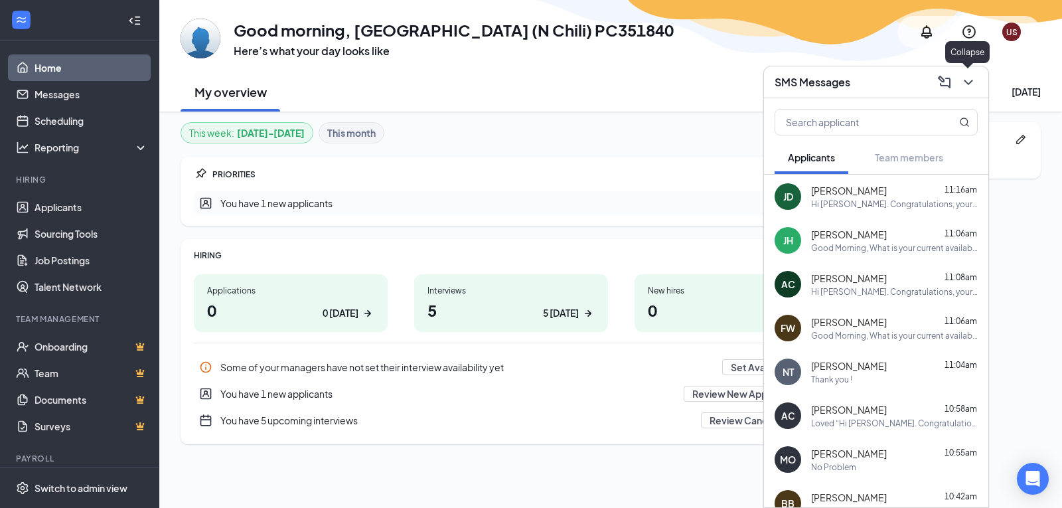
click at [965, 84] on icon "ChevronDown" at bounding box center [969, 82] width 16 height 16
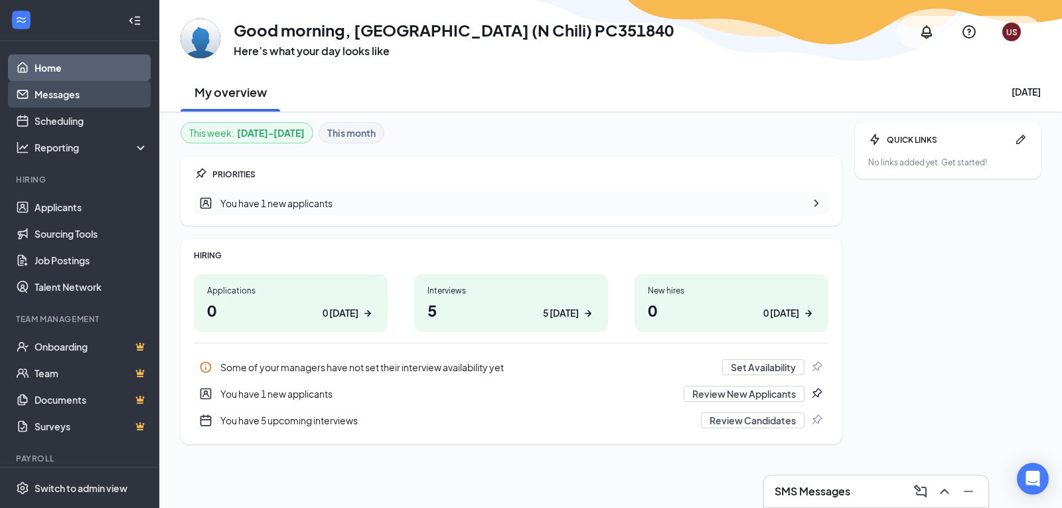
click at [933, 481] on button at bounding box center [943, 491] width 21 height 21
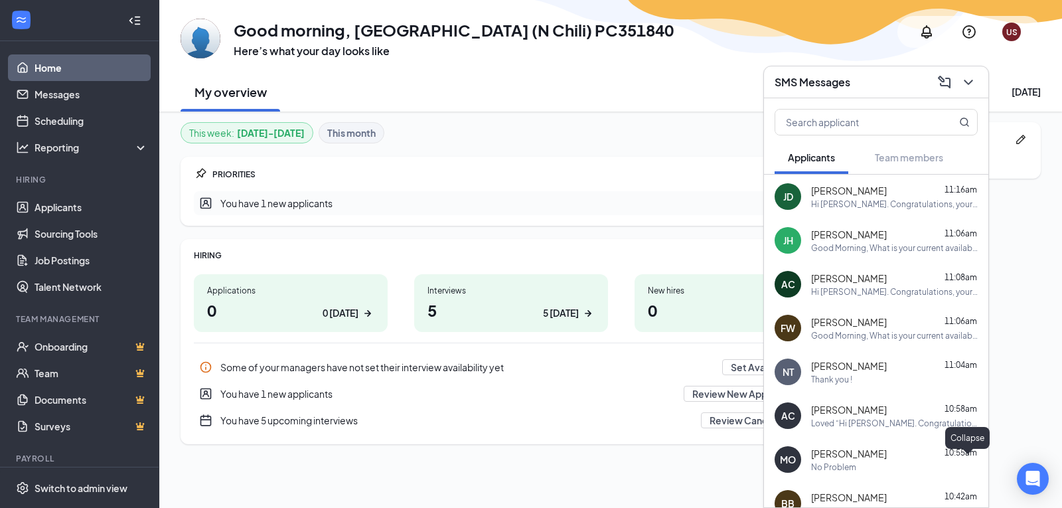
click at [972, 85] on icon "ChevronDown" at bounding box center [969, 82] width 16 height 16
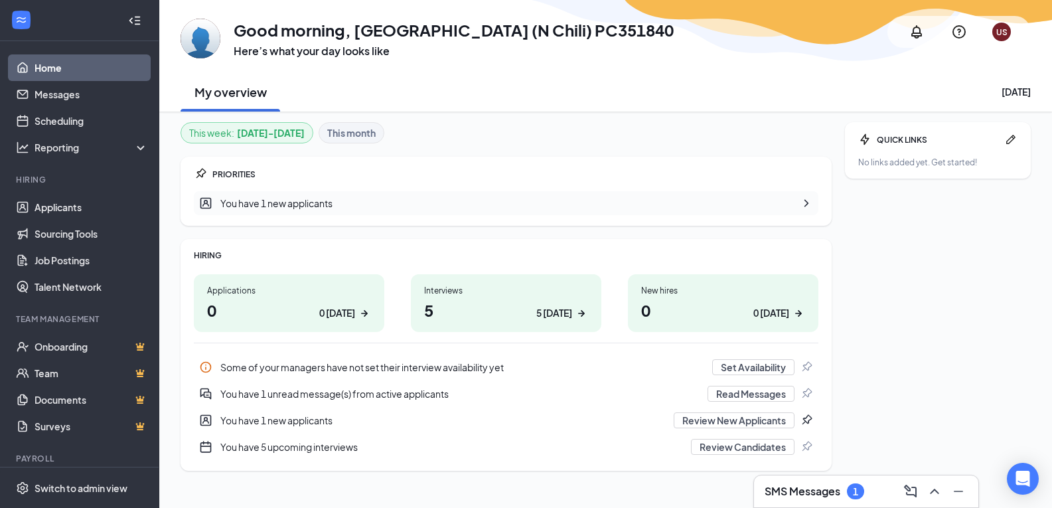
drag, startPoint x: 878, startPoint y: 505, endPoint x: 877, endPoint y: 496, distance: 8.7
click at [878, 505] on div "SMS Messages 1" at bounding box center [866, 491] width 224 height 32
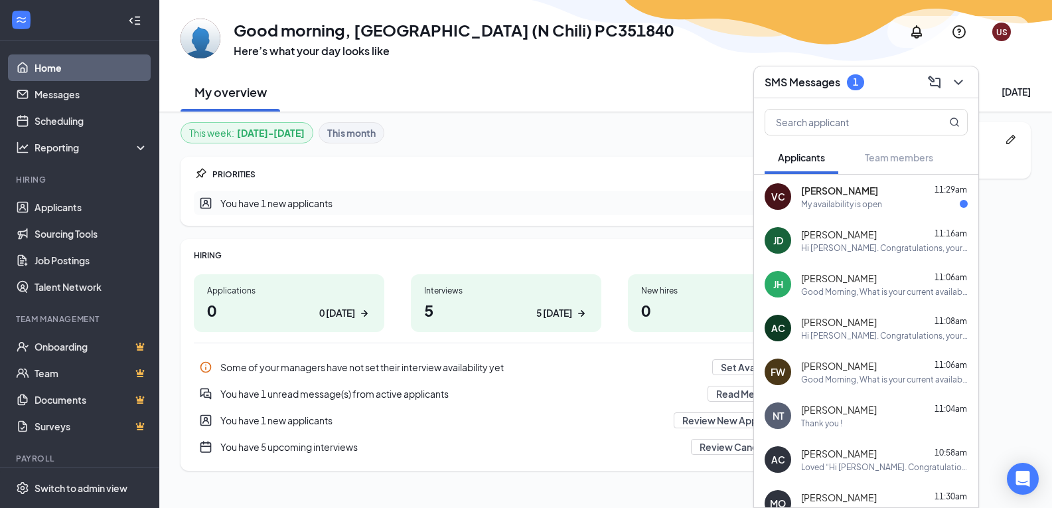
click at [838, 204] on div "My availability is open" at bounding box center [841, 203] width 81 height 11
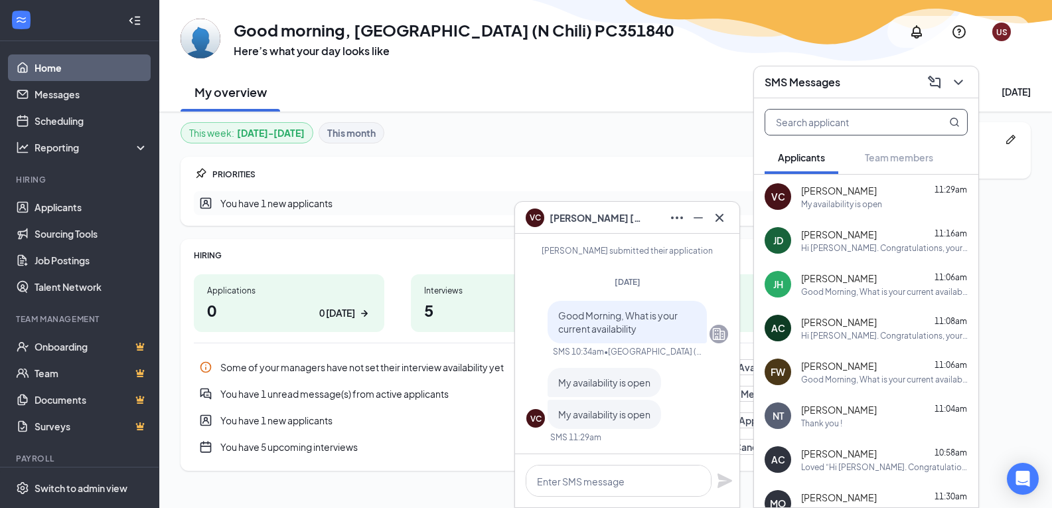
click at [860, 132] on input "text" at bounding box center [843, 122] width 157 height 25
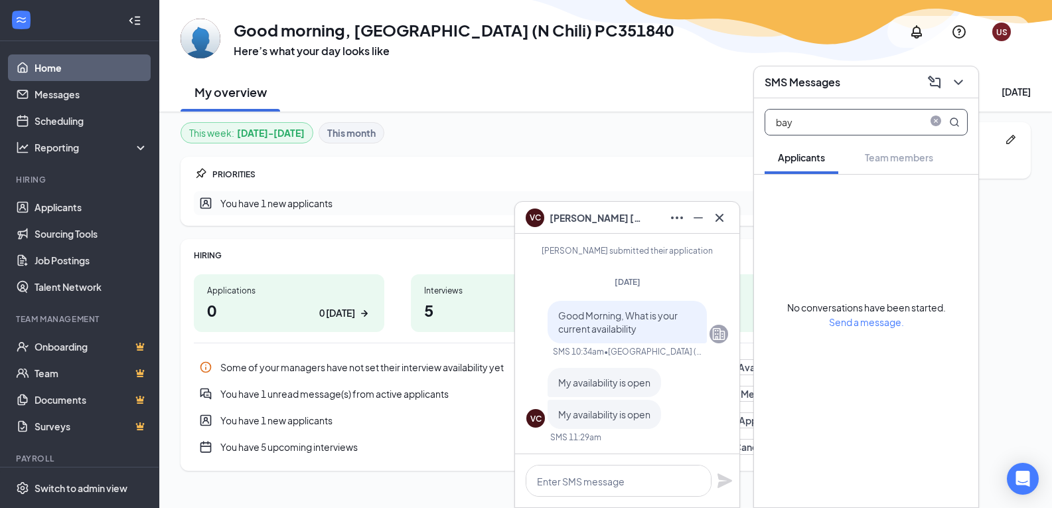
click at [878, 120] on input "bay" at bounding box center [843, 122] width 157 height 25
type input "b"
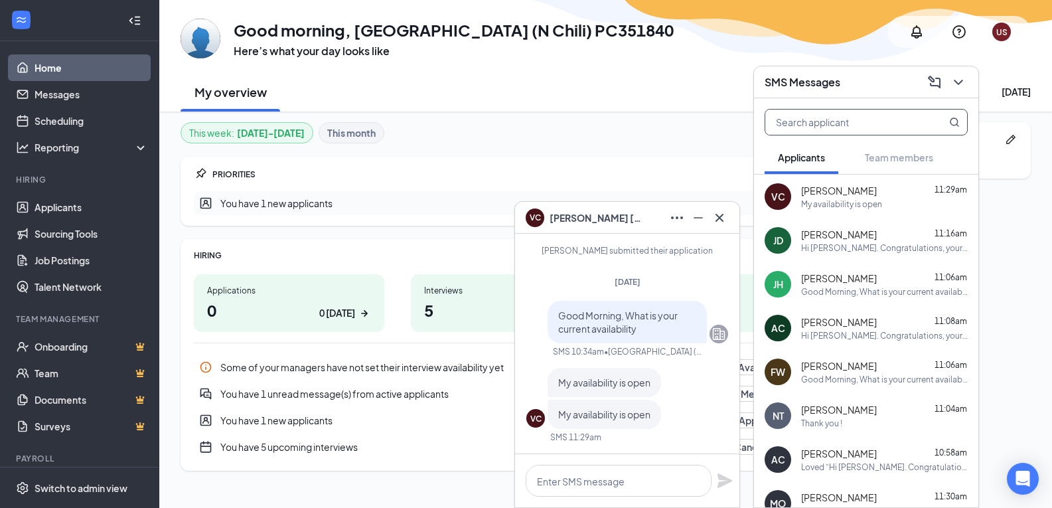
click at [810, 114] on input "text" at bounding box center [843, 122] width 157 height 25
click at [564, 492] on textarea at bounding box center [619, 481] width 186 height 32
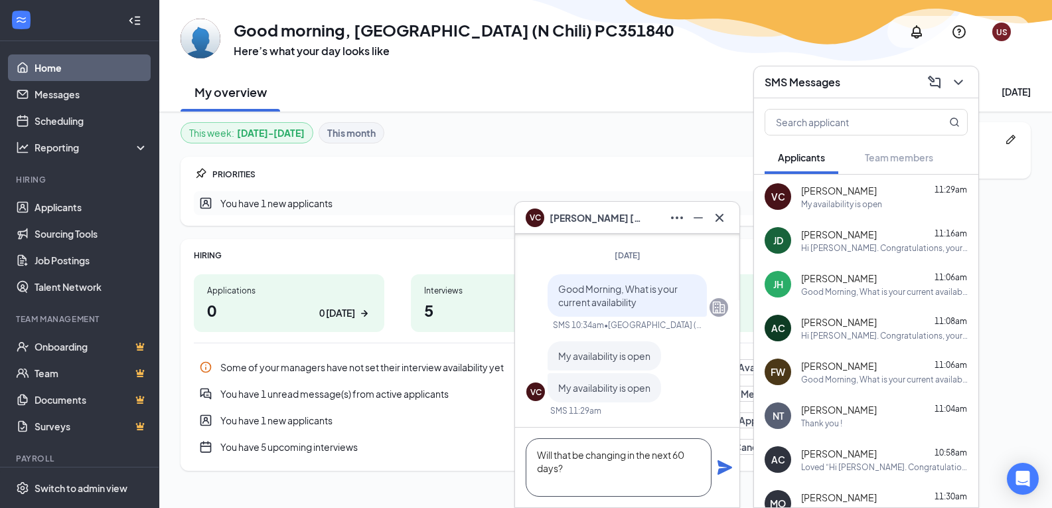
type textarea "Will that be changing in the next 60 days?"
click at [718, 473] on icon "Plane" at bounding box center [725, 467] width 15 height 15
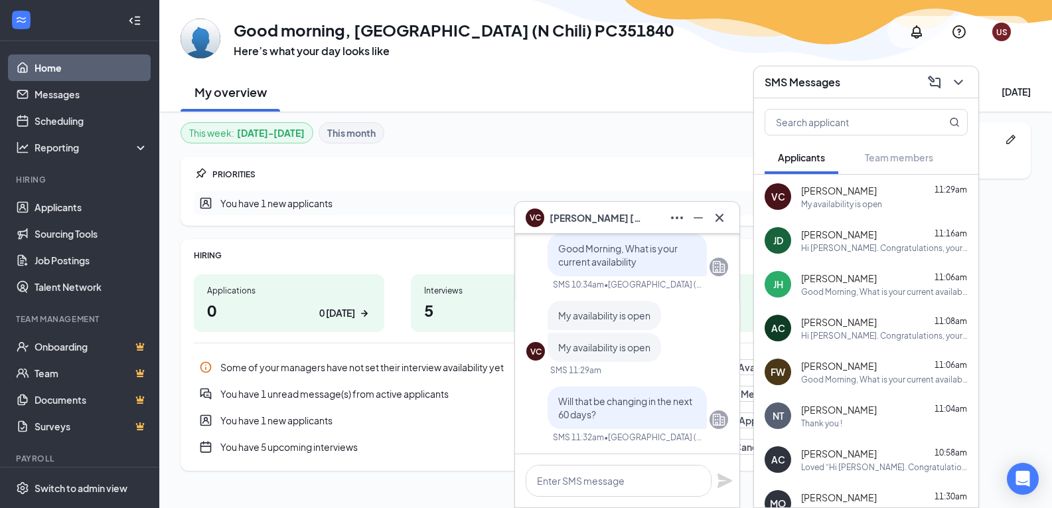
scroll to position [0, 0]
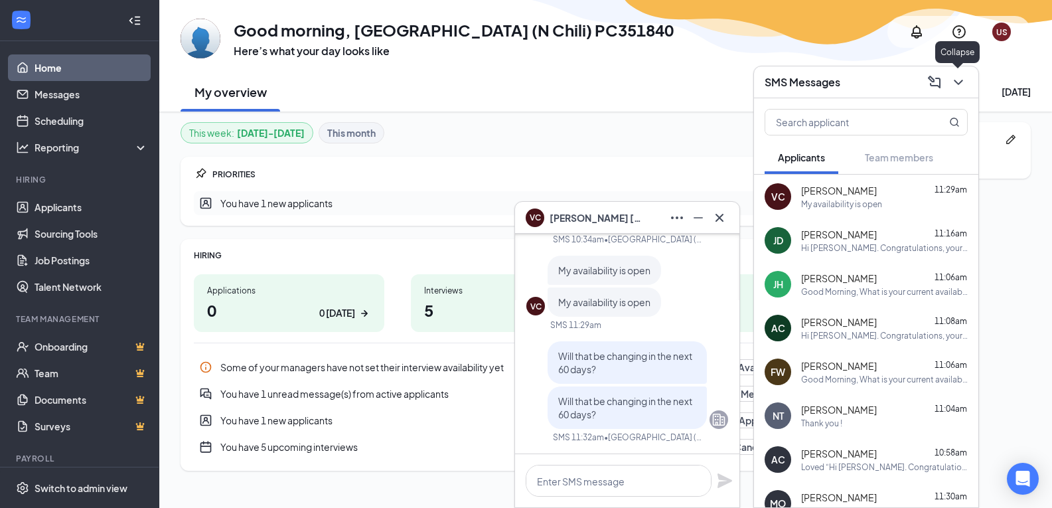
click at [953, 90] on icon "ChevronDown" at bounding box center [959, 82] width 16 height 16
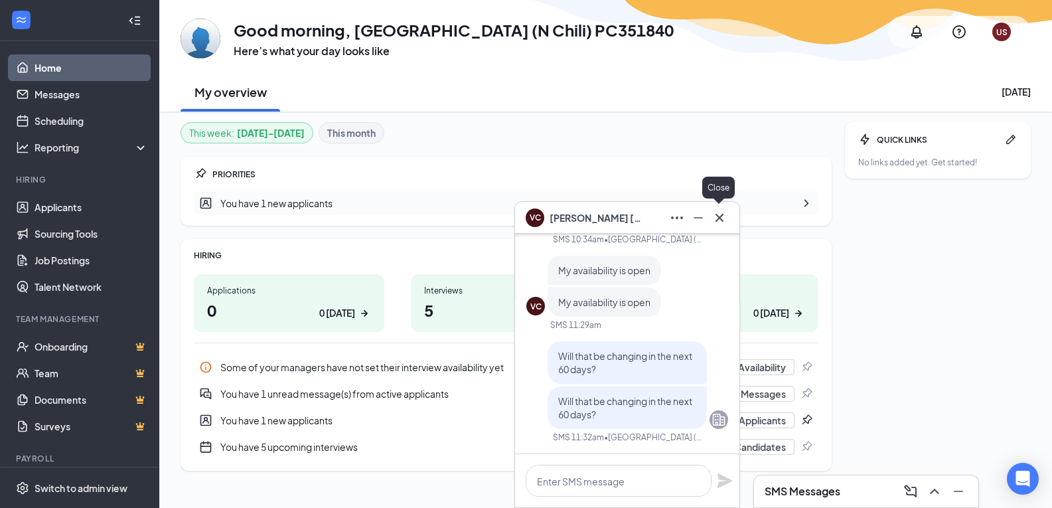
click at [722, 218] on icon "Cross" at bounding box center [720, 218] width 16 height 16
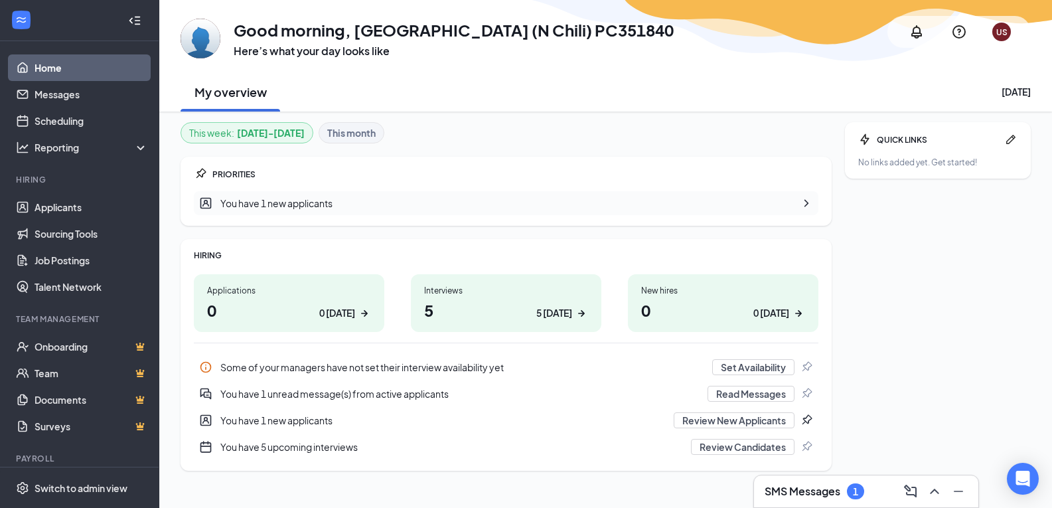
click at [827, 493] on h3 "SMS Messages" at bounding box center [803, 491] width 76 height 15
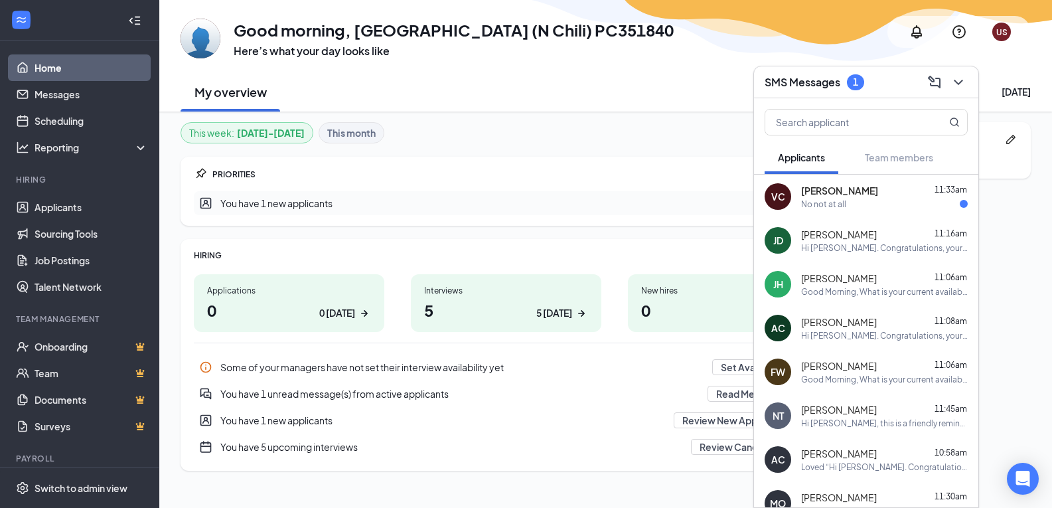
click at [874, 195] on div "victor cuffie 11:33am" at bounding box center [884, 190] width 167 height 13
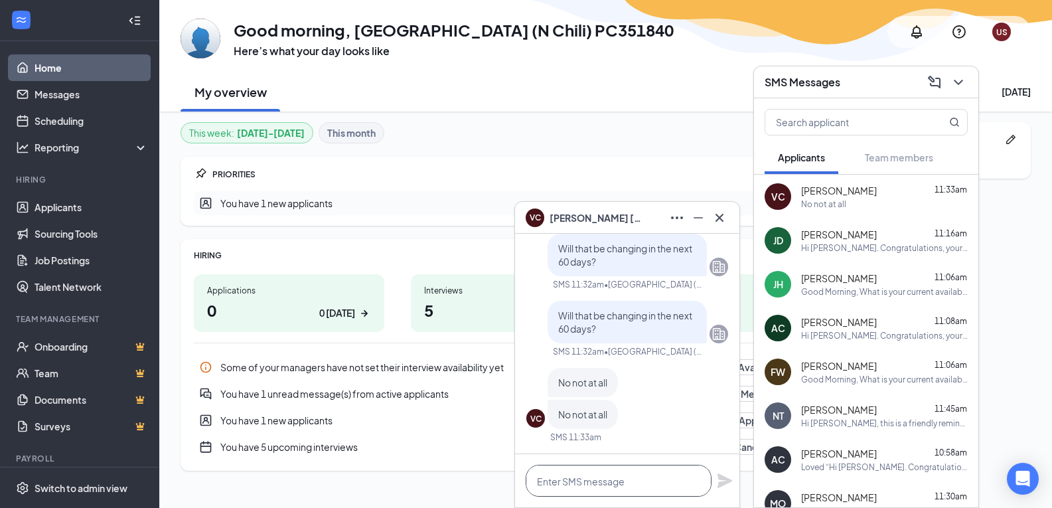
click at [642, 489] on textarea at bounding box center [619, 481] width 186 height 32
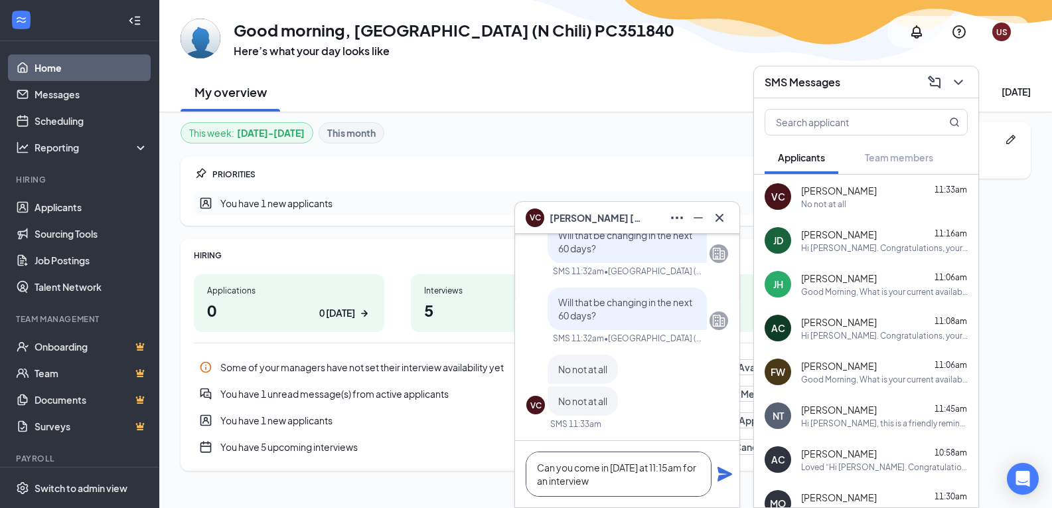
type textarea "Can you come in tomorrow at 11:15am for an interview"
click at [720, 481] on icon "Plane" at bounding box center [725, 474] width 16 height 16
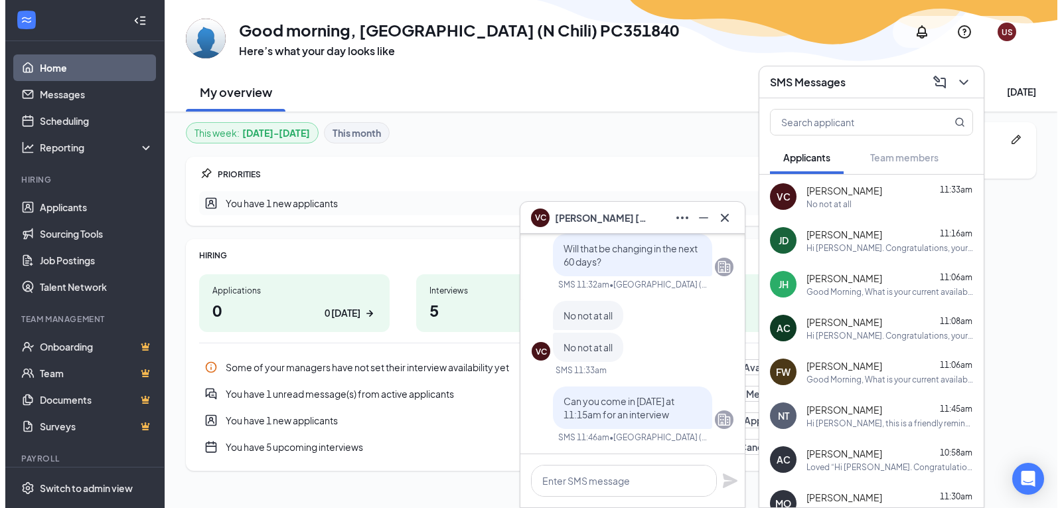
scroll to position [0, 0]
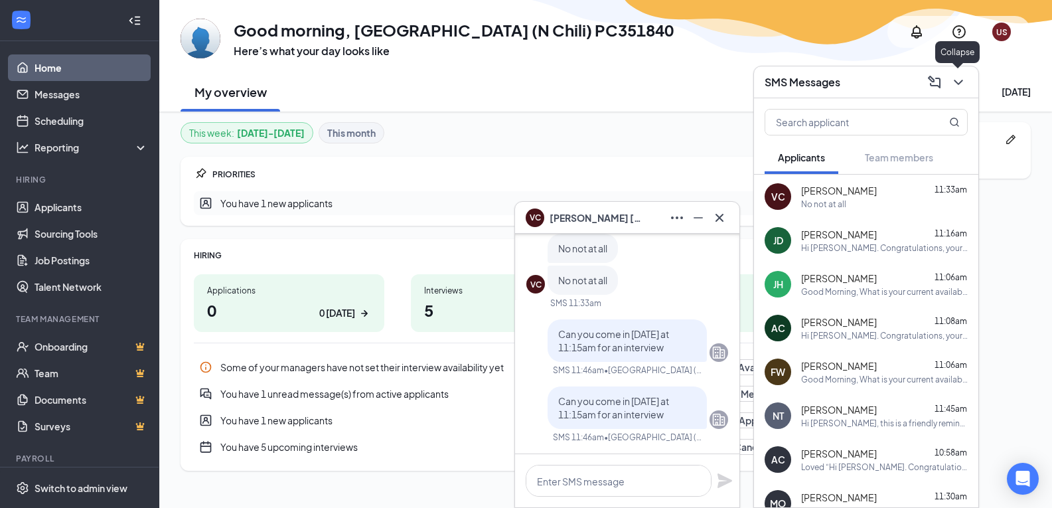
click at [958, 80] on icon "ChevronDown" at bounding box center [959, 82] width 16 height 16
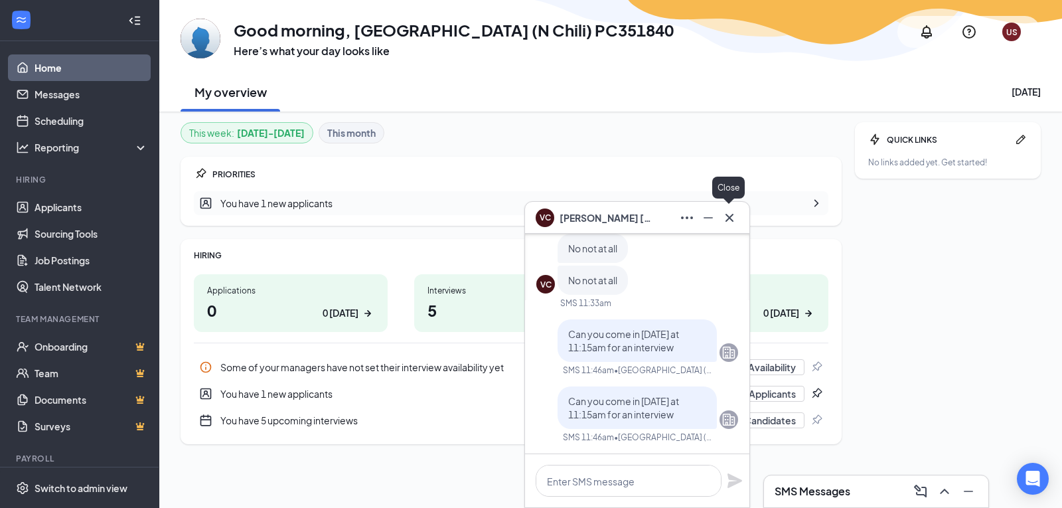
click at [726, 210] on icon "Cross" at bounding box center [730, 218] width 16 height 16
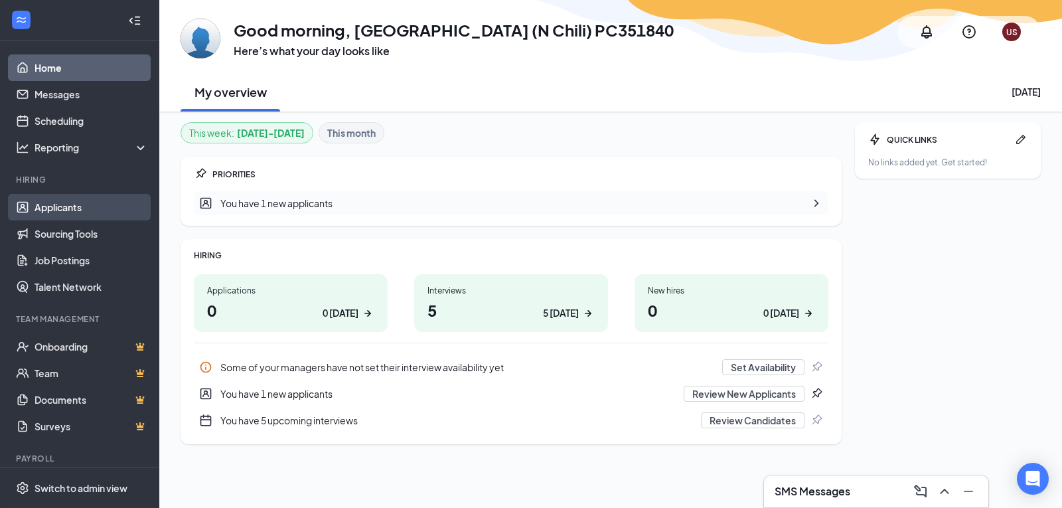
click at [61, 211] on link "Applicants" at bounding box center [92, 207] width 114 height 27
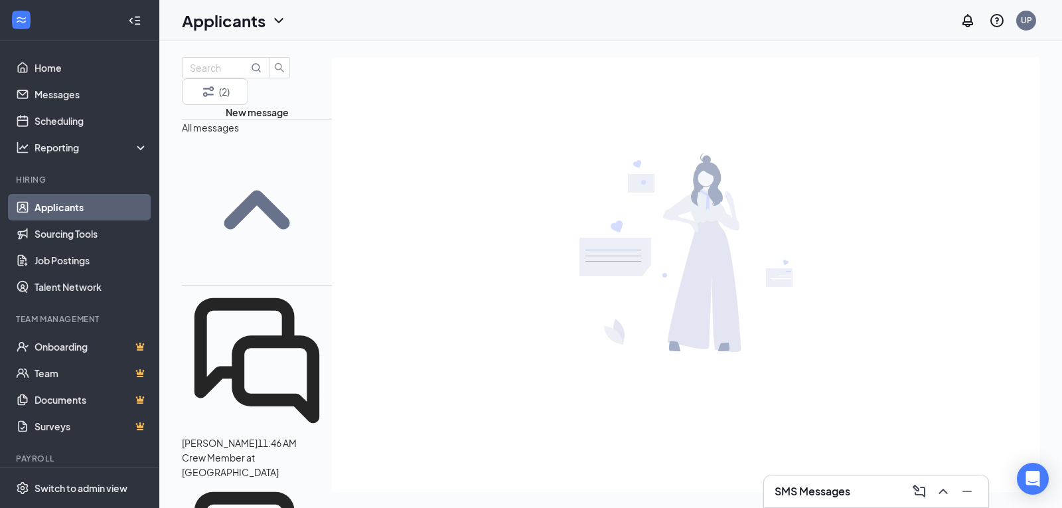
click at [278, 19] on icon "ChevronDown" at bounding box center [279, 21] width 16 height 16
click at [268, 64] on link "Applicants" at bounding box center [261, 57] width 143 height 13
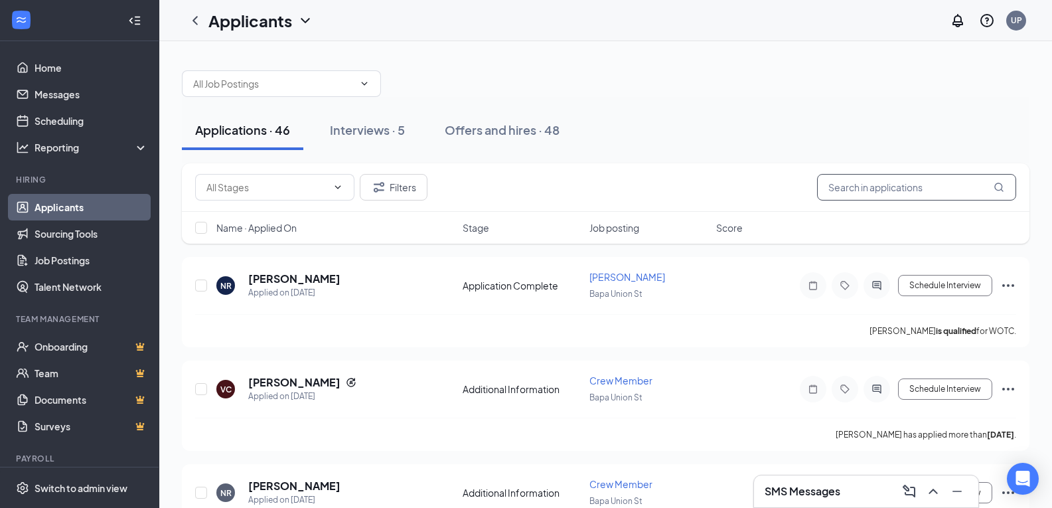
click at [902, 193] on input "text" at bounding box center [916, 187] width 199 height 27
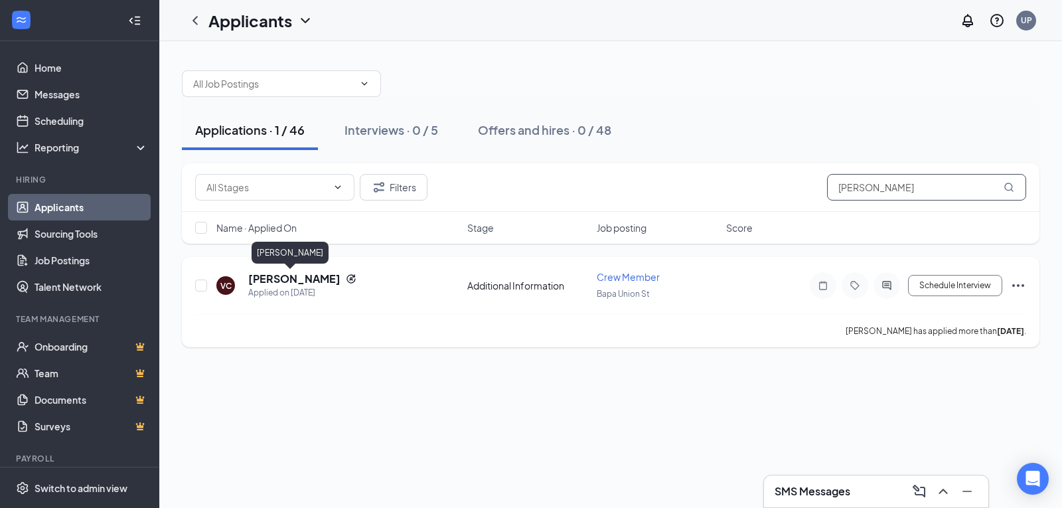
type input "victor"
click at [279, 277] on h5 "[PERSON_NAME]" at bounding box center [294, 279] width 92 height 15
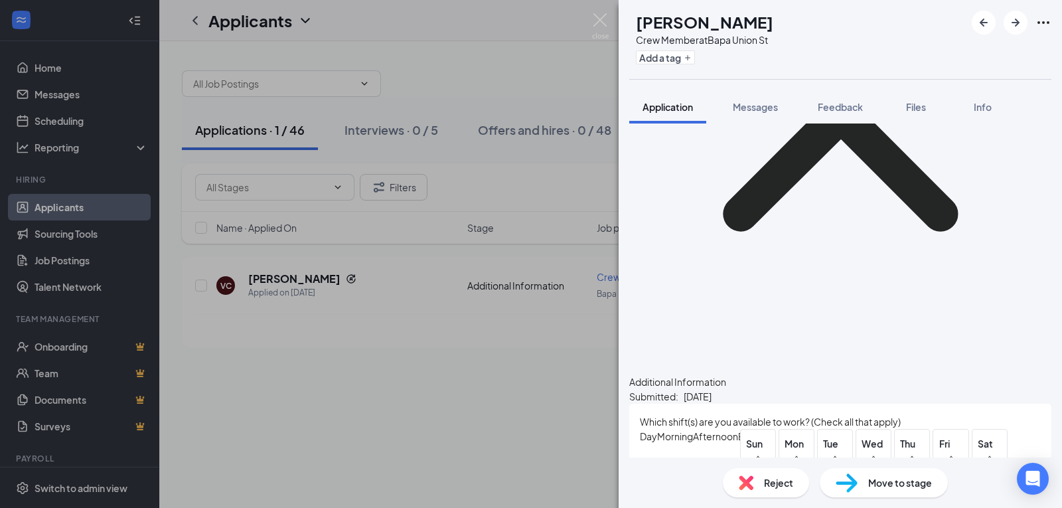
scroll to position [1565, 0]
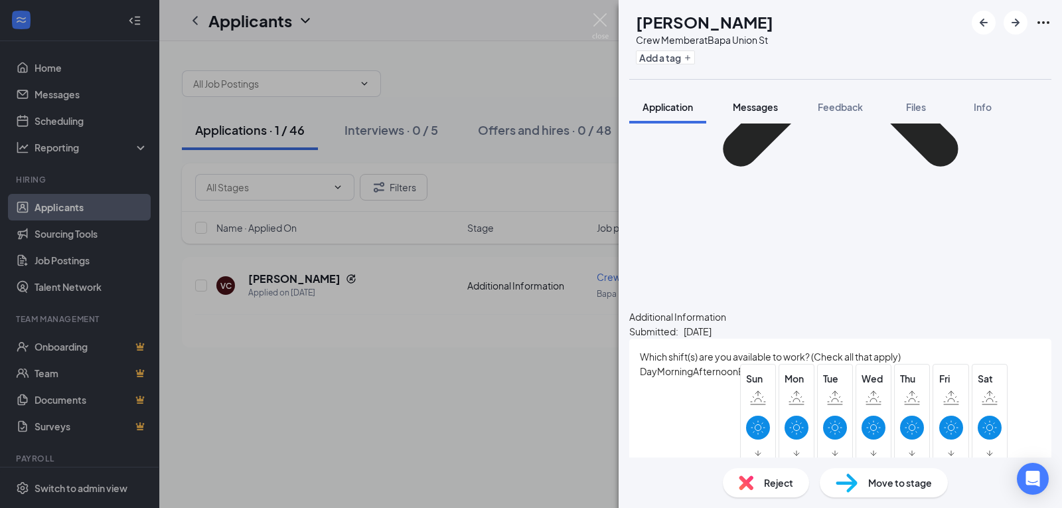
click at [746, 111] on span "Messages" at bounding box center [755, 107] width 45 height 12
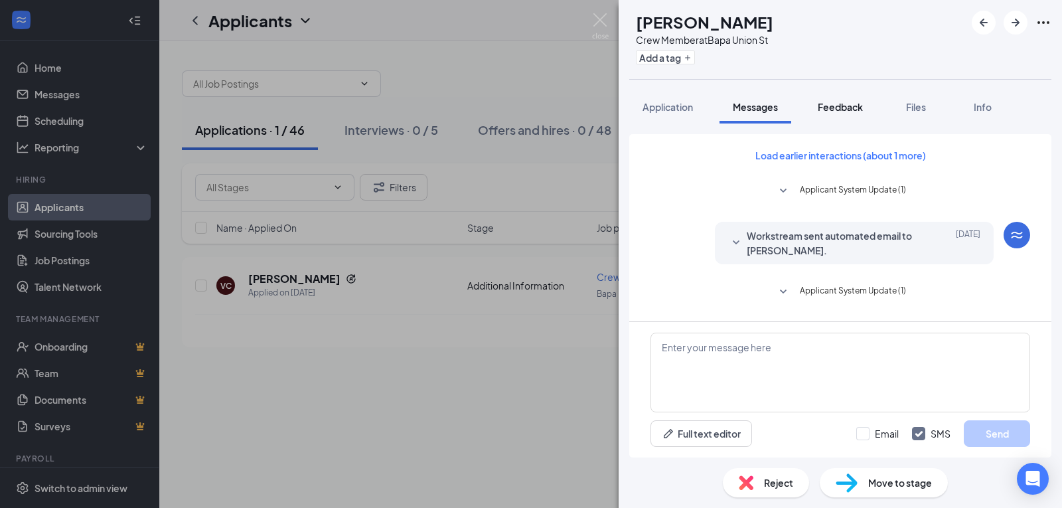
click at [834, 108] on span "Feedback" at bounding box center [840, 107] width 45 height 12
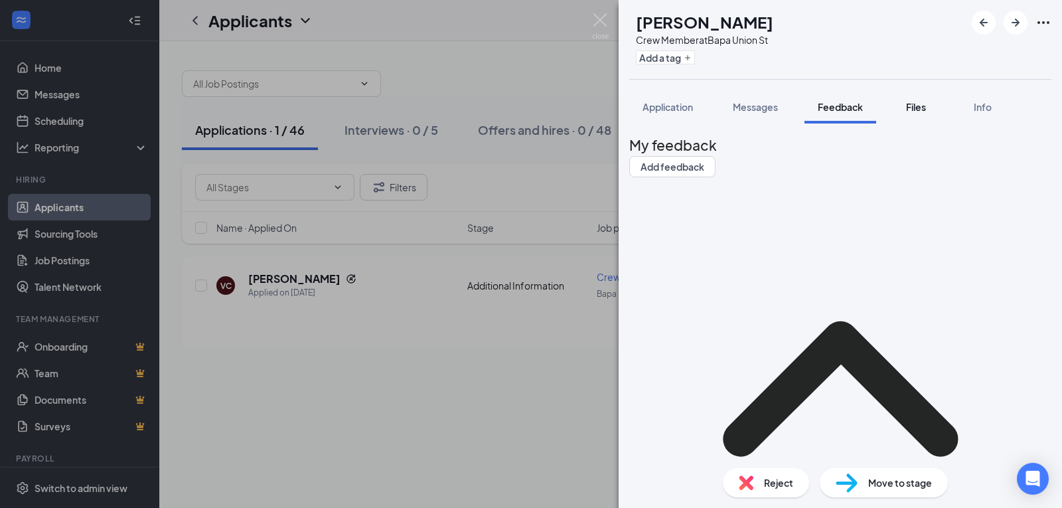
click at [922, 115] on button "Files" at bounding box center [916, 106] width 53 height 33
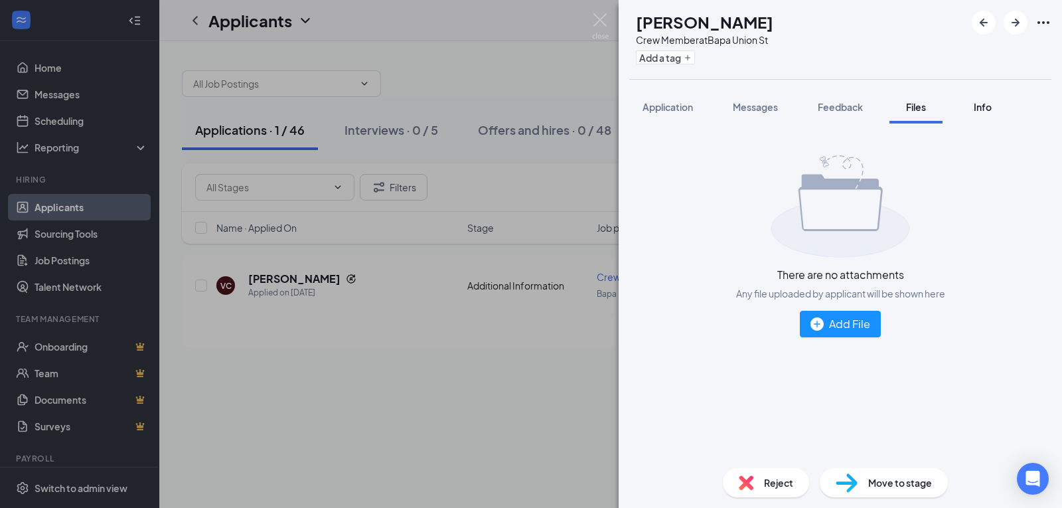
click at [989, 108] on span "Info" at bounding box center [983, 107] width 18 height 12
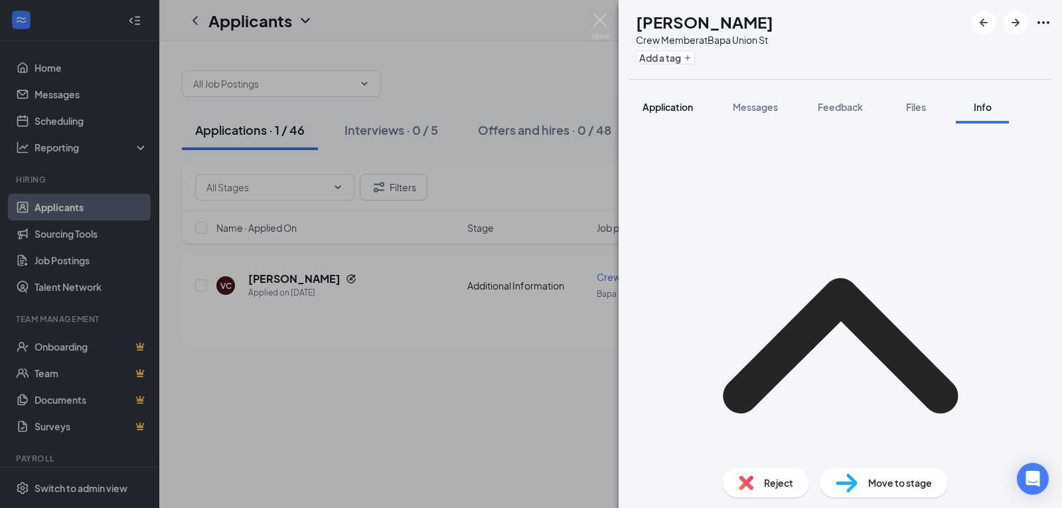
click at [667, 104] on span "Application" at bounding box center [668, 107] width 50 height 12
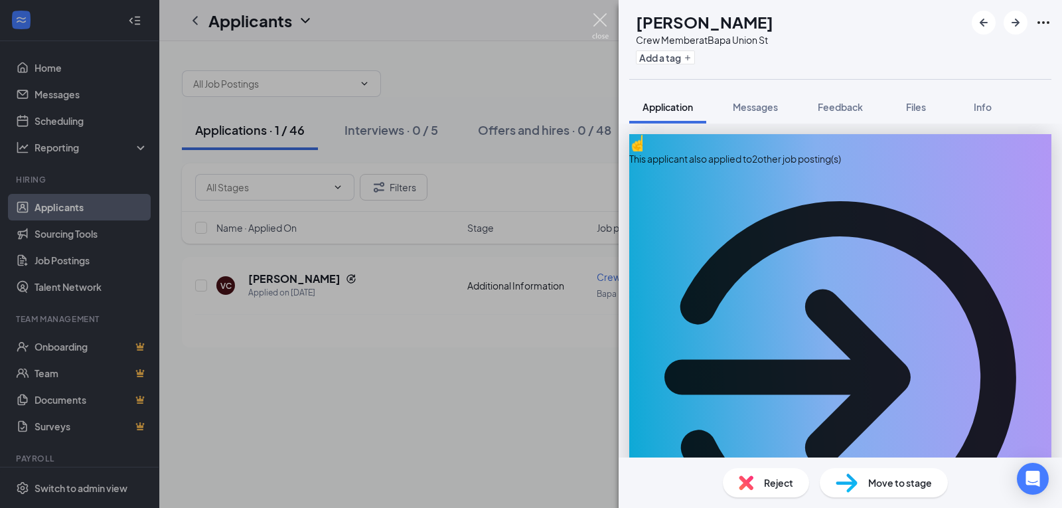
click at [599, 13] on img at bounding box center [600, 26] width 17 height 26
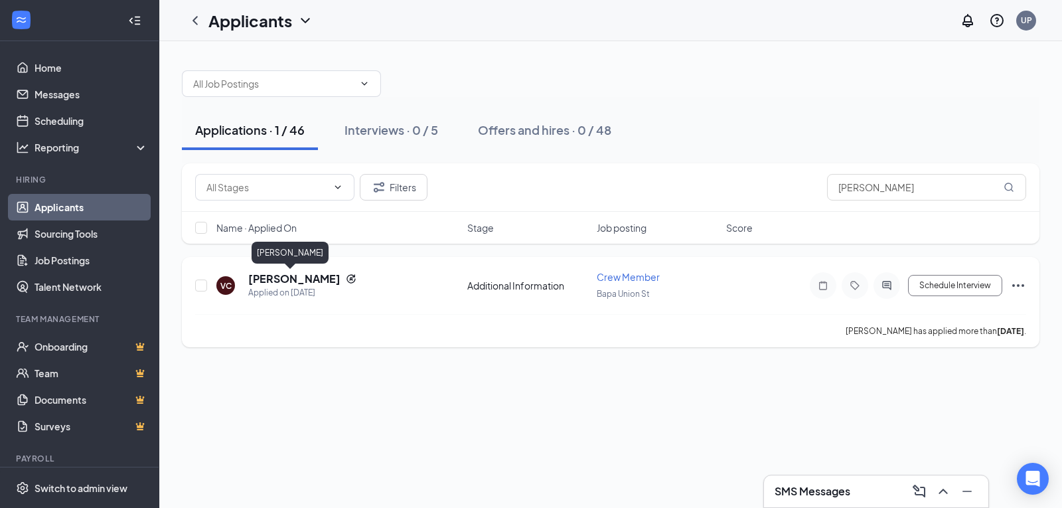
click at [262, 278] on h5 "[PERSON_NAME]" at bounding box center [294, 279] width 92 height 15
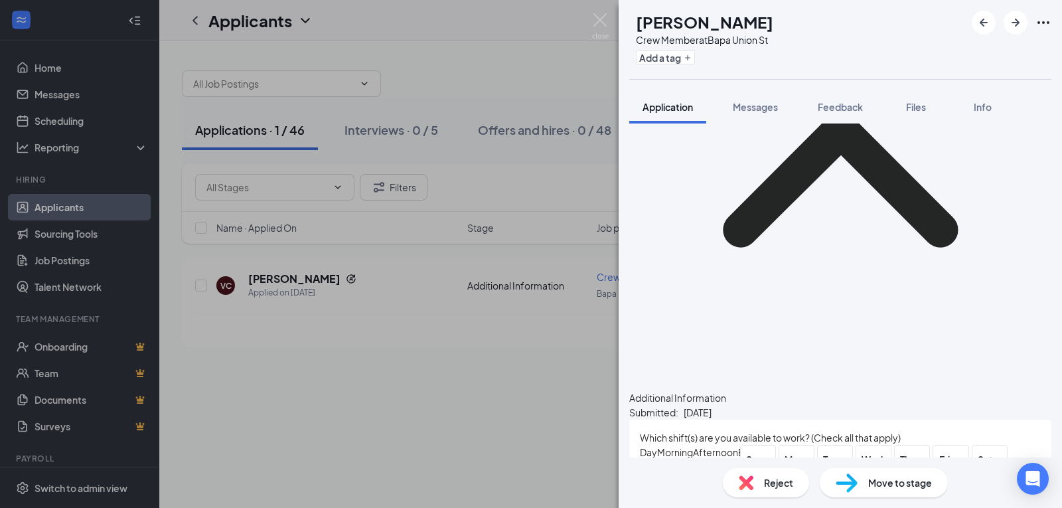
scroll to position [1565, 0]
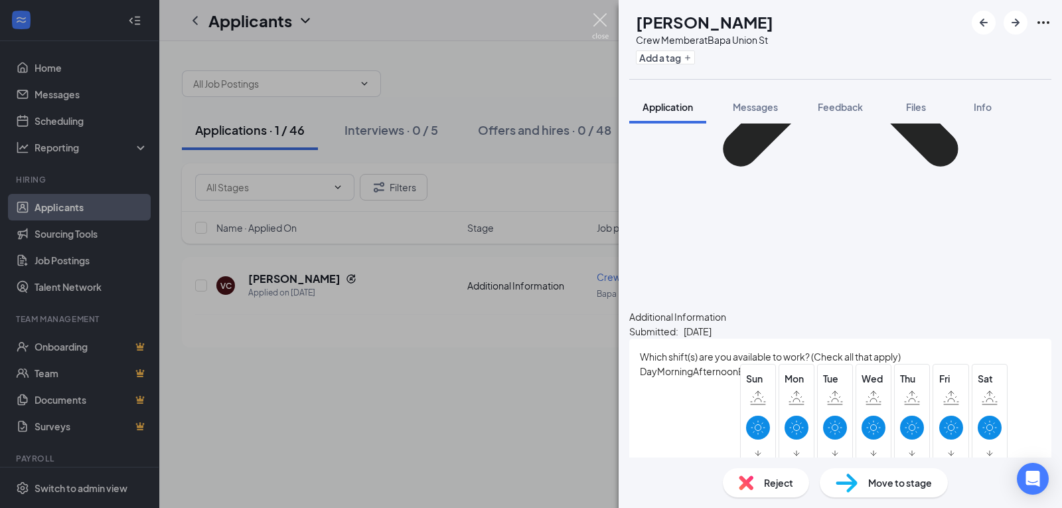
click at [600, 19] on img at bounding box center [600, 26] width 17 height 26
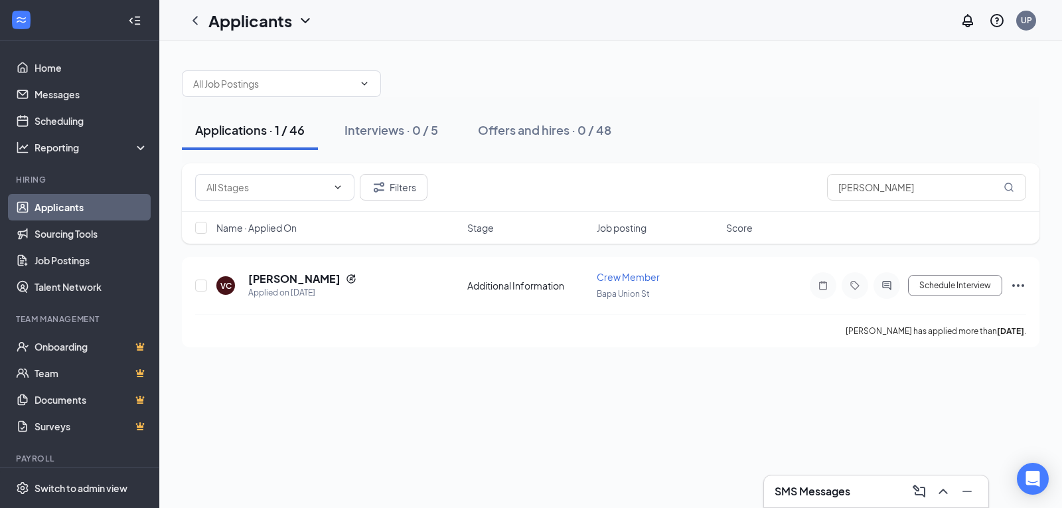
click at [829, 486] on h3 "SMS Messages" at bounding box center [813, 491] width 76 height 15
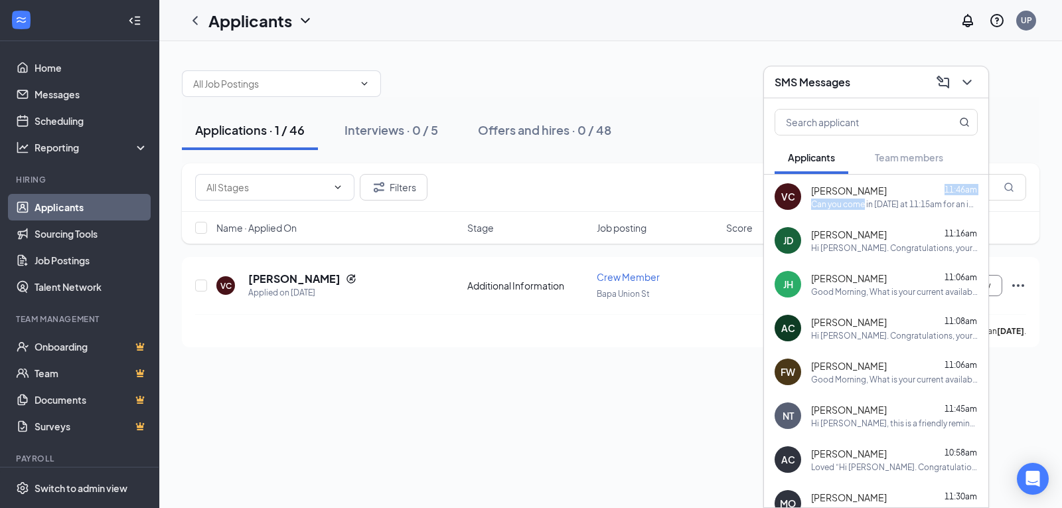
click at [864, 197] on div "victor cuffie 11:46am Can you come in tomorrow at 11:15am for an interview" at bounding box center [894, 197] width 167 height 26
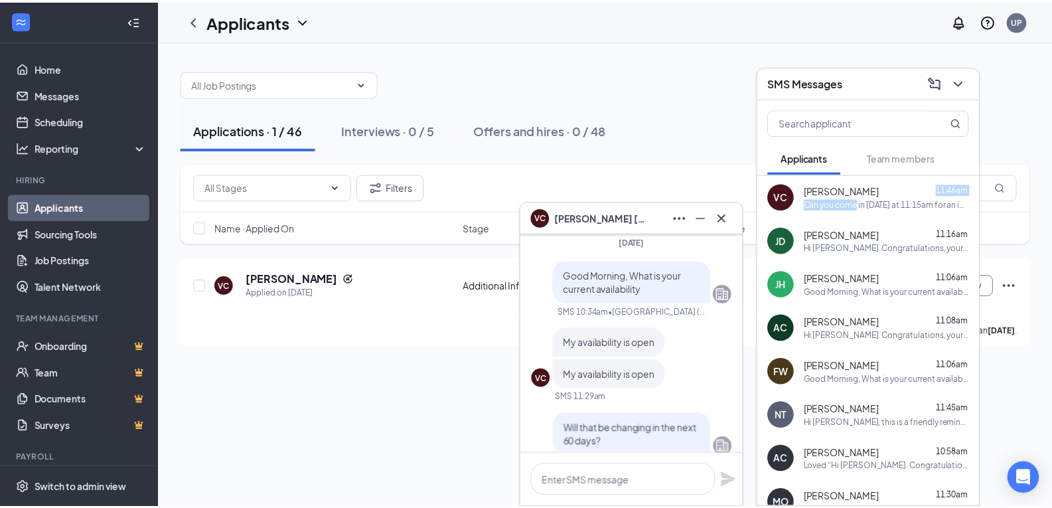
scroll to position [-322, 0]
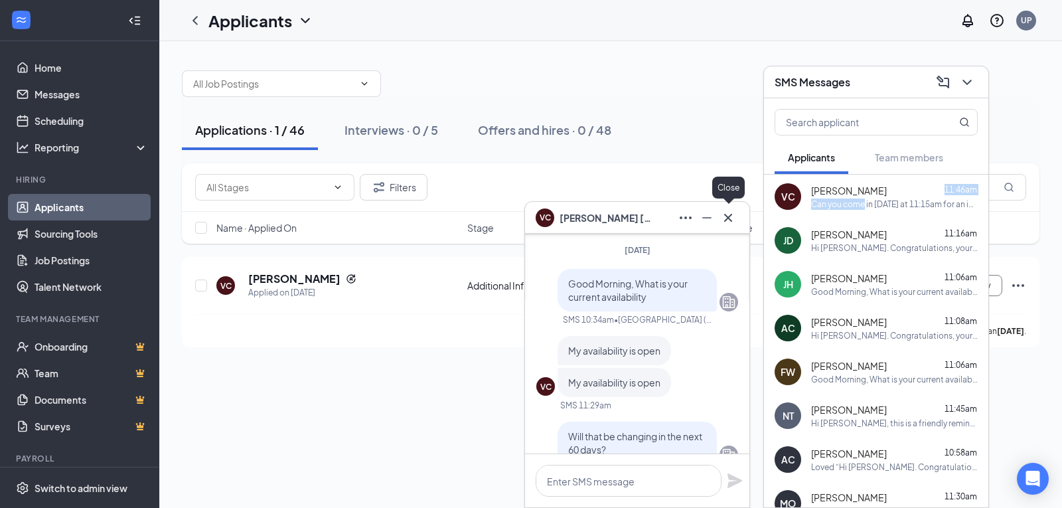
click at [727, 218] on icon "Cross" at bounding box center [728, 217] width 8 height 8
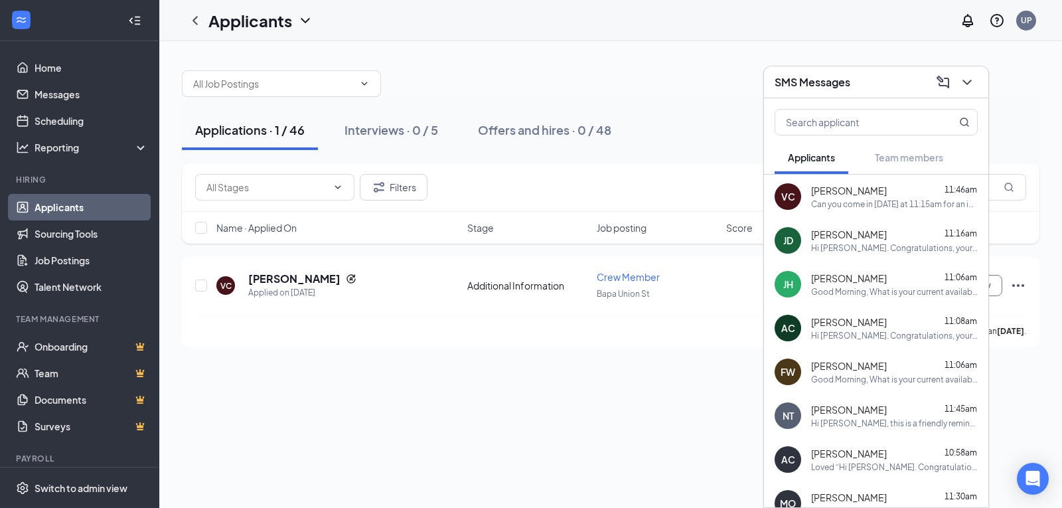
click at [350, 390] on div "Applications · 1 / 46 Interviews · 0 / 5 Offers and hires · 0 / 48 Filters vict…" at bounding box center [610, 274] width 903 height 467
click at [971, 86] on icon "ChevronDown" at bounding box center [967, 82] width 16 height 16
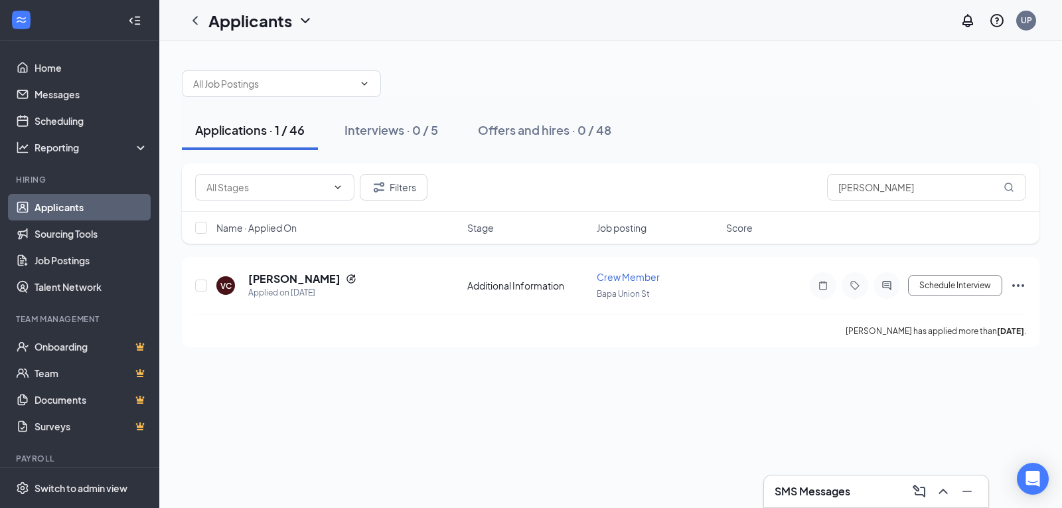
click at [933, 481] on button at bounding box center [943, 491] width 21 height 21
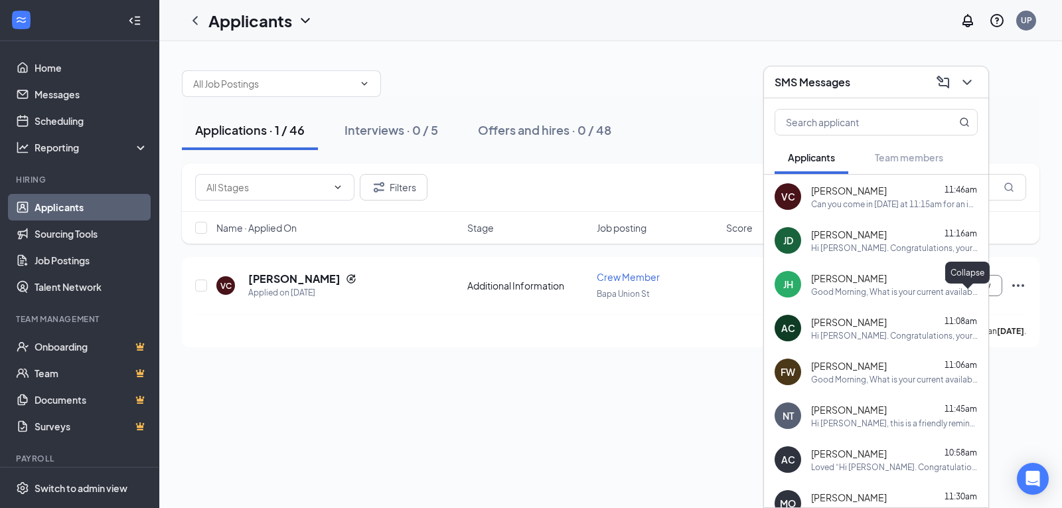
click at [874, 77] on div "SMS Messages" at bounding box center [876, 82] width 224 height 32
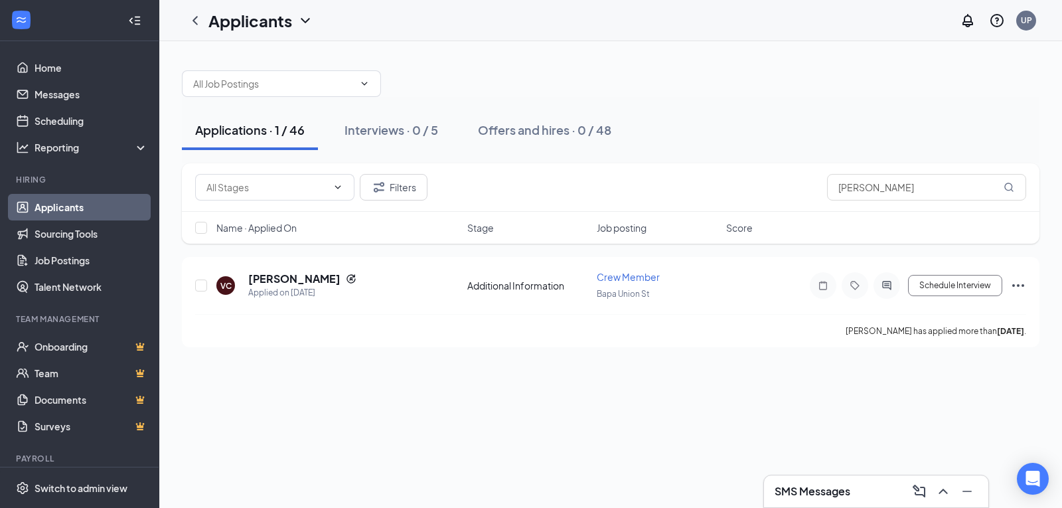
click at [874, 78] on div at bounding box center [611, 77] width 858 height 40
click at [681, 423] on div "Applications · 1 / 46 Interviews · 0 / 5 Offers and hires · 0 / 48 Filters vict…" at bounding box center [610, 274] width 903 height 467
click at [680, 96] on div at bounding box center [611, 77] width 858 height 40
click at [67, 73] on link "Home" at bounding box center [92, 67] width 114 height 27
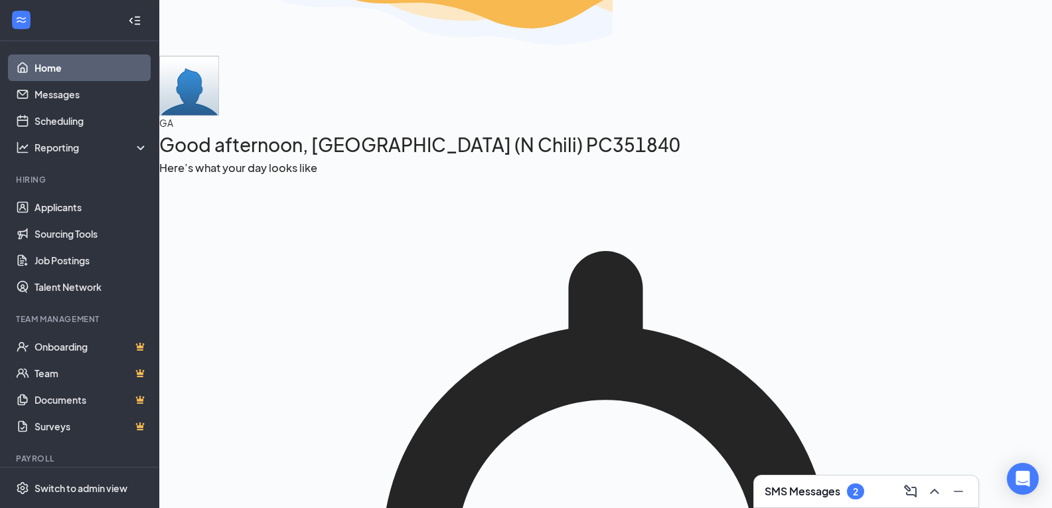
click at [870, 481] on div "SMS Messages 2" at bounding box center [866, 491] width 203 height 21
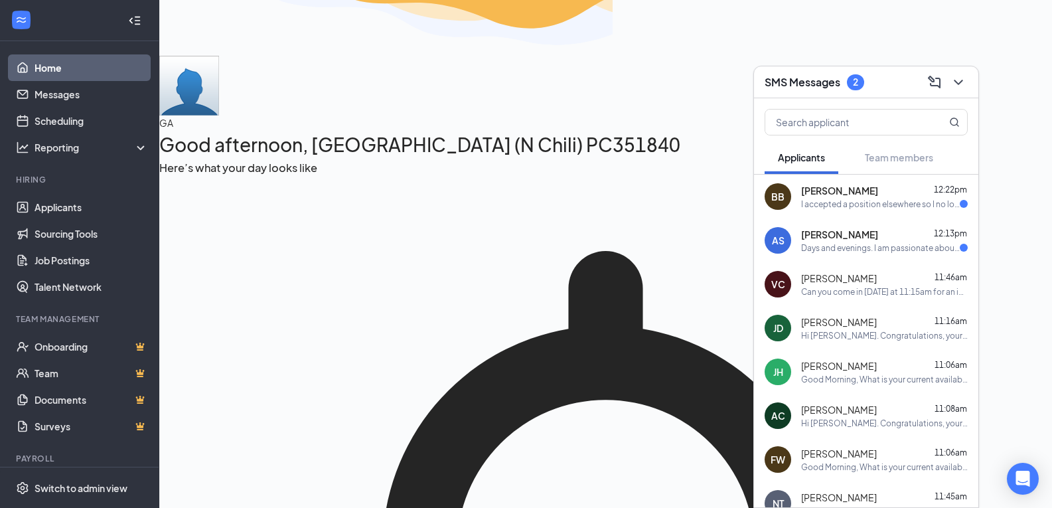
click at [835, 251] on div "Days and evenings. I am passionate about Duncan donut coffee it's my favorite a…" at bounding box center [880, 247] width 159 height 11
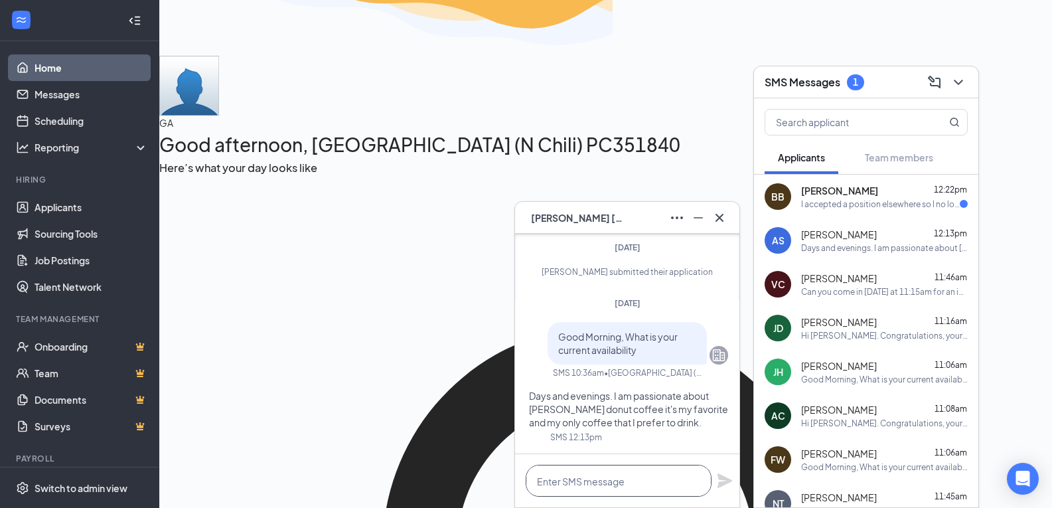
click at [576, 485] on textarea at bounding box center [619, 481] width 186 height 32
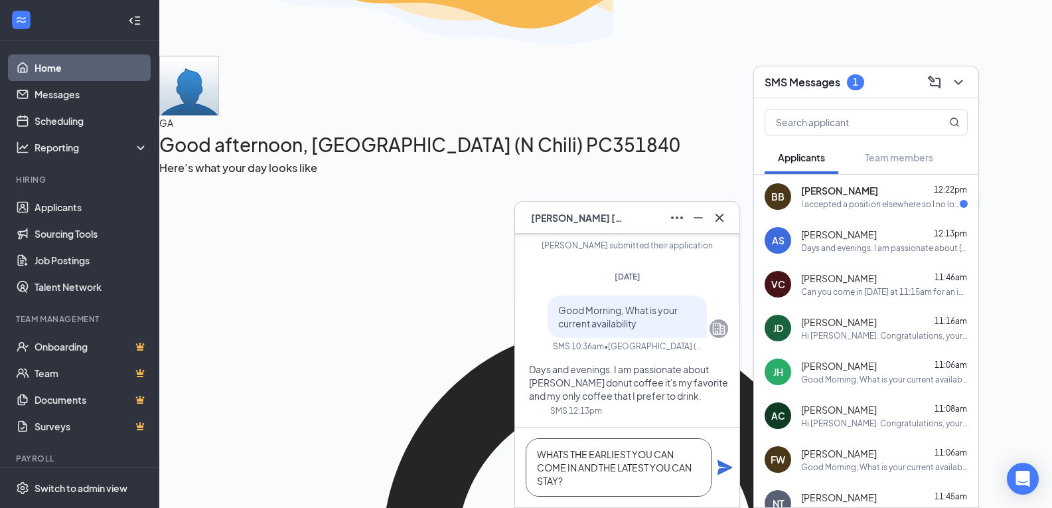
drag, startPoint x: 576, startPoint y: 485, endPoint x: 424, endPoint y: 358, distance: 198.5
type textarea "Whats the earliest you can come in and the latest you can stay?"
click at [723, 471] on icon "Plane" at bounding box center [725, 467] width 15 height 15
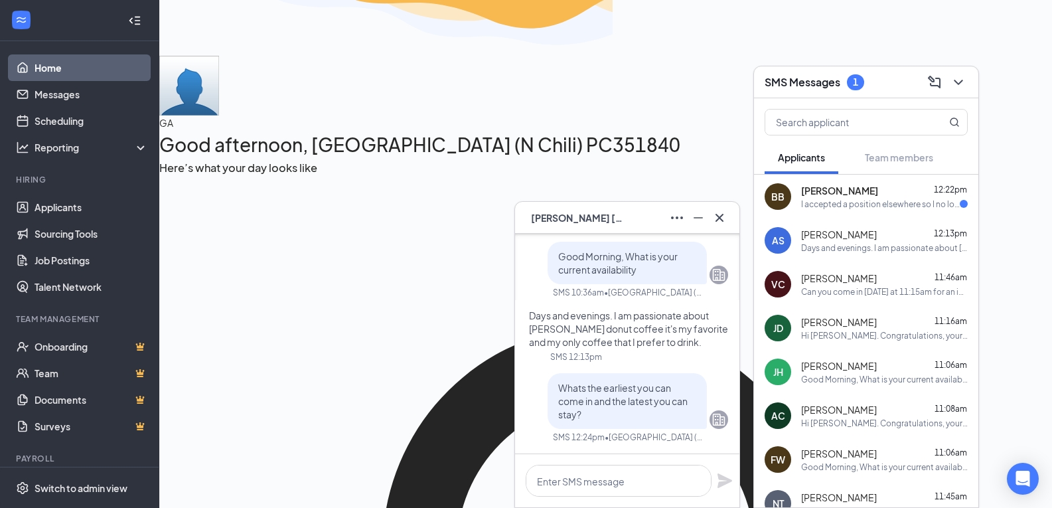
click at [903, 205] on div "I accepted a position elsewhere so I no longer am interested in a position" at bounding box center [880, 203] width 159 height 11
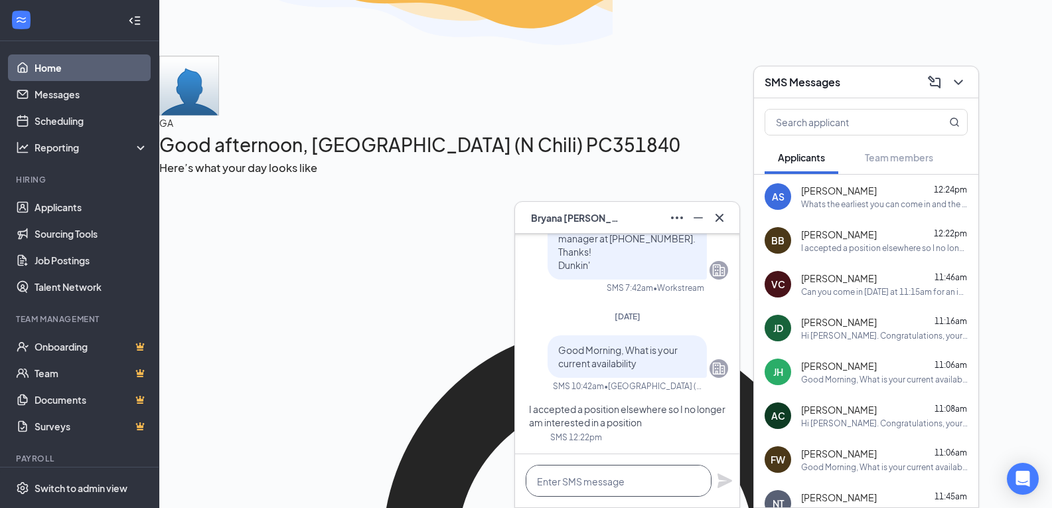
click at [623, 479] on textarea at bounding box center [619, 481] width 186 height 32
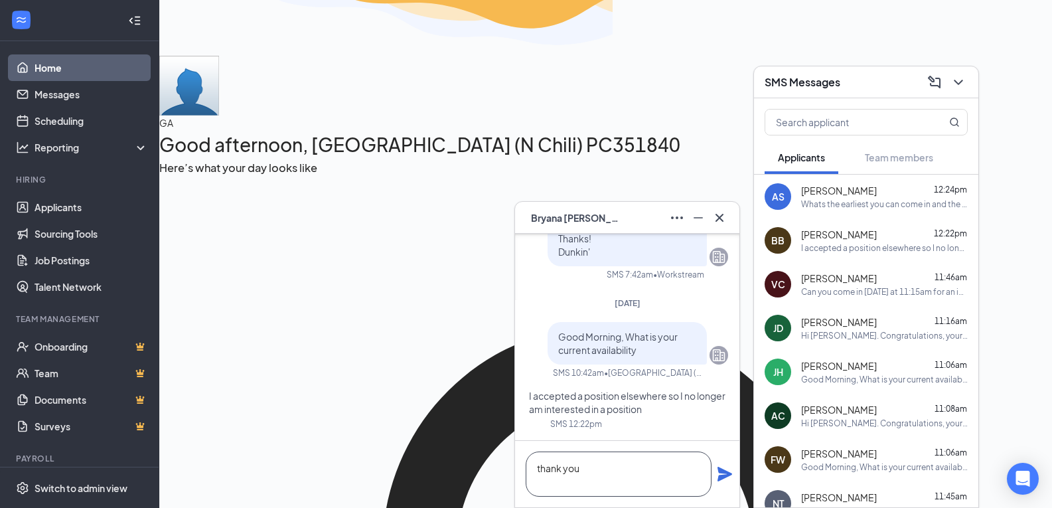
type textarea "thank you"
click at [721, 477] on icon "Plane" at bounding box center [725, 474] width 15 height 15
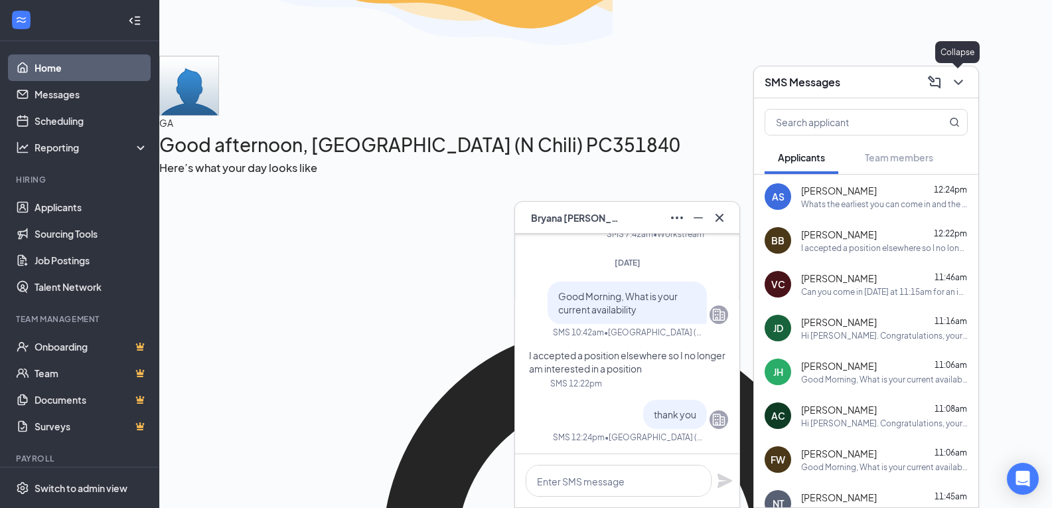
click at [962, 79] on icon "ChevronDown" at bounding box center [959, 82] width 16 height 16
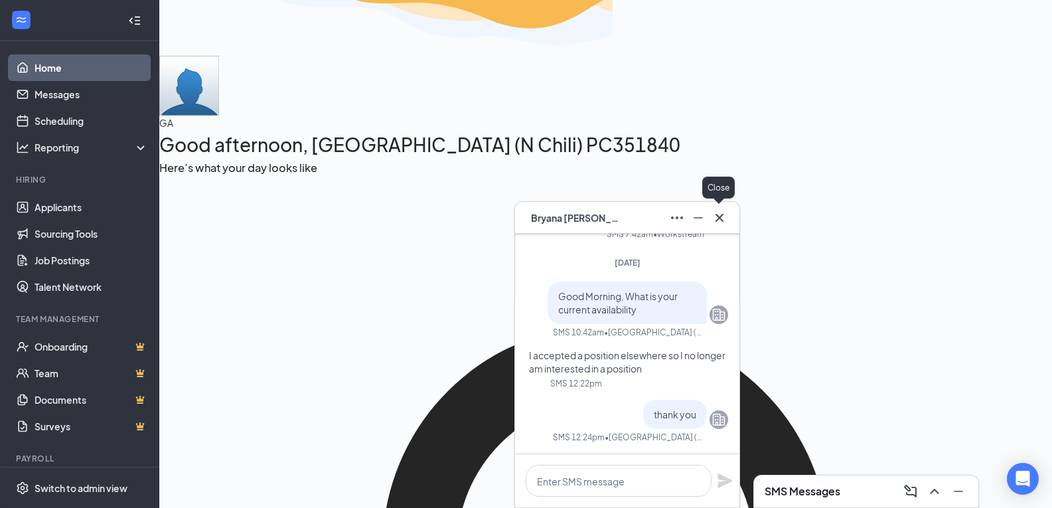
click at [721, 222] on icon "Cross" at bounding box center [720, 218] width 16 height 16
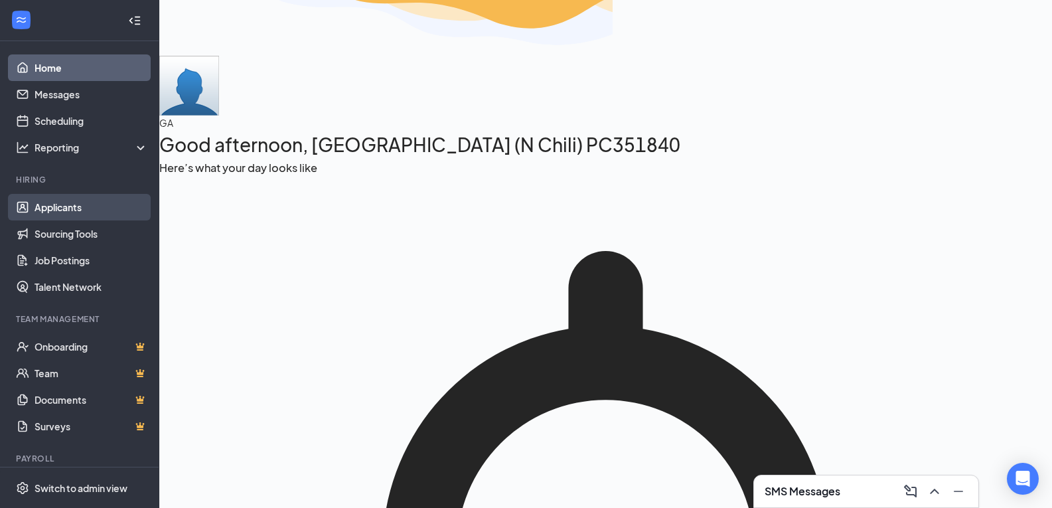
click at [48, 206] on link "Applicants" at bounding box center [92, 207] width 114 height 27
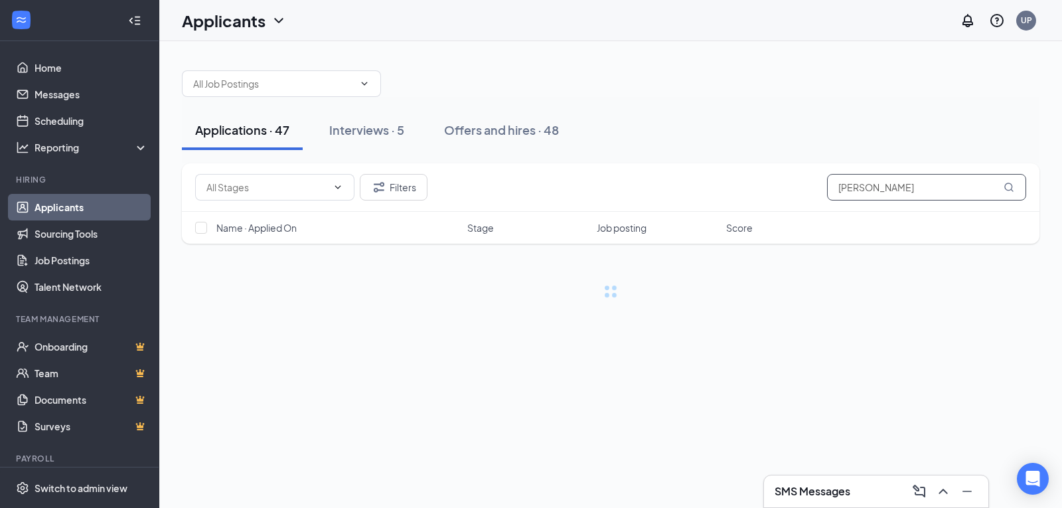
drag, startPoint x: 882, startPoint y: 189, endPoint x: 810, endPoint y: 196, distance: 72.7
click at [812, 202] on div "Filters victor" at bounding box center [611, 187] width 858 height 48
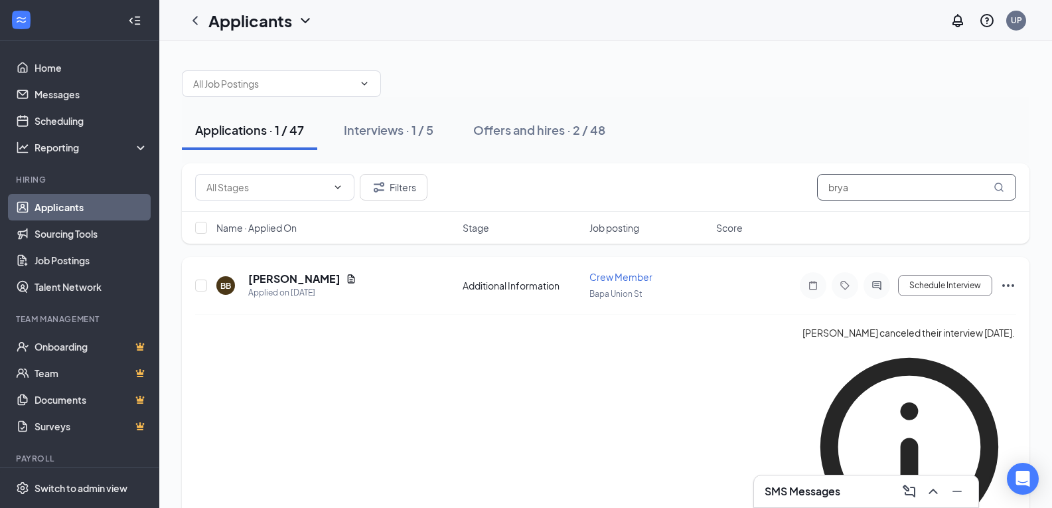
type input "brya"
click at [1009, 287] on icon "Ellipses" at bounding box center [1008, 285] width 16 height 16
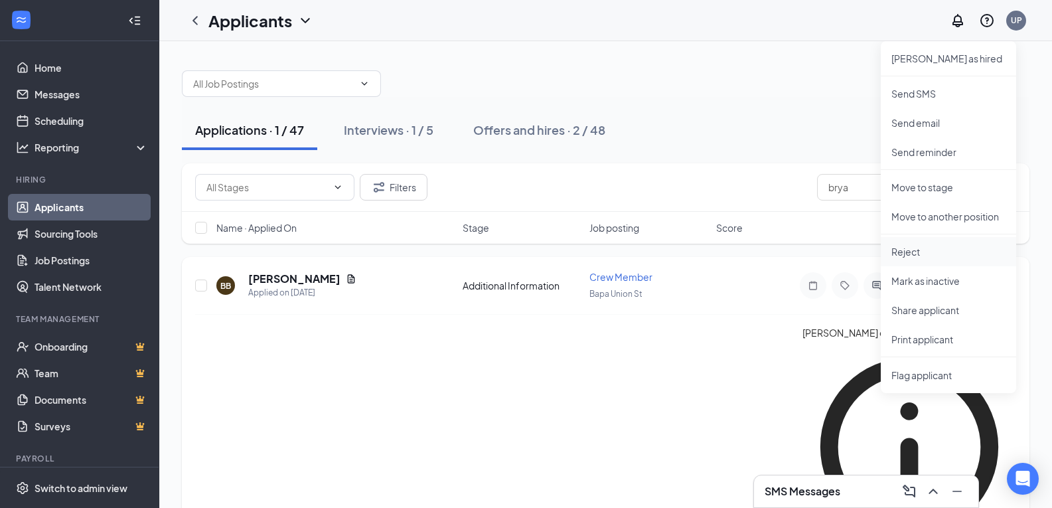
click at [909, 252] on p "Reject" at bounding box center [949, 251] width 114 height 13
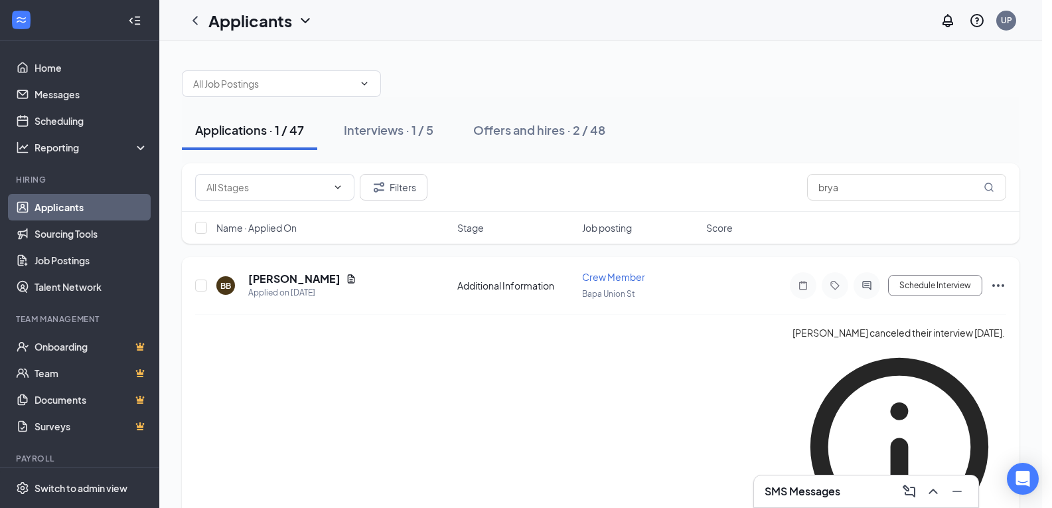
click at [1000, 288] on icon "Ellipses" at bounding box center [998, 285] width 16 height 16
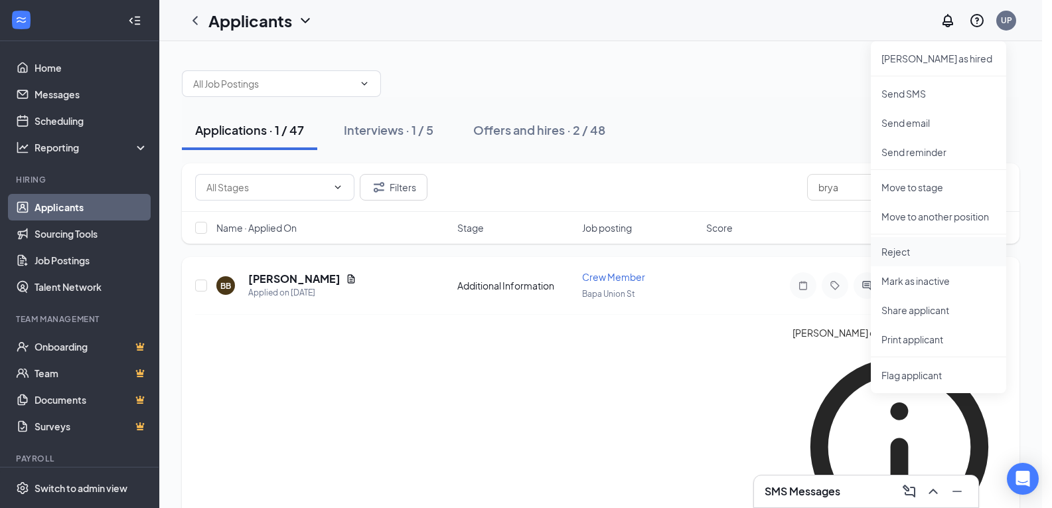
click at [903, 256] on p "Reject" at bounding box center [939, 251] width 114 height 13
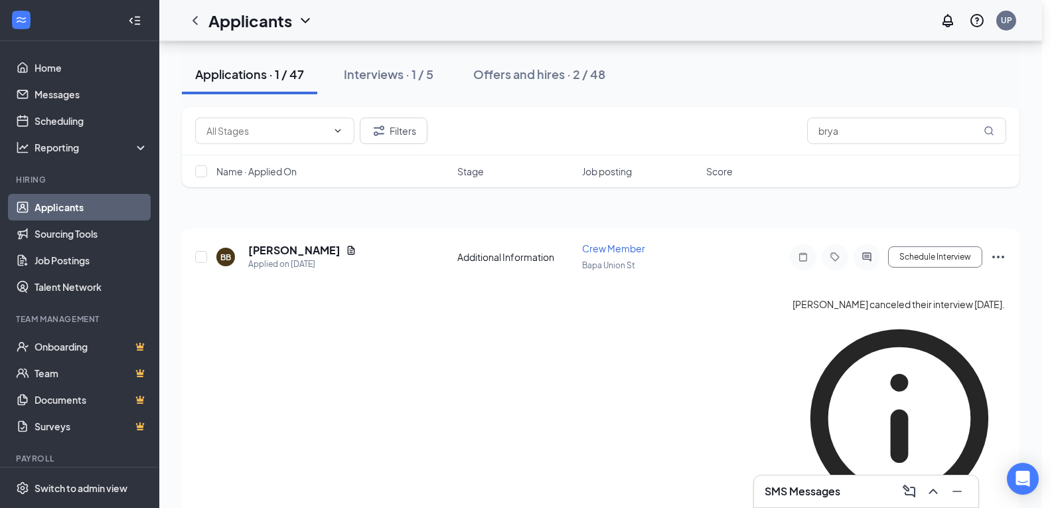
scroll to position [484, 0]
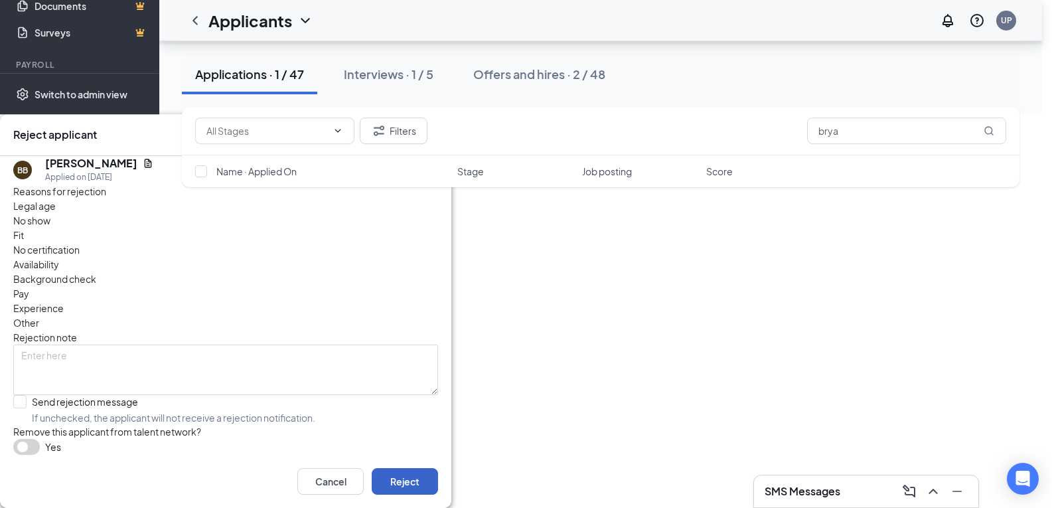
click at [412, 490] on button "Reject" at bounding box center [405, 481] width 66 height 27
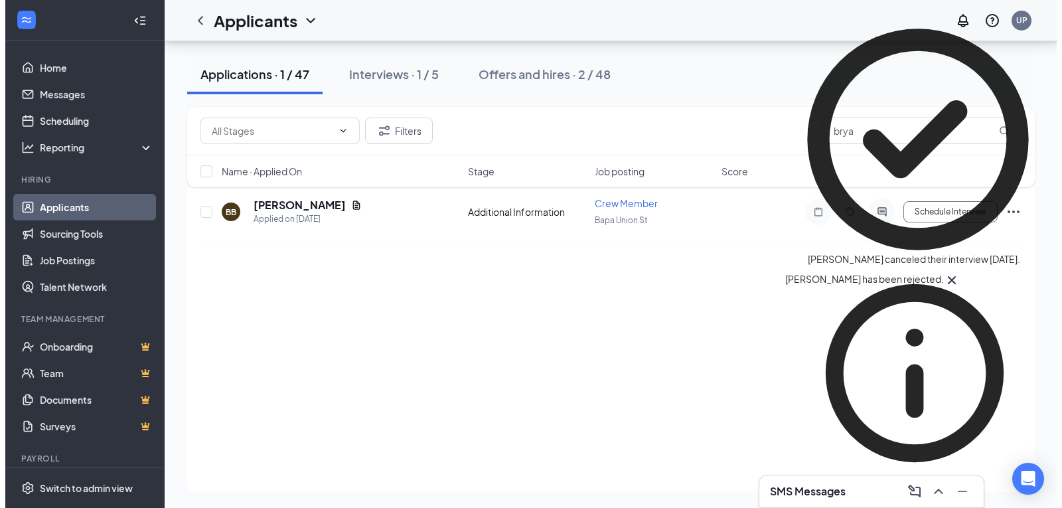
scroll to position [0, 0]
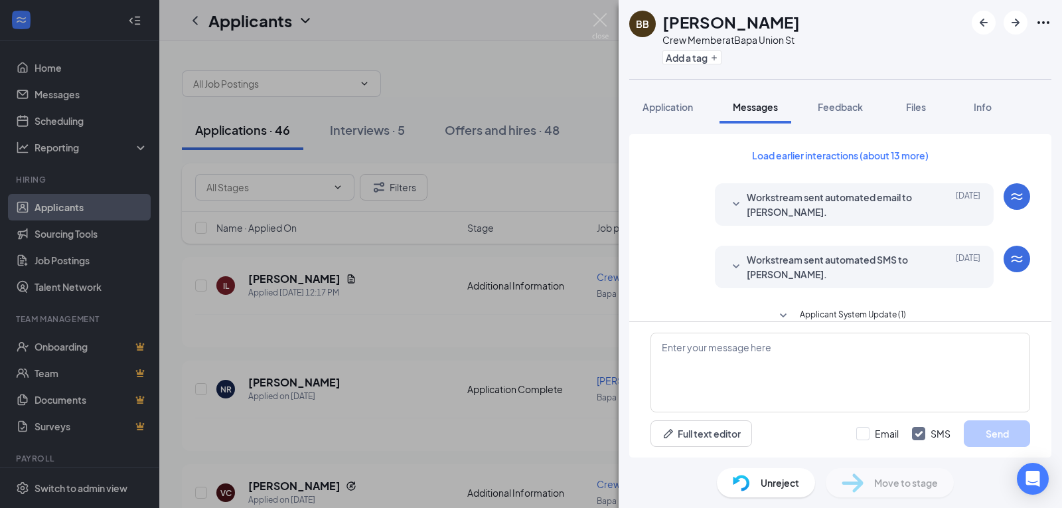
scroll to position [477, 0]
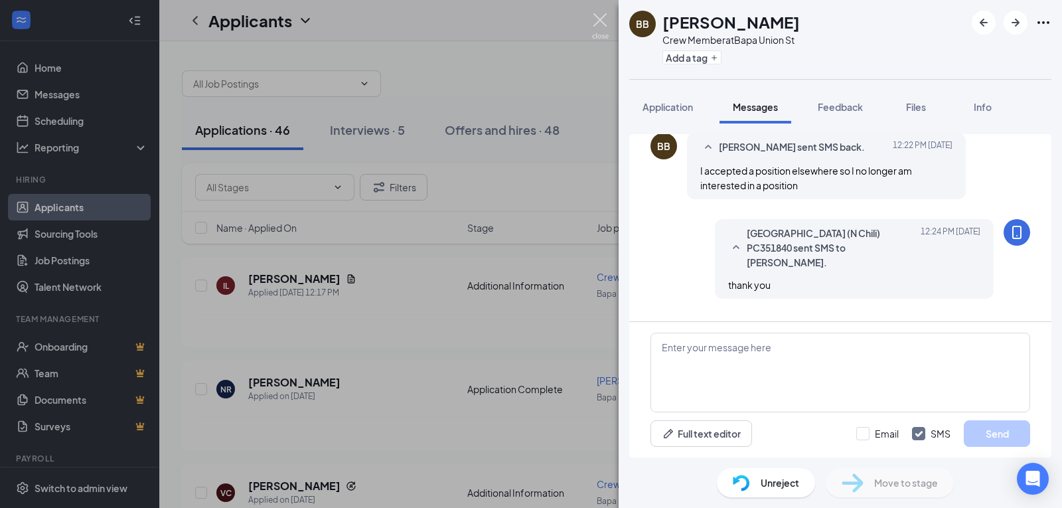
click at [601, 21] on img at bounding box center [600, 26] width 17 height 26
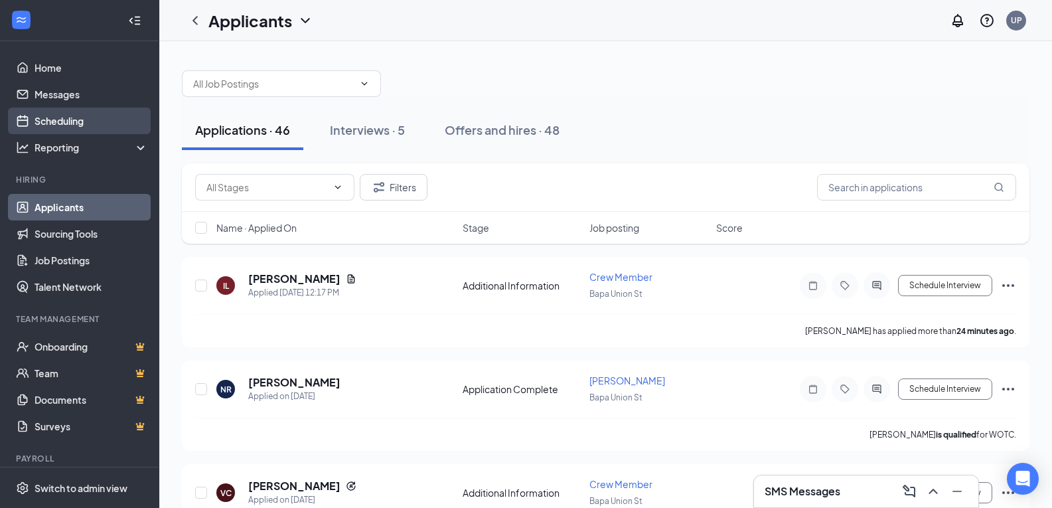
click at [81, 124] on link "Scheduling" at bounding box center [92, 121] width 114 height 27
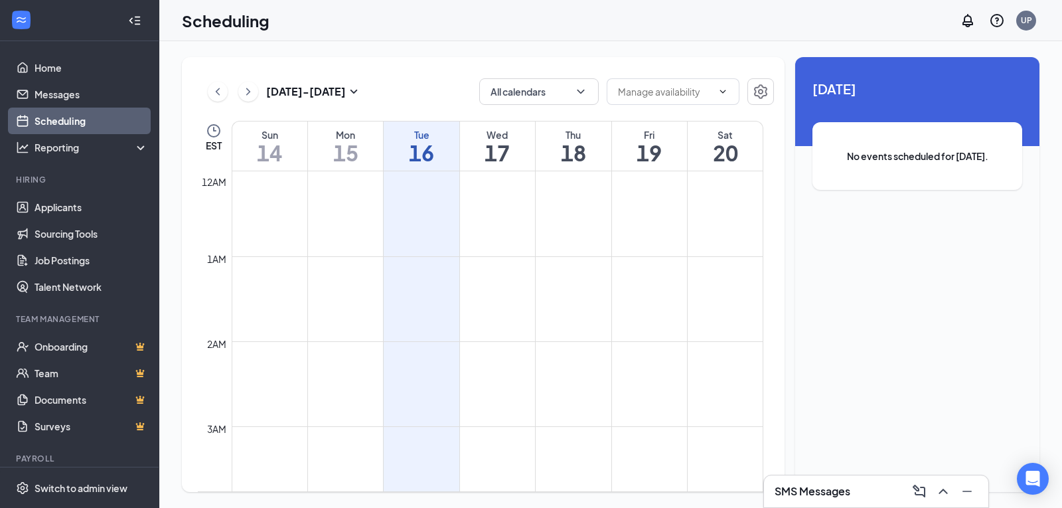
scroll to position [653, 0]
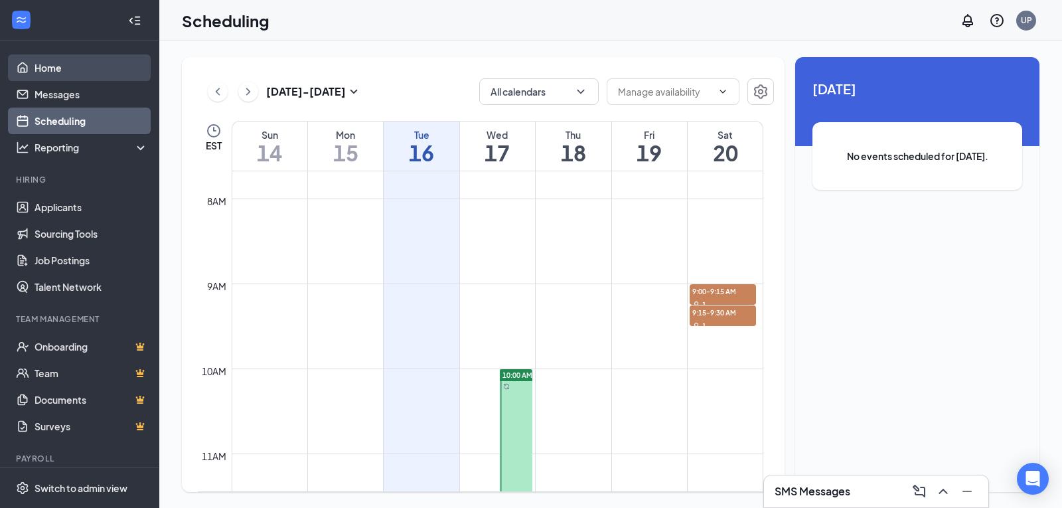
click at [44, 66] on link "Home" at bounding box center [92, 67] width 114 height 27
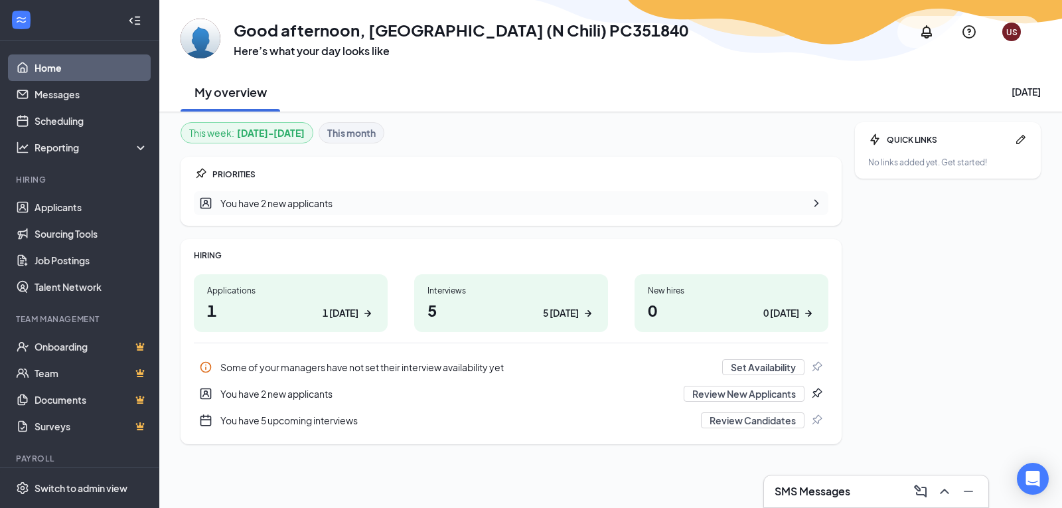
click at [634, 139] on div "This week : [DATE] - [DATE] This month" at bounding box center [511, 132] width 661 height 21
